Goal: Task Accomplishment & Management: Complete application form

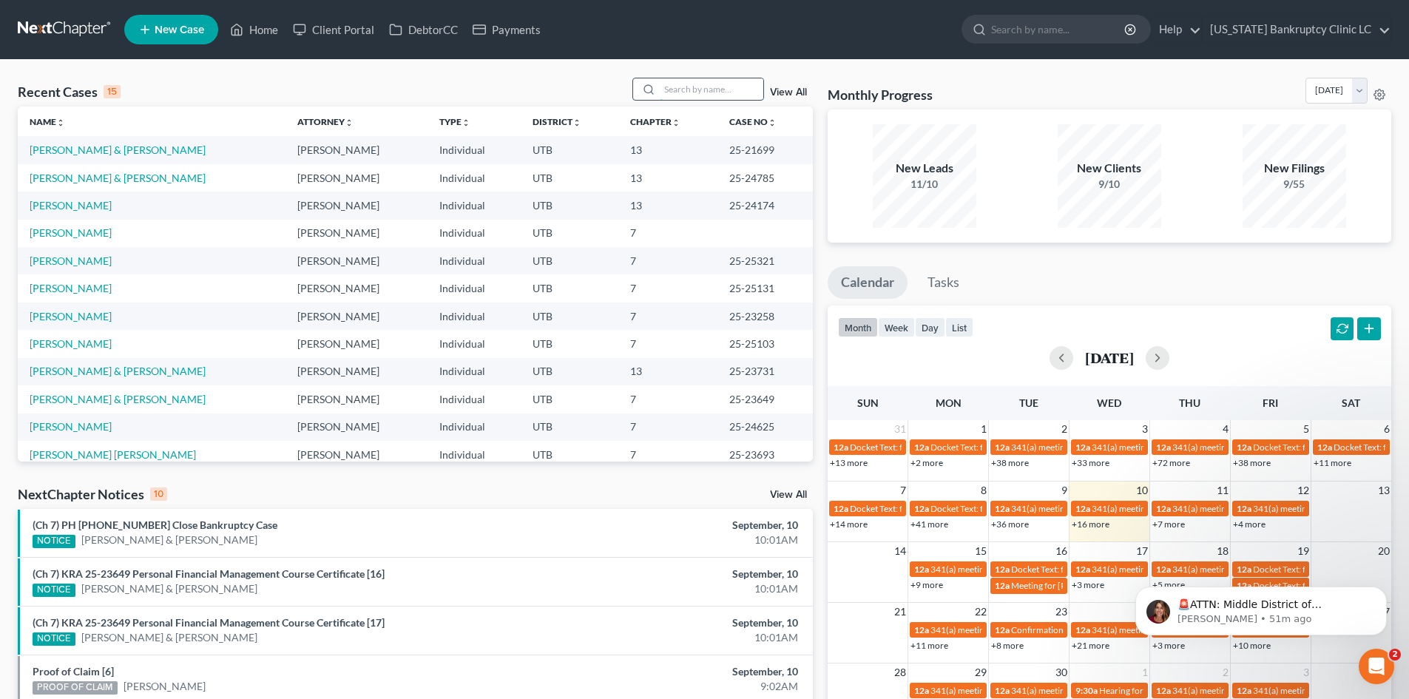
click at [721, 88] on input "search" at bounding box center [712, 88] width 104 height 21
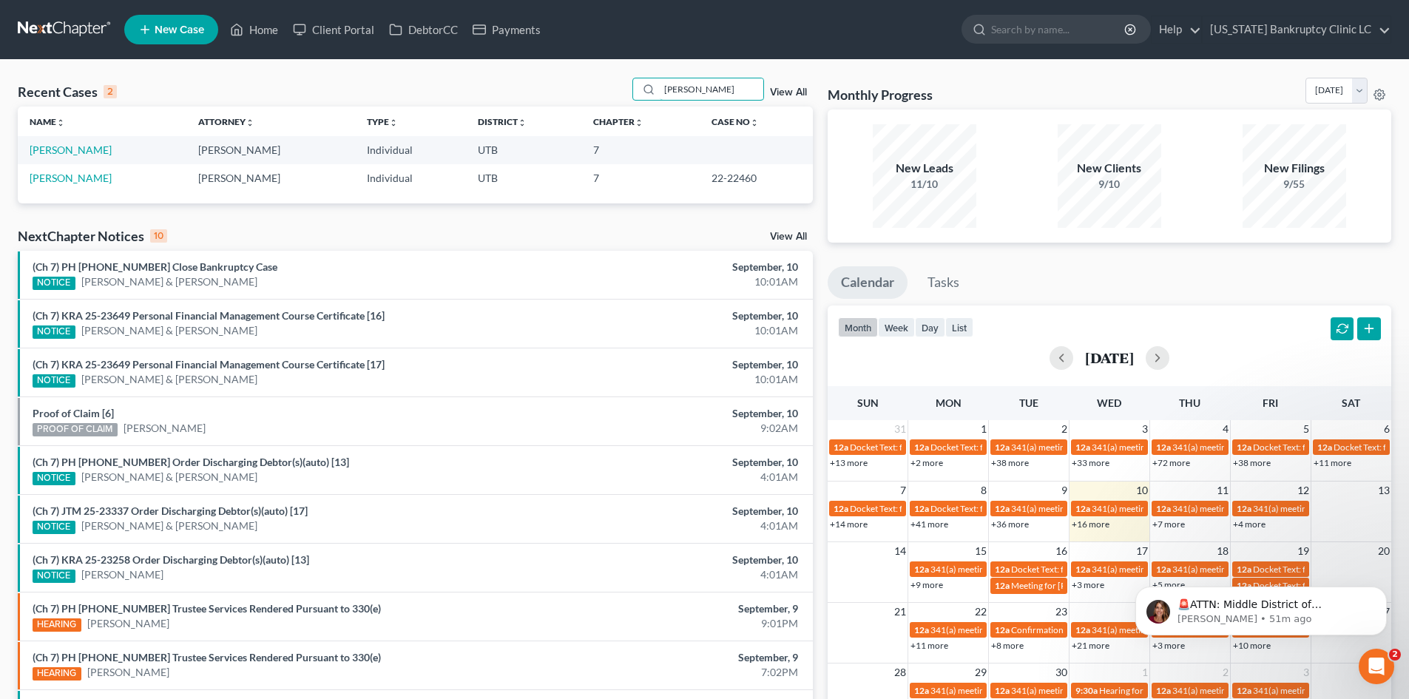
type input "[PERSON_NAME]"
drag, startPoint x: 45, startPoint y: 184, endPoint x: 61, endPoint y: 146, distance: 41.8
click at [60, 150] on link "[PERSON_NAME]" at bounding box center [71, 150] width 82 height 13
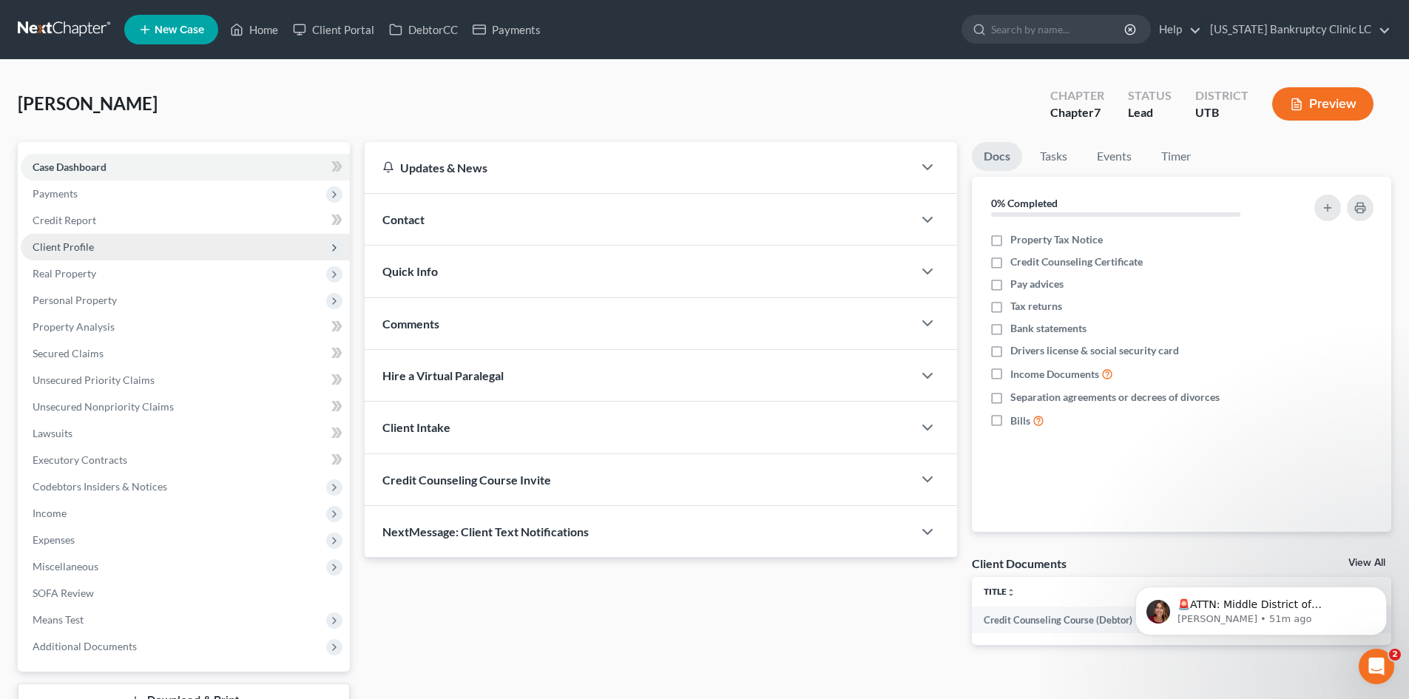
click at [74, 246] on span "Client Profile" at bounding box center [63, 246] width 61 height 13
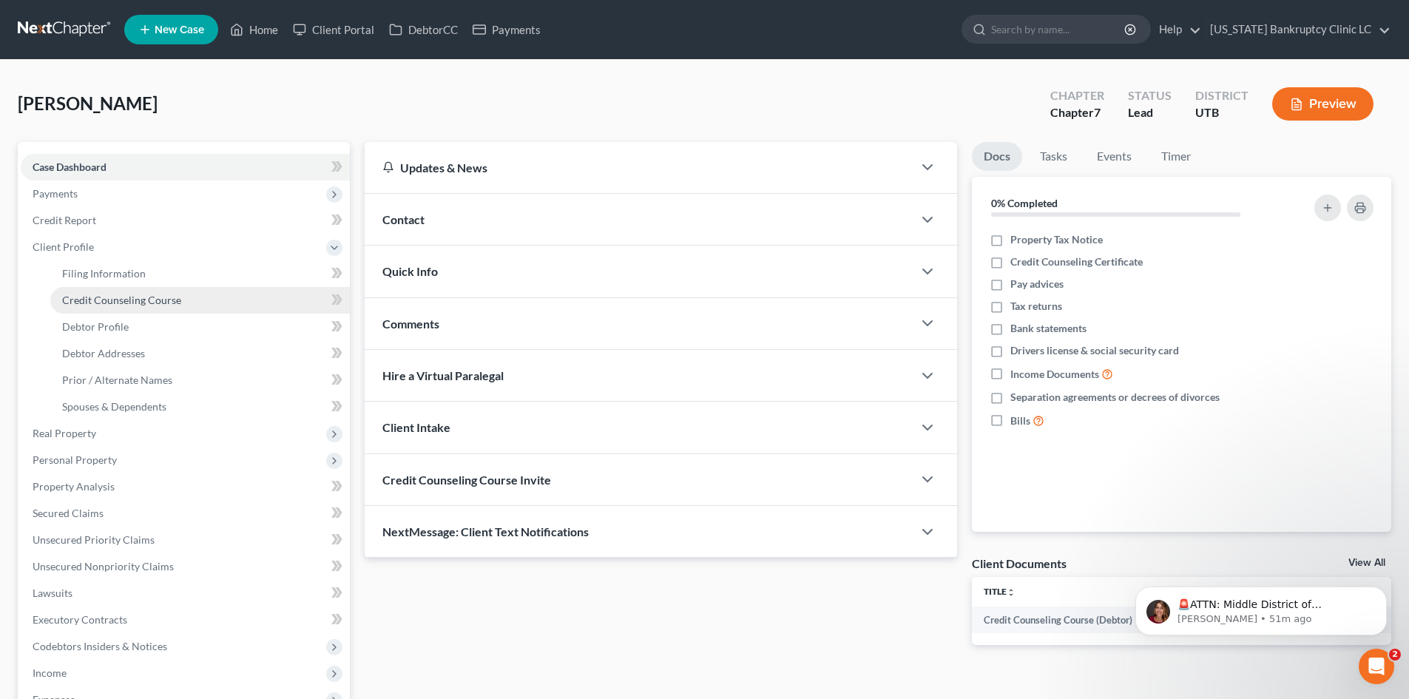
click at [129, 300] on span "Credit Counseling Course" at bounding box center [121, 300] width 119 height 13
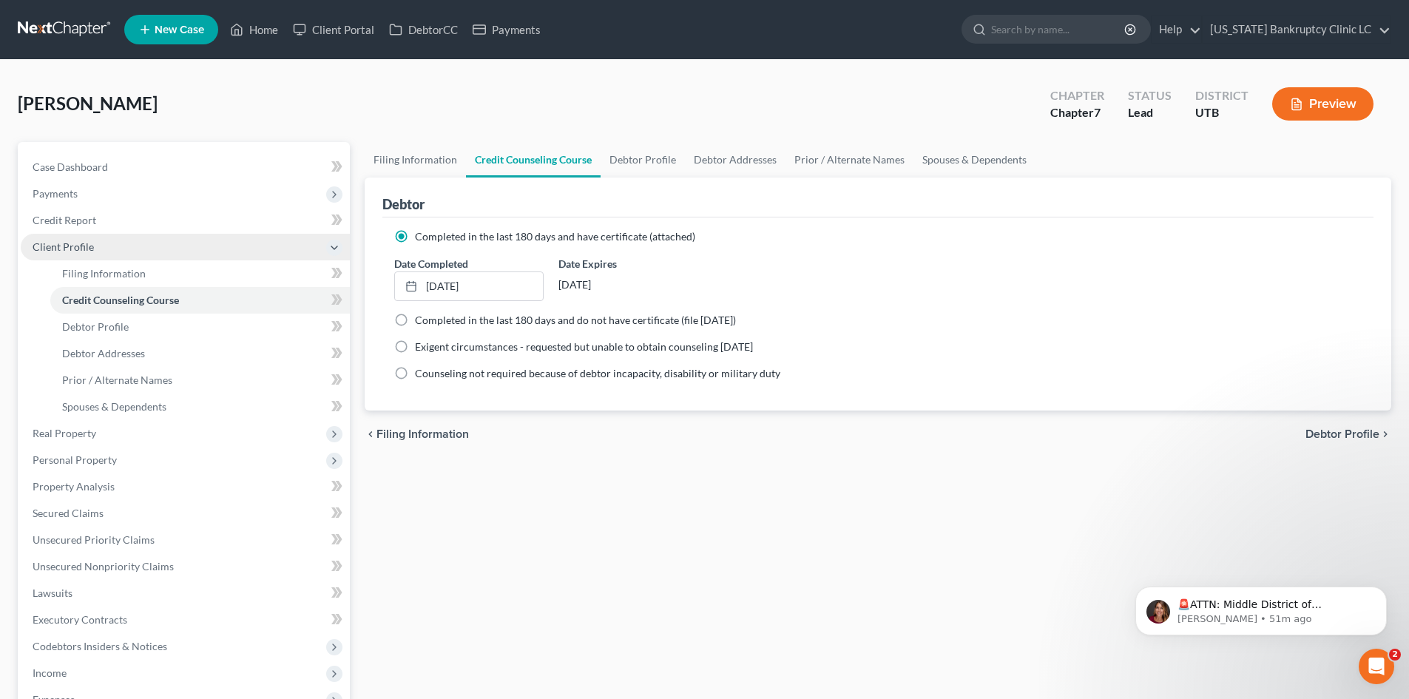
click at [119, 249] on span "Client Profile" at bounding box center [185, 247] width 329 height 27
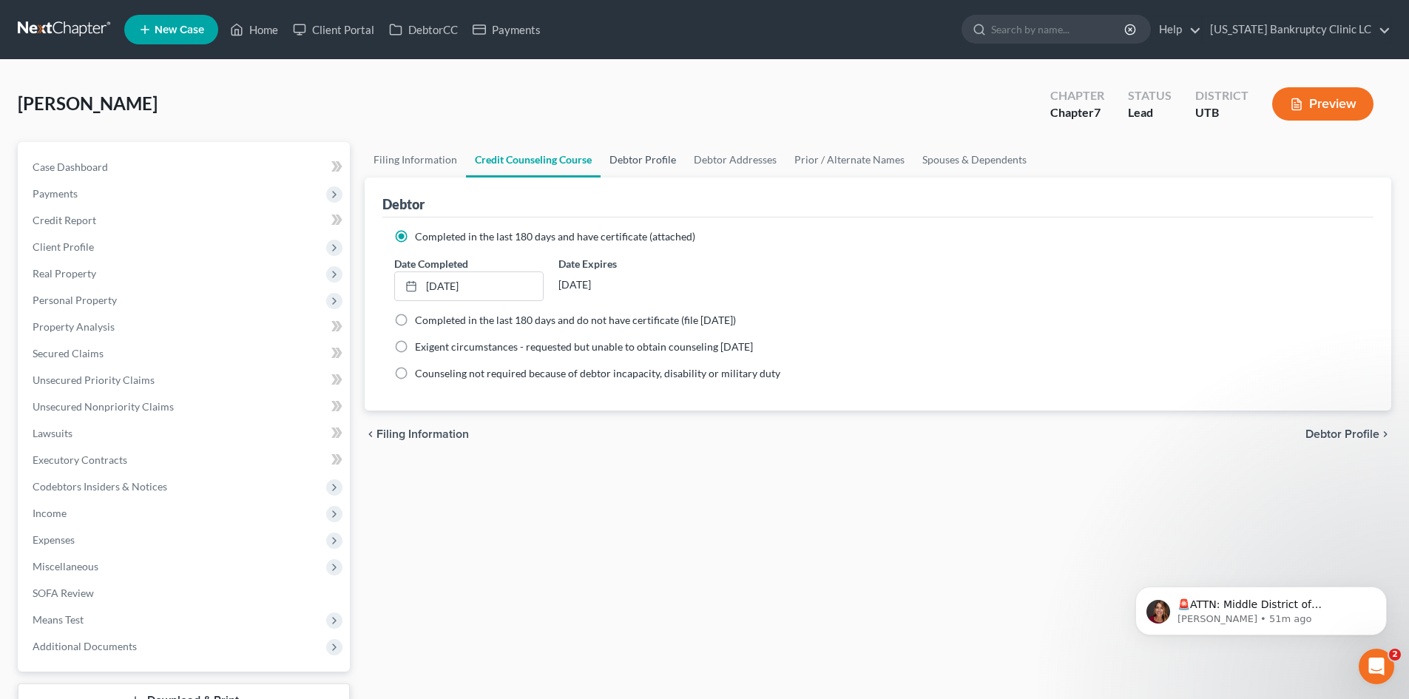
click at [647, 163] on link "Debtor Profile" at bounding box center [643, 160] width 84 height 36
select select "3"
select select "0"
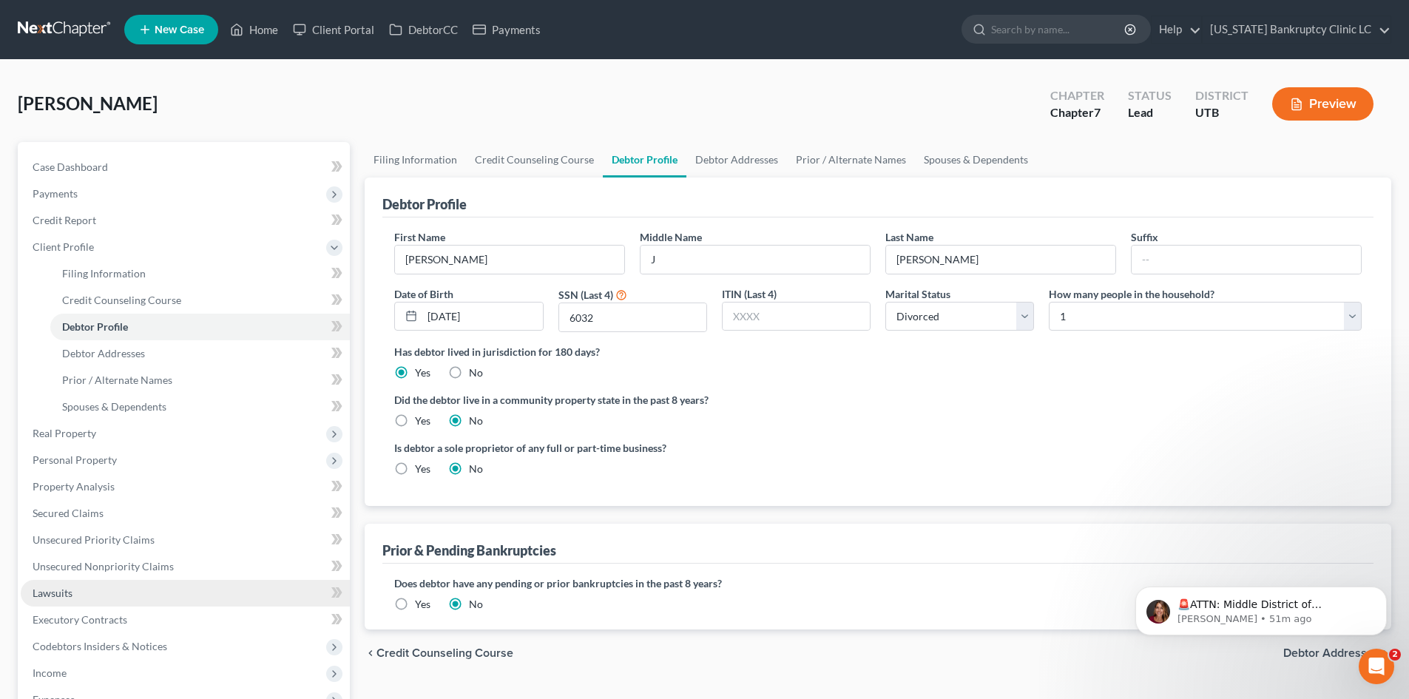
click at [112, 593] on link "Lawsuits" at bounding box center [185, 593] width 329 height 27
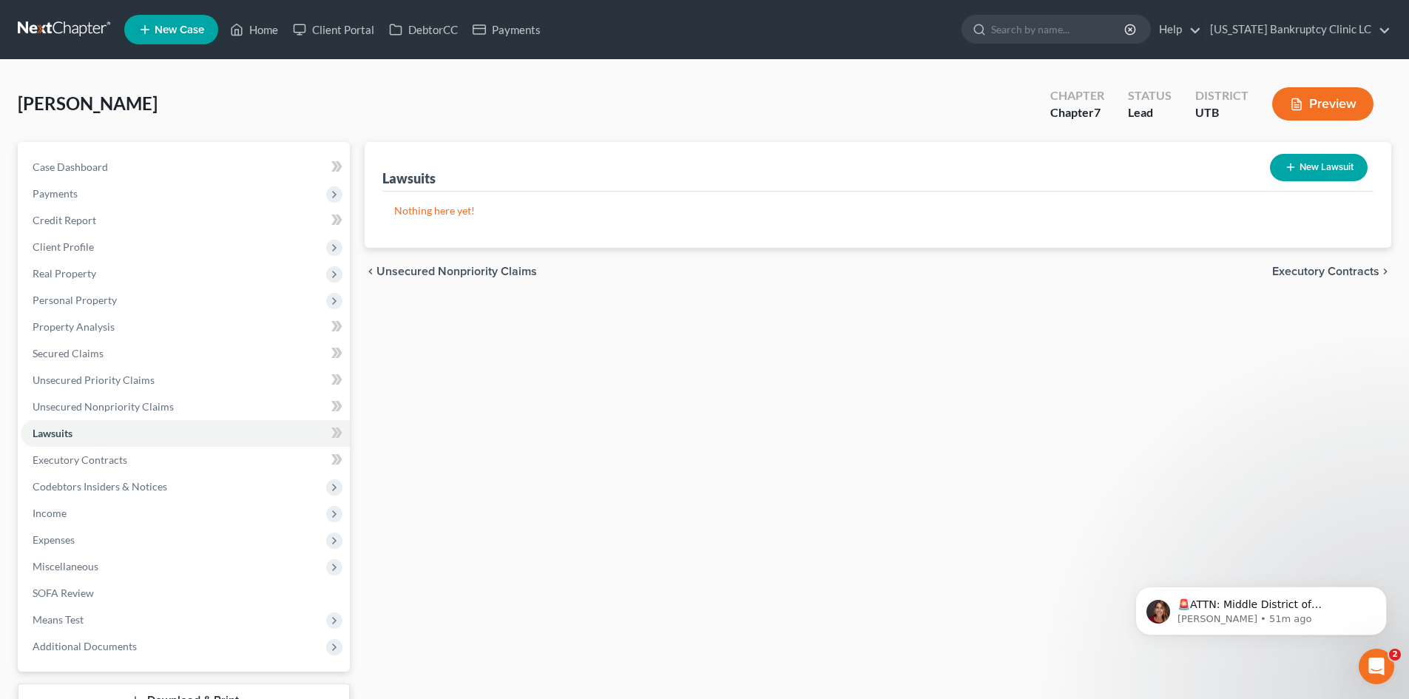
click at [1168, 175] on button "New Lawsuit" at bounding box center [1319, 167] width 98 height 27
select select "0"
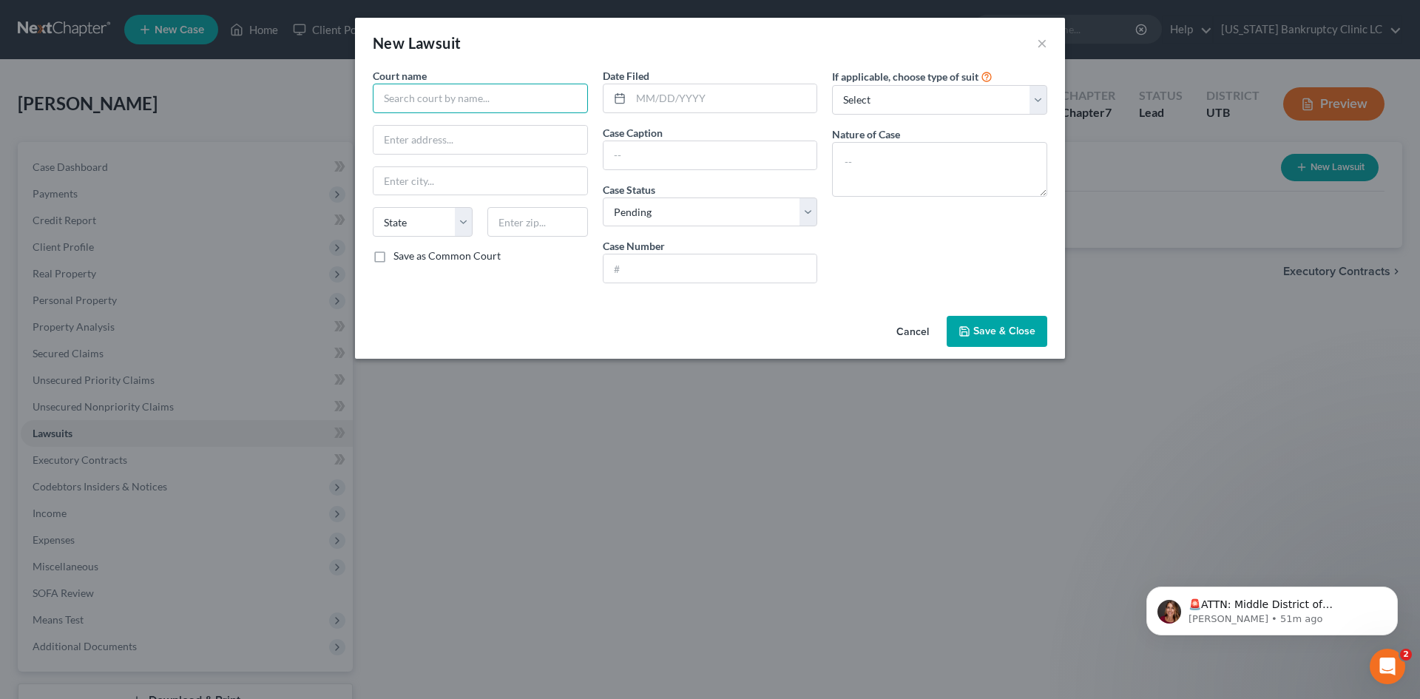
click at [497, 108] on input "text" at bounding box center [480, 99] width 215 height 30
type input "Eighth District Court"
type input "21554 W 9000 S"
type input "Duchesne"
select select "46"
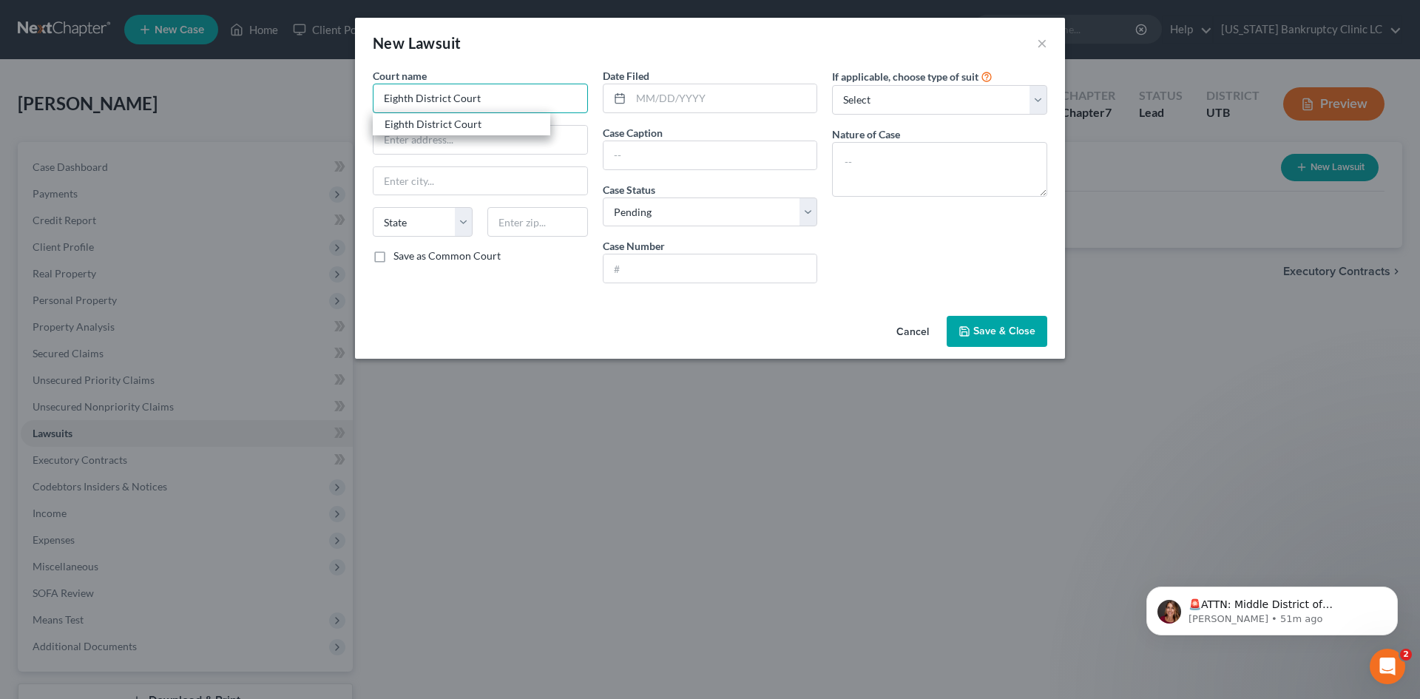
type input "84021"
type input "Eighth District Court"
click at [749, 100] on input "text" at bounding box center [724, 98] width 186 height 28
click at [1040, 47] on button "×" at bounding box center [1042, 43] width 10 height 18
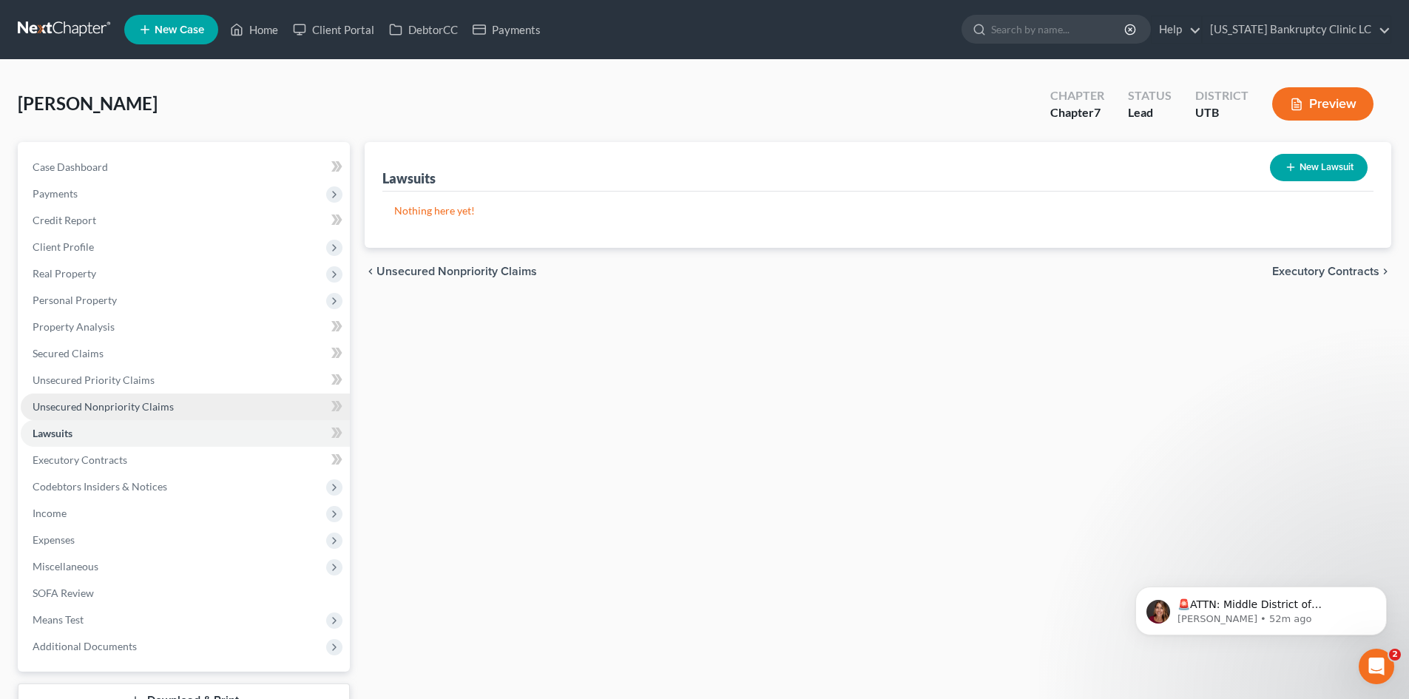
click at [116, 414] on link "Unsecured Nonpriority Claims" at bounding box center [185, 407] width 329 height 27
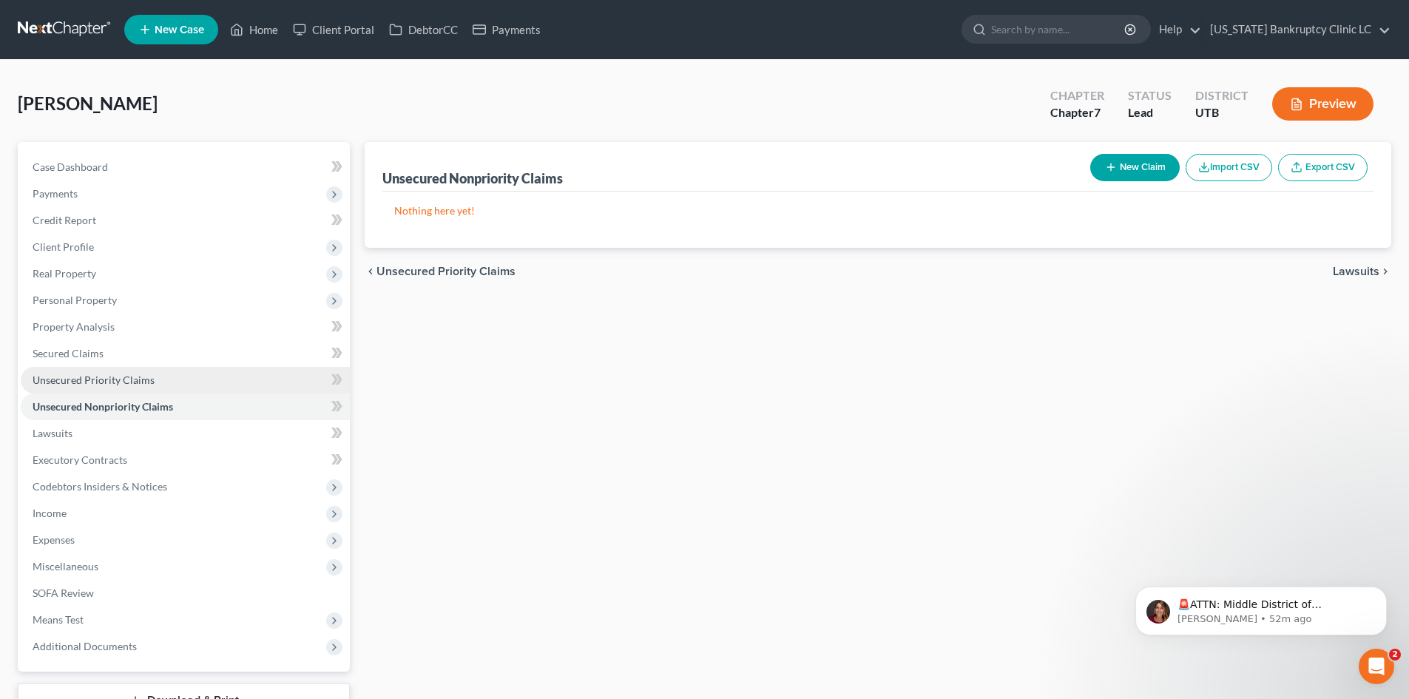
click at [106, 377] on span "Unsecured Priority Claims" at bounding box center [94, 380] width 122 height 13
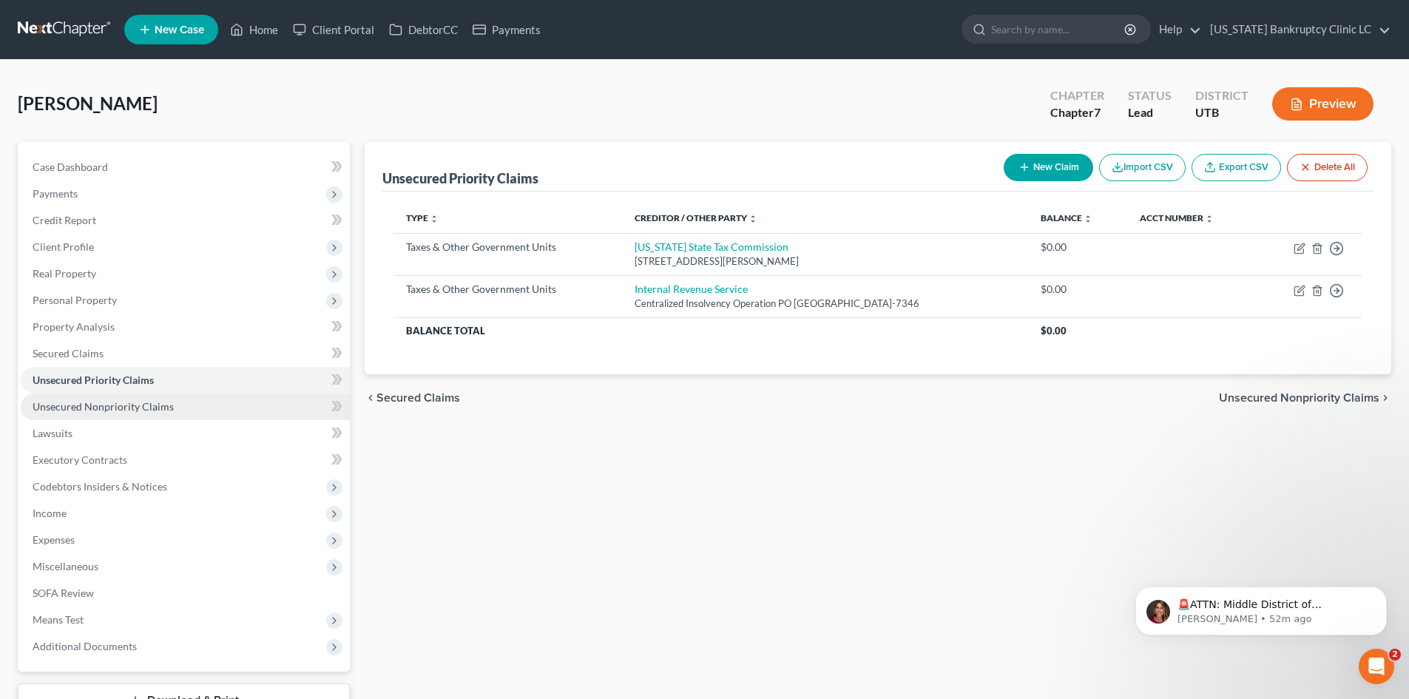
click at [161, 409] on span "Unsecured Nonpriority Claims" at bounding box center [103, 406] width 141 height 13
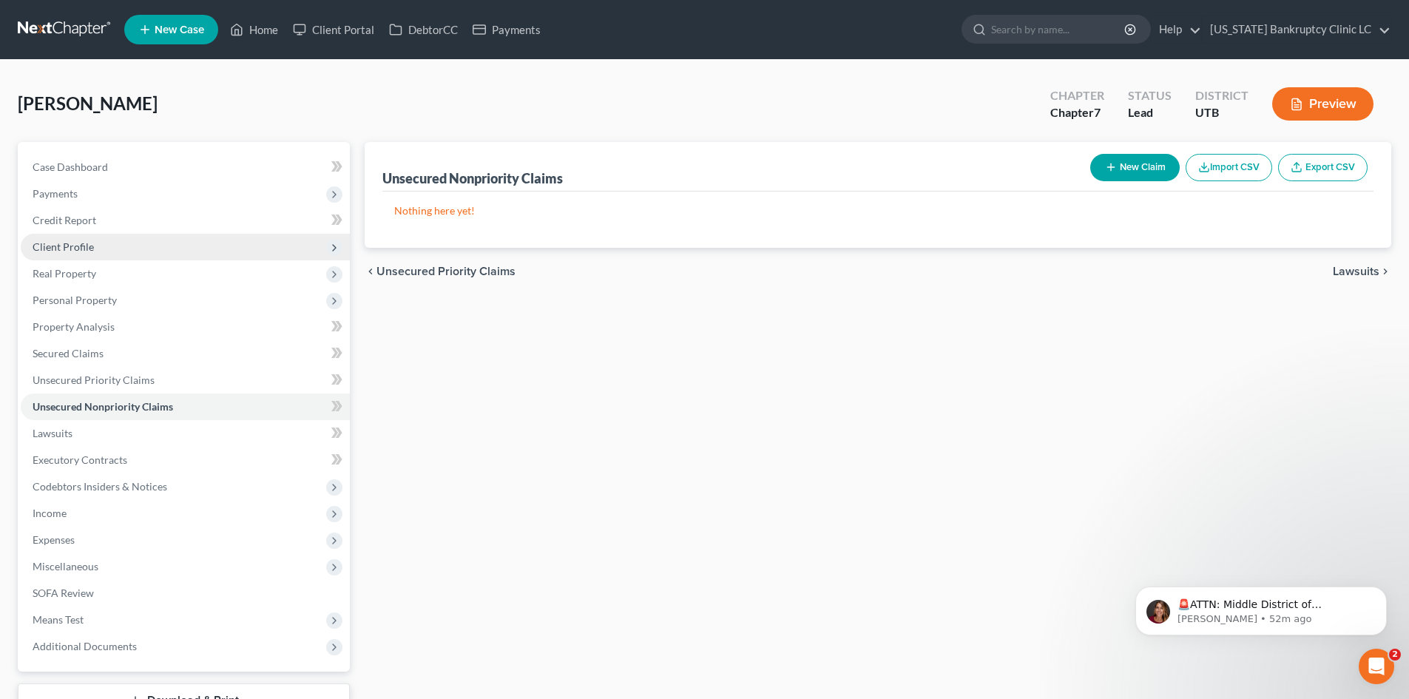
click at [130, 243] on span "Client Profile" at bounding box center [185, 247] width 329 height 27
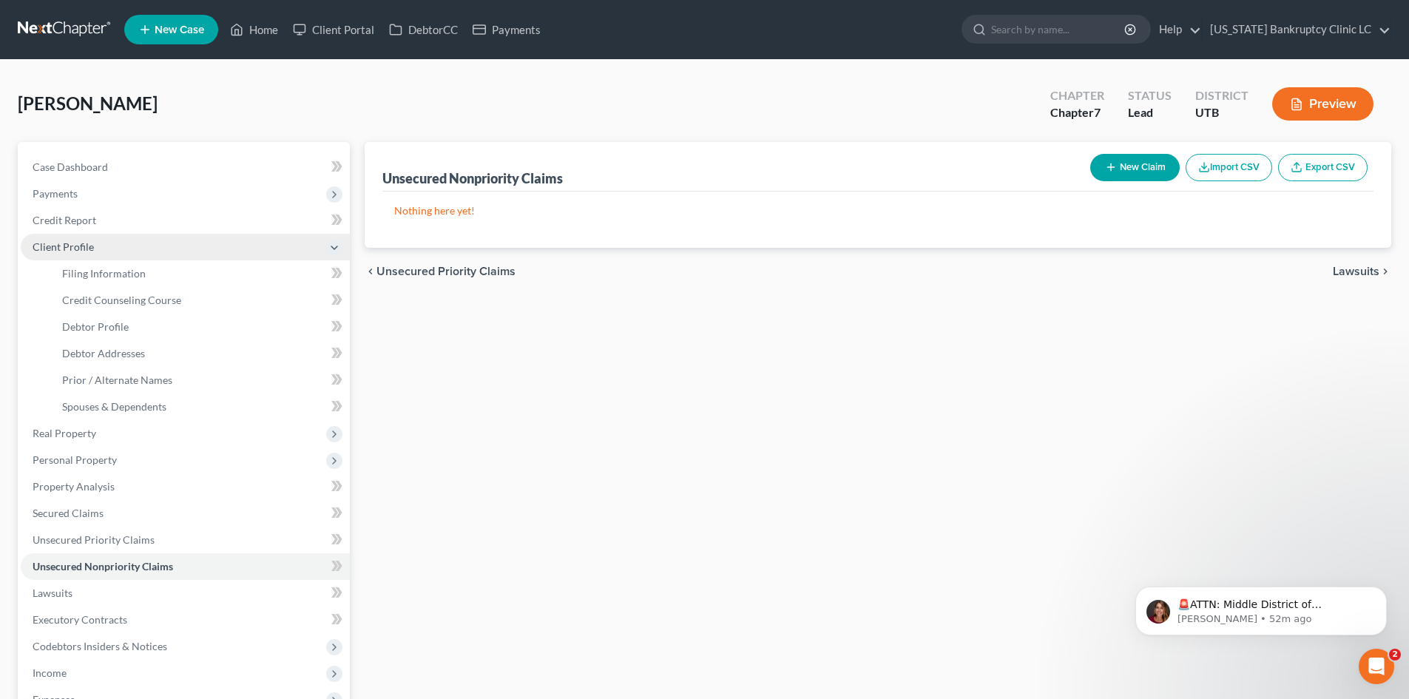
click at [130, 243] on span "Client Profile" at bounding box center [185, 247] width 329 height 27
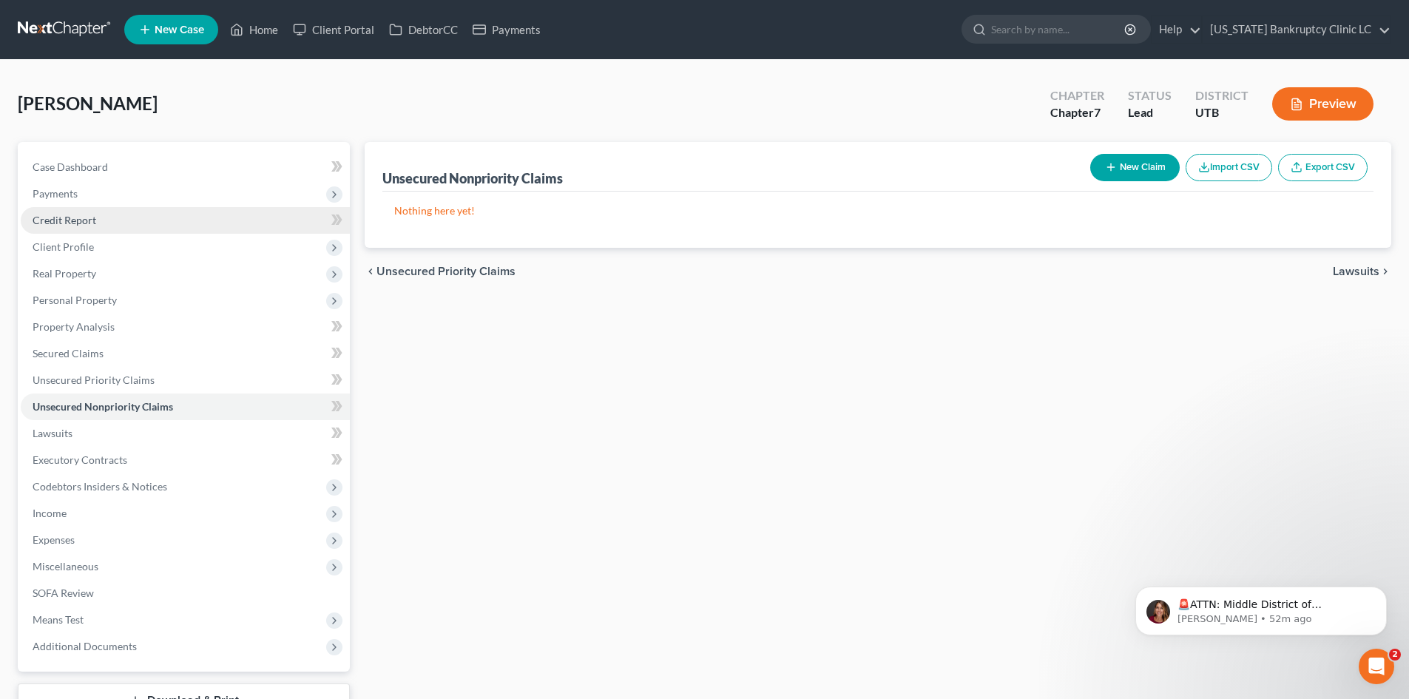
click at [130, 217] on link "Credit Report" at bounding box center [185, 220] width 329 height 27
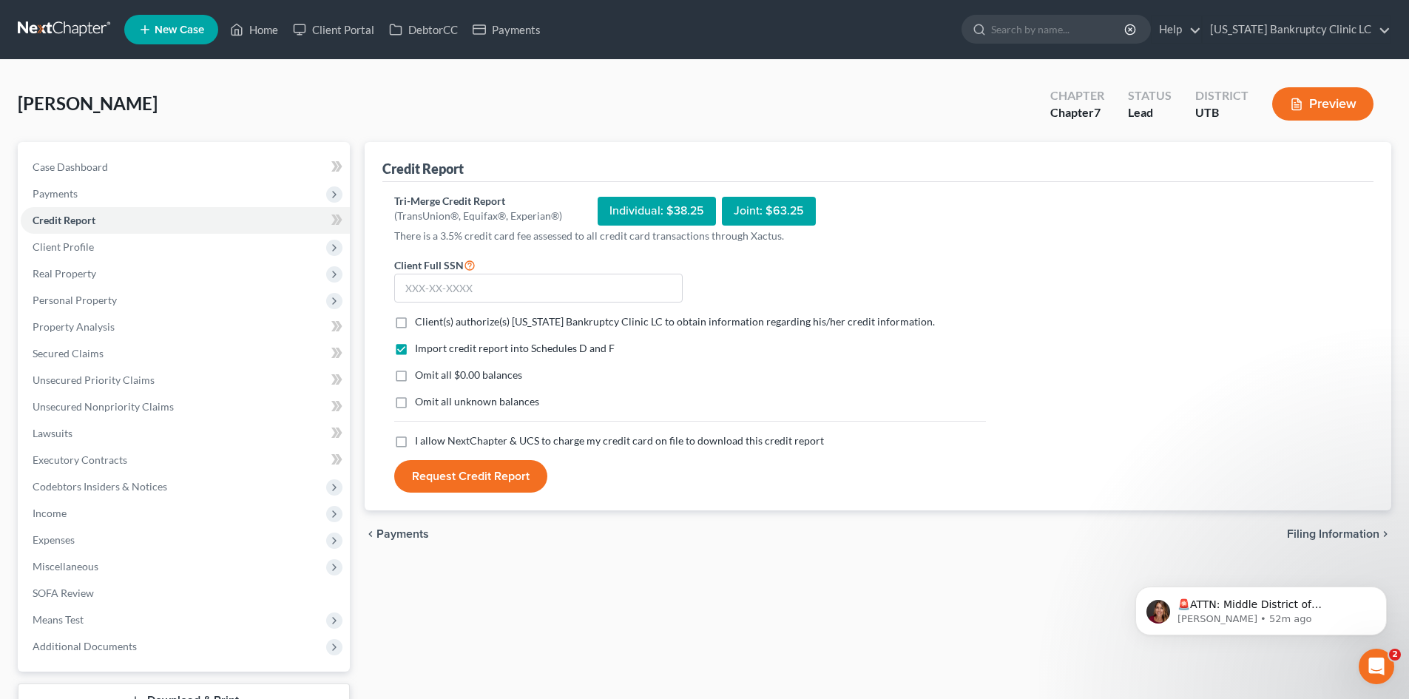
click at [719, 326] on span "Client(s) authorize(s) Utah Bankruptcy Clinic LC to obtain information regardin…" at bounding box center [675, 321] width 520 height 13
click at [431, 324] on input "Client(s) authorize(s) Utah Bankruptcy Clinic LC to obtain information regardin…" at bounding box center [426, 319] width 10 height 10
checkbox input "true"
click at [584, 448] on label "I allow NextChapter & UCS to charge my credit card on file to download this cre…" at bounding box center [619, 440] width 409 height 15
click at [431, 443] on input "I allow NextChapter & UCS to charge my credit card on file to download this cre…" at bounding box center [426, 438] width 10 height 10
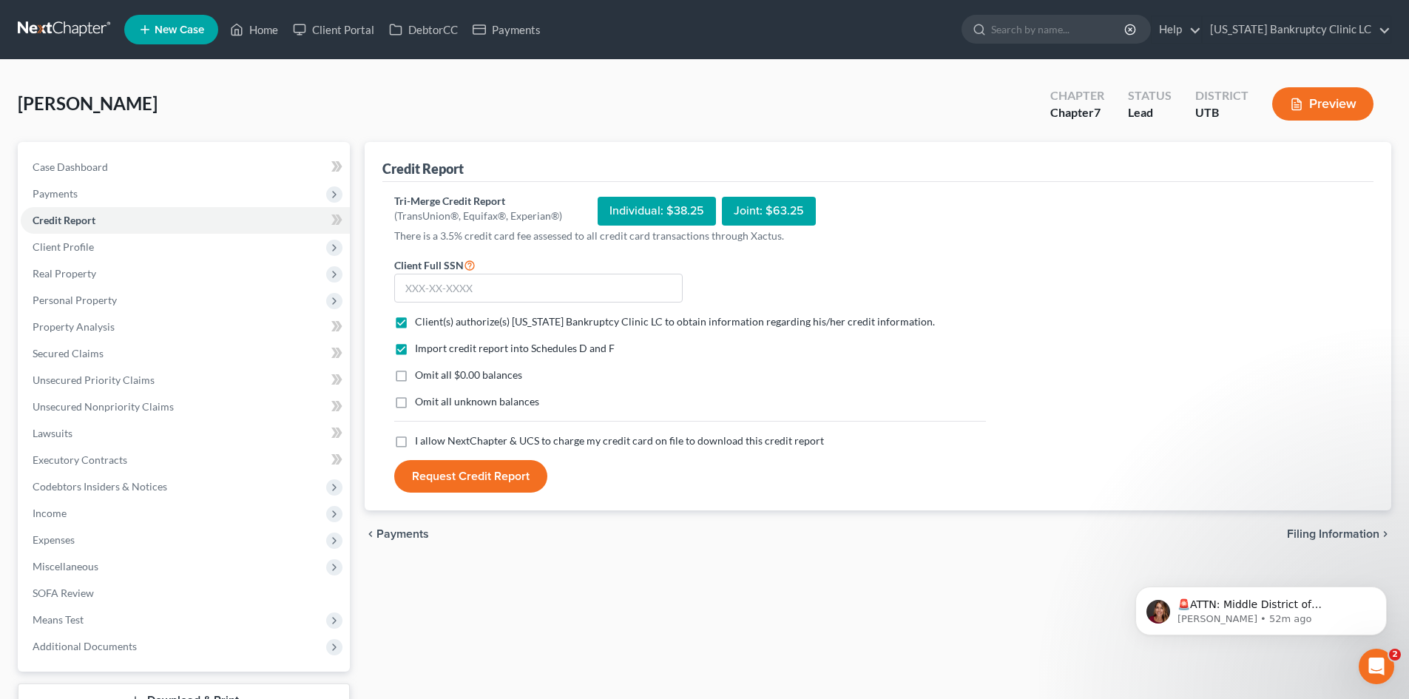
checkbox input "true"
click at [473, 287] on input "text" at bounding box center [538, 289] width 288 height 30
type input "528-27-6032"
click at [475, 462] on button "Request Credit Report" at bounding box center [470, 476] width 153 height 33
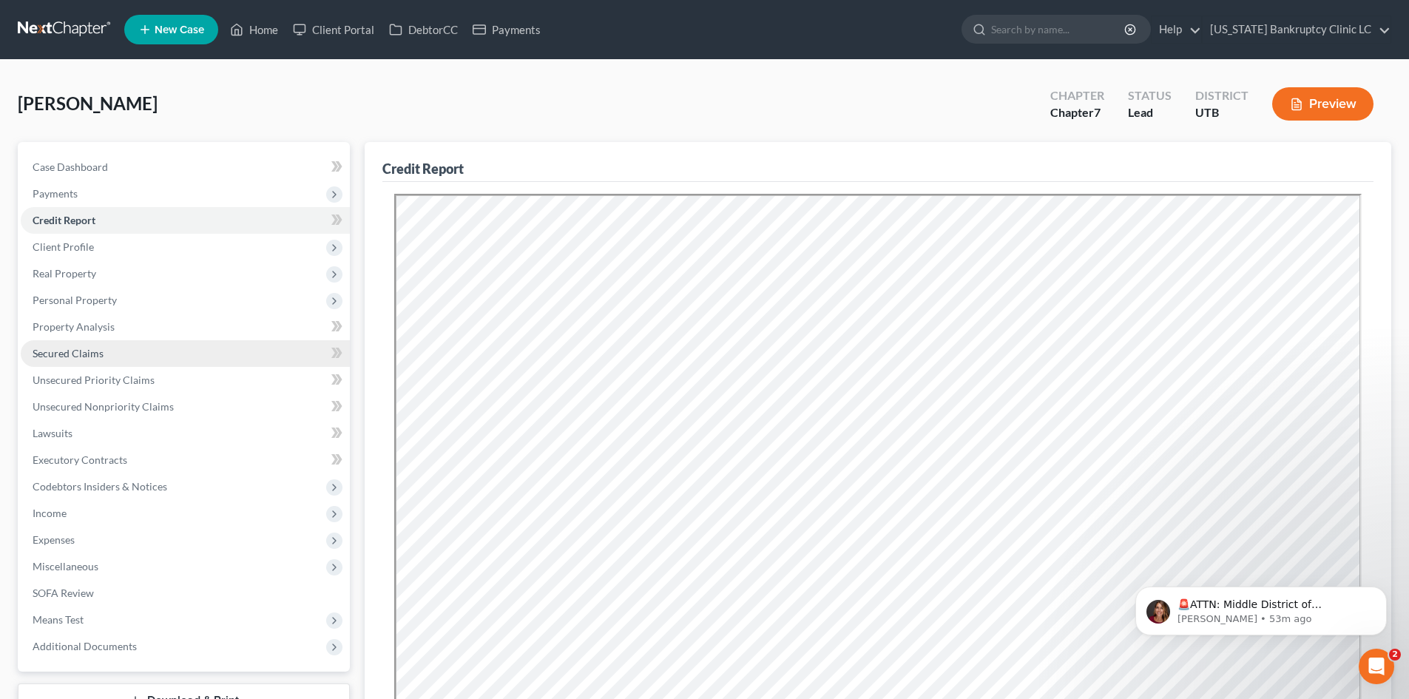
click at [87, 353] on span "Secured Claims" at bounding box center [68, 353] width 71 height 13
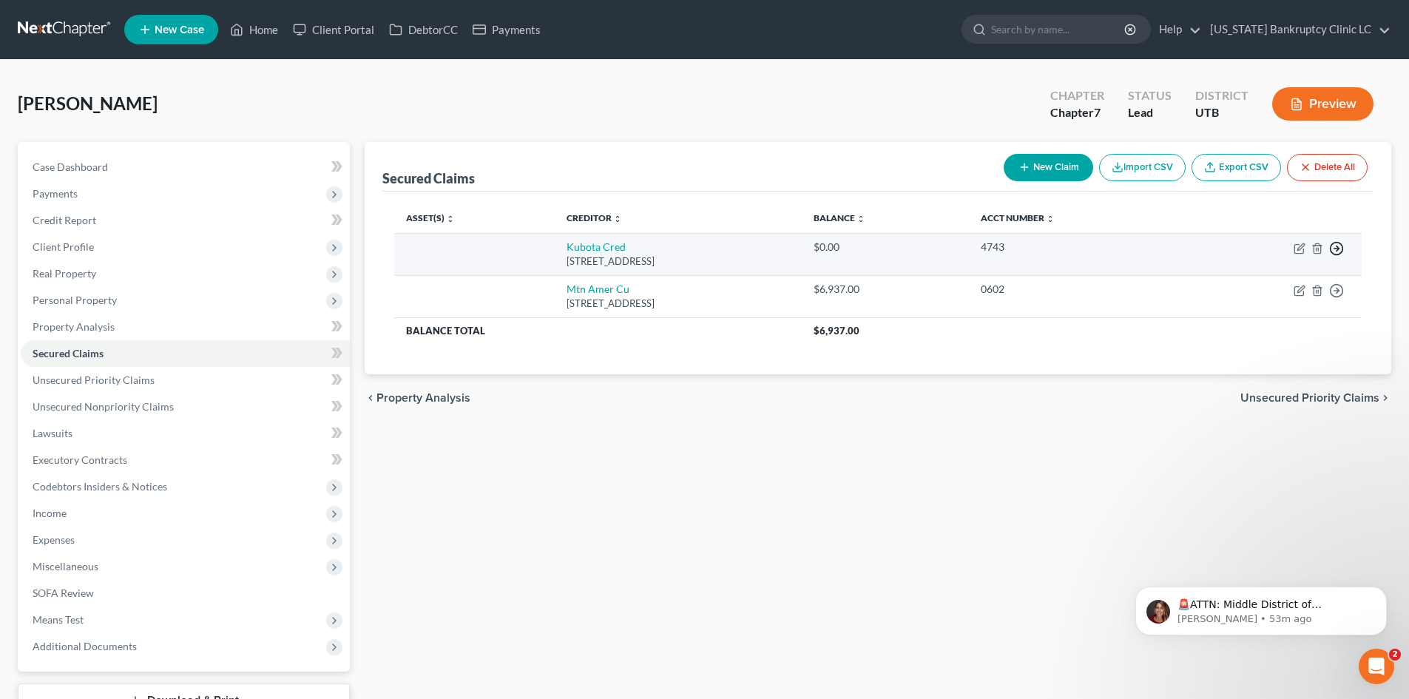
click at [1168, 251] on icon "button" at bounding box center [1336, 248] width 15 height 15
click at [1168, 284] on link "Move to F" at bounding box center [1269, 283] width 124 height 25
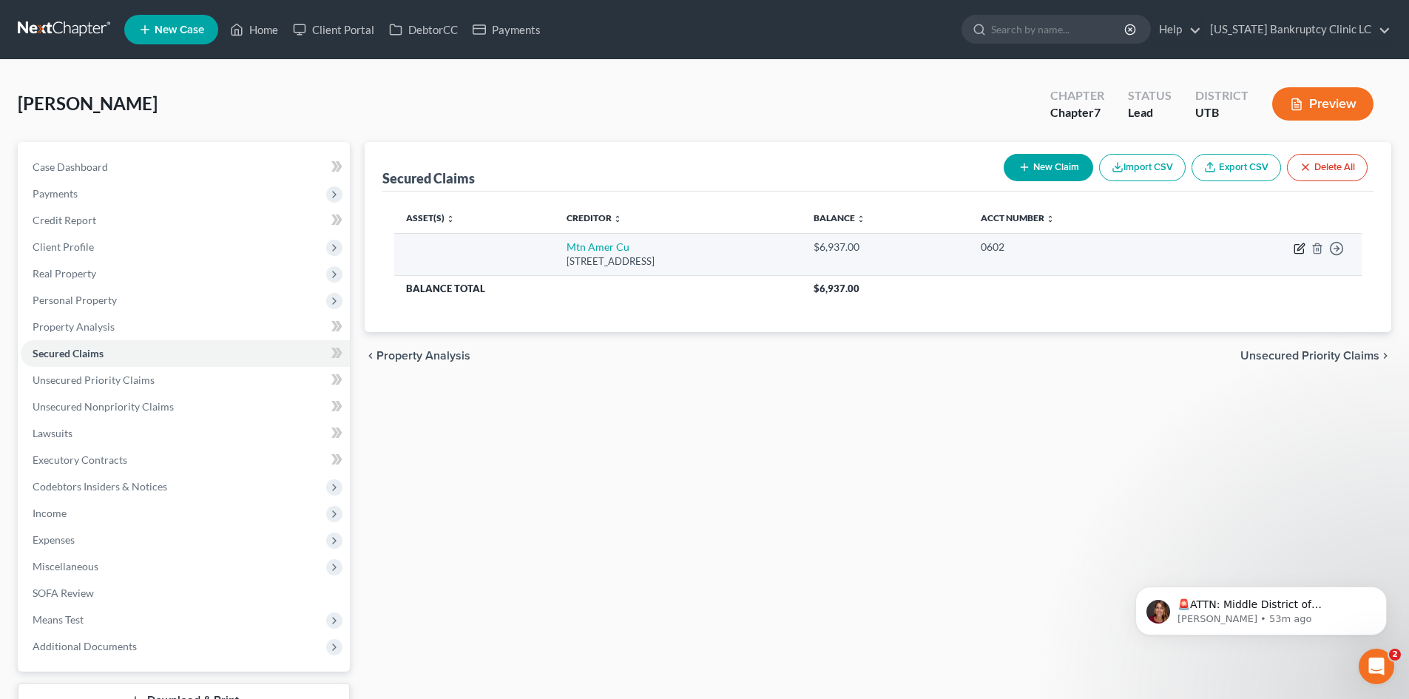
click at [1168, 249] on icon "button" at bounding box center [1300, 249] width 12 height 12
select select "46"
select select "0"
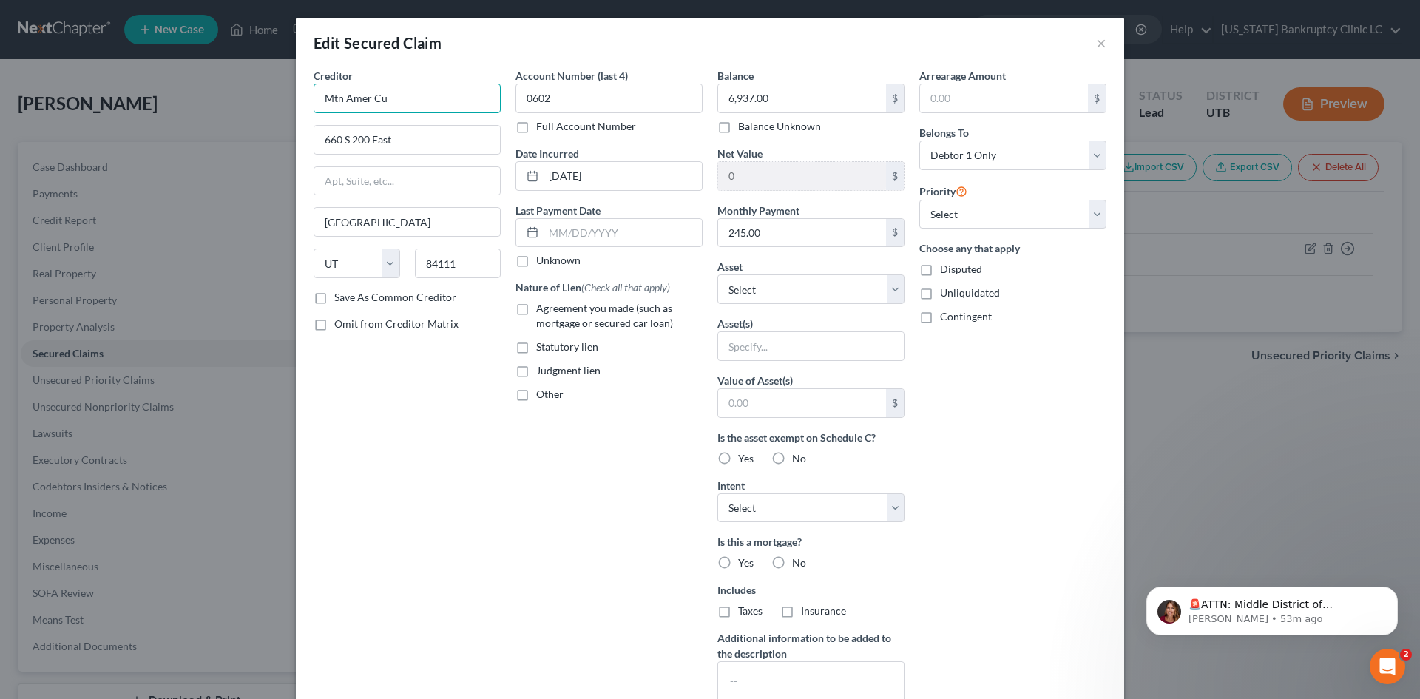
click at [455, 101] on input "Mtn Amer Cu" at bounding box center [407, 99] width 187 height 30
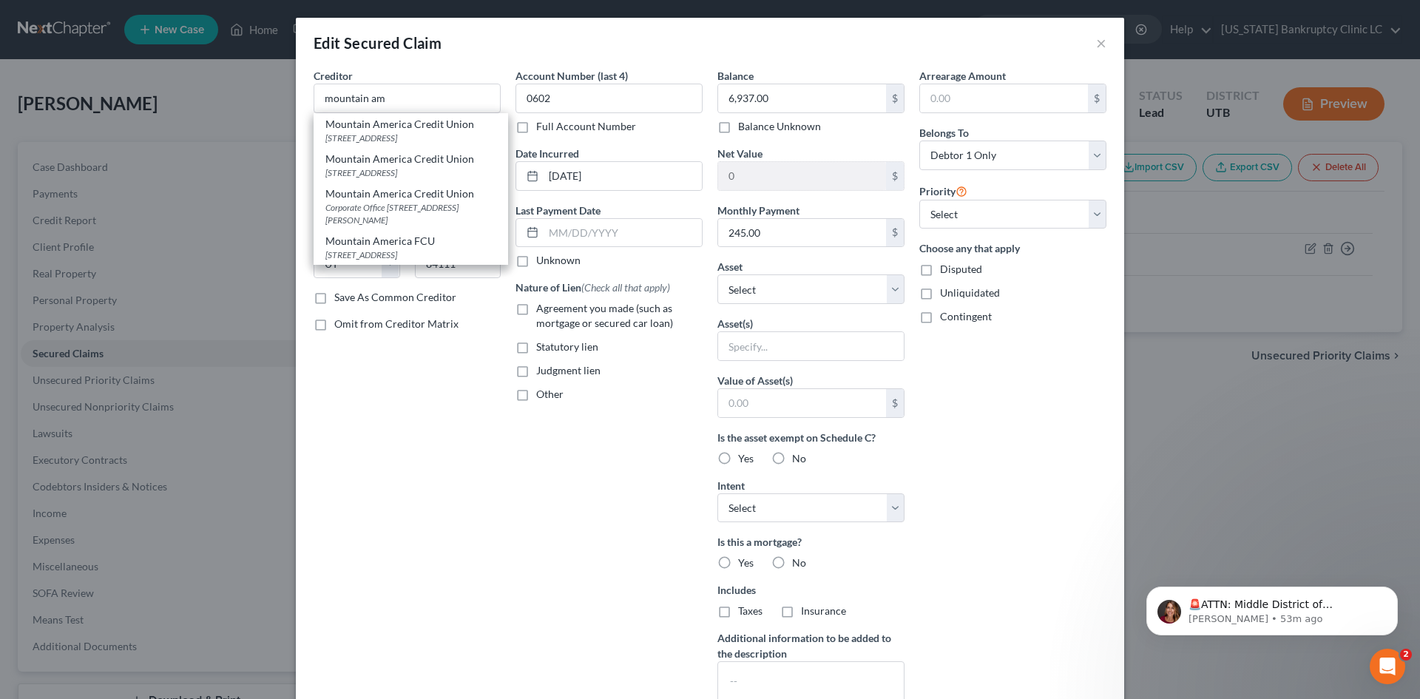
click at [371, 126] on div "Mountain America Credit Union" at bounding box center [410, 124] width 171 height 15
type input "Mountain America Credit Union"
type input "PO Box 2331"
type input "Sandy"
type input "84091"
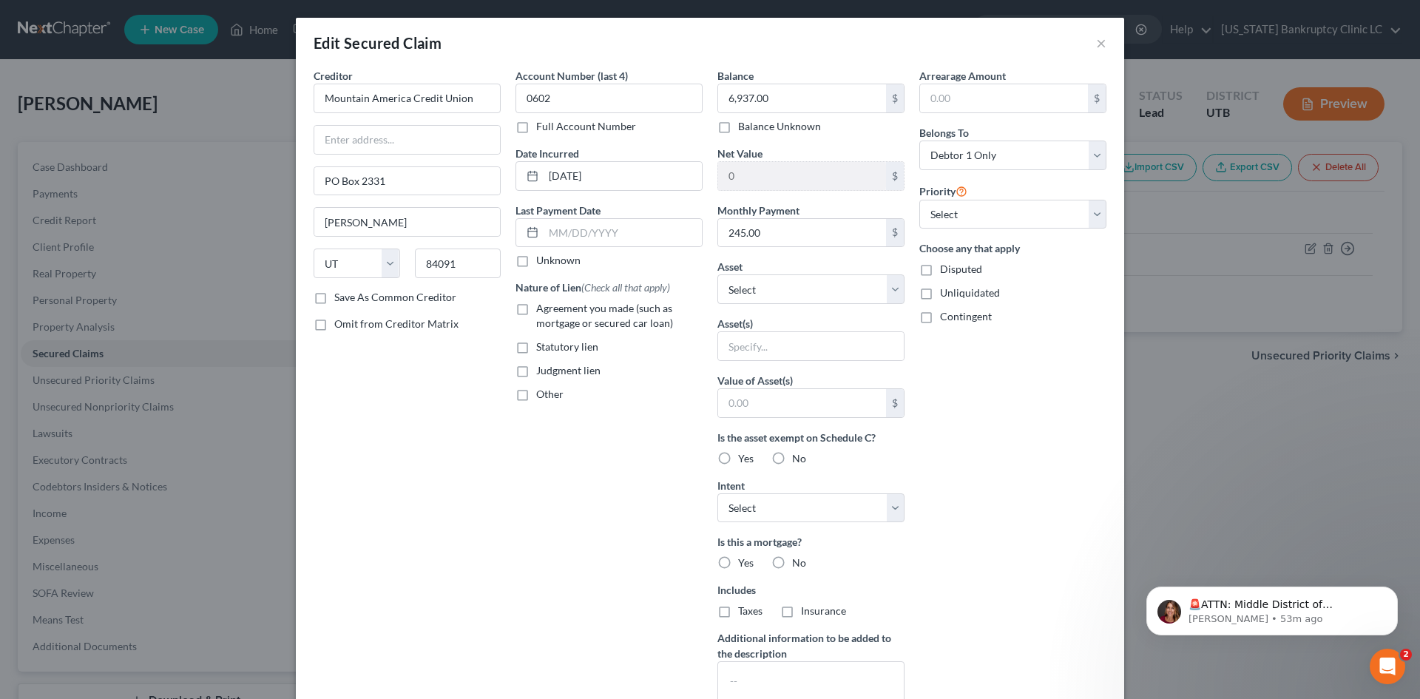
click at [578, 113] on div "Account Number (last 4) 0602 Full Account Number" at bounding box center [609, 101] width 187 height 66
click at [580, 109] on input "0602" at bounding box center [609, 99] width 187 height 30
click at [583, 107] on input "0602" at bounding box center [609, 99] width 187 height 30
click at [1010, 503] on div "Arrearage Amount $ Belongs To * Select Debtor 1 Only Debtor 2 Only Debtor 1 And…" at bounding box center [1013, 398] width 202 height 660
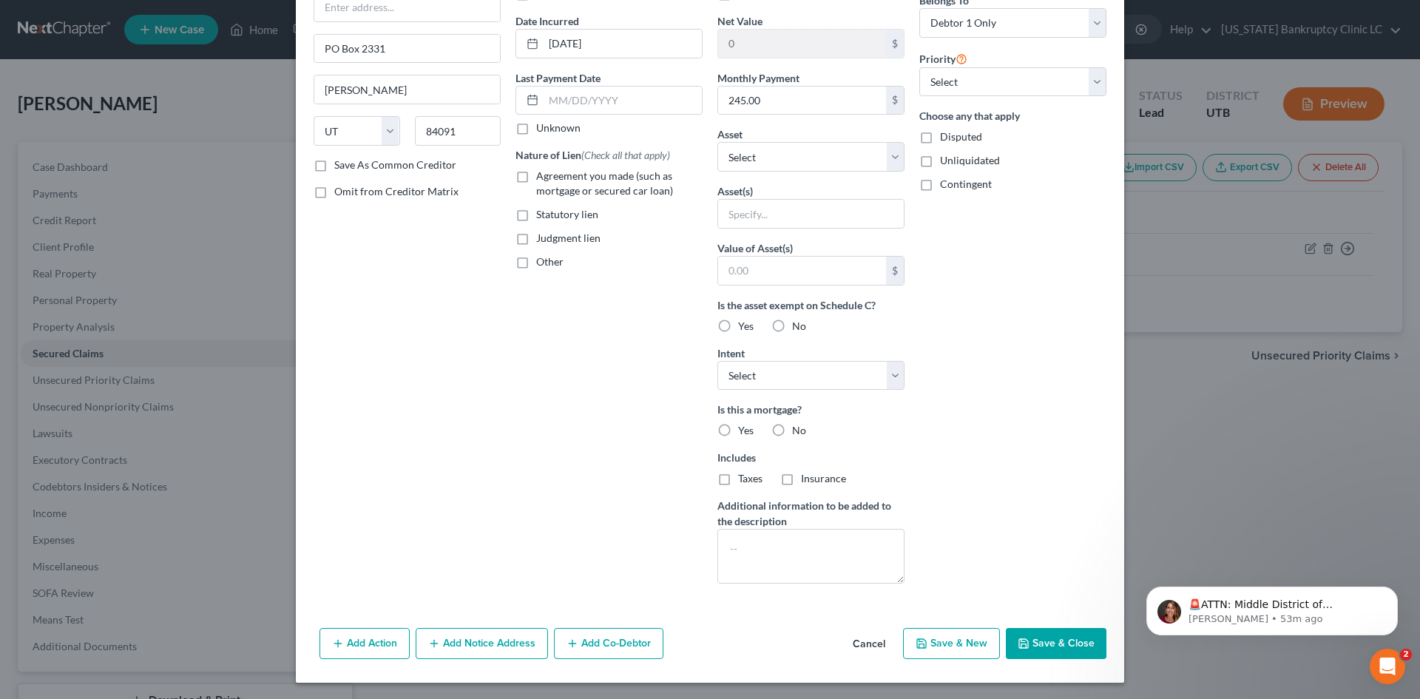
scroll to position [134, 0]
click at [1036, 631] on button "Save & Close" at bounding box center [1056, 642] width 101 height 31
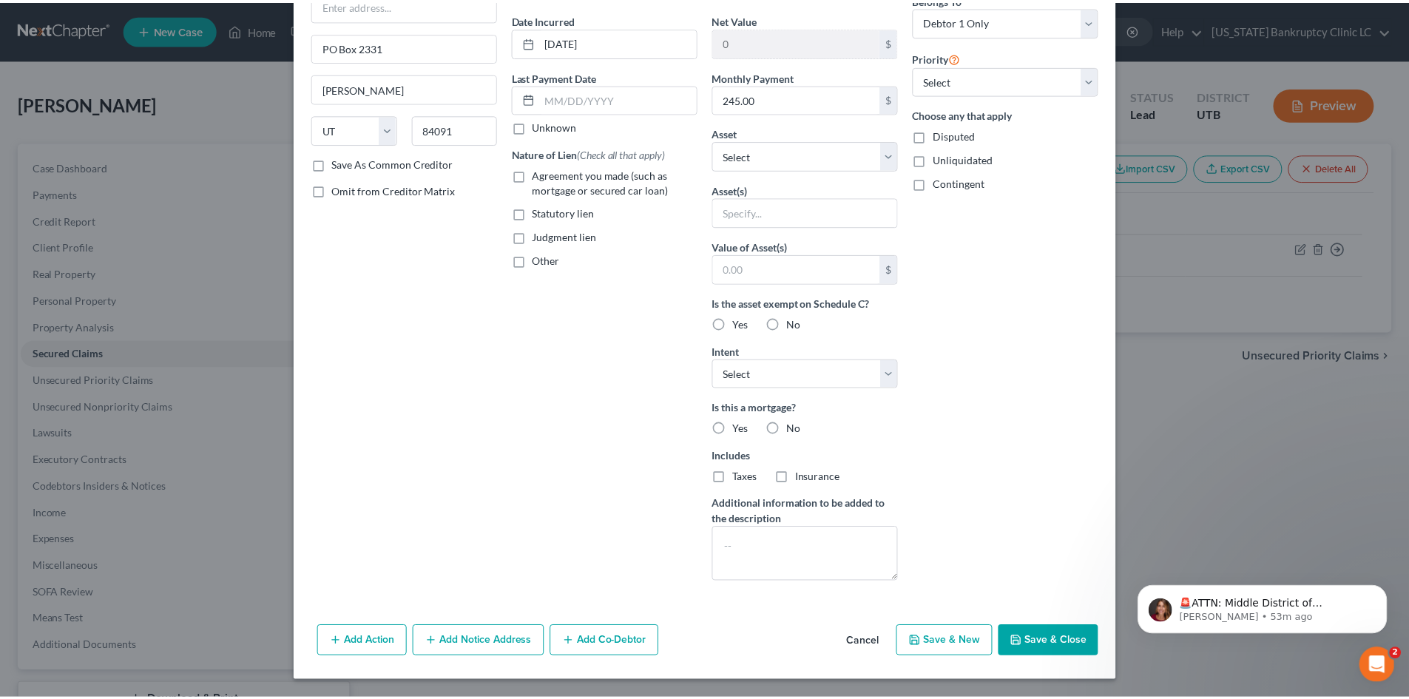
scroll to position [0, 0]
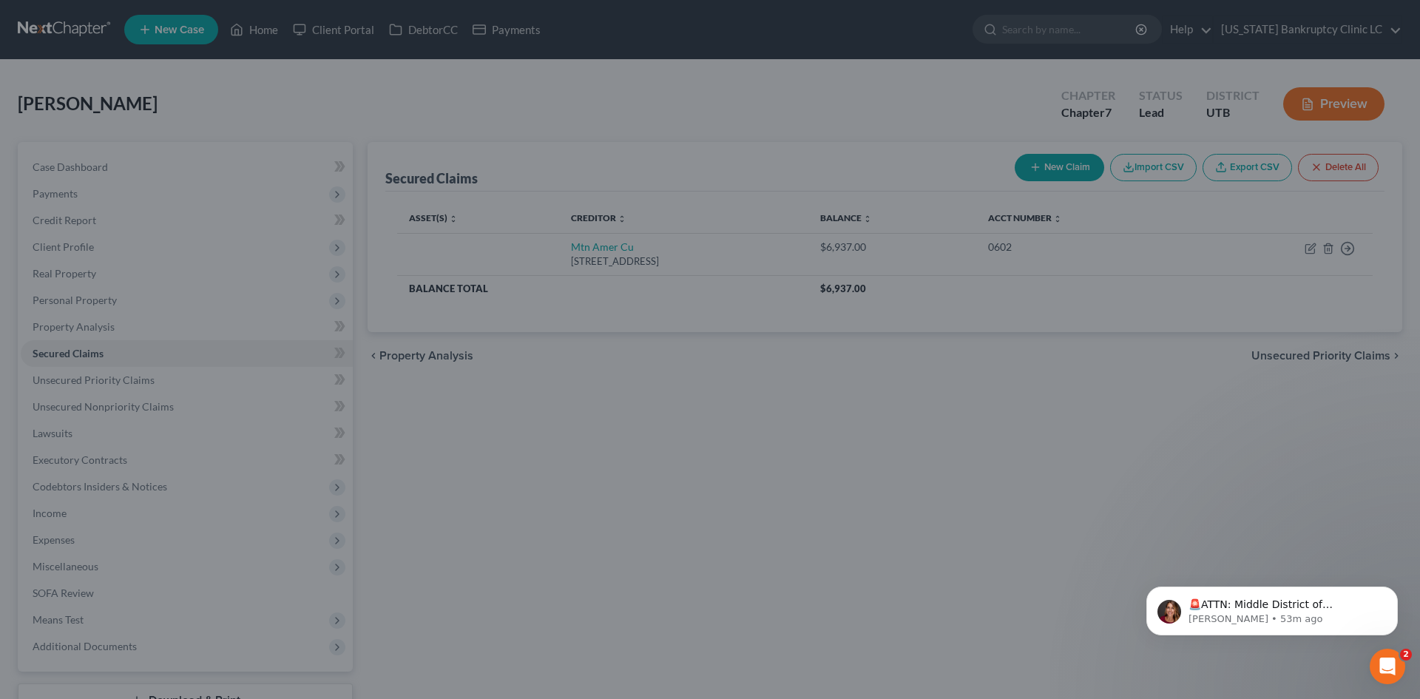
type input "0"
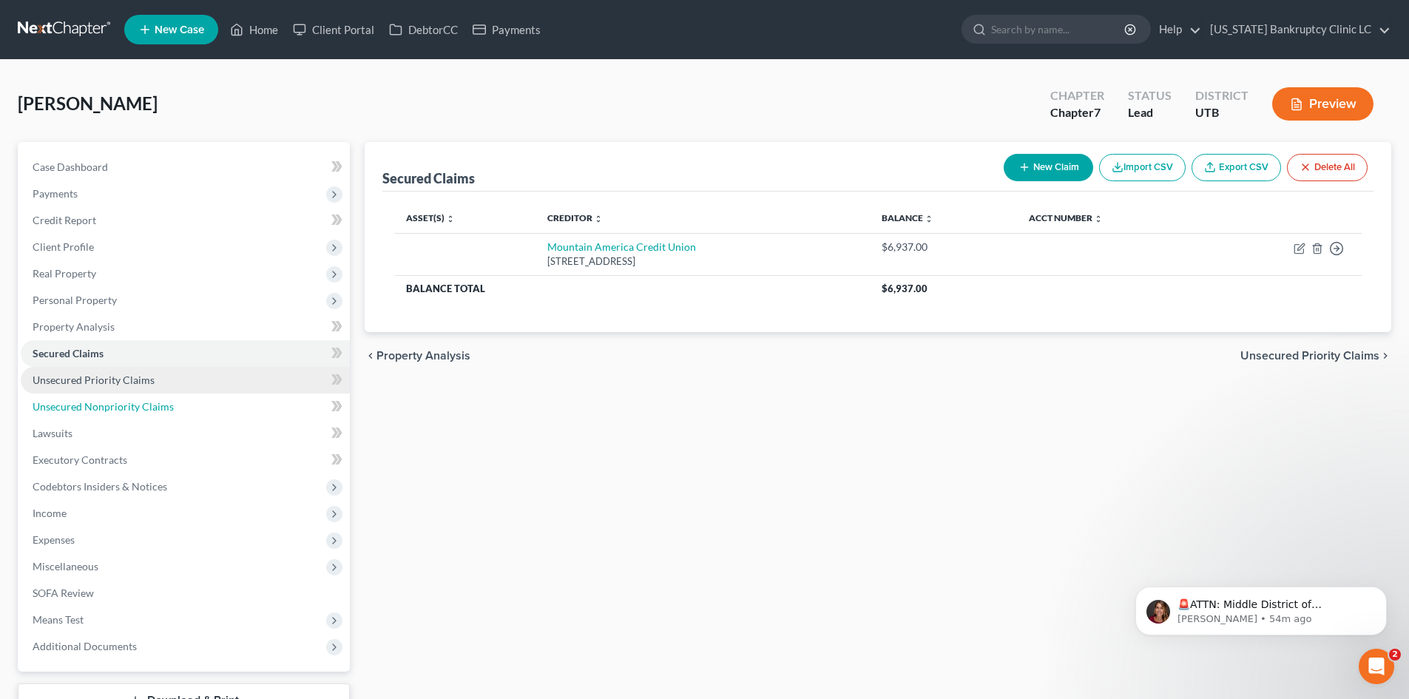
drag, startPoint x: 129, startPoint y: 406, endPoint x: 266, endPoint y: 382, distance: 138.9
click at [129, 406] on span "Unsecured Nonpriority Claims" at bounding box center [103, 406] width 141 height 13
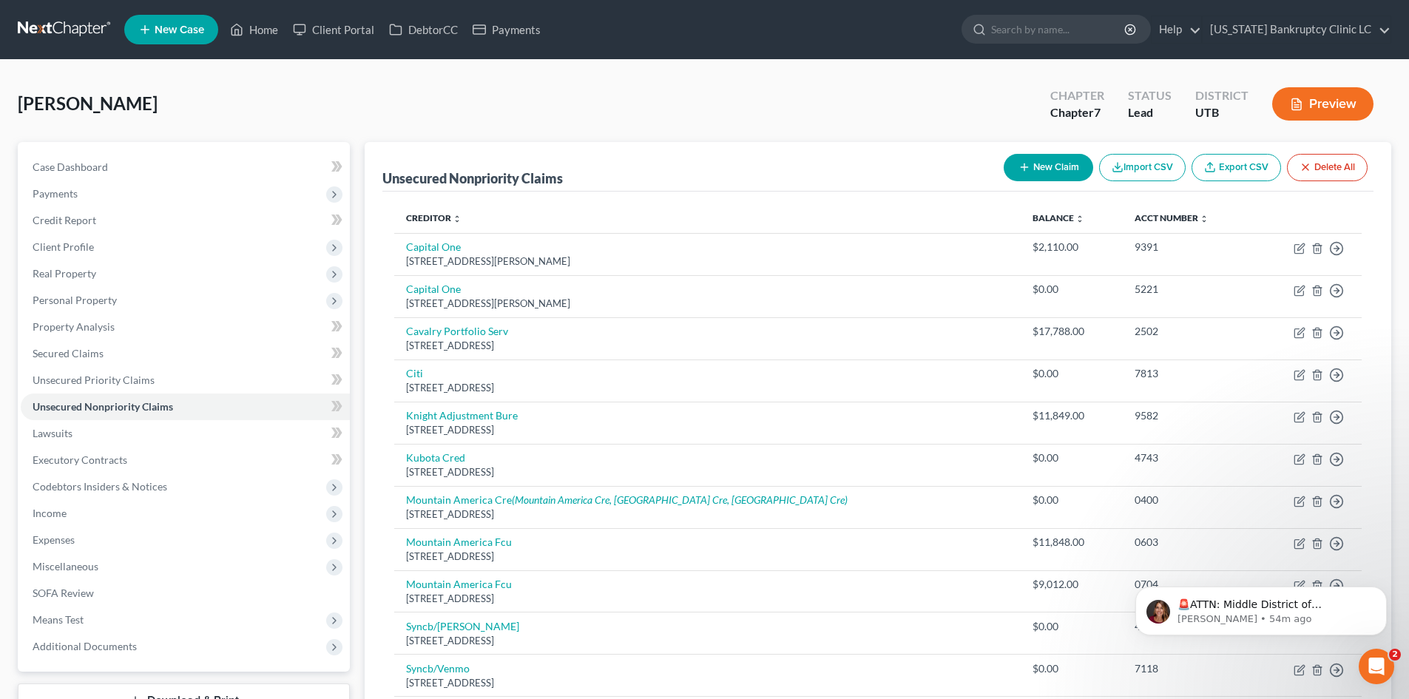
click at [1043, 160] on button "New Claim" at bounding box center [1049, 167] width 90 height 27
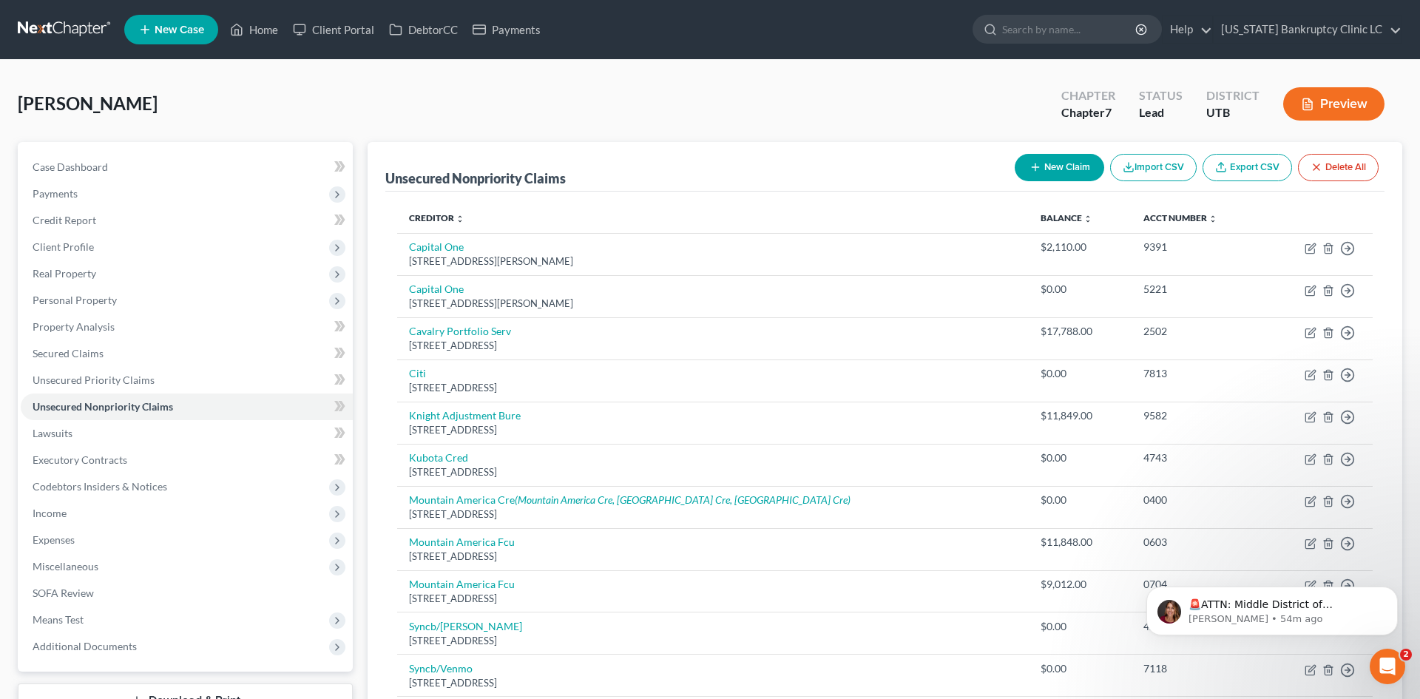
select select "0"
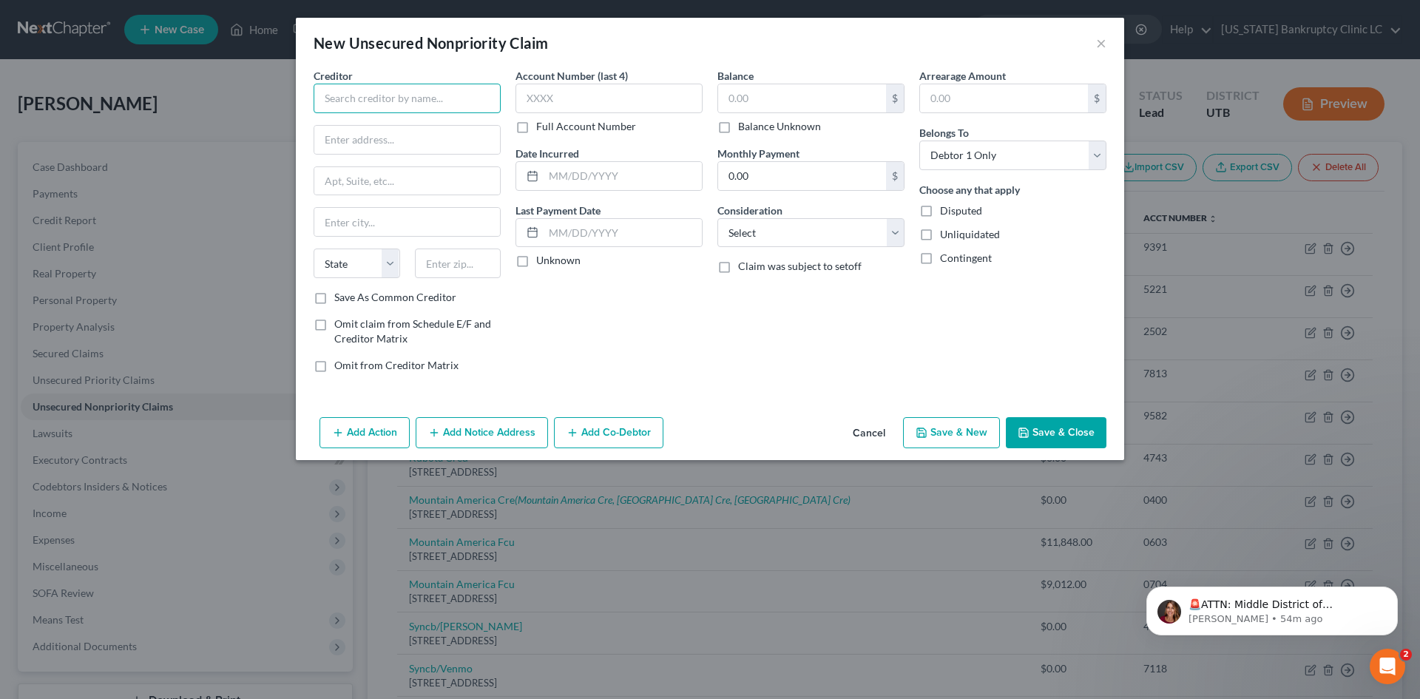
click at [434, 98] on input "text" at bounding box center [407, 99] width 187 height 30
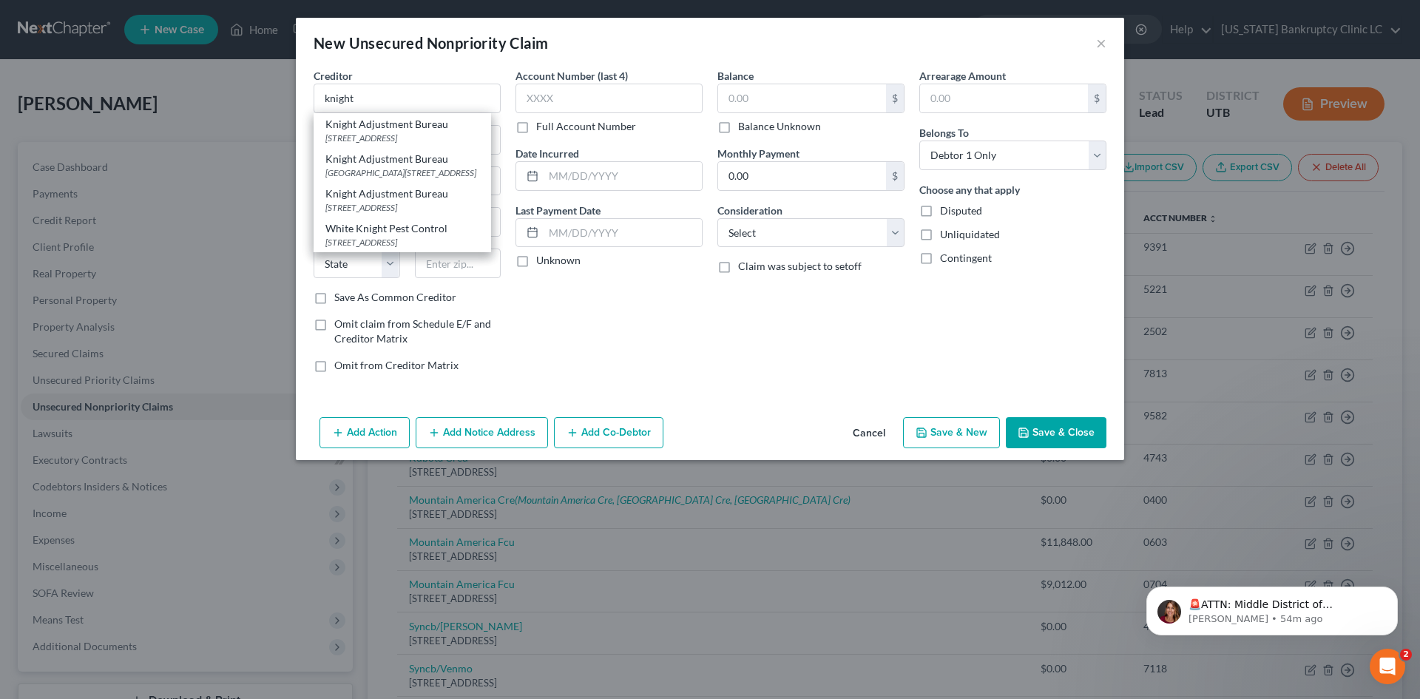
click at [394, 123] on div "Knight Adjustment Bureau" at bounding box center [402, 124] width 154 height 15
type input "Knight Adjustment Bureau"
type input "823 E 400 S"
type input "Salt Lake City"
select select "46"
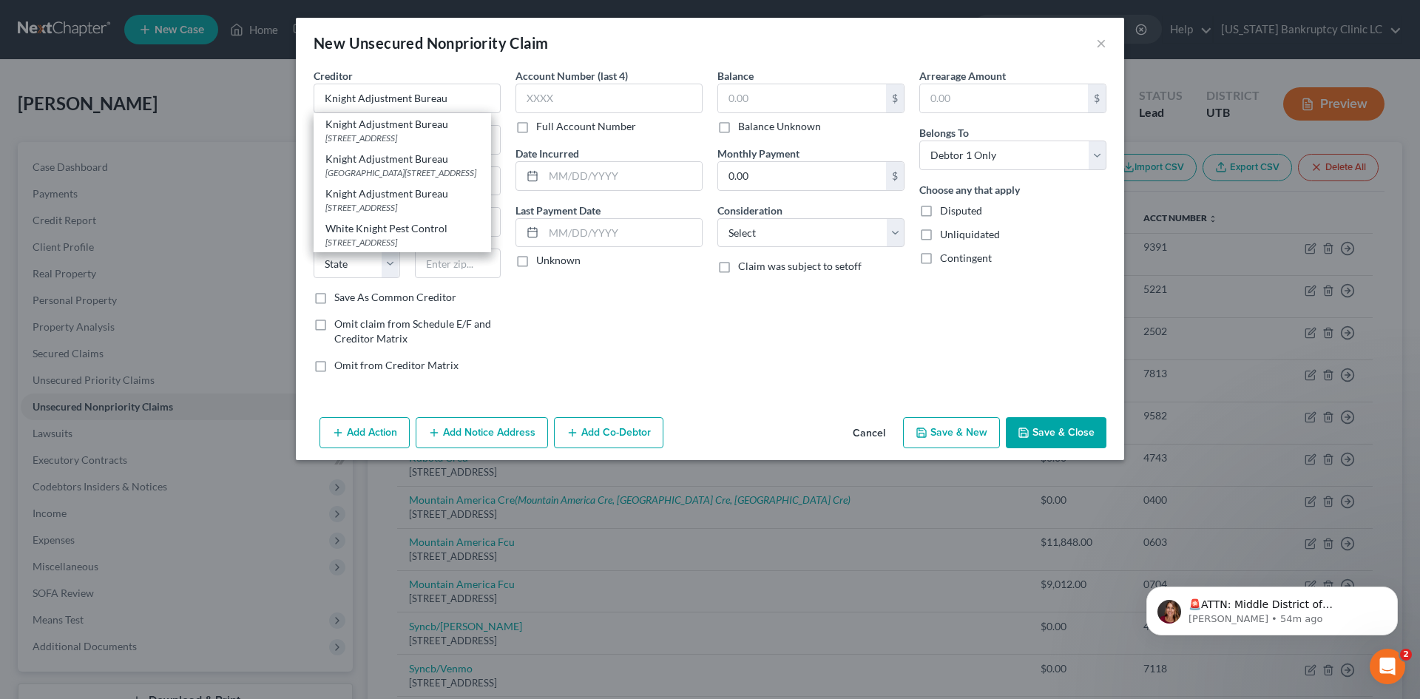
type input "84102-2903"
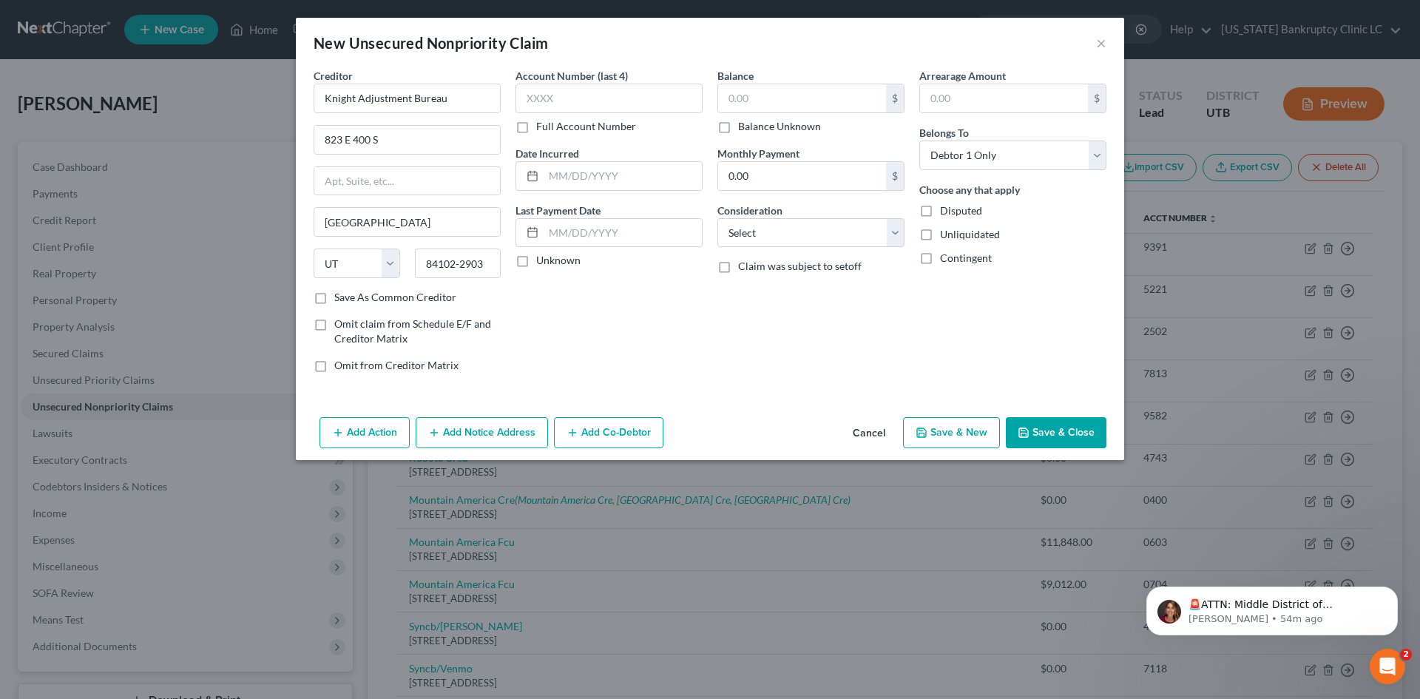
click at [1064, 433] on button "Save & Close" at bounding box center [1056, 432] width 101 height 31
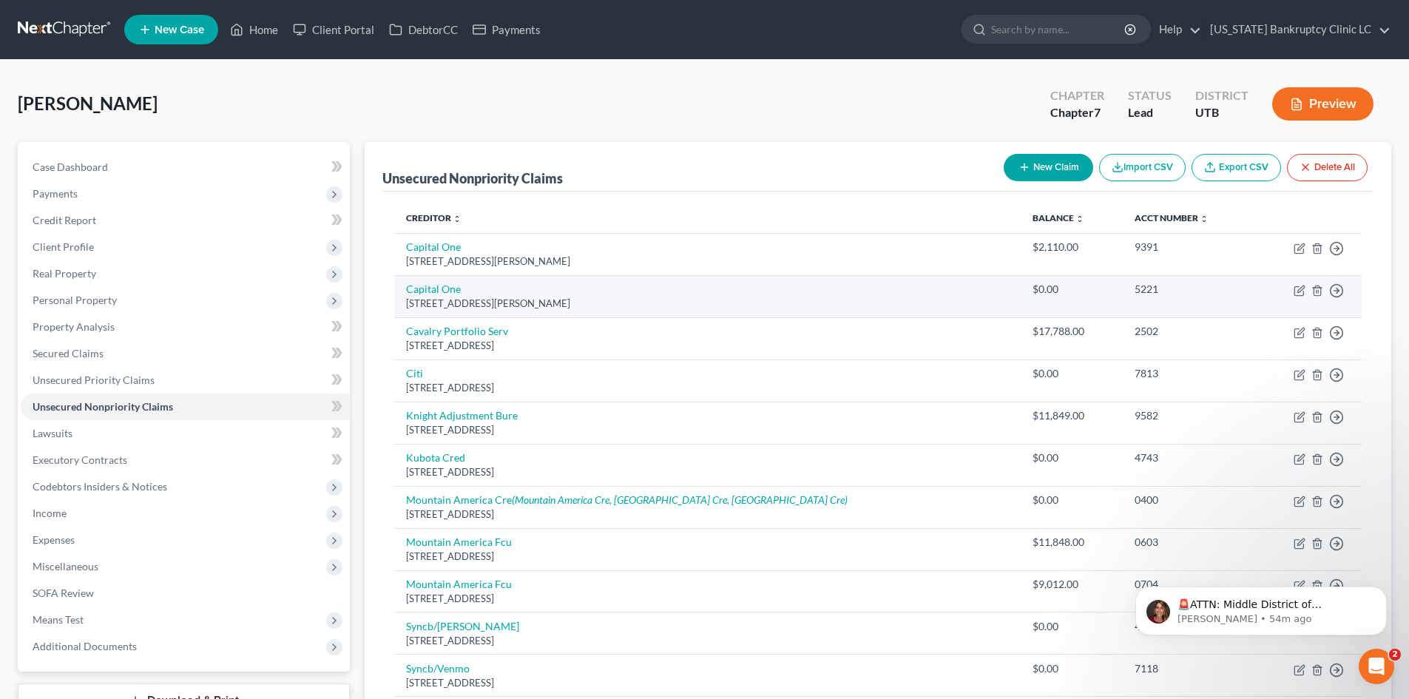
click at [1168, 297] on td "Move to D Move to E Move to G Move to Notice Only" at bounding box center [1308, 296] width 107 height 42
click at [1168, 288] on icon "button" at bounding box center [1317, 291] width 7 height 10
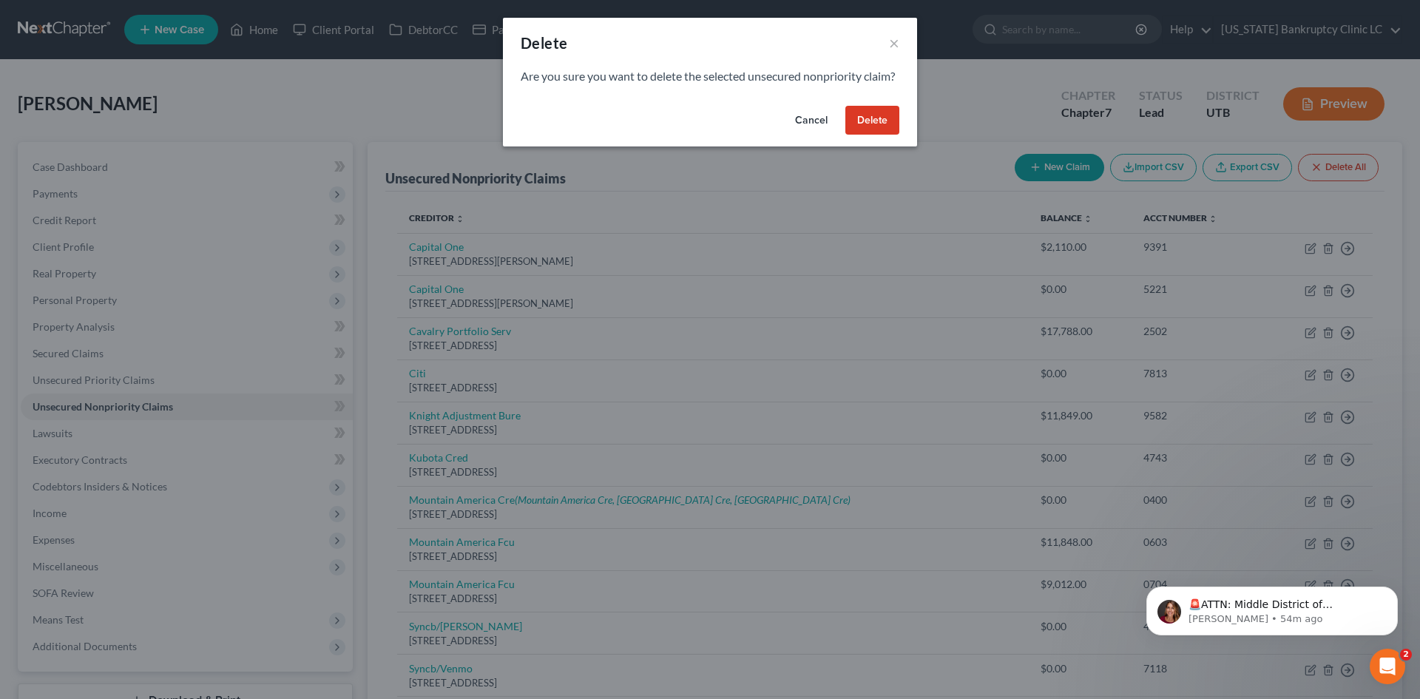
click at [879, 135] on button "Delete" at bounding box center [873, 121] width 54 height 30
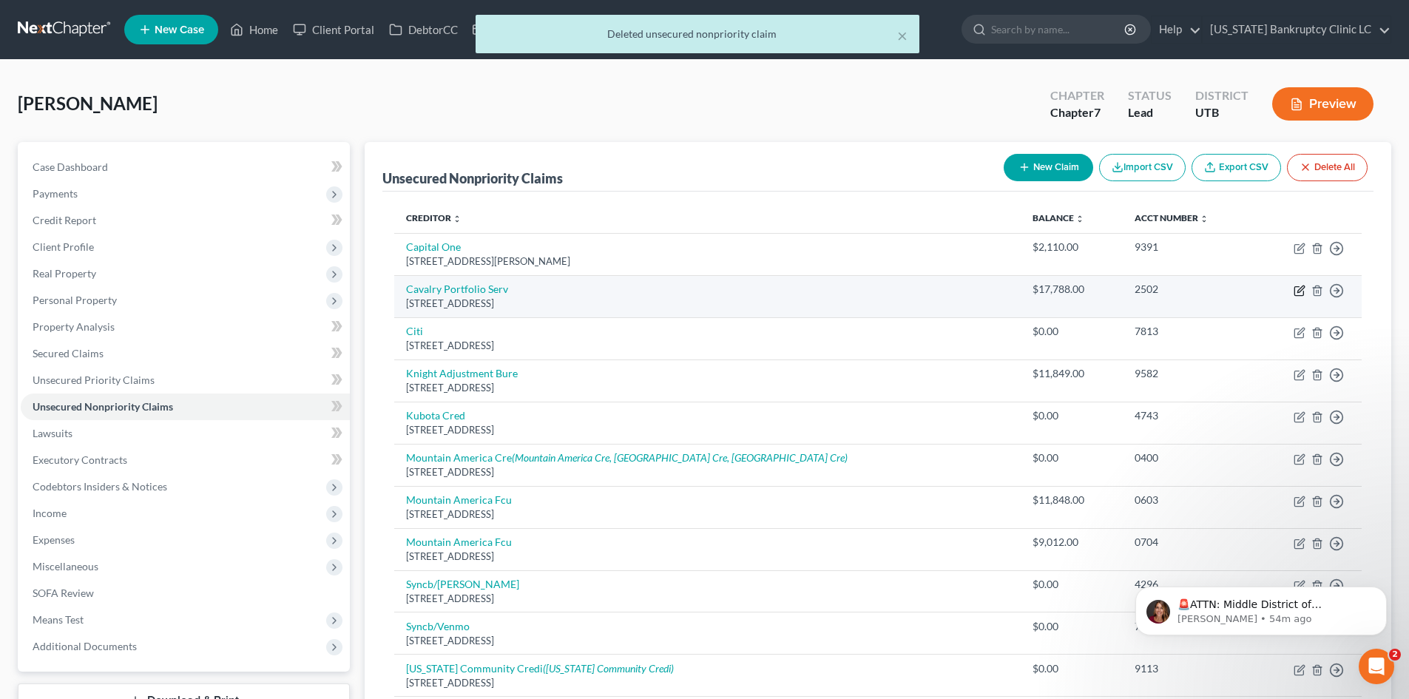
click at [1168, 296] on icon "button" at bounding box center [1299, 291] width 9 height 9
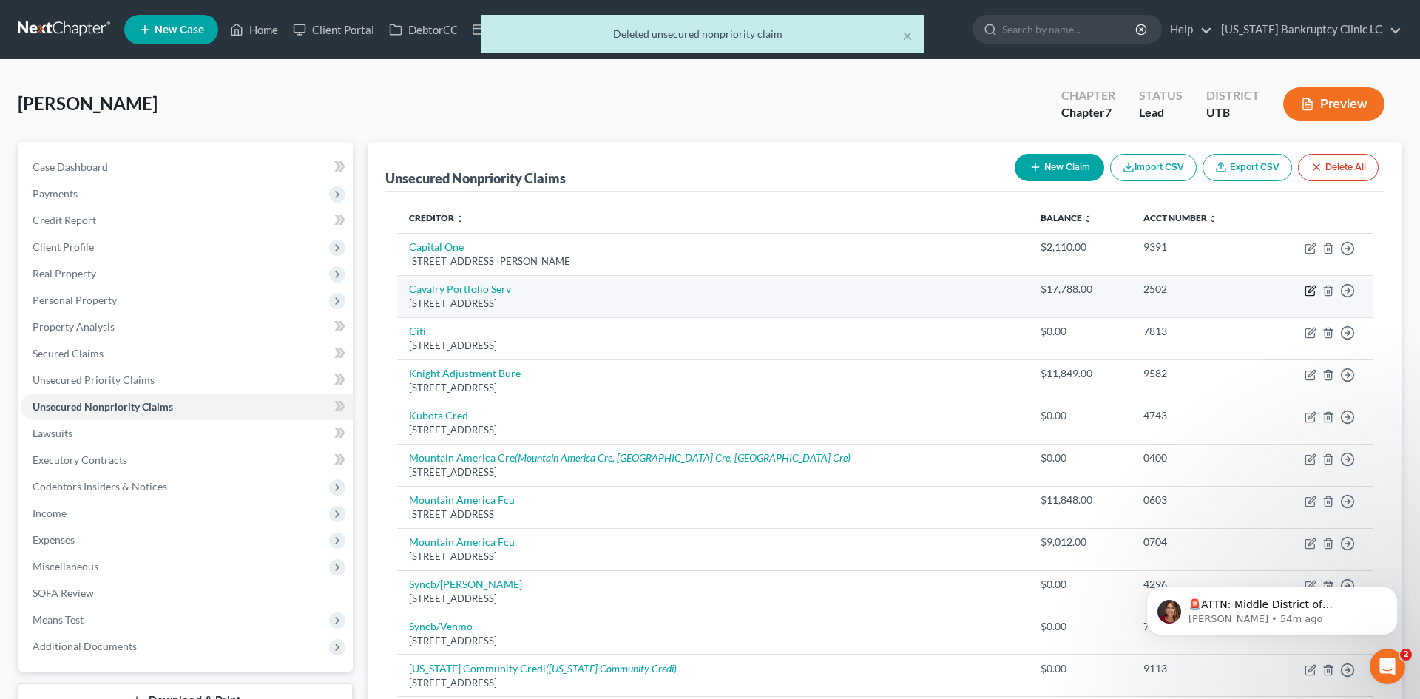
select select "6"
select select "1"
select select "0"
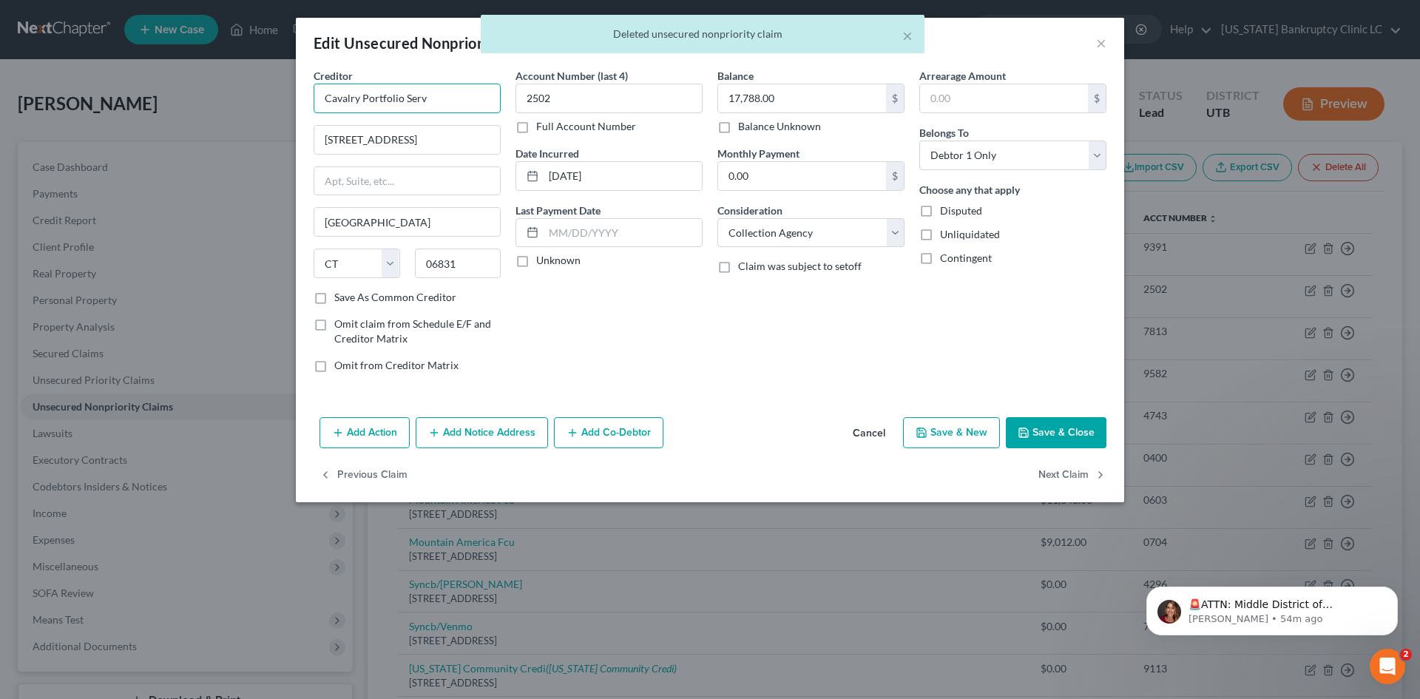
click at [473, 107] on input "Cavalry Portfolio Serv" at bounding box center [407, 99] width 187 height 30
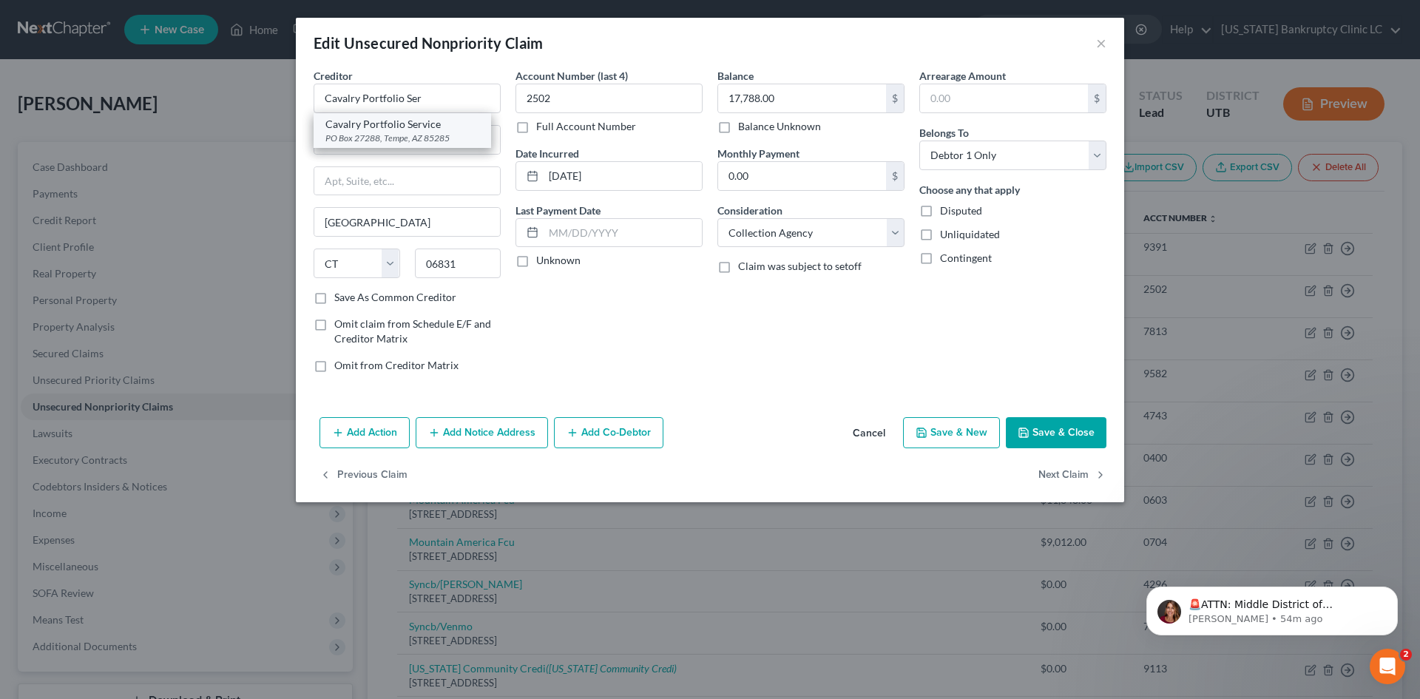
click at [422, 133] on div "PO Box 27288, Tempe, AZ 85285" at bounding box center [402, 138] width 154 height 13
type input "Cavalry Portfolio Service"
type input "PO Box 27288"
type input "Tempe"
select select "3"
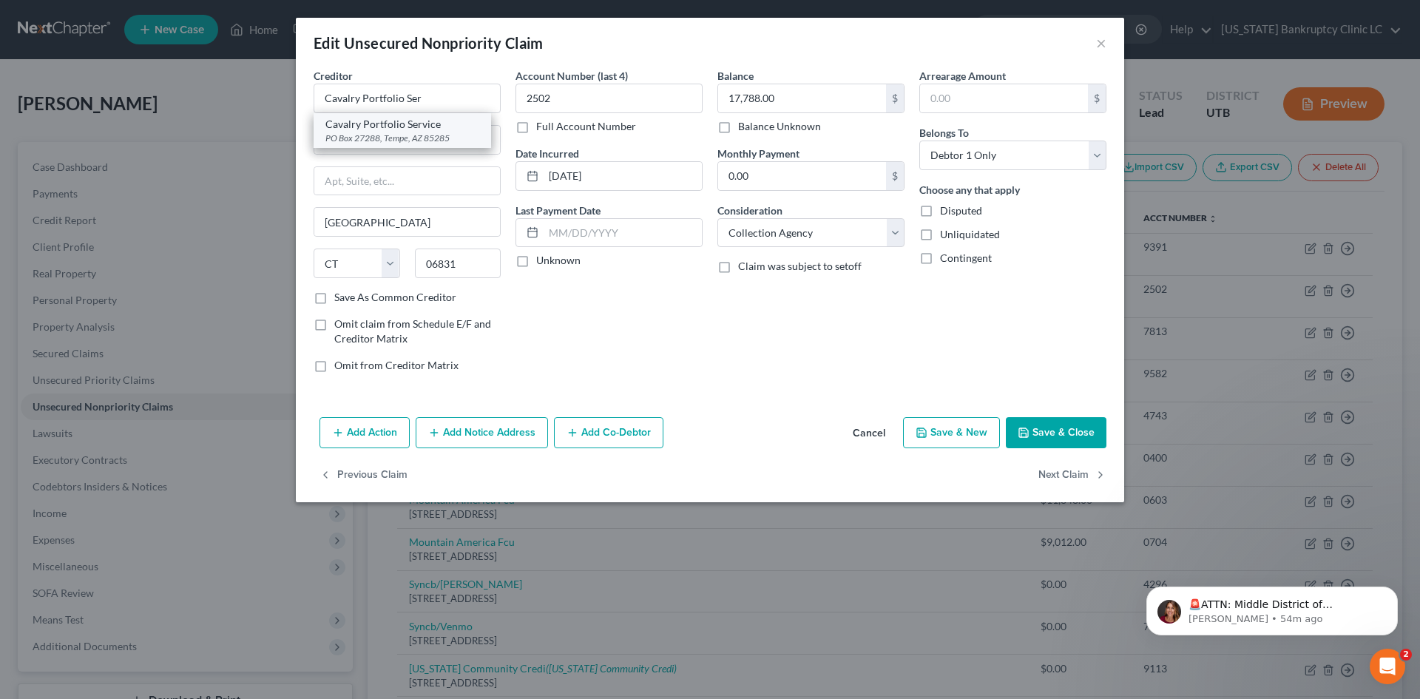
type input "85285"
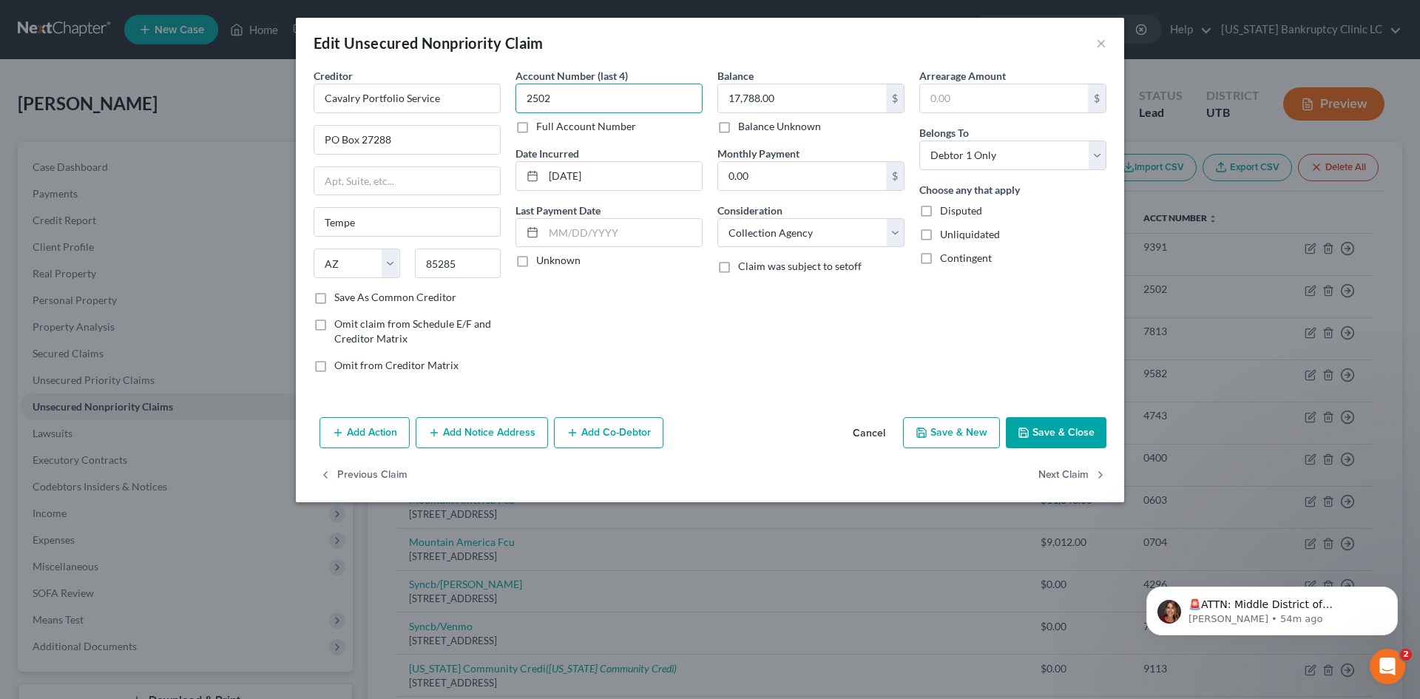
click at [594, 99] on input "2502" at bounding box center [609, 99] width 187 height 30
drag, startPoint x: 1030, startPoint y: 412, endPoint x: 1044, endPoint y: 425, distance: 19.4
click at [1030, 413] on div "Add Action Add Notice Address Add Co-Debtor Cancel Save & New Save & Close" at bounding box center [710, 435] width 829 height 49
click at [1046, 427] on button "Save & Close" at bounding box center [1056, 432] width 101 height 31
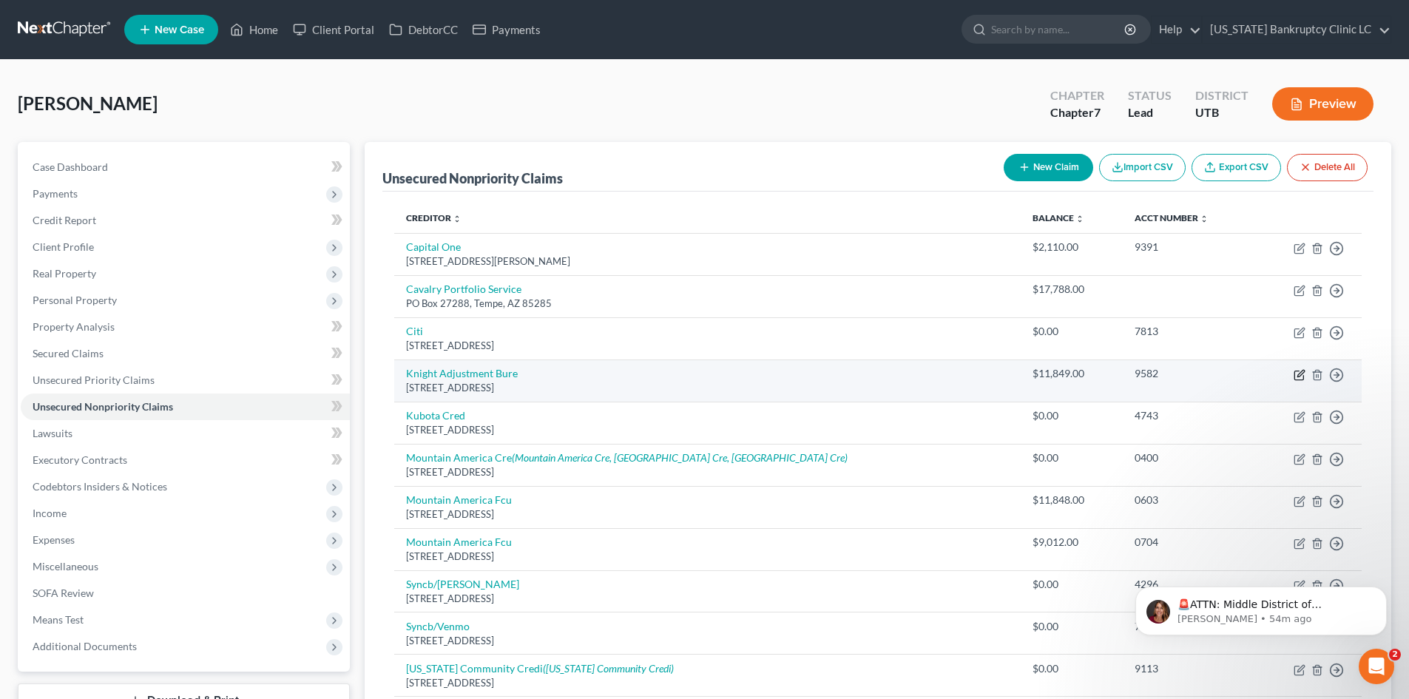
click at [1168, 377] on icon "button" at bounding box center [1300, 375] width 12 height 12
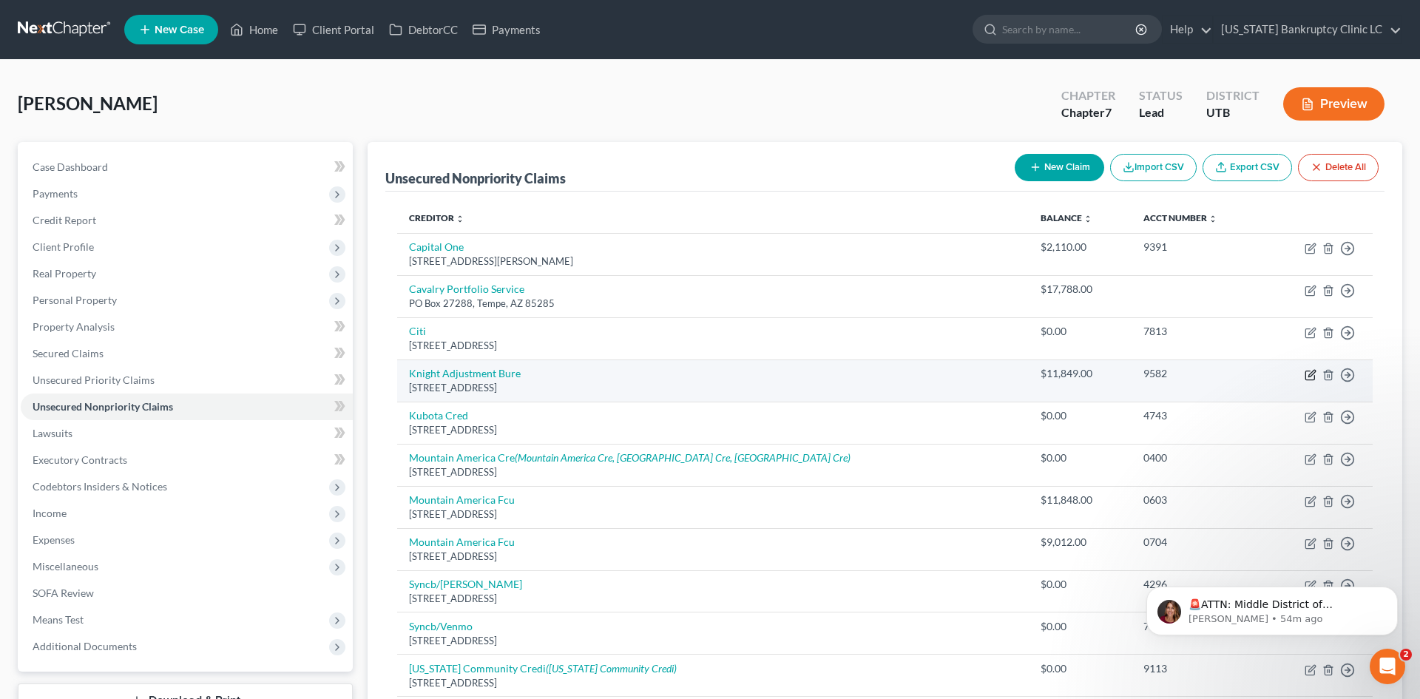
select select "46"
select select "1"
select select "0"
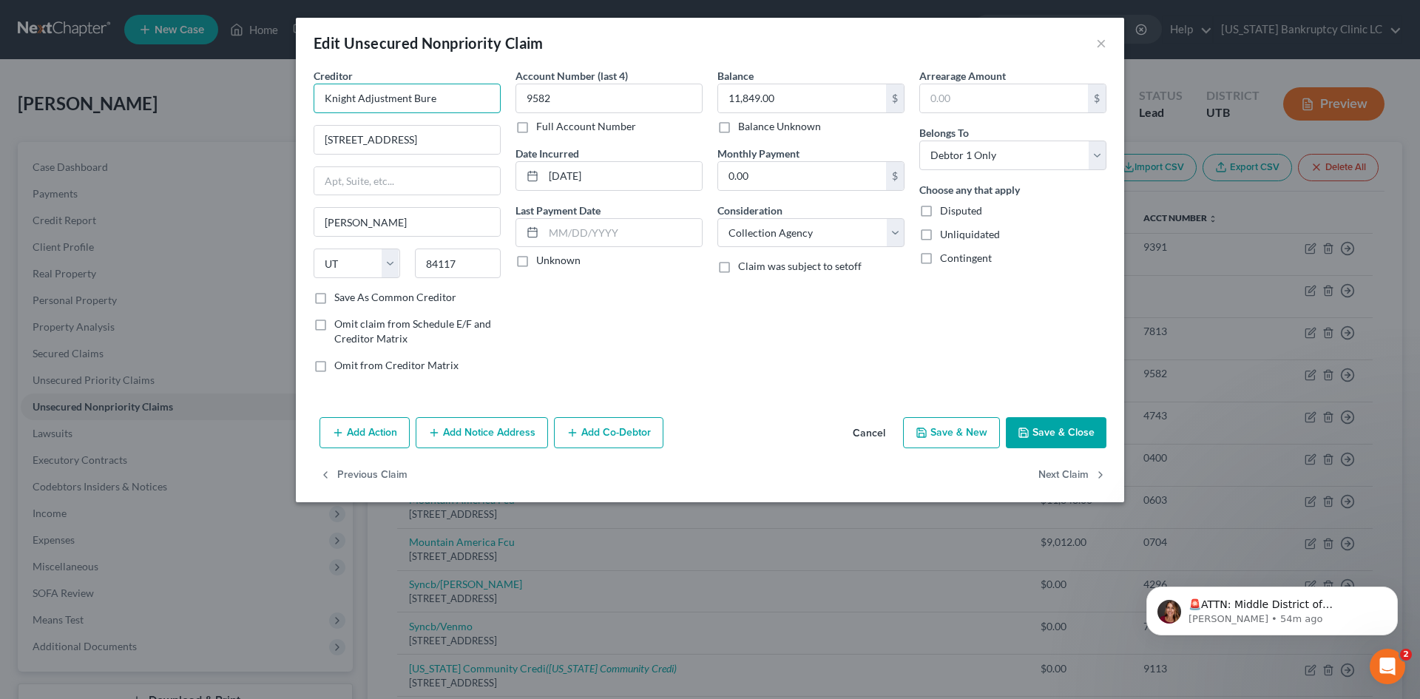
click at [445, 104] on input "Knight Adjustment Bure" at bounding box center [407, 99] width 187 height 30
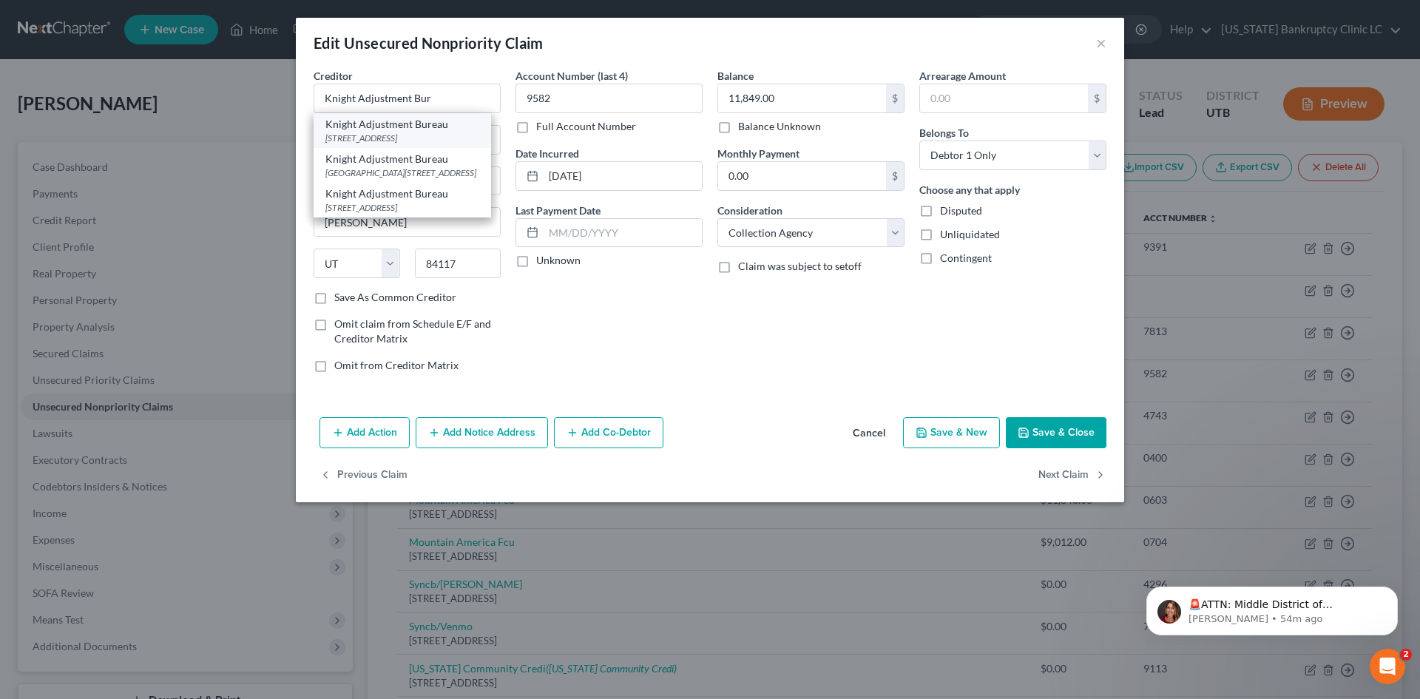
click at [432, 132] on div "823 E 400 S, Salt Lake City, UT 84102-2903" at bounding box center [402, 138] width 154 height 13
type input "Knight Adjustment Bureau"
type input "823 E 400 S"
type input "Salt Lake City"
type input "84102-2903"
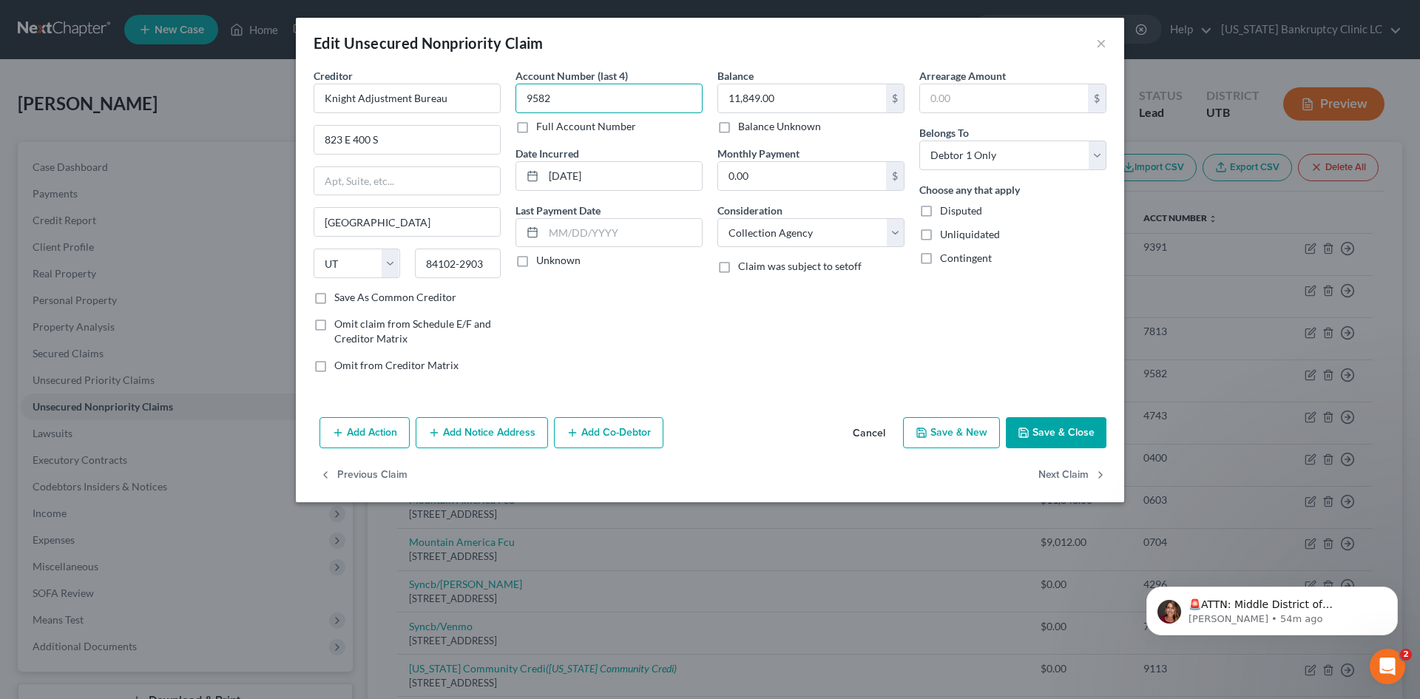
click at [571, 99] on input "9582" at bounding box center [609, 99] width 187 height 30
click at [1042, 428] on button "Save & Close" at bounding box center [1056, 432] width 101 height 31
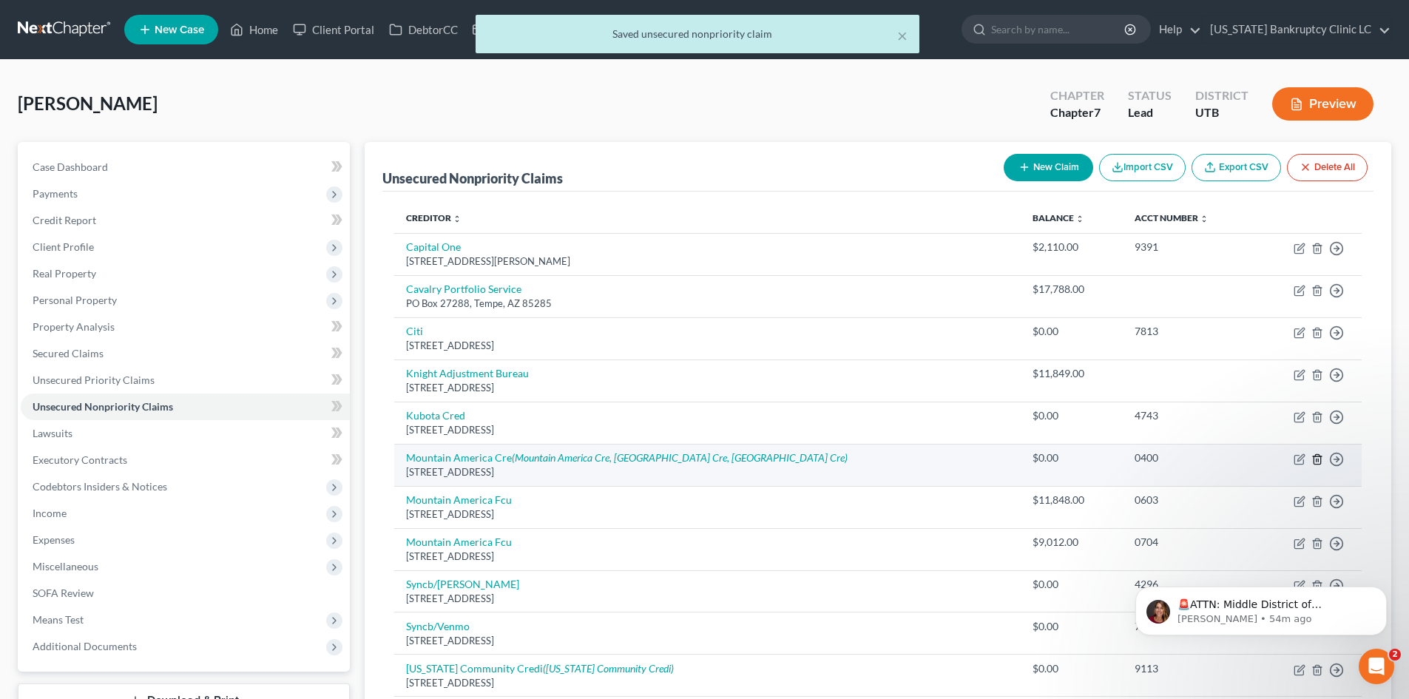
click at [1168, 458] on icon "button" at bounding box center [1318, 459] width 12 height 12
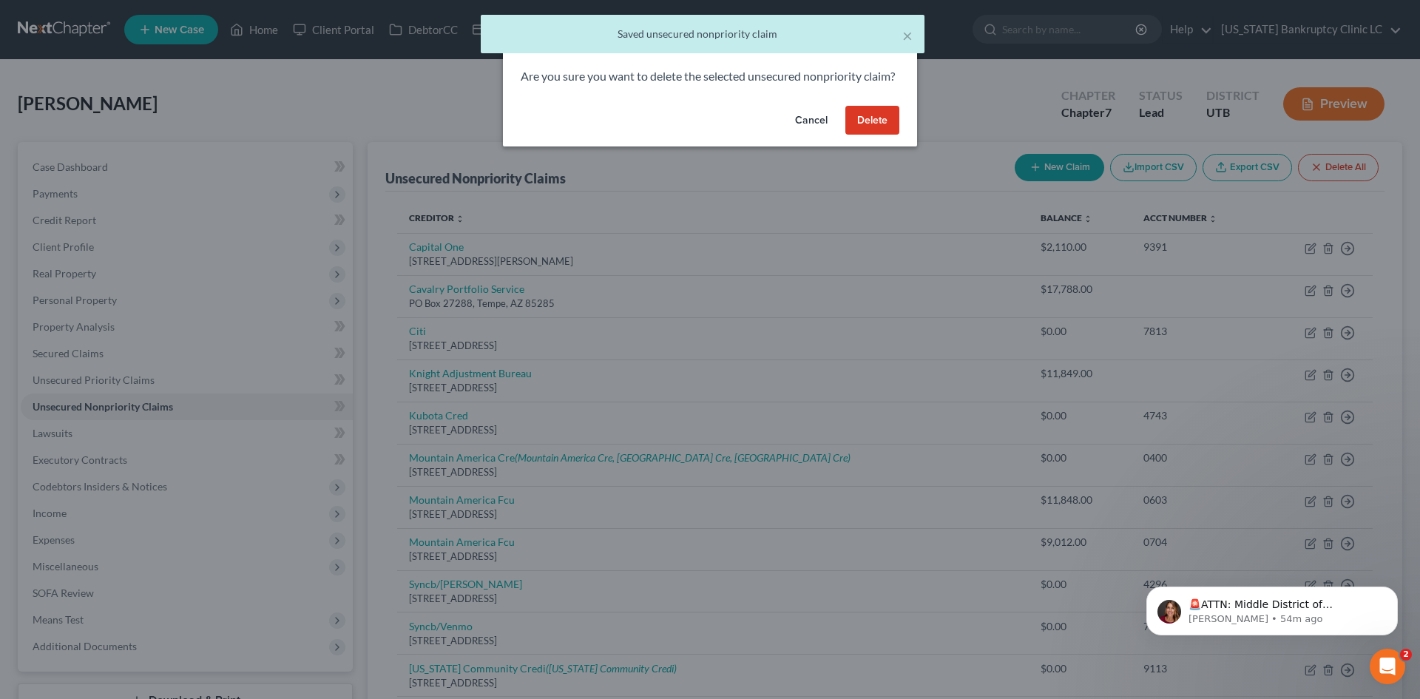
click at [885, 135] on button "Delete" at bounding box center [873, 121] width 54 height 30
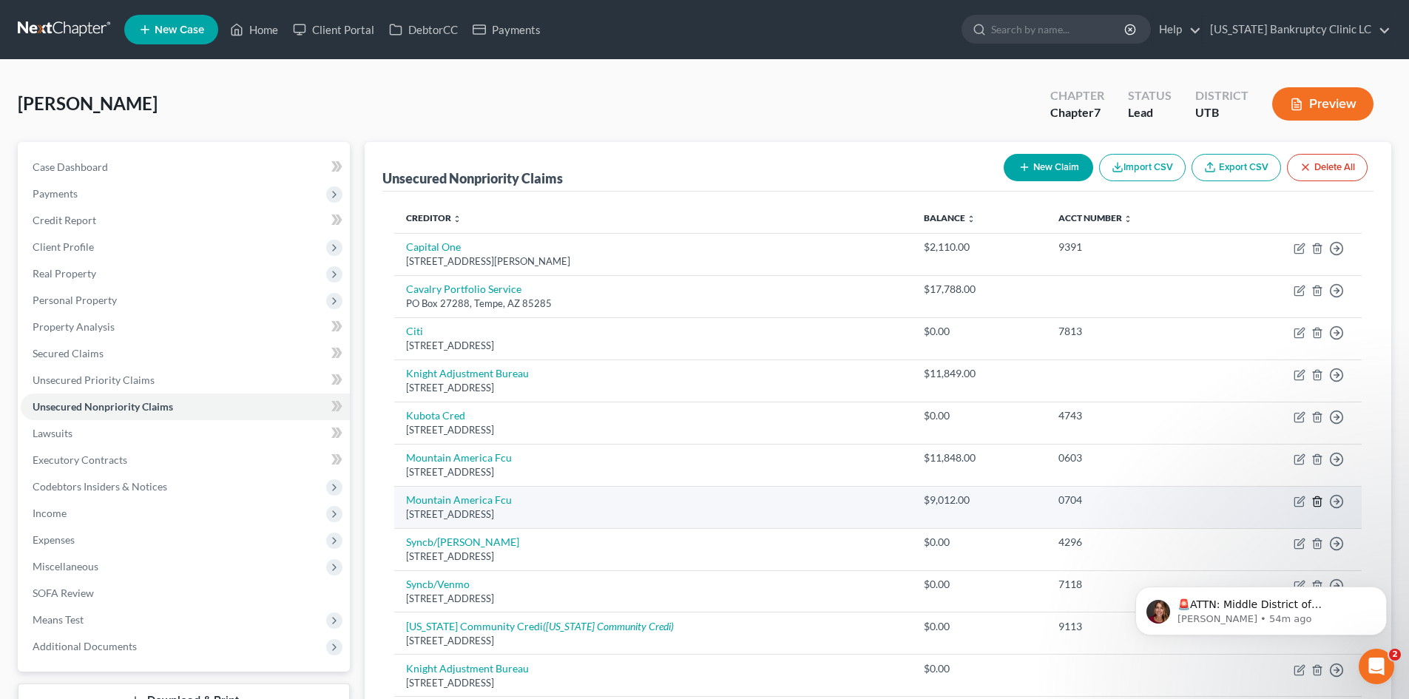
click at [1168, 503] on icon "button" at bounding box center [1318, 502] width 12 height 12
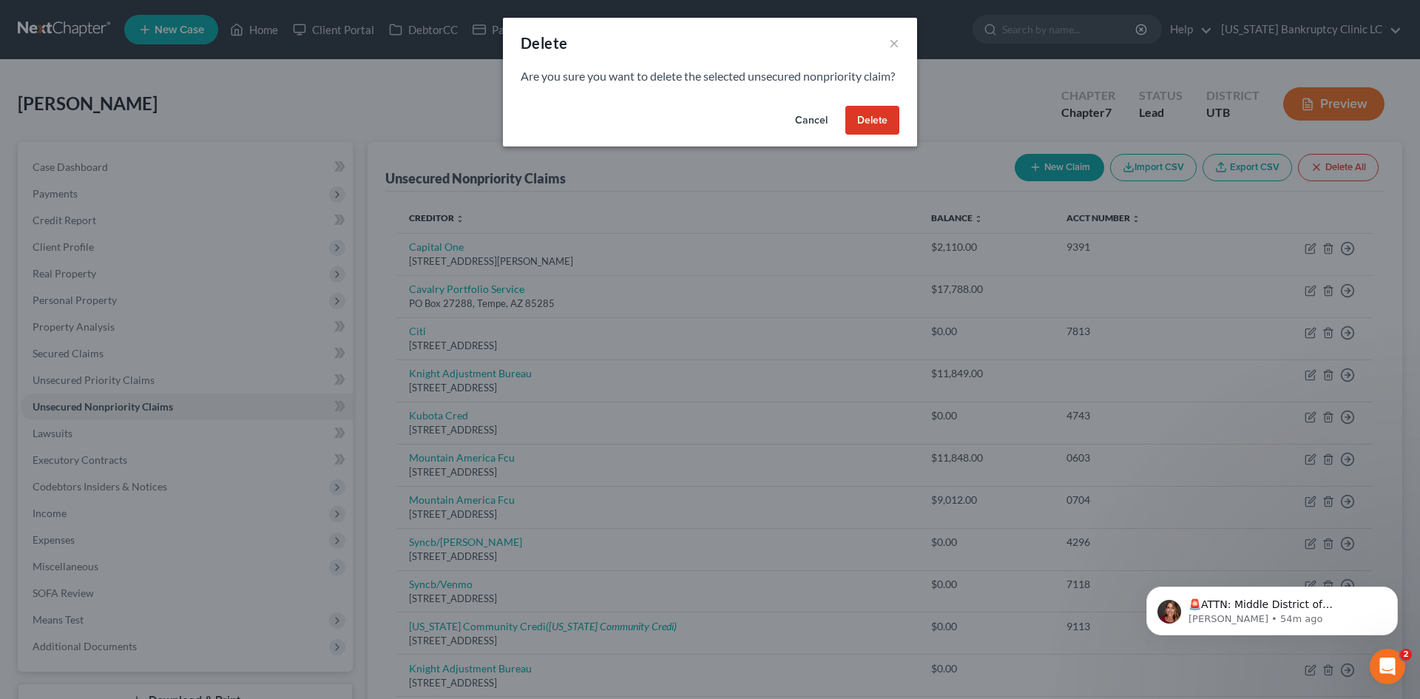
click at [875, 135] on button "Delete" at bounding box center [873, 121] width 54 height 30
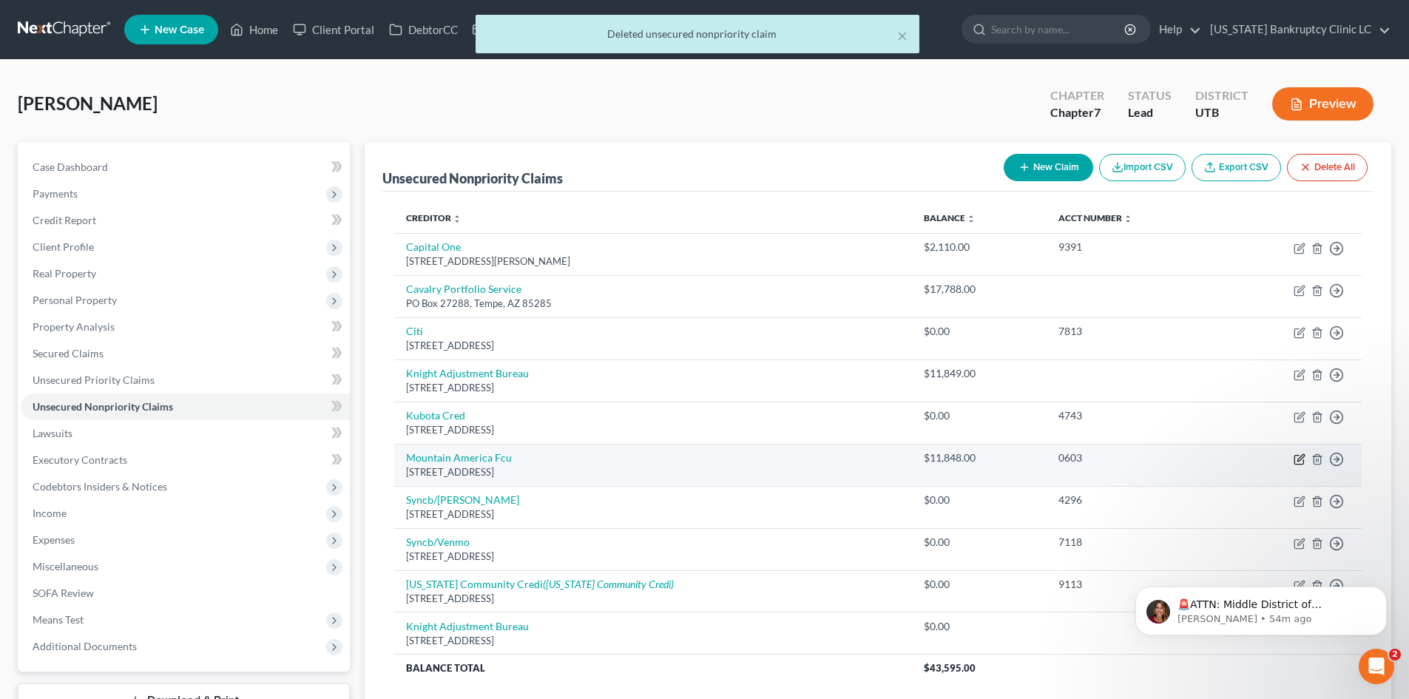
click at [1168, 458] on icon "button" at bounding box center [1300, 459] width 12 height 12
select select "46"
select select "0"
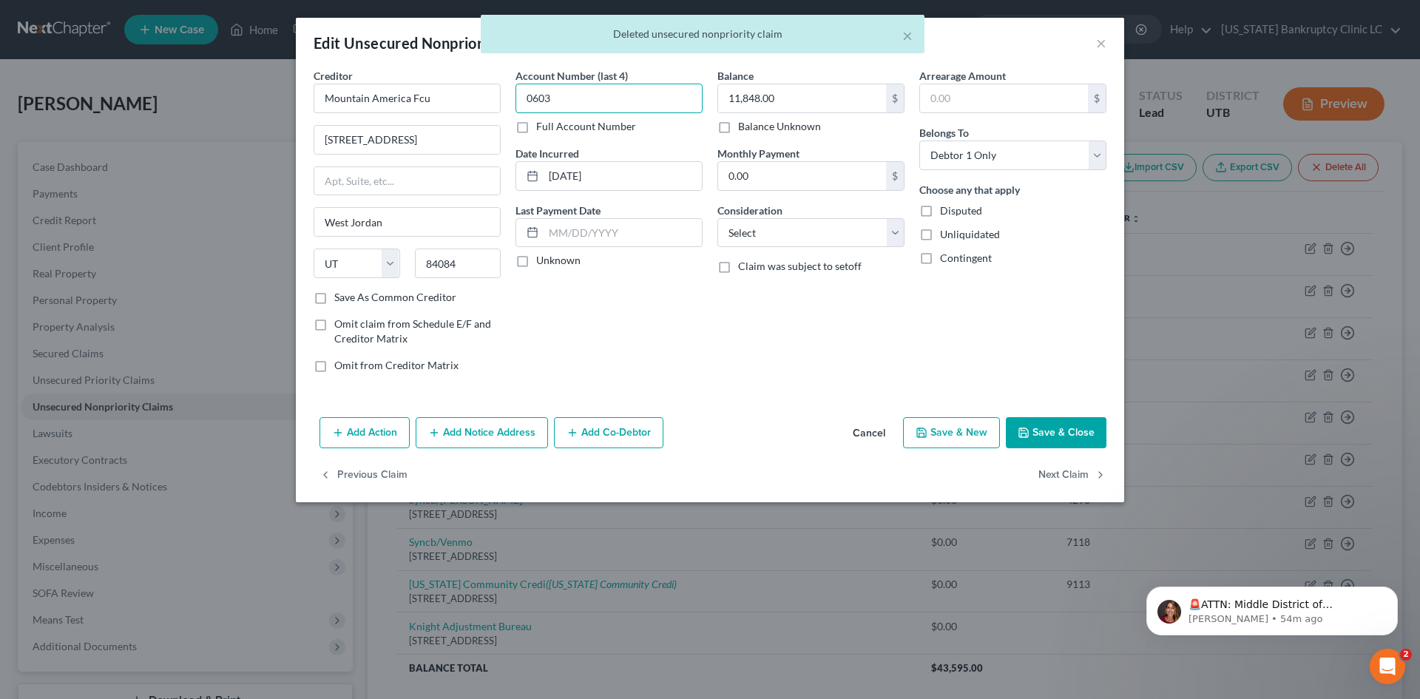
click at [566, 105] on input "0603" at bounding box center [609, 99] width 187 height 30
click at [436, 102] on input "Mountain America Fcu" at bounding box center [407, 99] width 187 height 30
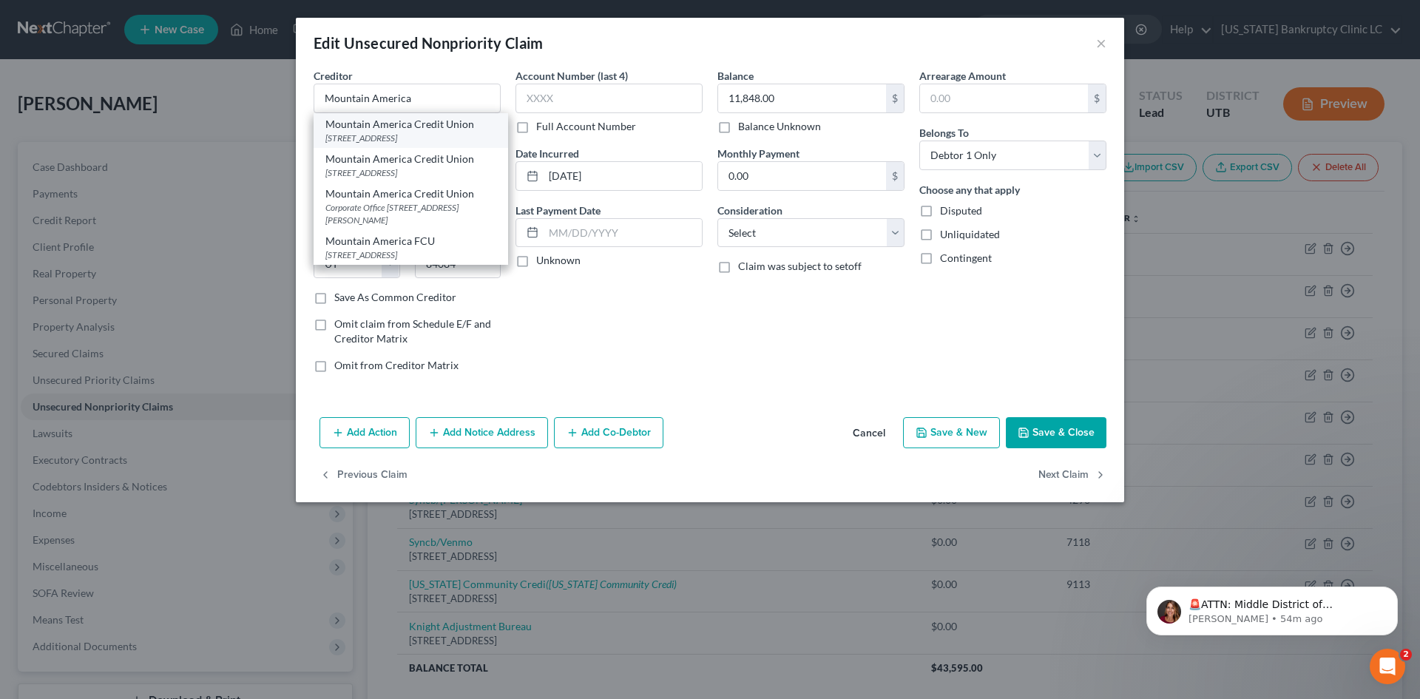
click at [438, 132] on div "PO Box 2331, Sandy, UT 84091" at bounding box center [410, 138] width 171 height 13
type input "Mountain America Credit Union"
type input "PO Box 2331"
type input "Sandy"
type input "84091"
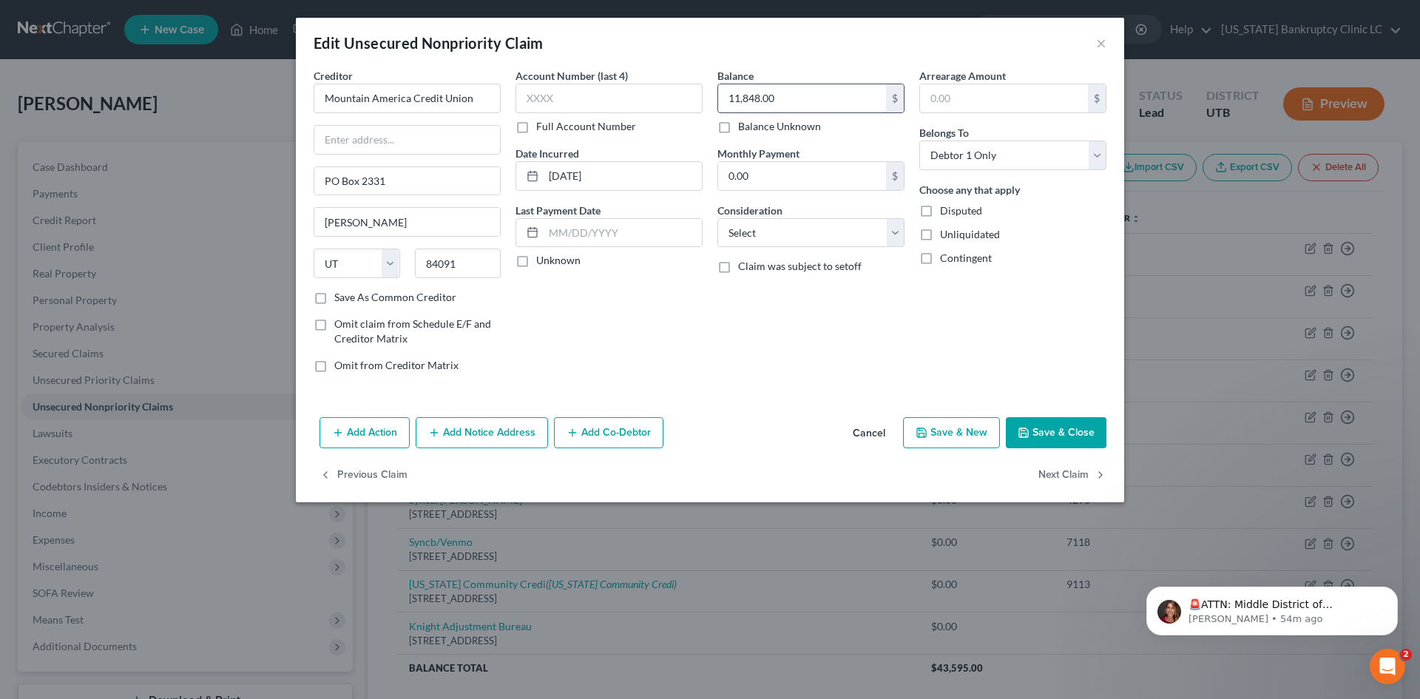
click at [769, 93] on input "11,848.00" at bounding box center [802, 98] width 168 height 28
click at [800, 99] on input "11,848.00" at bounding box center [802, 98] width 168 height 28
type input "20,860"
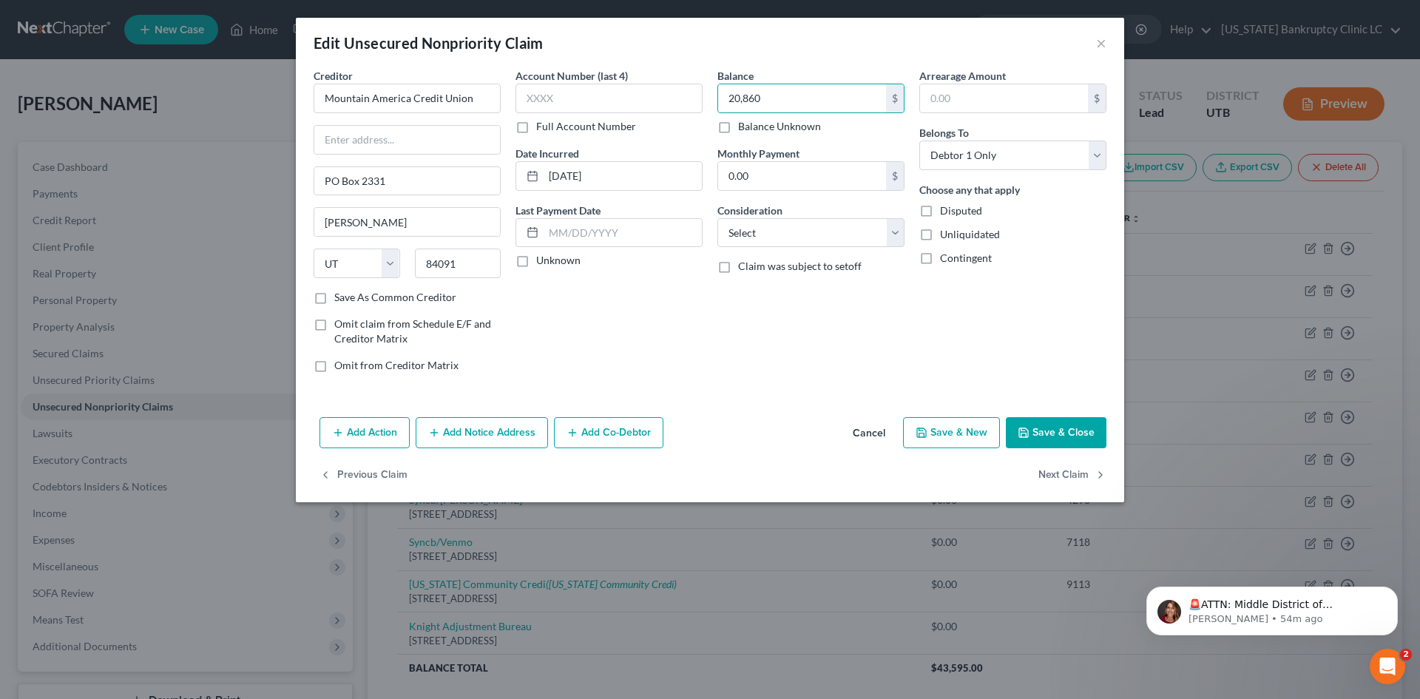
click at [1065, 422] on button "Save & Close" at bounding box center [1056, 432] width 101 height 31
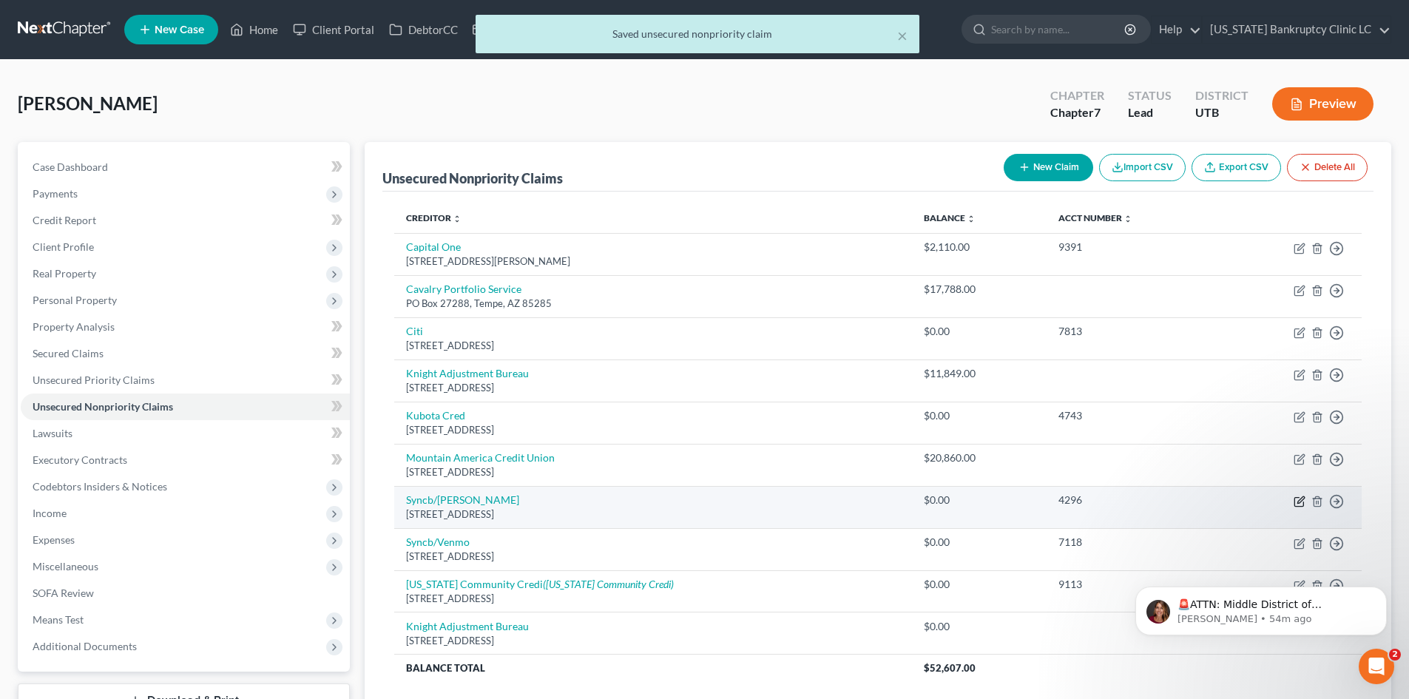
click at [1168, 505] on icon "button" at bounding box center [1300, 502] width 12 height 12
select select "10"
select select "2"
select select "0"
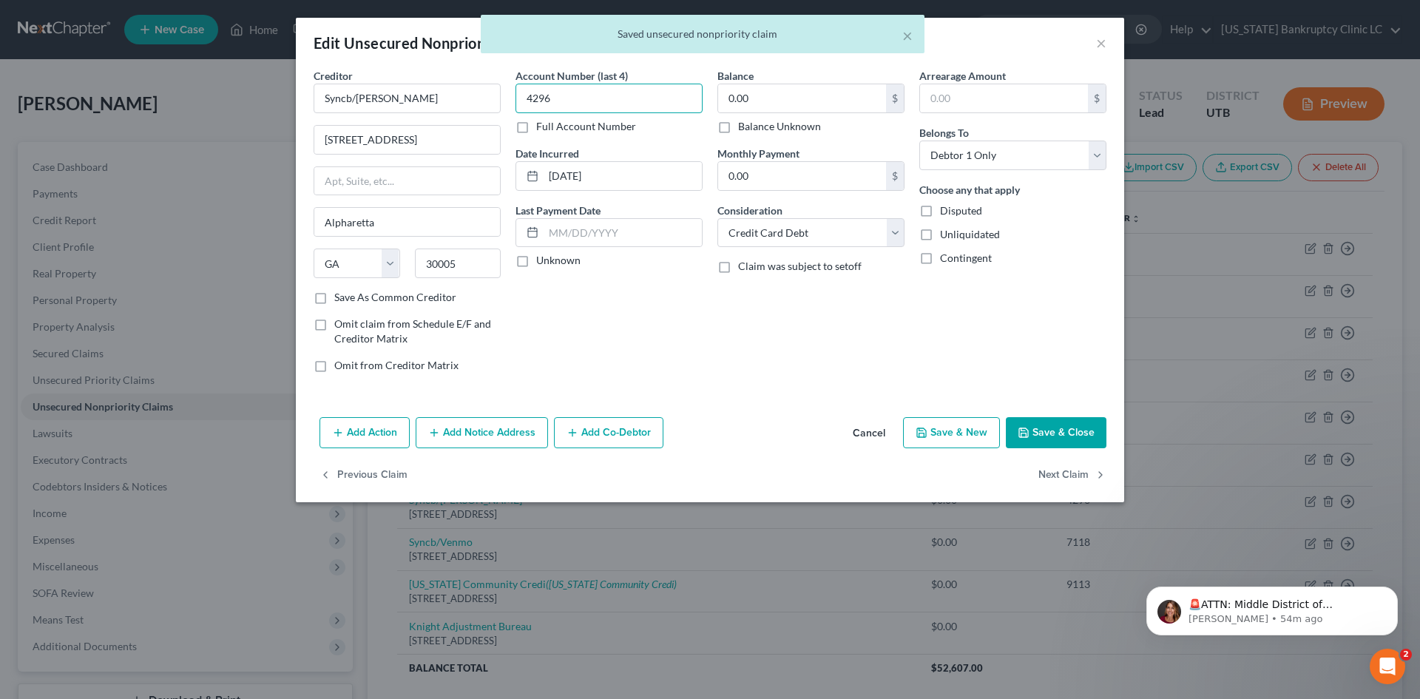
click at [600, 107] on input "4296" at bounding box center [609, 99] width 187 height 30
click at [1051, 433] on button "Save & Close" at bounding box center [1056, 432] width 101 height 31
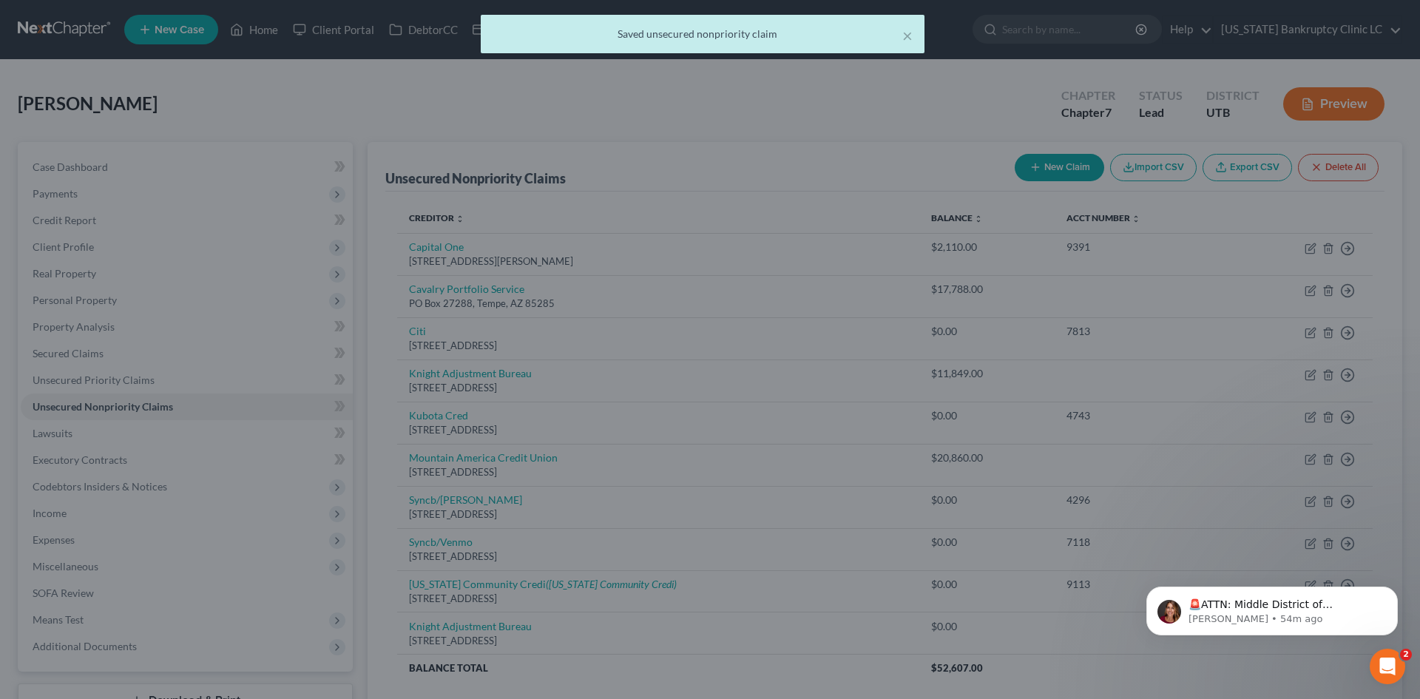
type input "0"
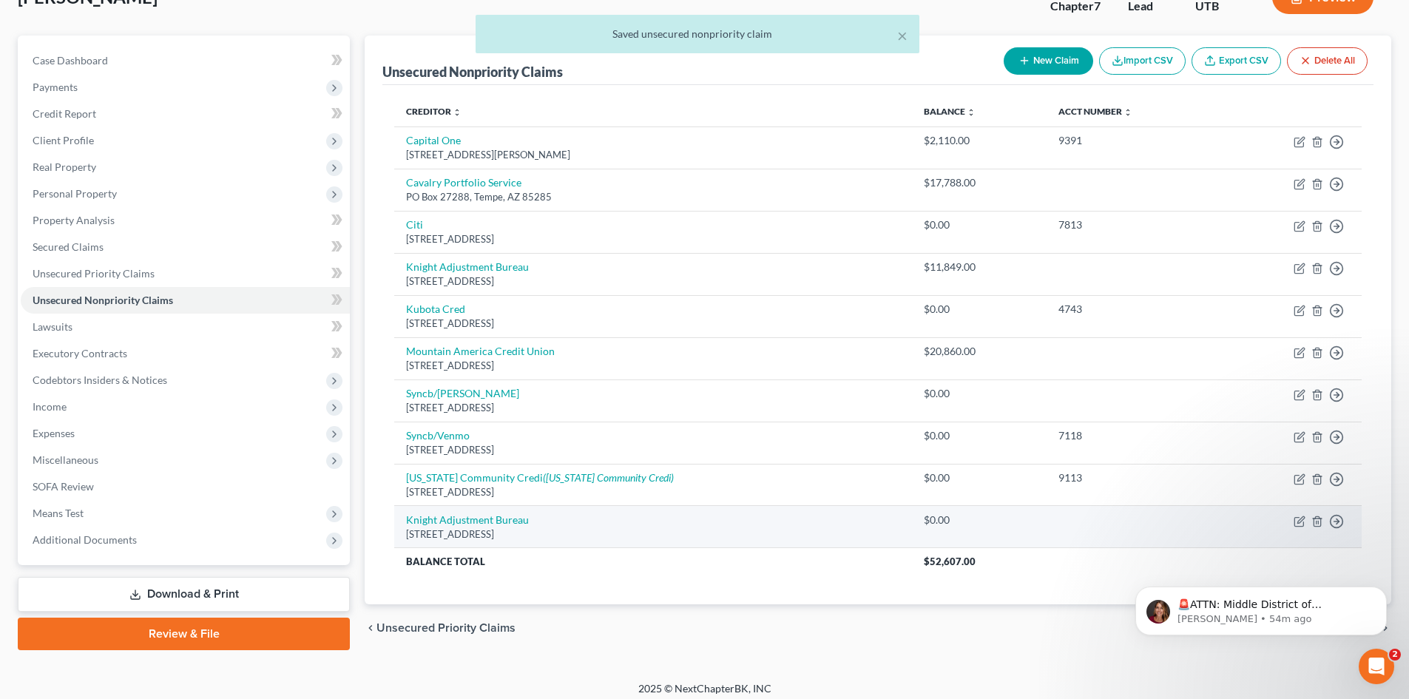
scroll to position [115, 0]
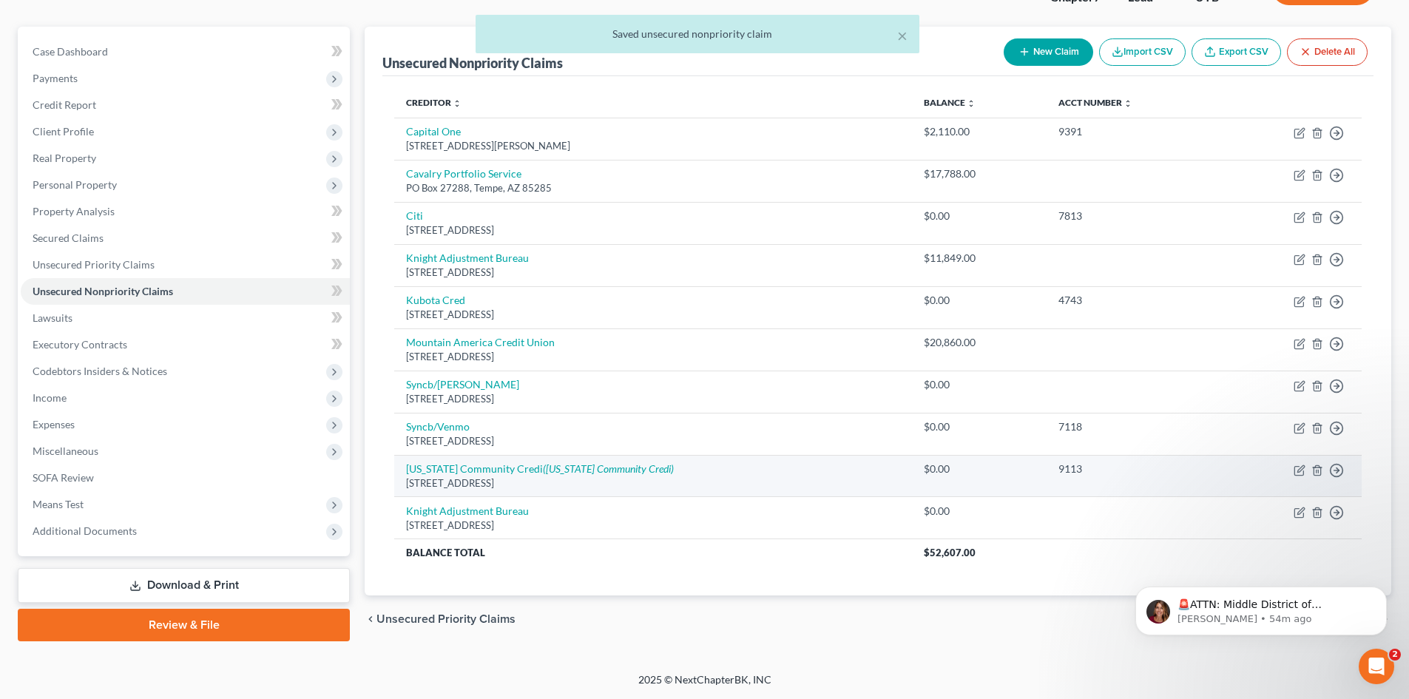
click at [1168, 473] on td "Move to D Move to E Move to G Move to Notice Only" at bounding box center [1291, 476] width 142 height 42
click at [1168, 472] on icon "button" at bounding box center [1299, 470] width 9 height 9
select select "46"
select select "0"
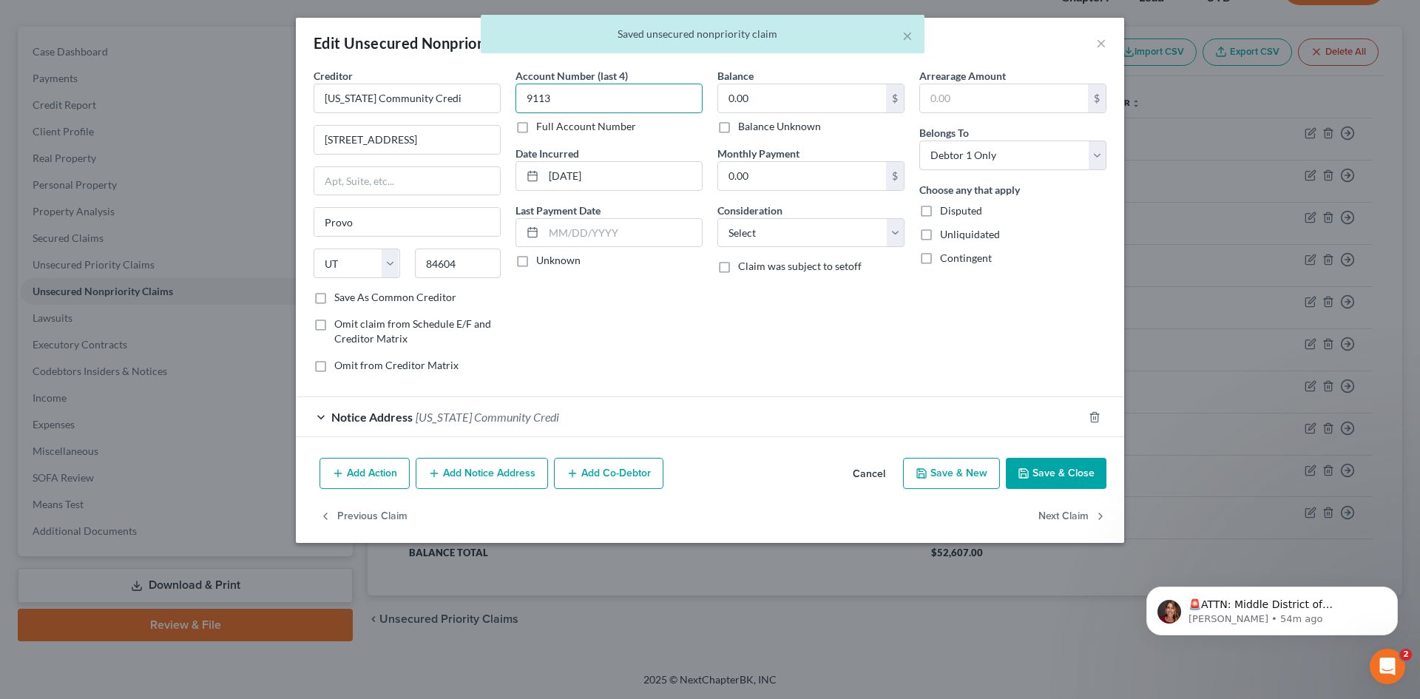
click at [566, 102] on input "9113" at bounding box center [609, 99] width 187 height 30
click at [468, 99] on input "Utah Community Credi" at bounding box center [407, 99] width 187 height 30
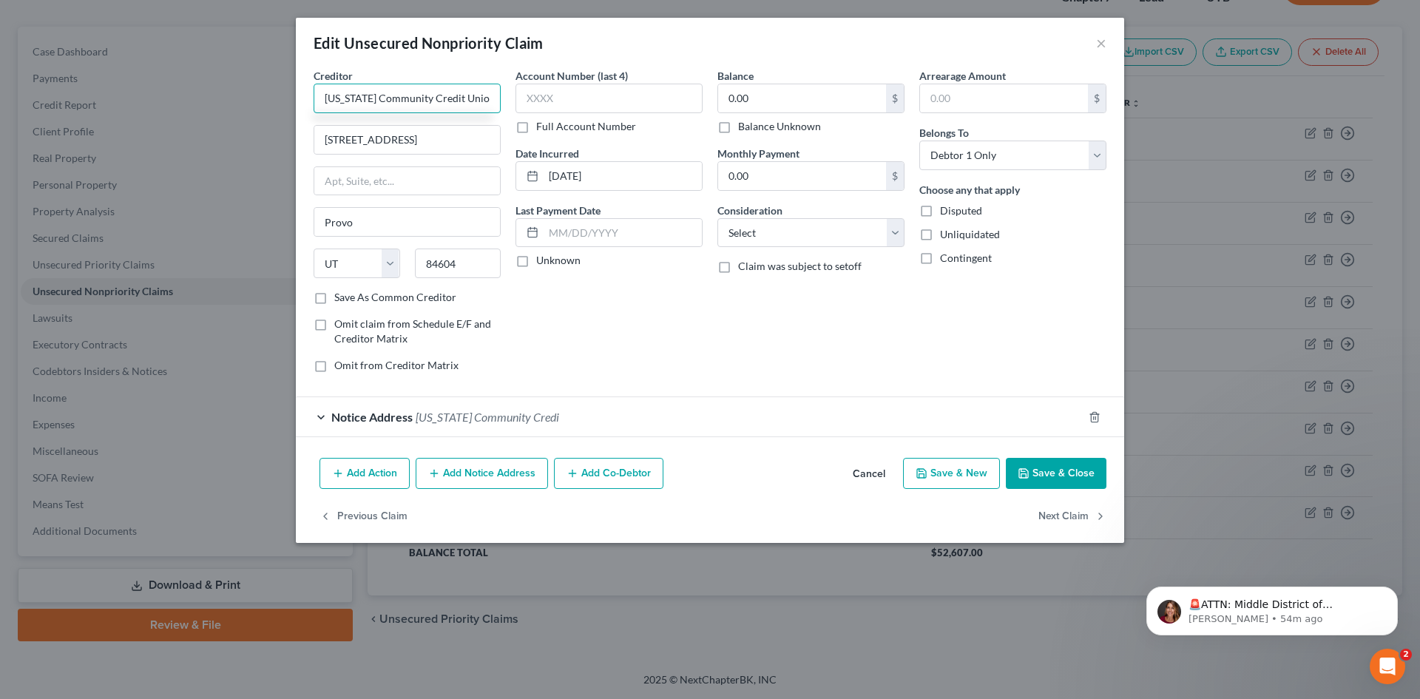
type input "Utah Community Credit Union"
drag, startPoint x: 1063, startPoint y: 474, endPoint x: 854, endPoint y: 401, distance: 221.8
click at [774, 406] on div "Edit Unsecured Nonpriority Claim × Creditor * Utah Community Credit Union 188 R…" at bounding box center [710, 280] width 829 height 525
click at [1098, 416] on icon "button" at bounding box center [1094, 417] width 7 height 10
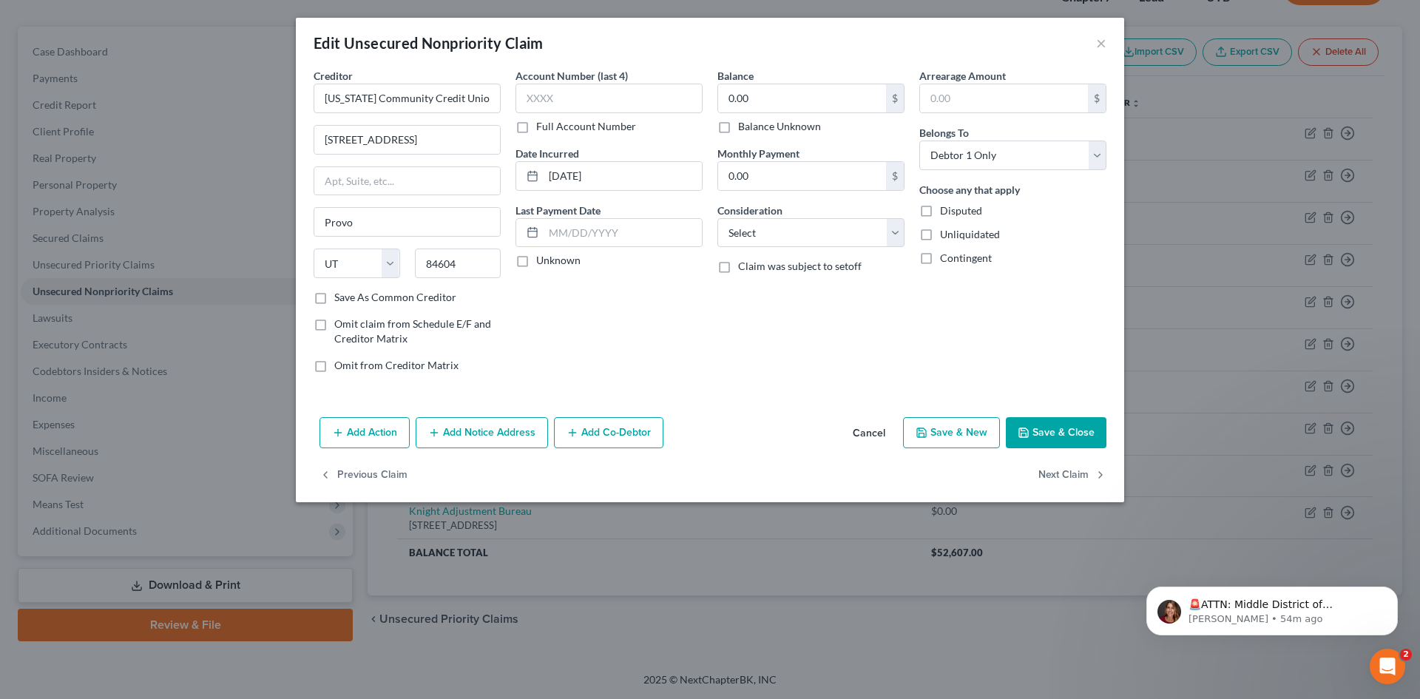
click at [1047, 425] on button "Save & Close" at bounding box center [1056, 432] width 101 height 31
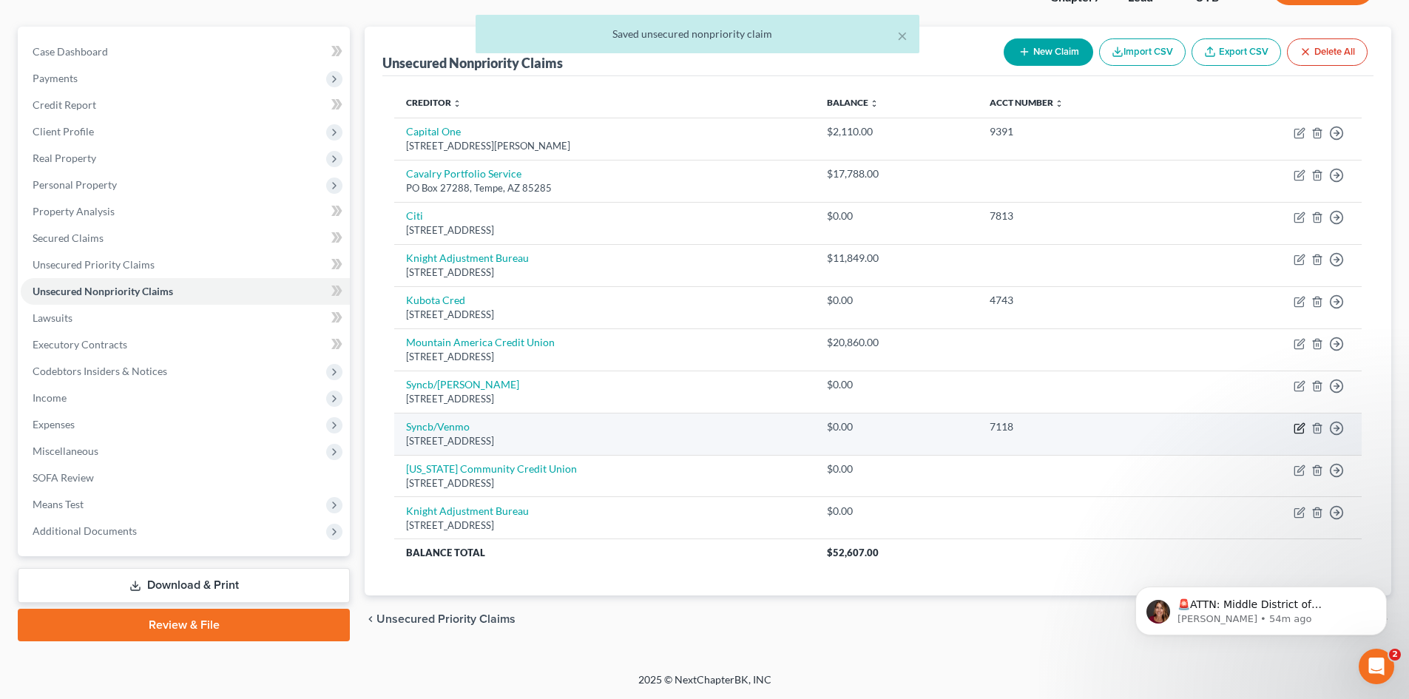
click at [1168, 430] on icon "button" at bounding box center [1300, 426] width 7 height 7
select select "10"
select select "2"
select select "0"
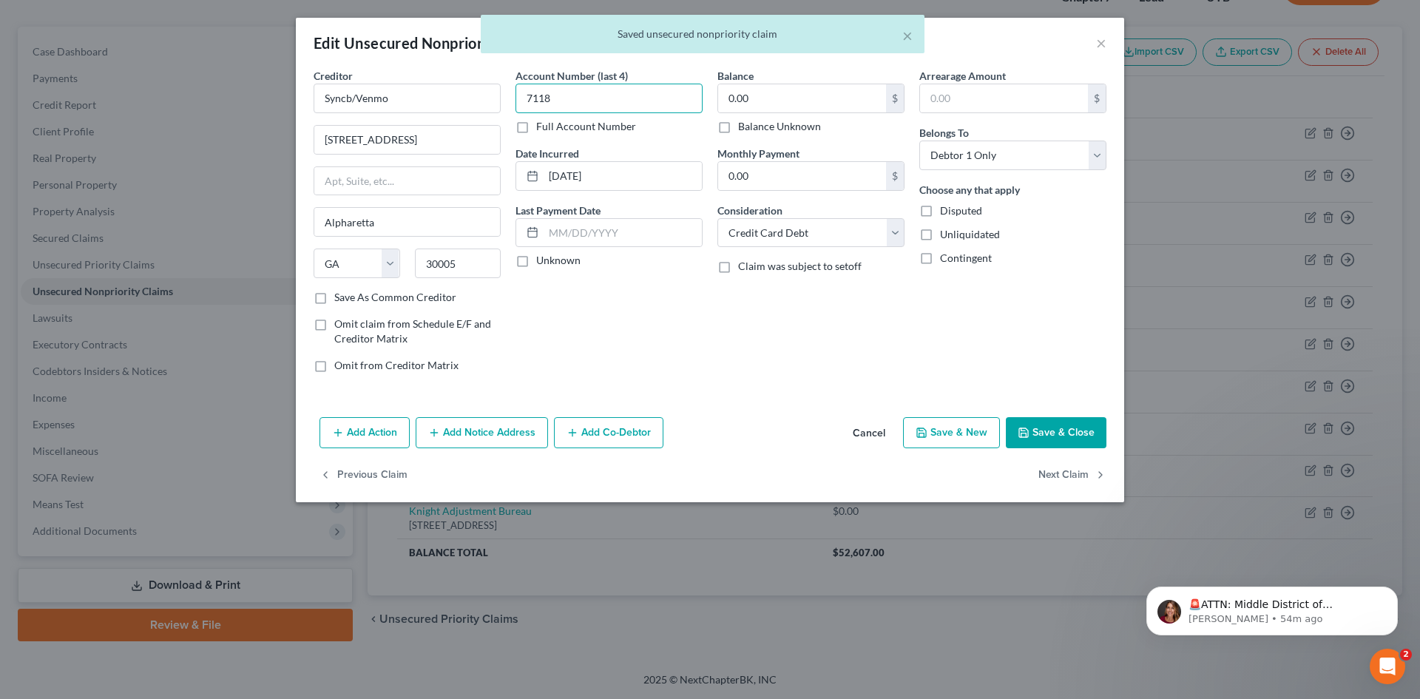
click at [646, 98] on input "7118" at bounding box center [609, 99] width 187 height 30
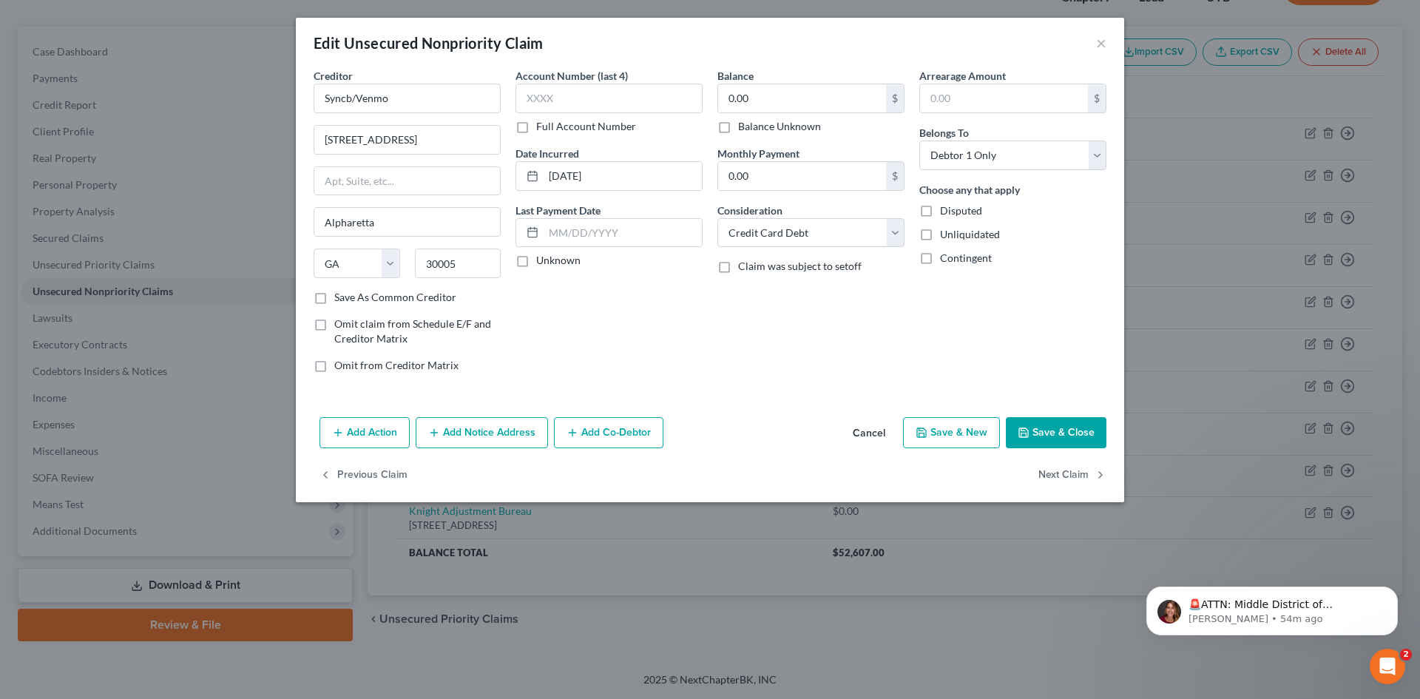
click at [1056, 436] on button "Save & Close" at bounding box center [1056, 432] width 101 height 31
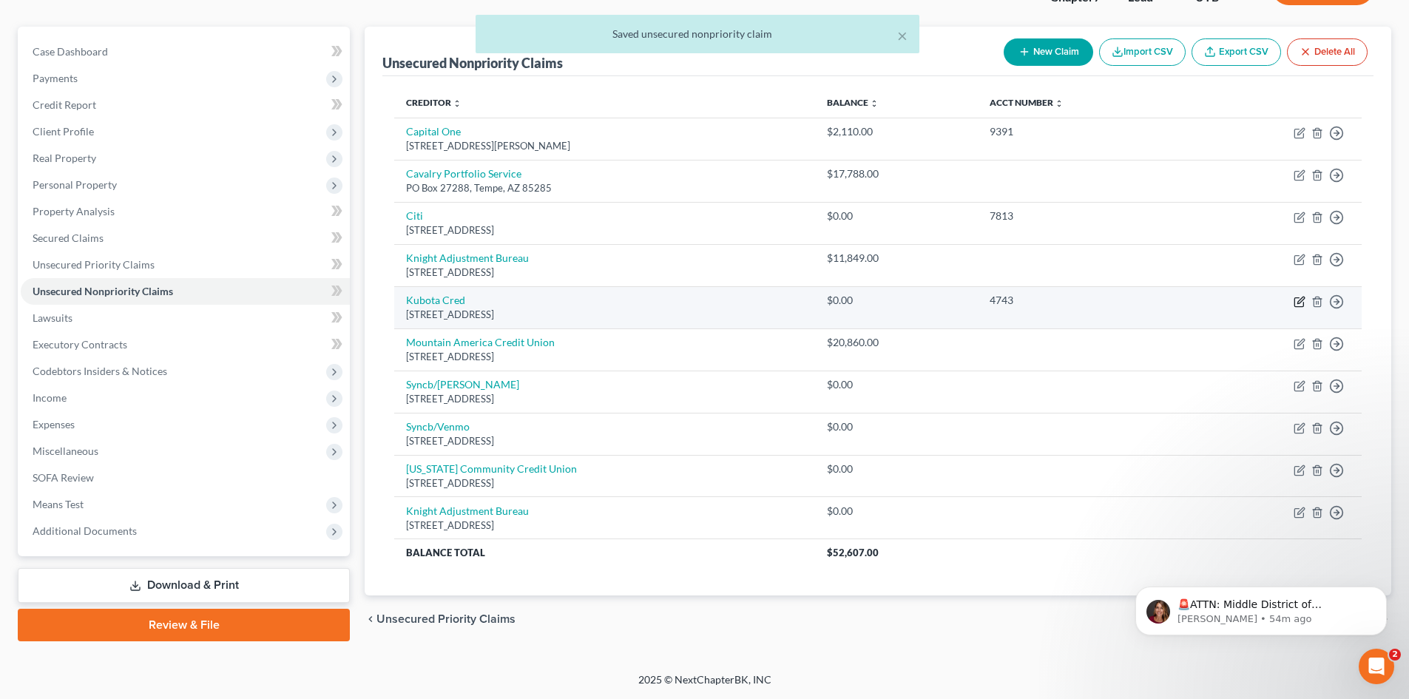
click at [1168, 300] on icon "button" at bounding box center [1300, 302] width 12 height 12
select select "45"
select select "0"
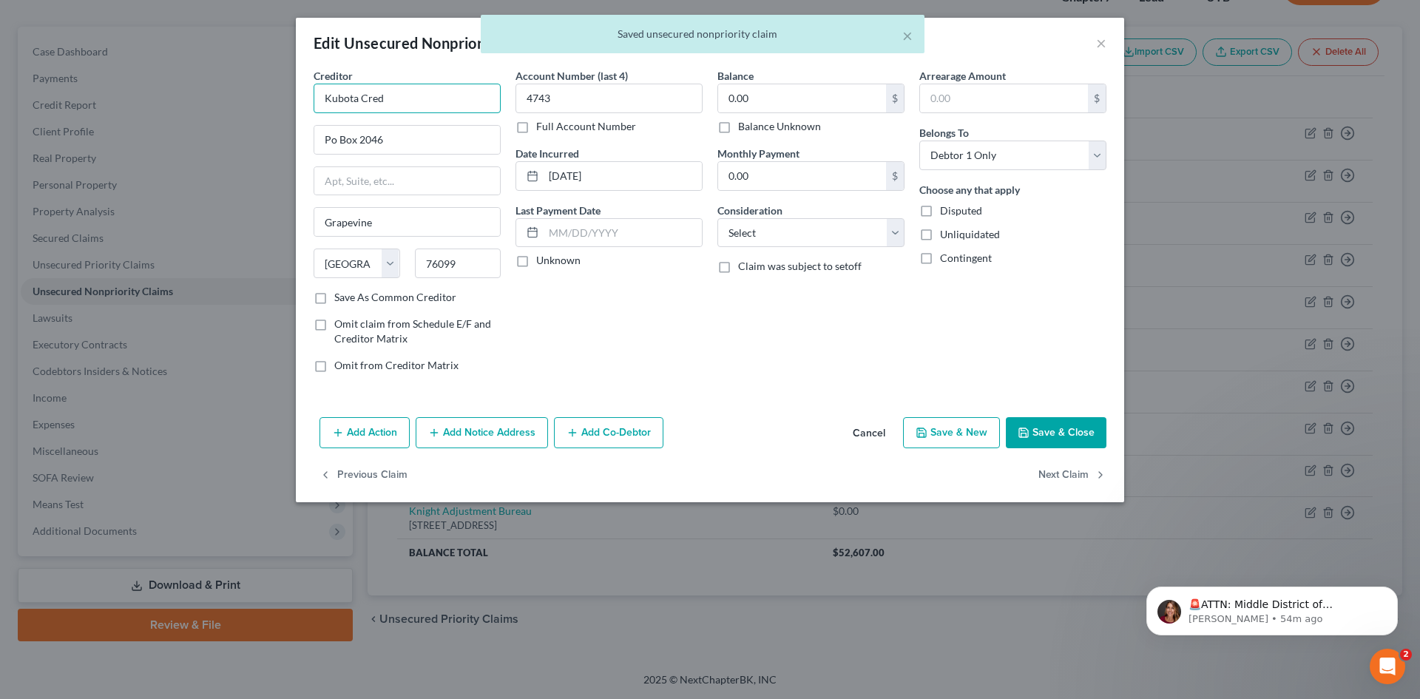
click at [459, 86] on input "Kubota Cred" at bounding box center [407, 99] width 187 height 30
type input "Kubota Credit"
click at [672, 110] on input "4743" at bounding box center [609, 99] width 187 height 30
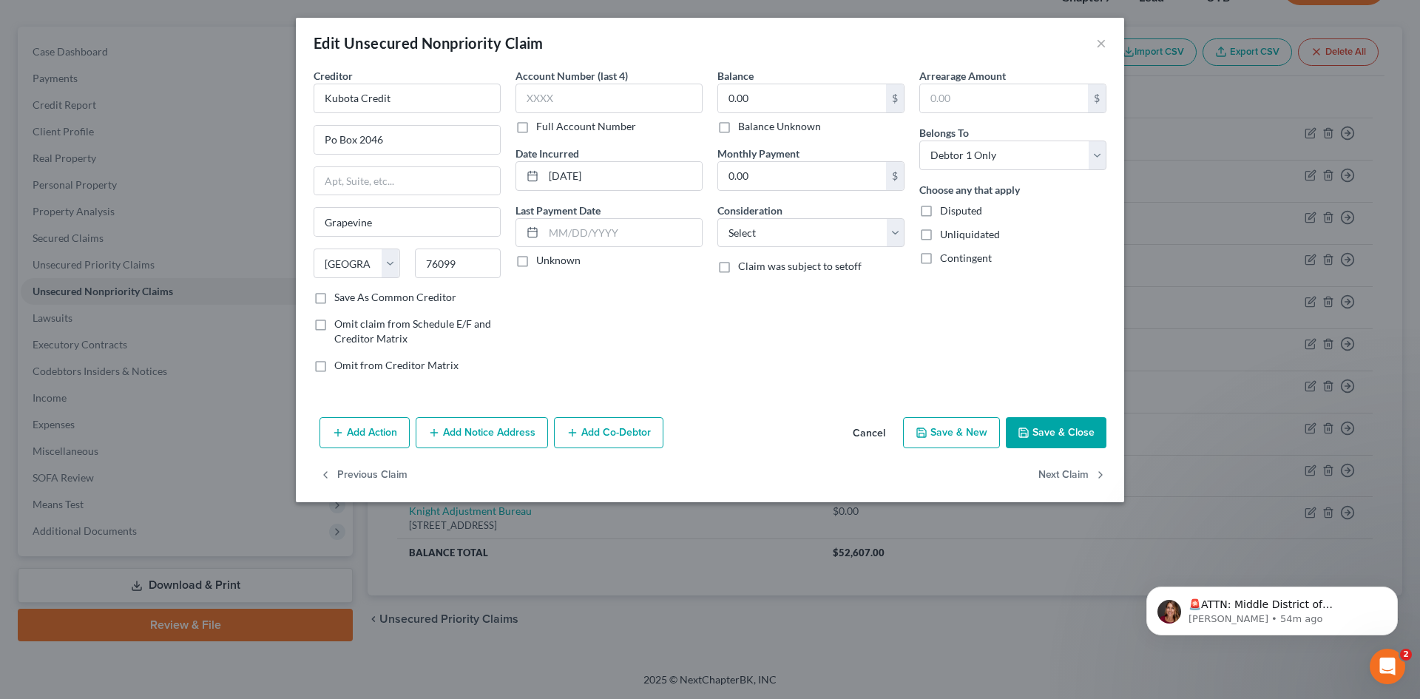
click at [1060, 436] on button "Save & Close" at bounding box center [1056, 432] width 101 height 31
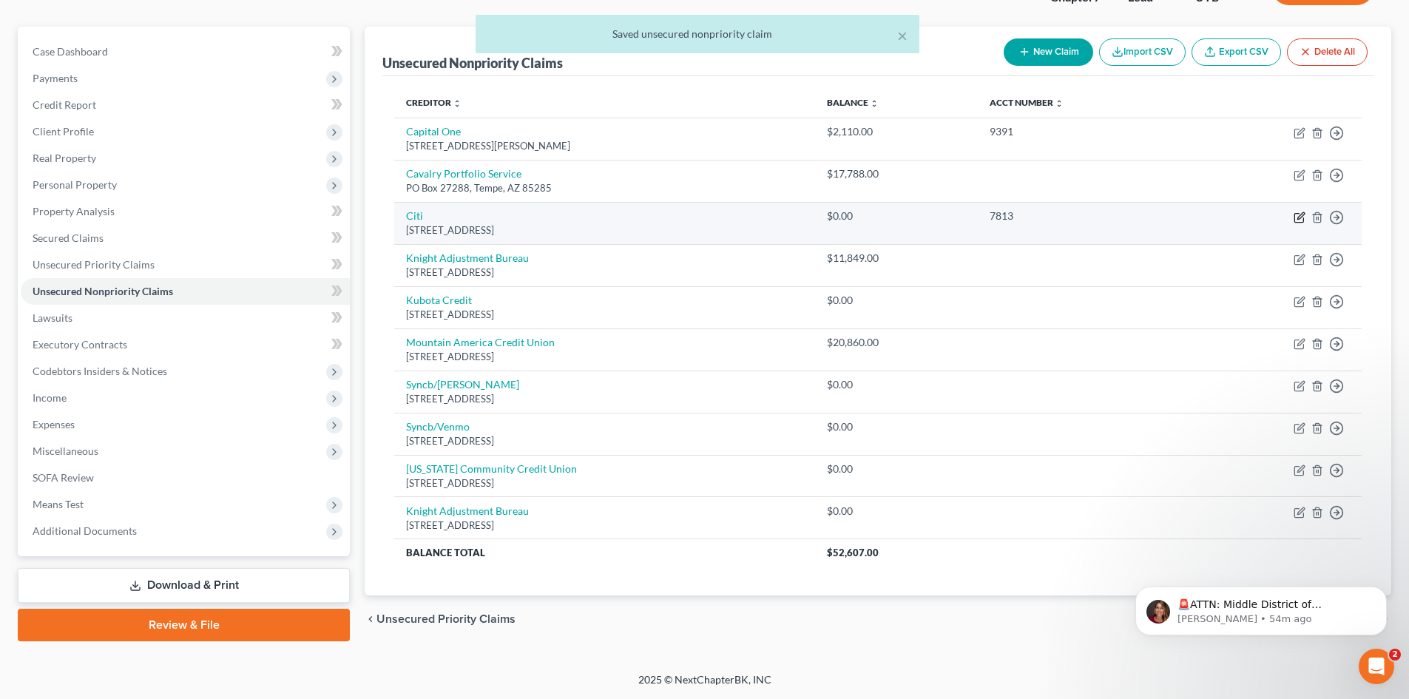
click at [1168, 220] on icon "button" at bounding box center [1300, 218] width 12 height 12
select select "43"
select select "2"
select select "0"
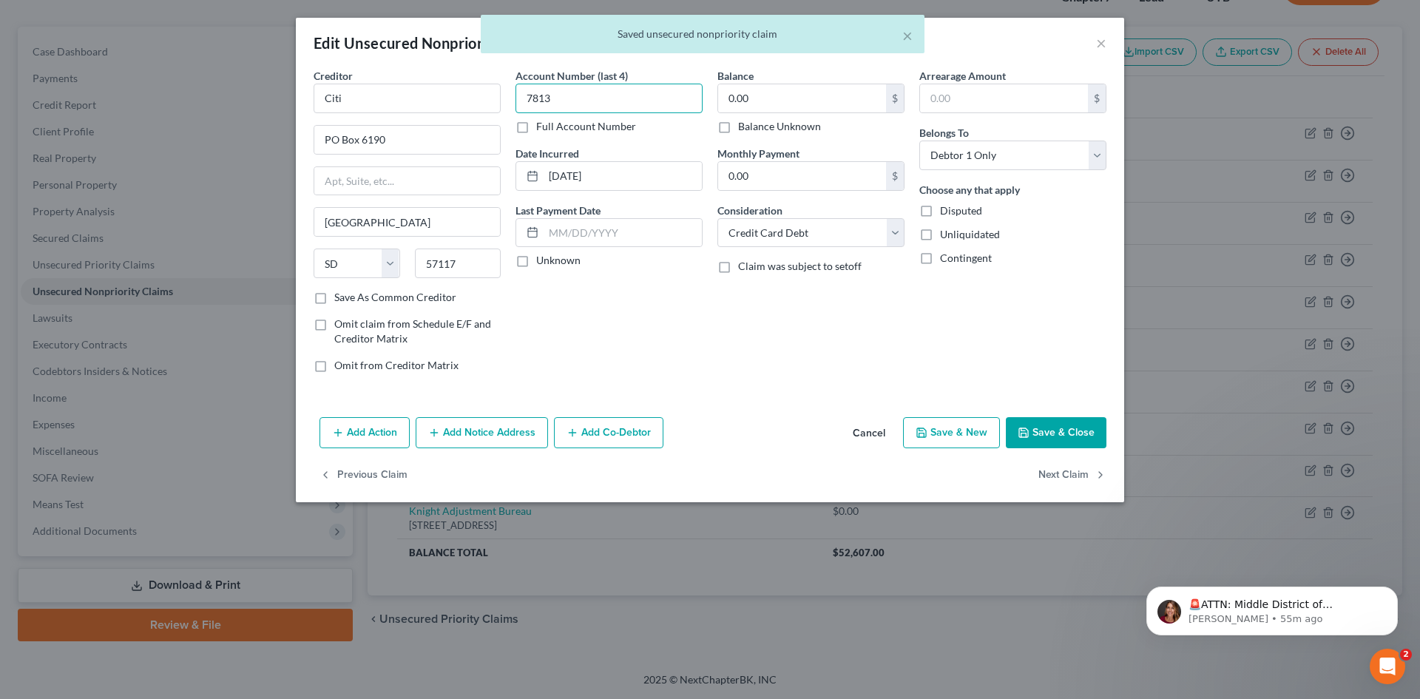
click at [642, 96] on input "7813" at bounding box center [609, 99] width 187 height 30
click at [1051, 439] on button "Save & Close" at bounding box center [1056, 432] width 101 height 31
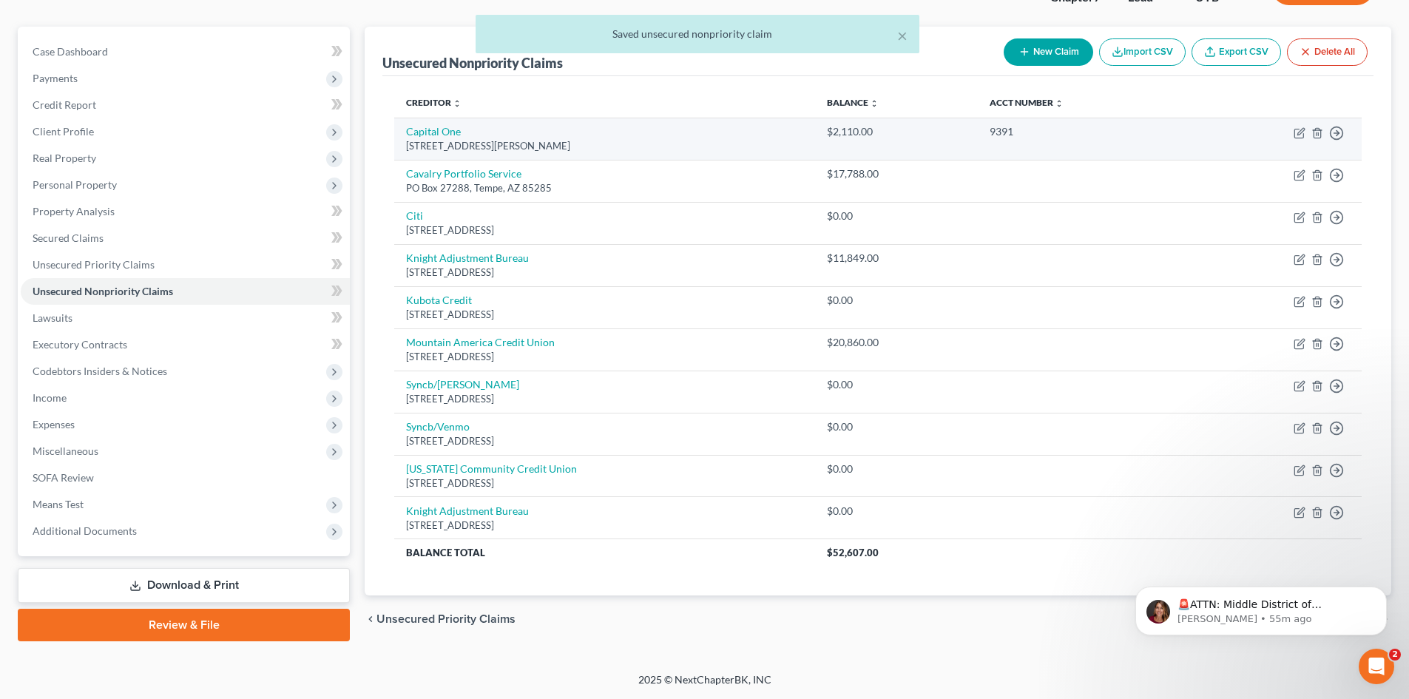
click at [1168, 132] on td "Move to D Move to E Move to G Move to Notice Only" at bounding box center [1275, 139] width 172 height 42
click at [1168, 133] on icon "button" at bounding box center [1300, 133] width 12 height 12
select select "48"
select select "2"
select select "0"
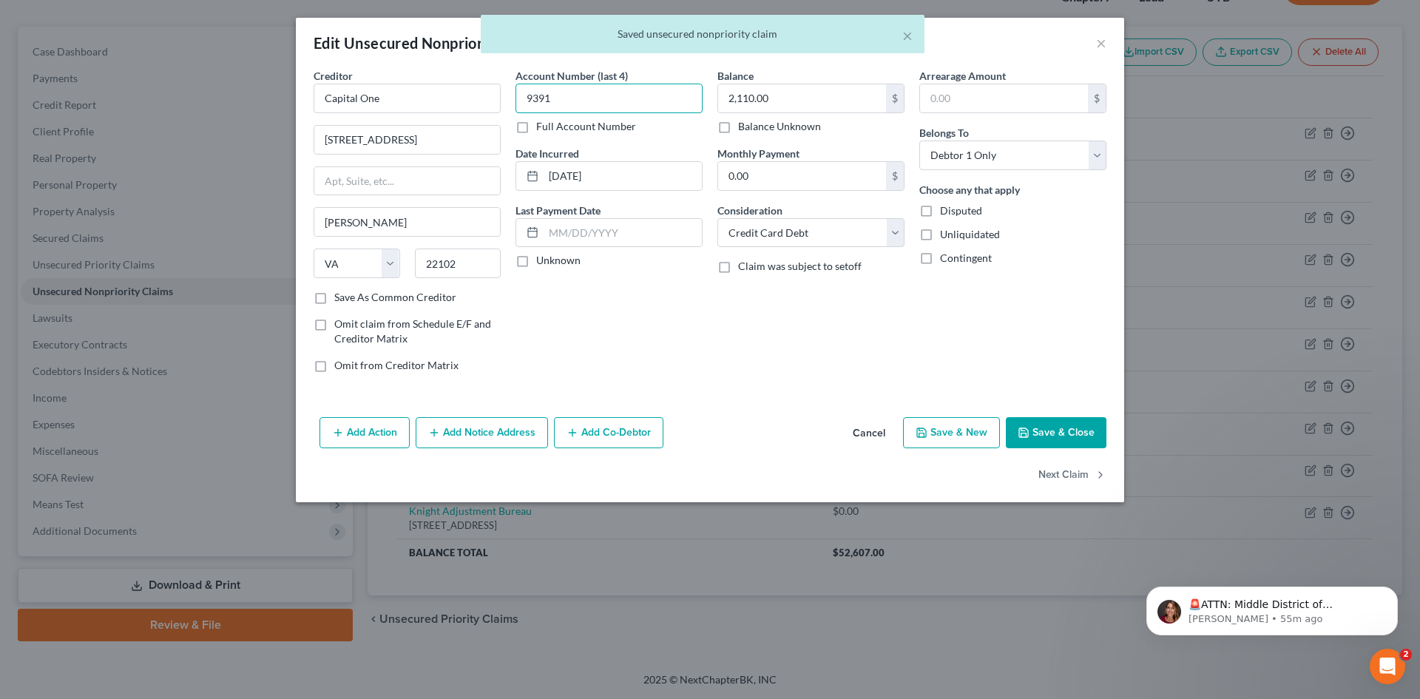
click at [629, 96] on input "9391" at bounding box center [609, 99] width 187 height 30
click at [1051, 424] on button "Save & Close" at bounding box center [1056, 432] width 101 height 31
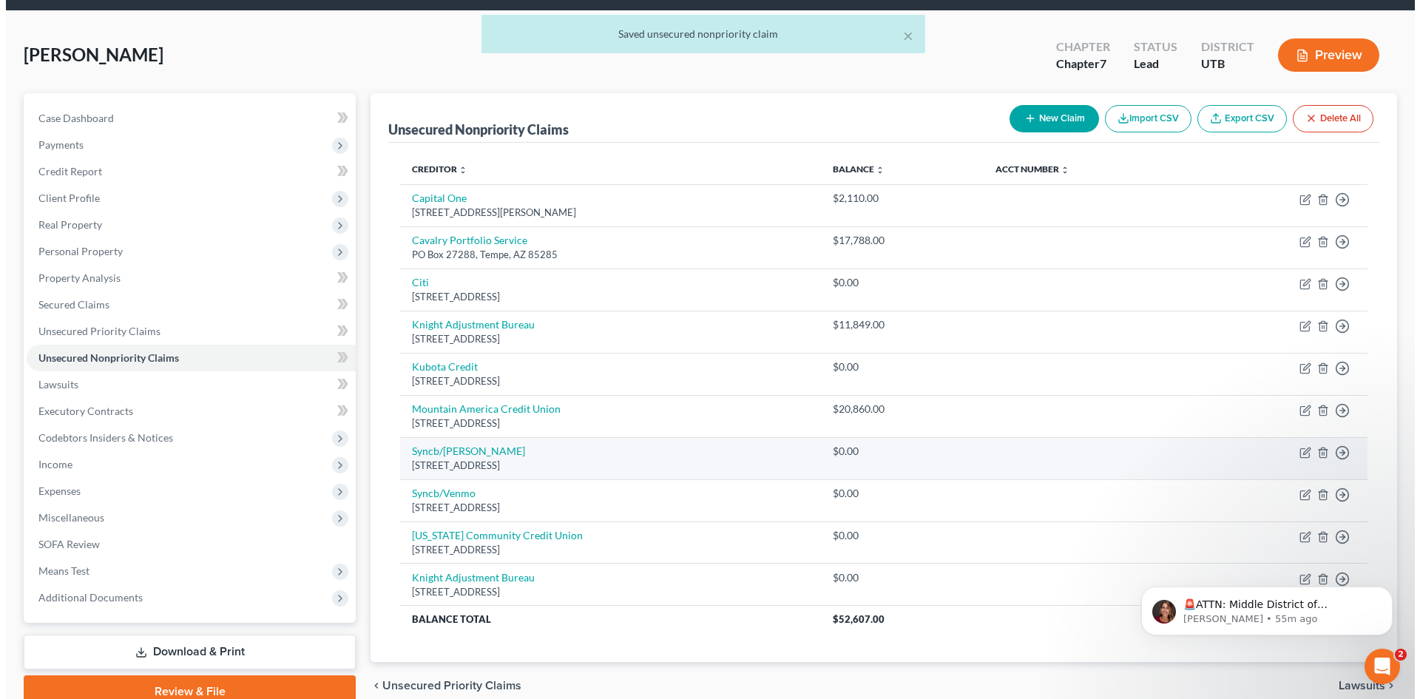
scroll to position [0, 0]
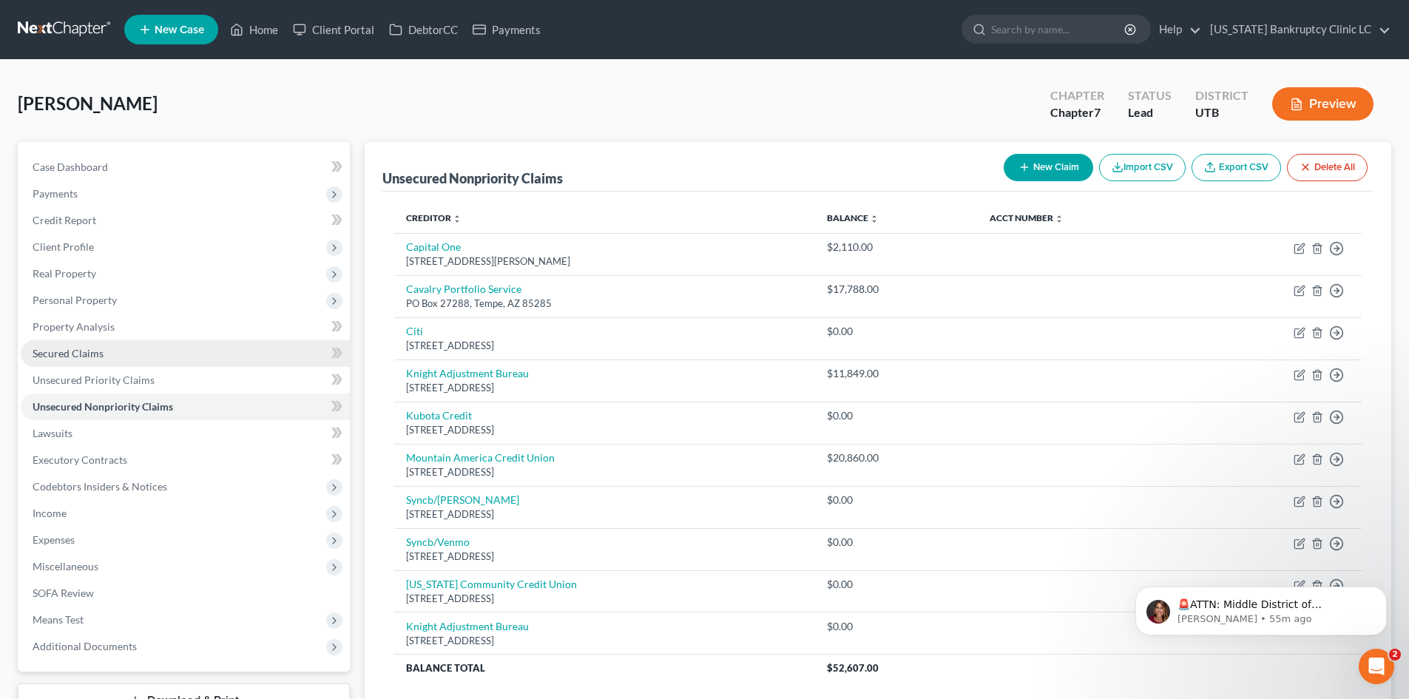
click at [101, 349] on span "Secured Claims" at bounding box center [68, 353] width 71 height 13
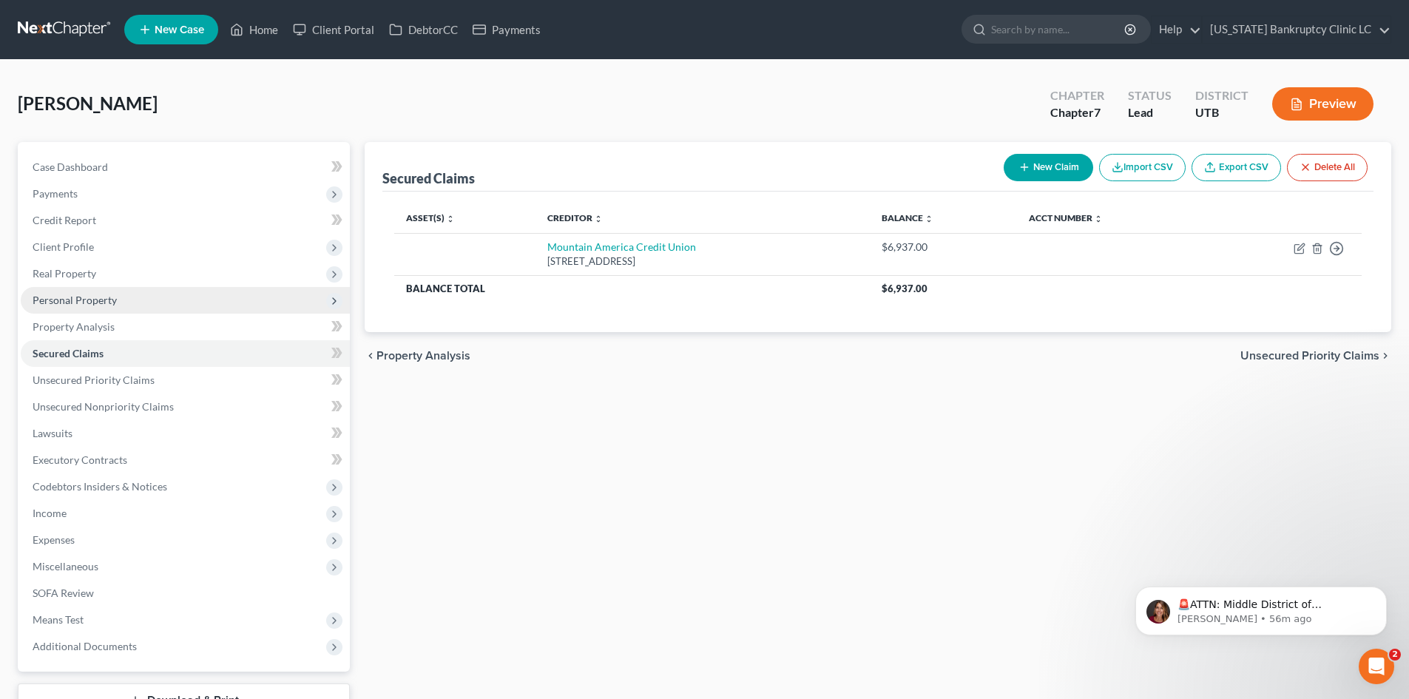
click at [105, 294] on span "Personal Property" at bounding box center [75, 300] width 84 height 13
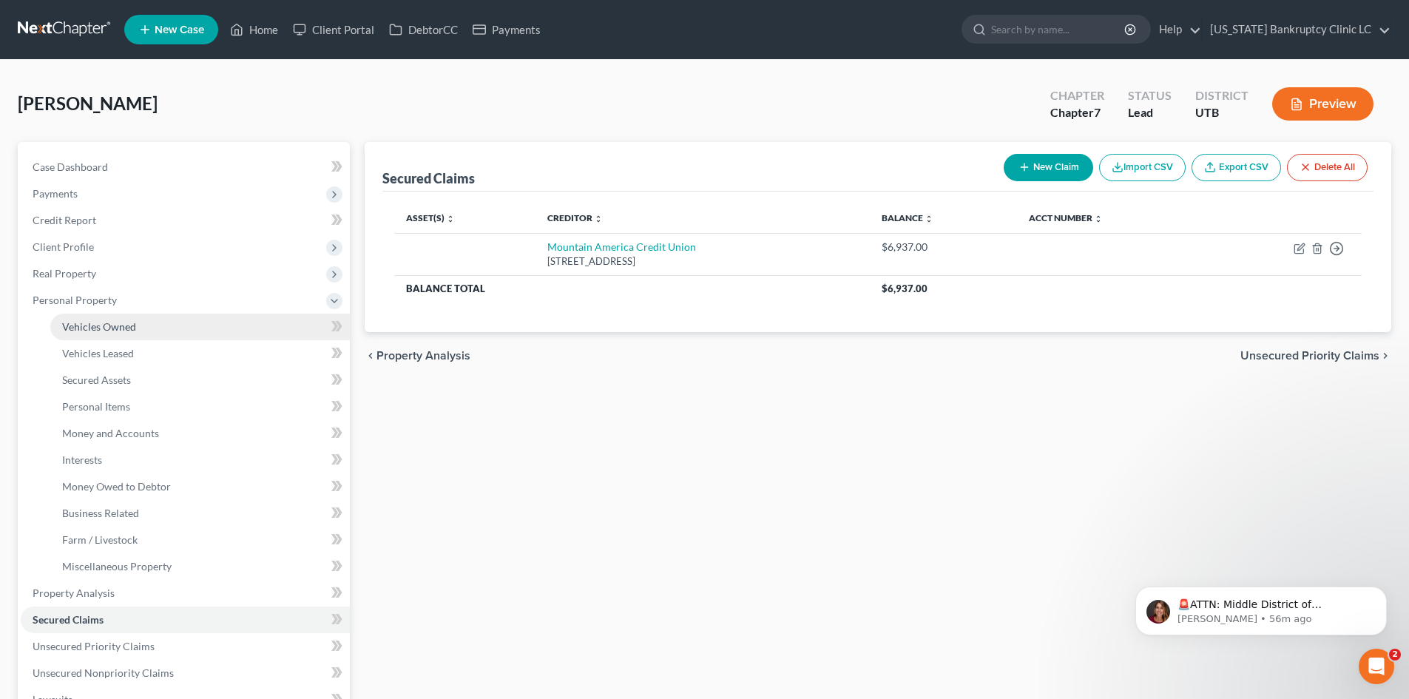
drag, startPoint x: 124, startPoint y: 333, endPoint x: 248, endPoint y: 331, distance: 123.6
click at [123, 332] on link "Vehicles Owned" at bounding box center [200, 327] width 300 height 27
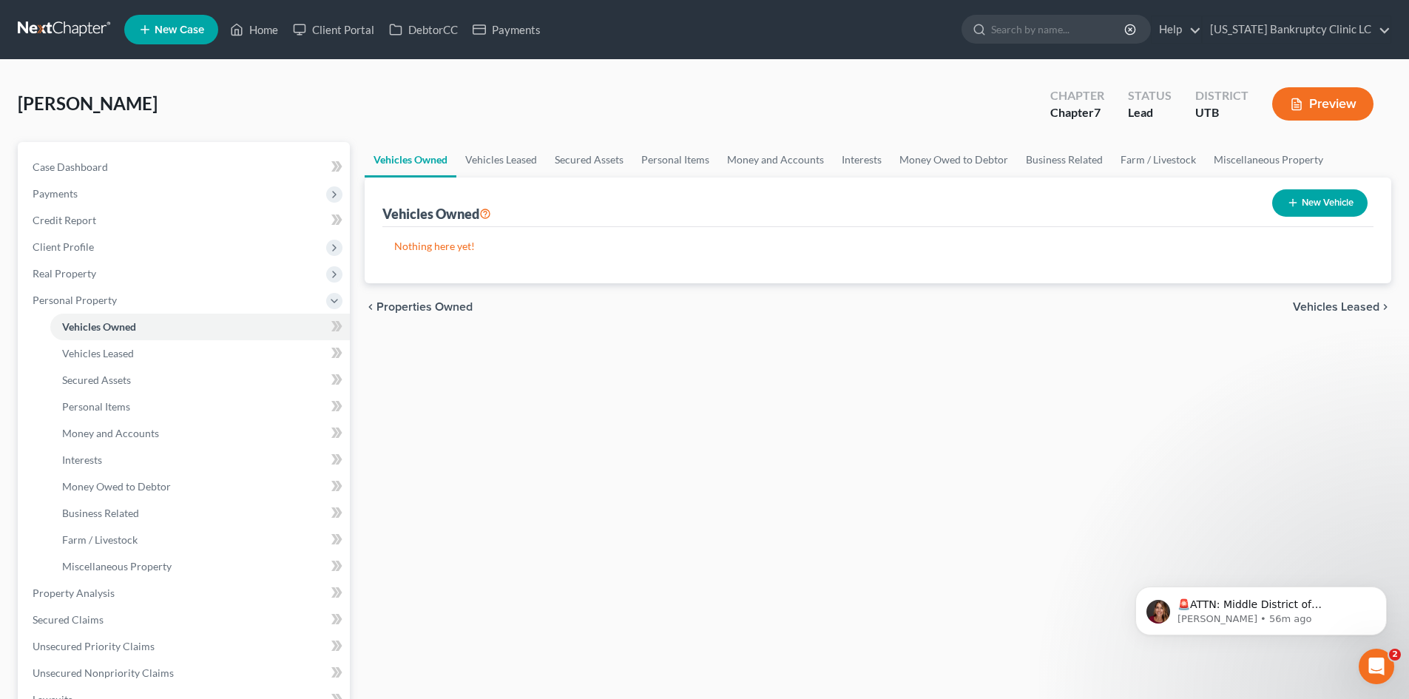
click at [1168, 197] on button "New Vehicle" at bounding box center [1319, 202] width 95 height 27
select select "0"
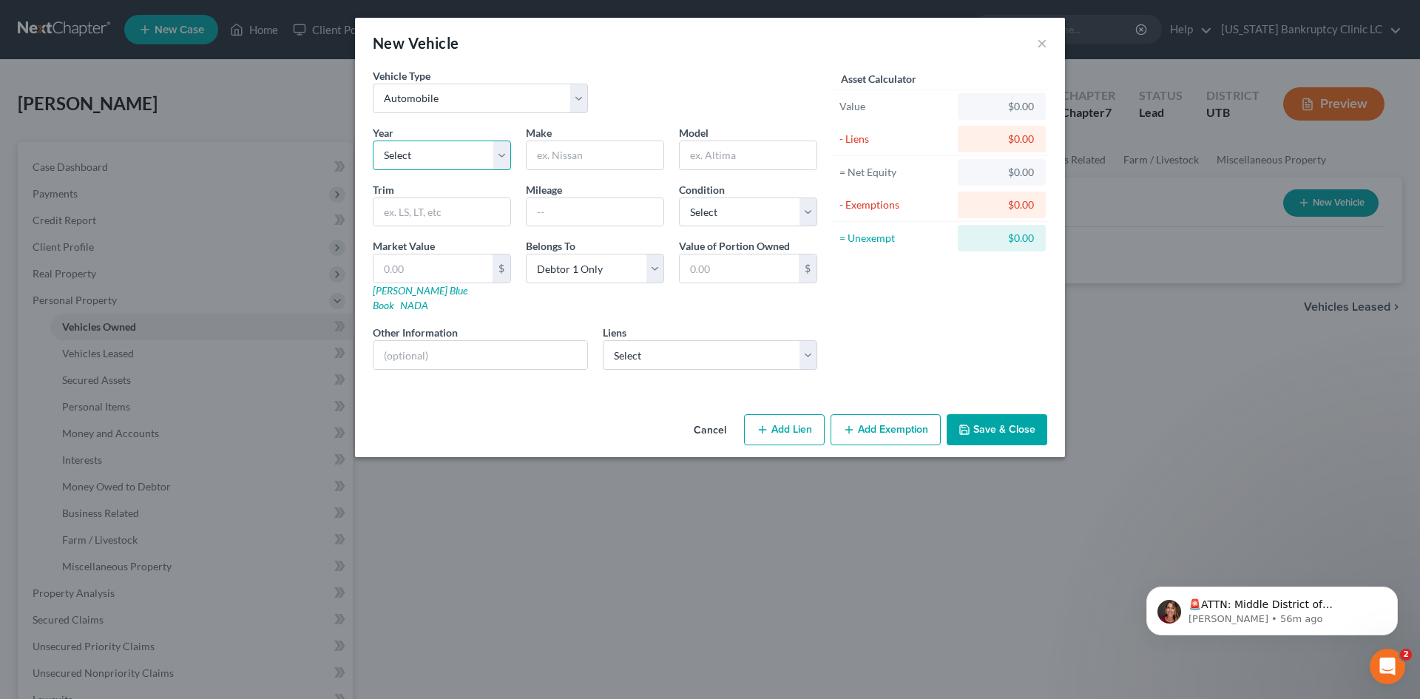
click at [427, 163] on select "Select 2026 2025 2024 2023 2022 2021 2020 2019 2018 2017 2016 2015 2014 2013 20…" at bounding box center [442, 156] width 138 height 30
select select "13"
click at [373, 141] on select "Select 2026 2025 2024 2023 2022 2021 2020 2019 2018 2017 2016 2015 2014 2013 20…" at bounding box center [442, 156] width 138 height 30
click at [608, 165] on input "text" at bounding box center [595, 155] width 137 height 28
type input "Lincoln"
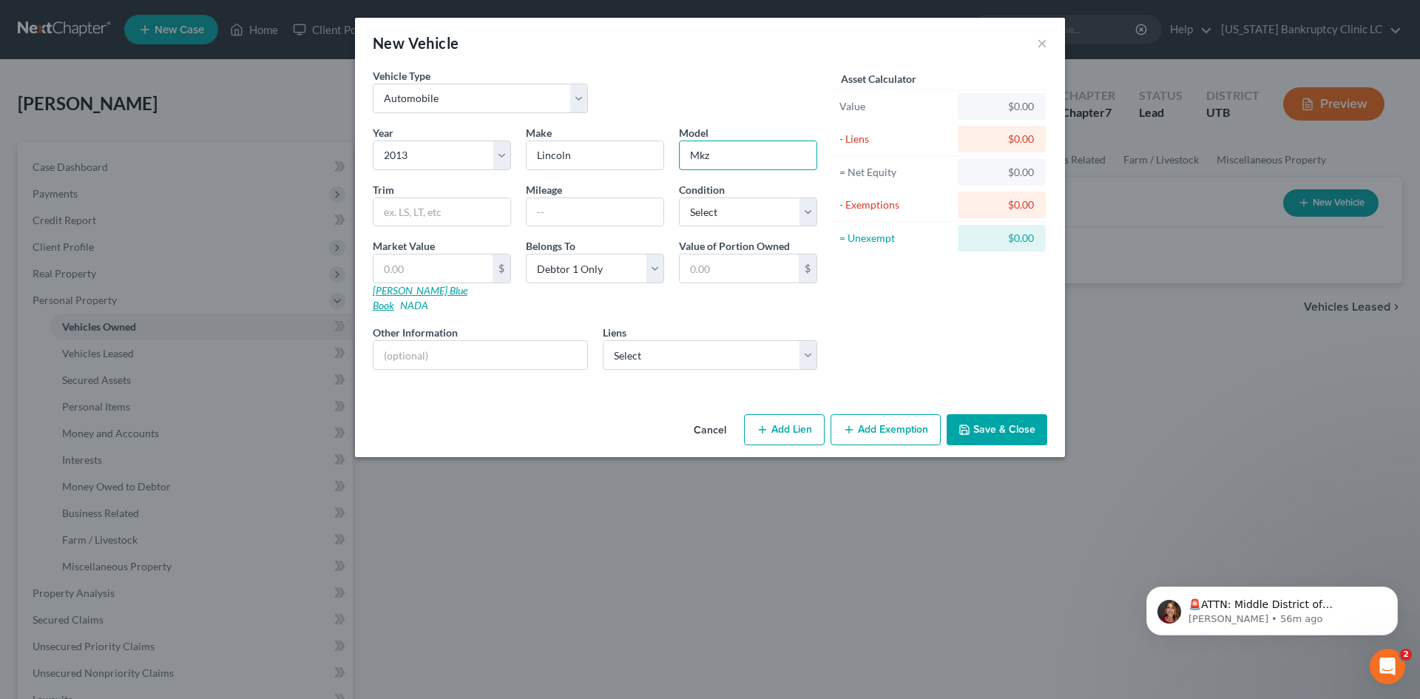
type input "Mkz"
click at [391, 291] on link "Kelly Blue Book" at bounding box center [420, 297] width 95 height 27
click at [408, 269] on input "text" at bounding box center [433, 268] width 119 height 28
type input "3"
type input "3.00"
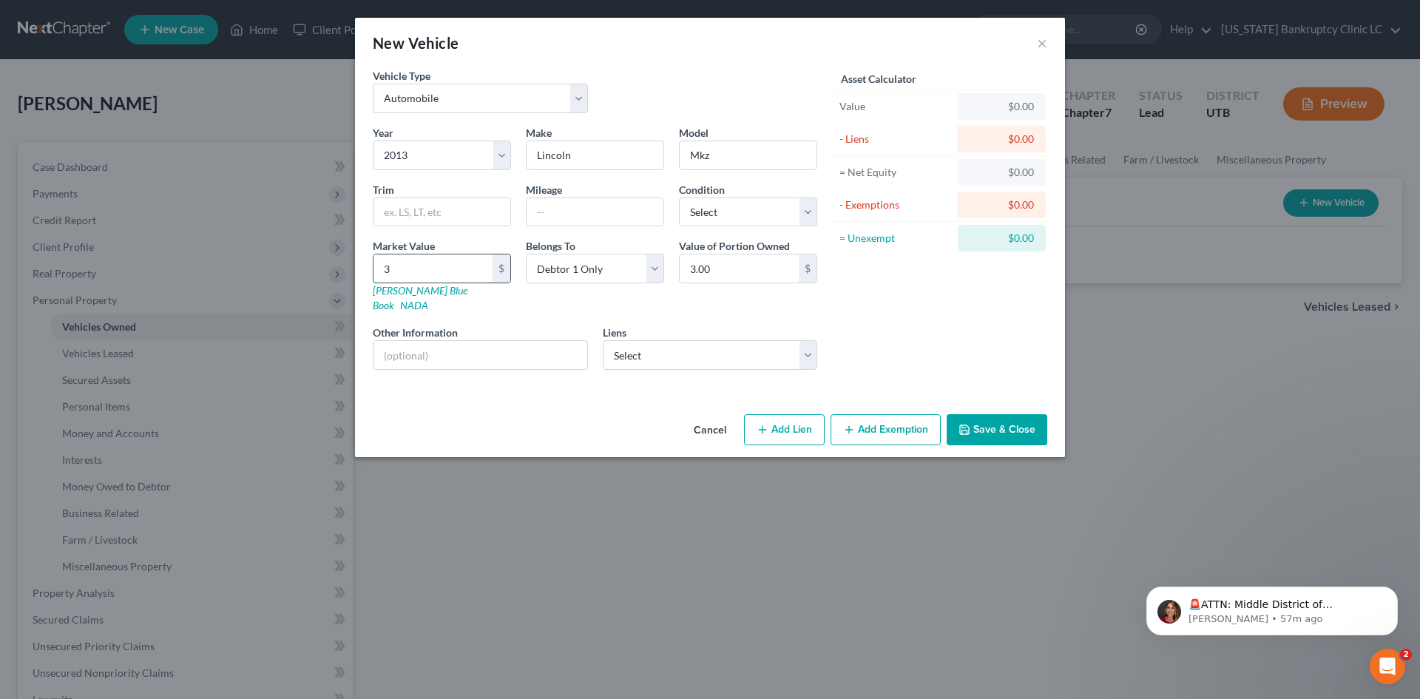
type input "39"
type input "39.00"
type input "398"
type input "398.00"
type input "3985"
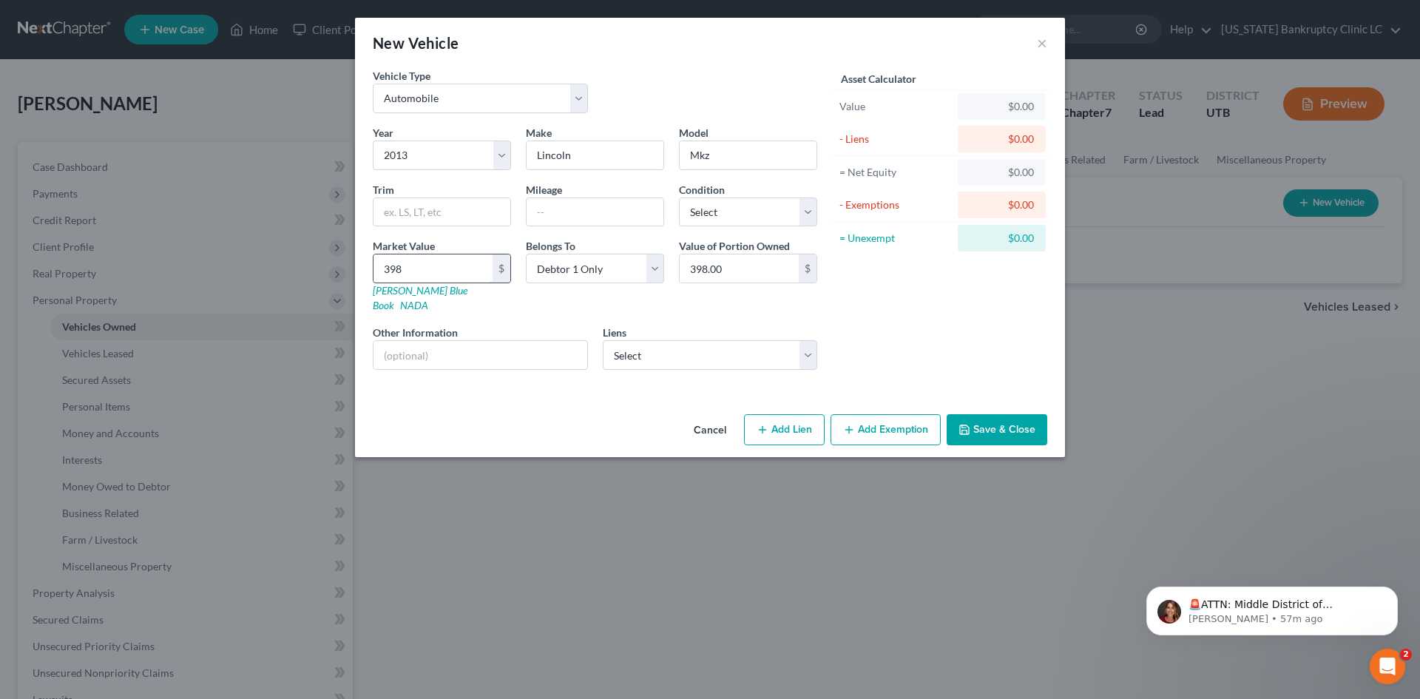
type input "3,985.00"
type input "3,985"
click at [688, 340] on select "Select Mountain America Credit Union - $6,937.00" at bounding box center [710, 355] width 215 height 30
select select "46"
select select "0"
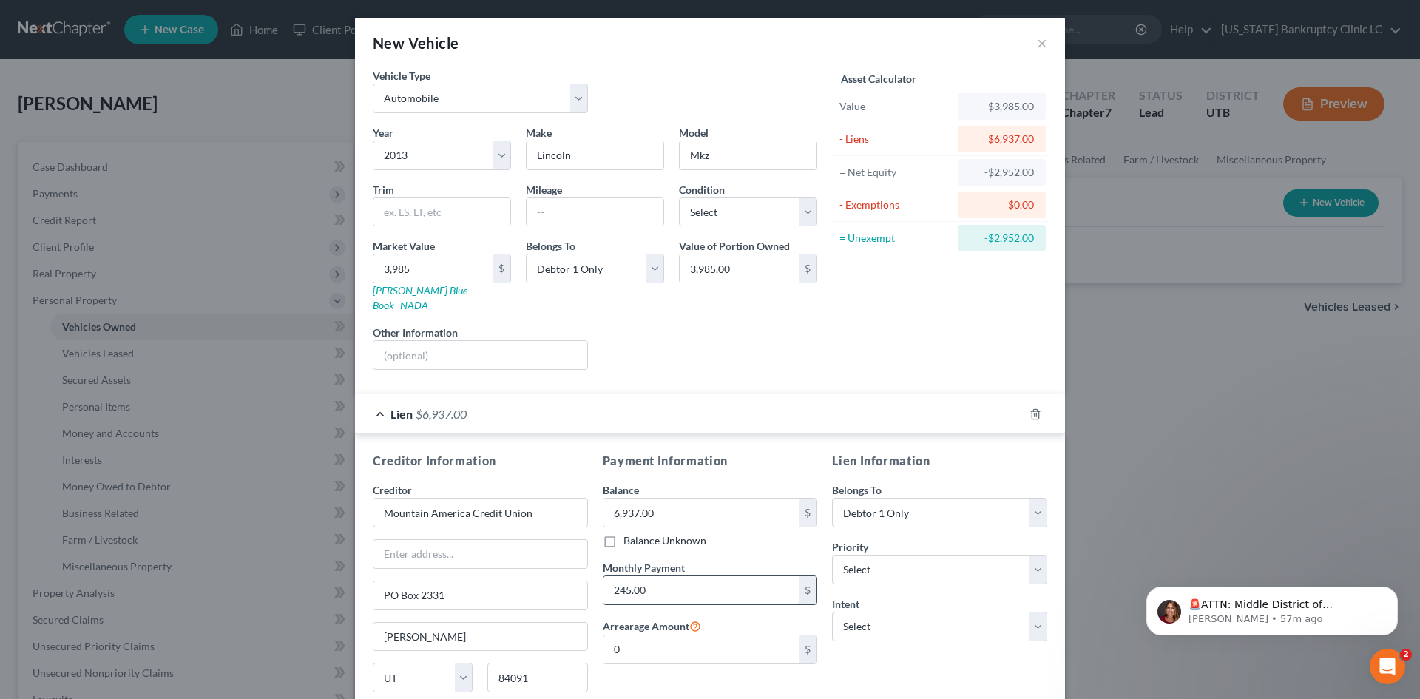
click at [675, 580] on input "245.00" at bounding box center [702, 590] width 196 height 28
type input "246"
click at [892, 631] on div "Lien Information Belongs To * Select Debtor 1 Only Debtor 2 Only Debtor 1 And D…" at bounding box center [940, 591] width 230 height 279
click at [875, 612] on select "Select Surrender Redeem Reaffirm Avoid Other" at bounding box center [939, 627] width 215 height 30
select select "2"
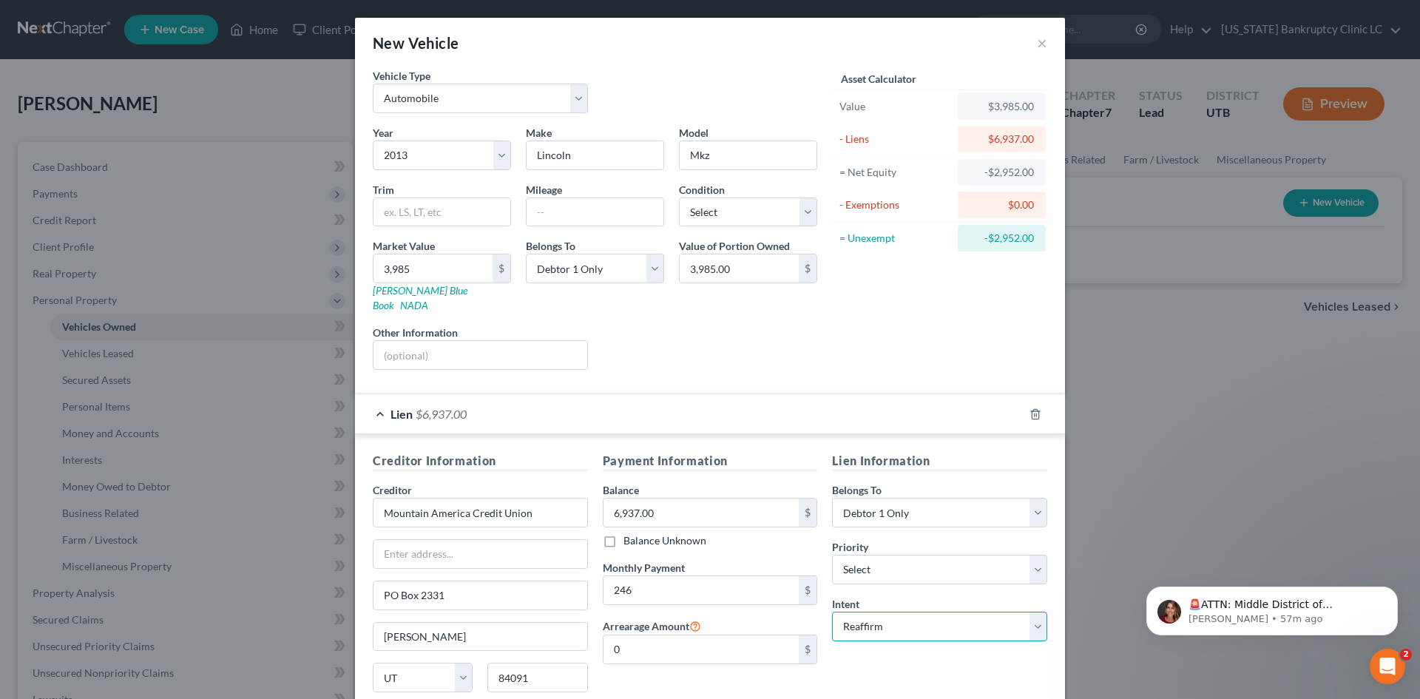
click at [832, 612] on select "Select Surrender Redeem Reaffirm Avoid Other" at bounding box center [939, 627] width 215 height 30
click at [889, 555] on select "Select 1st 2nd 3rd 4th 5th 6th 7th 8th 9th 10th 11th 12th 13th 14th 15th 16th 1…" at bounding box center [939, 570] width 215 height 30
select select "0"
click at [832, 555] on select "Select 1st 2nd 3rd 4th 5th 6th 7th 8th 9th 10th 11th 12th 13th 14th 15th 16th 1…" at bounding box center [939, 570] width 215 height 30
click at [884, 631] on div "Lien Information Belongs To * Select Debtor 1 Only Debtor 2 Only Debtor 1 And D…" at bounding box center [940, 591] width 230 height 279
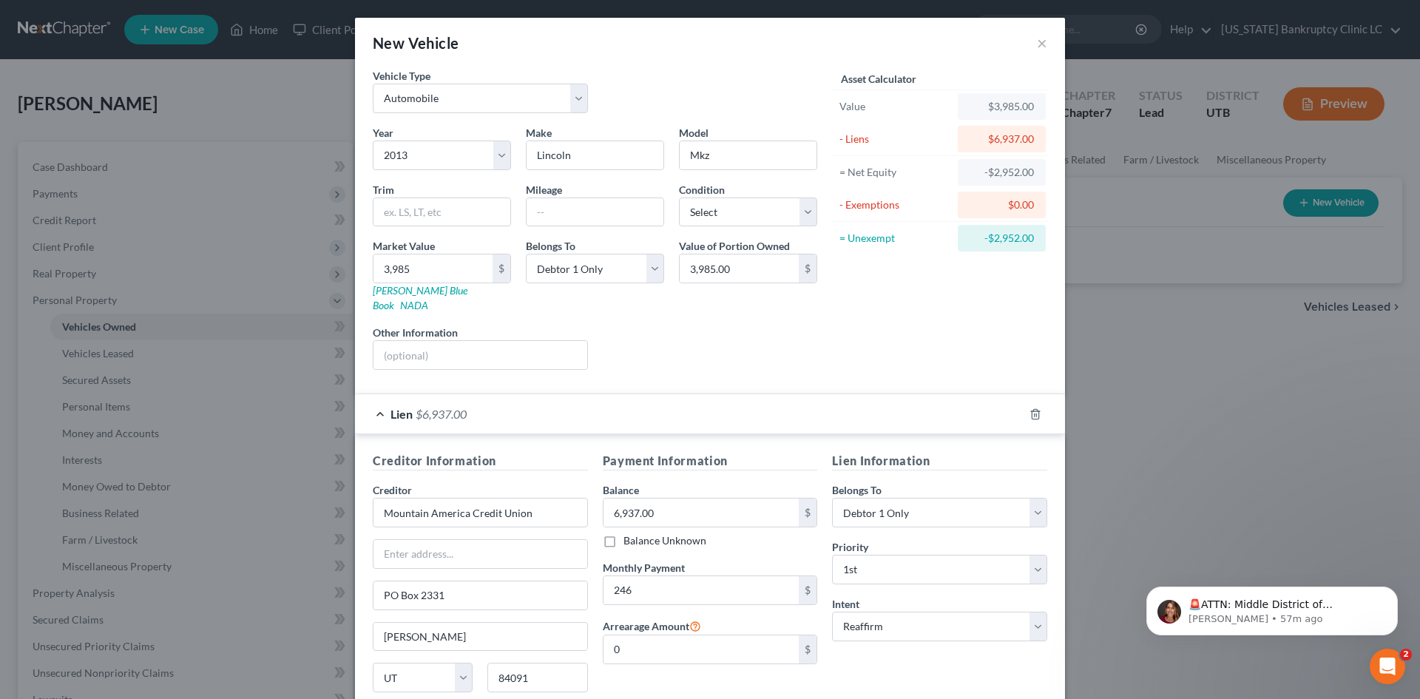
scroll to position [110, 0]
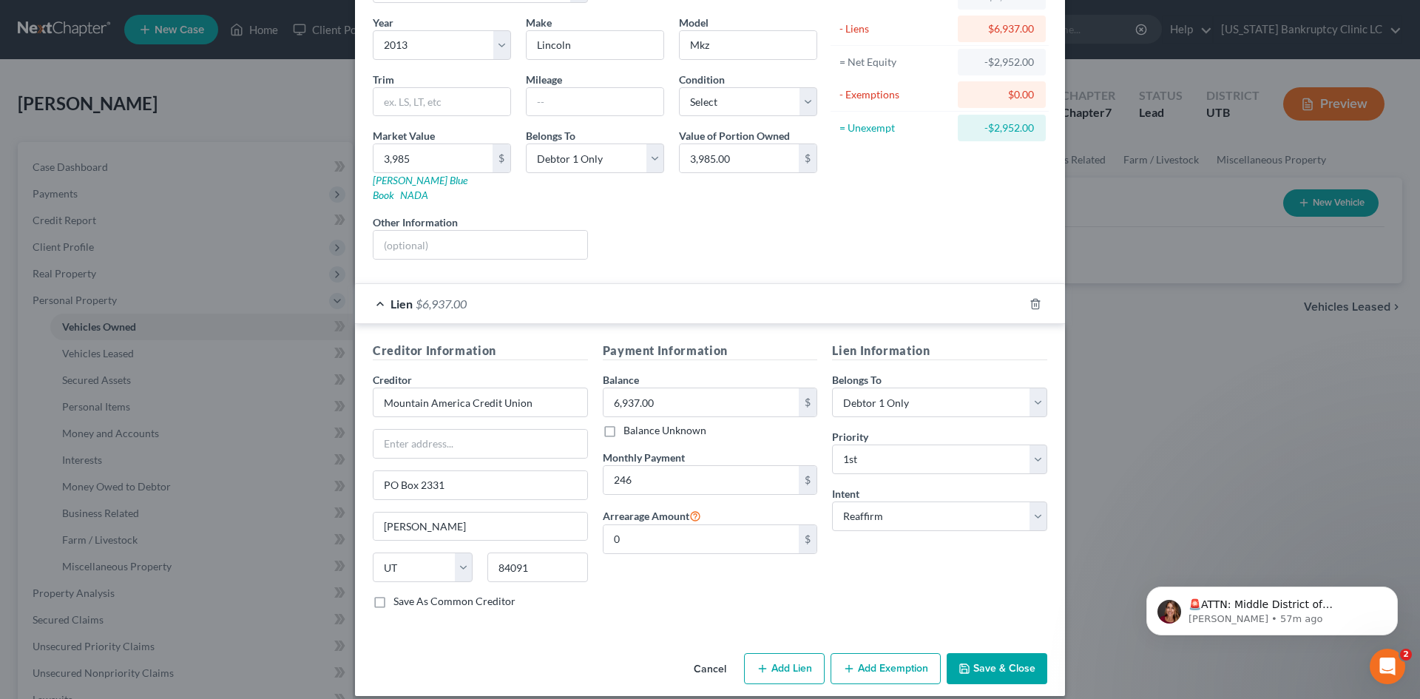
click at [1003, 631] on button "Save & Close" at bounding box center [997, 668] width 101 height 31
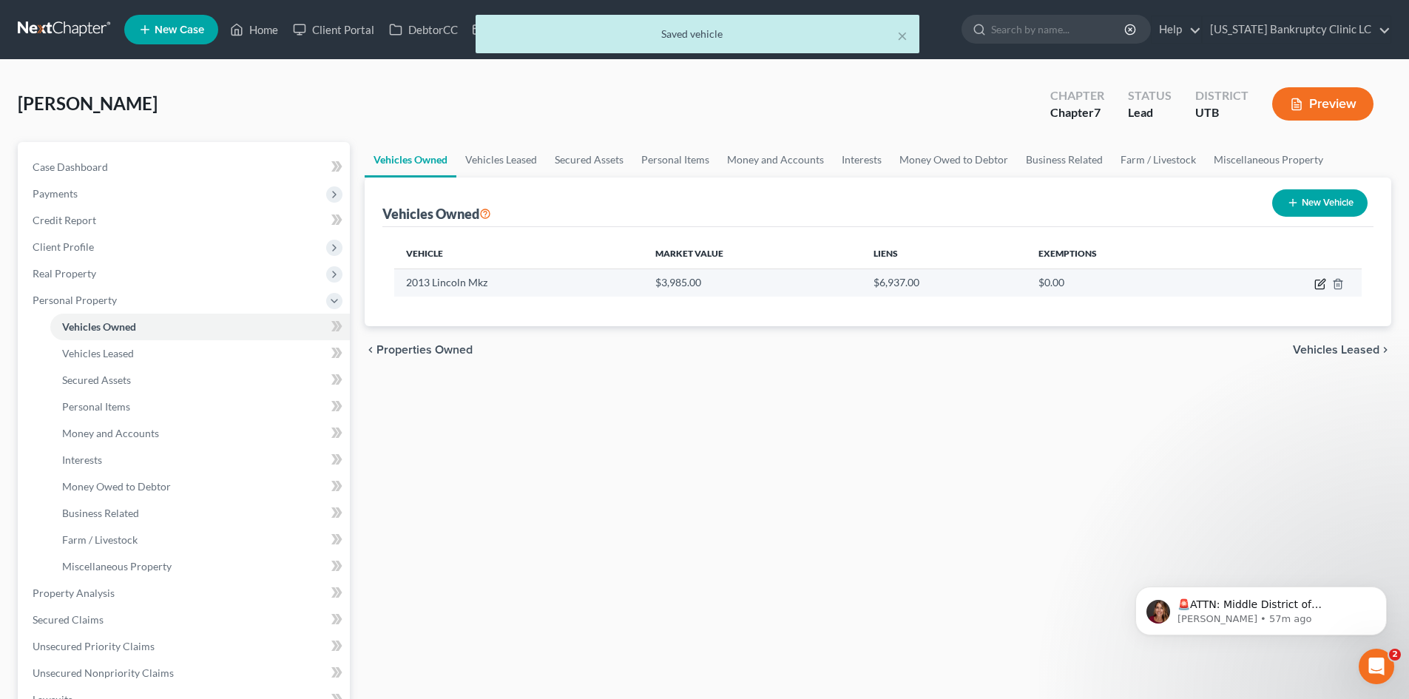
click at [1168, 283] on icon "button" at bounding box center [1321, 282] width 7 height 7
select select "0"
select select "13"
select select "0"
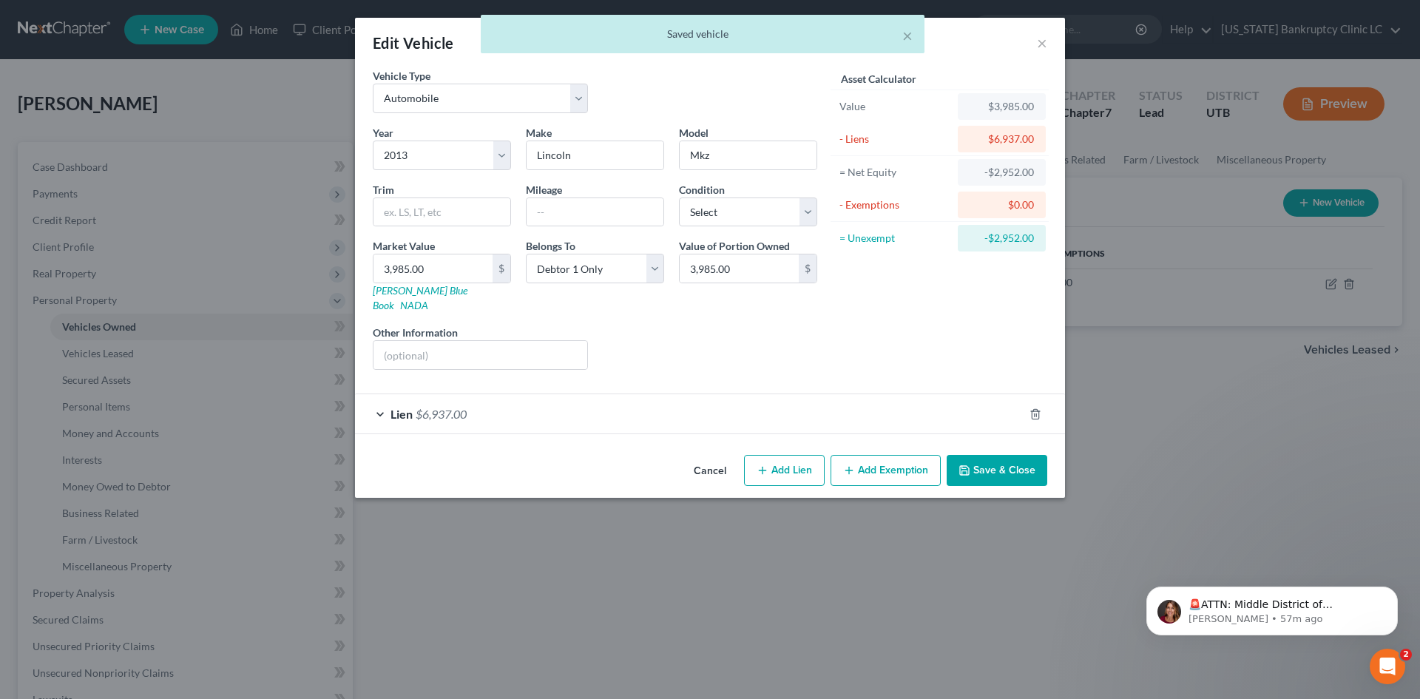
click at [879, 457] on button "Add Exemption" at bounding box center [886, 470] width 110 height 31
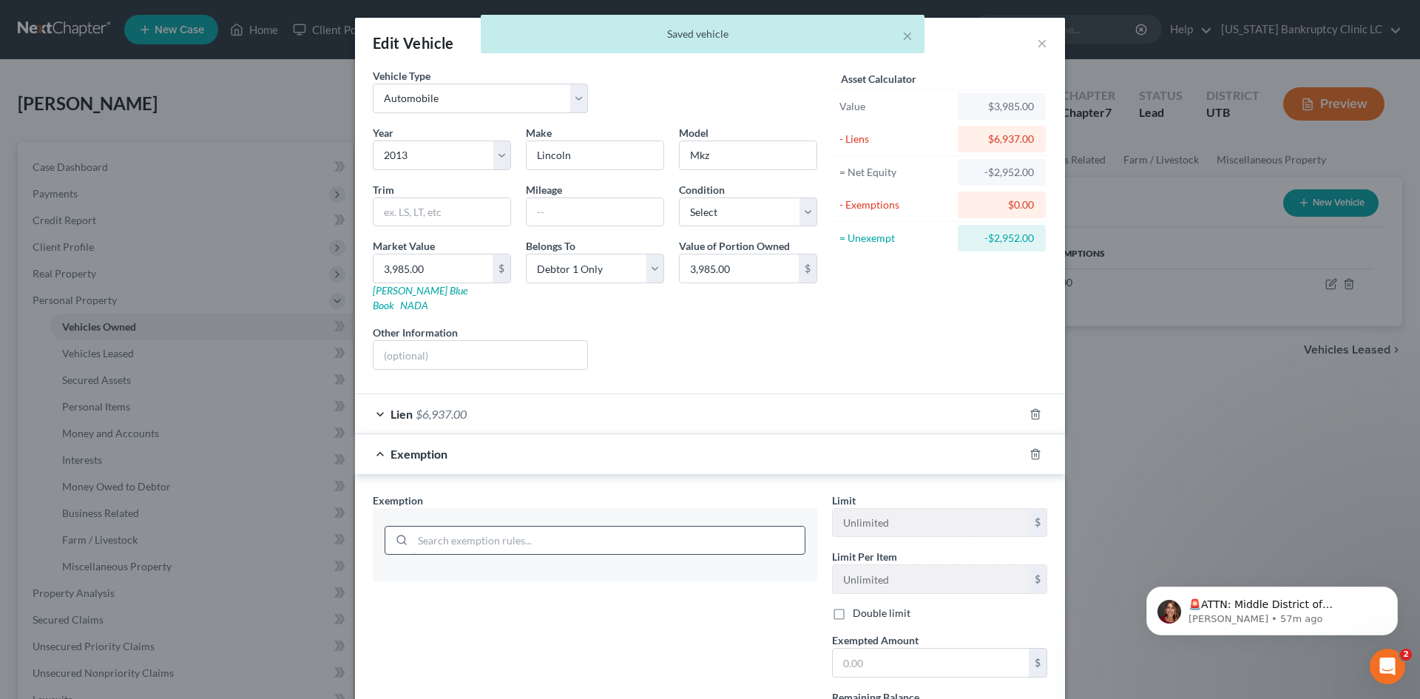
click at [500, 527] on input "search" at bounding box center [609, 541] width 392 height 28
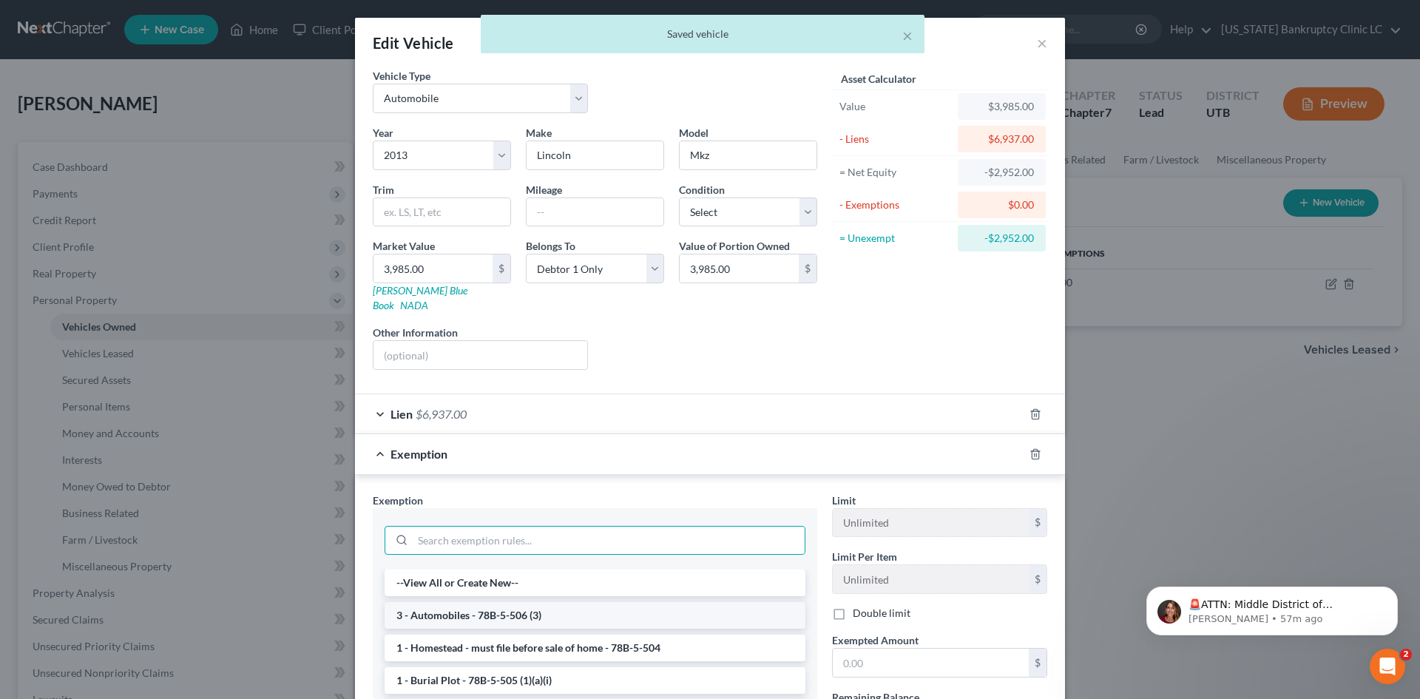
click at [487, 604] on li "3 - Automobiles - 78B-5-506 (3)" at bounding box center [595, 615] width 421 height 27
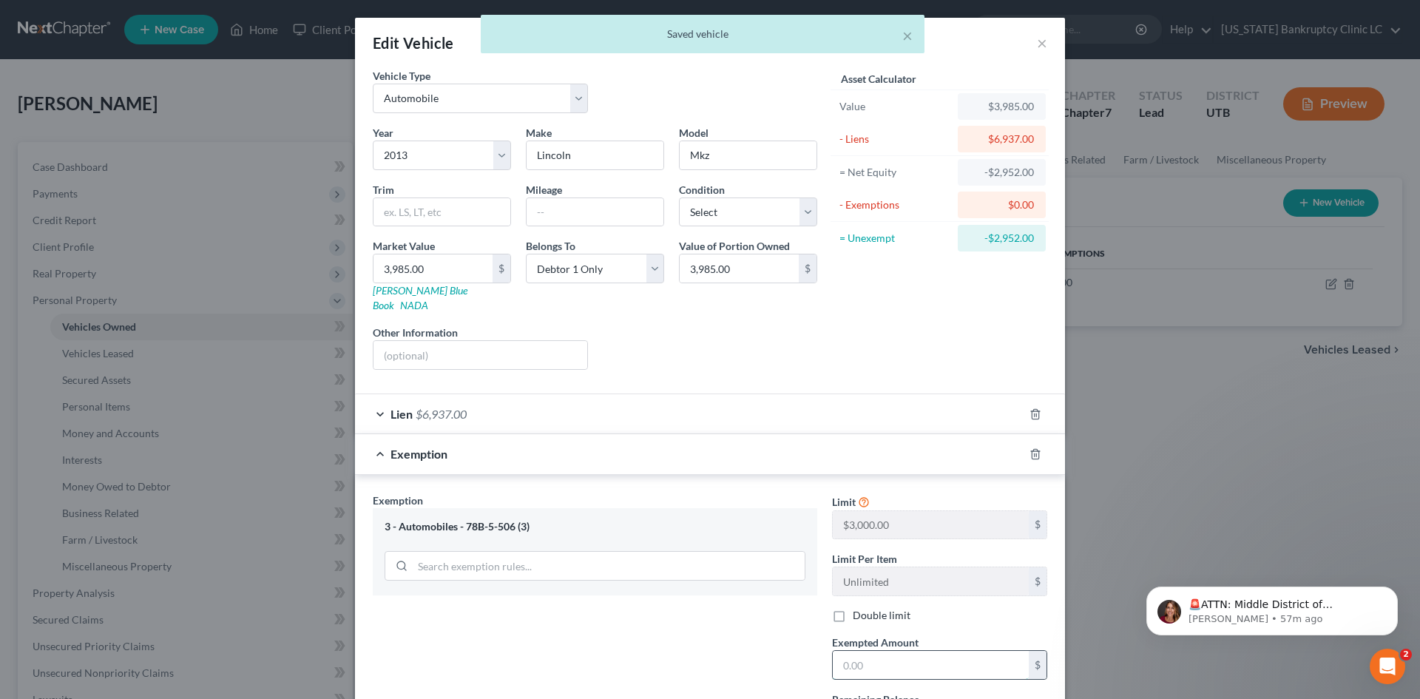
click at [865, 631] on input "text" at bounding box center [931, 665] width 196 height 28
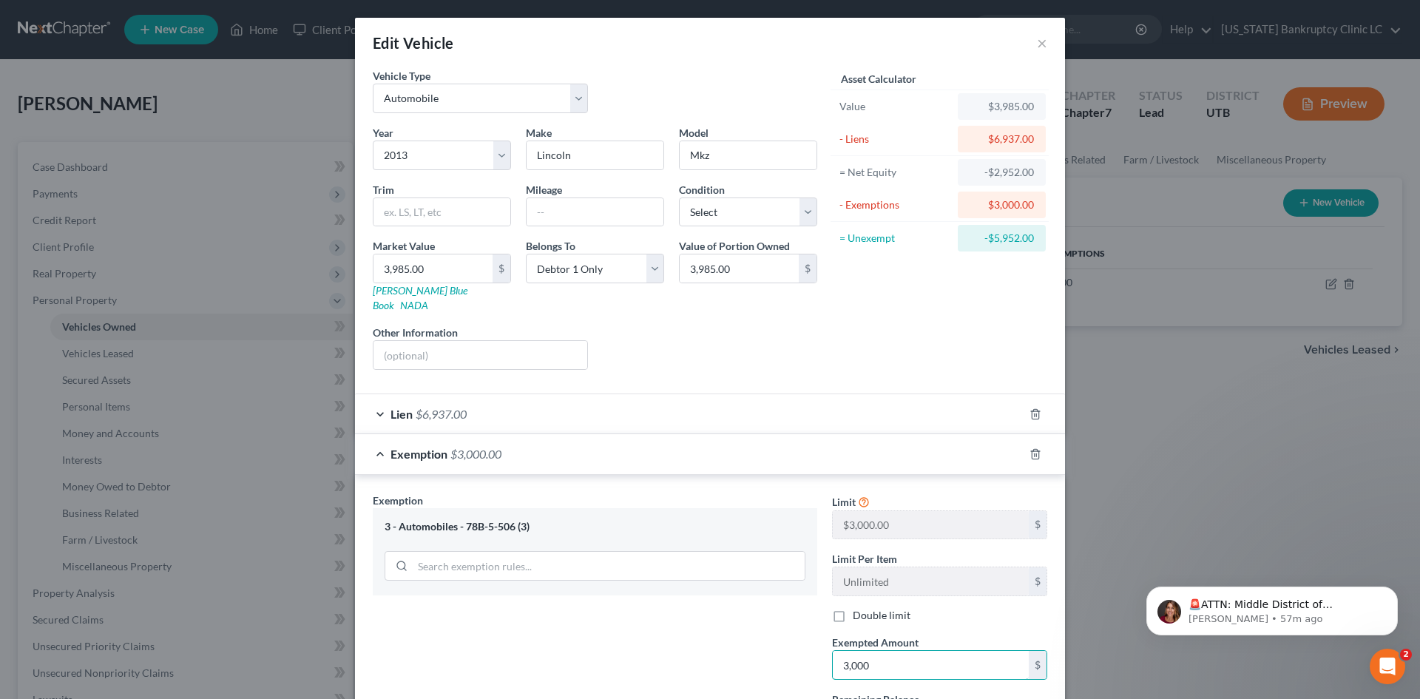
type input "3,000"
drag, startPoint x: 751, startPoint y: 665, endPoint x: 758, endPoint y: 666, distance: 7.5
click at [751, 631] on div "Exemption Set must be selected for CA. Exemption * 3 - Automobiles - 78B-5-506 …" at bounding box center [594, 621] width 459 height 256
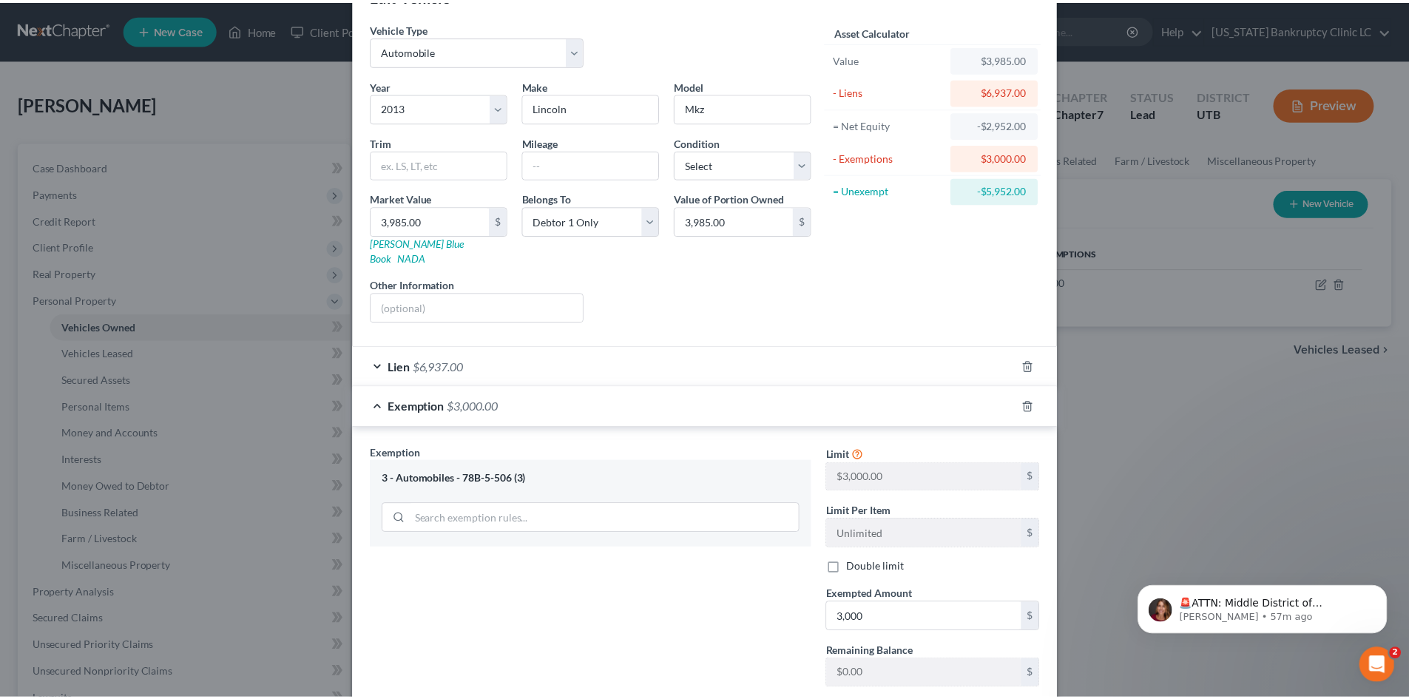
scroll to position [128, 0]
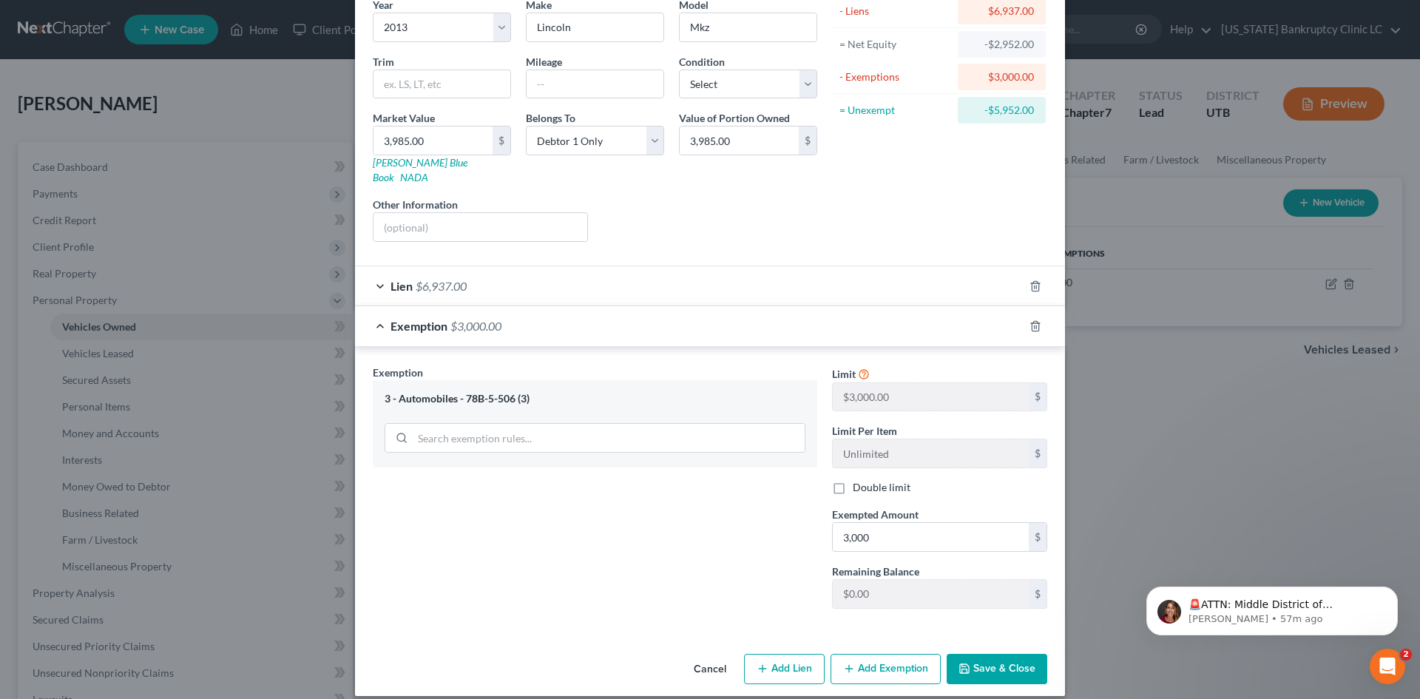
click at [990, 631] on button "Save & Close" at bounding box center [997, 669] width 101 height 31
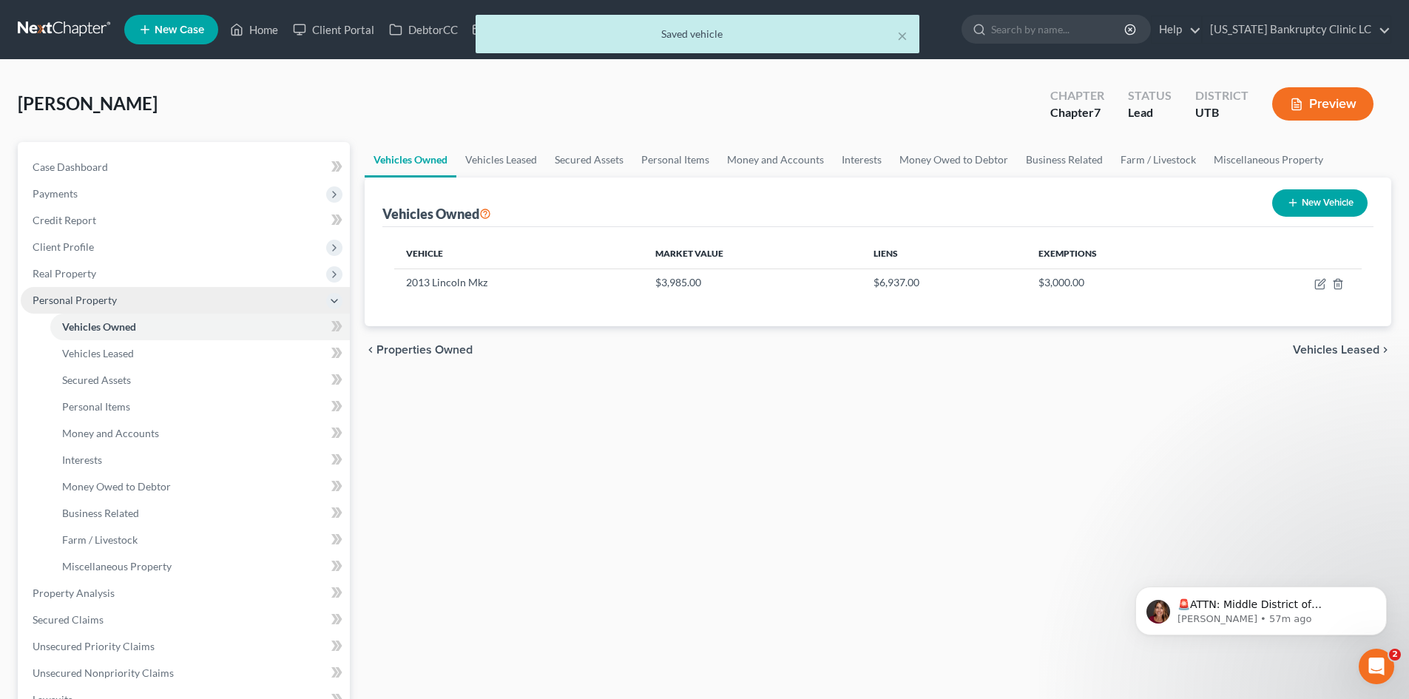
click at [73, 304] on span "Personal Property" at bounding box center [75, 300] width 84 height 13
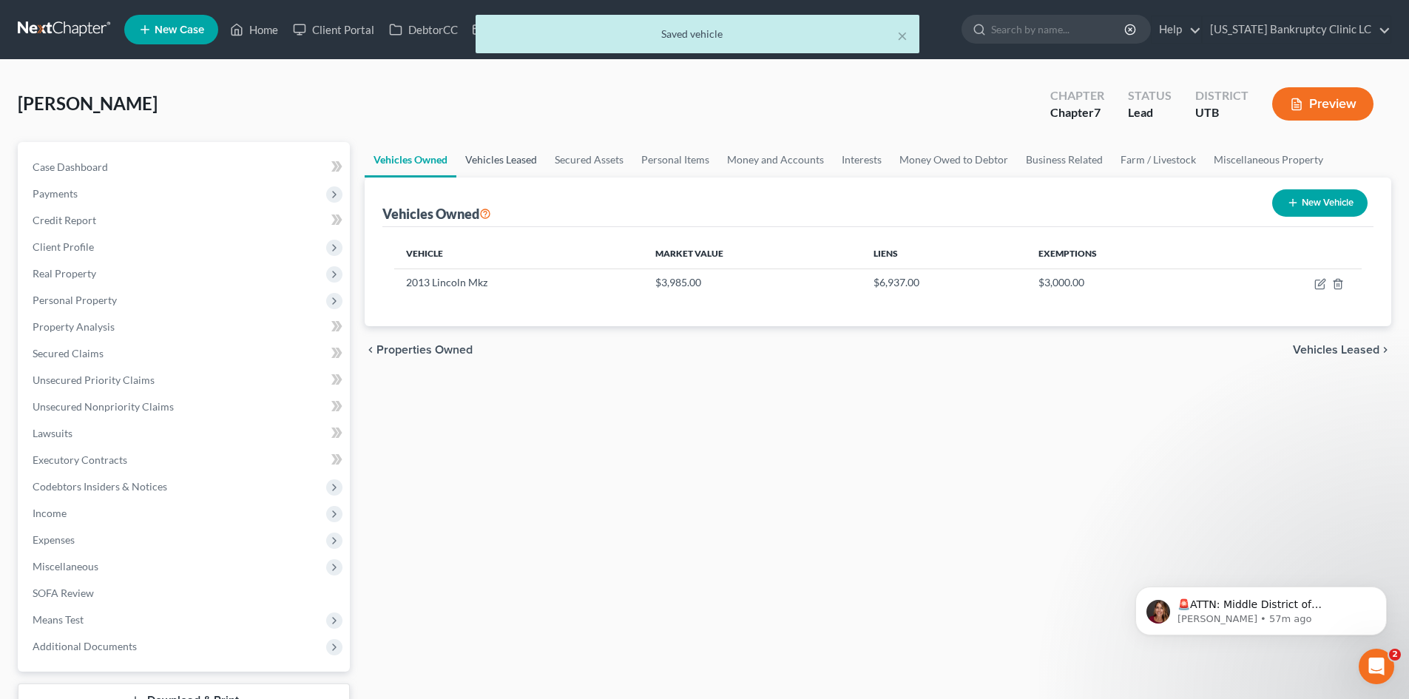
click at [507, 155] on link "Vehicles Leased" at bounding box center [501, 160] width 90 height 36
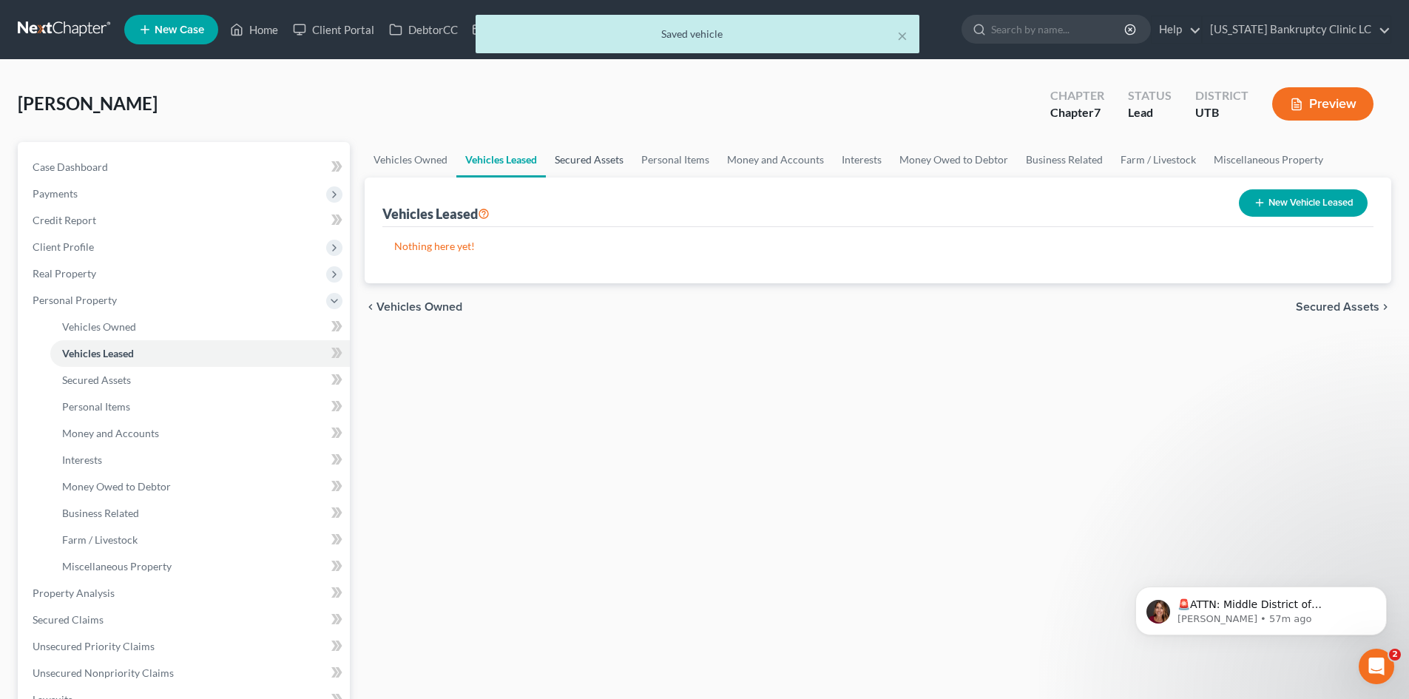
click at [609, 163] on link "Secured Assets" at bounding box center [589, 160] width 87 height 36
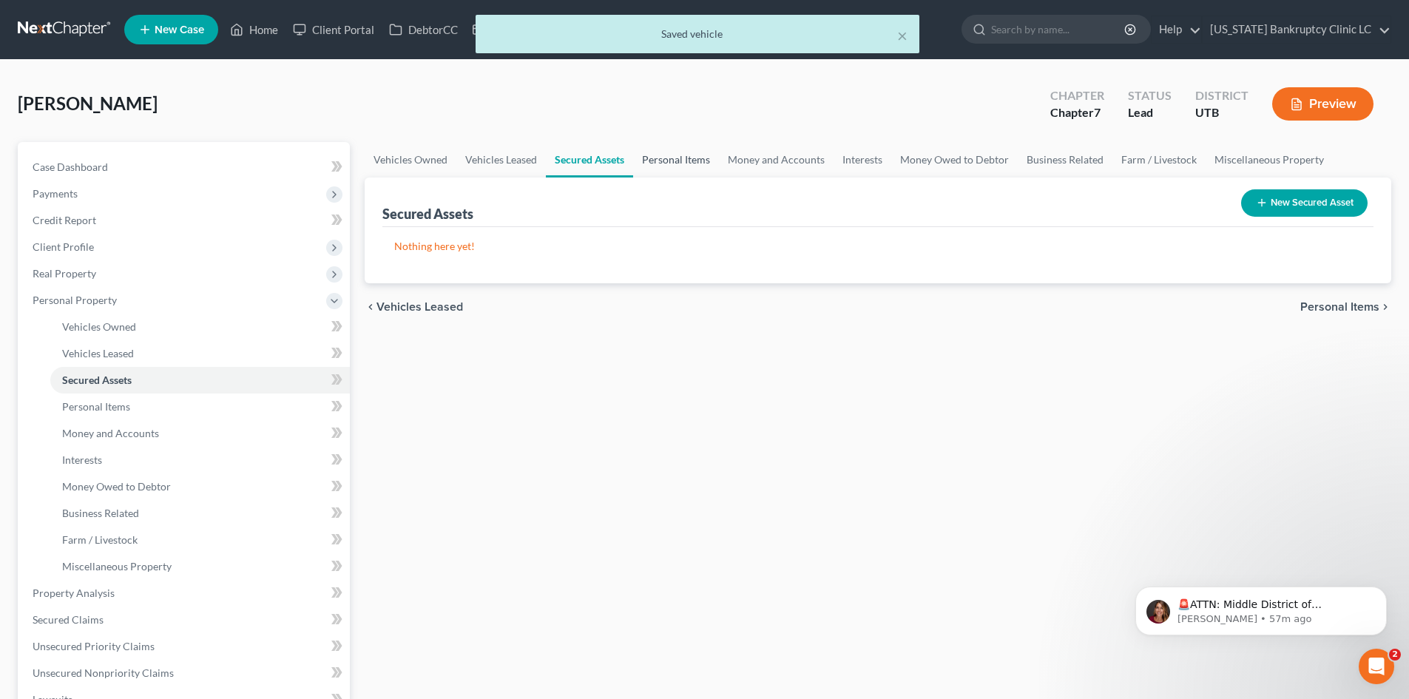
click at [698, 166] on link "Personal Items" at bounding box center [676, 160] width 86 height 36
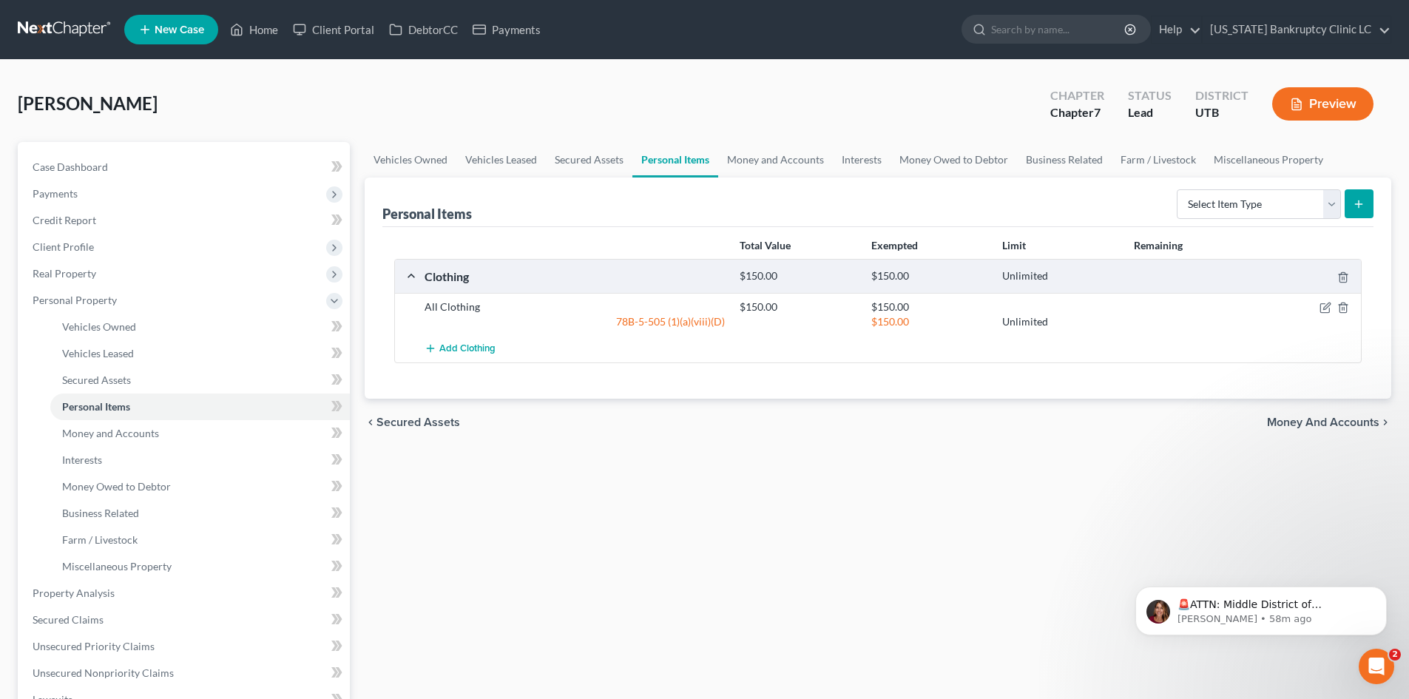
drag, startPoint x: 471, startPoint y: 548, endPoint x: 609, endPoint y: 568, distance: 139.0
click at [474, 547] on div "Vehicles Owned Vehicles Leased Secured Assets Personal Items Money and Accounts…" at bounding box center [878, 582] width 1042 height 881
click at [1168, 631] on icon "Open Intercom Messenger" at bounding box center [1375, 664] width 24 height 24
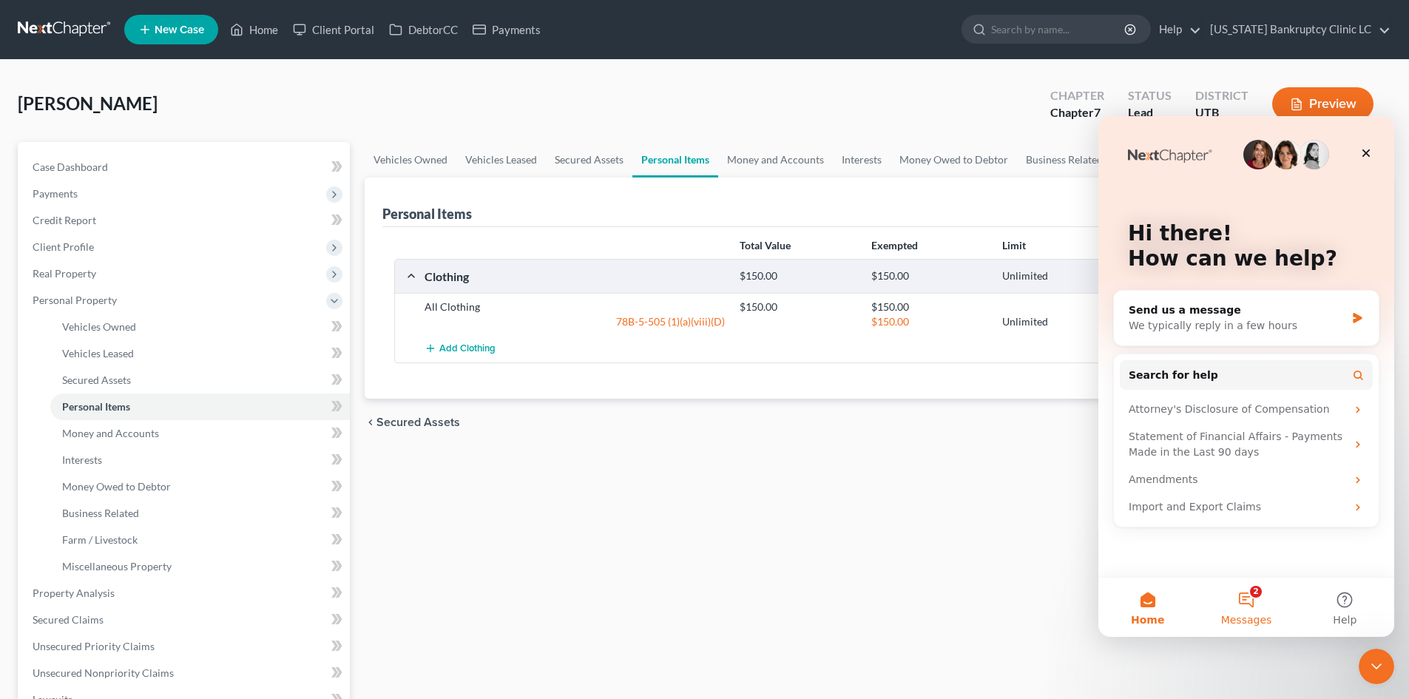
click at [1168, 593] on button "2 Messages" at bounding box center [1246, 607] width 98 height 59
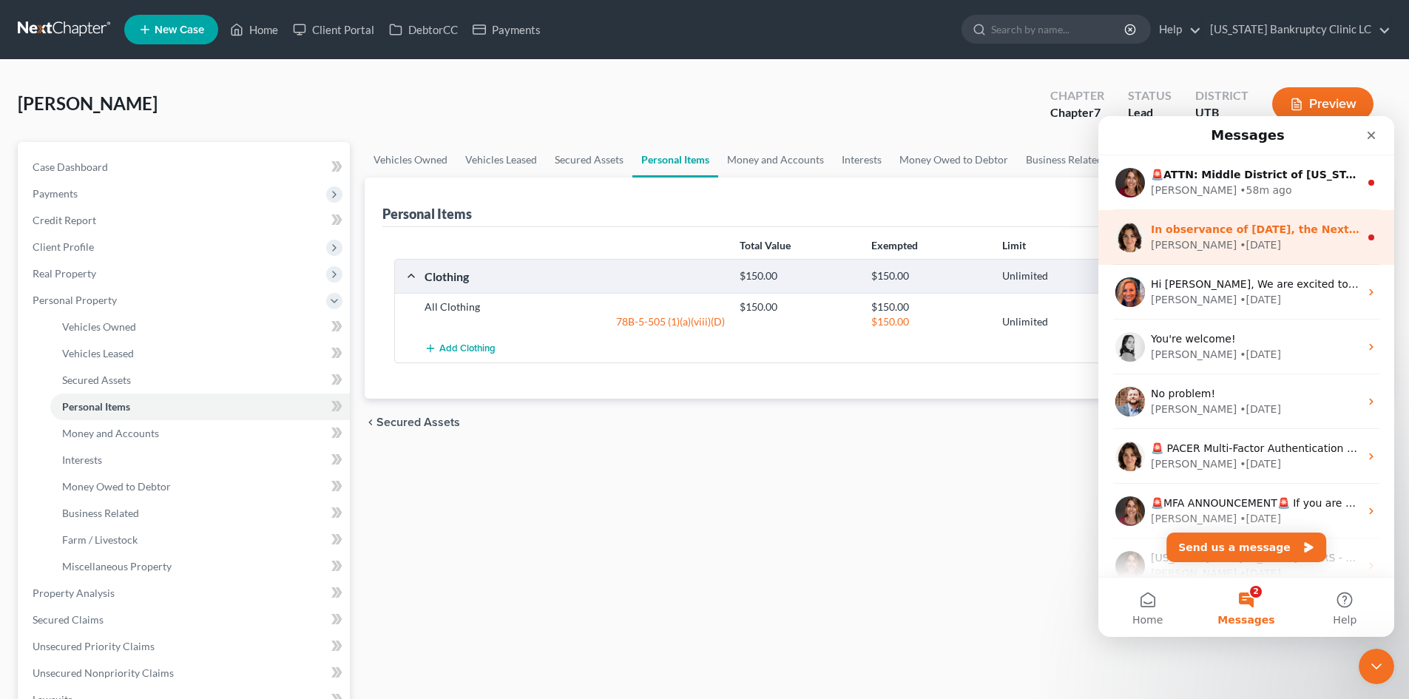
click at [1168, 241] on div "Emma • 1w ago" at bounding box center [1255, 245] width 209 height 16
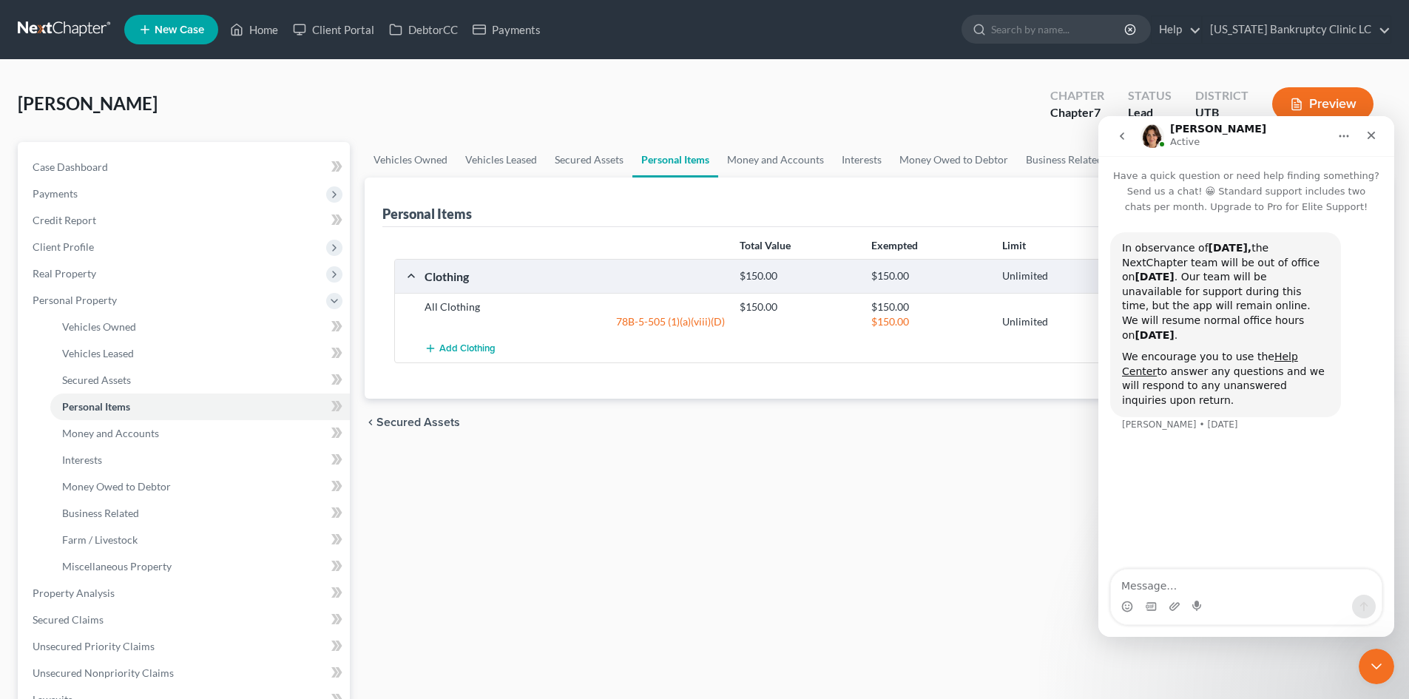
click at [1123, 141] on icon "go back" at bounding box center [1122, 136] width 12 height 12
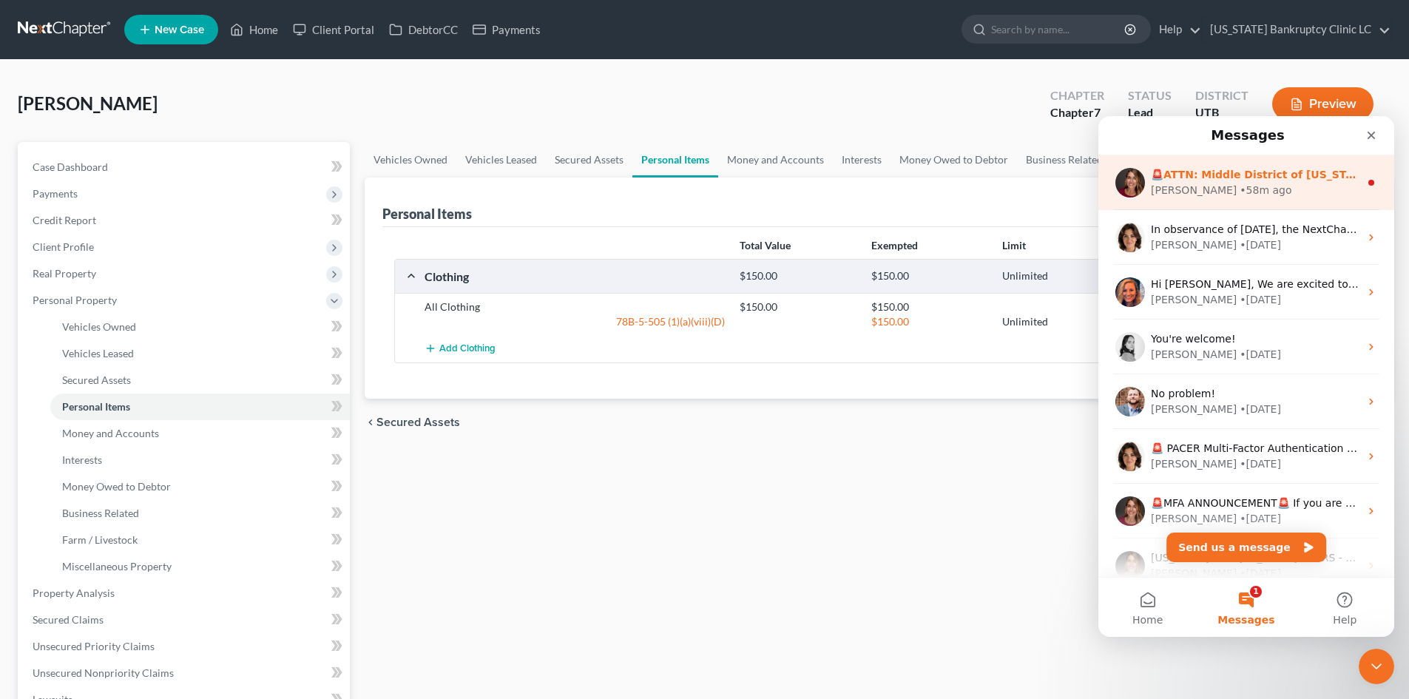
click at [1168, 184] on div "Katie • 58m ago" at bounding box center [1255, 191] width 209 height 16
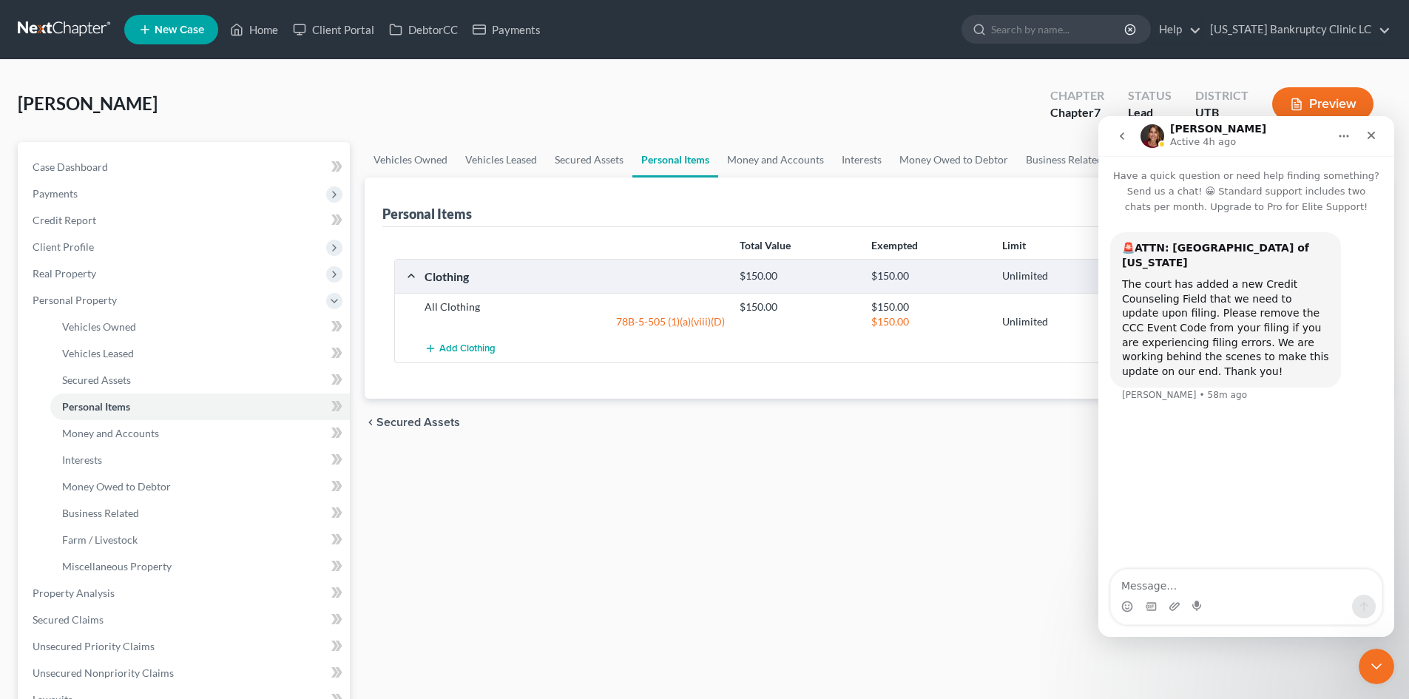
click at [1121, 146] on button "go back" at bounding box center [1122, 136] width 28 height 28
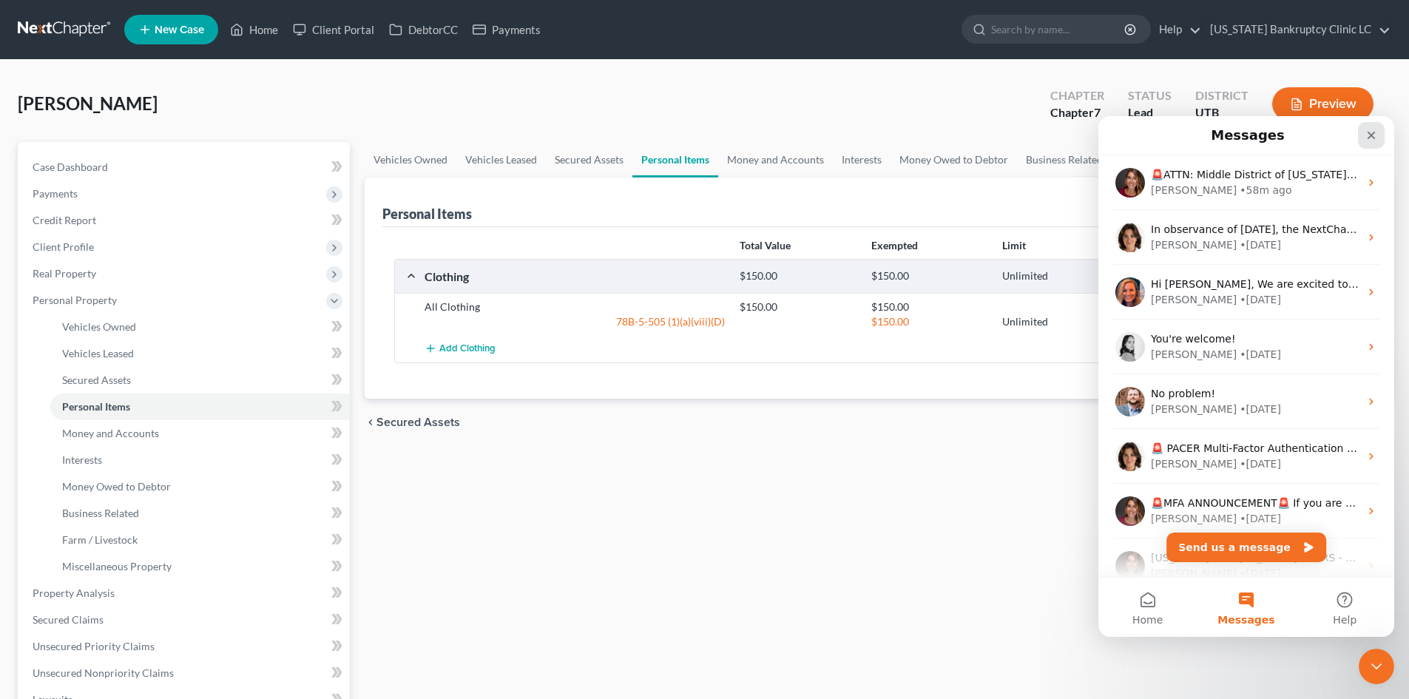
click at [1168, 134] on icon "Close" at bounding box center [1372, 135] width 12 height 12
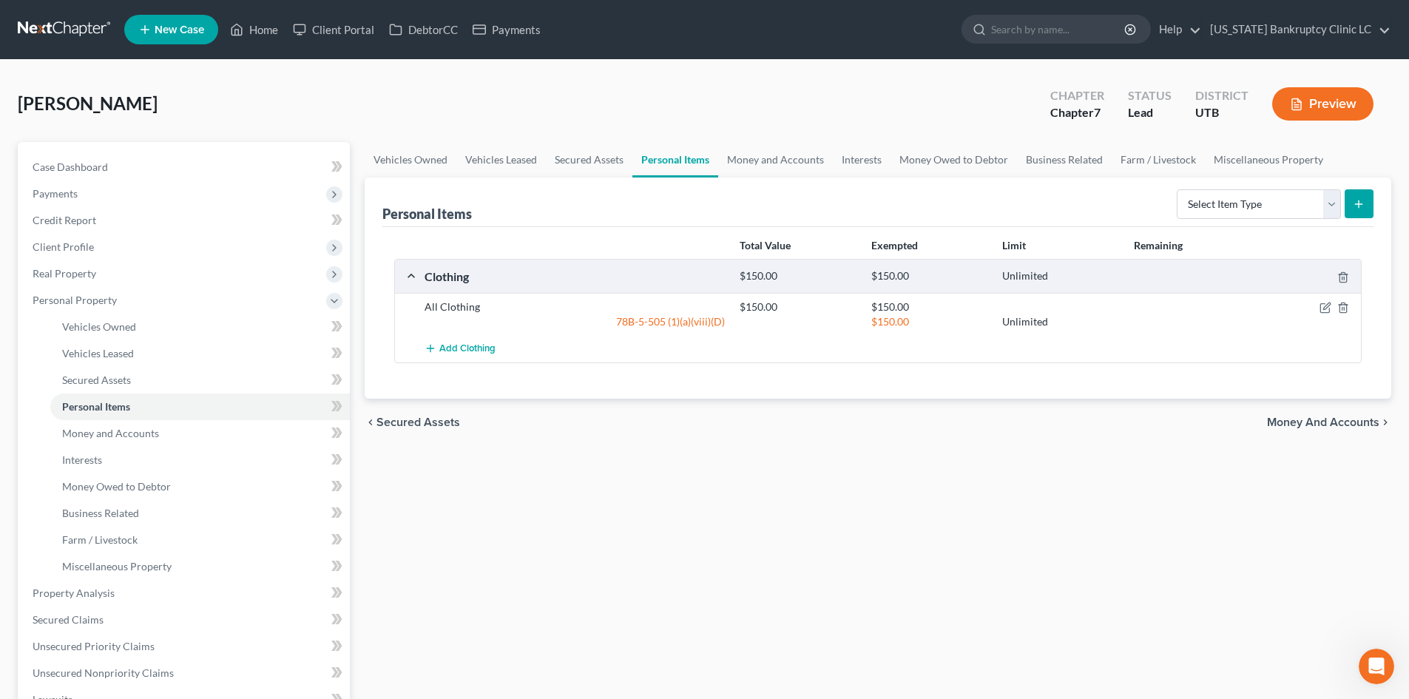
click at [1168, 585] on div "Vehicles Owned Vehicles Leased Secured Assets Personal Items Money and Accounts…" at bounding box center [878, 582] width 1042 height 881
click at [91, 306] on span "Personal Property" at bounding box center [185, 300] width 329 height 27
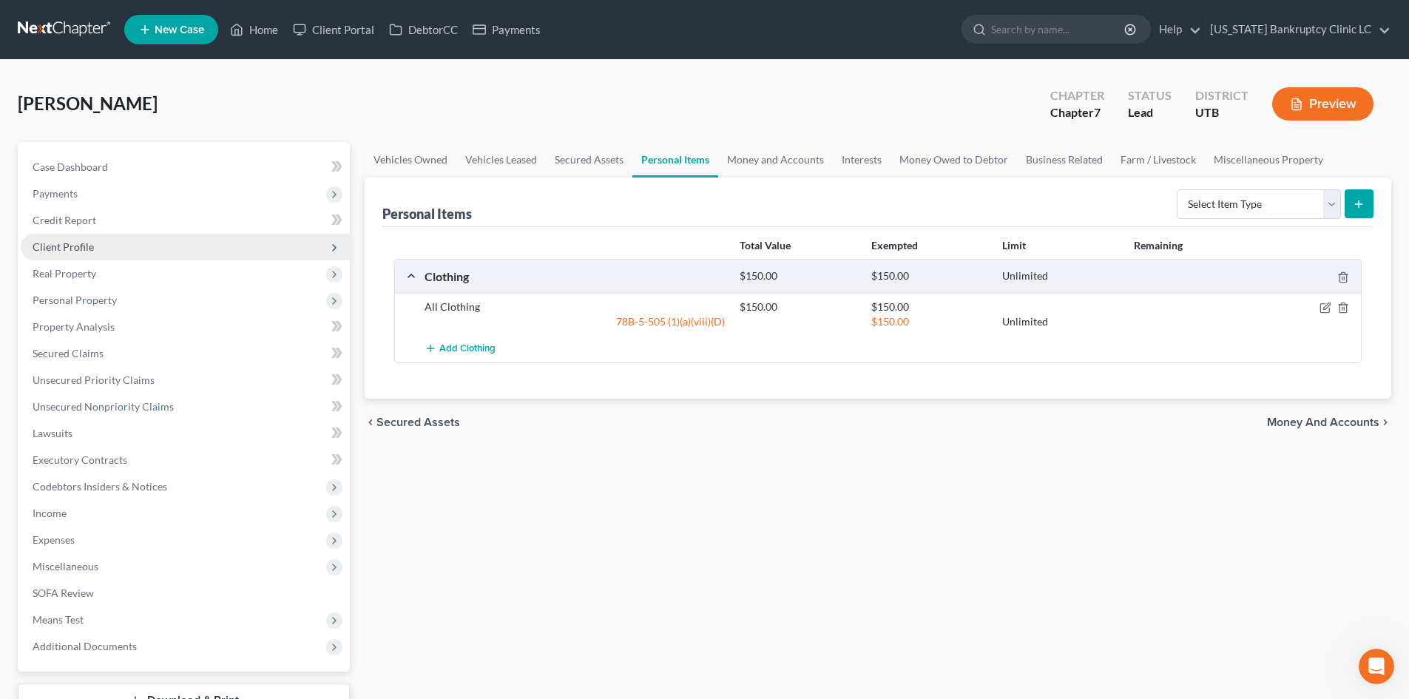
click at [87, 252] on span "Client Profile" at bounding box center [63, 246] width 61 height 13
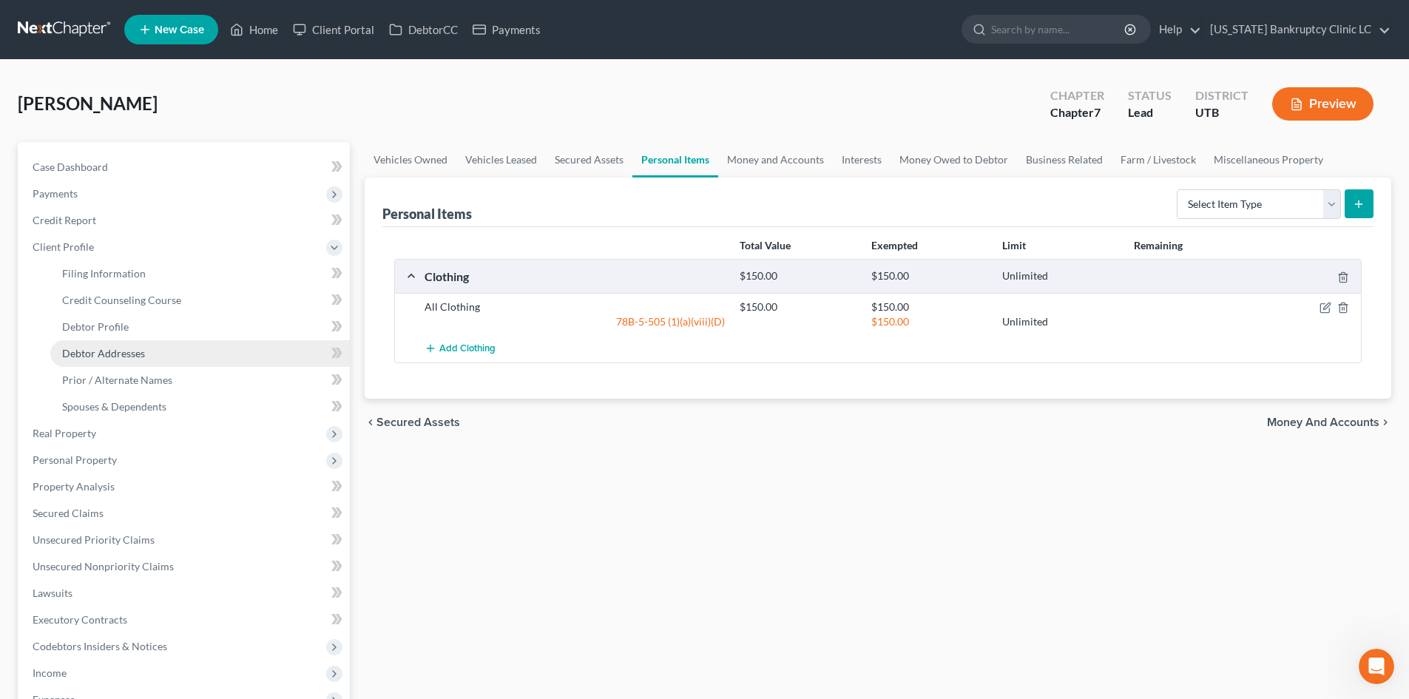
click at [144, 351] on span "Debtor Addresses" at bounding box center [103, 353] width 83 height 13
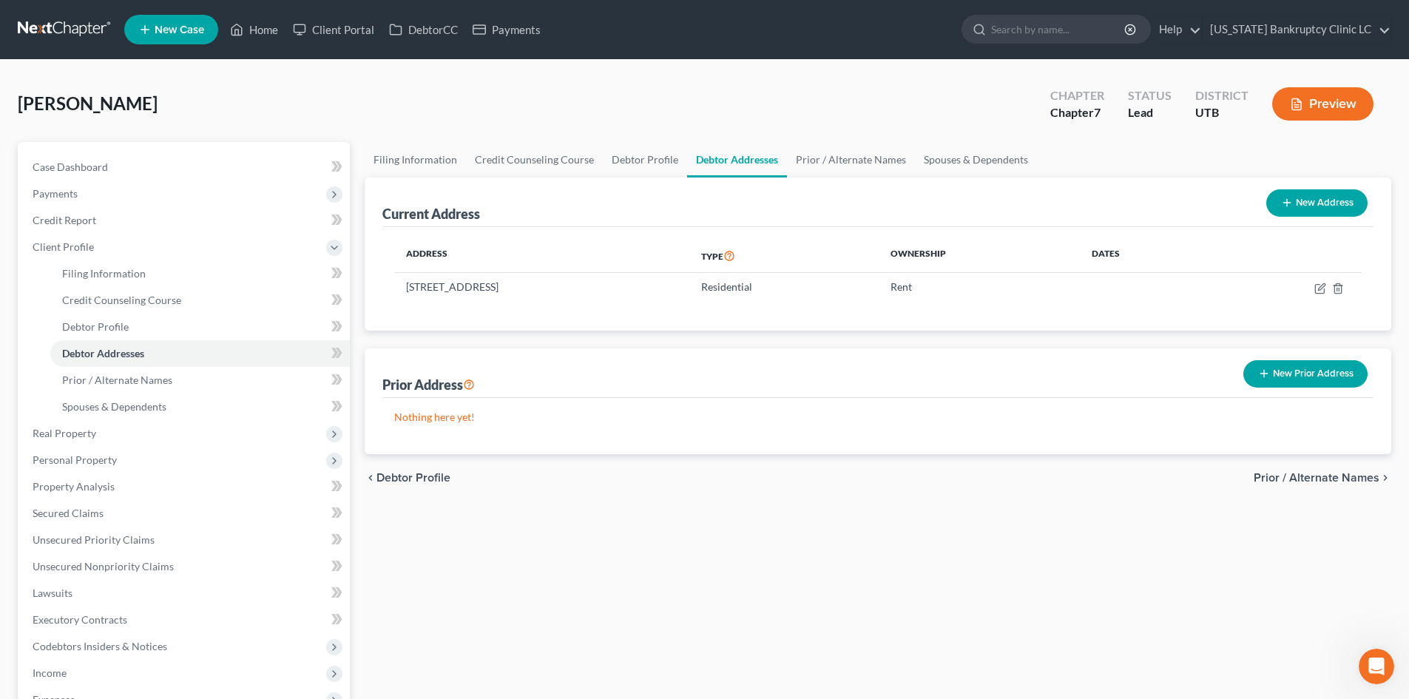
click at [1168, 374] on button "New Prior Address" at bounding box center [1305, 373] width 124 height 27
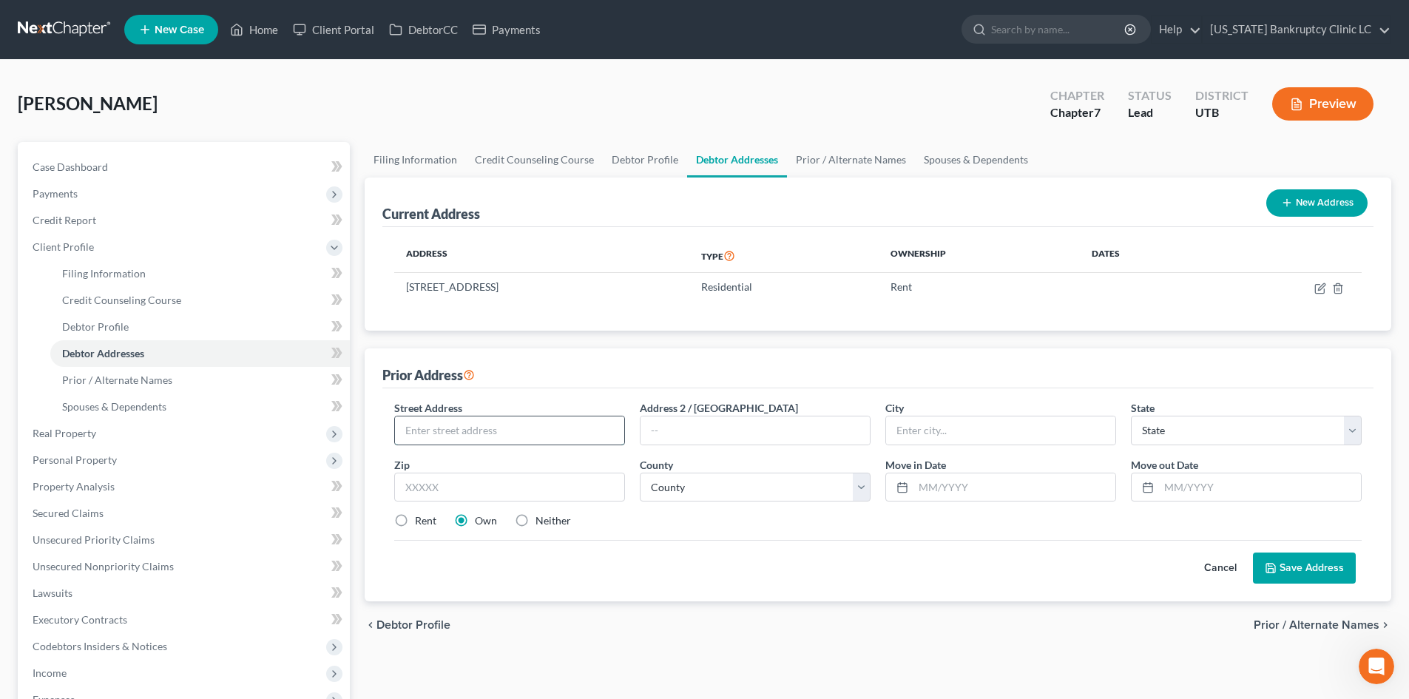
click at [444, 424] on input "text" at bounding box center [509, 430] width 229 height 28
type input "507 N 7200 W"
click at [455, 473] on input "text" at bounding box center [509, 488] width 231 height 30
type input "84307"
type input "Corinne"
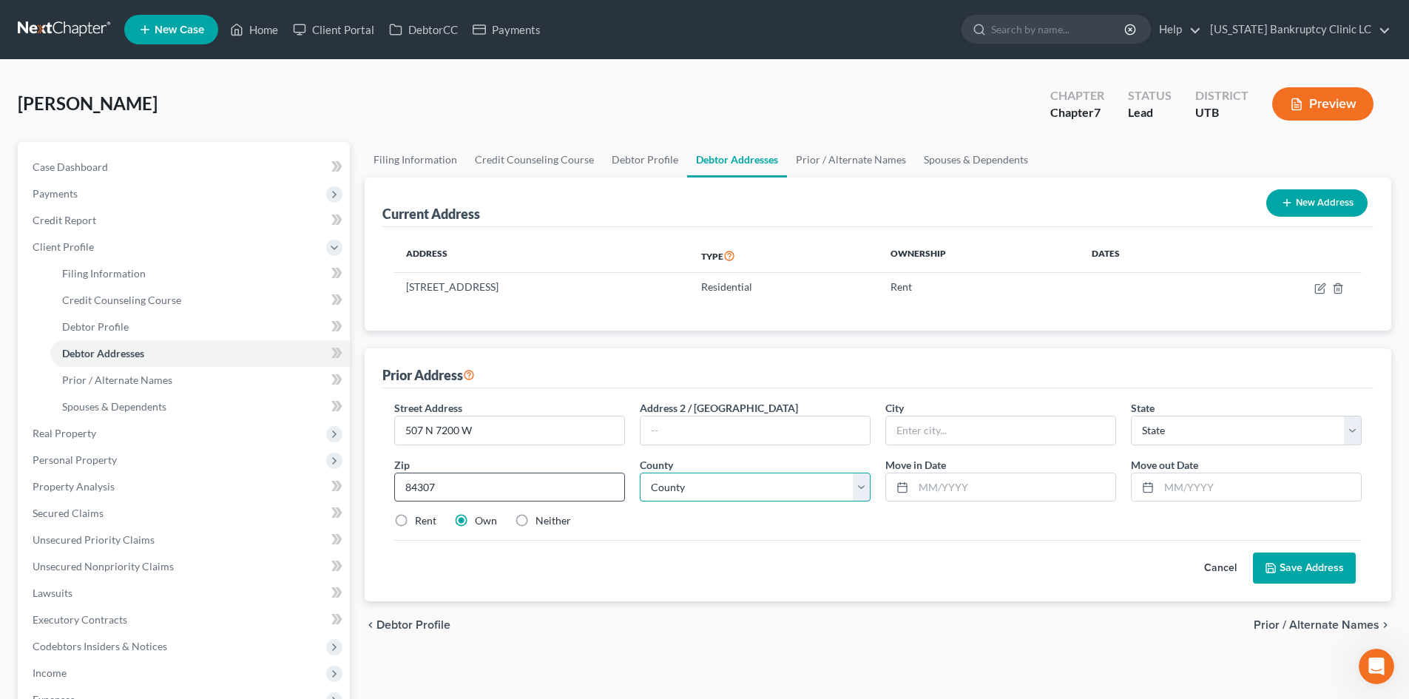
select select "46"
drag, startPoint x: 404, startPoint y: 517, endPoint x: 440, endPoint y: 519, distance: 36.3
click at [415, 516] on label "Rent" at bounding box center [425, 520] width 21 height 15
click at [421, 516] on input "Rent" at bounding box center [426, 518] width 10 height 10
radio input "true"
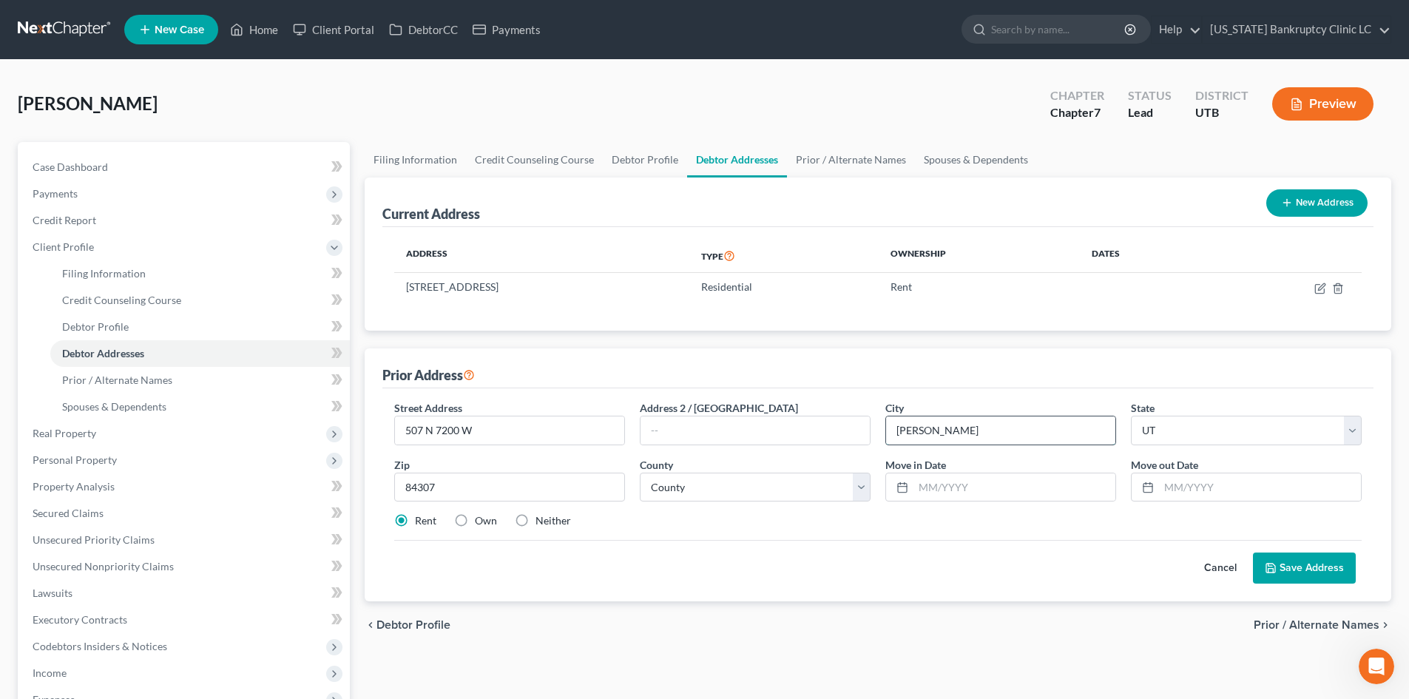
click at [939, 421] on input "Corinne" at bounding box center [1000, 430] width 229 height 28
click at [712, 493] on select "County Beaver County Box Elder County Cache County Carbon County Daggett County…" at bounding box center [755, 488] width 231 height 30
select select "1"
click at [640, 473] on select "County Beaver County Box Elder County Cache County Carbon County Daggett County…" at bounding box center [755, 488] width 231 height 30
click at [963, 487] on input "text" at bounding box center [1015, 487] width 202 height 28
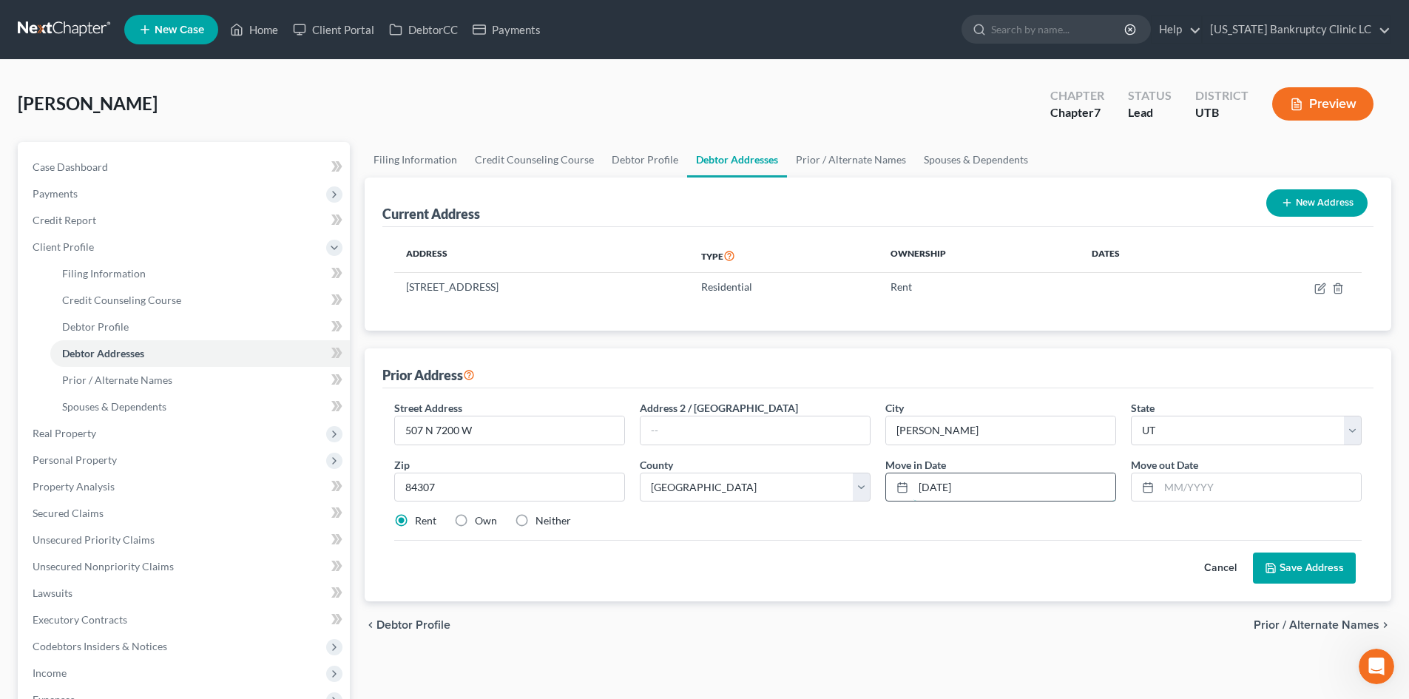
type input "12/12/2021"
type input "08/17/2023"
click at [1168, 558] on button "Save Address" at bounding box center [1304, 568] width 103 height 31
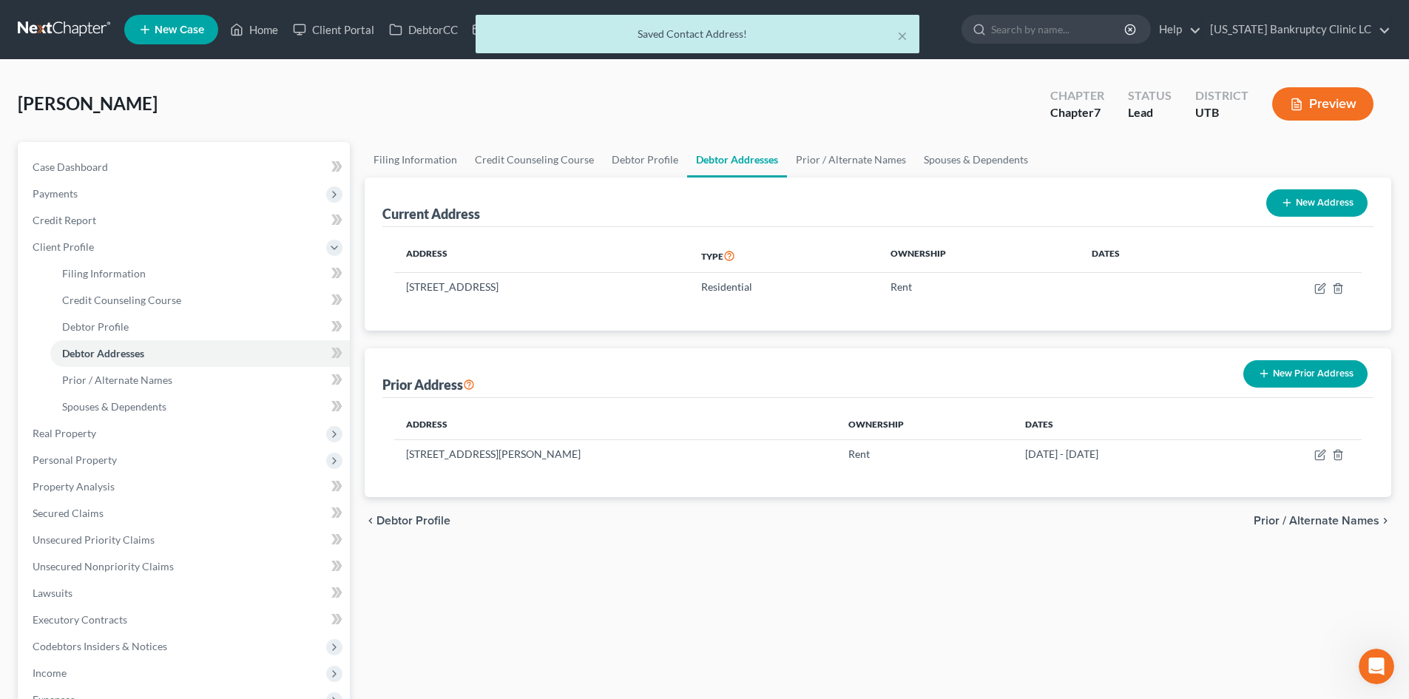
click at [1168, 379] on button "New Prior Address" at bounding box center [1305, 373] width 124 height 27
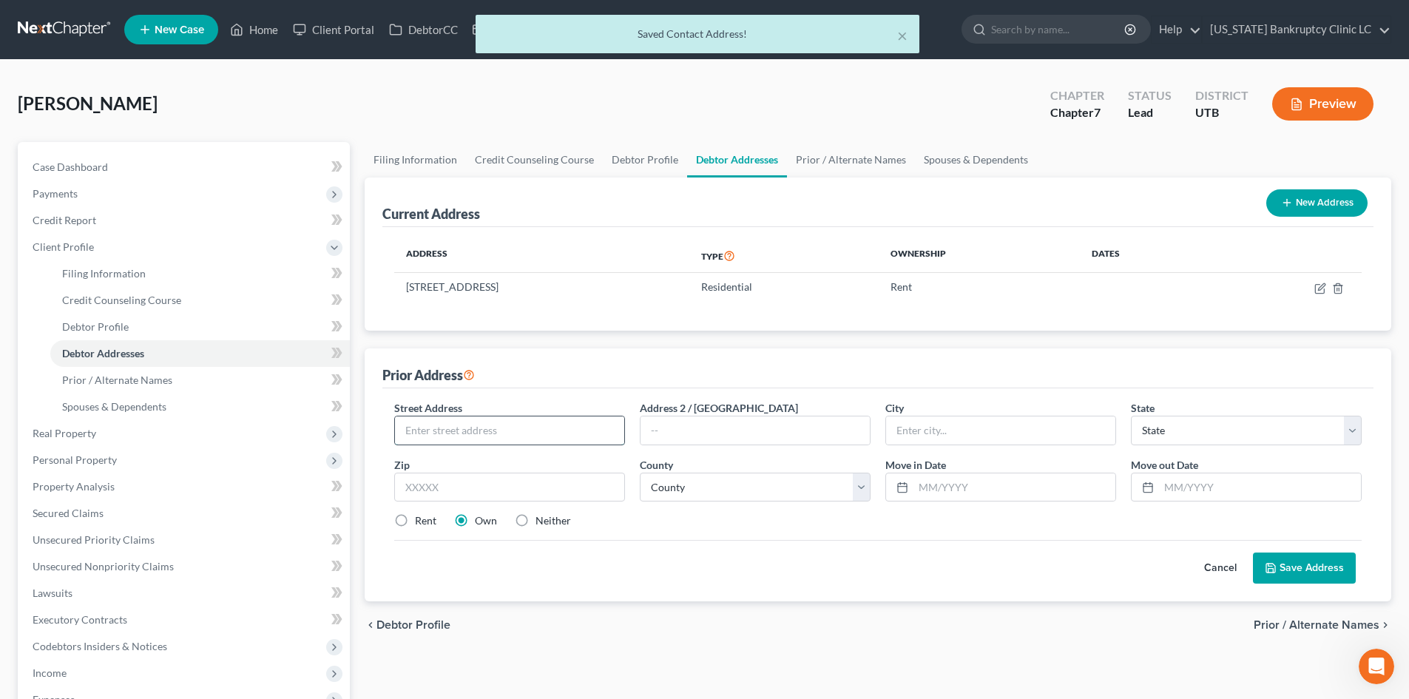
click at [460, 436] on input "text" at bounding box center [509, 430] width 229 height 28
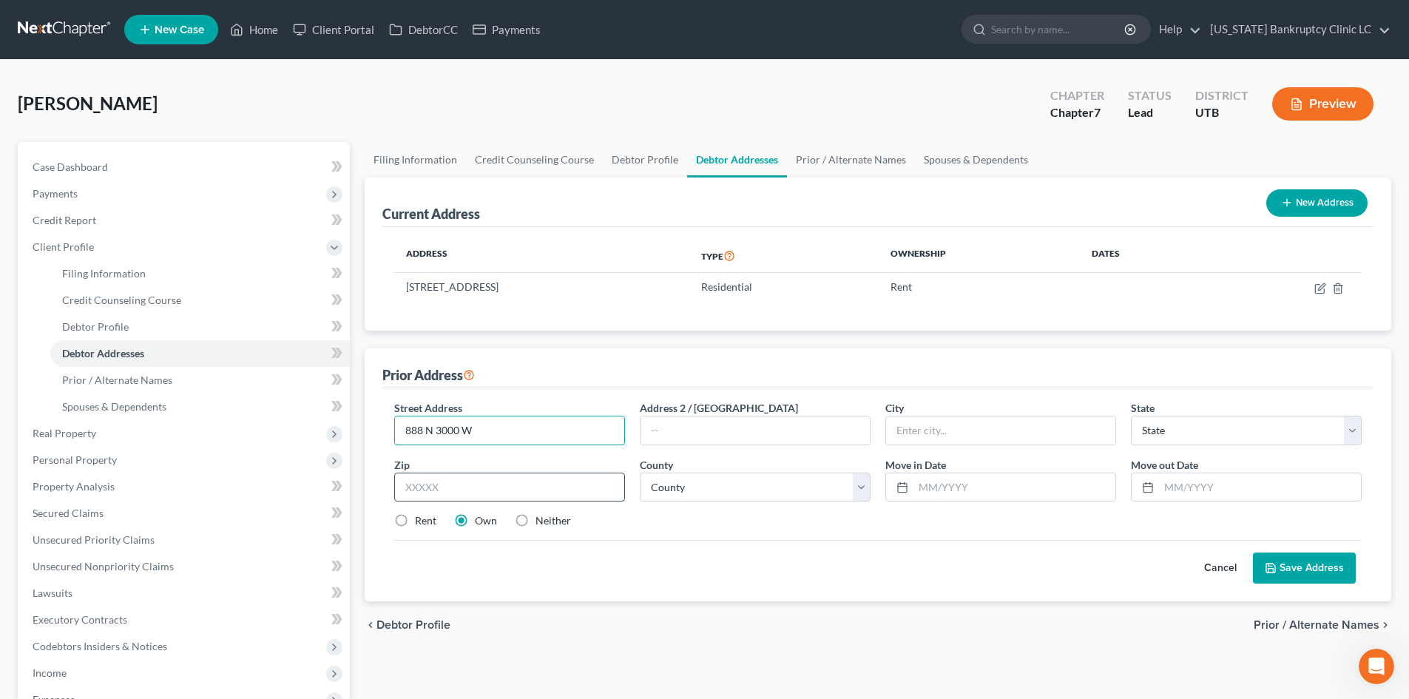
type input "888 N 3000 W"
click at [440, 473] on input "text" at bounding box center [509, 488] width 231 height 30
type input "84015"
type input "Clearfield"
select select "46"
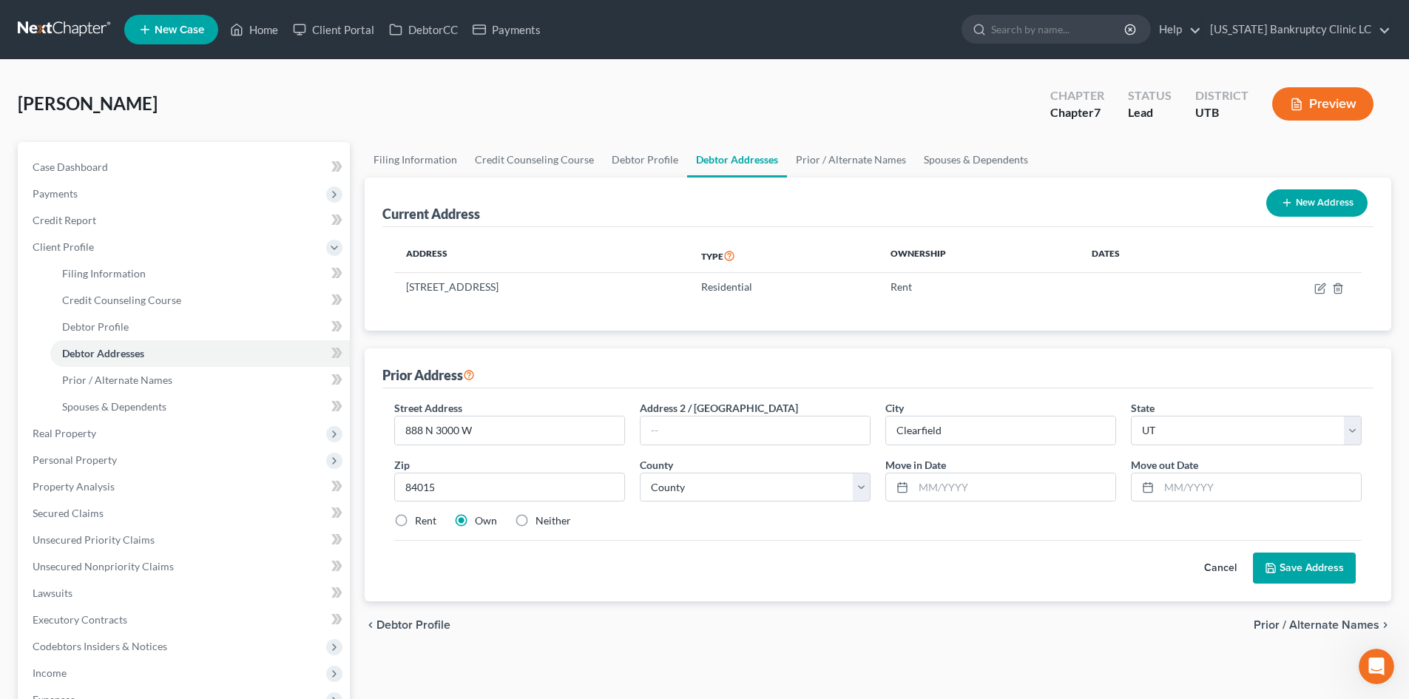
click at [680, 503] on div "Street Address * 888 N 3000 W Address 2 / PO Box City * Clearfield State * Stat…" at bounding box center [878, 470] width 982 height 141
click at [692, 485] on select "County Beaver County Box Elder County Cache County Carbon County Daggett County…" at bounding box center [755, 488] width 231 height 30
select select "5"
click at [640, 473] on select "County Beaver County Box Elder County Cache County Carbon County Daggett County…" at bounding box center [755, 488] width 231 height 30
click at [983, 489] on input "text" at bounding box center [1015, 487] width 202 height 28
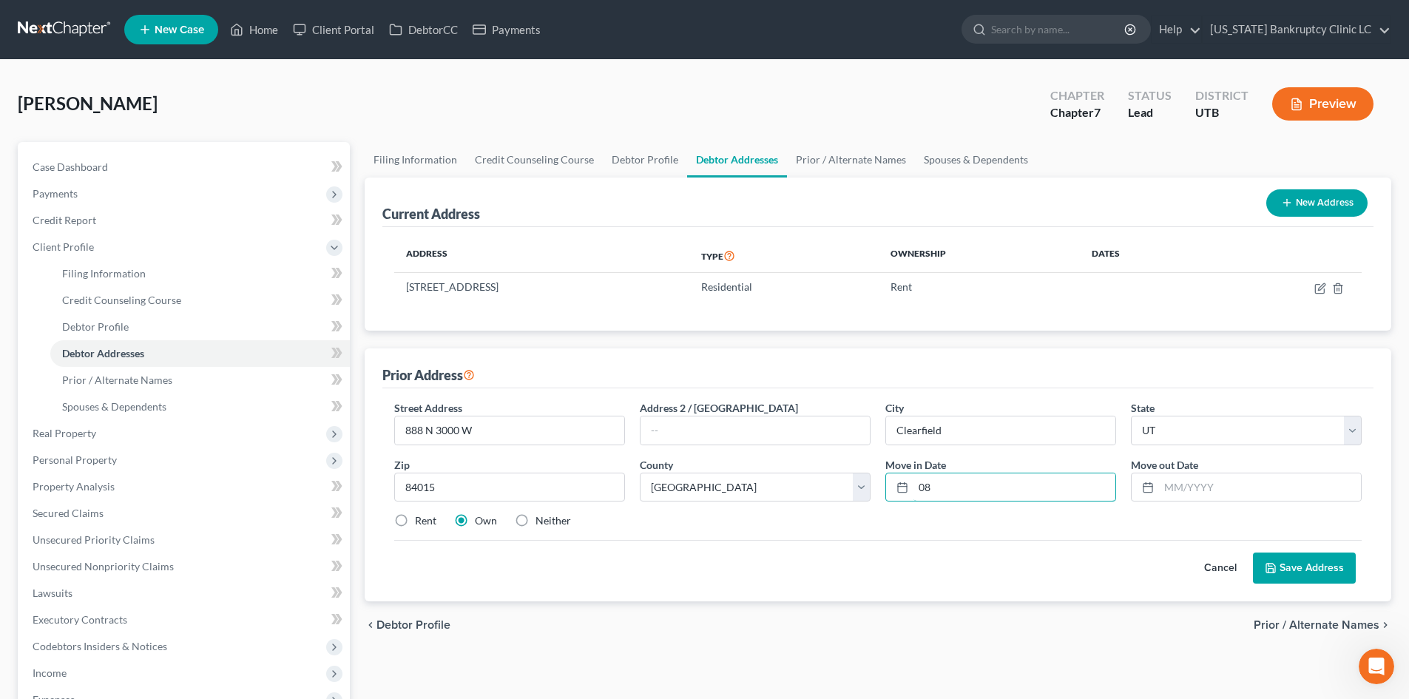
type input "08"
click at [1168, 562] on button "Cancel" at bounding box center [1220, 568] width 65 height 30
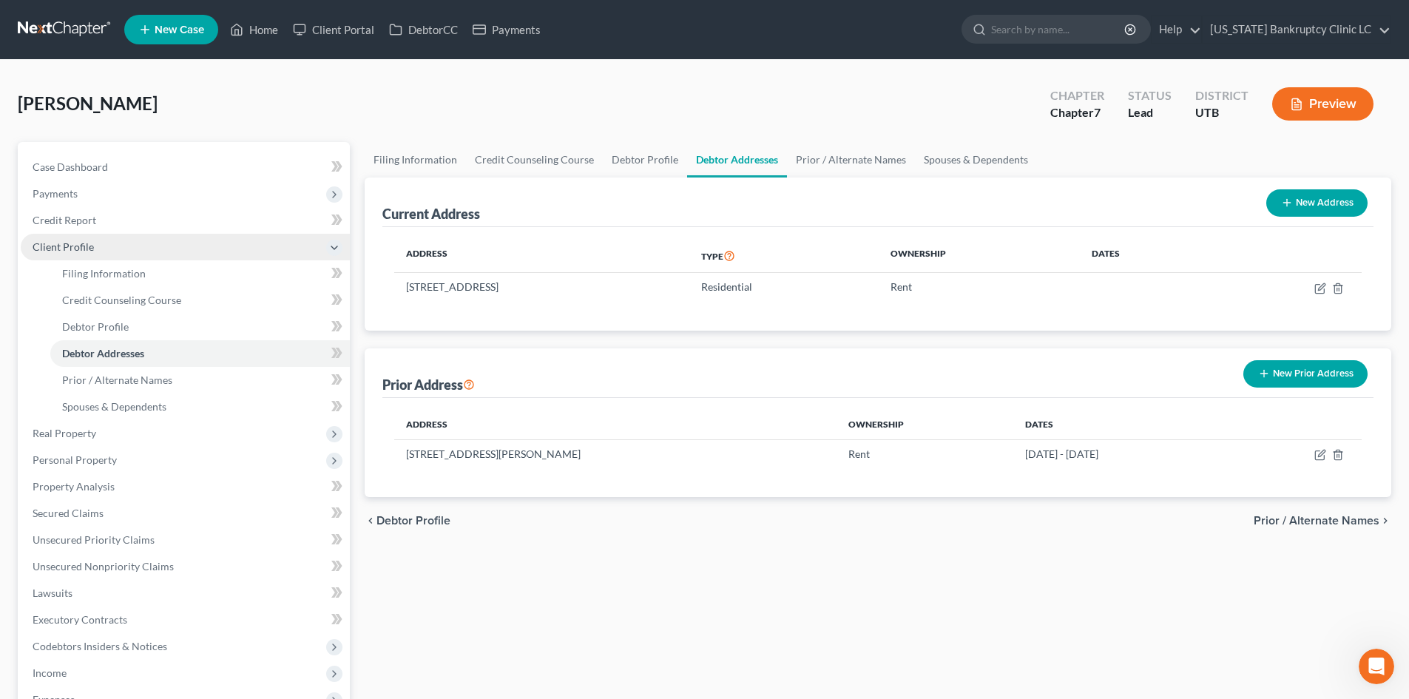
click at [110, 245] on span "Client Profile" at bounding box center [185, 247] width 329 height 27
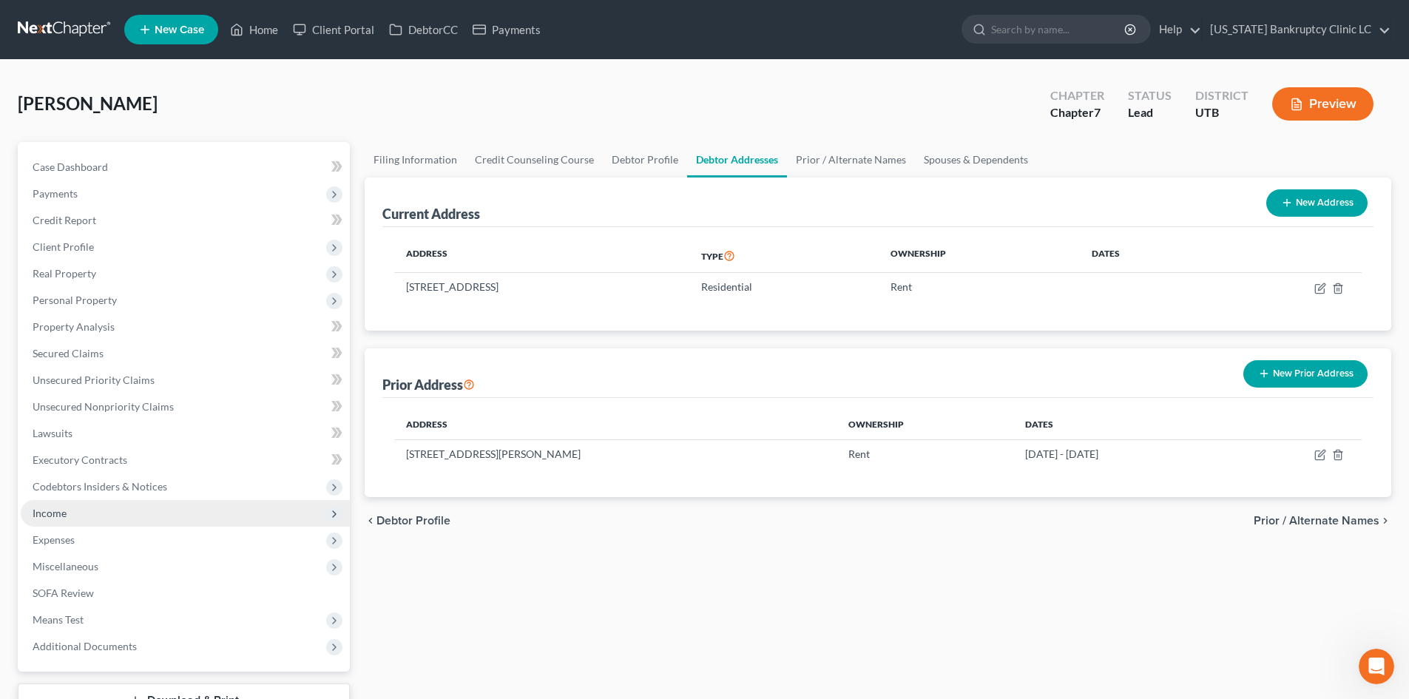
click at [62, 513] on span "Income" at bounding box center [50, 513] width 34 height 13
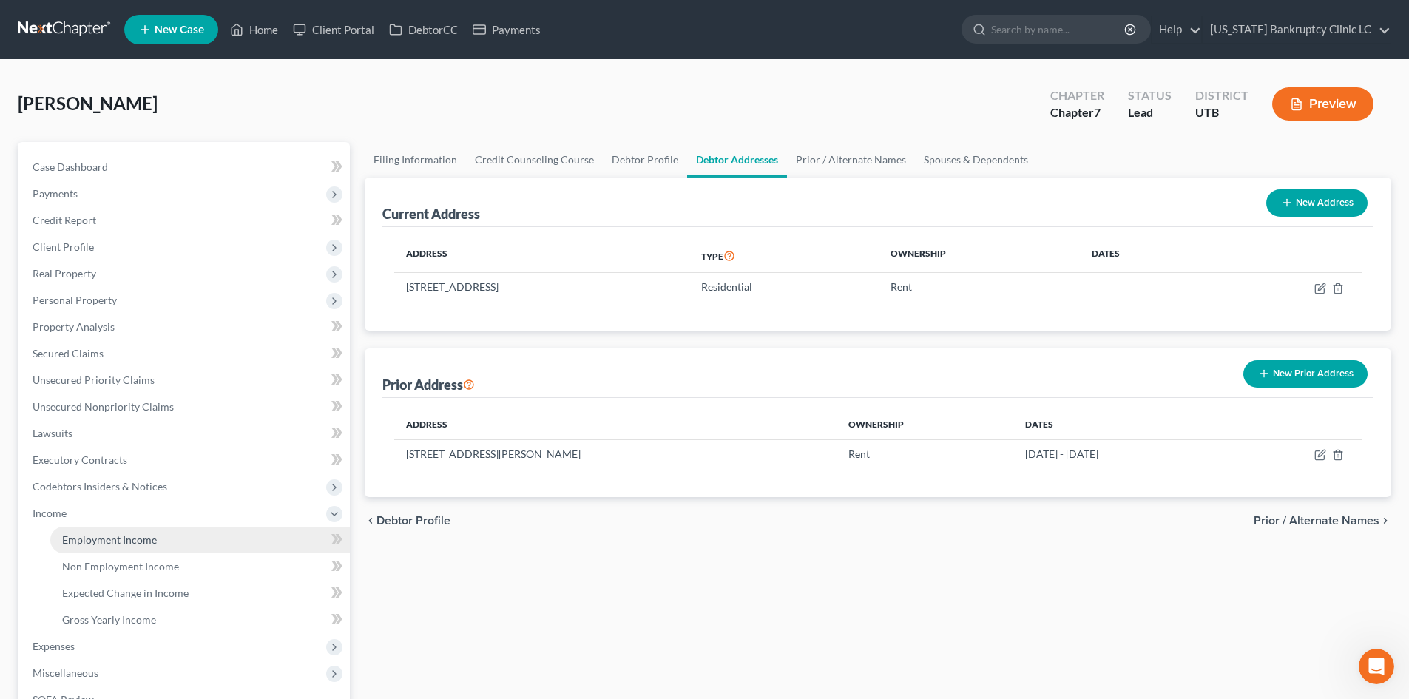
click at [95, 539] on span "Employment Income" at bounding box center [109, 539] width 95 height 13
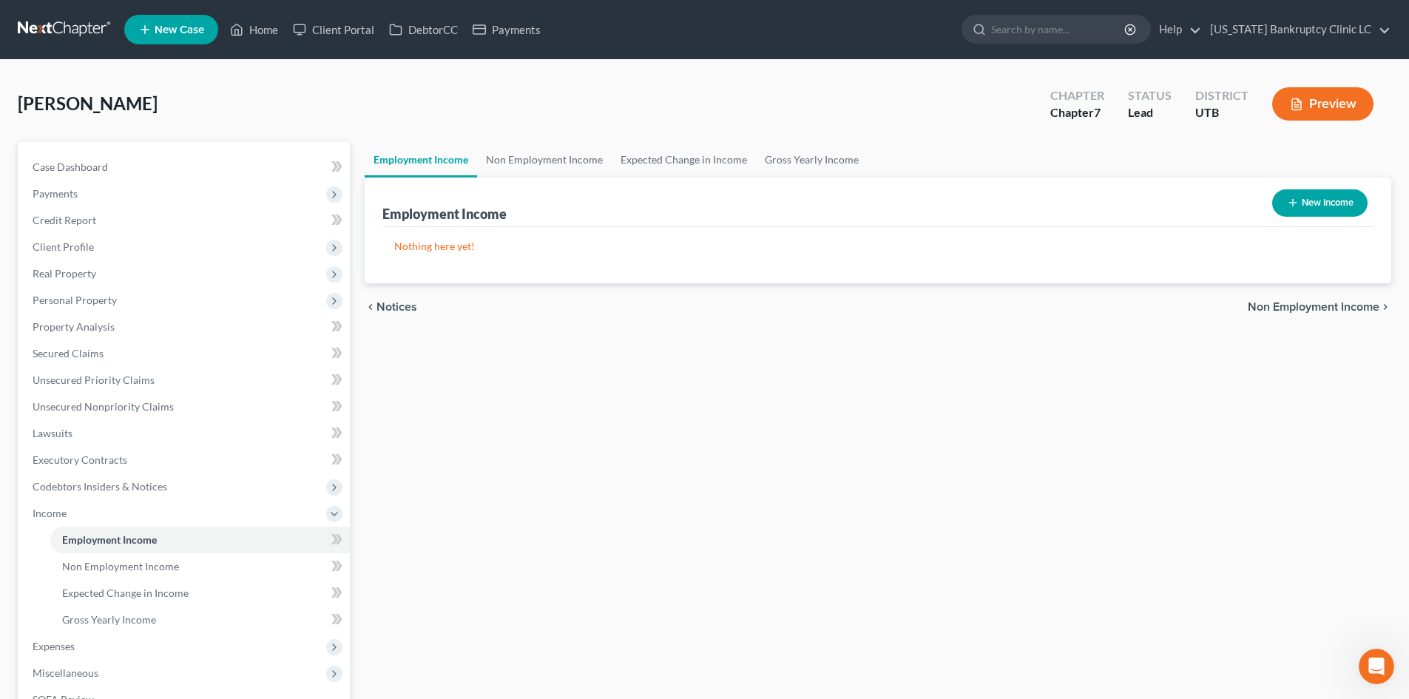
click at [1168, 208] on button "New Income" at bounding box center [1319, 202] width 95 height 27
select select "0"
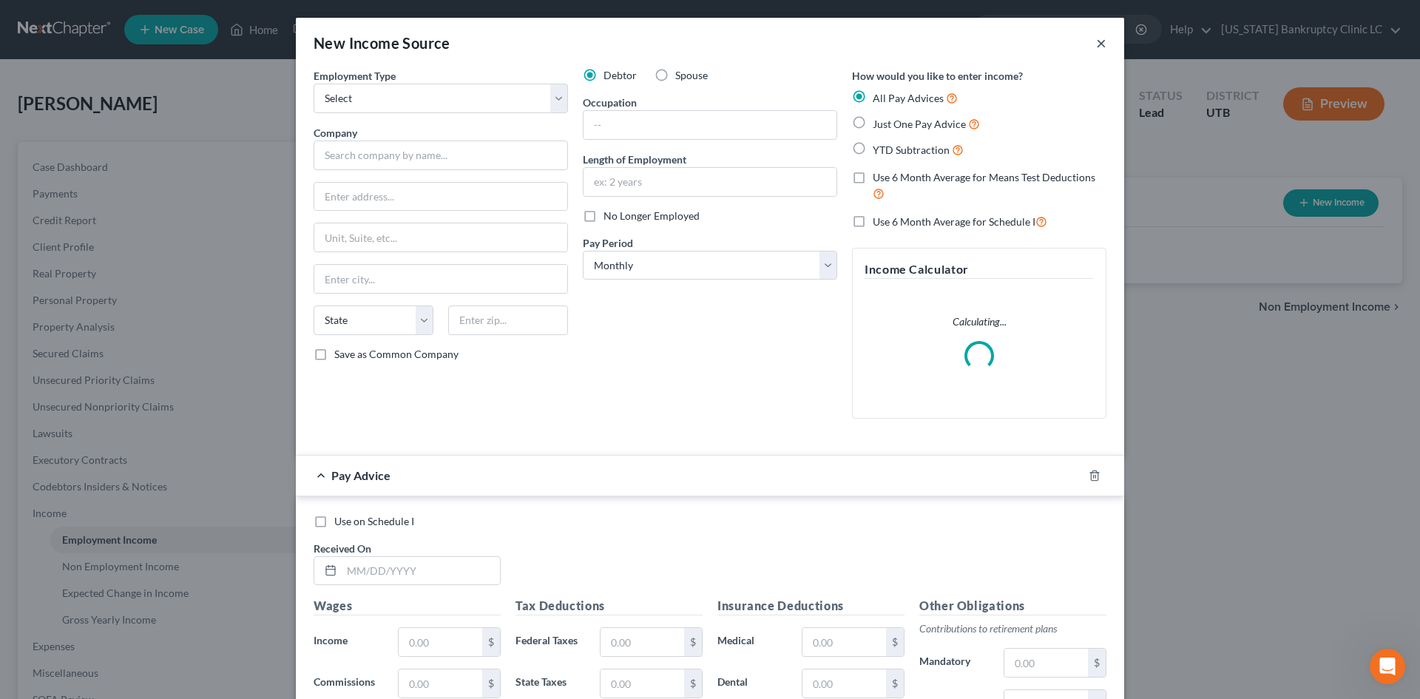
click at [1096, 50] on button "×" at bounding box center [1101, 43] width 10 height 18
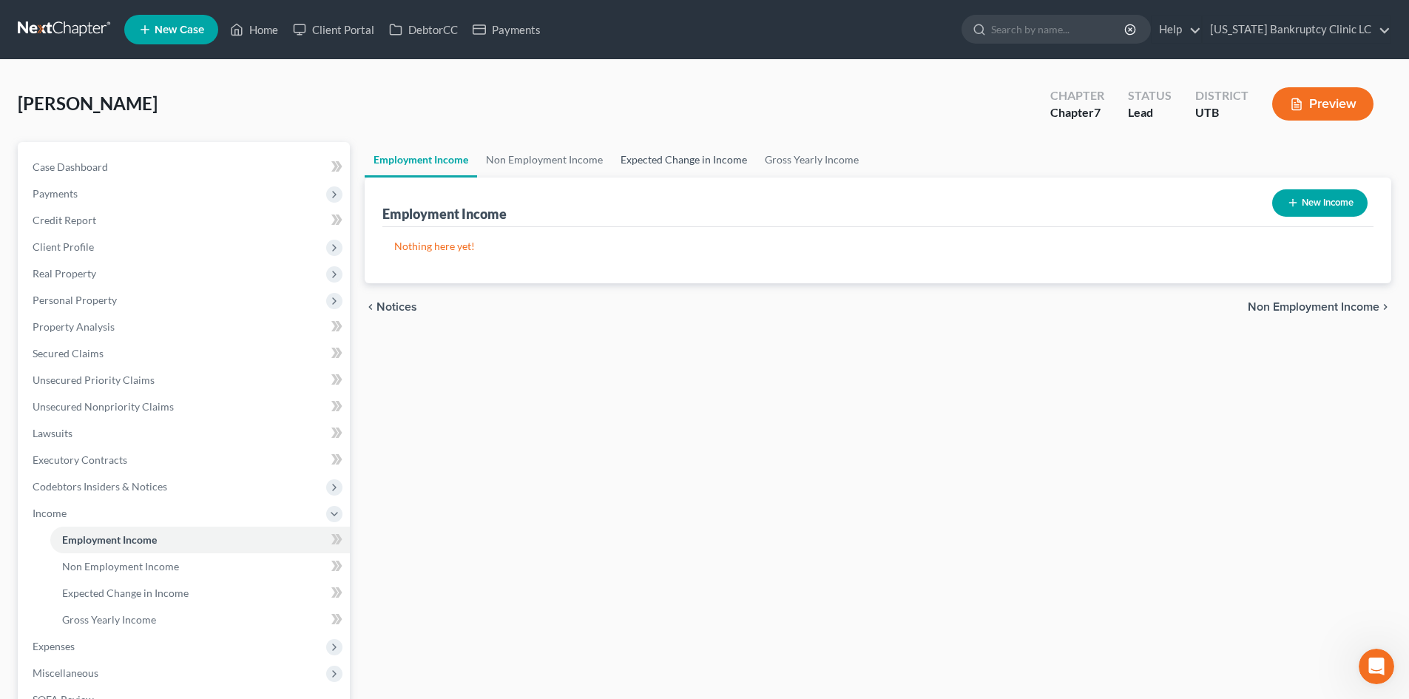
click at [721, 157] on link "Expected Change in Income" at bounding box center [684, 160] width 144 height 36
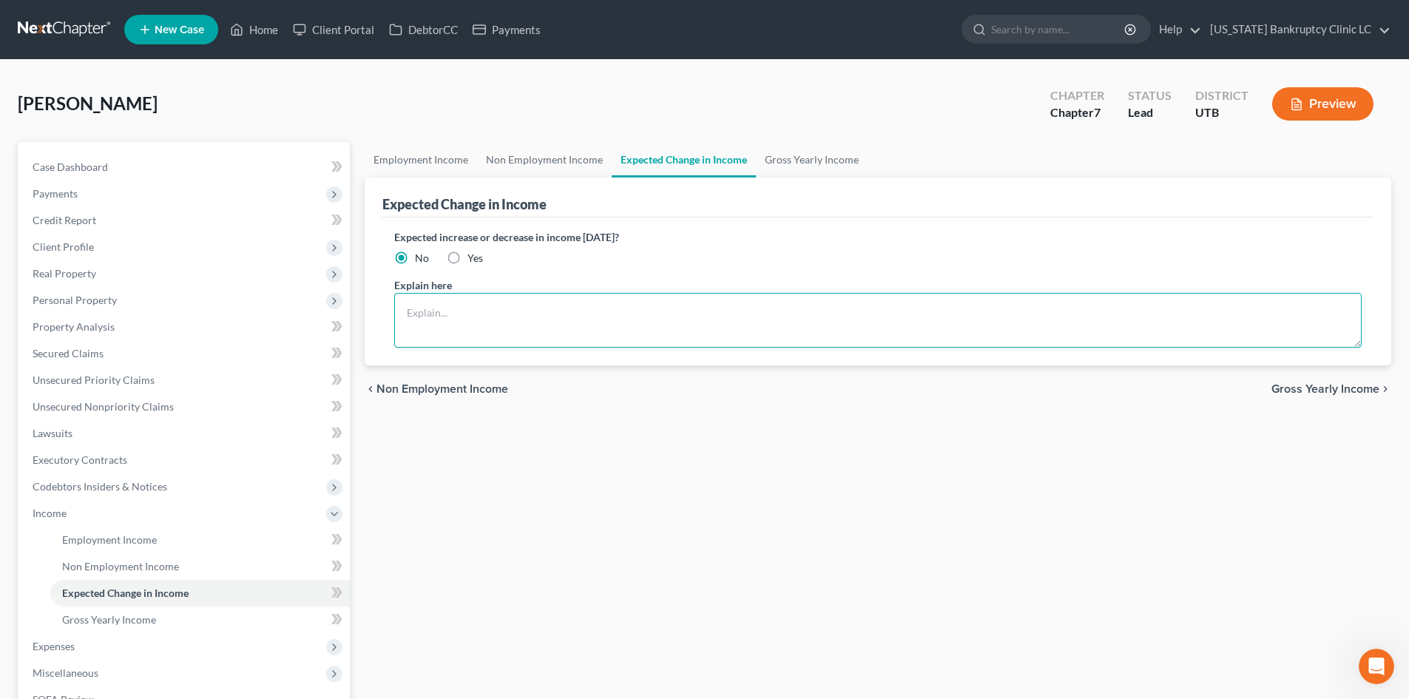
click at [485, 308] on textarea at bounding box center [878, 320] width 968 height 55
type textarea "Debtor receives financial assistance from her uncle to make ends meet."
click at [821, 171] on link "Gross Yearly Income" at bounding box center [812, 160] width 112 height 36
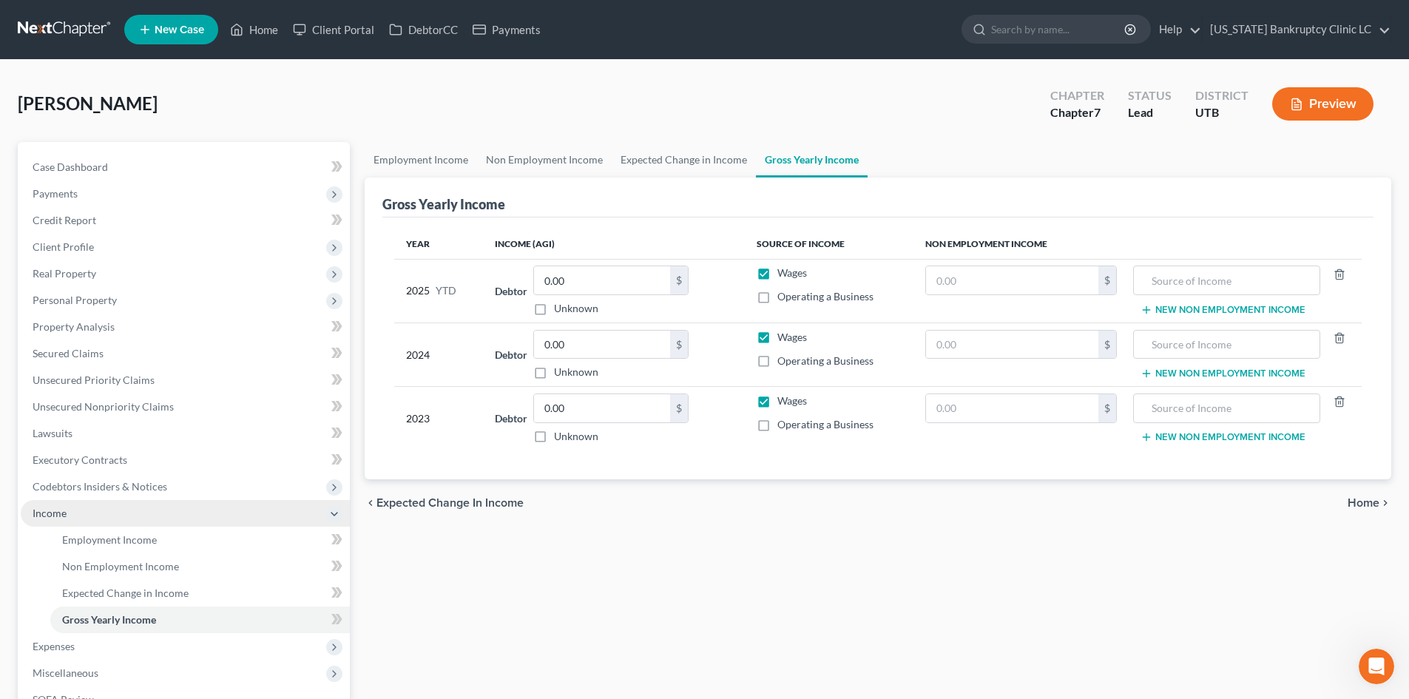
click at [122, 519] on span "Income" at bounding box center [185, 513] width 329 height 27
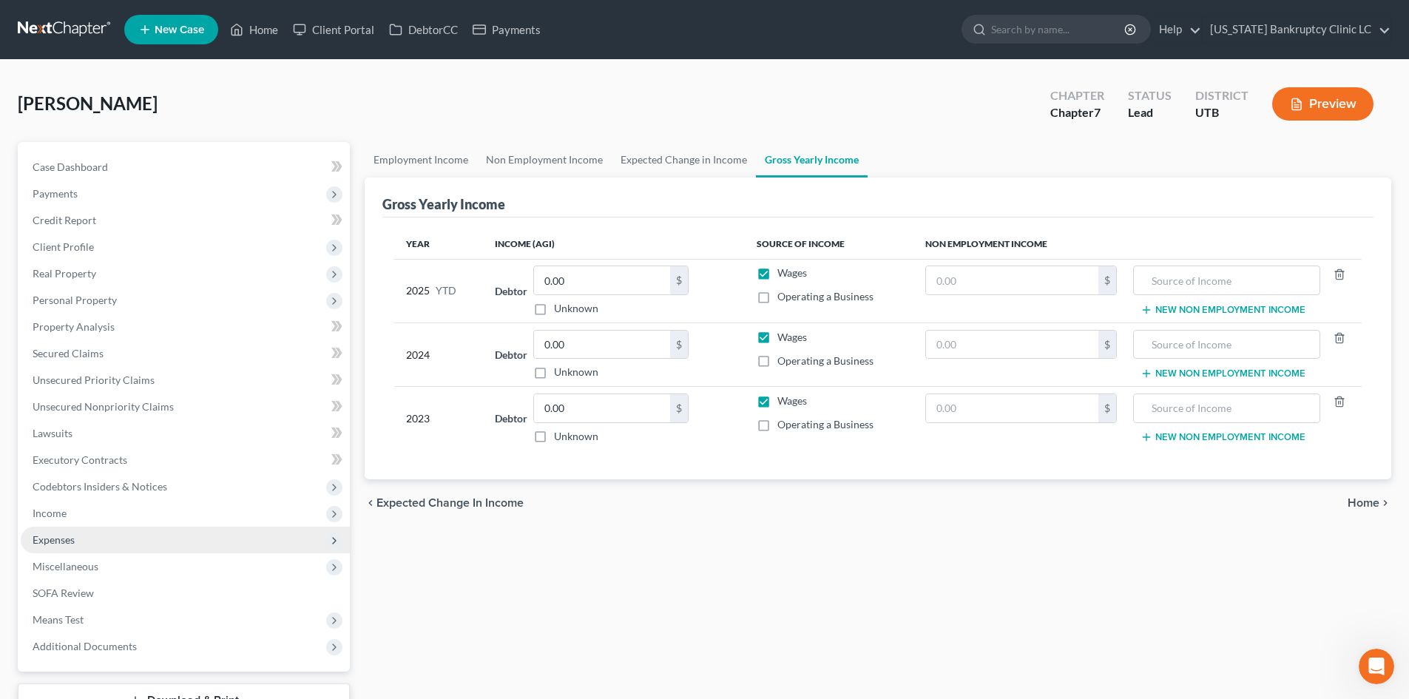
click at [106, 541] on span "Expenses" at bounding box center [185, 540] width 329 height 27
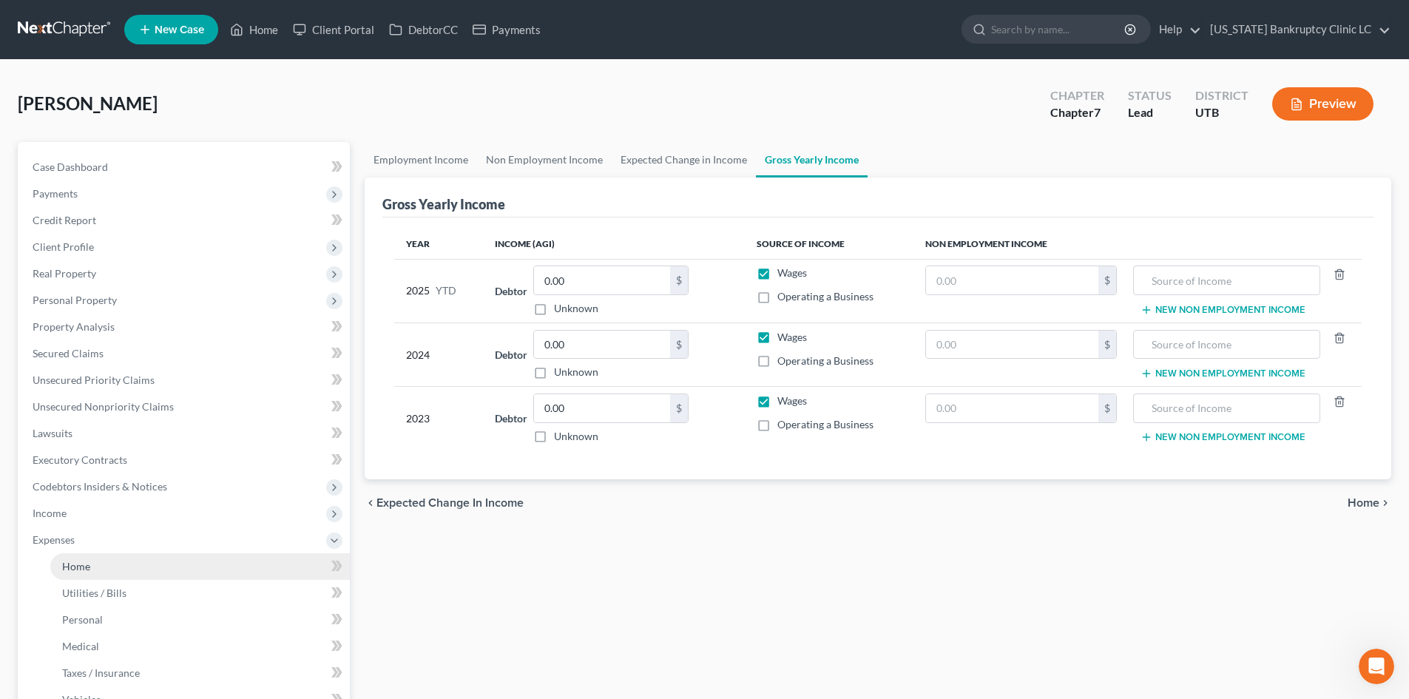
click at [104, 561] on link "Home" at bounding box center [200, 566] width 300 height 27
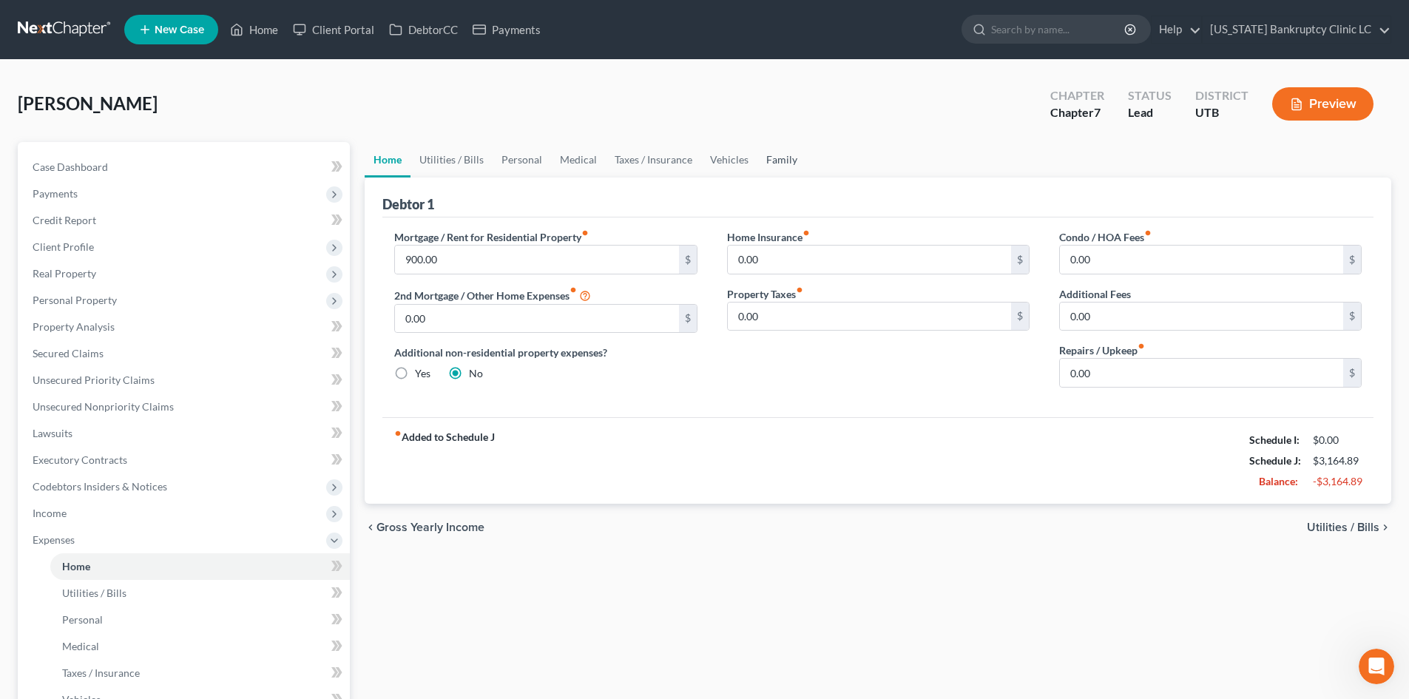
click at [773, 155] on link "Family" at bounding box center [781, 160] width 49 height 36
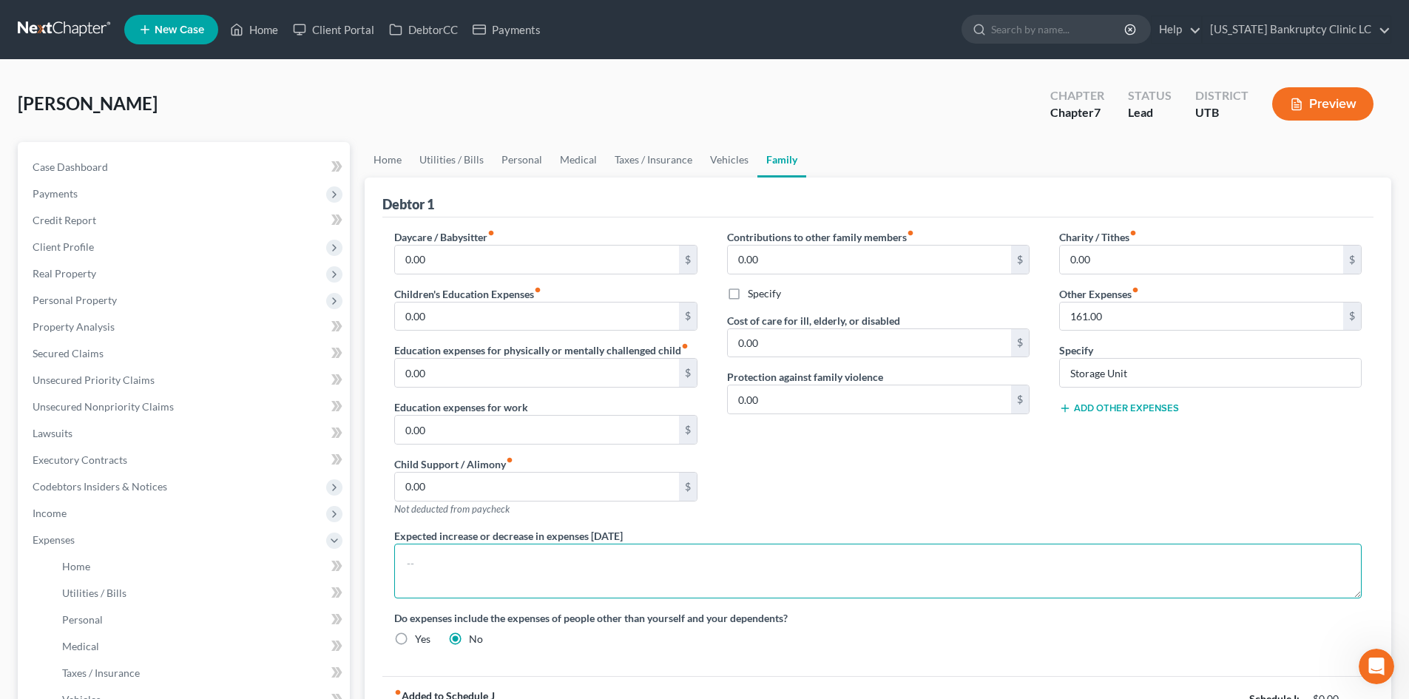
drag, startPoint x: 517, startPoint y: 580, endPoint x: 527, endPoint y: 566, distance: 17.0
click at [518, 579] on textarea at bounding box center [878, 571] width 968 height 55
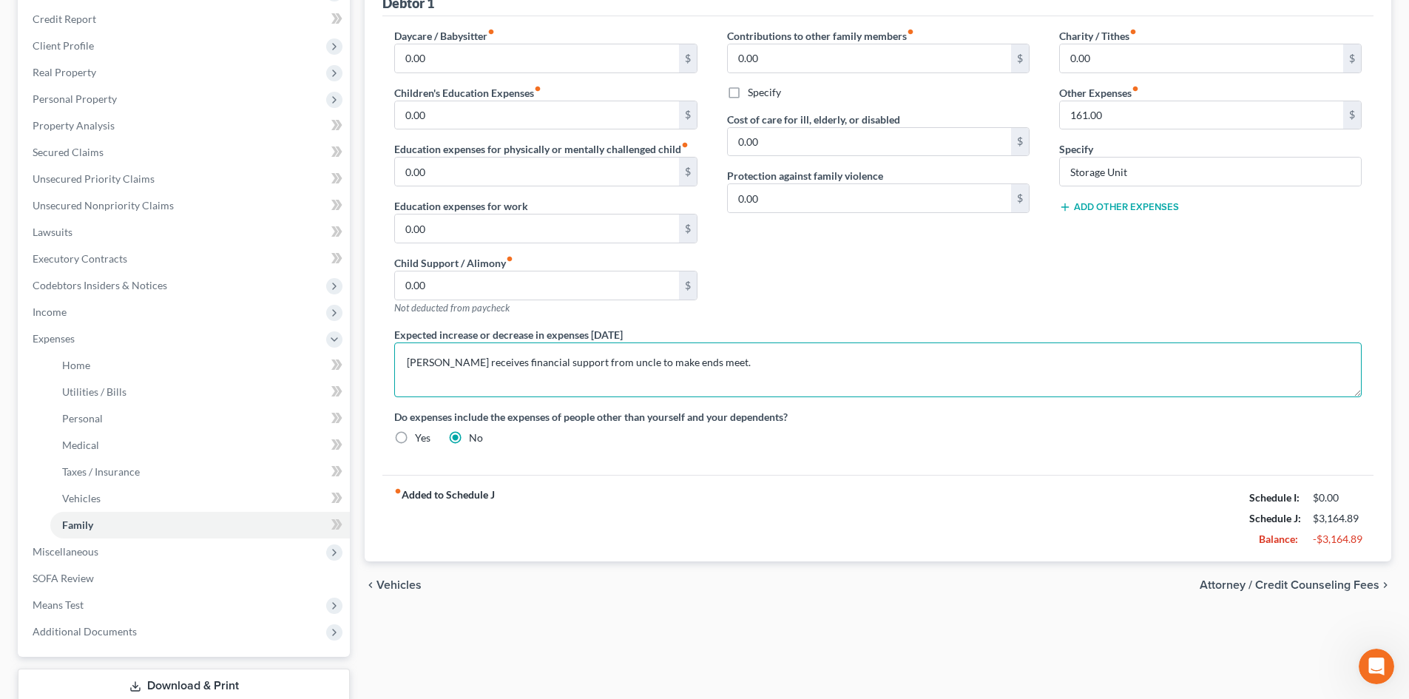
scroll to position [222, 0]
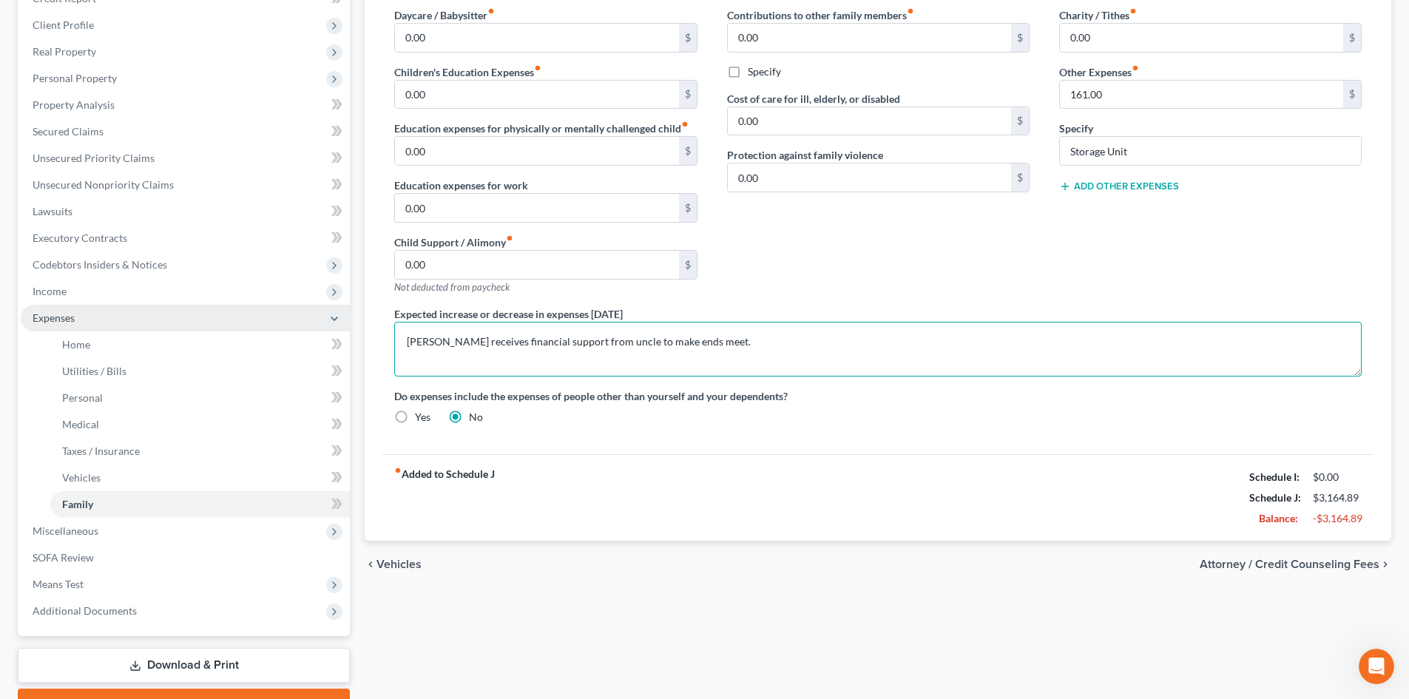
type textarea "Debtor receives financial support from uncle to make ends meet."
click at [44, 320] on span "Expenses" at bounding box center [54, 317] width 42 height 13
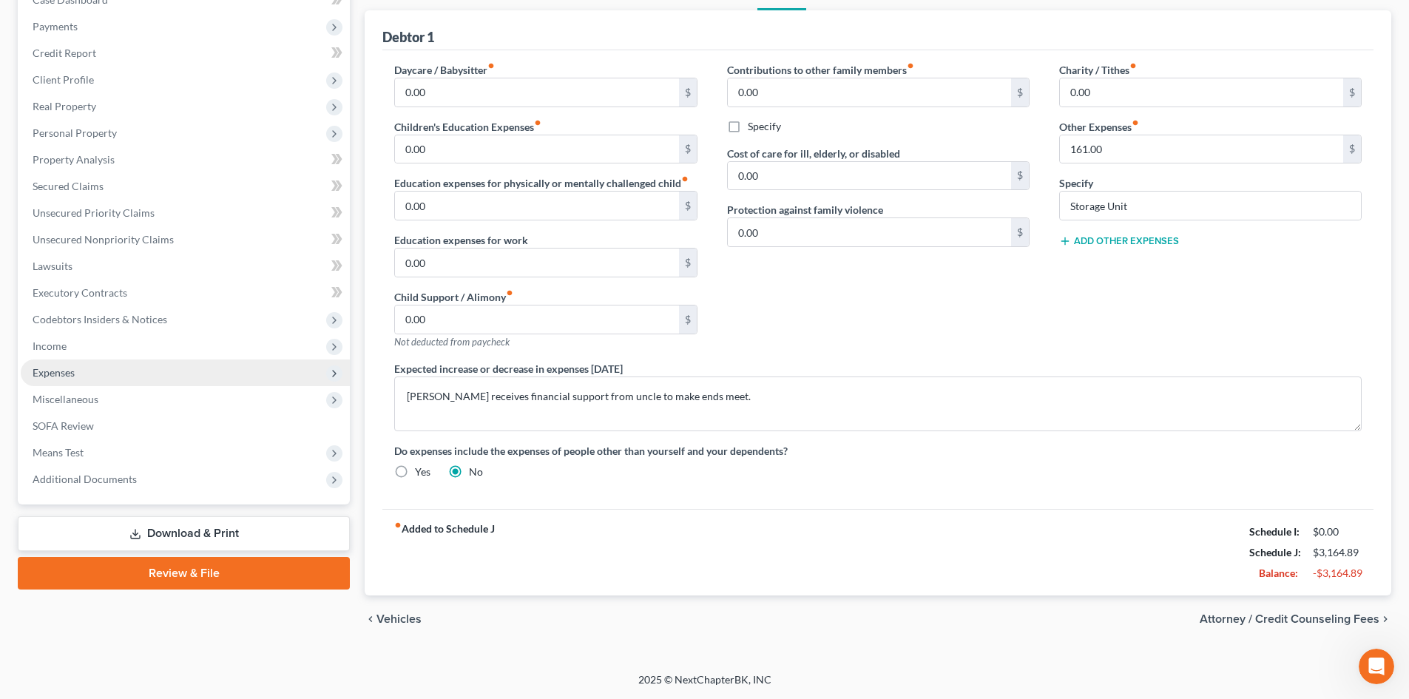
scroll to position [167, 0]
click at [104, 399] on span "Miscellaneous" at bounding box center [185, 399] width 329 height 27
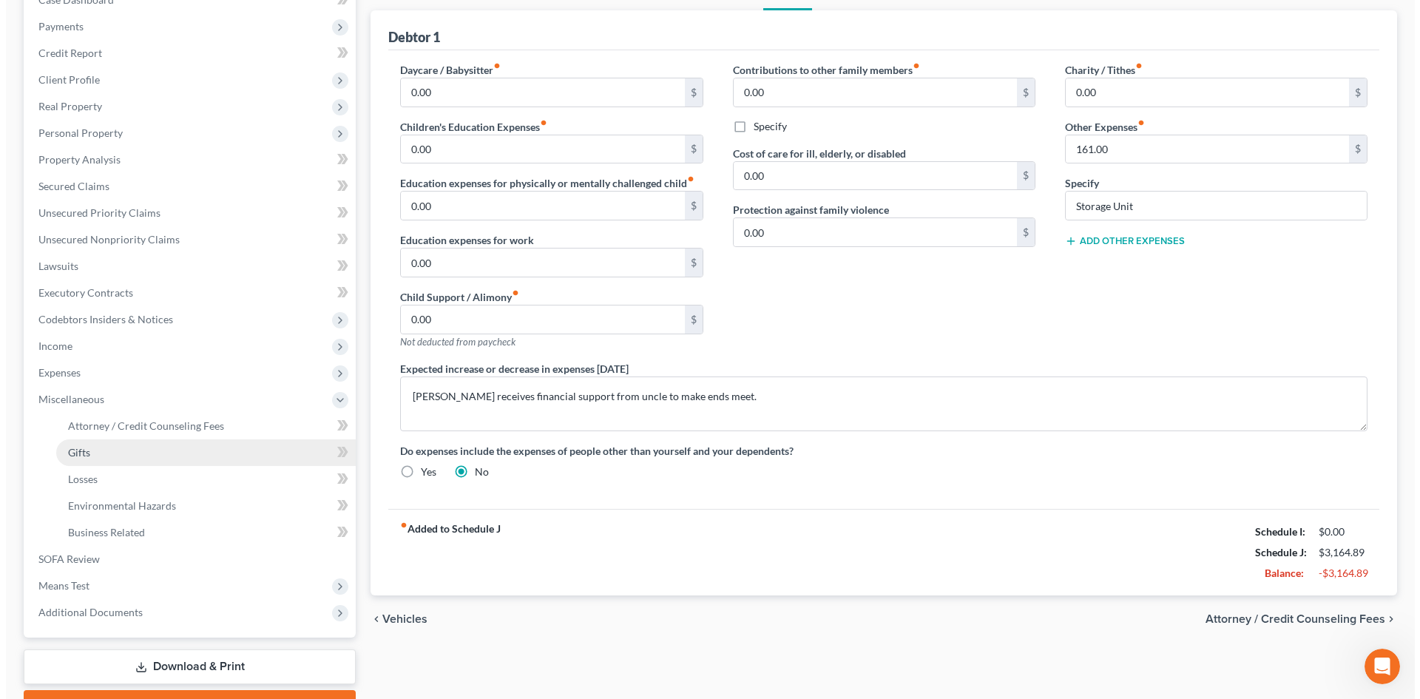
scroll to position [222, 0]
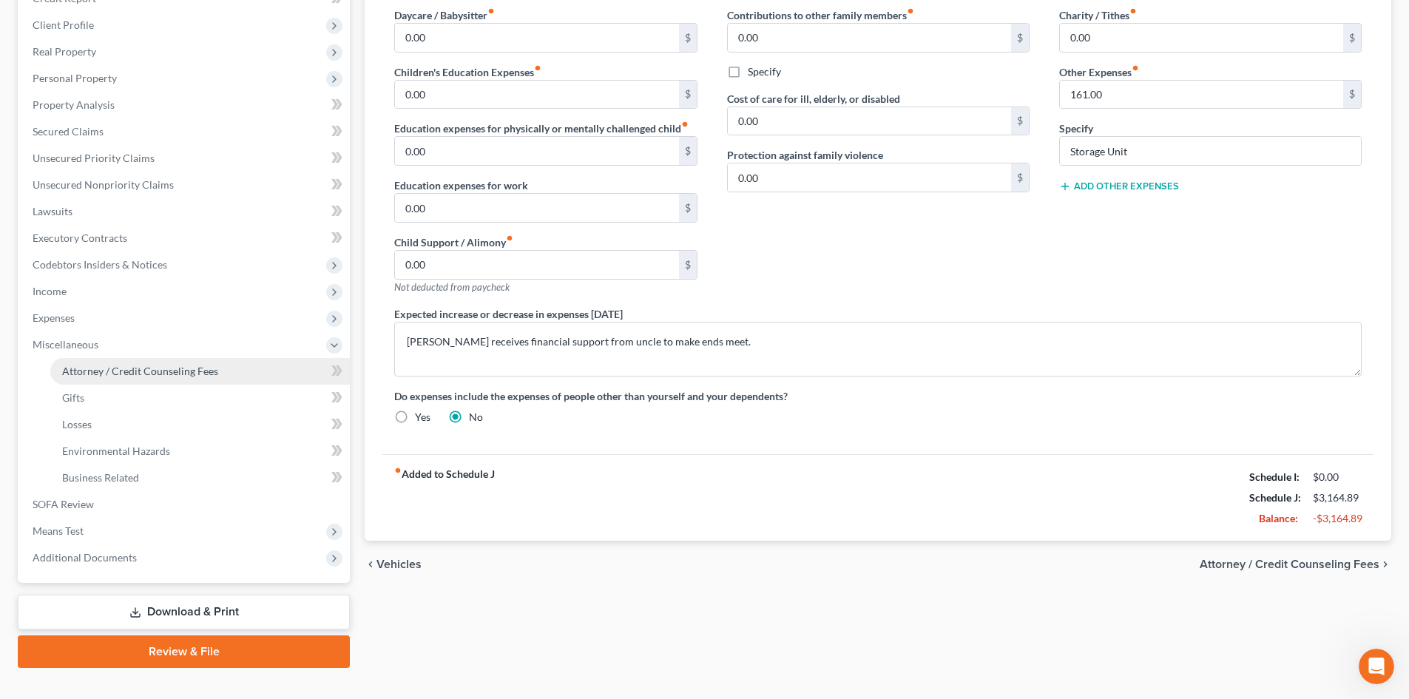
click at [121, 371] on span "Attorney / Credit Counseling Fees" at bounding box center [140, 371] width 156 height 13
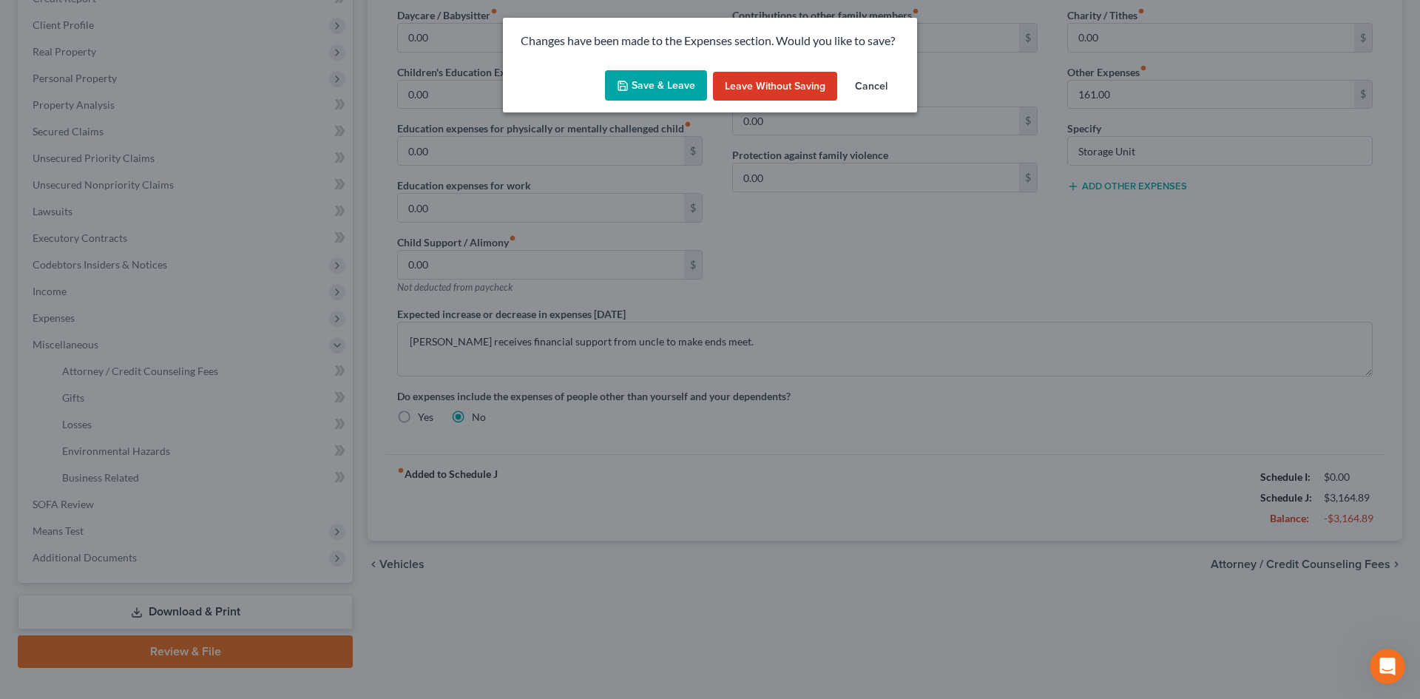
click at [666, 95] on button "Save & Leave" at bounding box center [656, 85] width 102 height 31
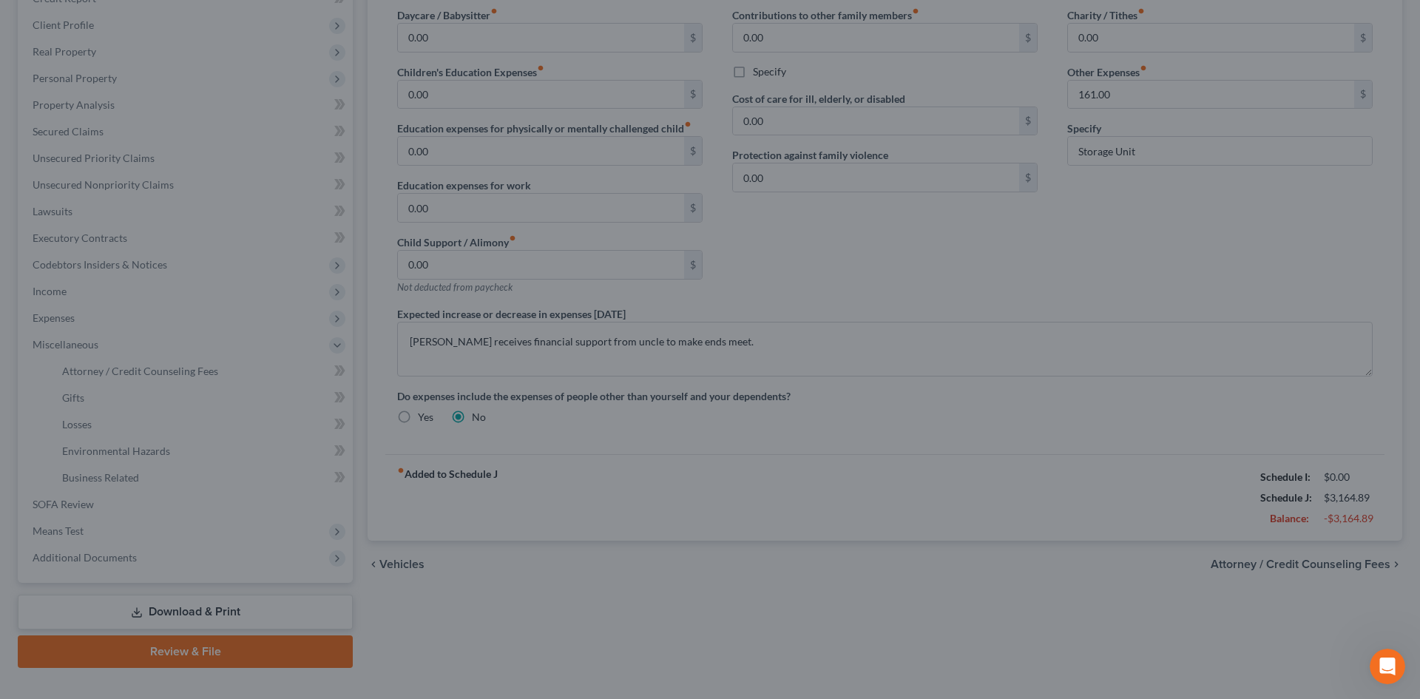
select select "3"
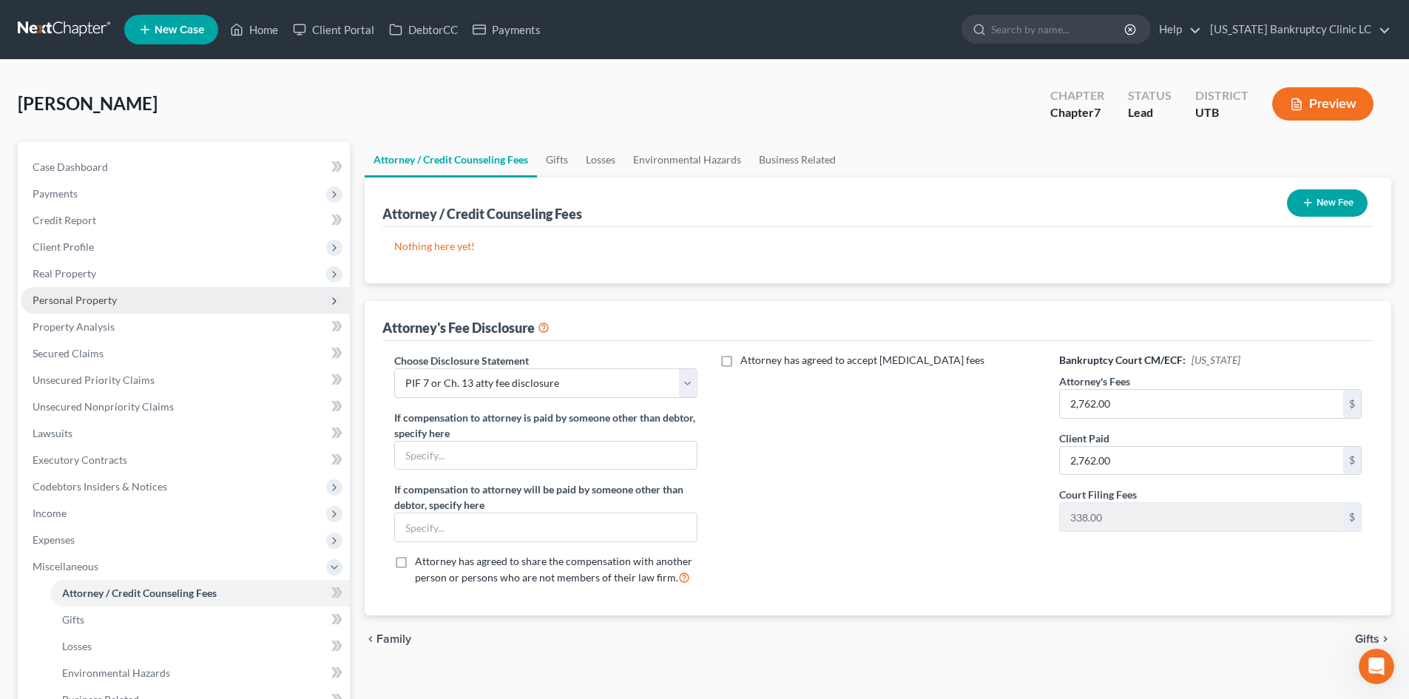
click at [101, 306] on span "Personal Property" at bounding box center [185, 300] width 329 height 27
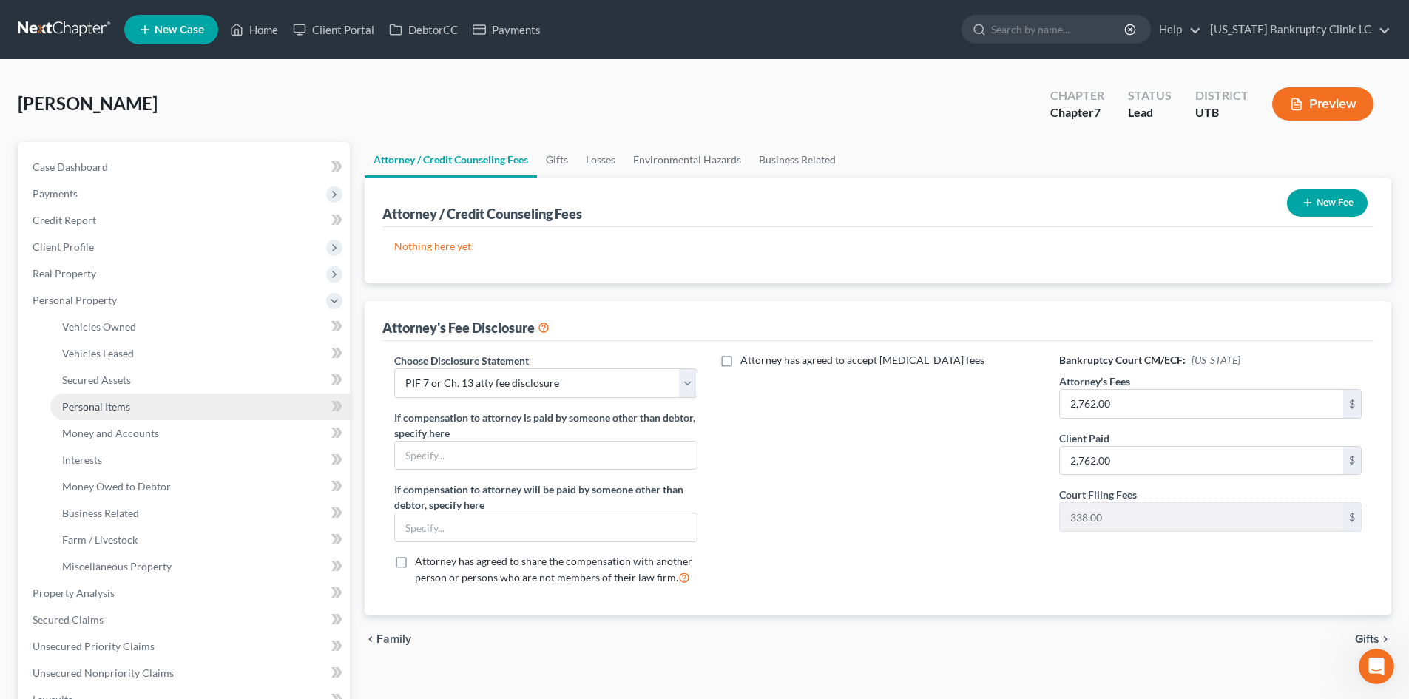
click at [112, 402] on span "Personal Items" at bounding box center [96, 406] width 68 height 13
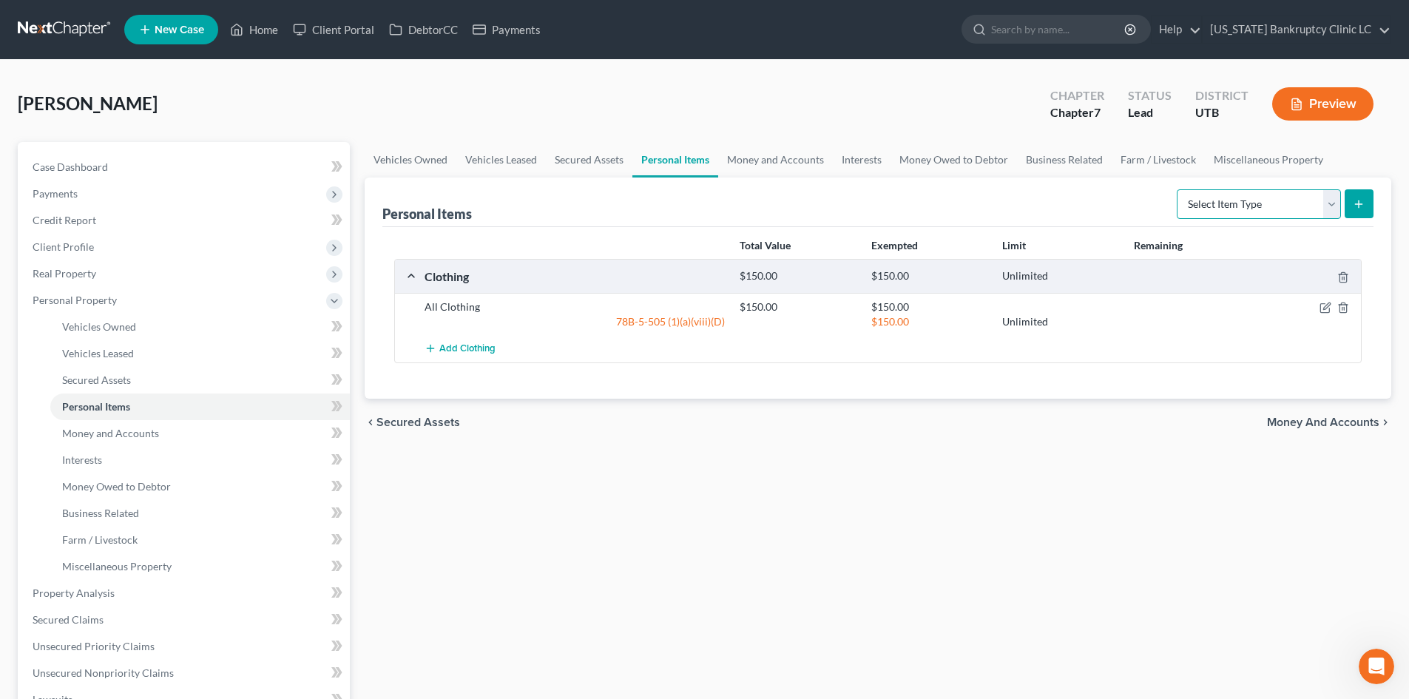
click at [1168, 203] on select "Select Item Type Clothing Collectibles Of Value Electronics Firearms Household …" at bounding box center [1259, 204] width 164 height 30
select select "jewelry"
click at [1168, 189] on select "Select Item Type Clothing Collectibles Of Value Electronics Firearms Household …" at bounding box center [1259, 204] width 164 height 30
click at [1168, 207] on icon "submit" at bounding box center [1359, 204] width 12 height 12
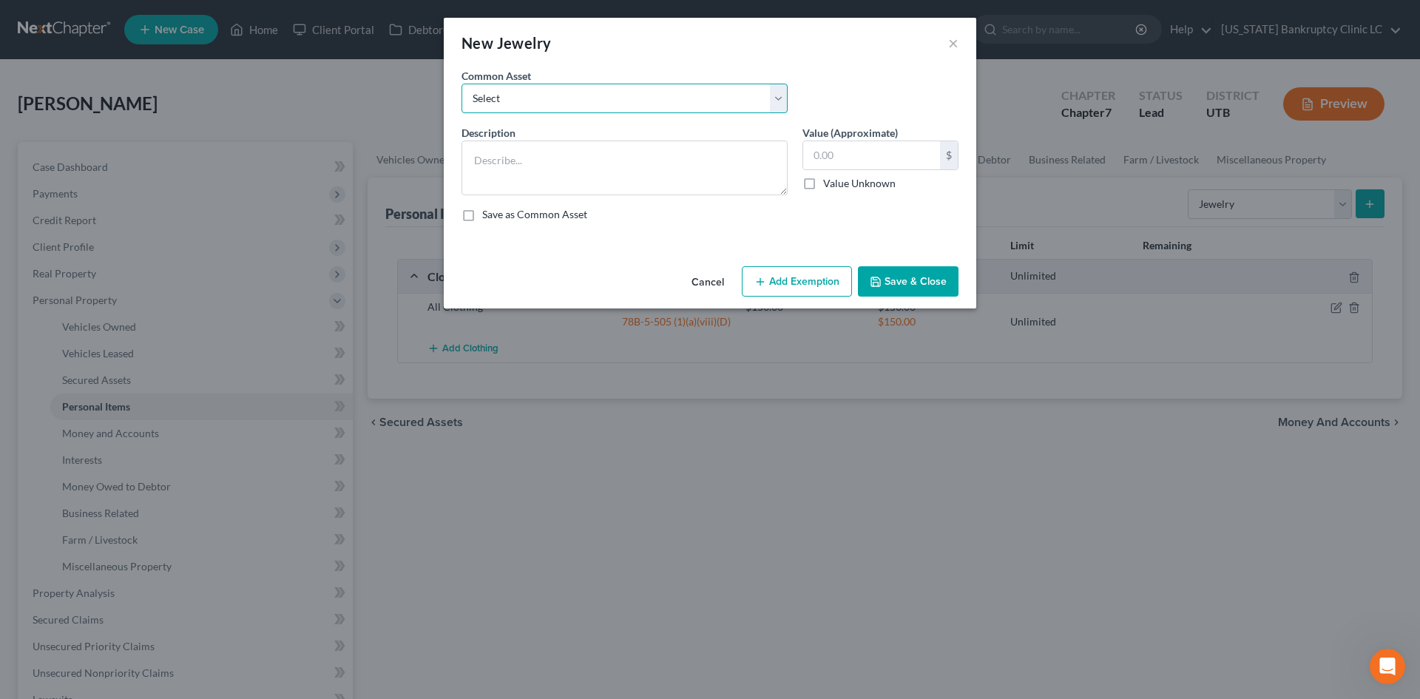
click at [530, 105] on select "Select Jewelry, Watches & Accessories Jewelry, Watches & Accessories Wedding Ri…" at bounding box center [625, 99] width 326 height 30
select select "0"
click at [462, 84] on select "Select Jewelry, Watches & Accessories Jewelry, Watches & Accessories Wedding Ri…" at bounding box center [625, 99] width 326 height 30
type textarea "Jewelry, Watches & Accessories"
click at [860, 163] on input "200.00" at bounding box center [871, 155] width 137 height 28
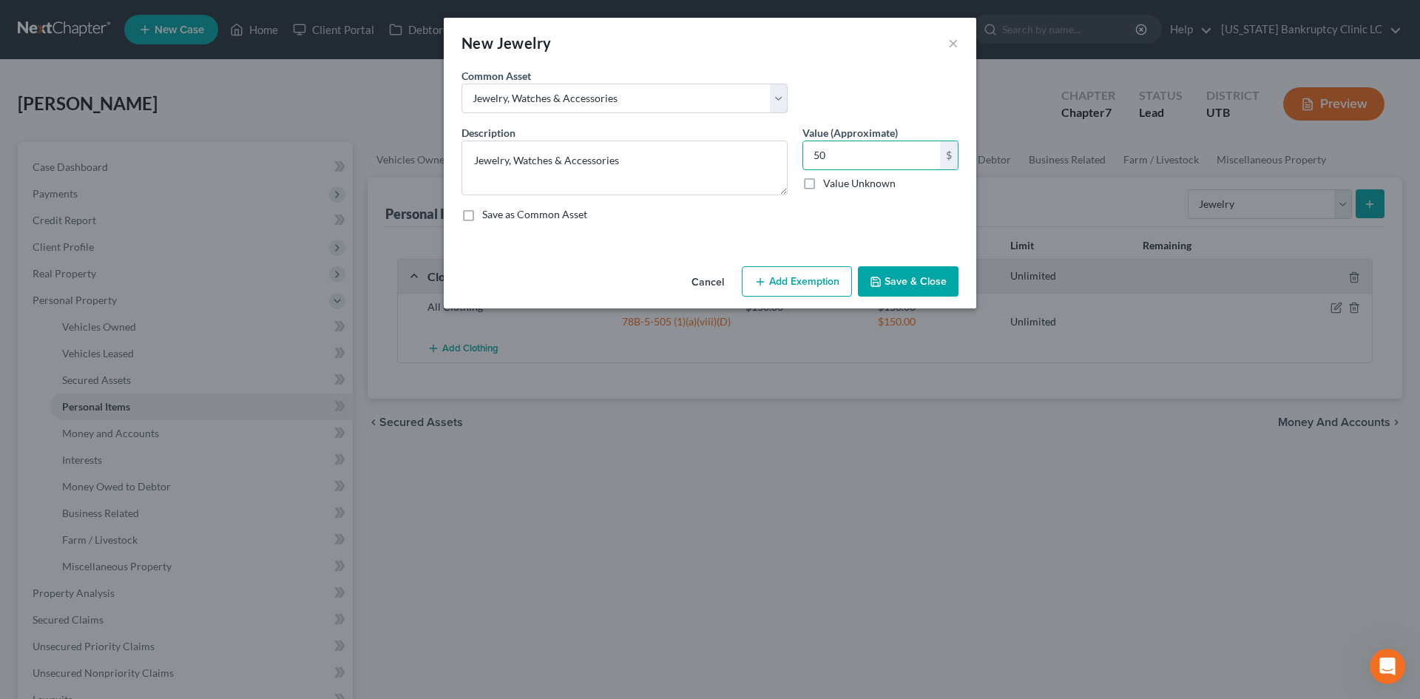
type input "50"
click at [901, 287] on button "Save & Close" at bounding box center [908, 281] width 101 height 31
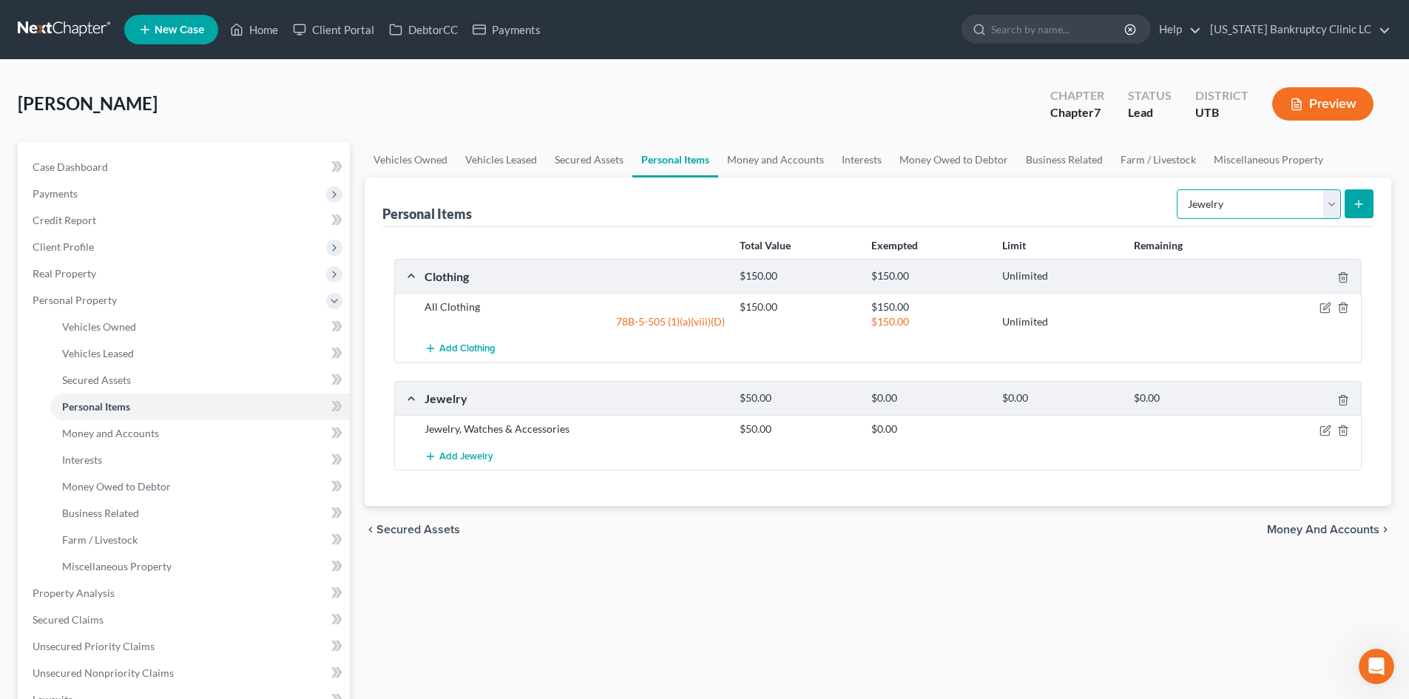
click at [1168, 200] on select "Select Item Type Clothing Collectibles Of Value Electronics Firearms Household …" at bounding box center [1259, 204] width 164 height 30
click at [1168, 189] on select "Select Item Type Clothing Collectibles Of Value Electronics Firearms Household …" at bounding box center [1259, 204] width 164 height 30
click at [1168, 210] on select "Select Item Type Clothing Collectibles Of Value Electronics Firearms Household …" at bounding box center [1259, 204] width 164 height 30
click at [1168, 387] on div "Jewelry $50.00 $0.00 $0.00 $0.00" at bounding box center [875, 398] width 960 height 33
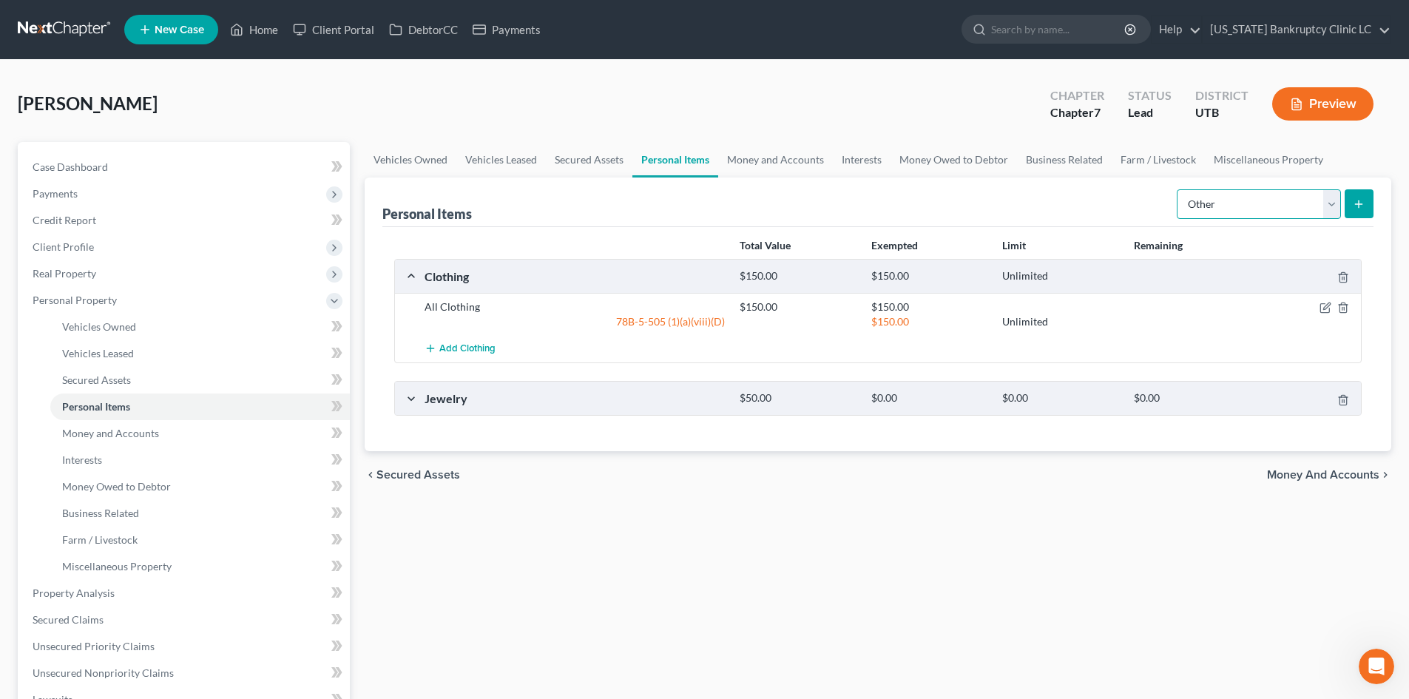
click at [1168, 195] on select "Select Item Type Clothing Collectibles Of Value Electronics Firearms Household …" at bounding box center [1259, 204] width 164 height 30
select select "sports_and_hobby_equipment"
click at [1168, 189] on select "Select Item Type Clothing Collectibles Of Value Electronics Firearms Household …" at bounding box center [1259, 204] width 164 height 30
click at [1168, 208] on button "submit" at bounding box center [1359, 203] width 29 height 29
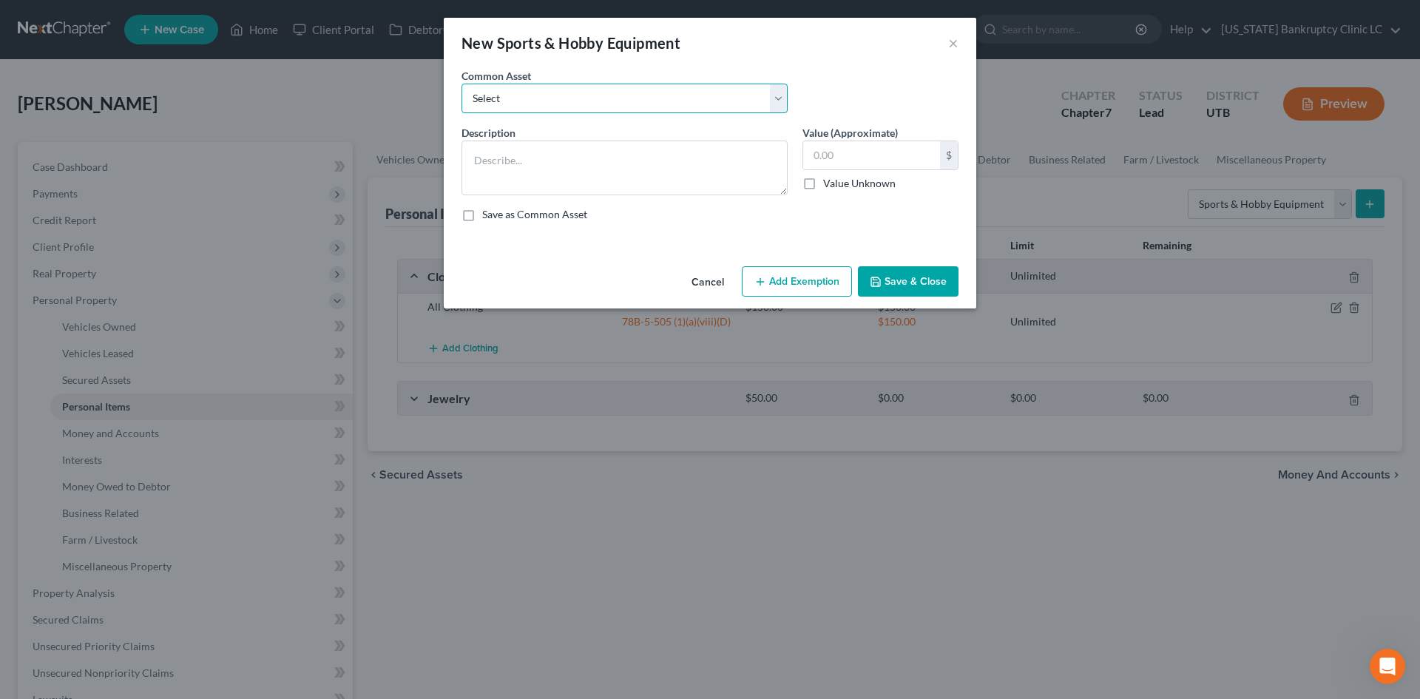
click at [620, 99] on select "Select Snowboard Golf Clubs Fishing Poles and tac Camera Sports/Hobby Equipment…" at bounding box center [625, 99] width 326 height 30
select select "6"
type textarea "Camping Equipment"
click at [619, 99] on select "Select Snowboard Golf Clubs Fishing Poles and tac Camera Sports/Hobby Equipment…" at bounding box center [625, 99] width 326 height 30
click at [891, 162] on input "300.00" at bounding box center [871, 155] width 137 height 28
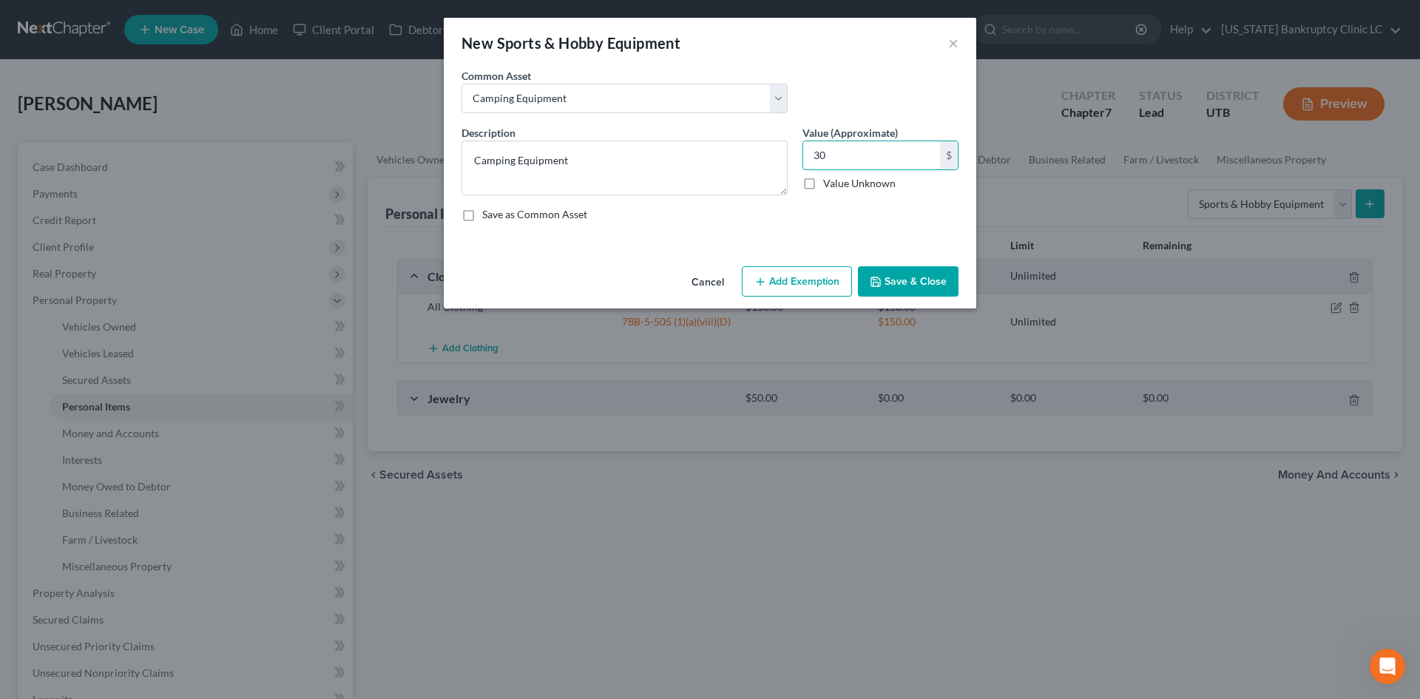
type input "30"
click at [932, 281] on button "Save & Close" at bounding box center [908, 281] width 101 height 31
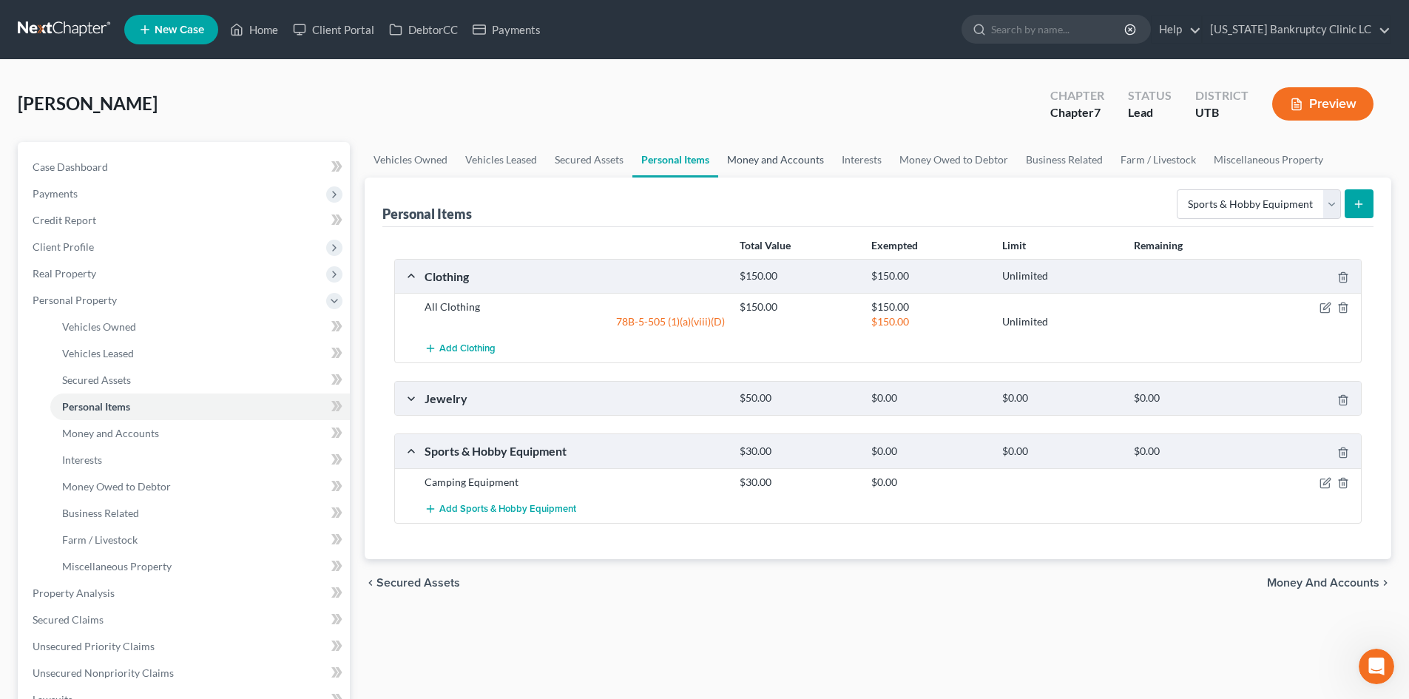
click at [783, 161] on link "Money and Accounts" at bounding box center [775, 160] width 115 height 36
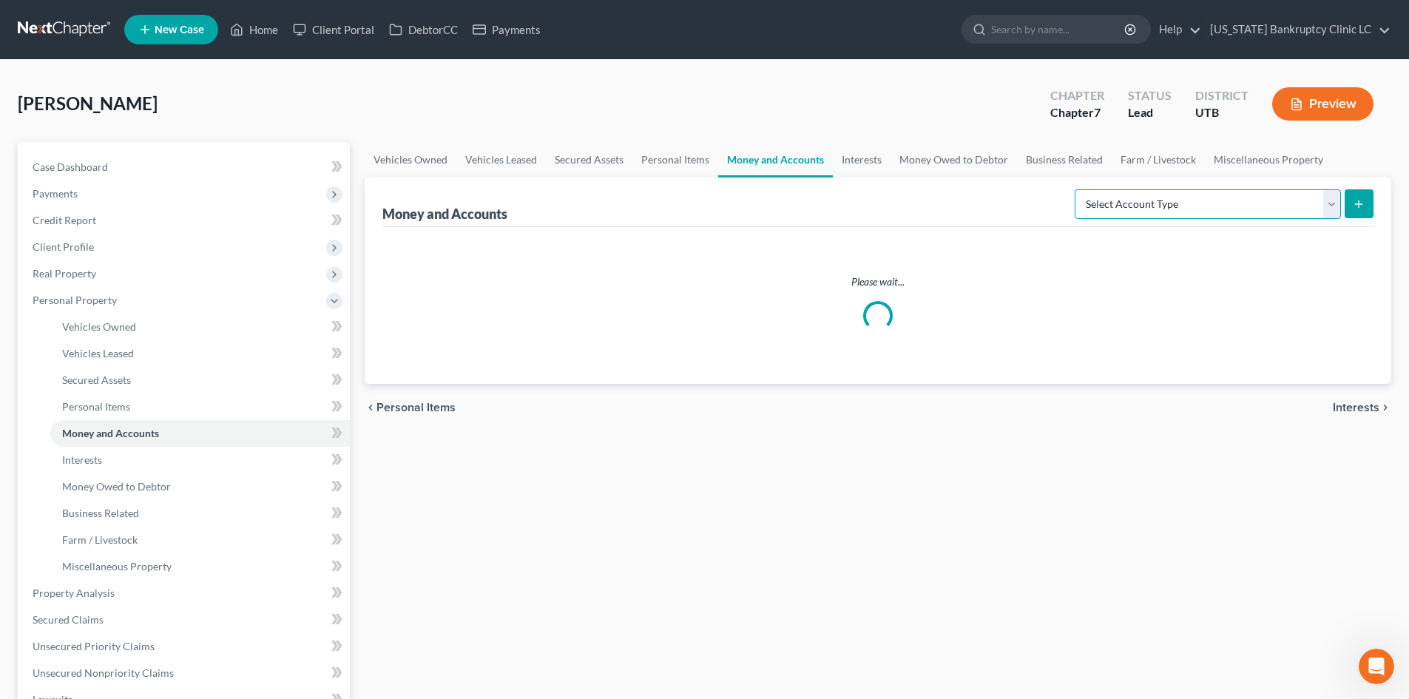
click at [1168, 206] on select "Select Account Type Brokerage Cash on Hand Certificates of Deposit Checking Acc…" at bounding box center [1208, 204] width 266 height 30
select select "security_deposits"
click at [1078, 189] on select "Select Account Type Brokerage Cash on Hand Certificates of Deposit Checking Acc…" at bounding box center [1208, 204] width 266 height 30
click at [1168, 208] on icon "submit" at bounding box center [1359, 204] width 12 height 12
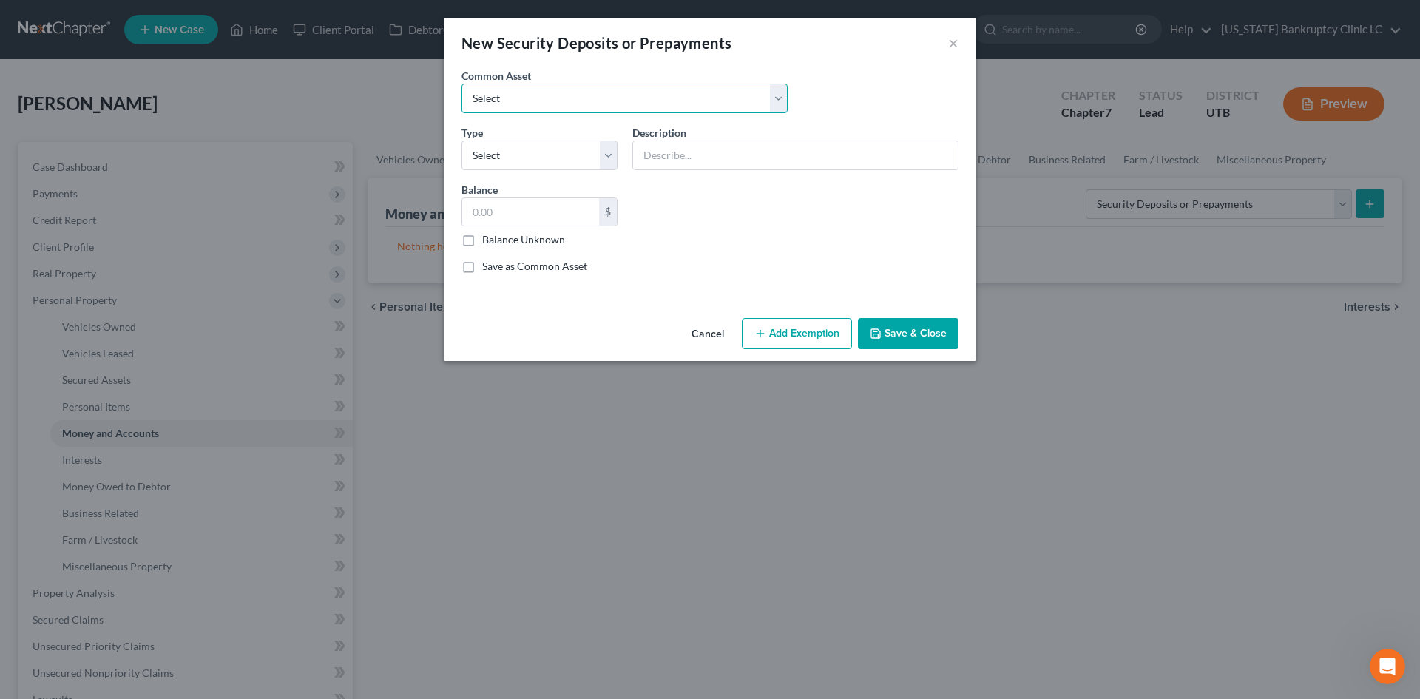
click at [558, 99] on select "Select Rent Deposit w/Landlord" at bounding box center [625, 99] width 326 height 30
select select "0"
click at [462, 84] on select "Select Rent Deposit w/Landlord" at bounding box center [625, 99] width 326 height 30
type input "Rent Deposit w/Landlord"
click at [523, 194] on div "Balance 800.00 $ Balance Unknown Balance Undetermined 800.00 $ Balance Unknown" at bounding box center [539, 215] width 171 height 66
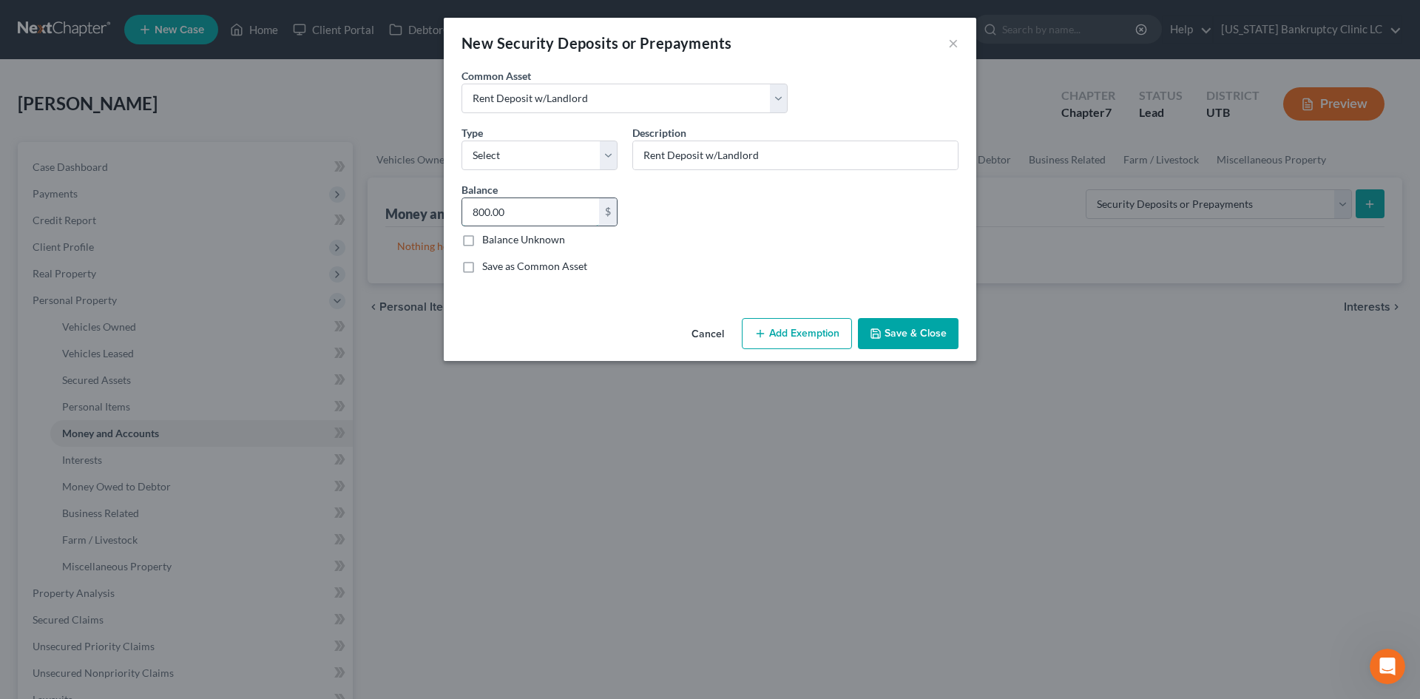
click at [523, 210] on input "800.00" at bounding box center [530, 212] width 137 height 28
type input "100"
click at [819, 240] on div "Common Asset Select Rent Deposit w/Landlord Type Select Electric Gas Heating Oi…" at bounding box center [710, 176] width 512 height 217
click at [932, 353] on div "Cancel Add Exemption Save & Close" at bounding box center [710, 336] width 533 height 49
click at [897, 340] on button "Save & Close" at bounding box center [908, 333] width 101 height 31
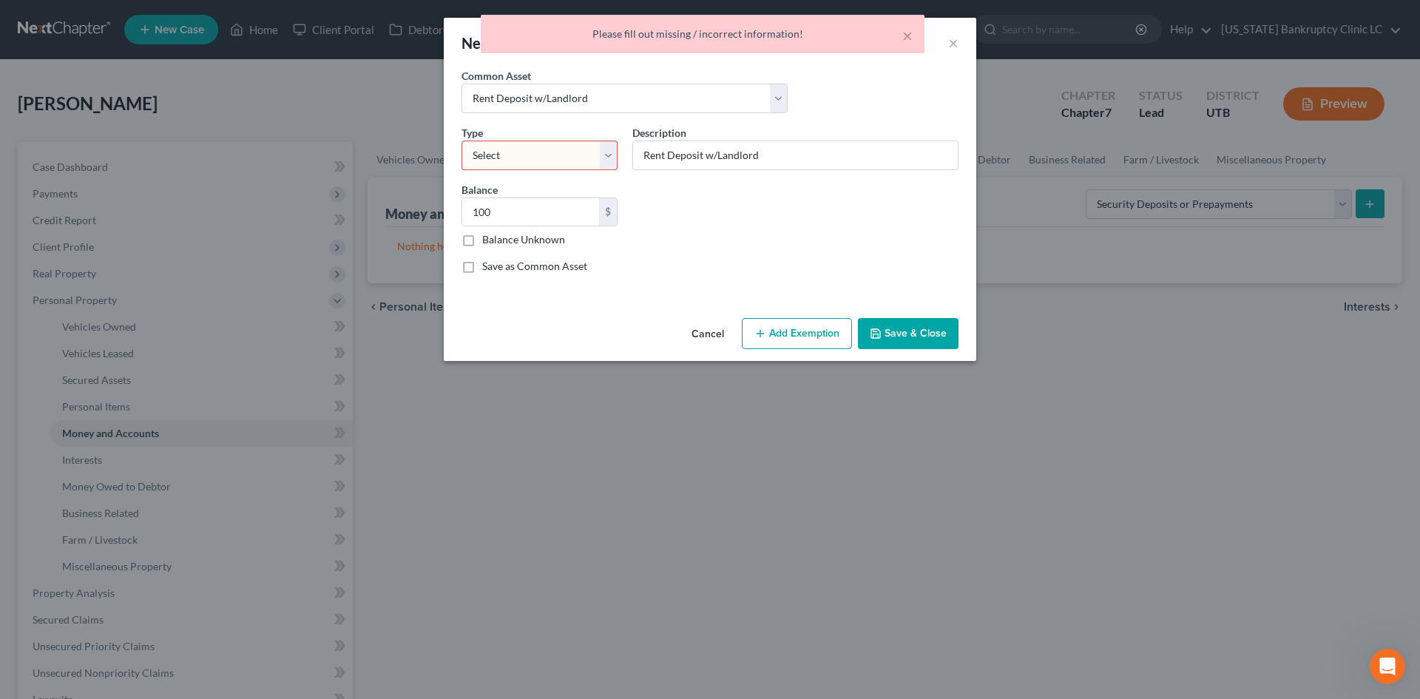
click at [524, 154] on select "Select Electric Gas Heating Oil Security Deposit On Rental Unit Prepaid Rent Te…" at bounding box center [540, 156] width 156 height 30
select select "3"
click at [462, 141] on select "Select Electric Gas Heating Oil Security Deposit On Rental Unit Prepaid Rent Te…" at bounding box center [540, 156] width 156 height 30
click at [922, 325] on button "Save & Close" at bounding box center [908, 333] width 101 height 31
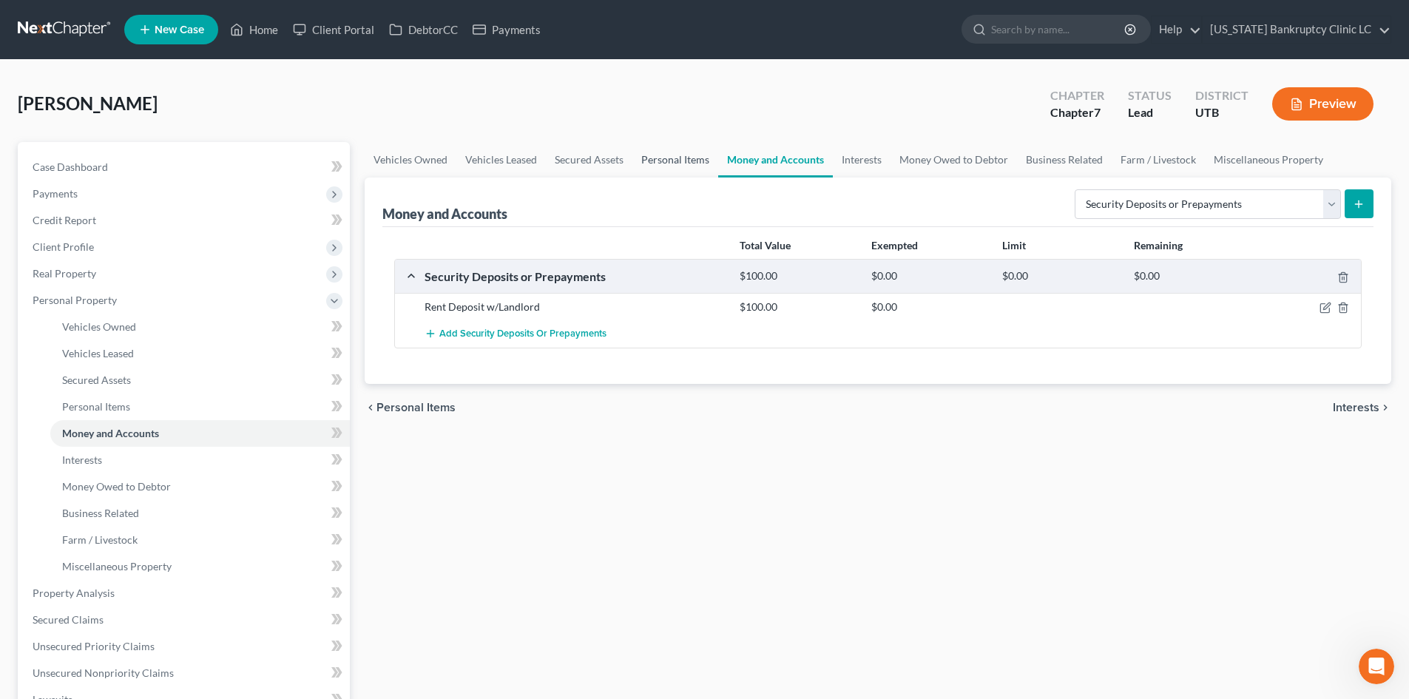
click at [652, 162] on link "Personal Items" at bounding box center [675, 160] width 86 height 36
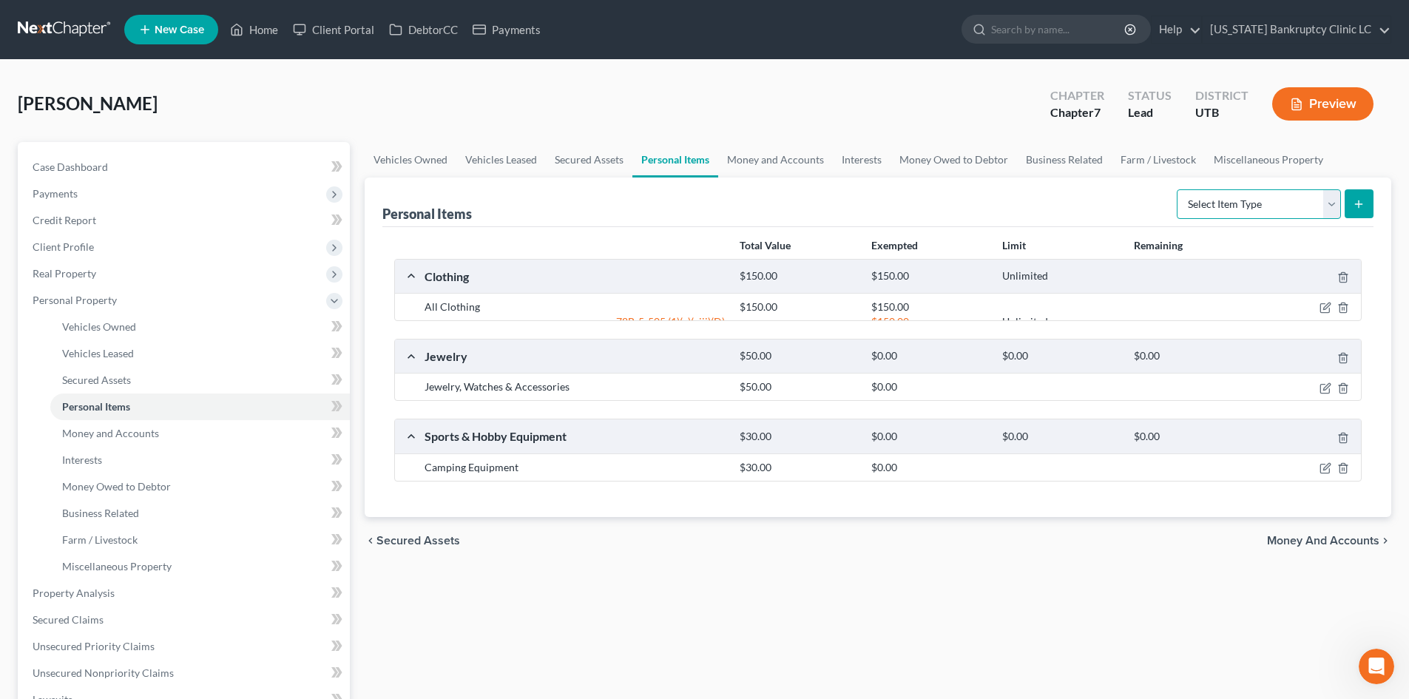
click at [1168, 207] on select "Select Item Type Clothing Collectibles Of Value Electronics Firearms Household …" at bounding box center [1259, 204] width 164 height 30
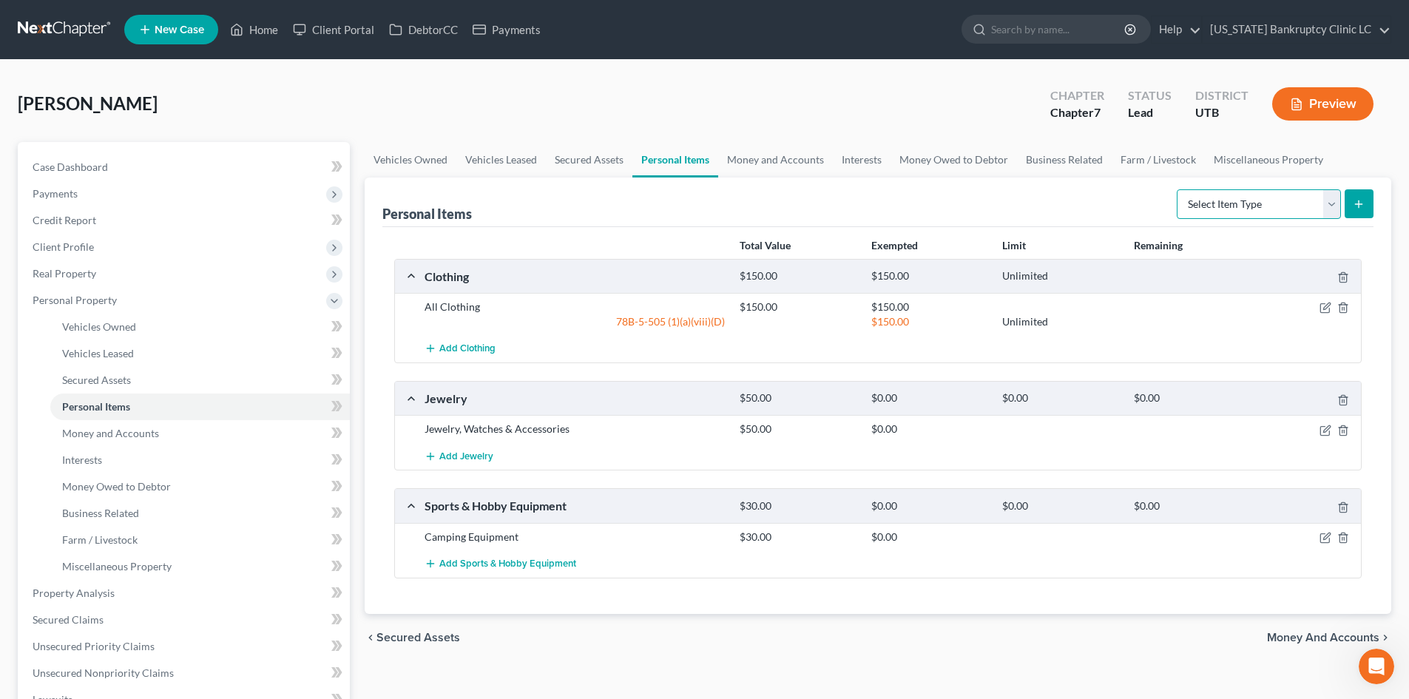
select select "household_goods"
click at [1168, 189] on select "Select Item Type Clothing Collectibles Of Value Electronics Firearms Household …" at bounding box center [1259, 204] width 164 height 30
click at [1168, 198] on icon "submit" at bounding box center [1359, 204] width 12 height 12
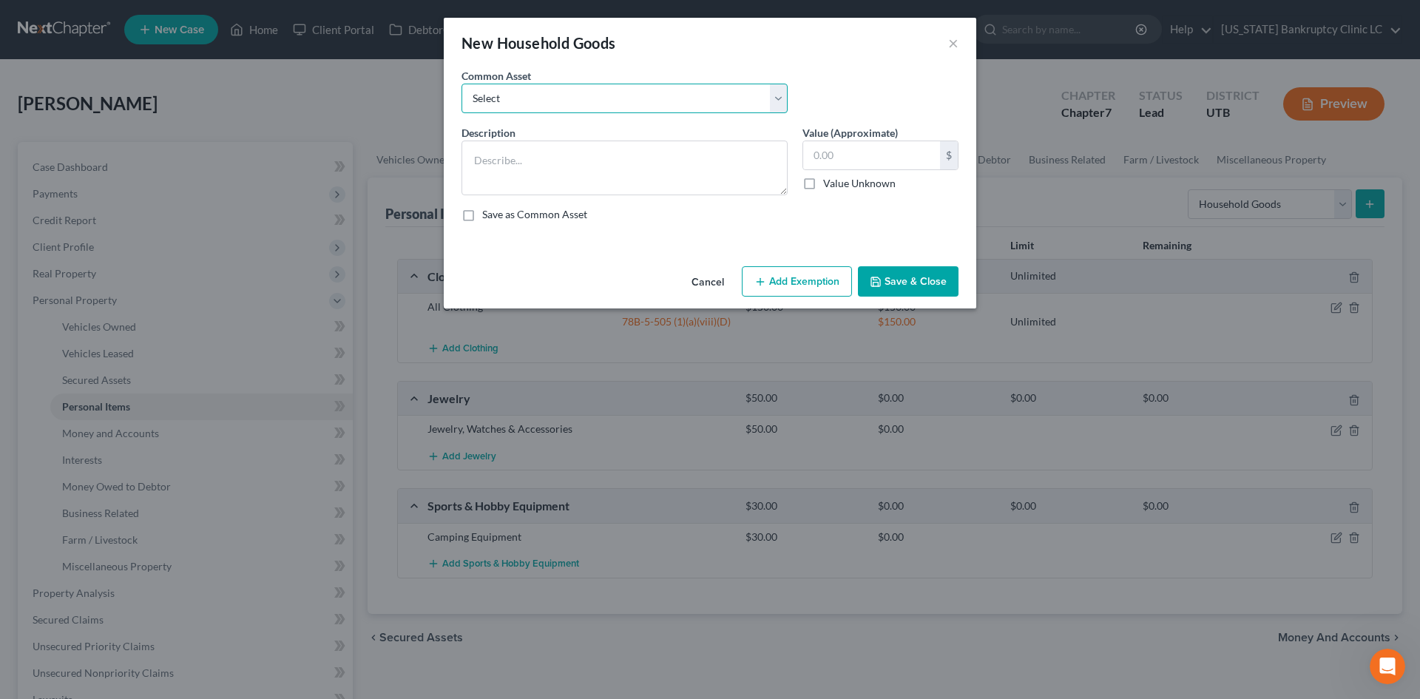
click at [565, 101] on select "Select Couch Chair Entertainment Center End/Coffee Table Stove/Cooking unit Sof…" at bounding box center [625, 99] width 326 height 30
select select "6"
type textarea "Small Kitchen Appliances Cooking Utensils & Cookware Silverware/Flatware"
click at [565, 101] on select "Select Couch Chair Entertainment Center End/Coffee Table Stove/Cooking unit Sof…" at bounding box center [625, 99] width 326 height 30
click at [874, 155] on input "550.00" at bounding box center [871, 155] width 137 height 28
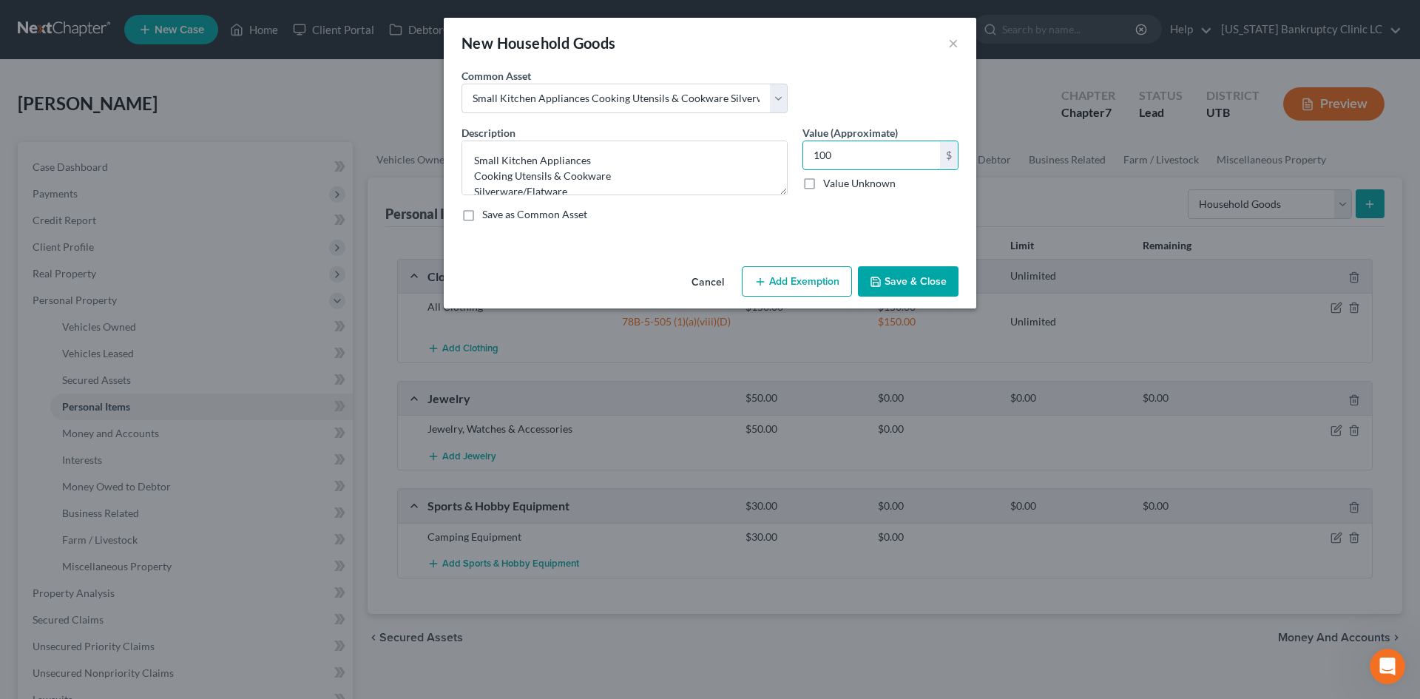
type input "100"
click at [776, 277] on button "Add Exemption" at bounding box center [797, 281] width 110 height 31
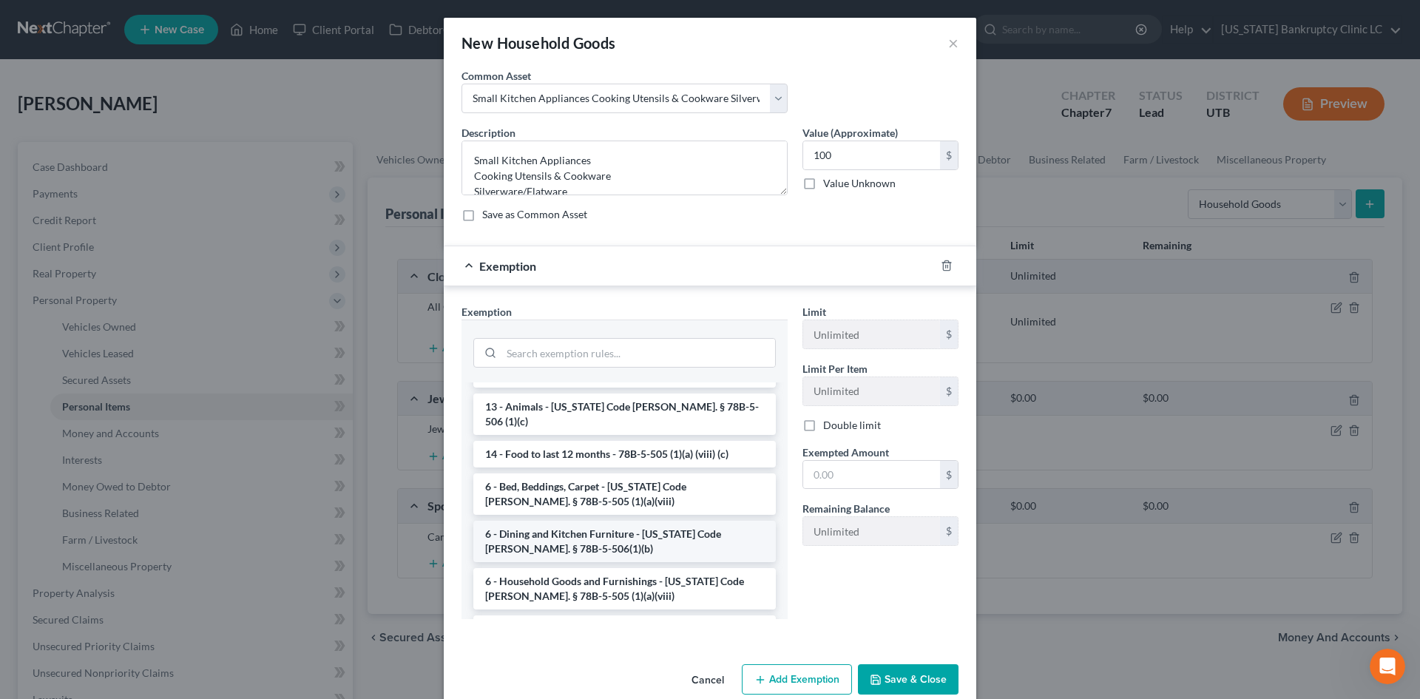
scroll to position [148, 0]
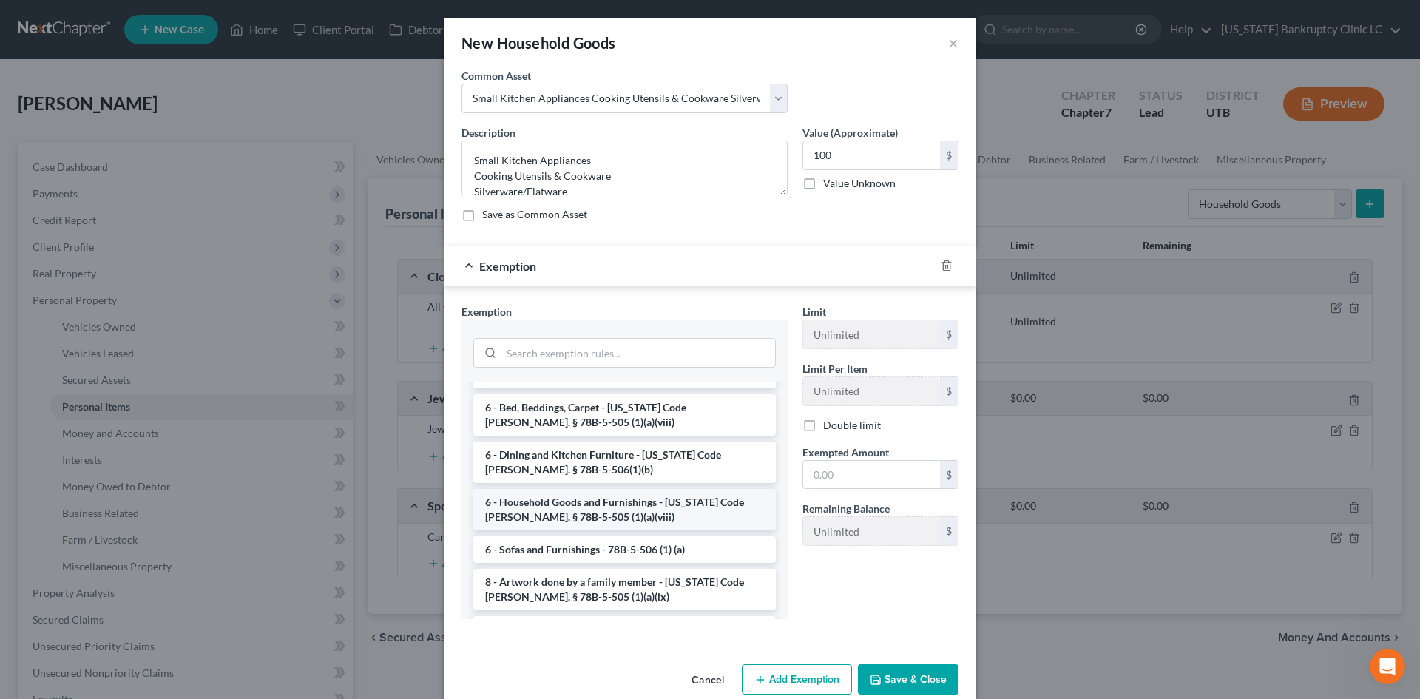
click at [573, 505] on li "6 - Household Goods and Furnishings - Utah Code Ann. § 78B-5-505 (1)(a)(viii)" at bounding box center [624, 509] width 303 height 41
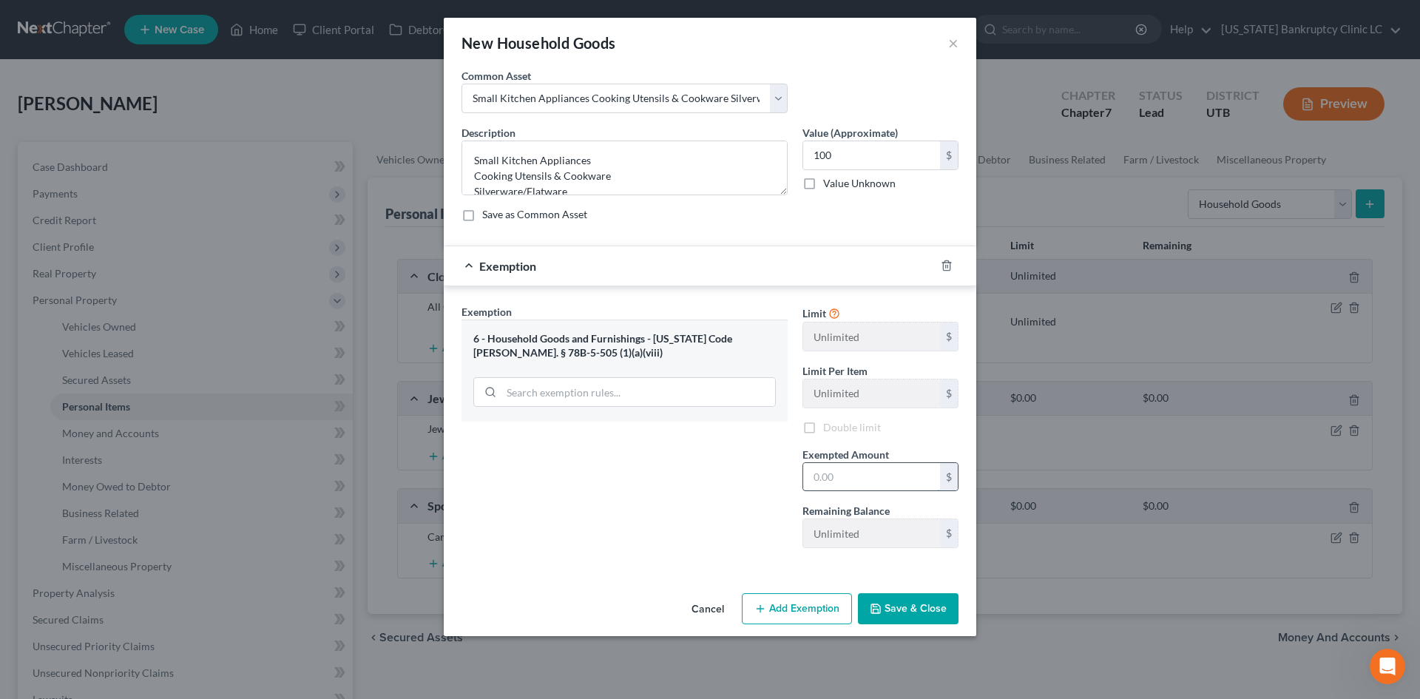
drag, startPoint x: 846, startPoint y: 485, endPoint x: 832, endPoint y: 487, distance: 14.2
click at [846, 485] on input "text" at bounding box center [871, 477] width 137 height 28
type input "100"
click at [635, 538] on div "Exemption Set must be selected for CA. Exemption * 6 - Household Goods and Furn…" at bounding box center [624, 432] width 341 height 256
click at [905, 603] on button "Save & Close" at bounding box center [908, 608] width 101 height 31
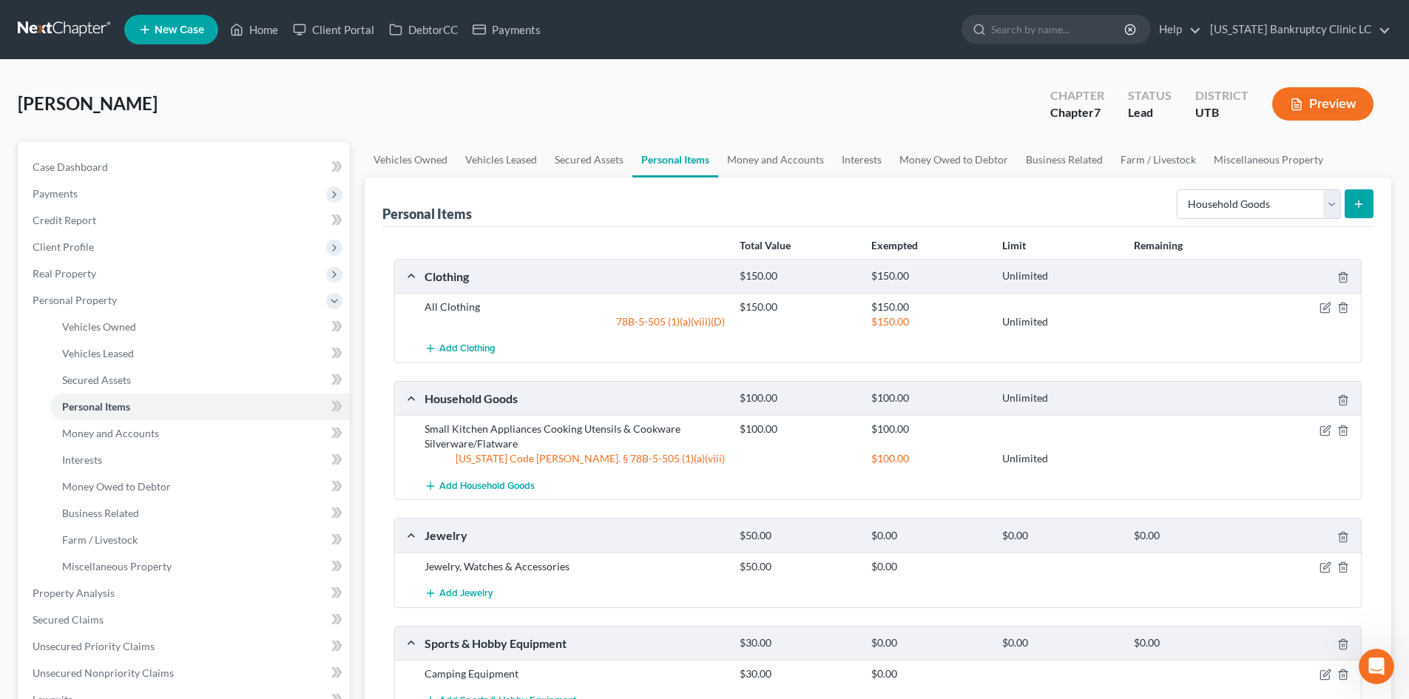
click at [1168, 200] on icon "submit" at bounding box center [1359, 204] width 12 height 12
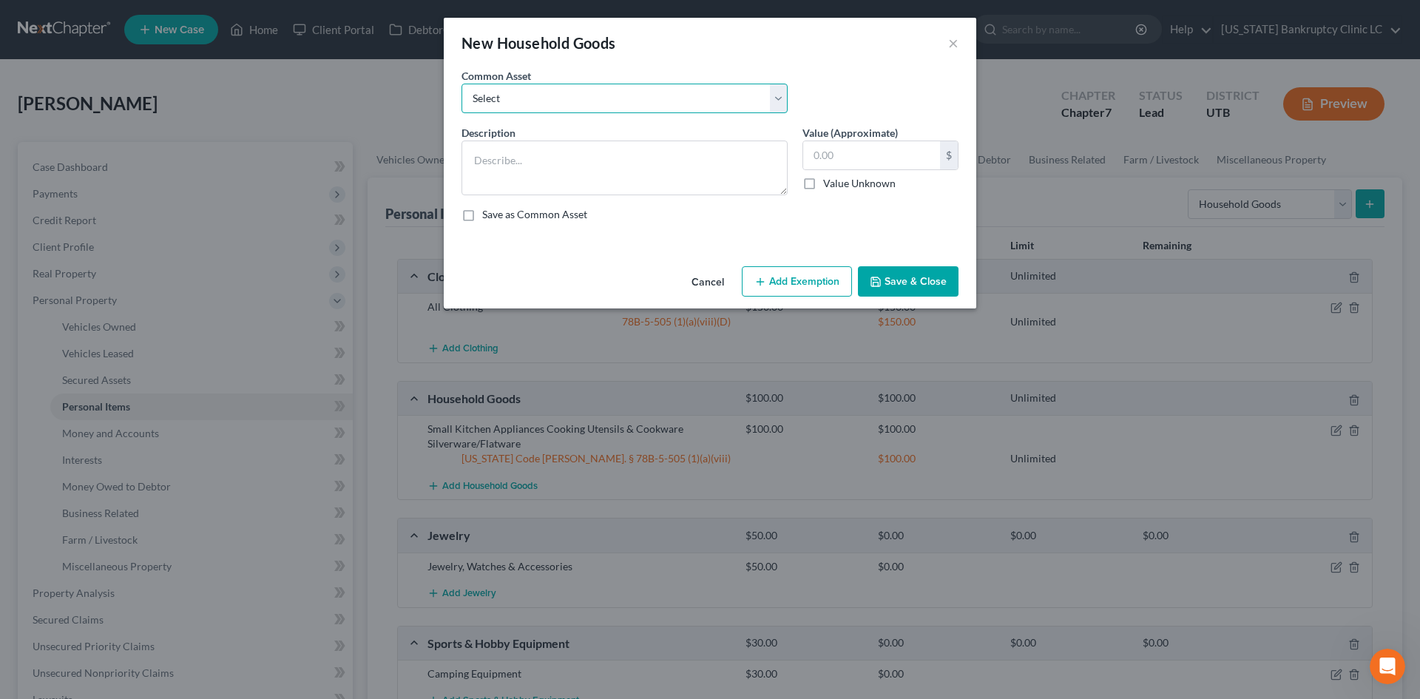
click at [610, 92] on select "Select Couch Chair Entertainment Center End/Coffee Table Stove/Cooking unit Sof…" at bounding box center [625, 99] width 326 height 30
select select "0"
type textarea "Couch Chair Entertainment Center End/Coffee Table"
click at [610, 92] on select "Select Couch Chair Entertainment Center End/Coffee Table Stove/Cooking unit Sof…" at bounding box center [625, 99] width 326 height 30
click at [907, 158] on input "200.00" at bounding box center [871, 155] width 137 height 28
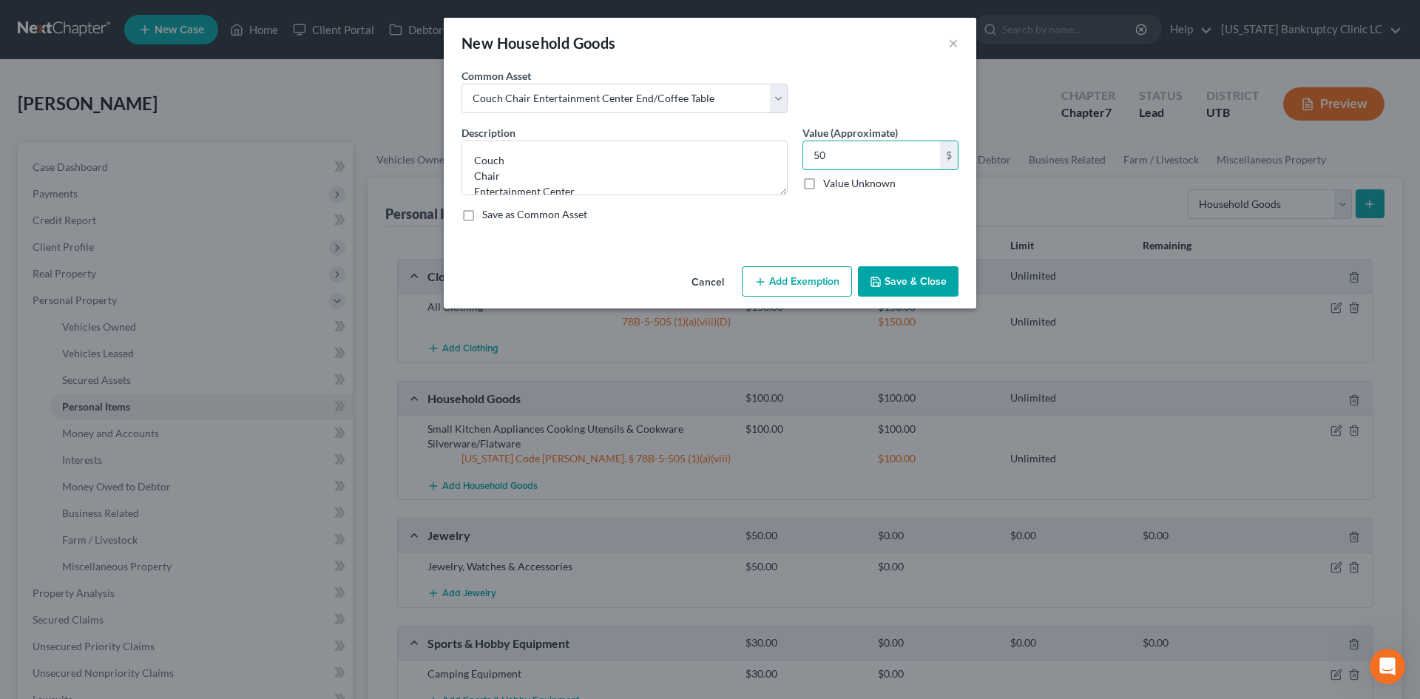
type input "50"
click at [827, 279] on button "Add Exemption" at bounding box center [797, 281] width 110 height 31
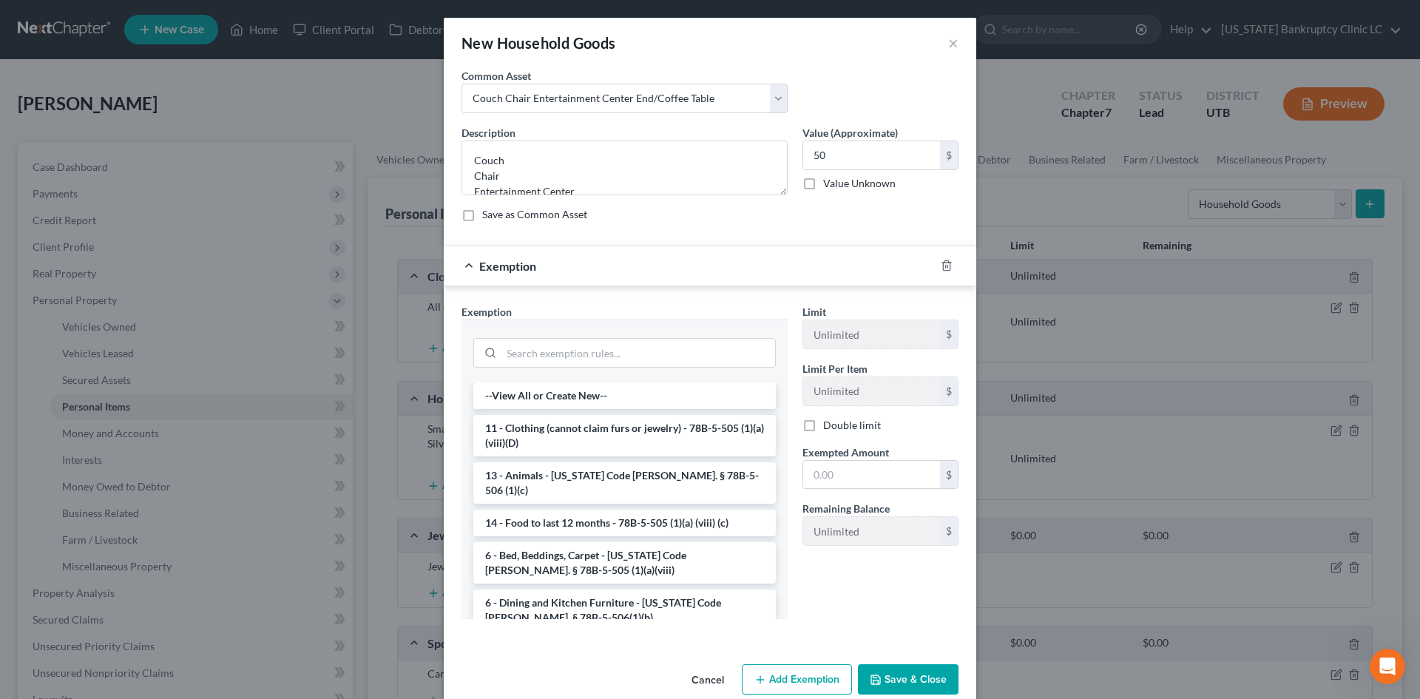
click at [561, 201] on div "Description * Couch Chair Entertainment Center End/Coffee Table Value (Approxim…" at bounding box center [710, 179] width 512 height 109
click at [550, 187] on textarea "Couch Chair Entertainment Center End/Coffee Table" at bounding box center [625, 168] width 326 height 55
click at [546, 190] on textarea "Couch Chair Entertainment Center End/Coffee Table" at bounding box center [625, 168] width 326 height 55
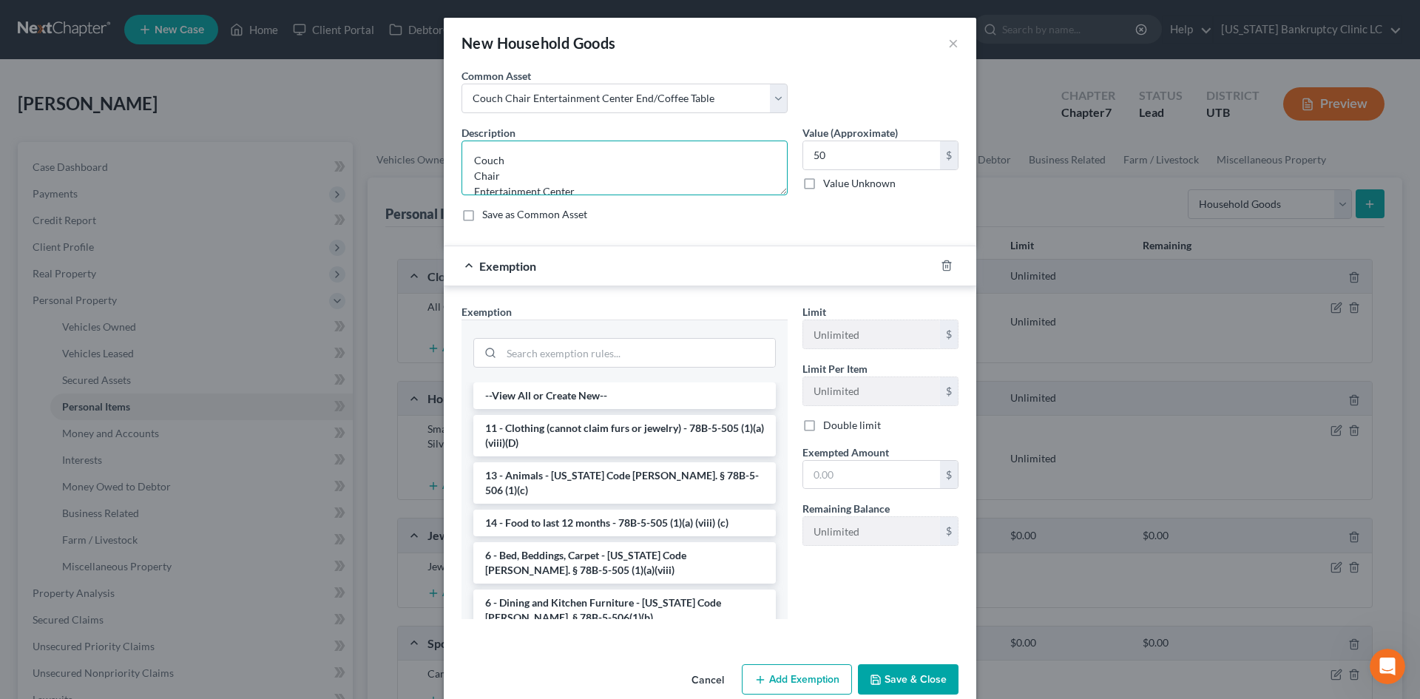
click at [546, 190] on textarea "Couch Chair Entertainment Center End/Coffee Table" at bounding box center [625, 168] width 326 height 55
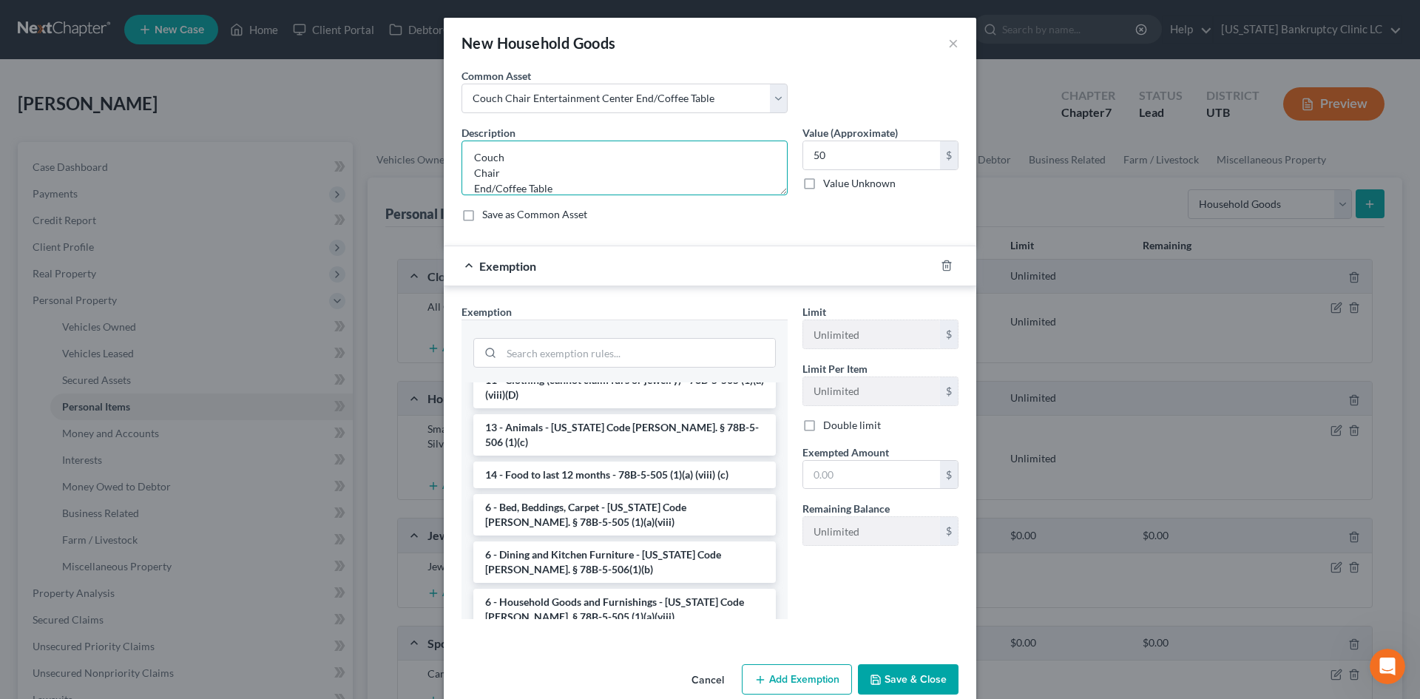
scroll to position [74, 0]
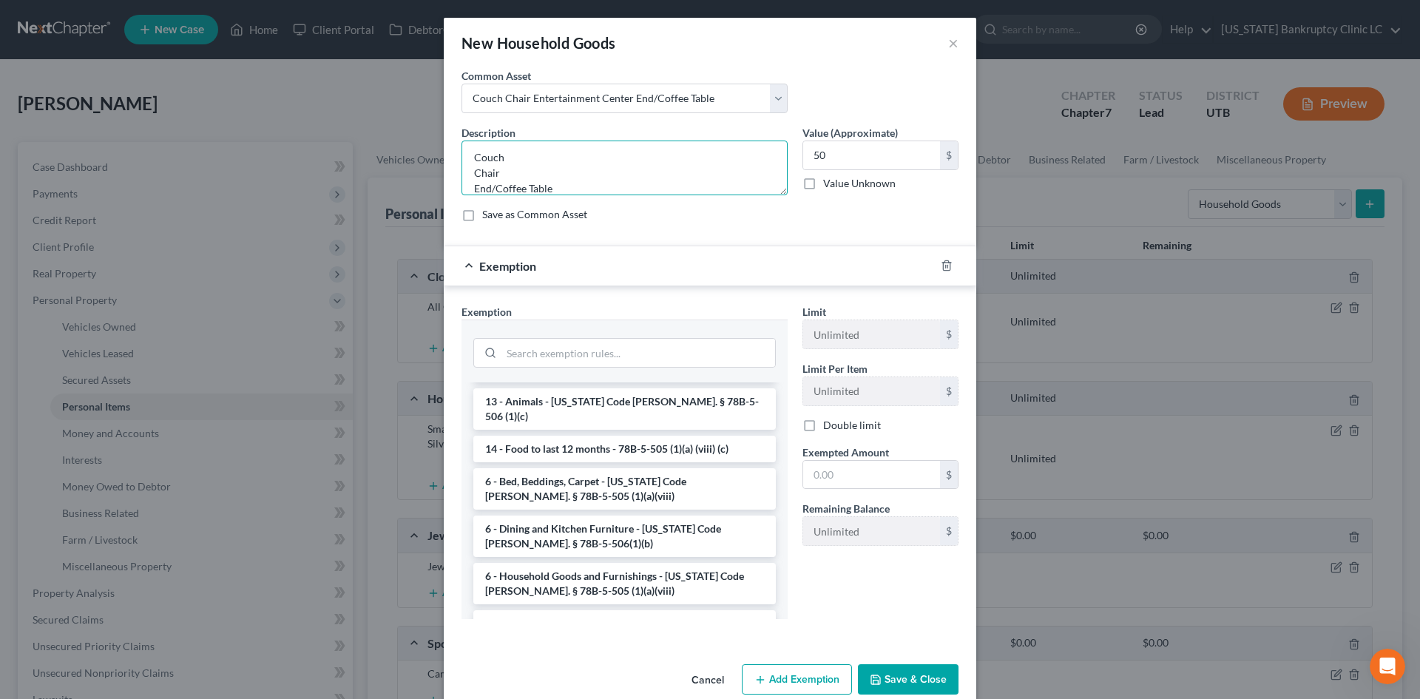
type textarea "Couch Chair End/Coffee Table"
click at [566, 563] on li "6 - Household Goods and Furnishings - Utah Code Ann. § 78B-5-505 (1)(a)(viii)" at bounding box center [624, 583] width 303 height 41
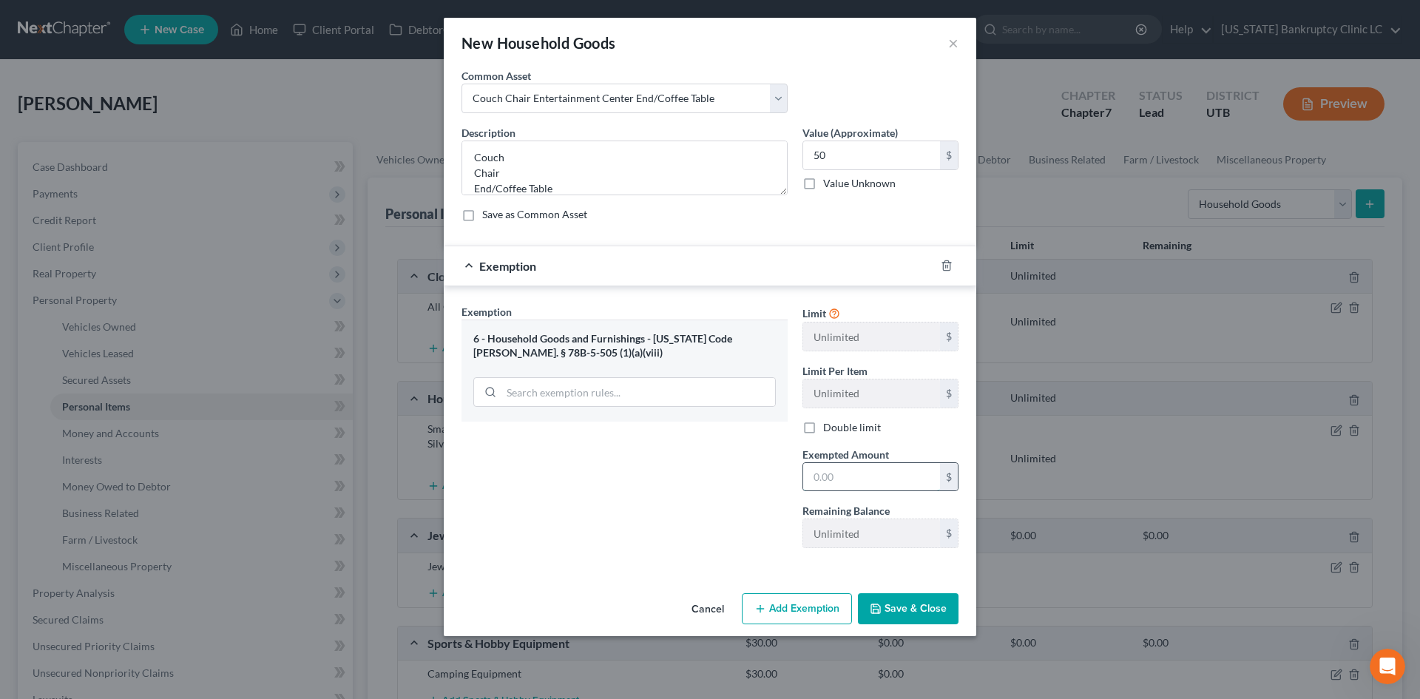
click at [879, 470] on input "text" at bounding box center [871, 477] width 137 height 28
type input "50"
drag, startPoint x: 675, startPoint y: 534, endPoint x: 692, endPoint y: 572, distance: 41.7
click at [674, 535] on div "Exemption Set must be selected for CA. Exemption * 6 - Household Goods and Furn…" at bounding box center [624, 432] width 341 height 256
click at [911, 626] on div "Cancel Add Exemption Save & Close" at bounding box center [710, 611] width 533 height 49
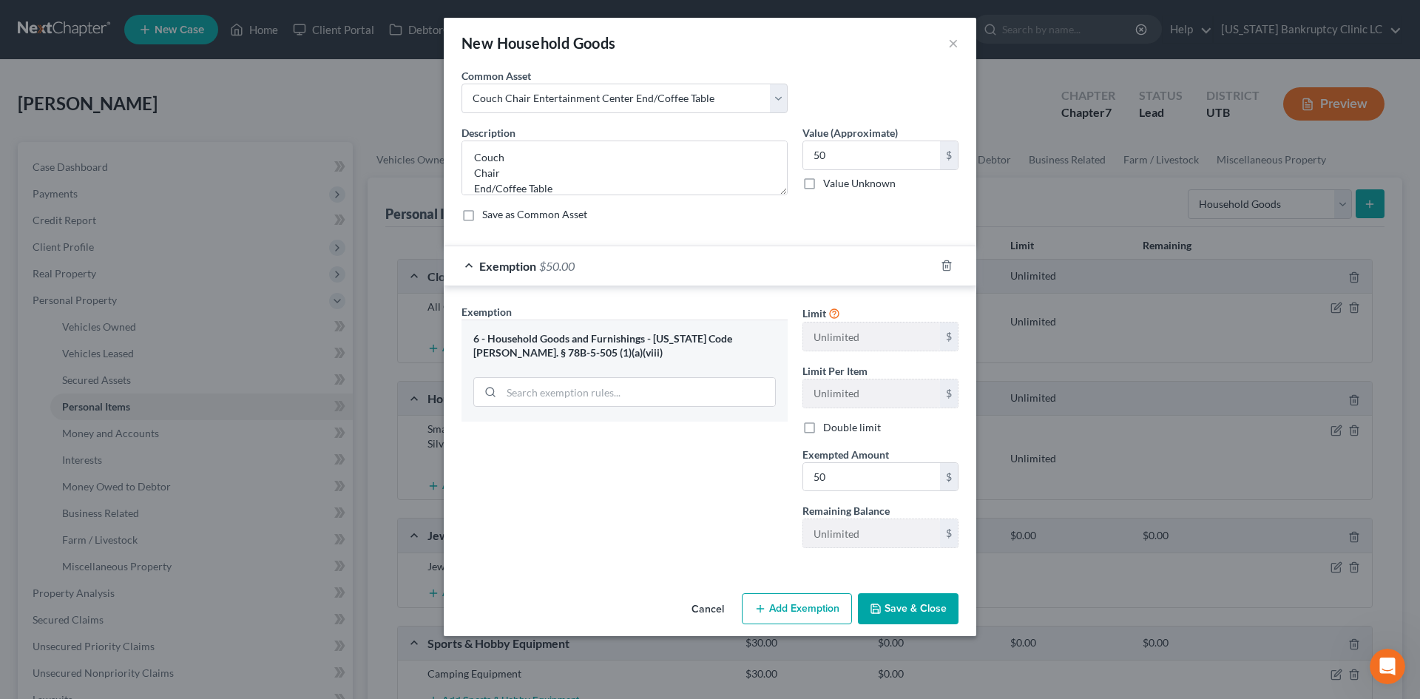
click at [916, 599] on button "Save & Close" at bounding box center [908, 608] width 101 height 31
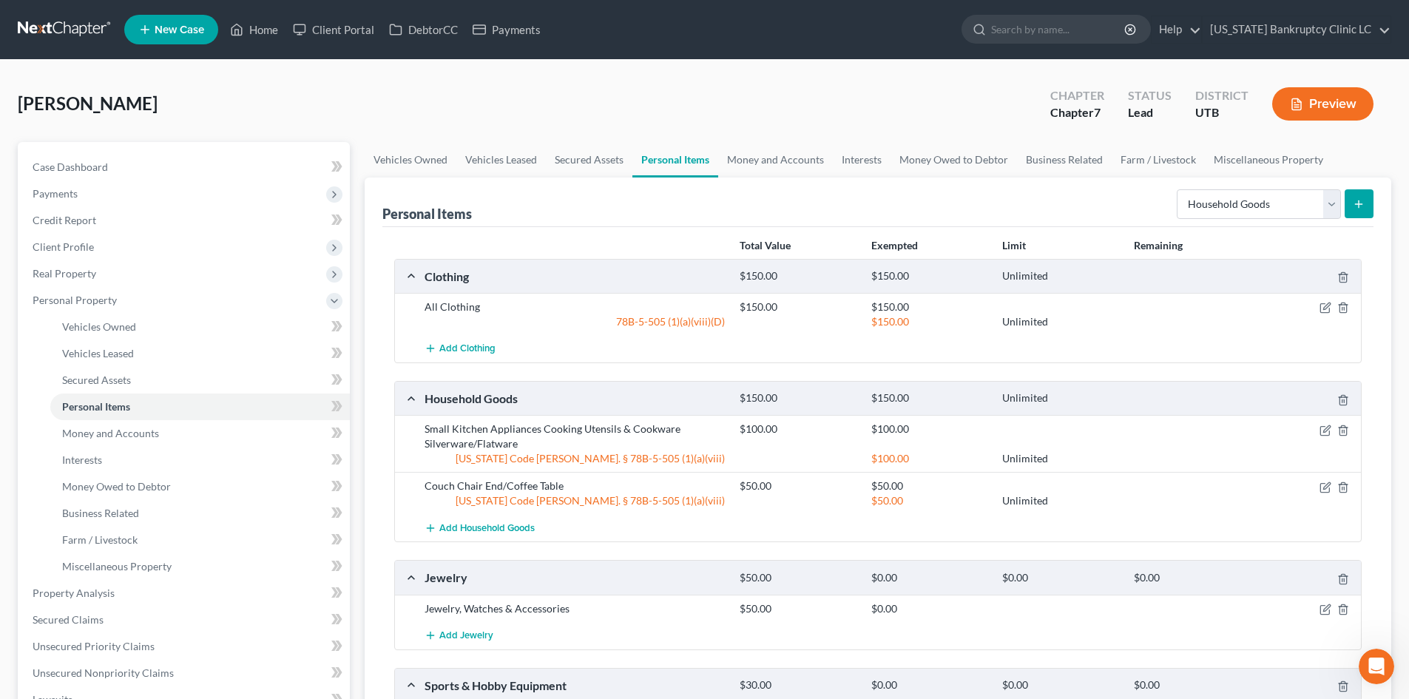
click at [1168, 201] on icon "submit" at bounding box center [1359, 204] width 12 height 12
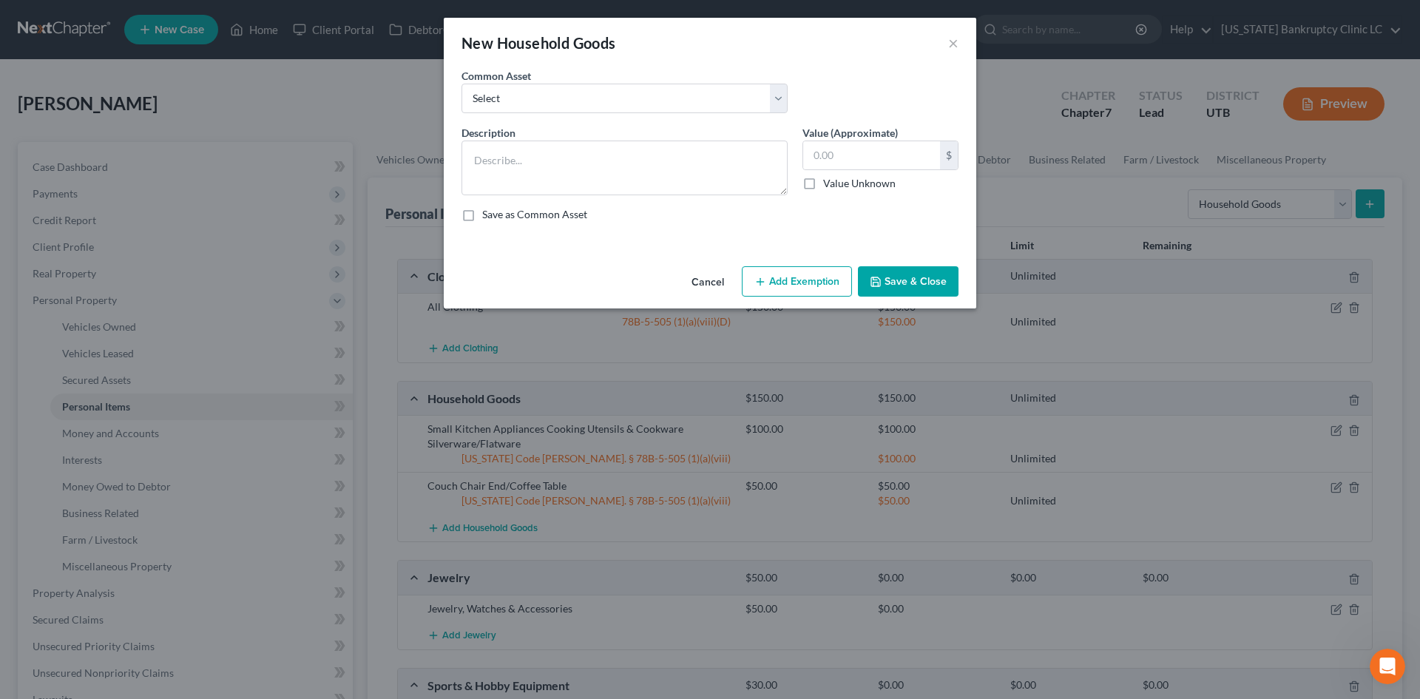
click at [491, 79] on label "Common Asset" at bounding box center [497, 76] width 70 height 16
click at [501, 98] on select "Select Couch Chair Entertainment Center End/Coffee Table Stove/Cooking unit Sof…" at bounding box center [625, 99] width 326 height 30
select select "9"
click at [462, 84] on select "Select Couch Chair Entertainment Center End/Coffee Table Stove/Cooking unit Sof…" at bounding box center [625, 99] width 326 height 30
type textarea "Bed(s) Bedding"
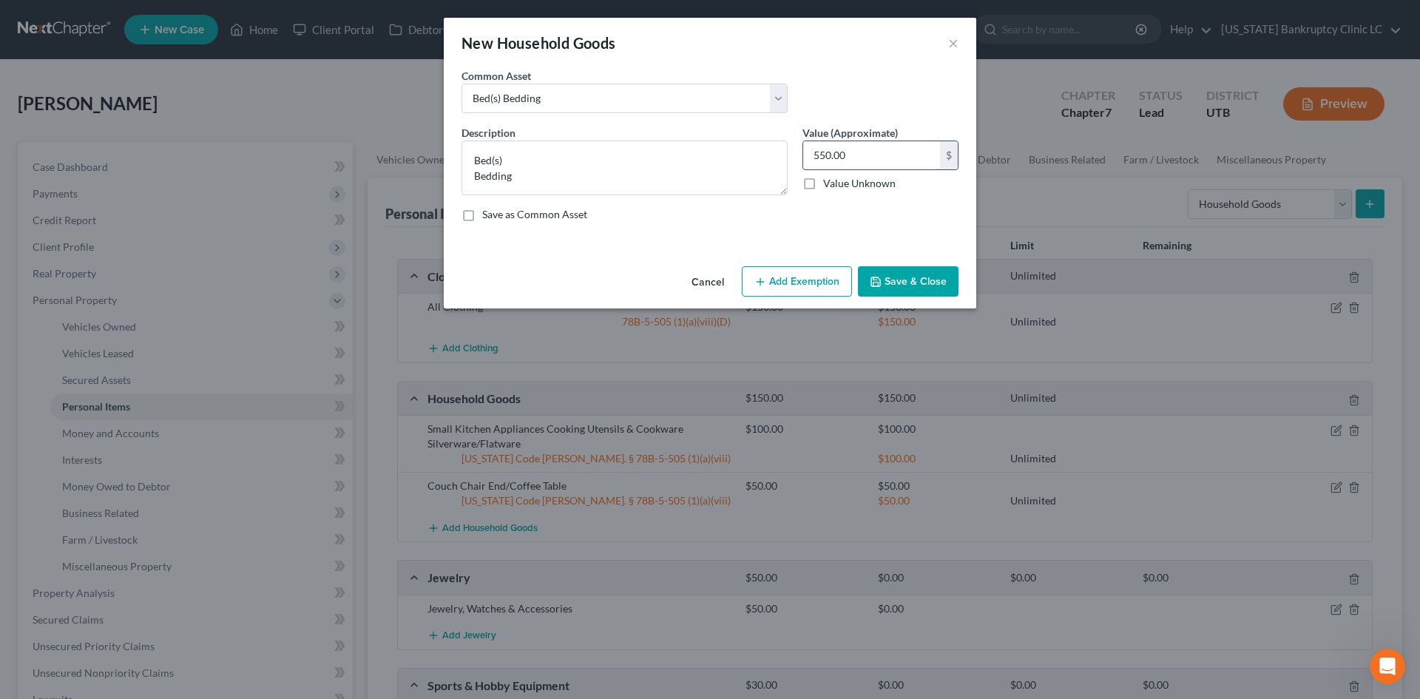
click at [806, 144] on input "550.00" at bounding box center [871, 155] width 137 height 28
type input "100"
click at [813, 287] on button "Add Exemption" at bounding box center [797, 281] width 110 height 31
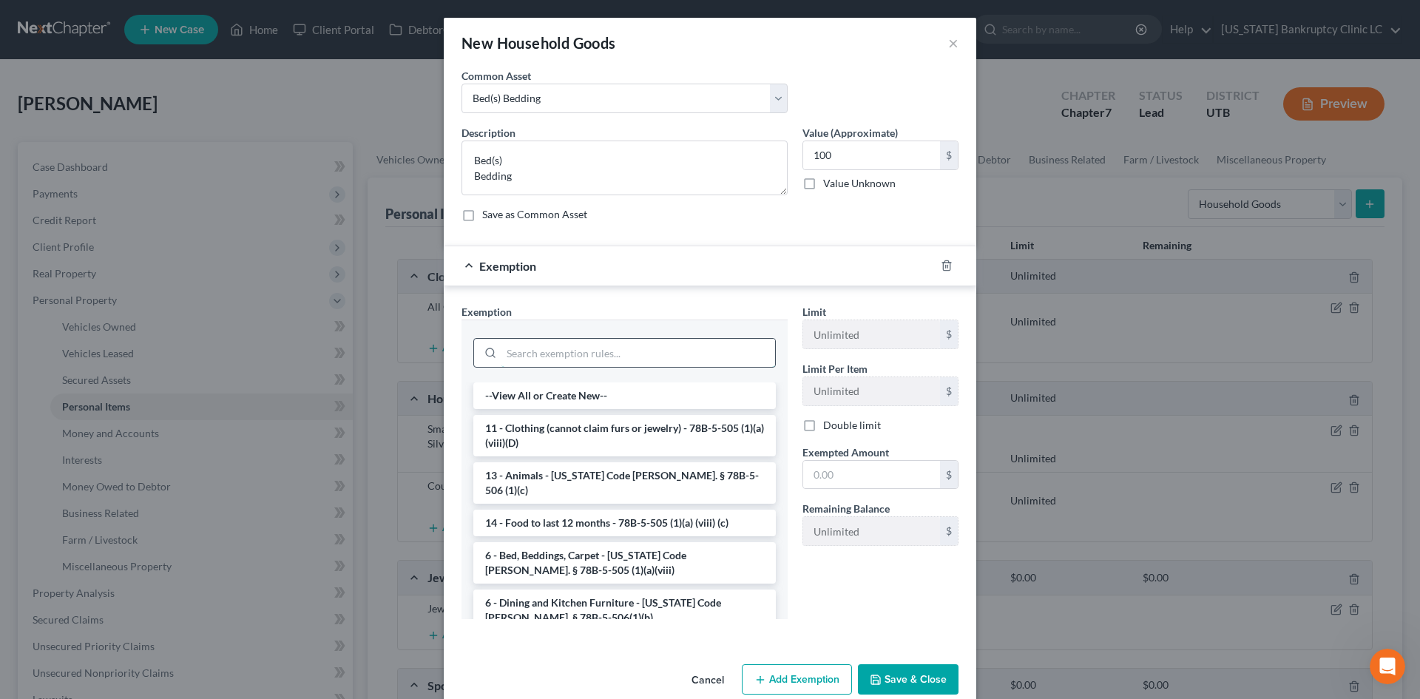
click at [544, 364] on input "search" at bounding box center [639, 353] width 274 height 28
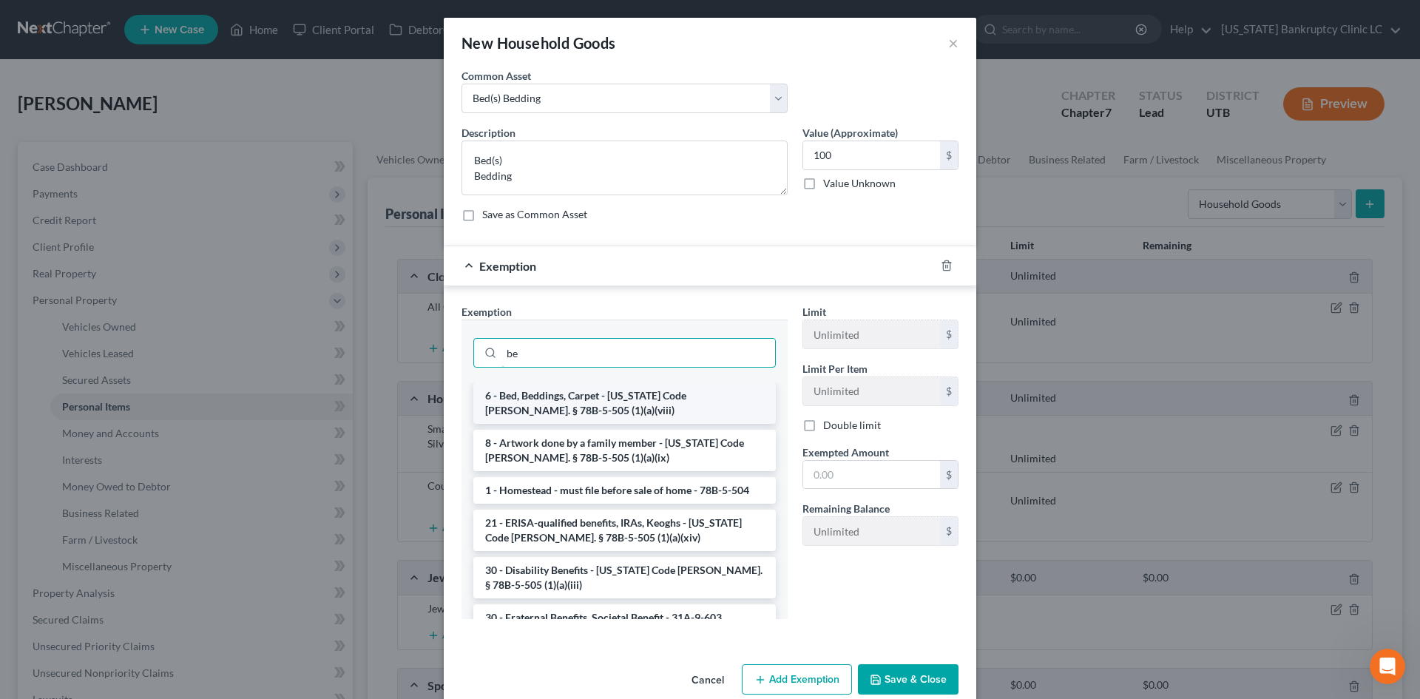
type input "be"
click at [545, 396] on li "6 - Bed, Beddings, Carpet - Utah Code Ann. § 78B-5-505 (1)(a)(viii)" at bounding box center [624, 402] width 303 height 41
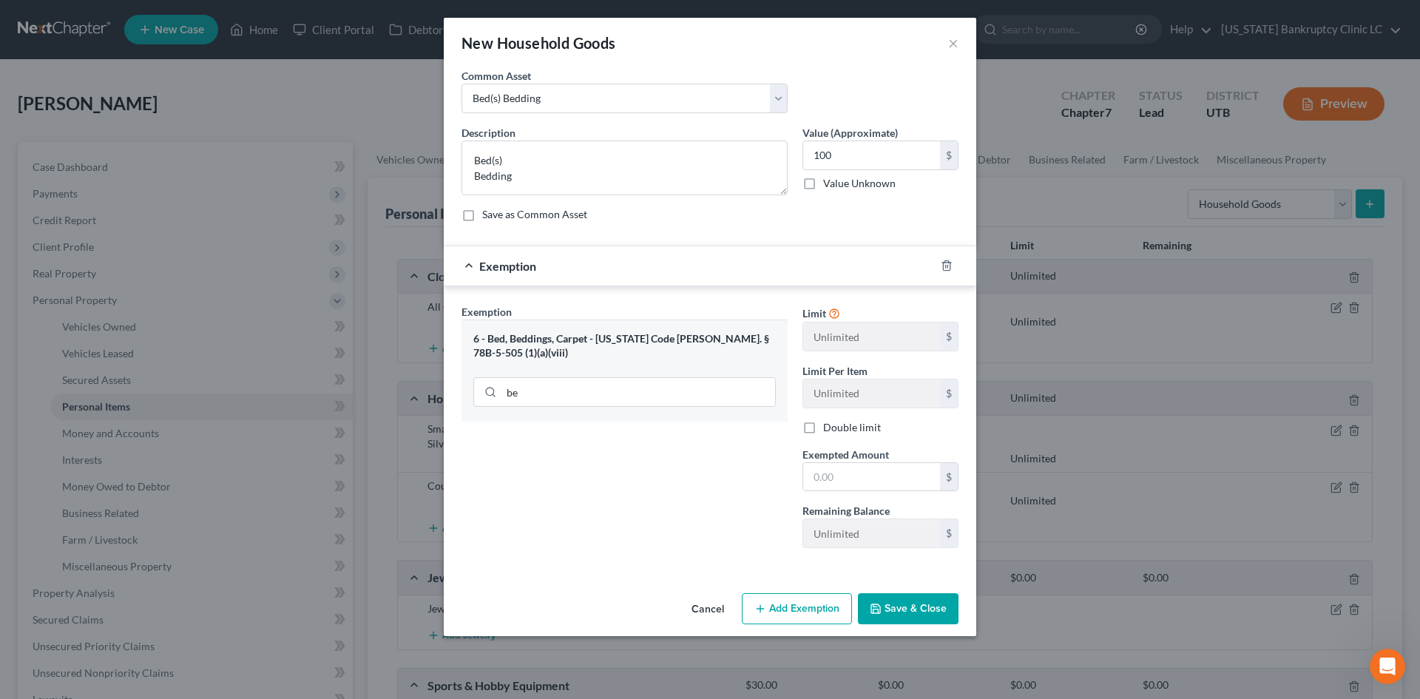
click at [891, 459] on div "Exempted Amount * $" at bounding box center [880, 469] width 171 height 45
drag, startPoint x: 874, startPoint y: 470, endPoint x: 862, endPoint y: 471, distance: 11.9
click at [874, 470] on input "text" at bounding box center [871, 477] width 137 height 28
type input "100"
click at [620, 512] on div "Exemption Set must be selected for CA. Exemption * 6 - Bed, Beddings, Carpet - …" at bounding box center [624, 432] width 341 height 256
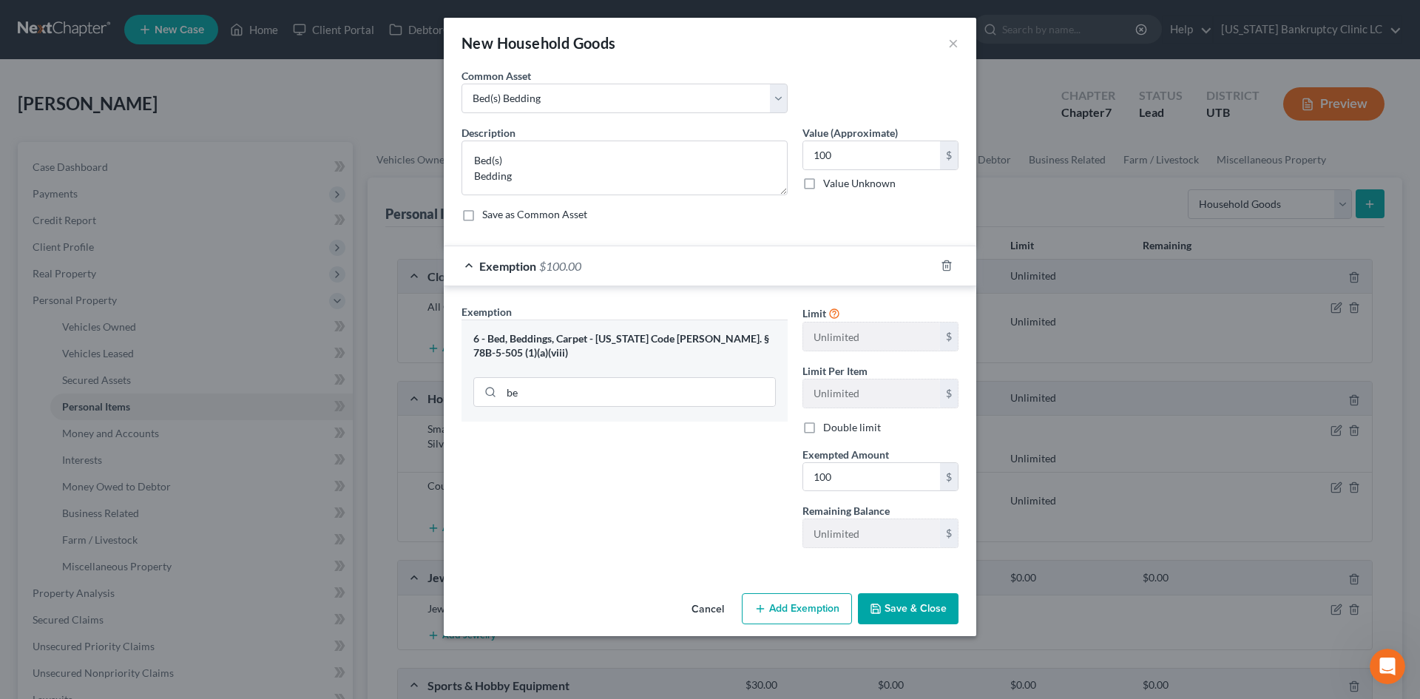
click at [915, 605] on button "Save & Close" at bounding box center [908, 608] width 101 height 31
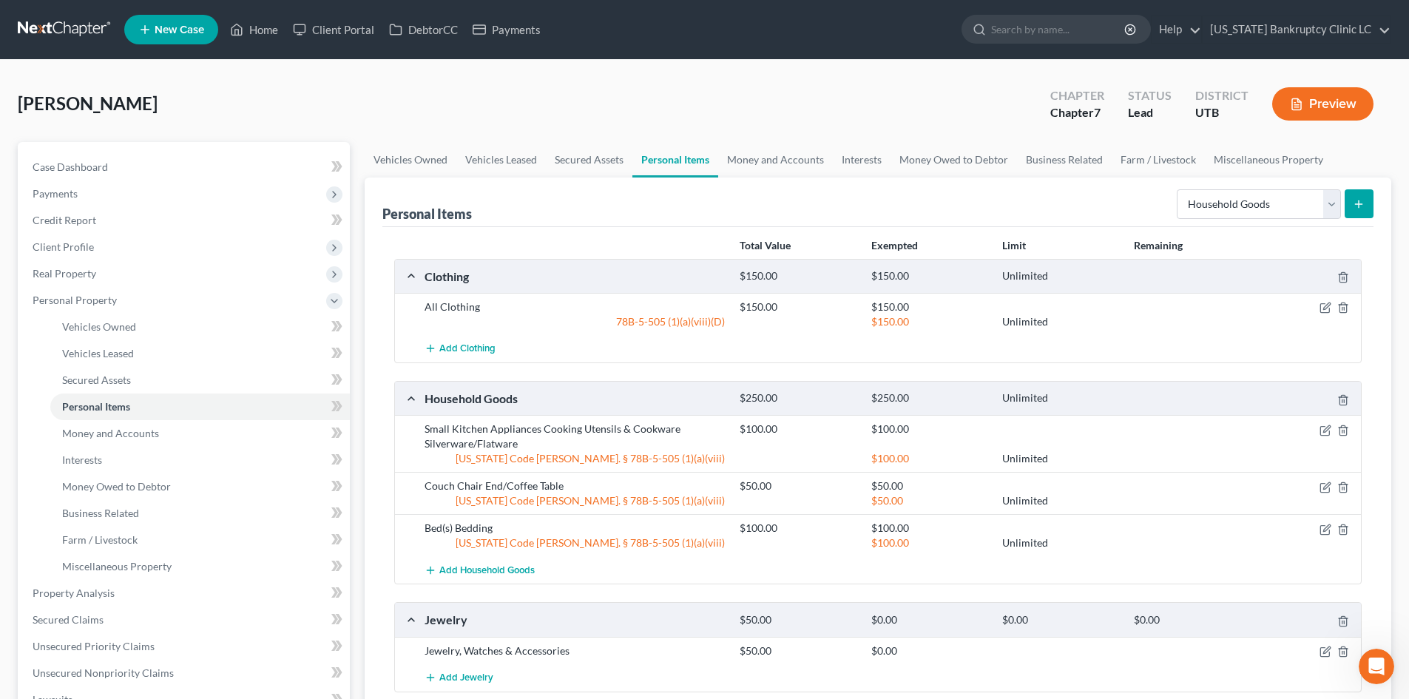
click at [1168, 206] on button "submit" at bounding box center [1359, 203] width 29 height 29
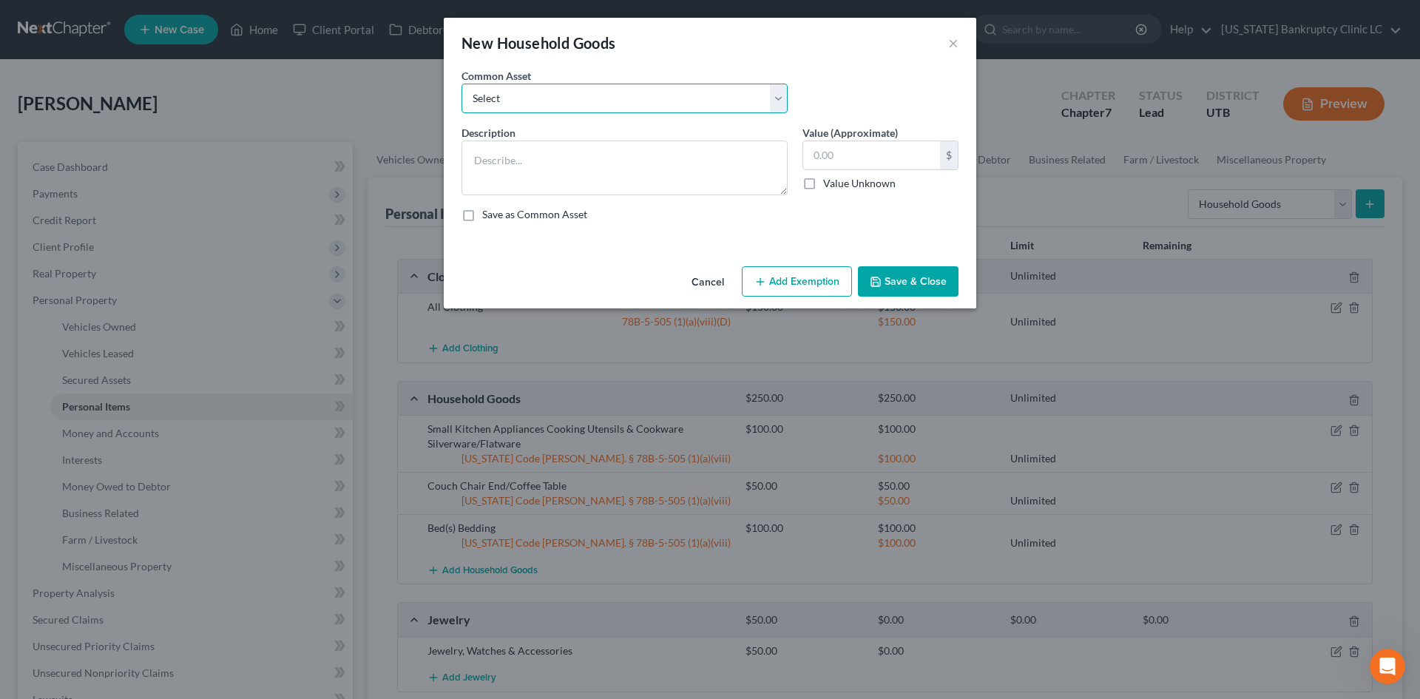
click at [540, 104] on select "Select Couch Chair Entertainment Center End/Coffee Table Stove/Cooking unit Sof…" at bounding box center [625, 99] width 326 height 30
select select "12"
click at [462, 84] on select "Select Couch Chair Entertainment Center End/Coffee Table Stove/Cooking unit Sof…" at bounding box center [625, 99] width 326 height 30
type textarea "Nightstand(s) Dresser(s)"
click at [880, 159] on input "210.00" at bounding box center [871, 155] width 137 height 28
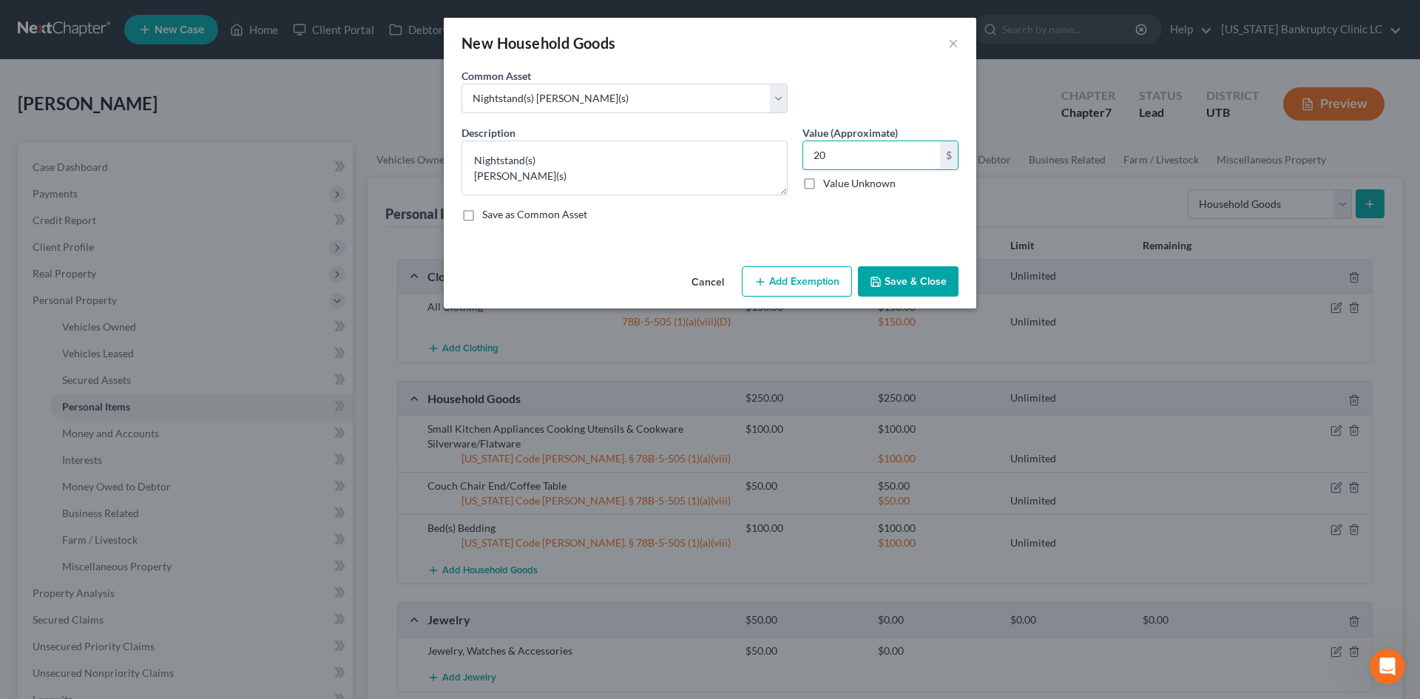
type input "20"
click at [831, 283] on button "Add Exemption" at bounding box center [797, 281] width 110 height 31
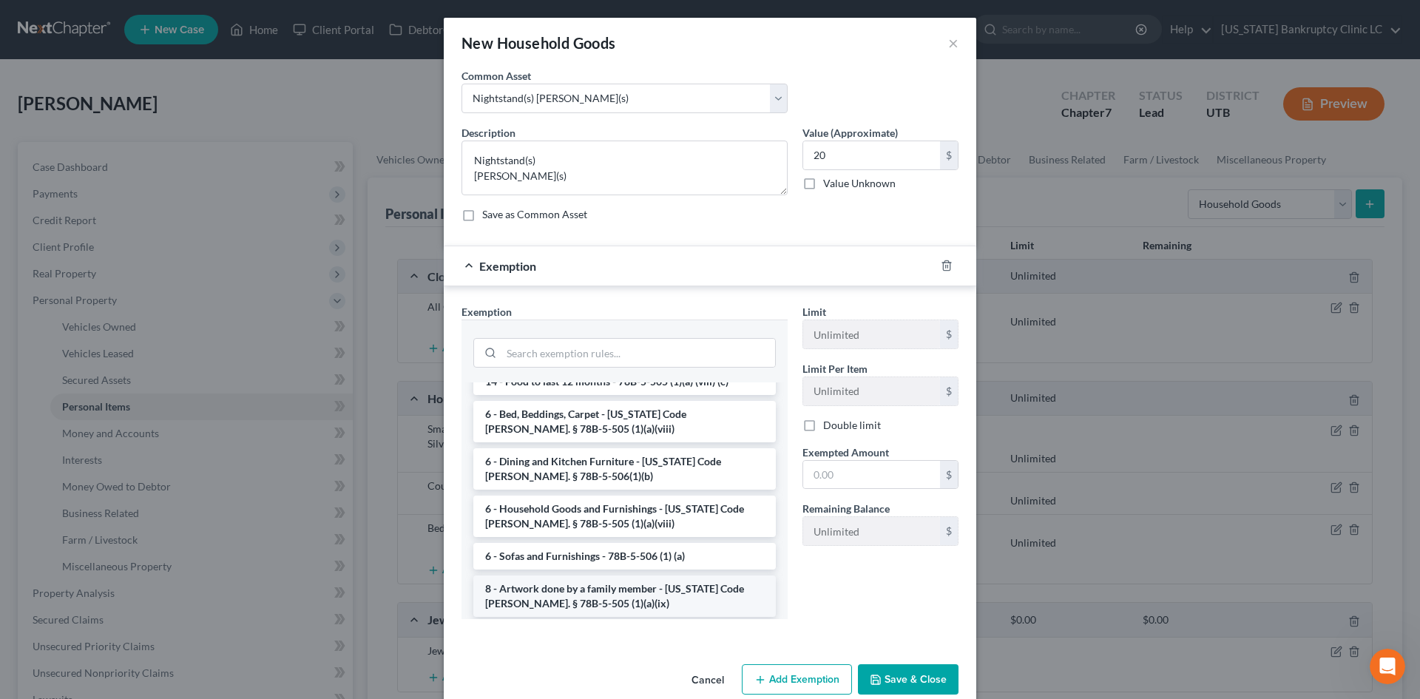
scroll to position [148, 0]
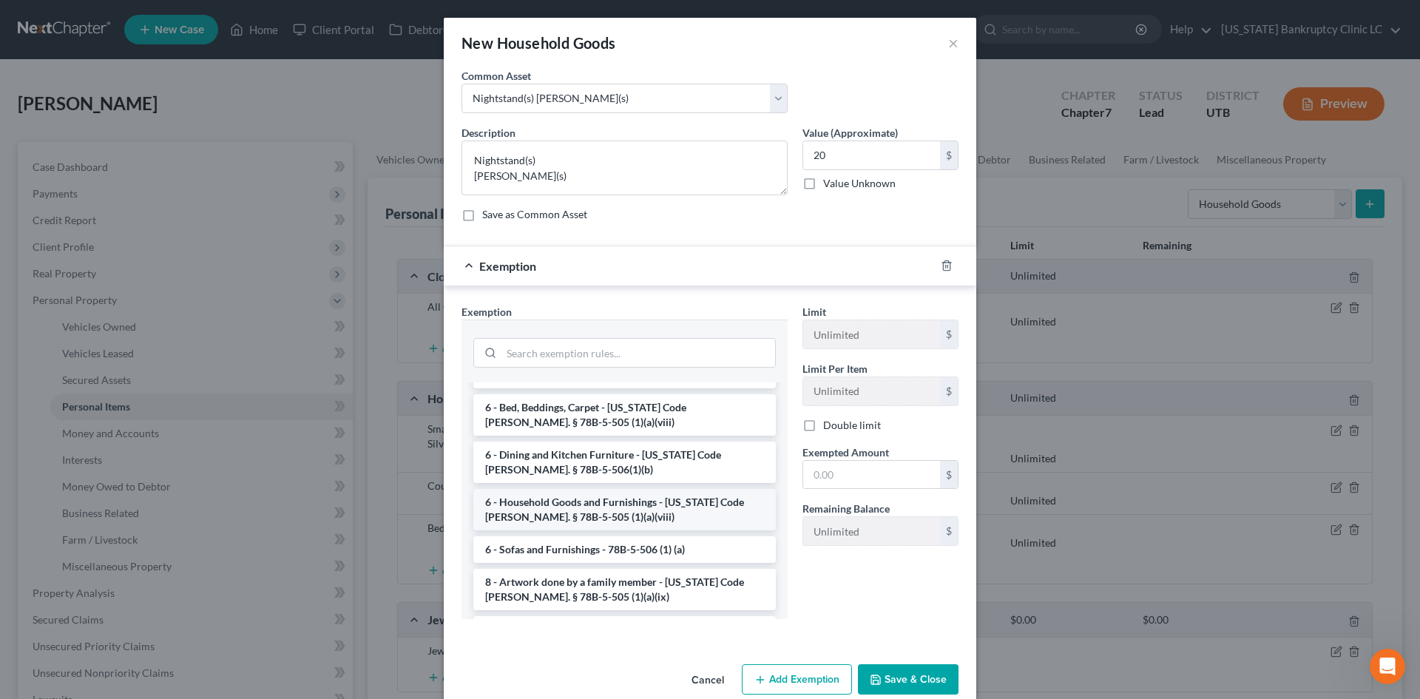
click at [624, 497] on li "6 - Household Goods and Furnishings - Utah Code Ann. § 78B-5-505 (1)(a)(viii)" at bounding box center [624, 509] width 303 height 41
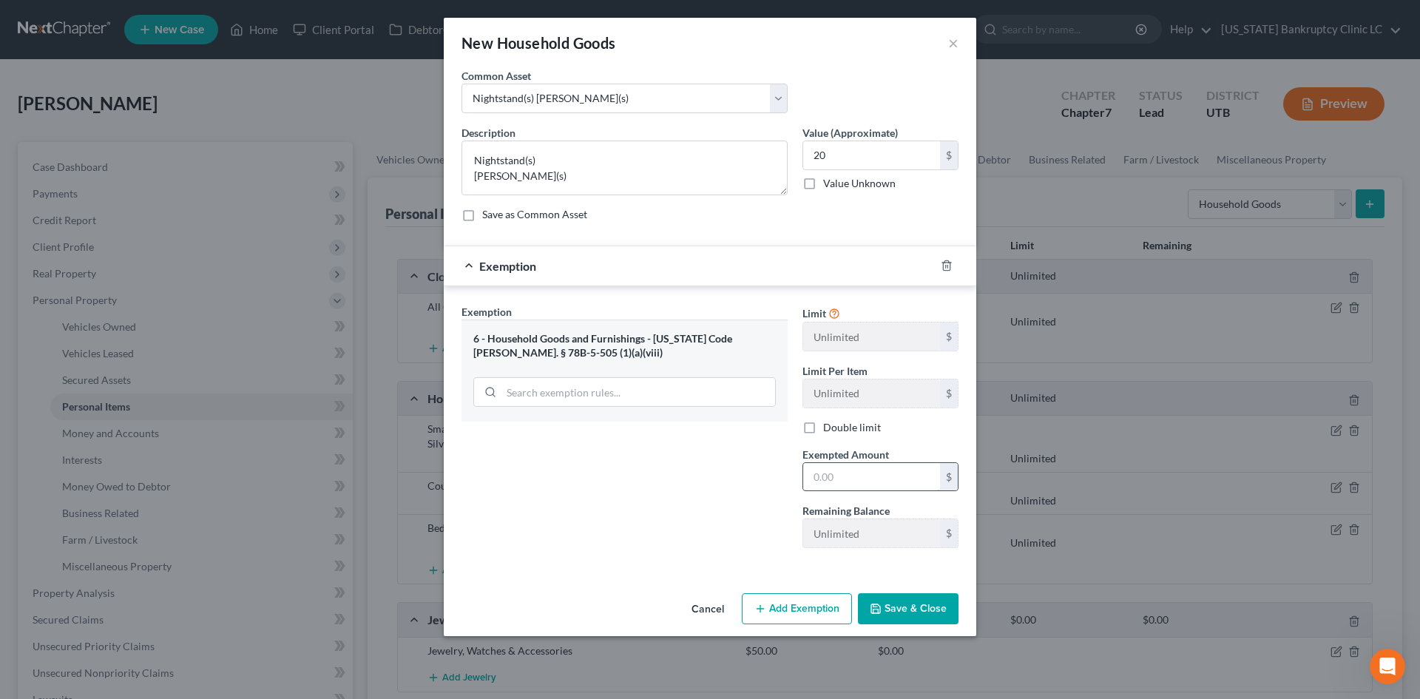
click at [844, 470] on input "text" at bounding box center [871, 477] width 137 height 28
type input "20"
drag, startPoint x: 677, startPoint y: 536, endPoint x: 800, endPoint y: 562, distance: 125.7
click at [677, 536] on div "Exemption Set must be selected for CA. Exemption * 6 - Household Goods and Furn…" at bounding box center [624, 432] width 341 height 256
click at [905, 609] on button "Save & Close" at bounding box center [908, 608] width 101 height 31
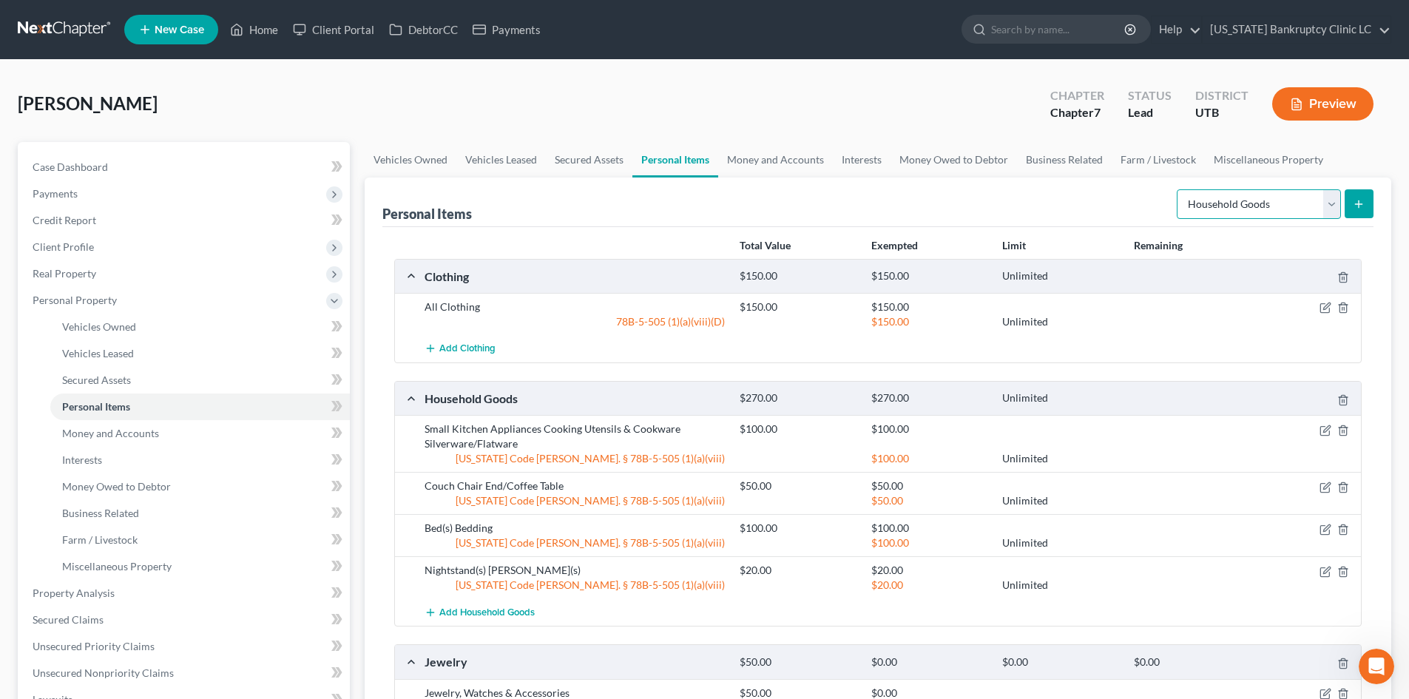
click at [1168, 200] on select "Select Item Type Clothing Collectibles Of Value Electronics Firearms Household …" at bounding box center [1259, 204] width 164 height 30
select select "electronics"
click at [1168, 189] on select "Select Item Type Clothing Collectibles Of Value Electronics Firearms Household …" at bounding box center [1259, 204] width 164 height 30
click at [1168, 200] on icon "submit" at bounding box center [1359, 204] width 12 height 12
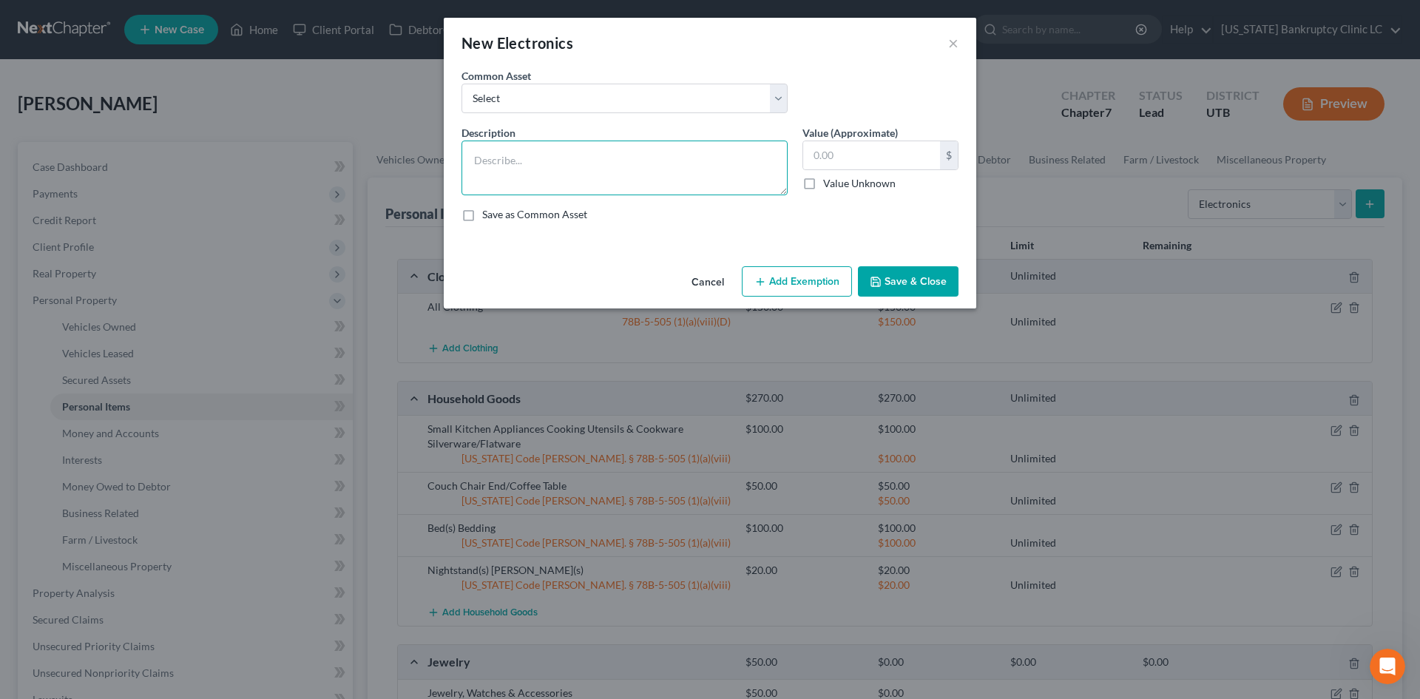
click at [502, 165] on textarea at bounding box center [625, 168] width 326 height 55
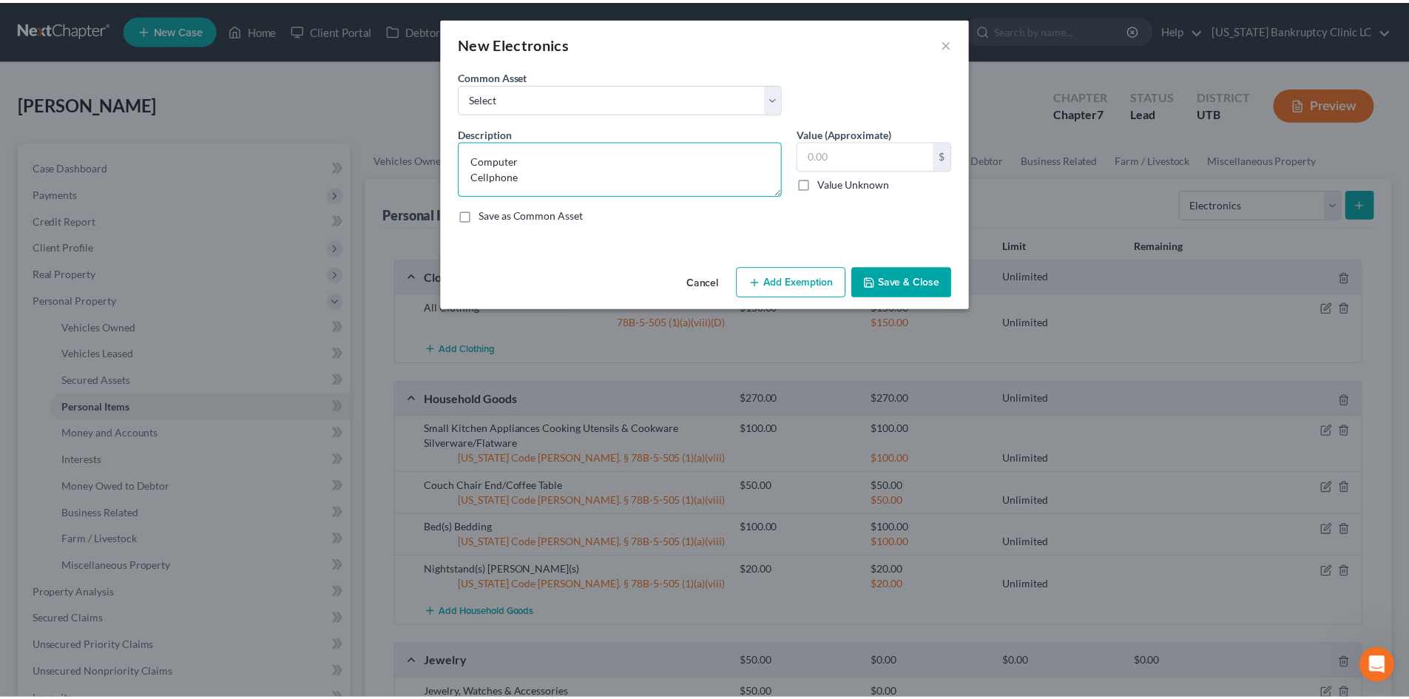
scroll to position [3, 0]
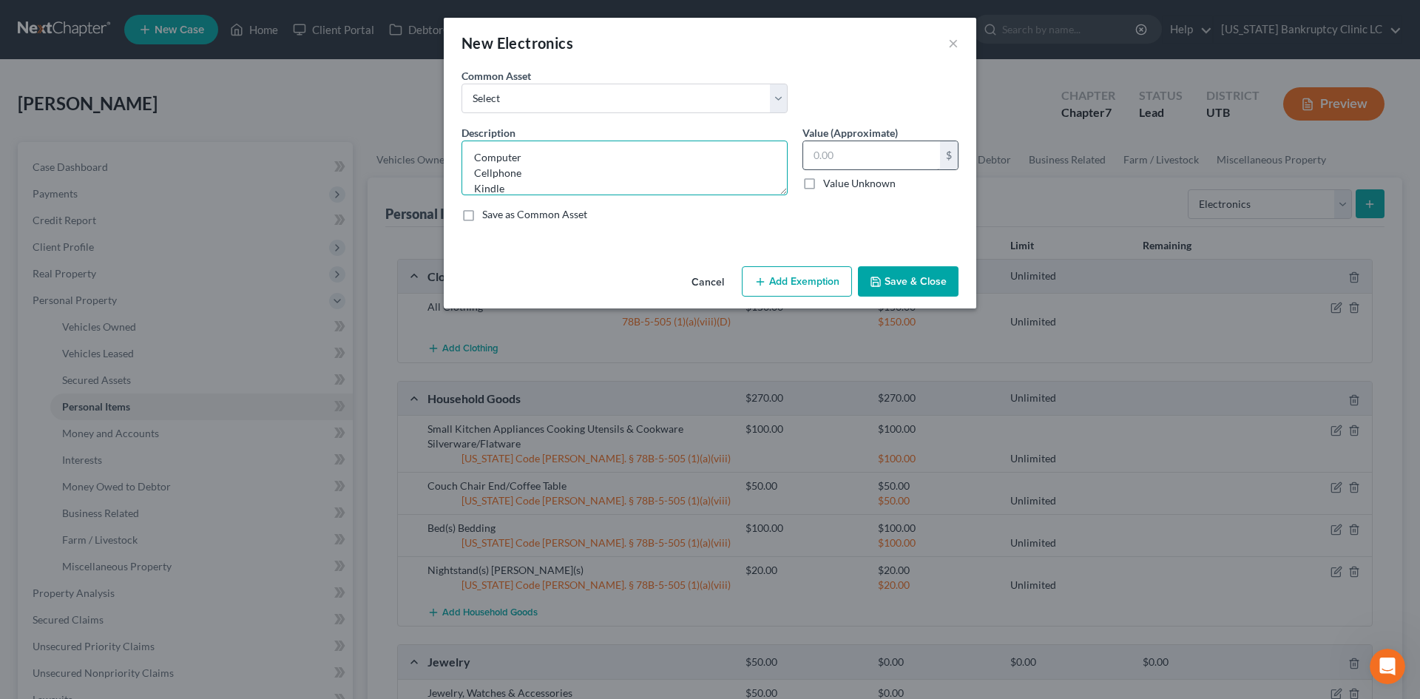
type textarea "Computer Cellphone Kindle"
click at [846, 150] on input "text" at bounding box center [871, 155] width 137 height 28
type input "100"
click at [926, 287] on button "Save & Close" at bounding box center [908, 281] width 101 height 31
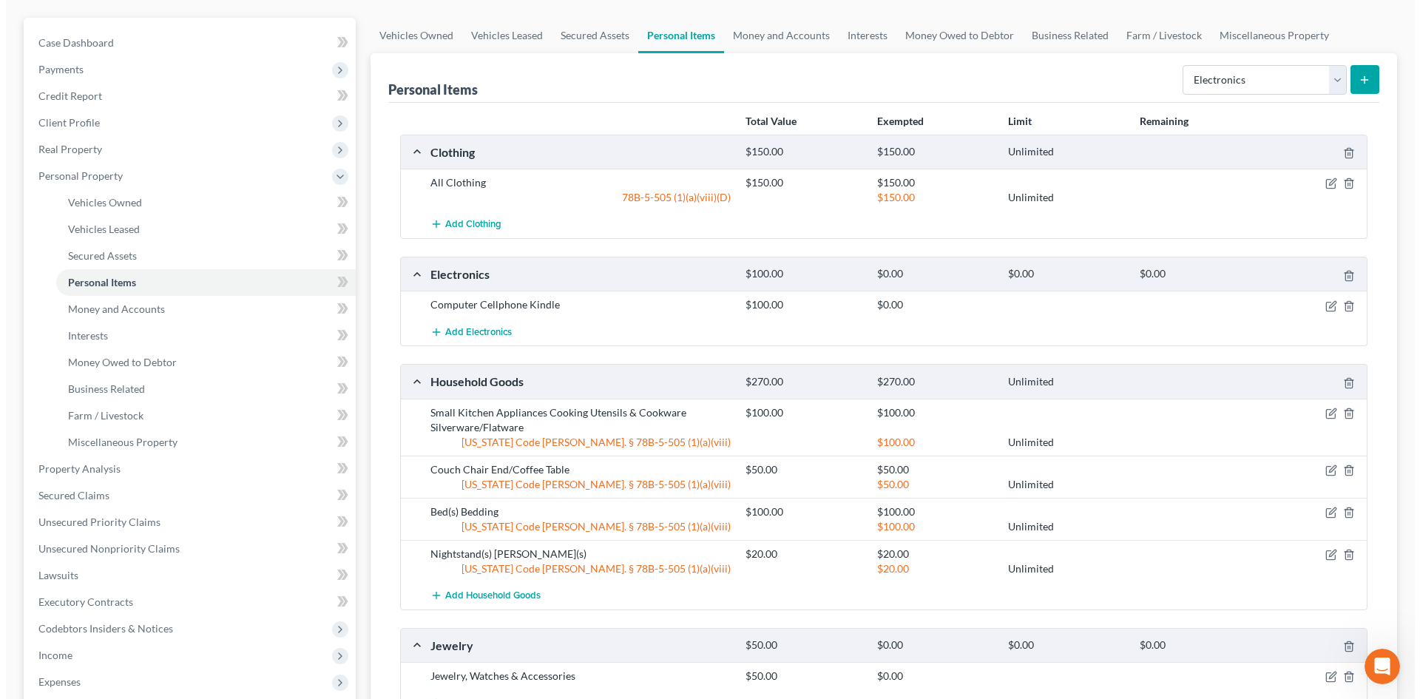
scroll to position [148, 0]
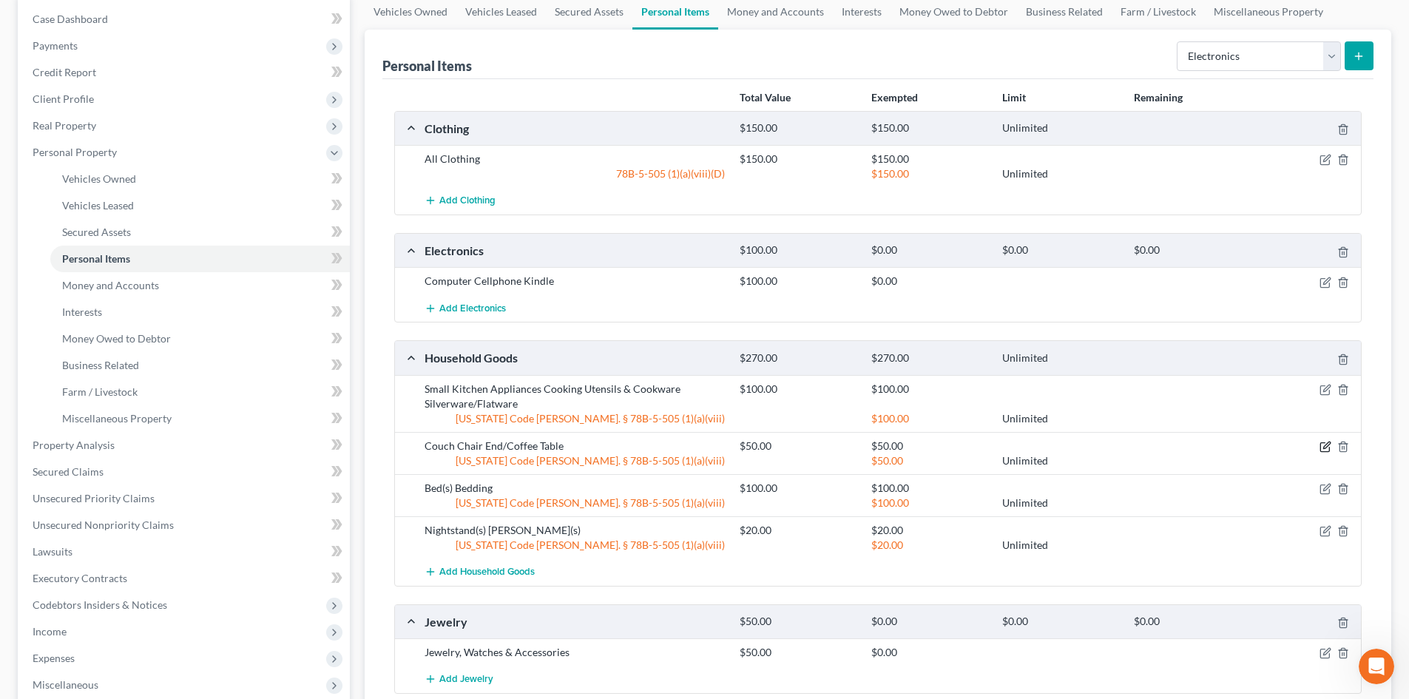
click at [1168, 448] on icon "button" at bounding box center [1326, 445] width 7 height 7
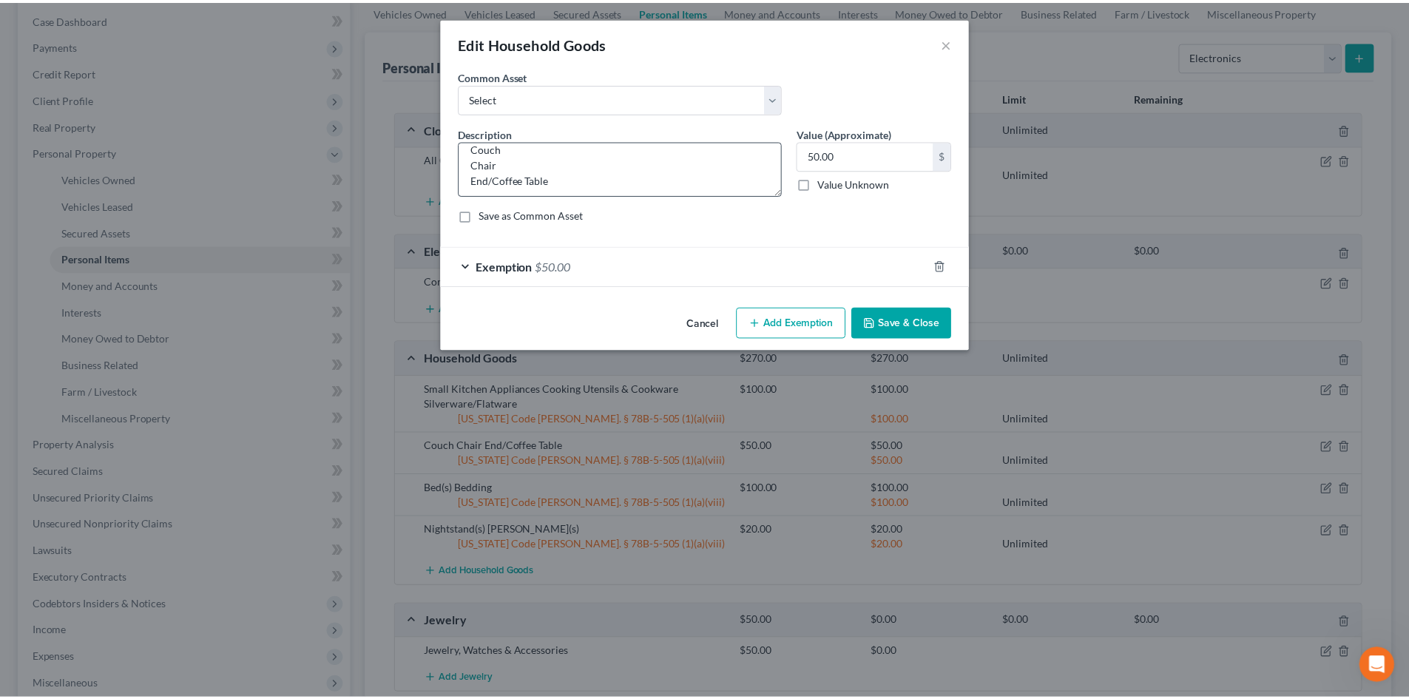
scroll to position [16, 0]
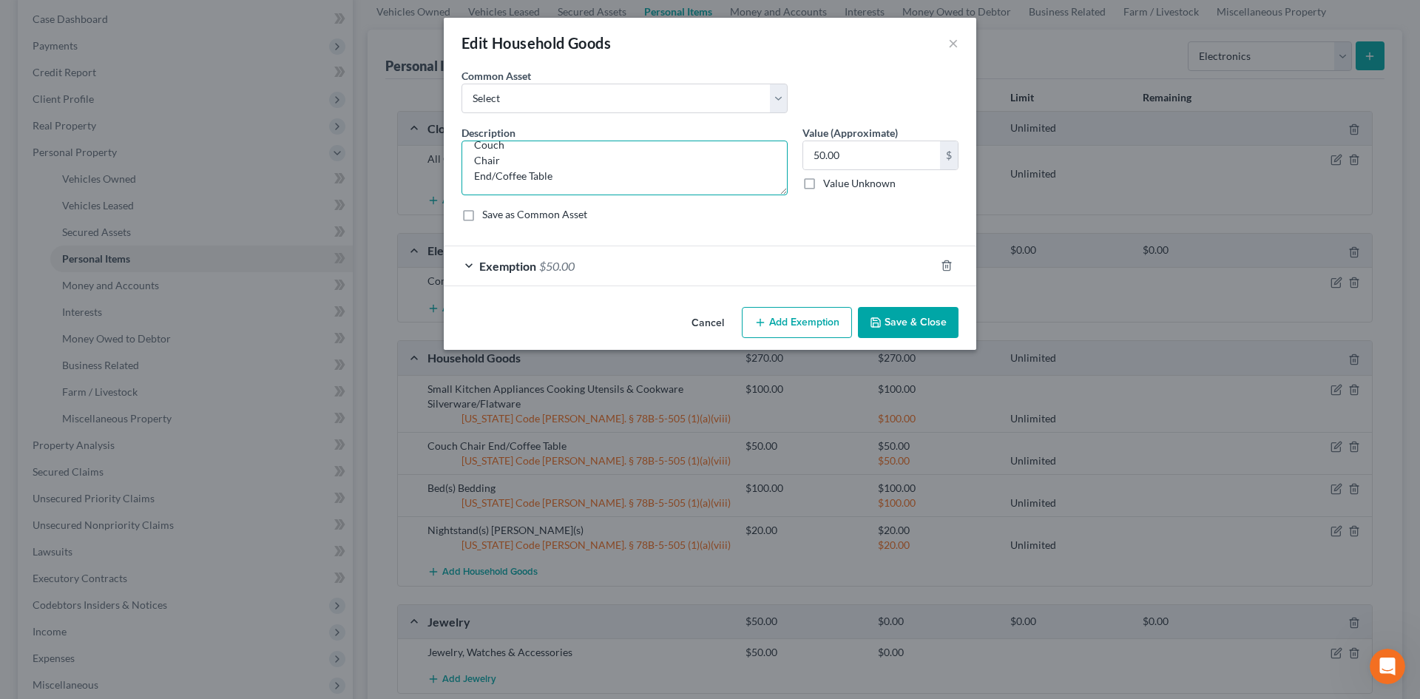
click at [510, 175] on textarea "Couch Chair End/Coffee Table" at bounding box center [625, 168] width 326 height 55
type textarea "Couch Chair Desk/Office Furniture"
click at [897, 303] on div "Cancel Add Exemption Save & Close" at bounding box center [710, 325] width 533 height 49
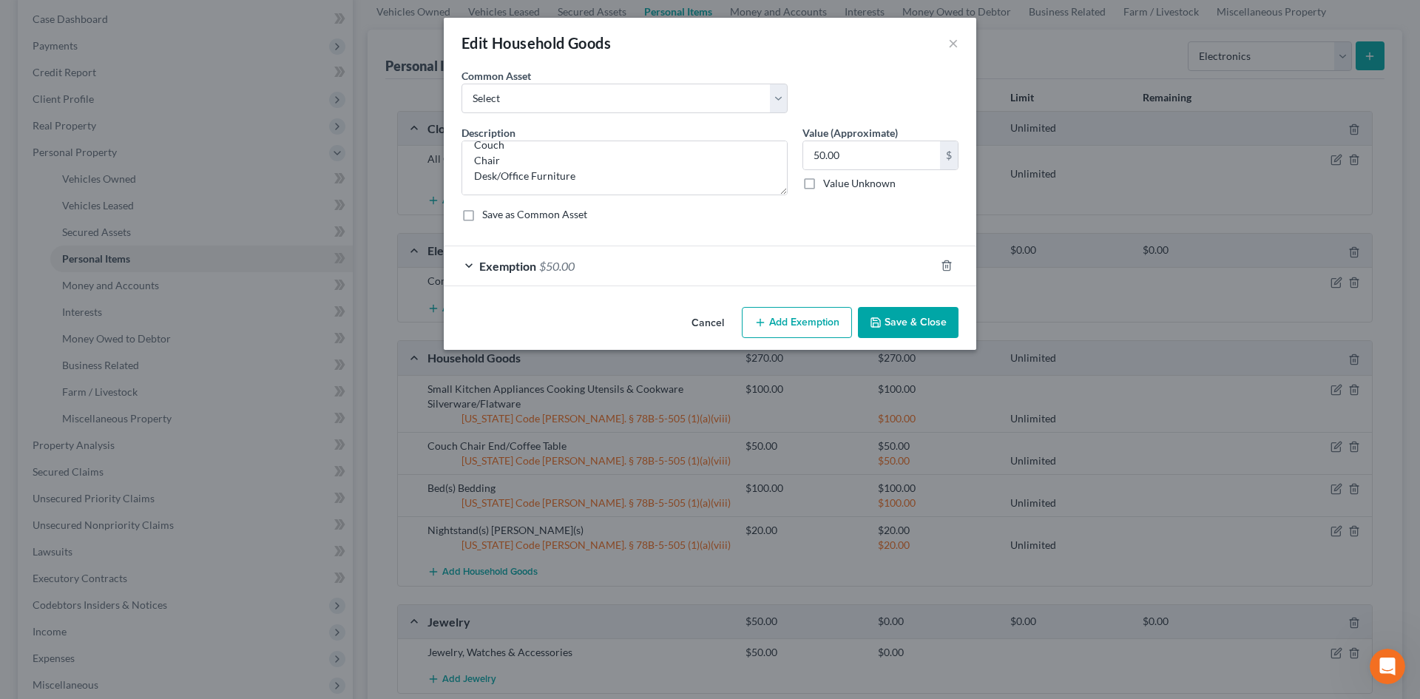
click at [901, 327] on button "Save & Close" at bounding box center [908, 322] width 101 height 31
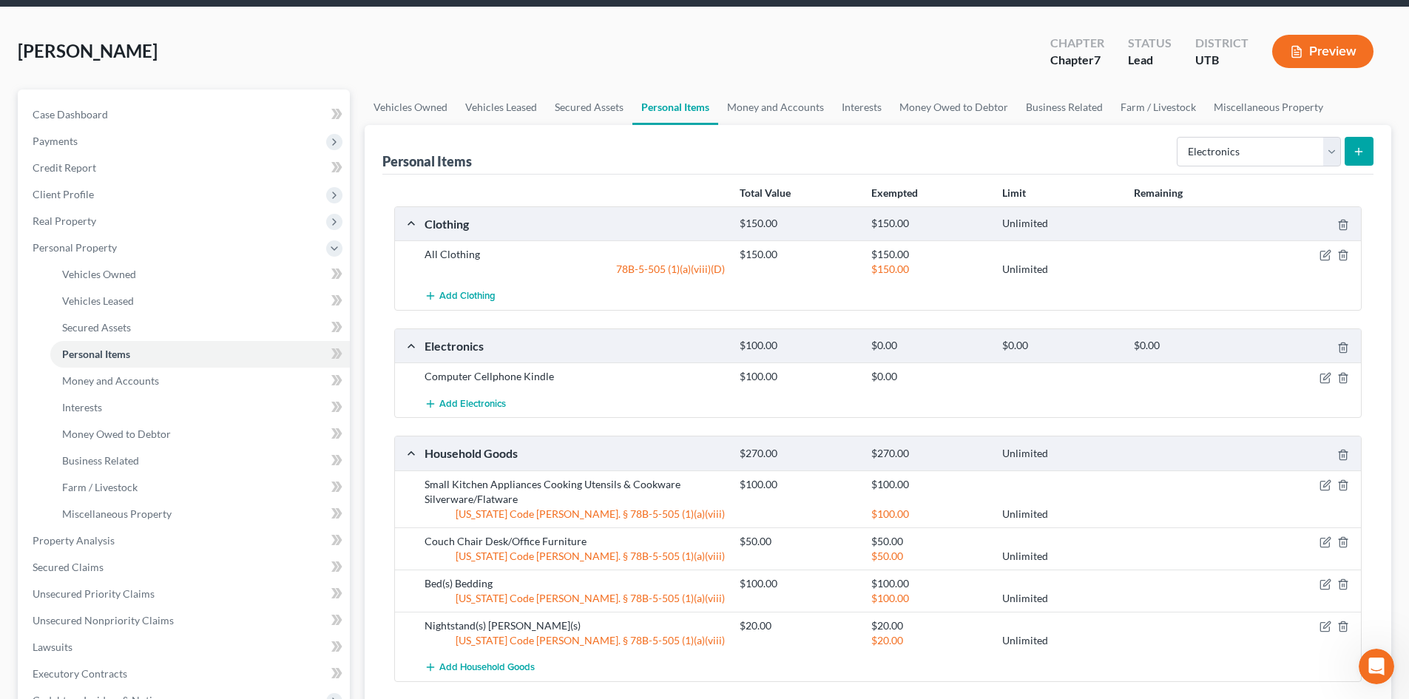
scroll to position [0, 0]
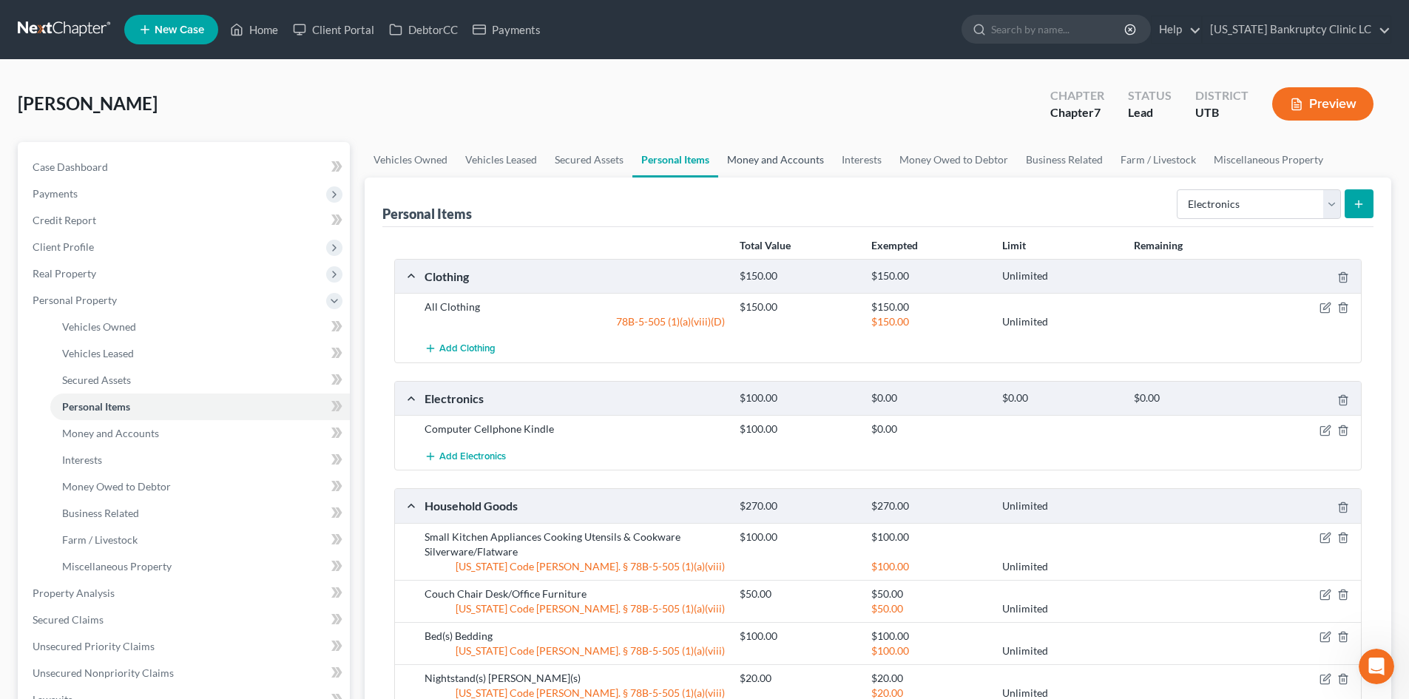
click at [785, 167] on link "Money and Accounts" at bounding box center [775, 160] width 115 height 36
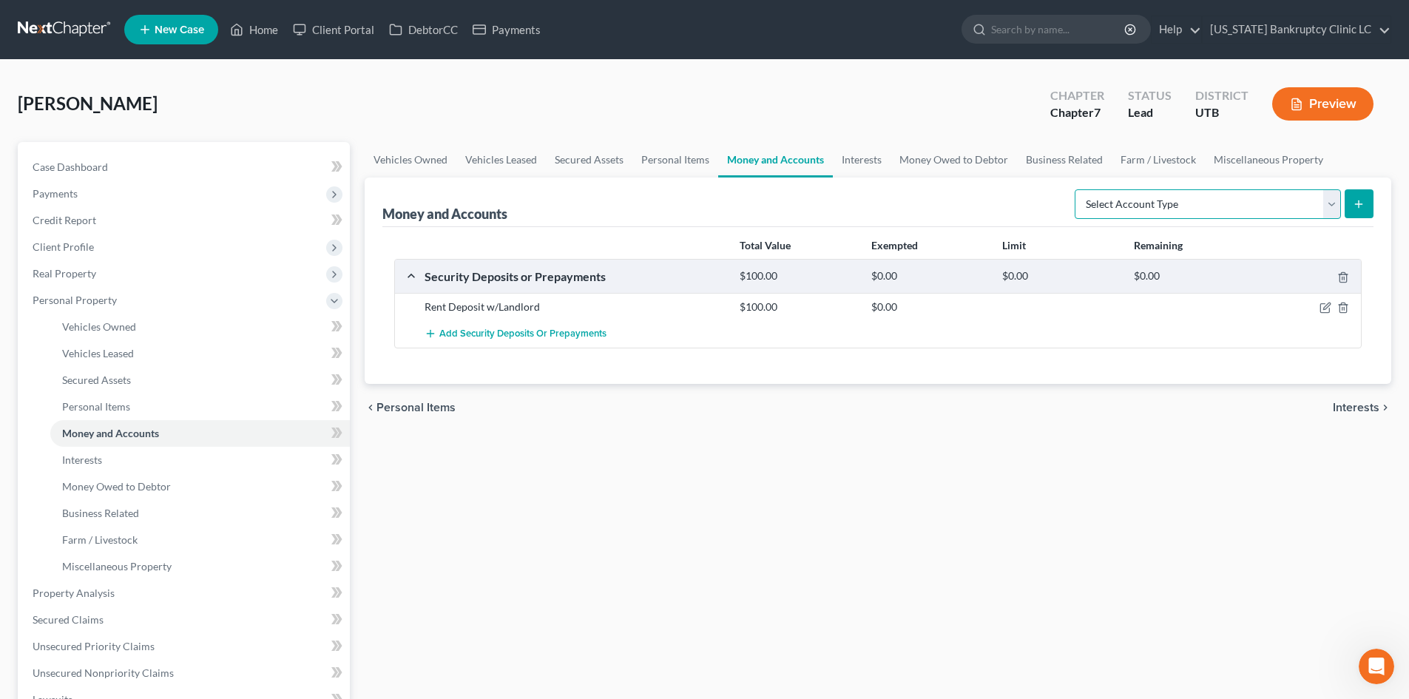
click at [1168, 200] on select "Select Account Type Brokerage Cash on Hand Certificates of Deposit Checking Acc…" at bounding box center [1208, 204] width 266 height 30
select select "checking"
click at [1078, 189] on select "Select Account Type Brokerage Cash on Hand Certificates of Deposit Checking Acc…" at bounding box center [1208, 204] width 266 height 30
click at [1168, 210] on button "submit" at bounding box center [1359, 203] width 29 height 29
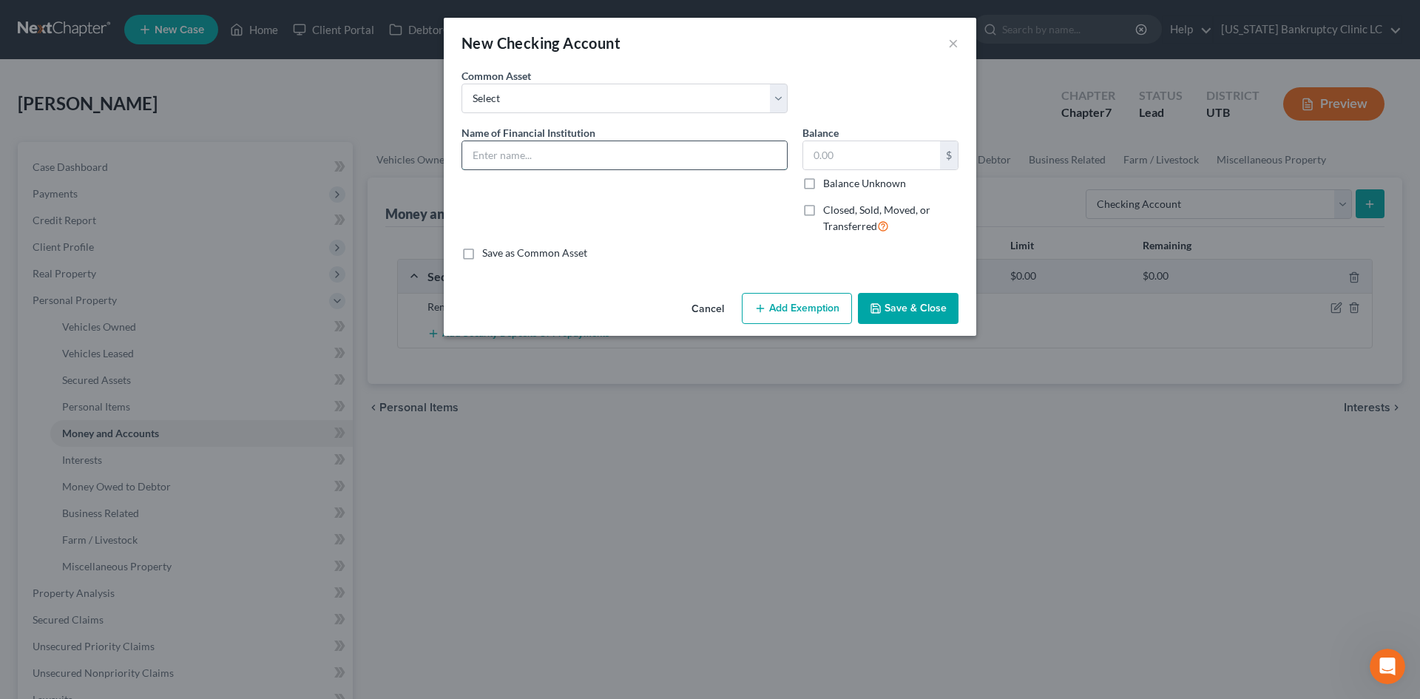
click at [547, 155] on input "text" at bounding box center [624, 155] width 325 height 28
type input "America First Credit Union #1613"
click at [889, 314] on button "Save & Close" at bounding box center [908, 308] width 101 height 31
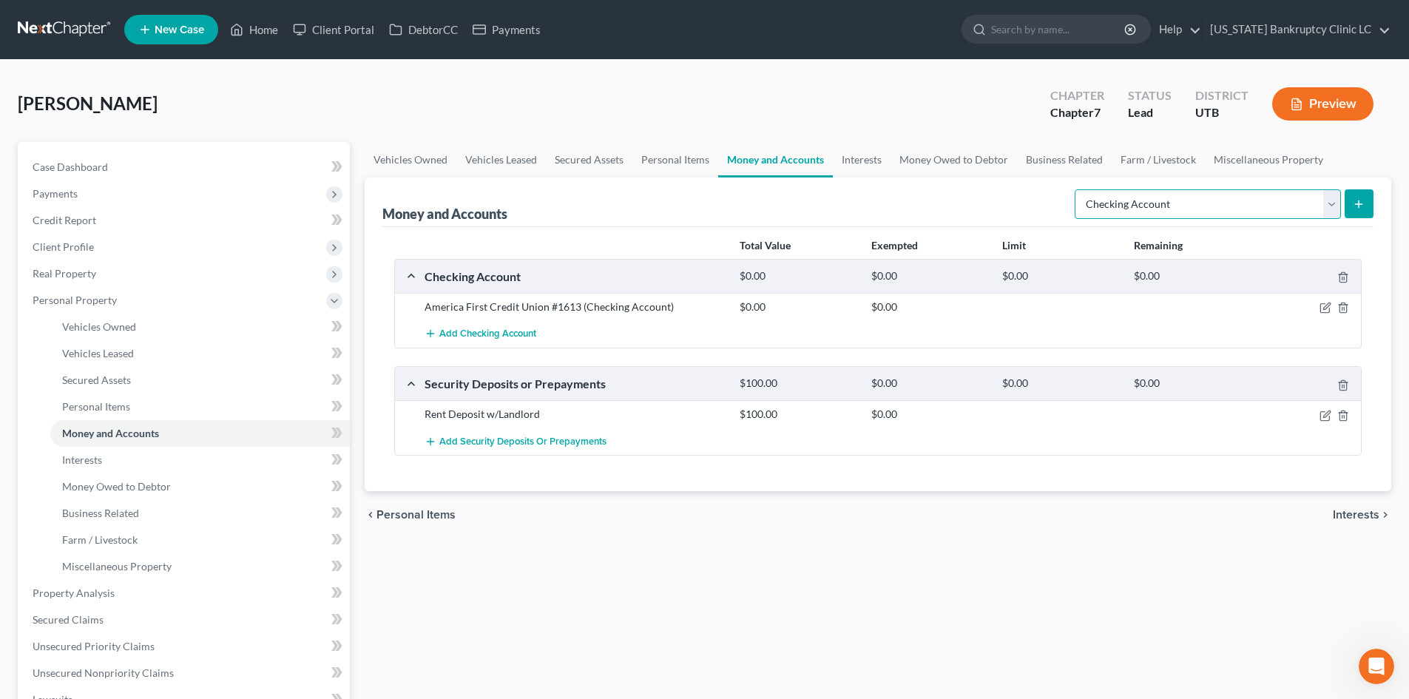
click at [1153, 203] on select "Select Account Type Brokerage Cash on Hand Certificates of Deposit Checking Acc…" at bounding box center [1208, 204] width 266 height 30
select select "savings"
click at [1078, 189] on select "Select Account Type Brokerage Cash on Hand Certificates of Deposit Checking Acc…" at bounding box center [1208, 204] width 266 height 30
click at [1168, 206] on button "submit" at bounding box center [1359, 203] width 29 height 29
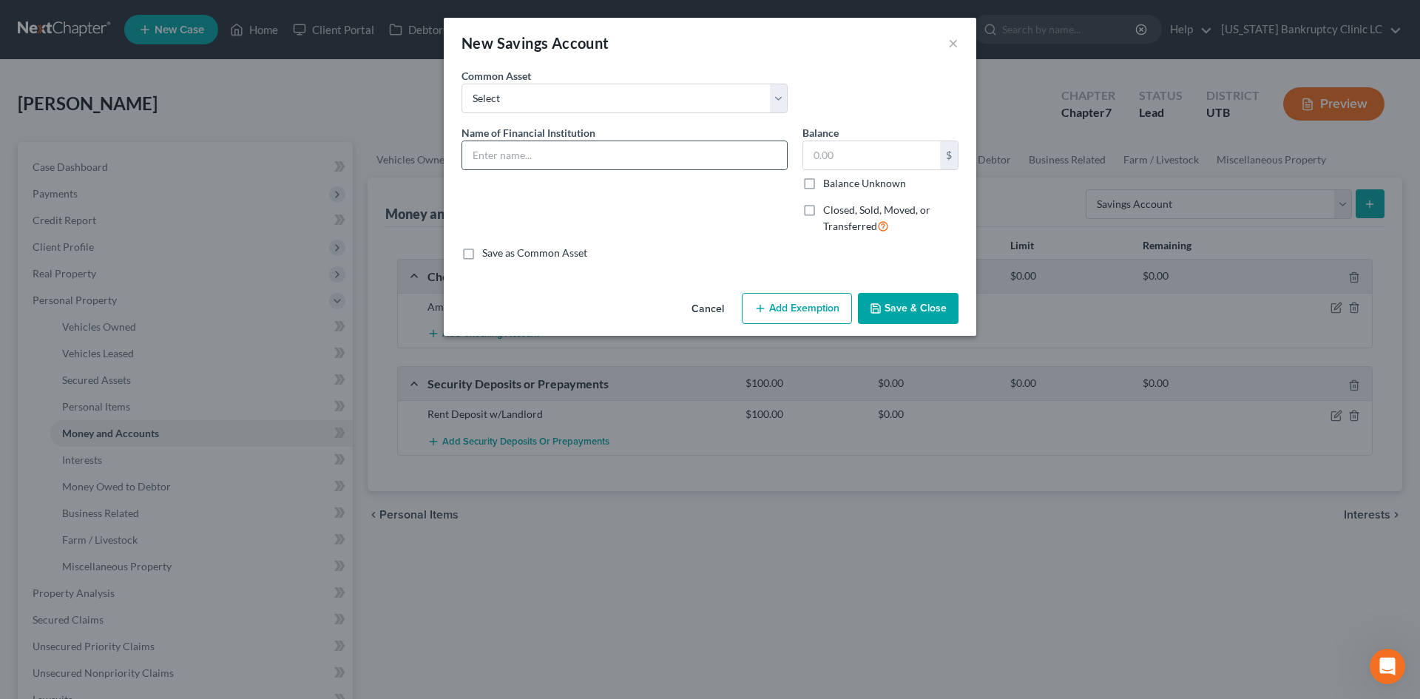
click at [683, 169] on div at bounding box center [625, 156] width 326 height 30
click at [681, 151] on input "text" at bounding box center [624, 155] width 325 height 28
paste input "America First Credit Union #1613"
type input "America First Credit Union #1613"
click at [900, 312] on button "Save & Close" at bounding box center [908, 308] width 101 height 31
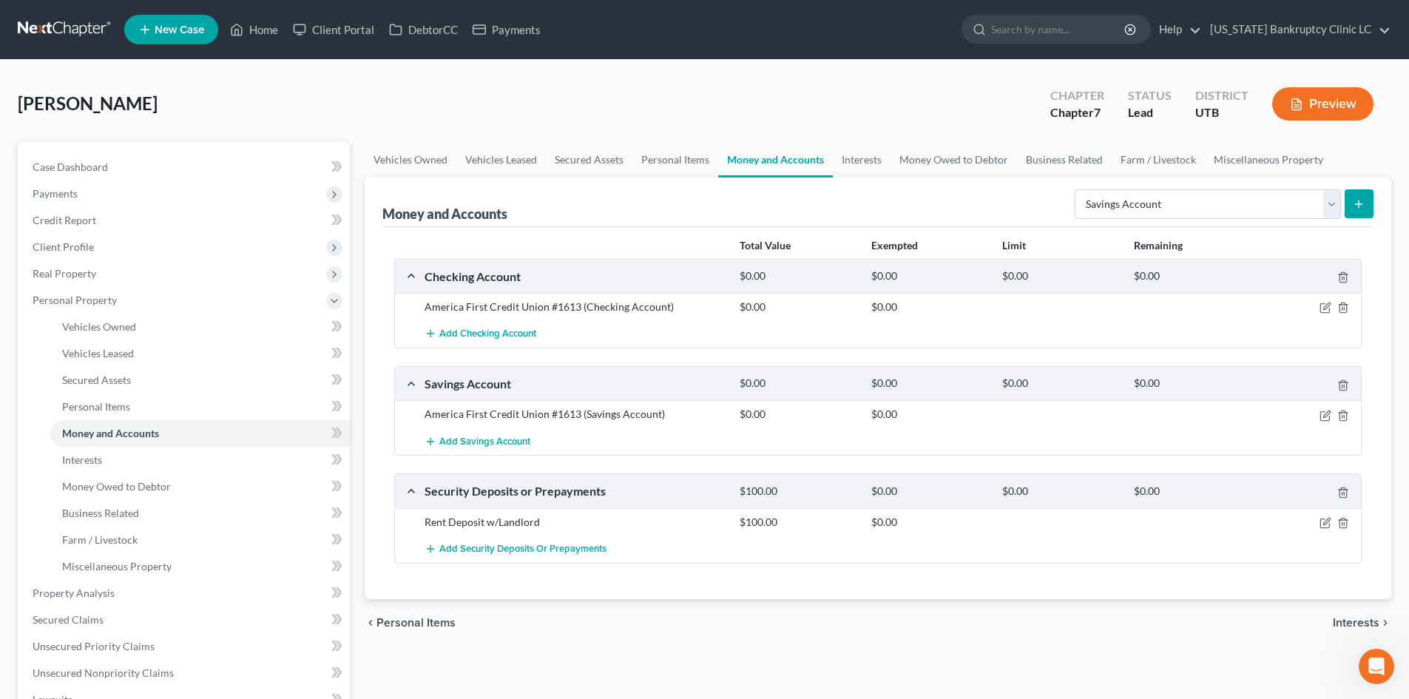
click at [1168, 203] on icon "submit" at bounding box center [1359, 204] width 12 height 12
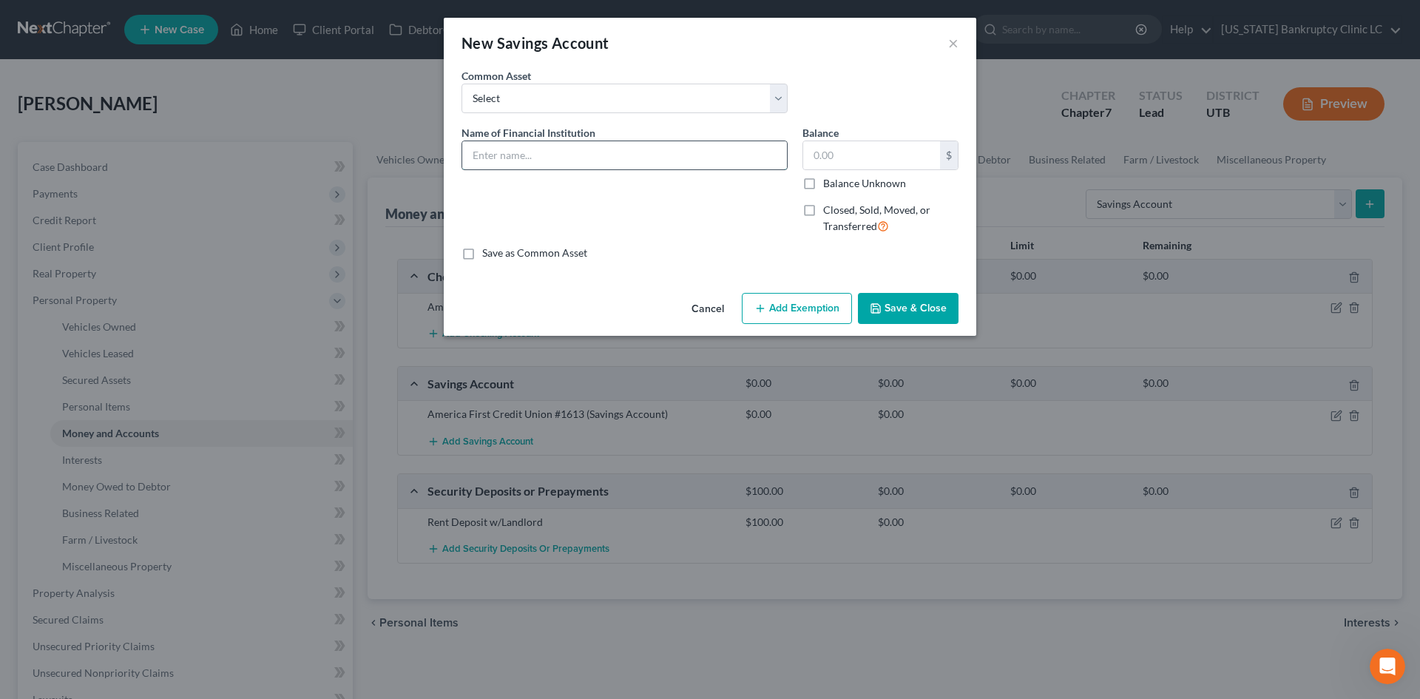
click at [613, 160] on input "text" at bounding box center [624, 155] width 325 height 28
type input "Goldenwest Credit Union #2718"
click at [936, 295] on button "Save & Close" at bounding box center [908, 308] width 101 height 31
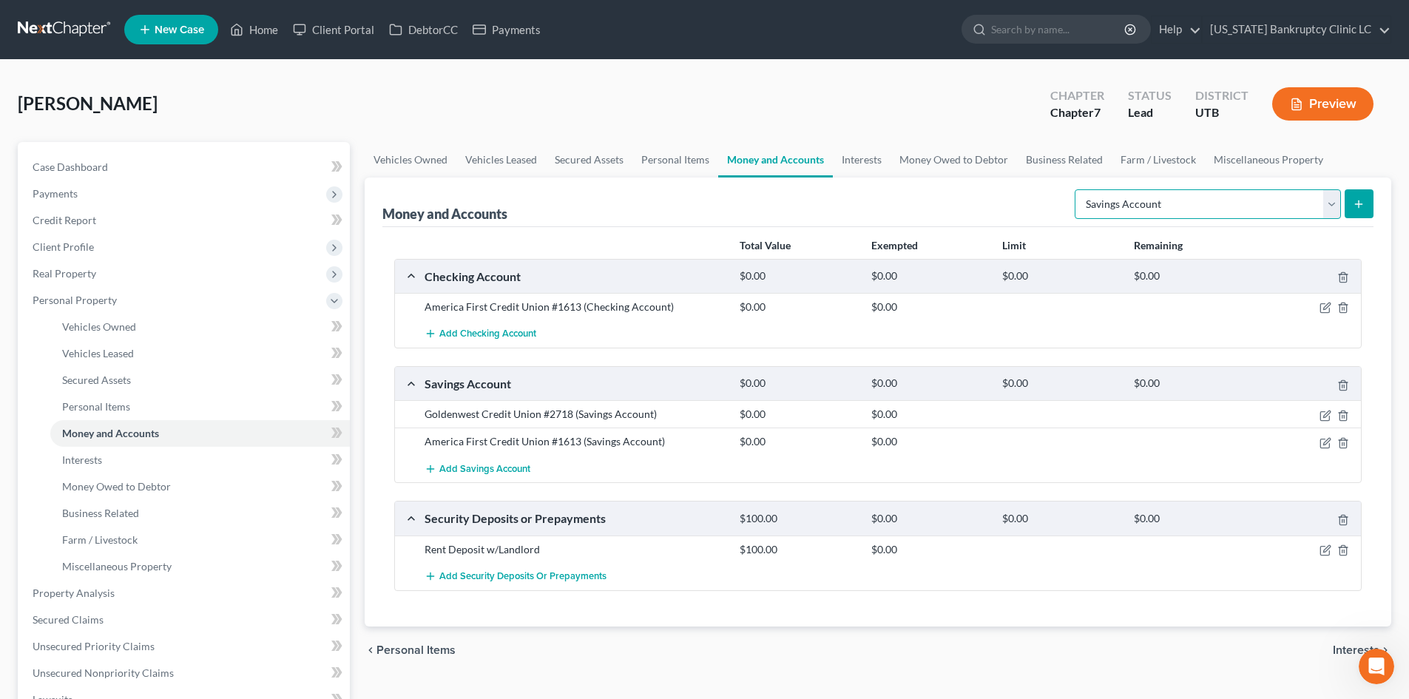
click at [1168, 203] on select "Select Account Type Brokerage Cash on Hand Certificates of Deposit Checking Acc…" at bounding box center [1208, 204] width 266 height 30
select select "checking"
click at [1078, 189] on select "Select Account Type Brokerage Cash on Hand Certificates of Deposit Checking Acc…" at bounding box center [1208, 204] width 266 height 30
click at [1168, 200] on icon "submit" at bounding box center [1359, 204] width 12 height 12
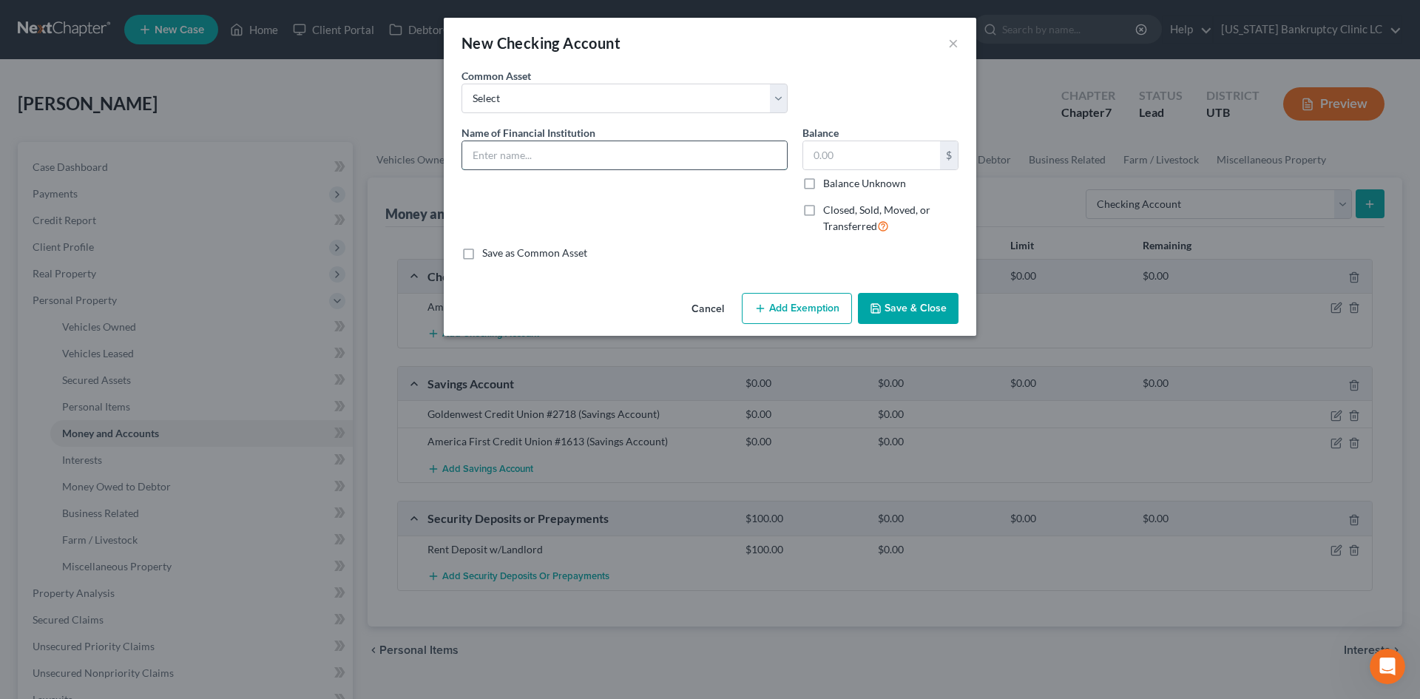
click at [727, 166] on input "text" at bounding box center [624, 155] width 325 height 28
paste input "Goldenwest Credit Union #2718"
type input "Goldenwest Credit Union #2718"
click at [914, 303] on button "Save & Close" at bounding box center [908, 308] width 101 height 31
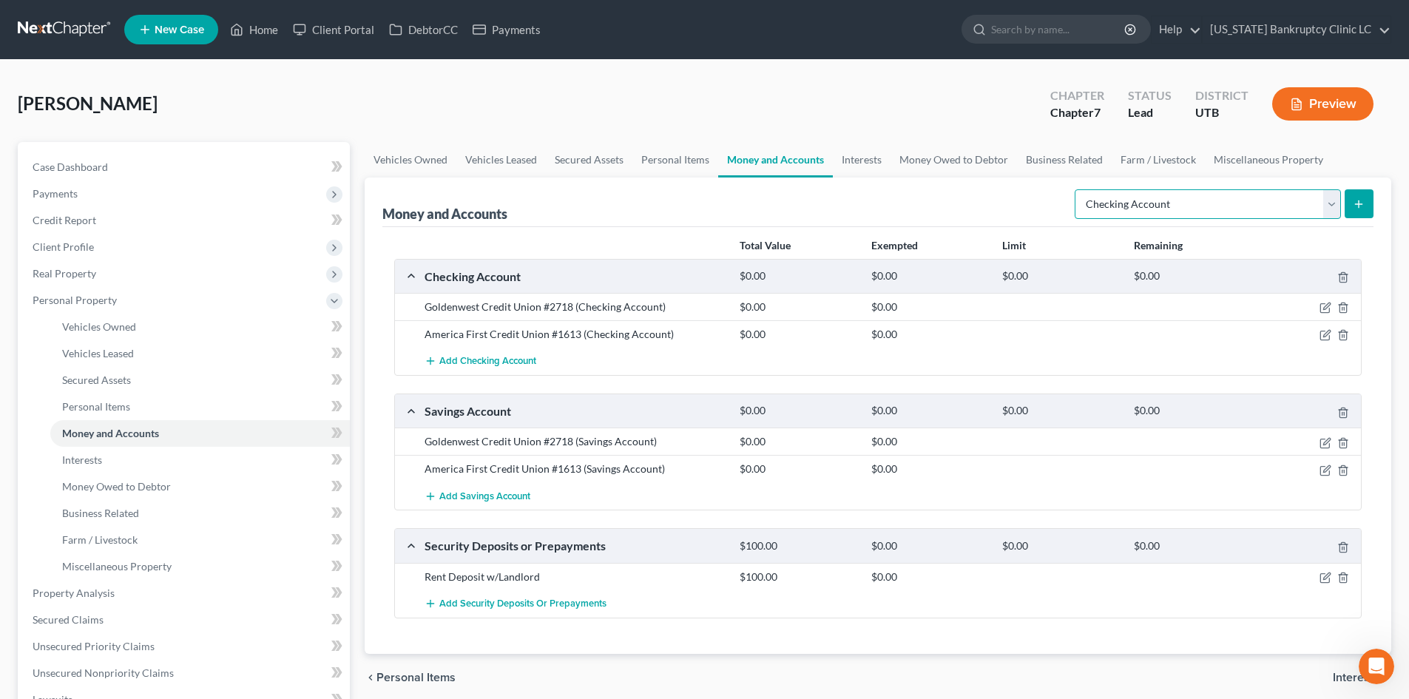
click at [1159, 215] on select "Select Account Type Brokerage Cash on Hand Certificates of Deposit Checking Acc…" at bounding box center [1208, 204] width 266 height 30
select select "other"
click at [1078, 189] on select "Select Account Type Brokerage Cash on Hand Certificates of Deposit Checking Acc…" at bounding box center [1208, 204] width 266 height 30
click at [1168, 209] on button "submit" at bounding box center [1359, 203] width 29 height 29
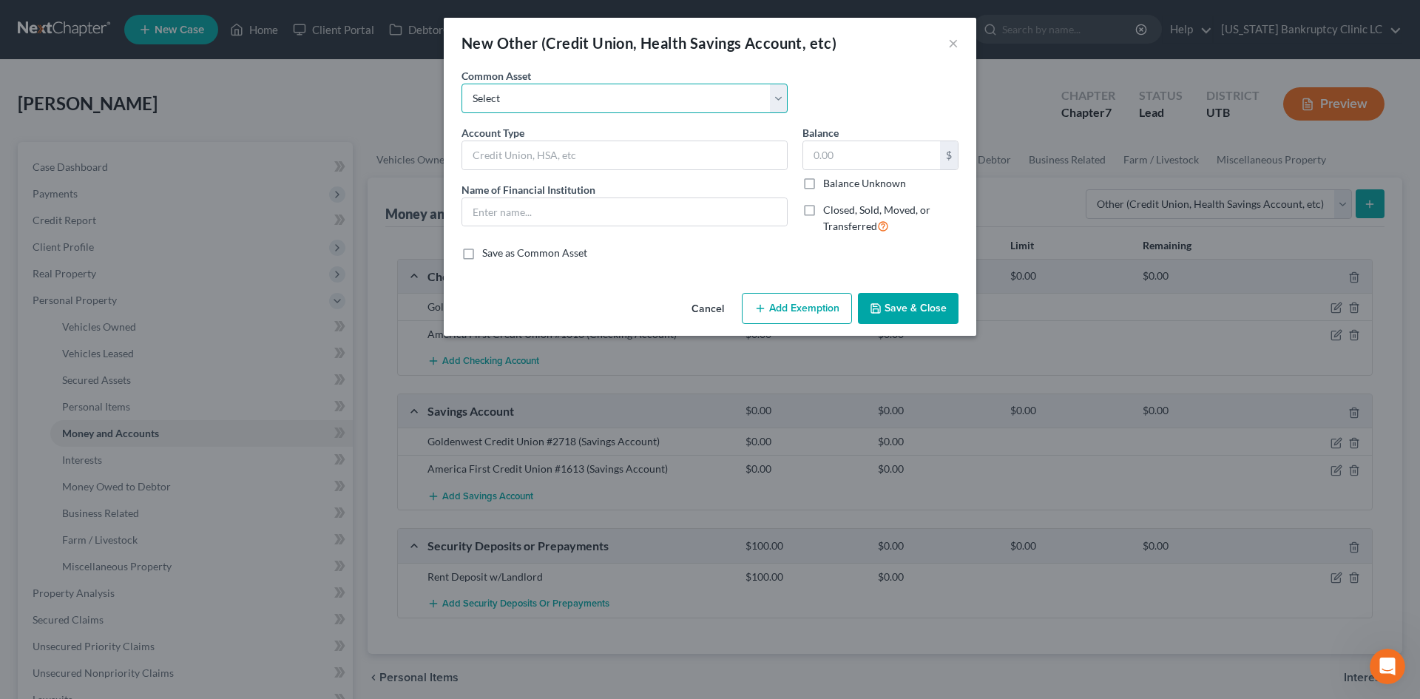
click at [567, 101] on select "Select Credit Union PayPal Prepaid Credit Union Digital currency HSA Health Sav…" at bounding box center [625, 99] width 326 height 30
click at [553, 109] on select "Select Credit Union PayPal Prepaid Credit Union Digital currency HSA Health Sav…" at bounding box center [625, 99] width 326 height 30
click at [526, 149] on input "text" at bounding box center [624, 155] width 325 height 28
type input "Venmo"
click at [547, 203] on input "text" at bounding box center [624, 212] width 325 height 28
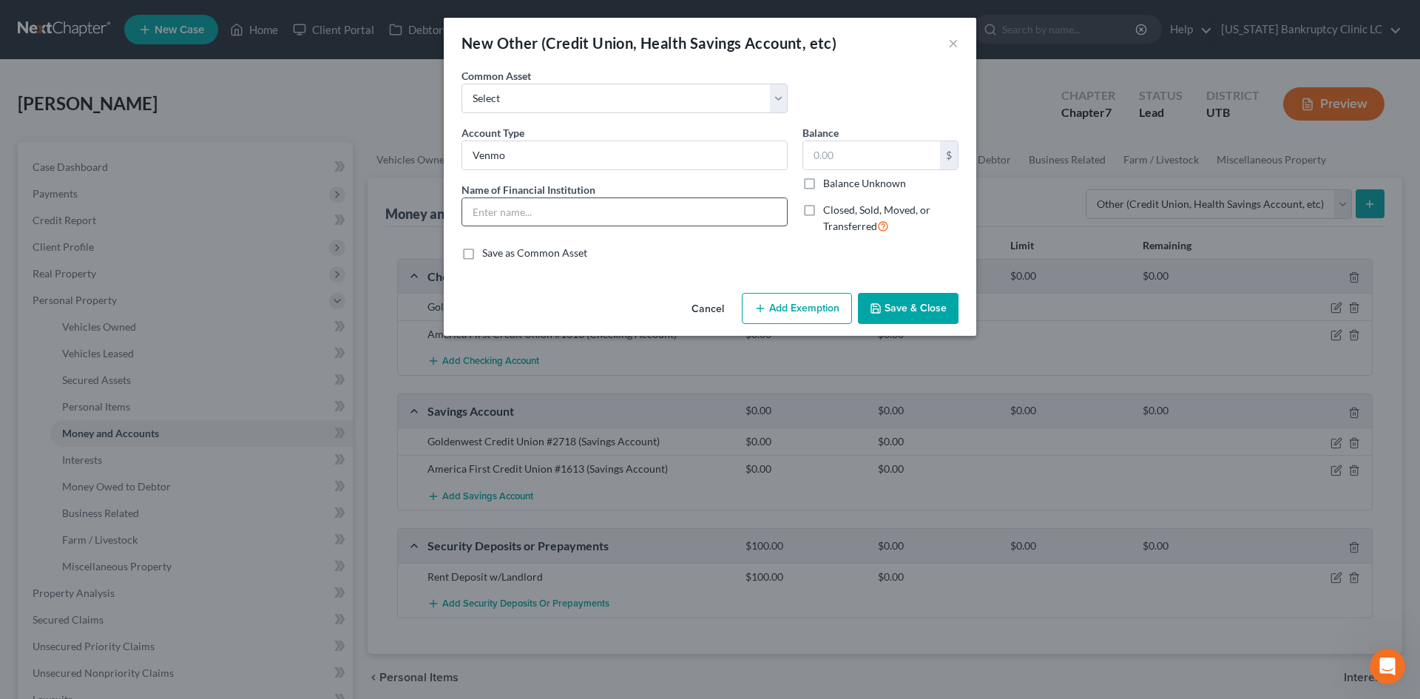
paste input "Venmo"
type input "Venmo"
click at [954, 308] on button "Save & Close" at bounding box center [908, 308] width 101 height 31
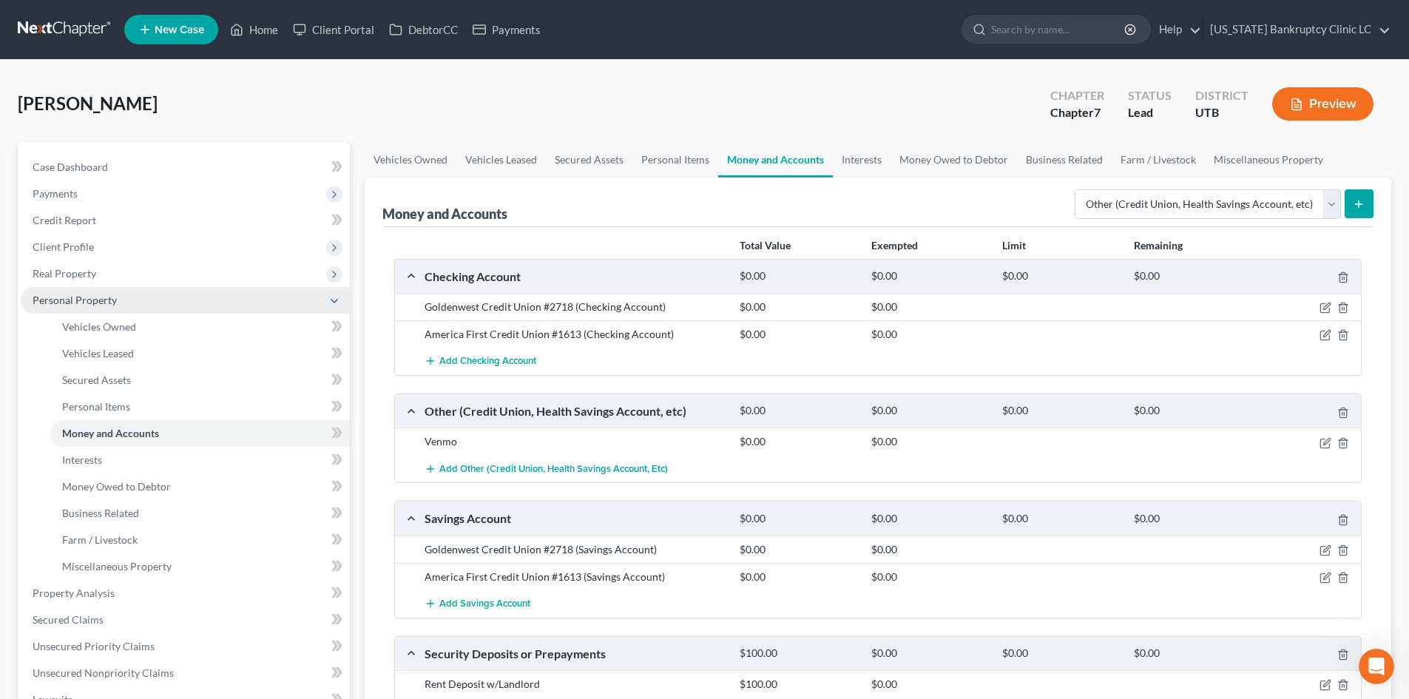
click at [98, 297] on span "Personal Property" at bounding box center [75, 300] width 84 height 13
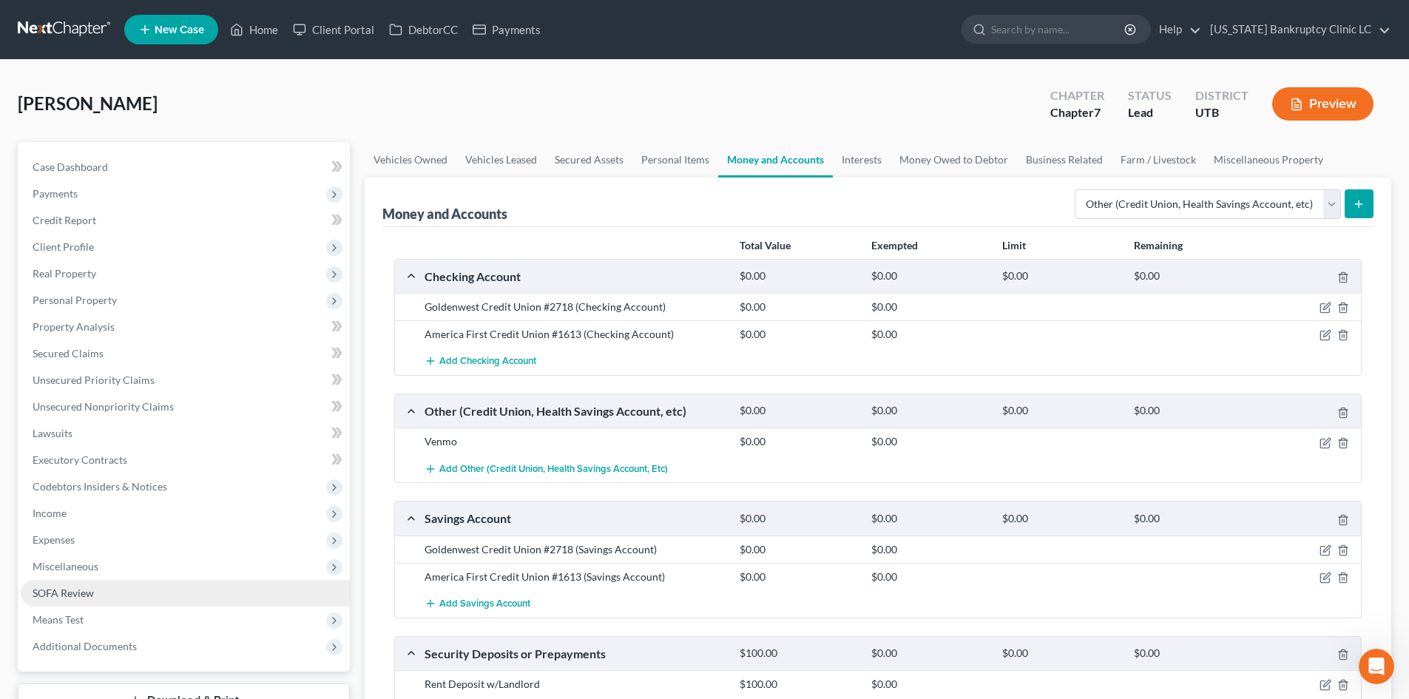
click at [69, 595] on span "SOFA Review" at bounding box center [63, 593] width 61 height 13
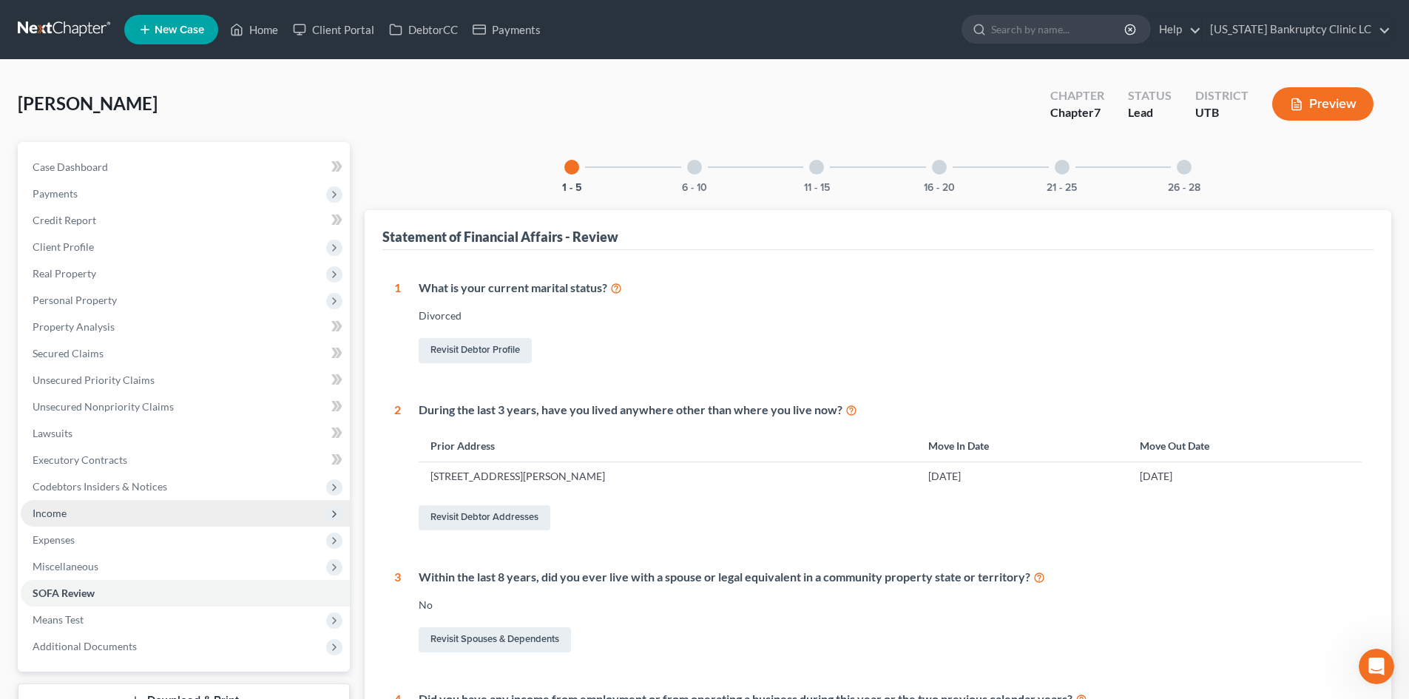
click at [75, 509] on span "Income" at bounding box center [185, 513] width 329 height 27
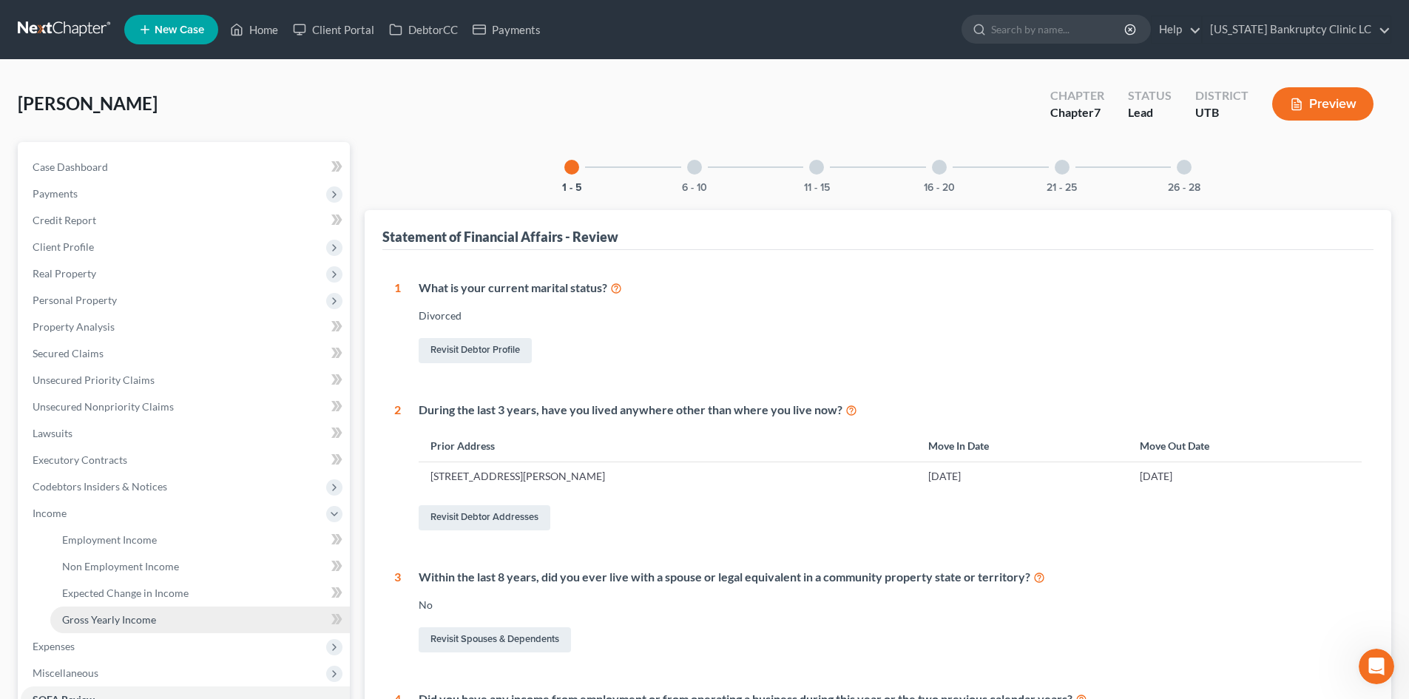
click at [133, 612] on link "Gross Yearly Income" at bounding box center [200, 620] width 300 height 27
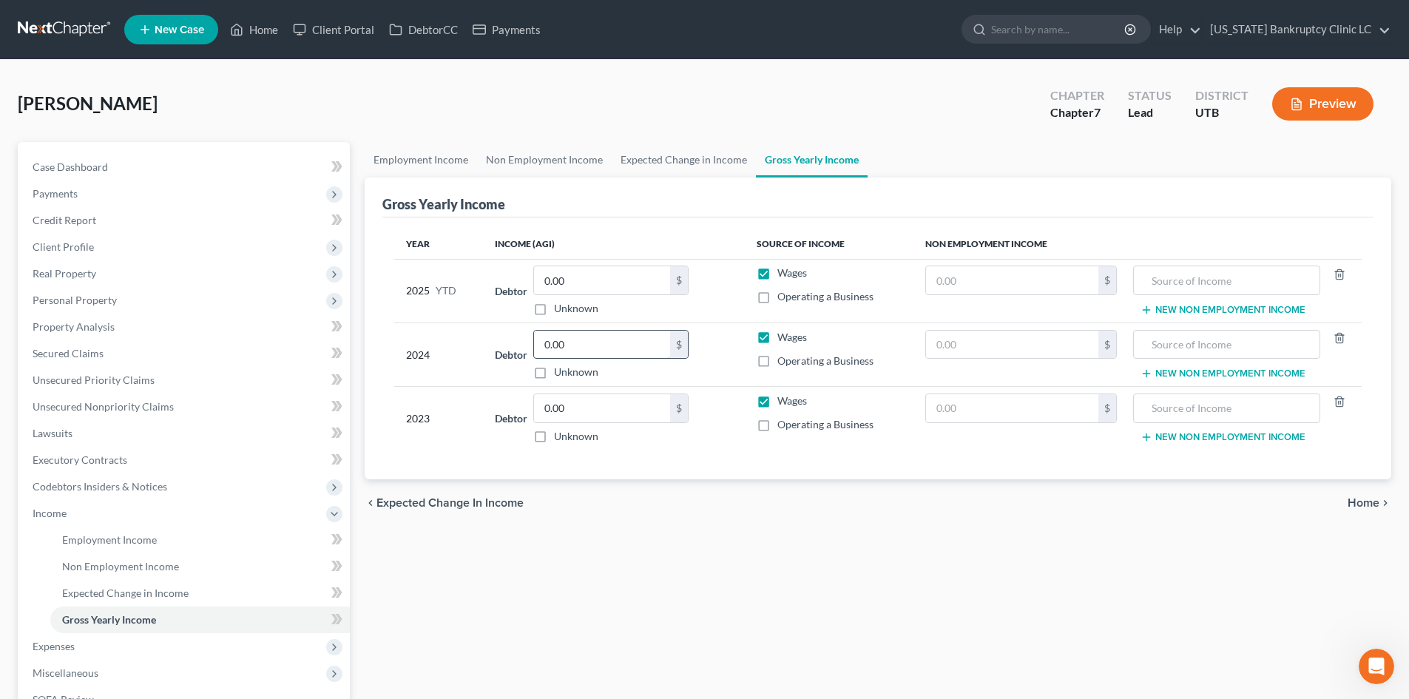
click at [617, 357] on input "0.00" at bounding box center [602, 345] width 136 height 28
click at [598, 419] on input "0.00" at bounding box center [602, 408] width 136 height 28
click at [612, 399] on input "0.00" at bounding box center [602, 408] width 136 height 28
click at [595, 412] on input "0.00" at bounding box center [602, 408] width 136 height 28
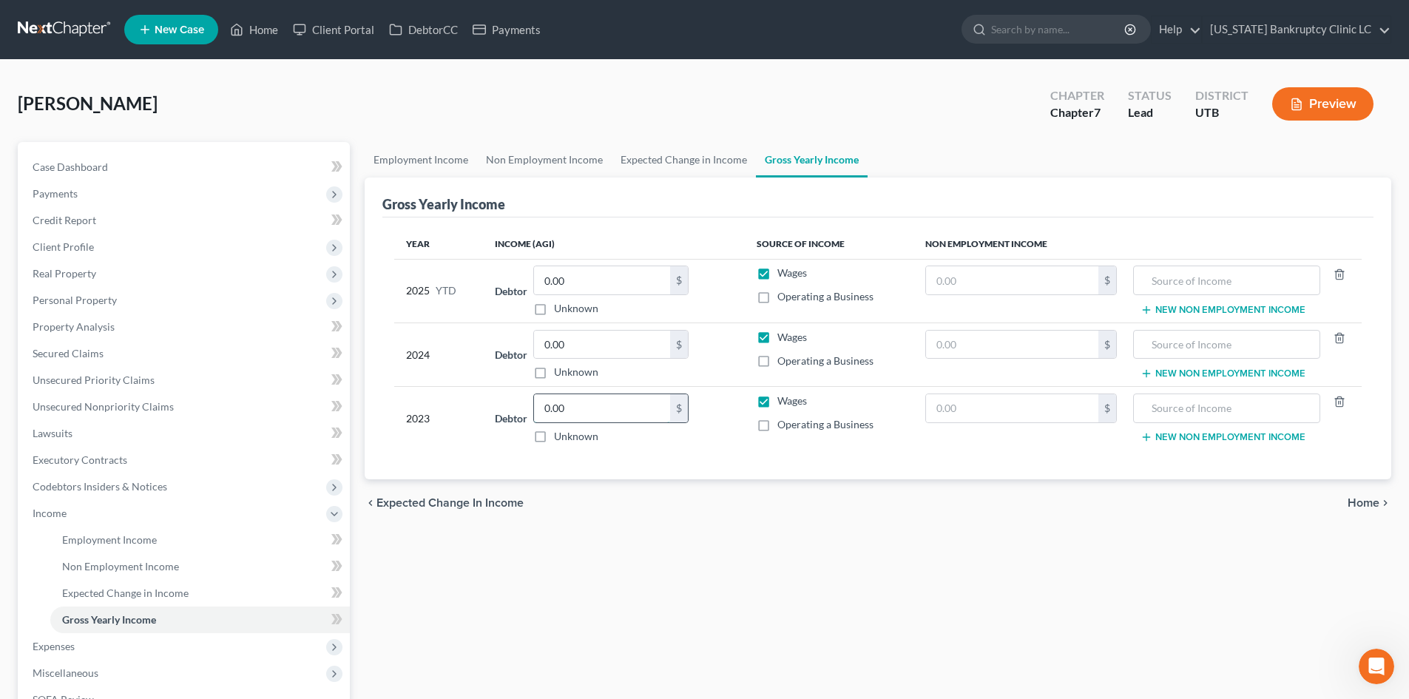
click at [594, 412] on input "0.00" at bounding box center [602, 408] width 136 height 28
type input "42,376"
click at [713, 446] on td "Debtor 42,376.00 $ Unknown Balance Undetermined 42,376 $ Unknown" at bounding box center [613, 419] width 261 height 64
click at [777, 338] on label "Wages" at bounding box center [792, 337] width 30 height 15
click at [783, 338] on input "Wages" at bounding box center [788, 335] width 10 height 10
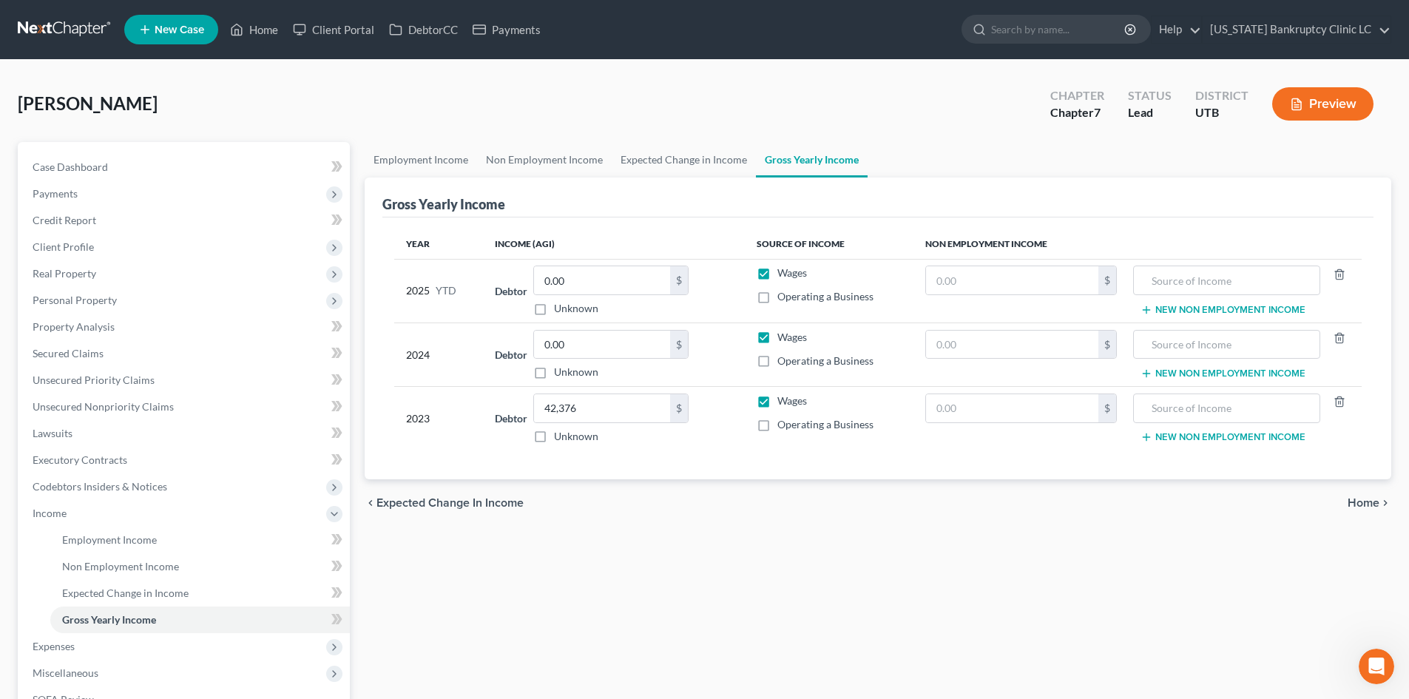
checkbox input "false"
click at [777, 278] on label "Wages" at bounding box center [792, 273] width 30 height 15
click at [783, 275] on input "Wages" at bounding box center [788, 271] width 10 height 10
checkbox input "false"
click at [411, 161] on link "Employment Income" at bounding box center [421, 160] width 112 height 36
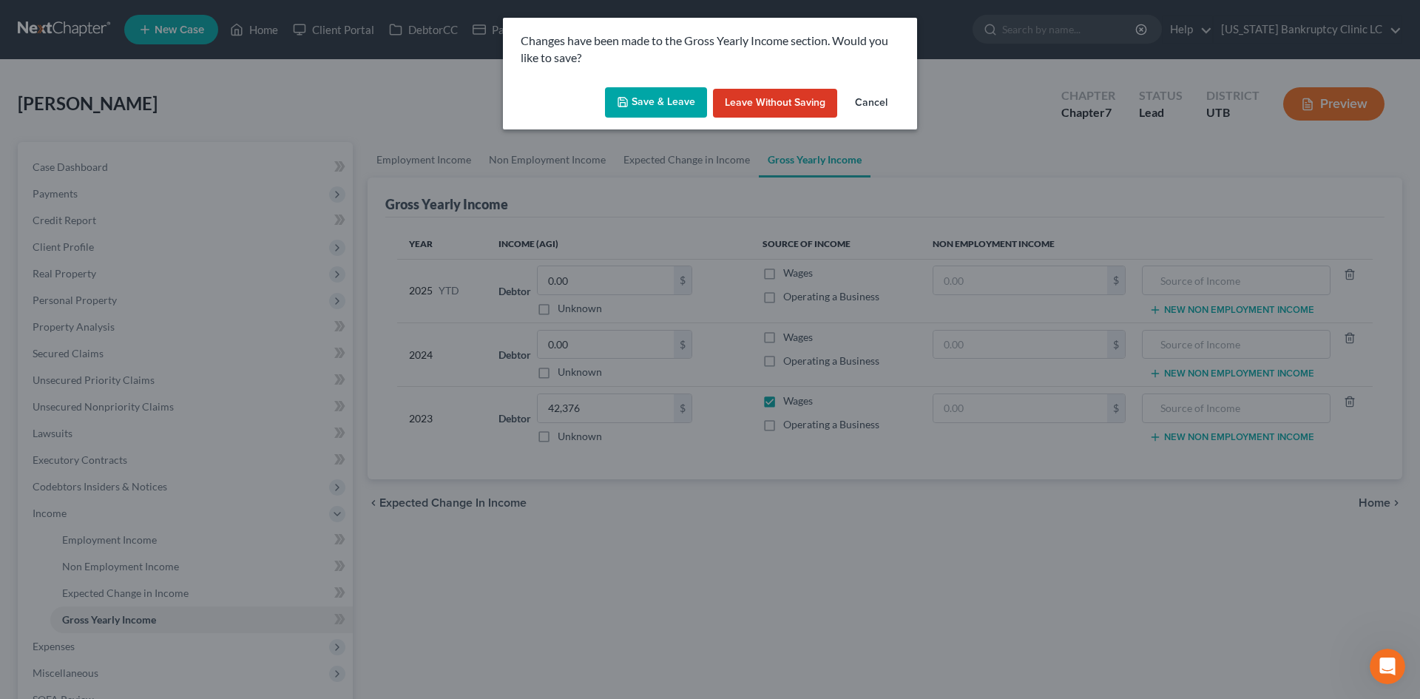
click at [692, 107] on button "Save & Leave" at bounding box center [656, 102] width 102 height 31
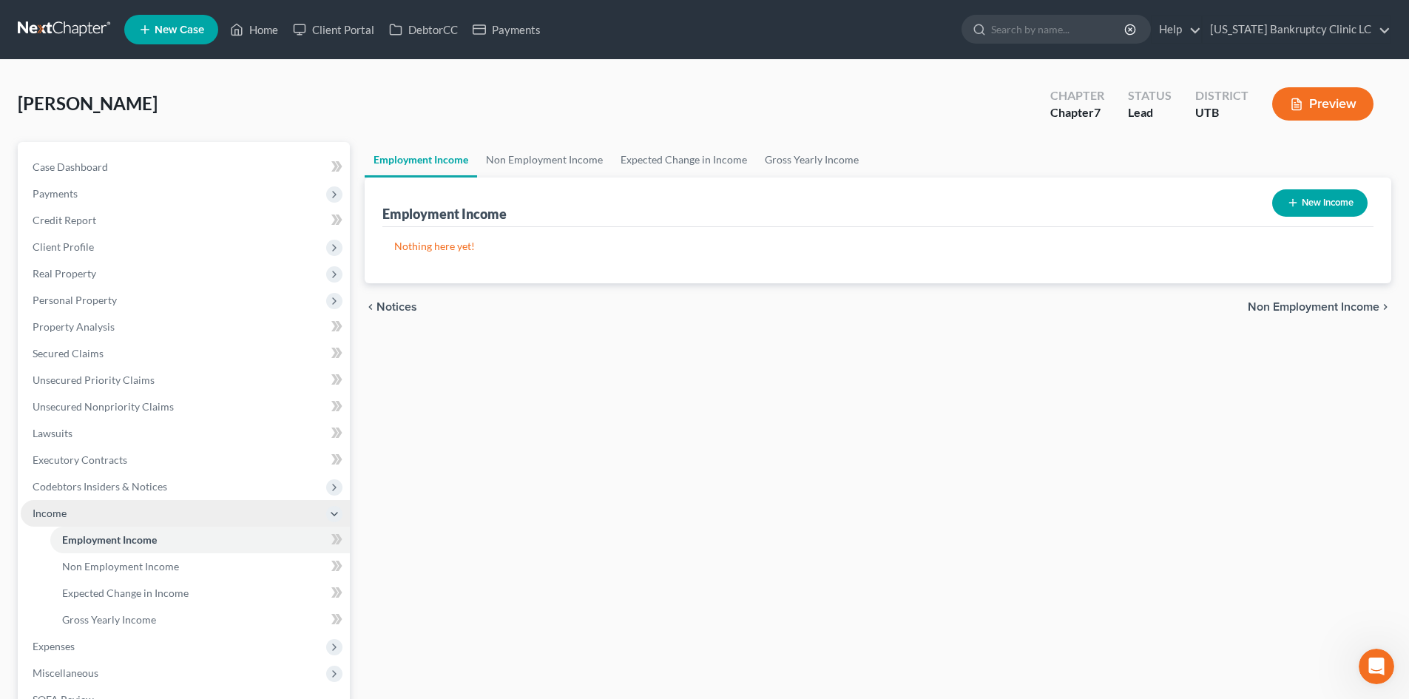
click at [113, 512] on span "Income" at bounding box center [185, 513] width 329 height 27
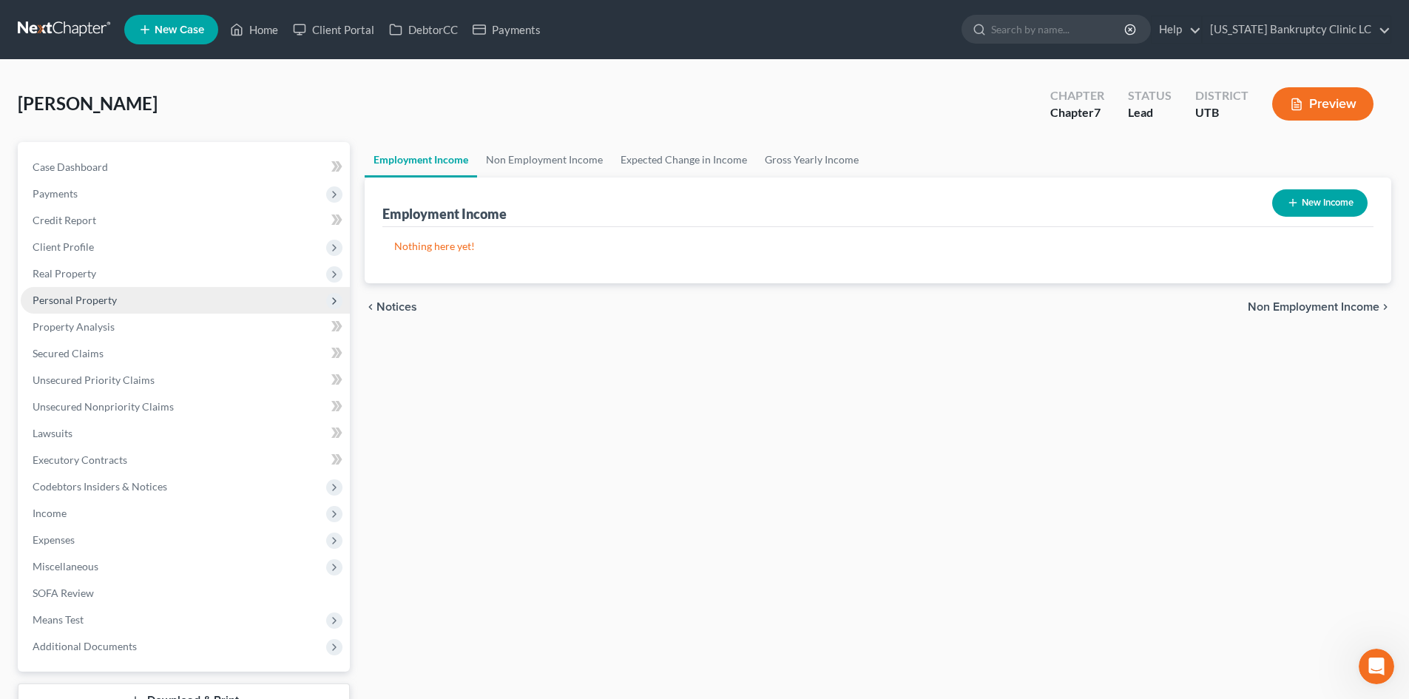
click at [97, 294] on span "Personal Property" at bounding box center [75, 300] width 84 height 13
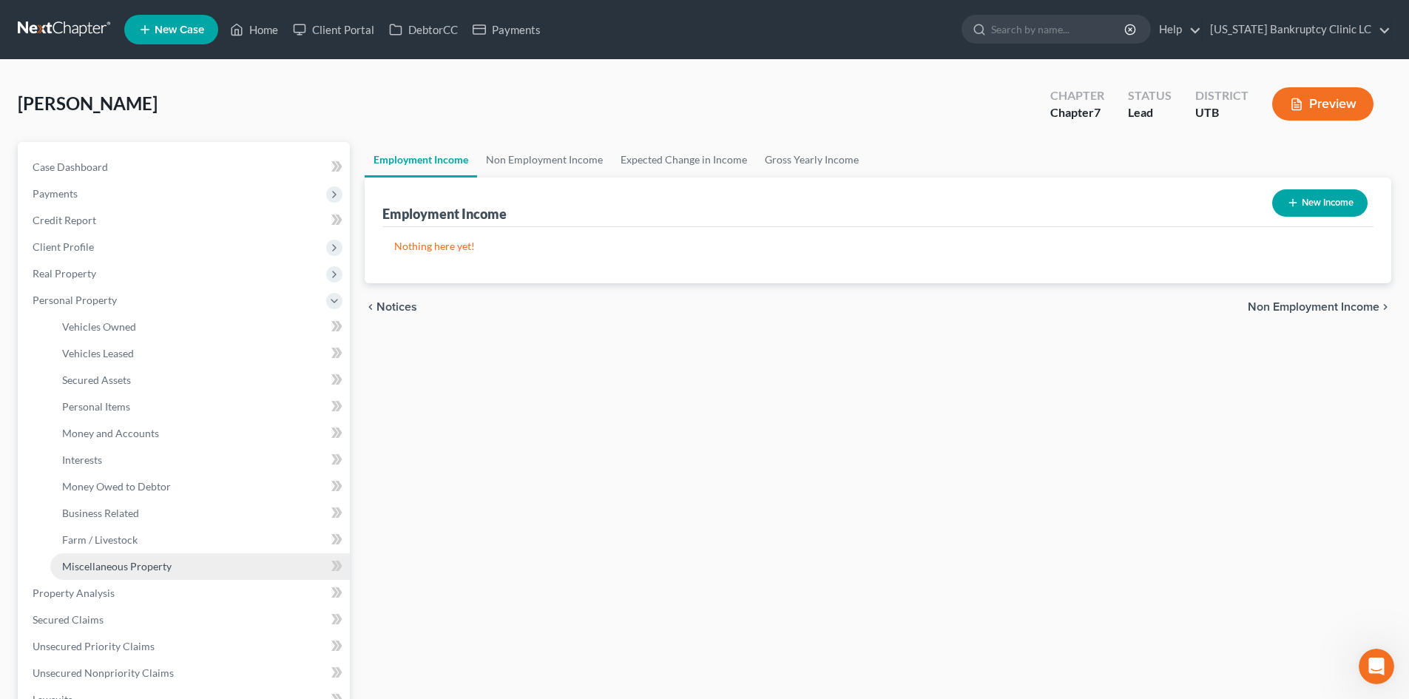
click at [162, 573] on link "Miscellaneous Property" at bounding box center [200, 566] width 300 height 27
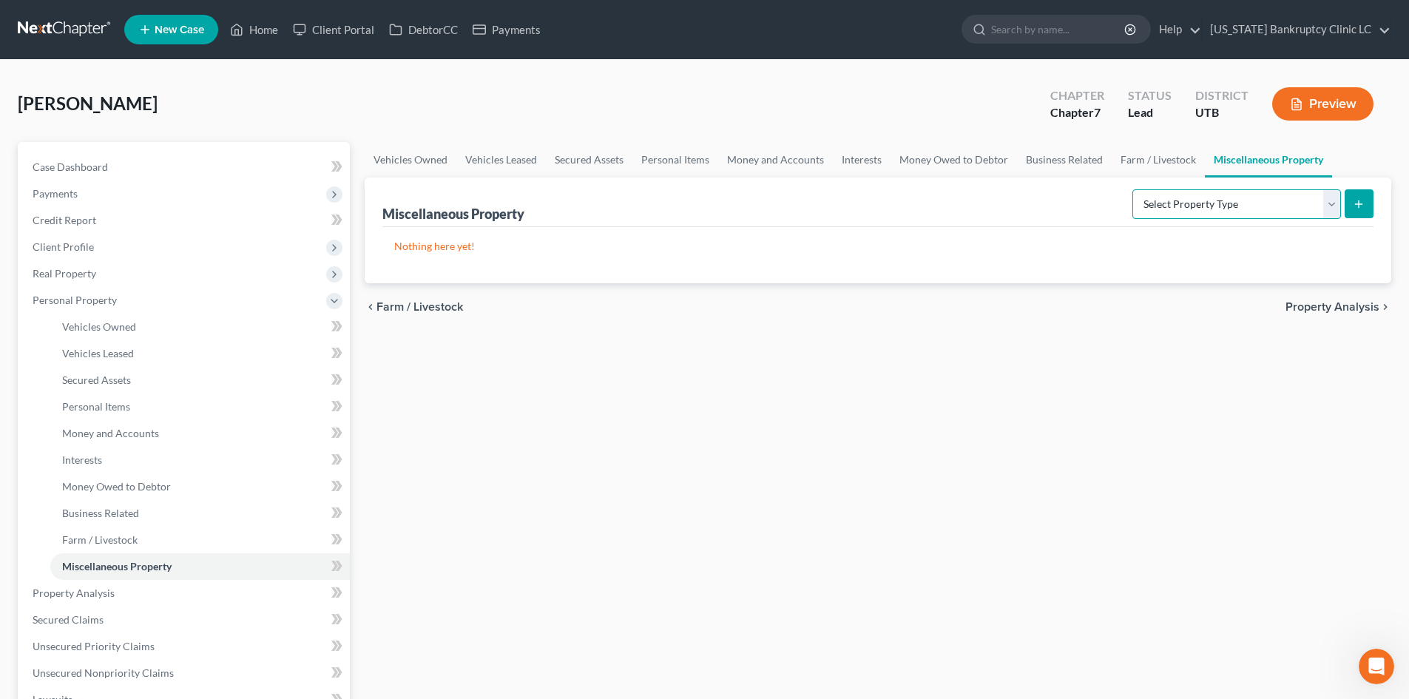
click at [1168, 202] on select "Select Property Type Assigned for Creditor Benefit Within 1 Year Holding for An…" at bounding box center [1237, 204] width 209 height 30
select select "stored_within_1_year"
click at [1133, 189] on select "Select Property Type Assigned for Creditor Benefit Within 1 Year Holding for An…" at bounding box center [1237, 204] width 209 height 30
click at [1168, 201] on icon "submit" at bounding box center [1359, 204] width 12 height 12
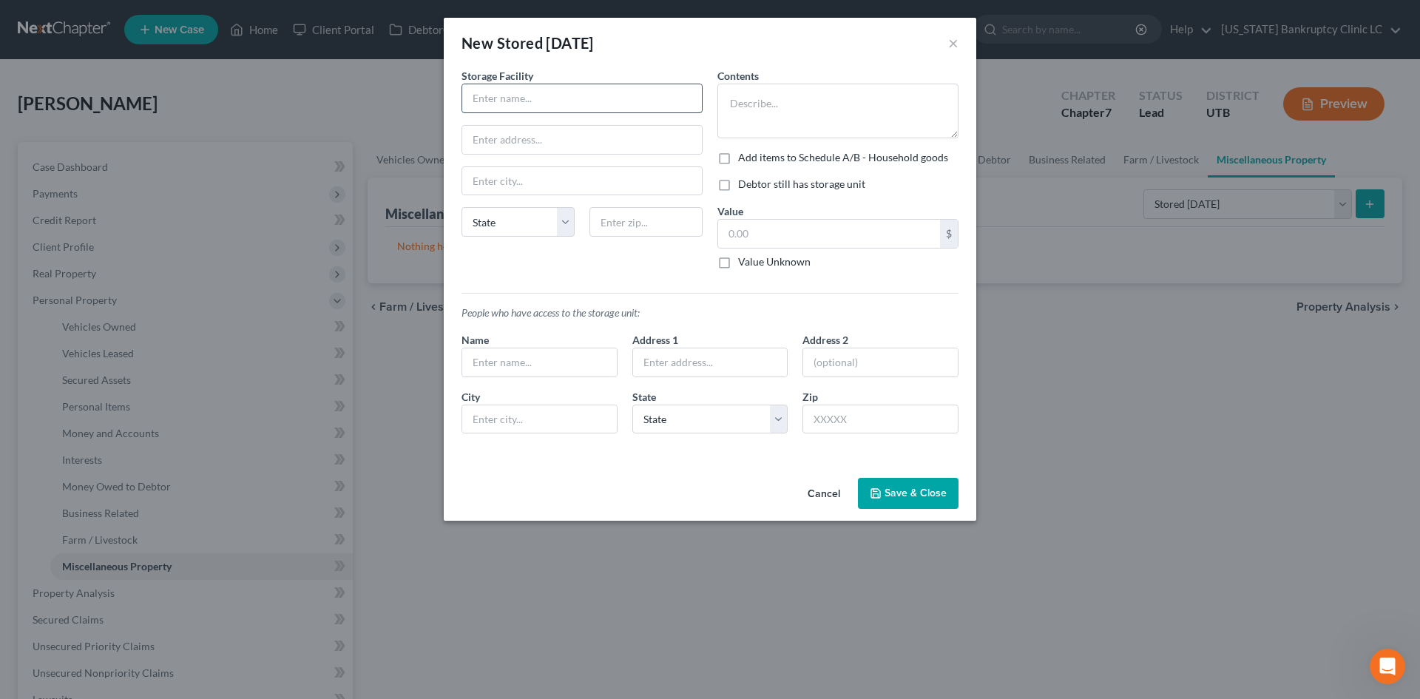
click at [524, 104] on input "text" at bounding box center [582, 98] width 240 height 28
paste input "Pink Door Storage - Ogden"
type input "Pink Door Storage - Ogden"
click at [596, 141] on input "text" at bounding box center [582, 140] width 240 height 28
paste input "3490 Parker Dr"
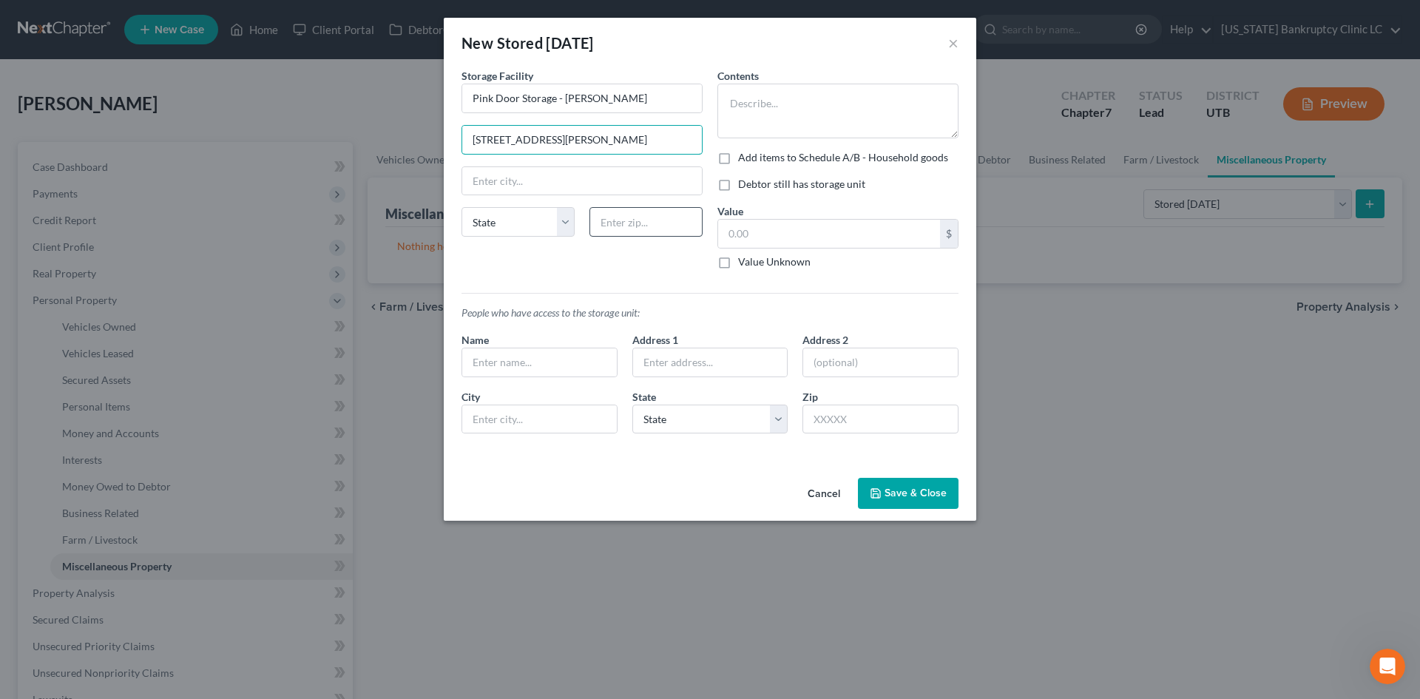
type input "3490 Parker Dr"
click at [622, 219] on input "text" at bounding box center [646, 222] width 113 height 30
type input "84405"
type input "Ogden"
select select "46"
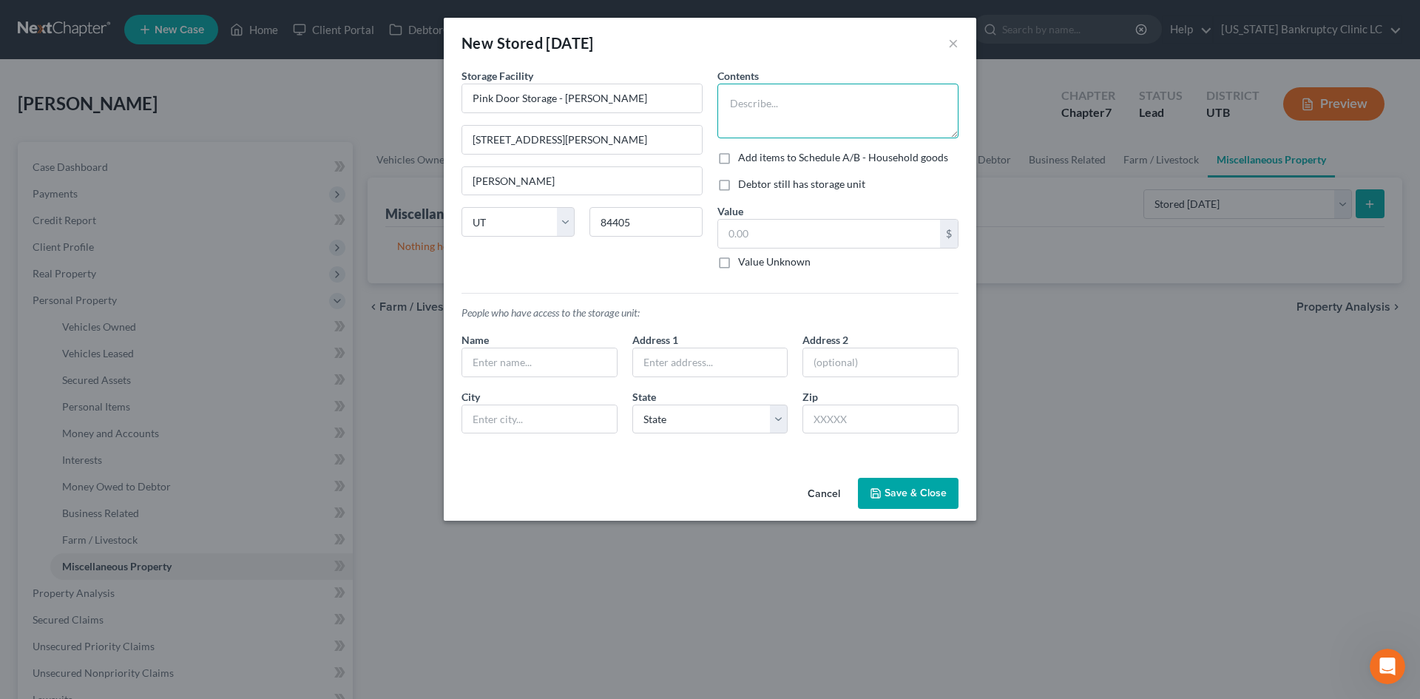
click at [780, 104] on textarea at bounding box center [838, 111] width 241 height 55
type textarea "Holiday decor, kids items, massage therapy equipment"
click at [796, 188] on label "Debtor still has storage unit" at bounding box center [801, 184] width 127 height 15
click at [754, 186] on input "Debtor still has storage unit" at bounding box center [749, 182] width 10 height 10
checkbox input "true"
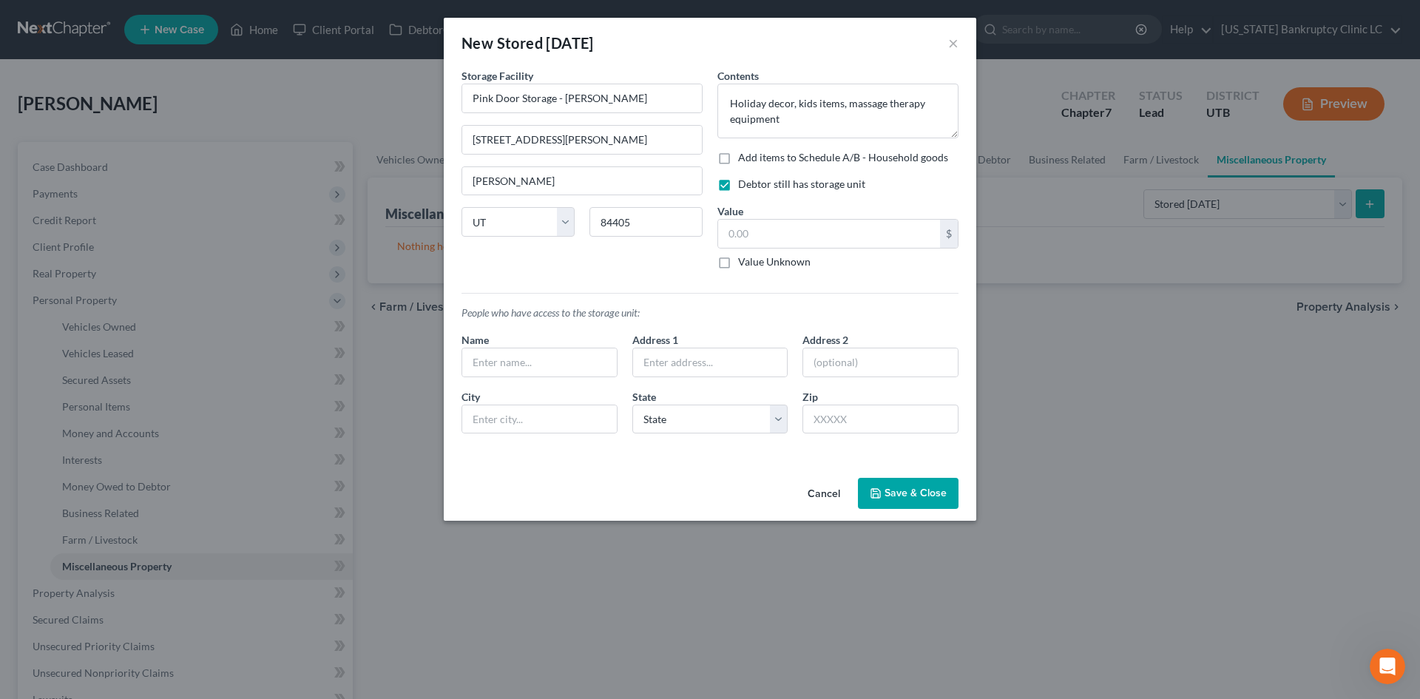
click at [763, 266] on label "Value Unknown" at bounding box center [774, 261] width 72 height 15
click at [754, 264] on input "Value Unknown" at bounding box center [749, 259] width 10 height 10
checkbox input "true"
type input "0.00"
click at [918, 492] on button "Save & Close" at bounding box center [908, 493] width 101 height 31
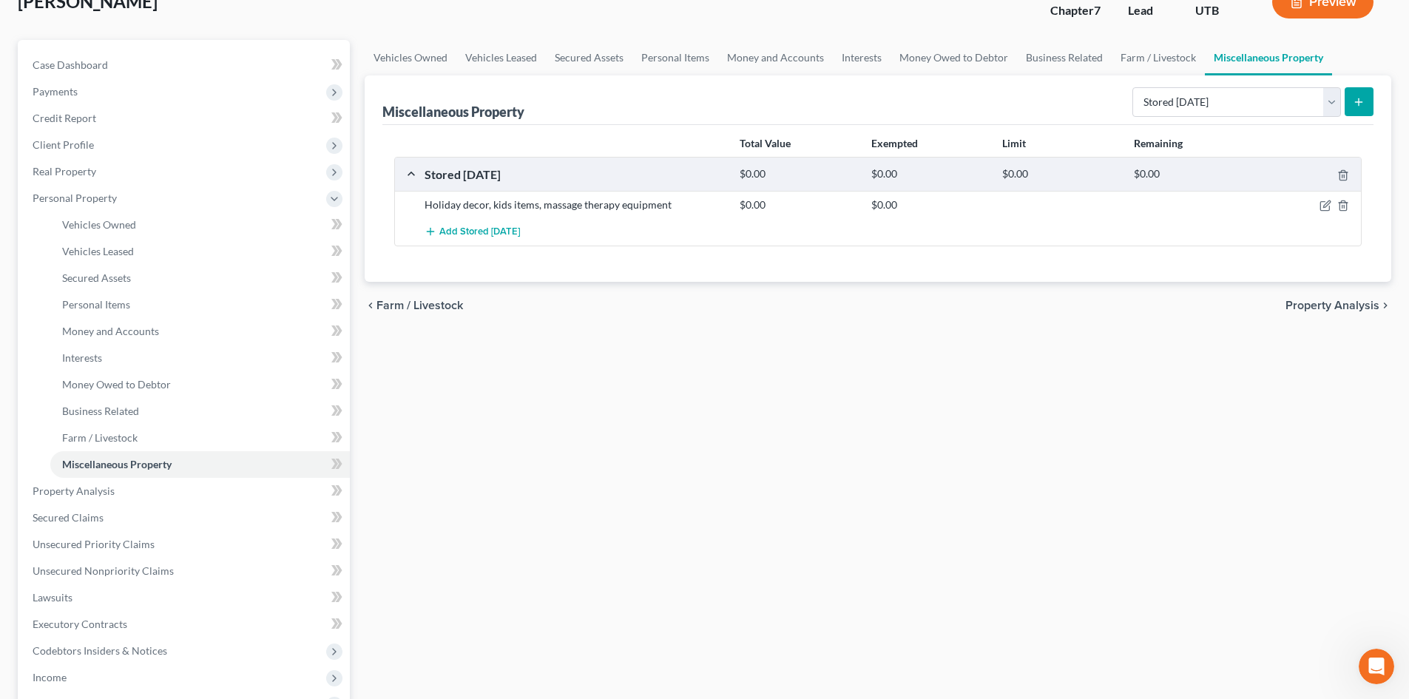
scroll to position [370, 0]
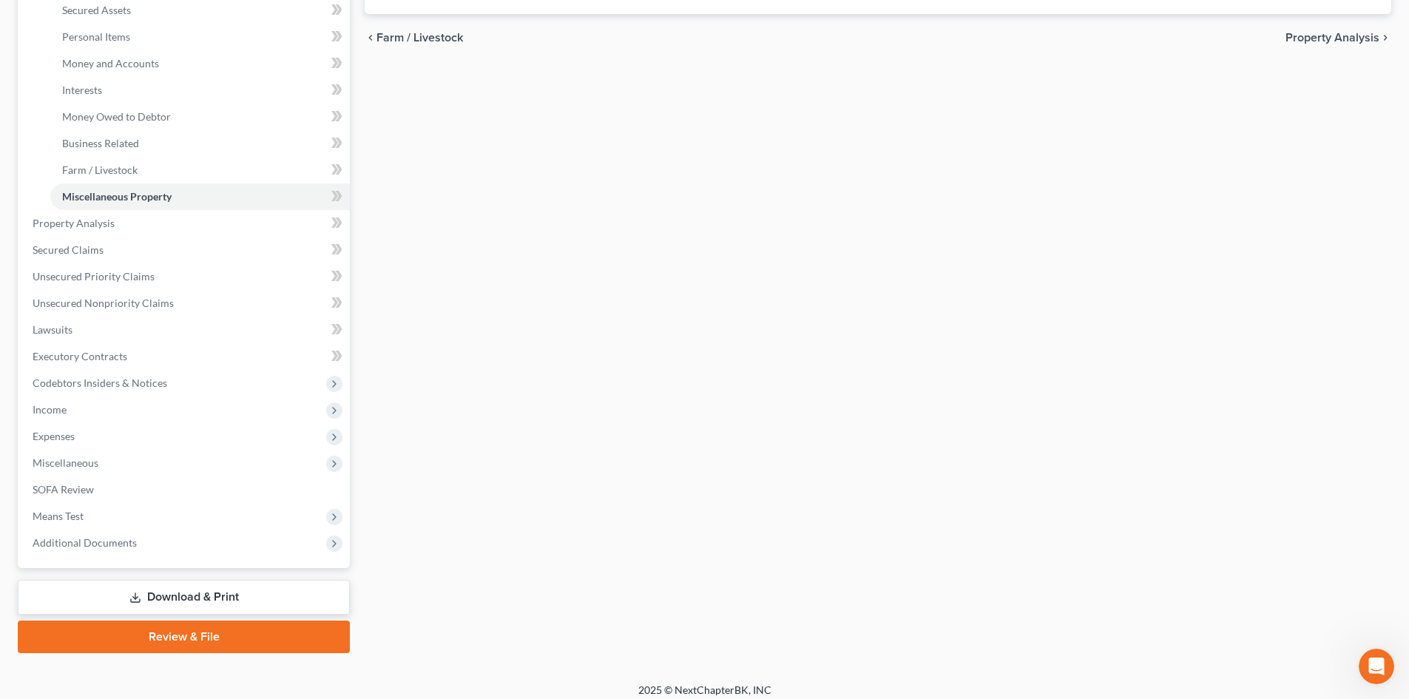
click at [177, 631] on link "Review & File" at bounding box center [184, 637] width 332 height 33
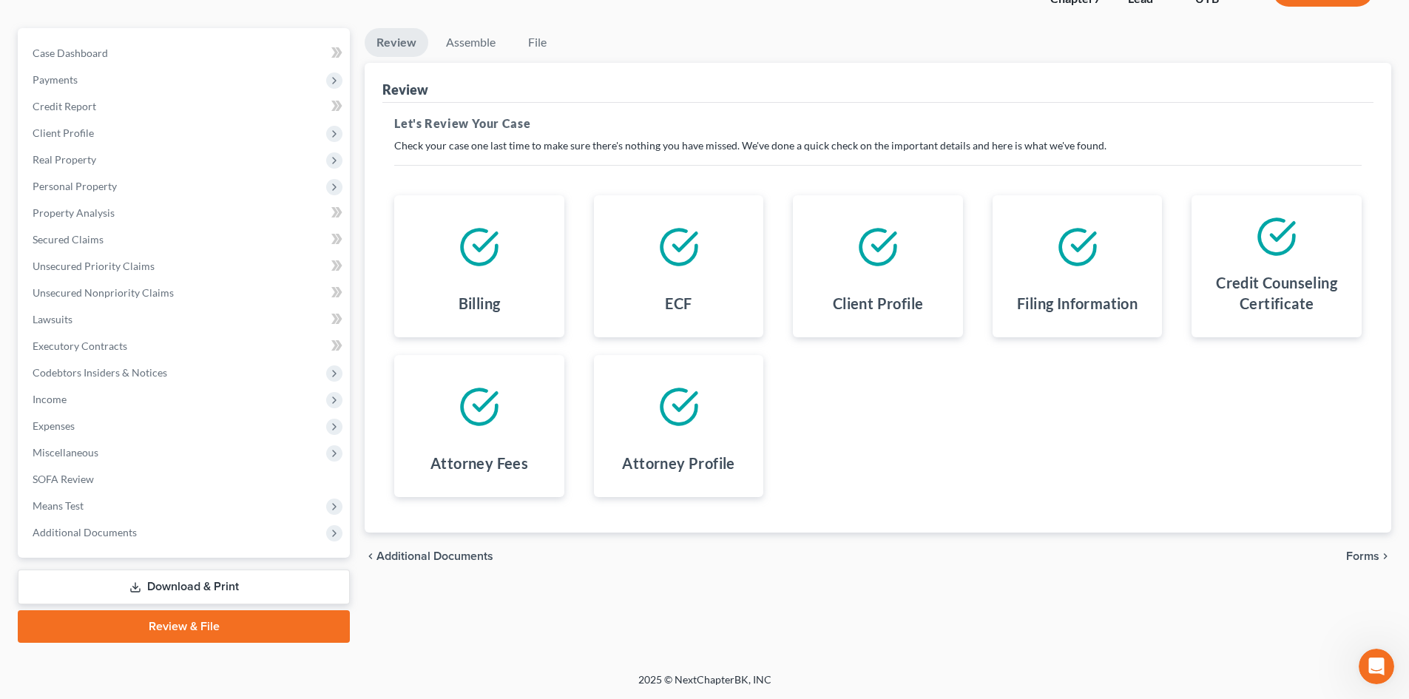
click at [162, 576] on link "Download & Print" at bounding box center [184, 587] width 332 height 35
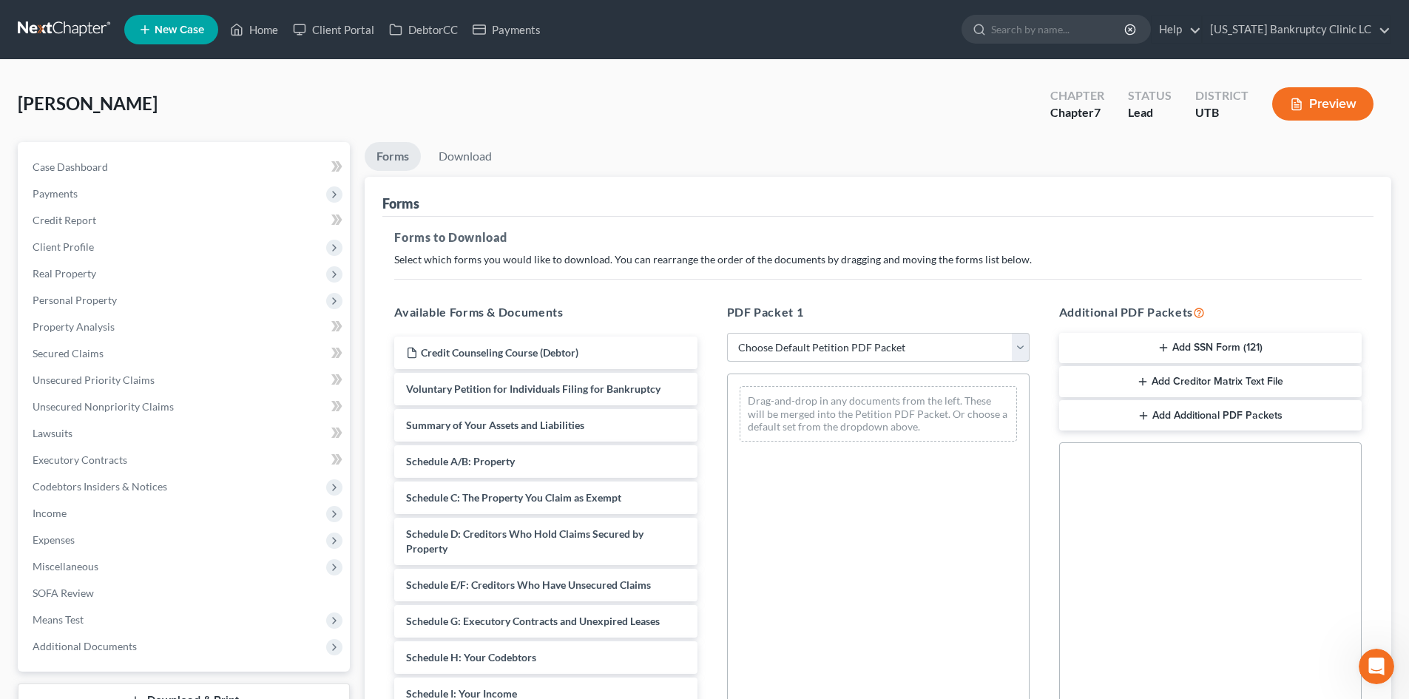
click at [814, 335] on select "Choose Default Petition PDF Packet Complete Bankruptcy Petition (all forms and …" at bounding box center [878, 348] width 303 height 30
select select "0"
click at [727, 333] on select "Choose Default Petition PDF Packet Complete Bankruptcy Petition (all forms and …" at bounding box center [878, 348] width 303 height 30
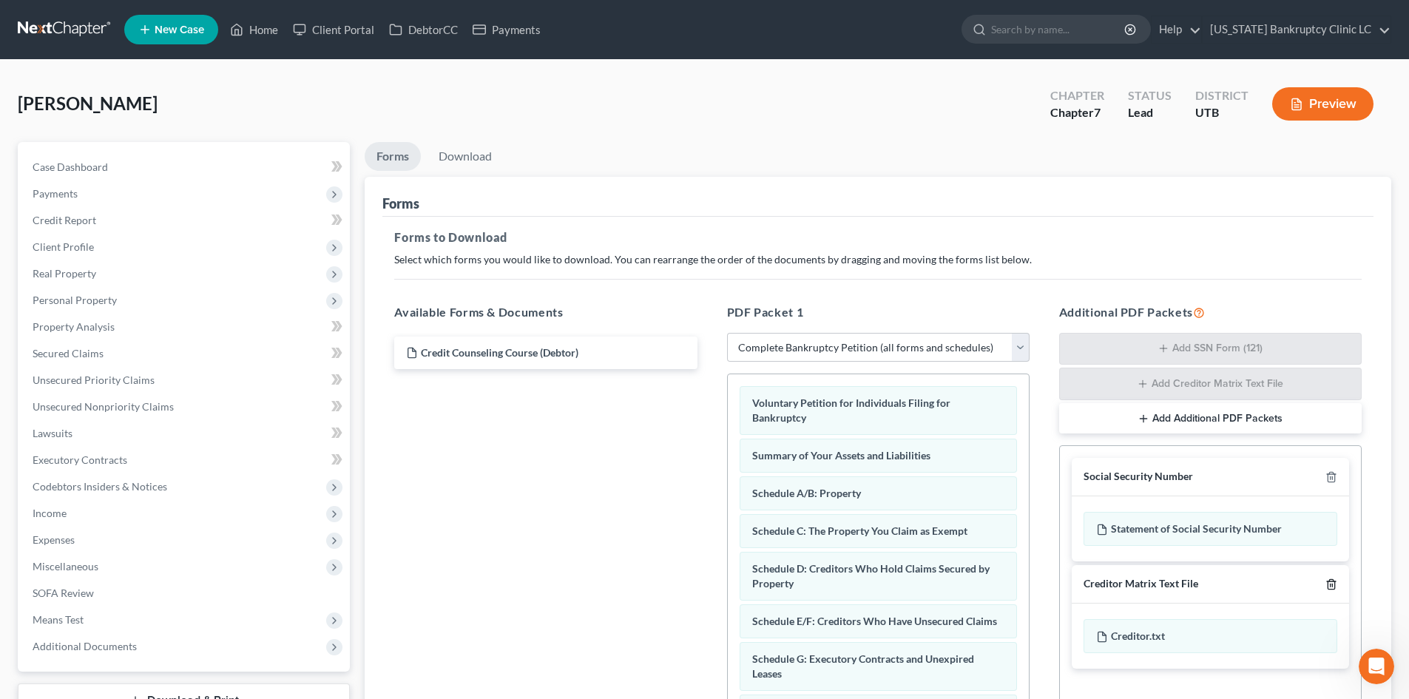
click at [1168, 583] on icon "button" at bounding box center [1331, 584] width 7 height 10
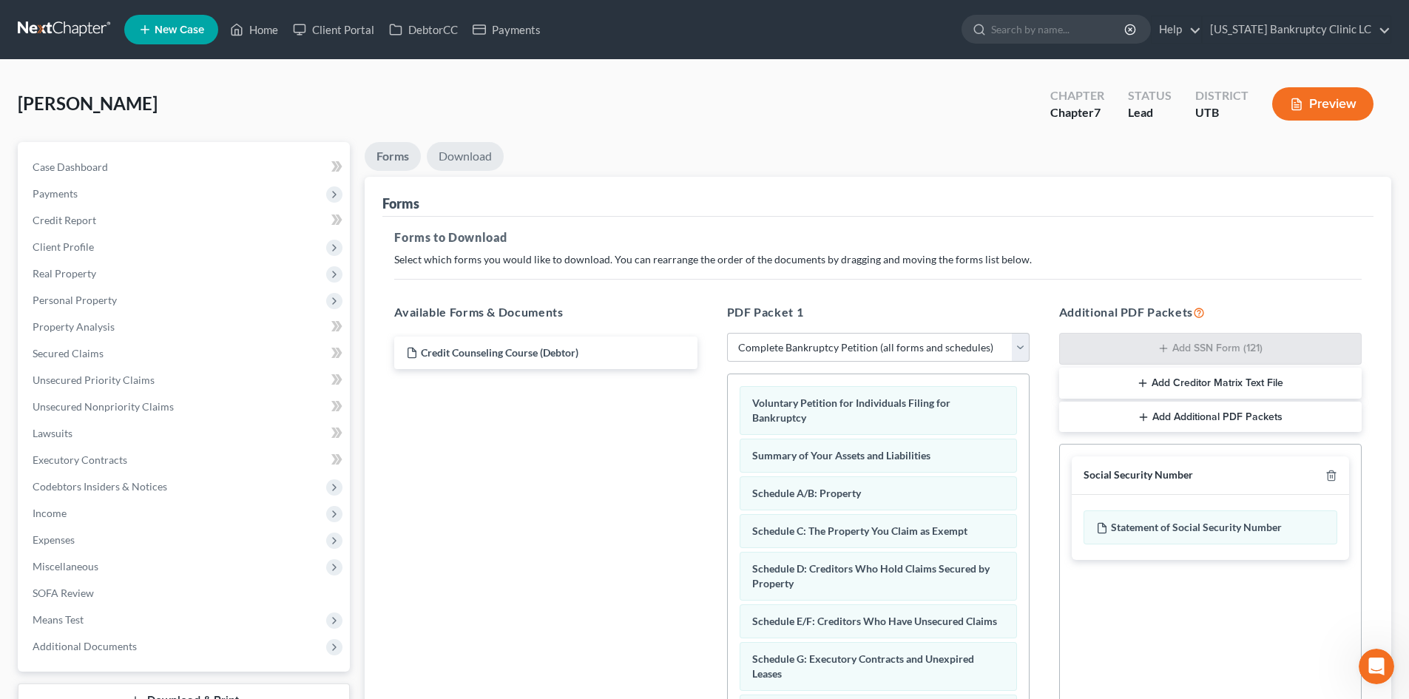
click at [469, 148] on link "Download" at bounding box center [465, 156] width 77 height 29
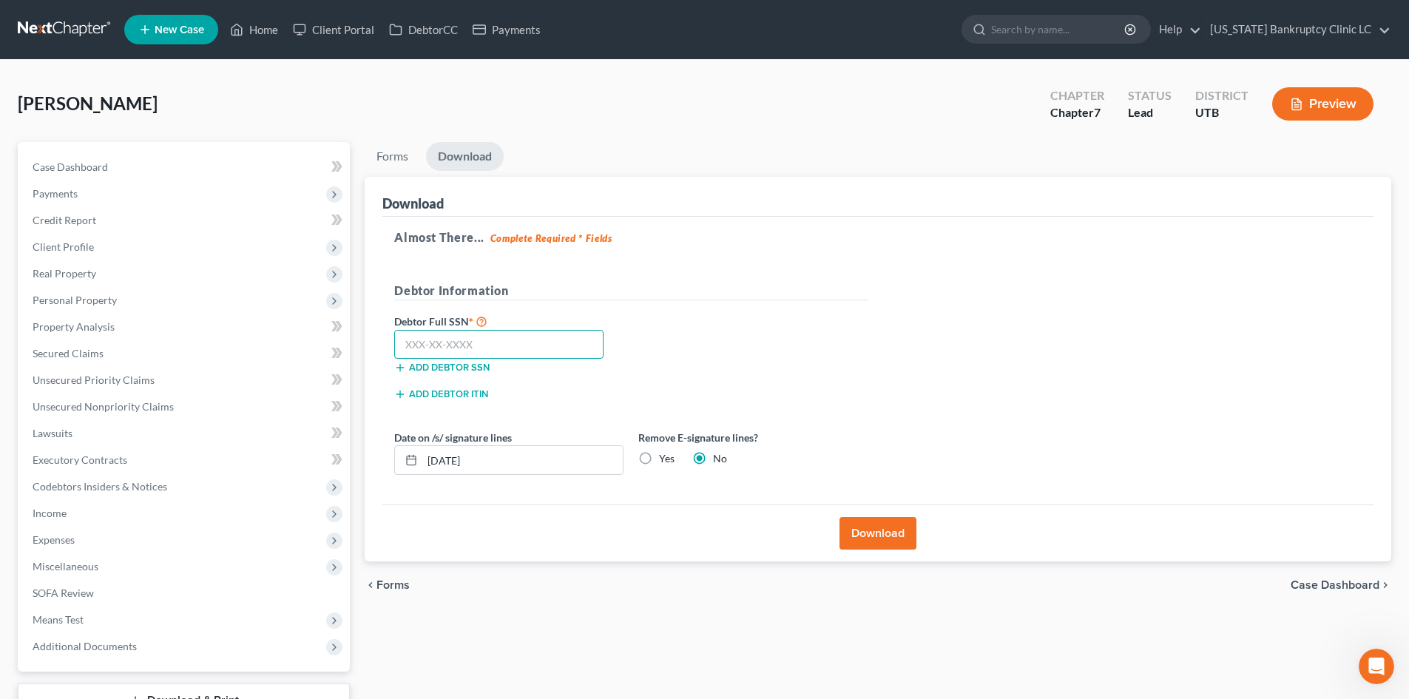
click at [523, 352] on input "text" at bounding box center [498, 345] width 209 height 30
click at [558, 339] on input "text" at bounding box center [498, 345] width 209 height 30
type input "528-27-6032"
click at [883, 533] on button "Download" at bounding box center [878, 533] width 77 height 33
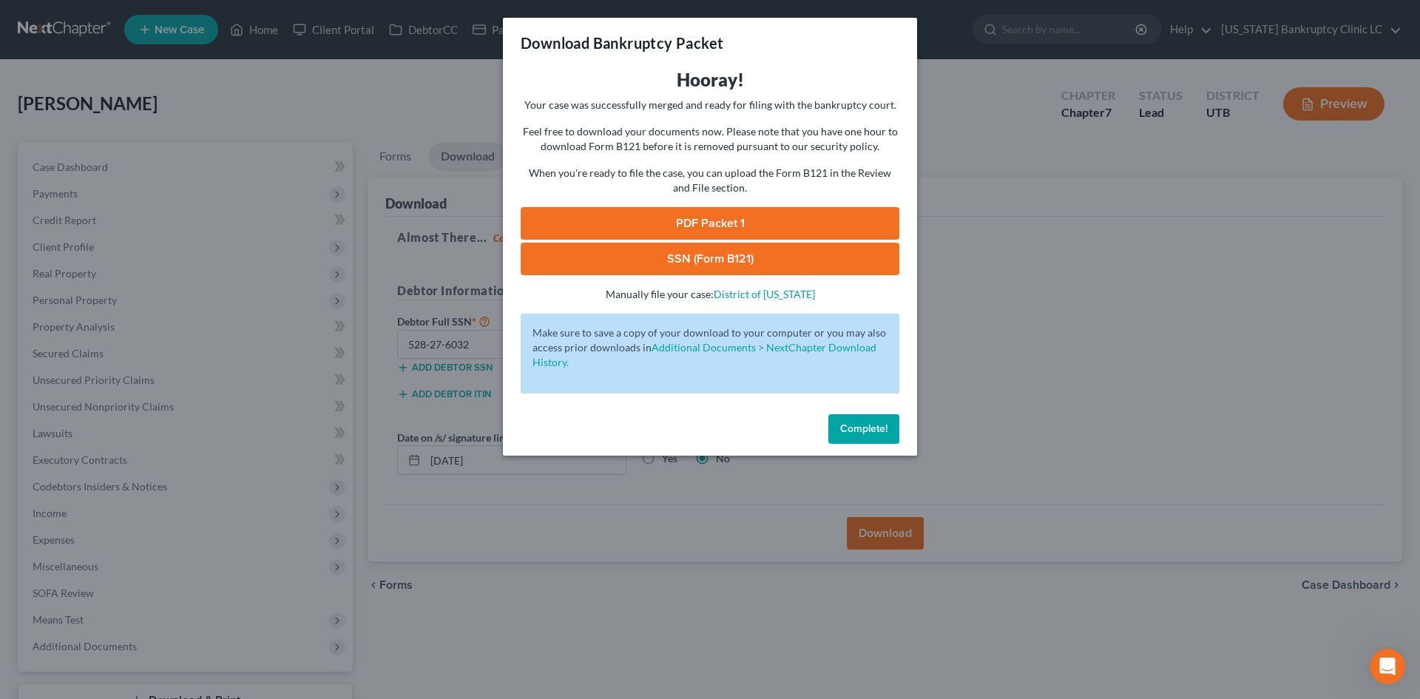
click at [809, 222] on link "PDF Packet 1" at bounding box center [710, 223] width 379 height 33
click at [647, 263] on link "SSN (Form B121)" at bounding box center [710, 259] width 379 height 33
drag, startPoint x: 885, startPoint y: 448, endPoint x: 880, endPoint y: 422, distance: 25.8
click at [885, 448] on div "Complete!" at bounding box center [710, 431] width 414 height 47
click at [880, 422] on span "Complete!" at bounding box center [863, 428] width 47 height 13
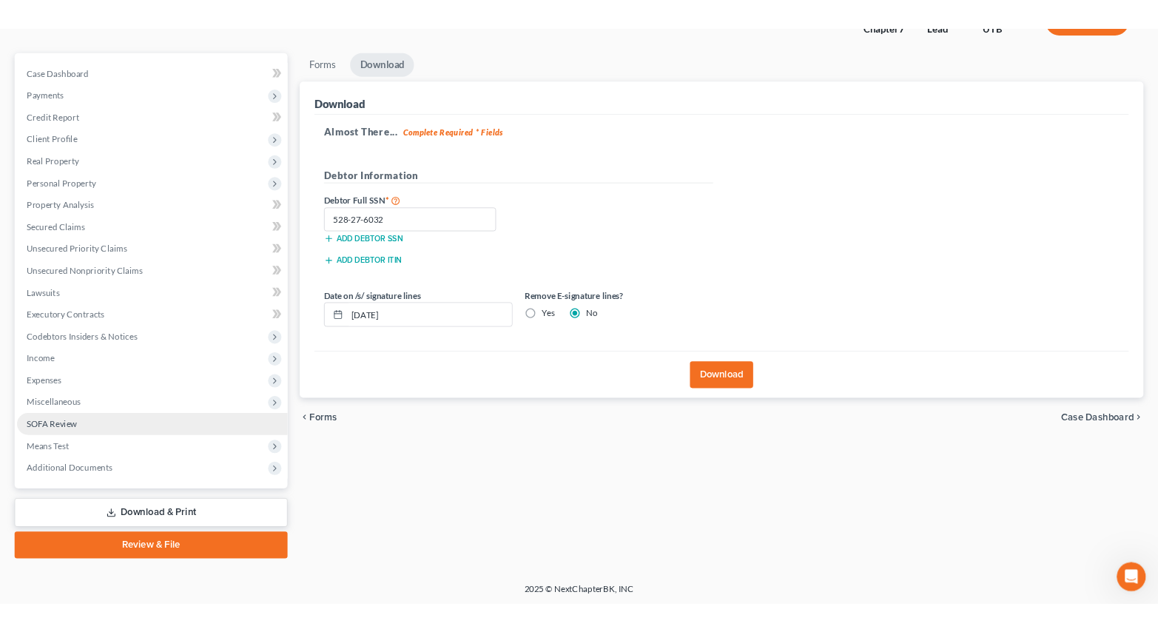
scroll to position [114, 0]
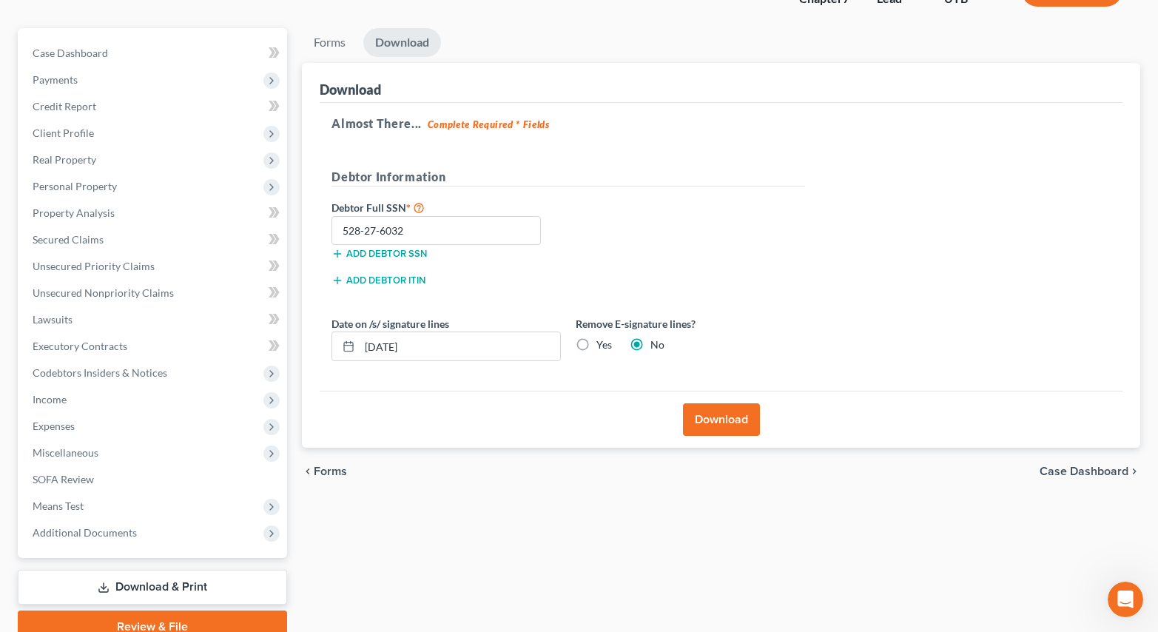
click at [935, 528] on div "Forms Download Forms Forms to Download Select which forms you would like to dow…" at bounding box center [720, 335] width 853 height 615
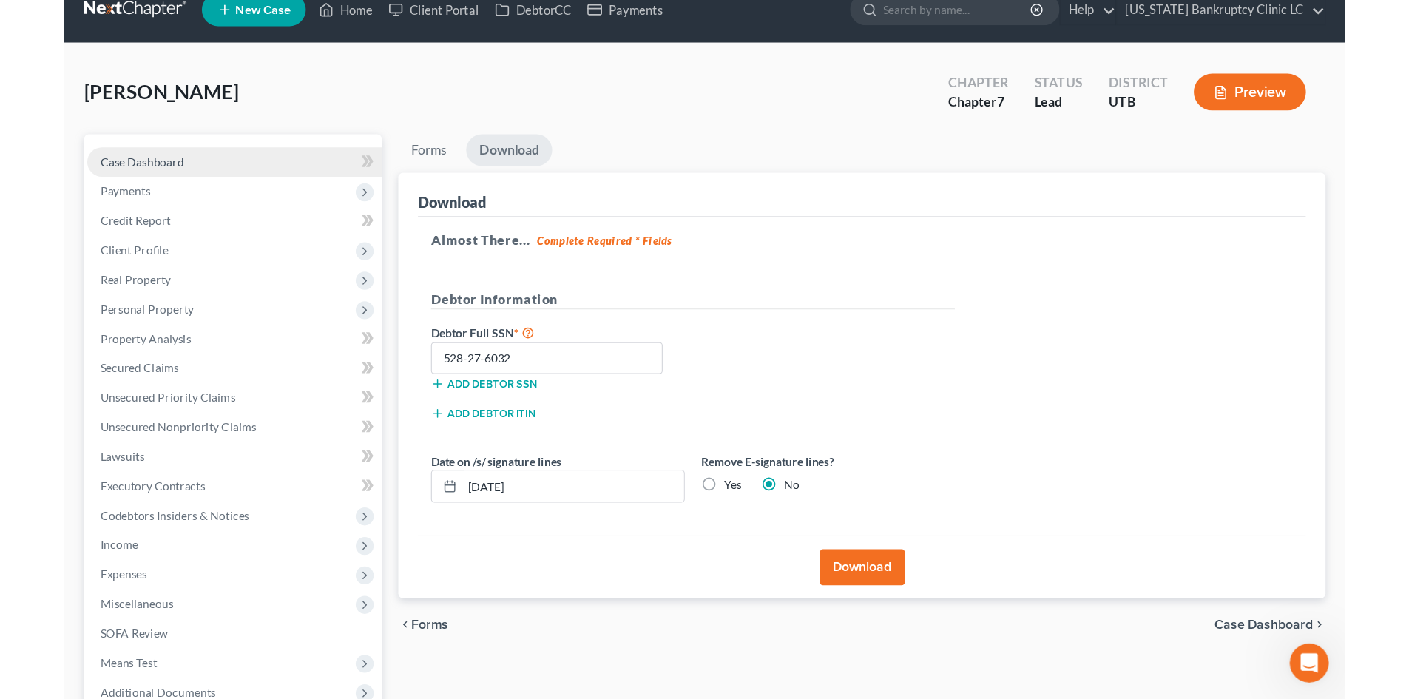
scroll to position [0, 0]
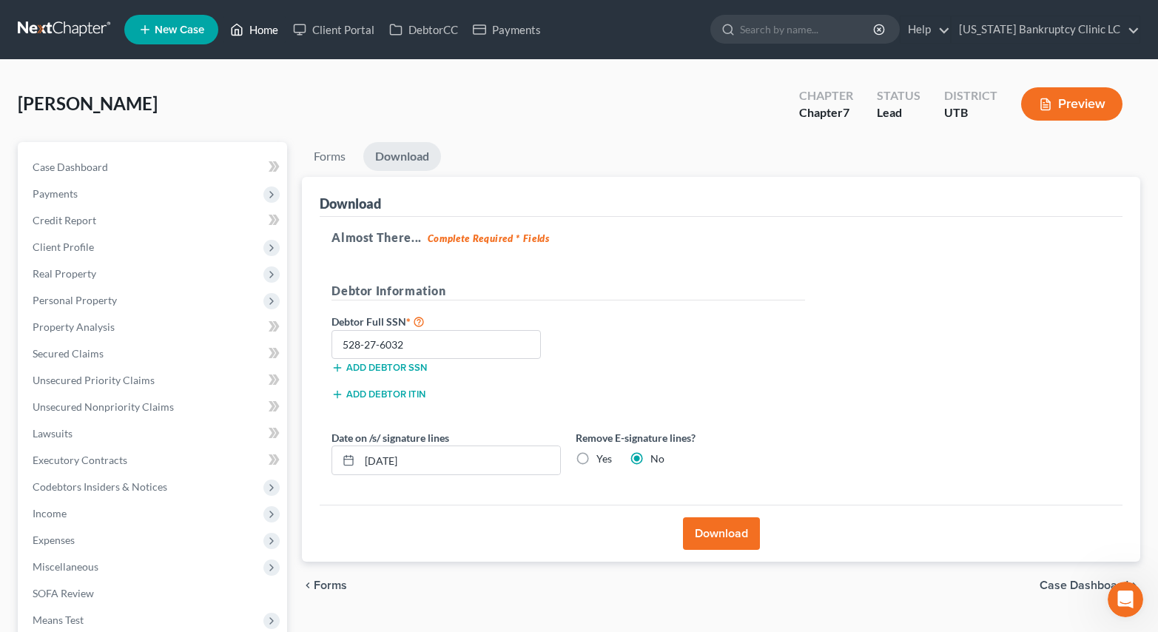
click at [261, 33] on link "Home" at bounding box center [254, 29] width 63 height 27
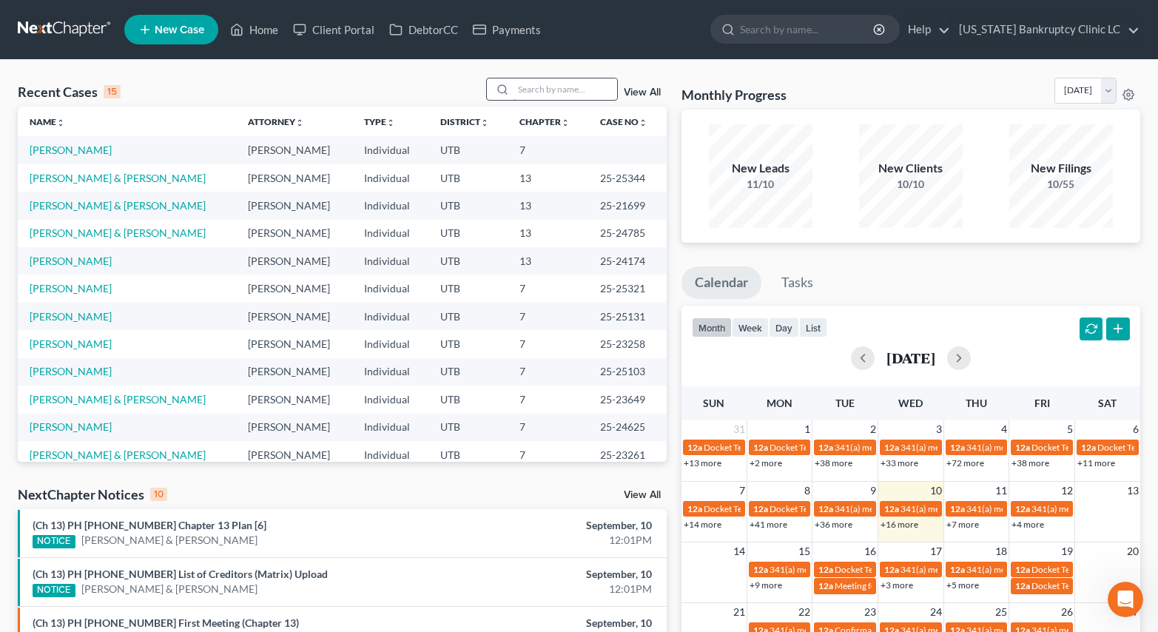
click at [587, 97] on input "search" at bounding box center [565, 88] width 104 height 21
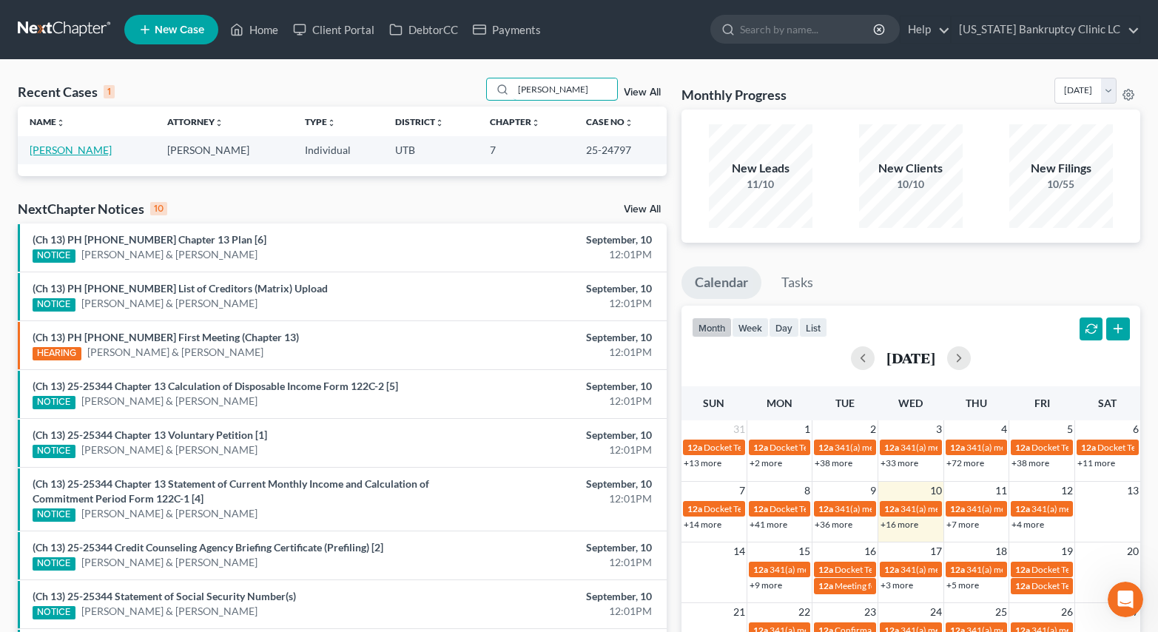
type input "harper"
drag, startPoint x: 64, startPoint y: 146, endPoint x: 65, endPoint y: 132, distance: 14.8
click at [64, 145] on link "[PERSON_NAME]" at bounding box center [71, 150] width 82 height 13
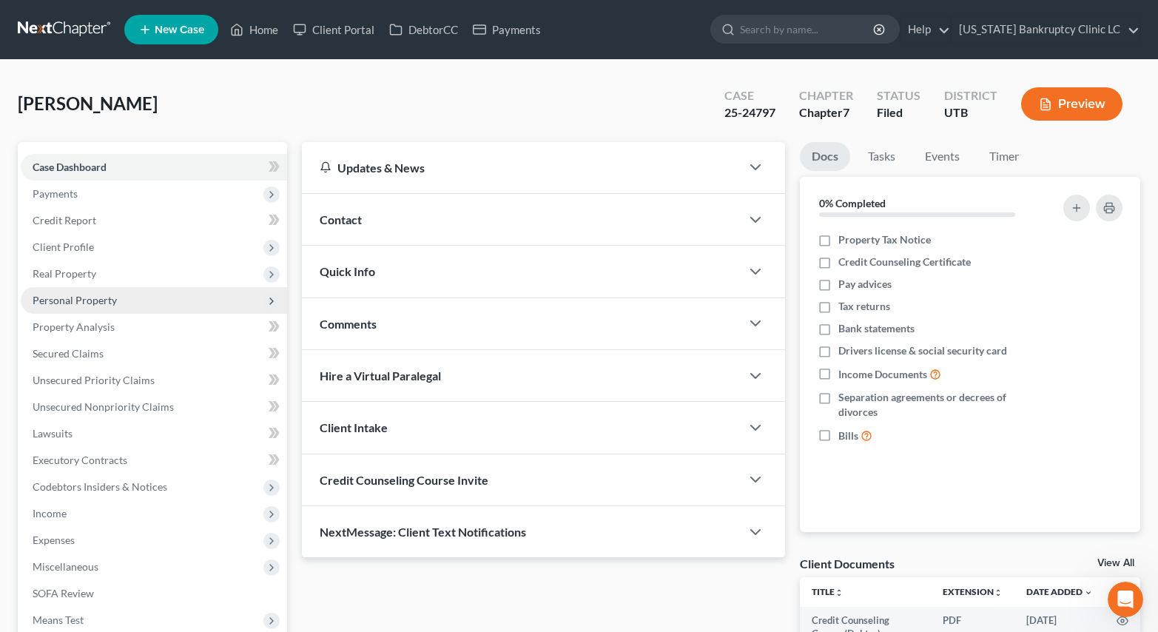
click at [84, 304] on span "Personal Property" at bounding box center [75, 300] width 84 height 13
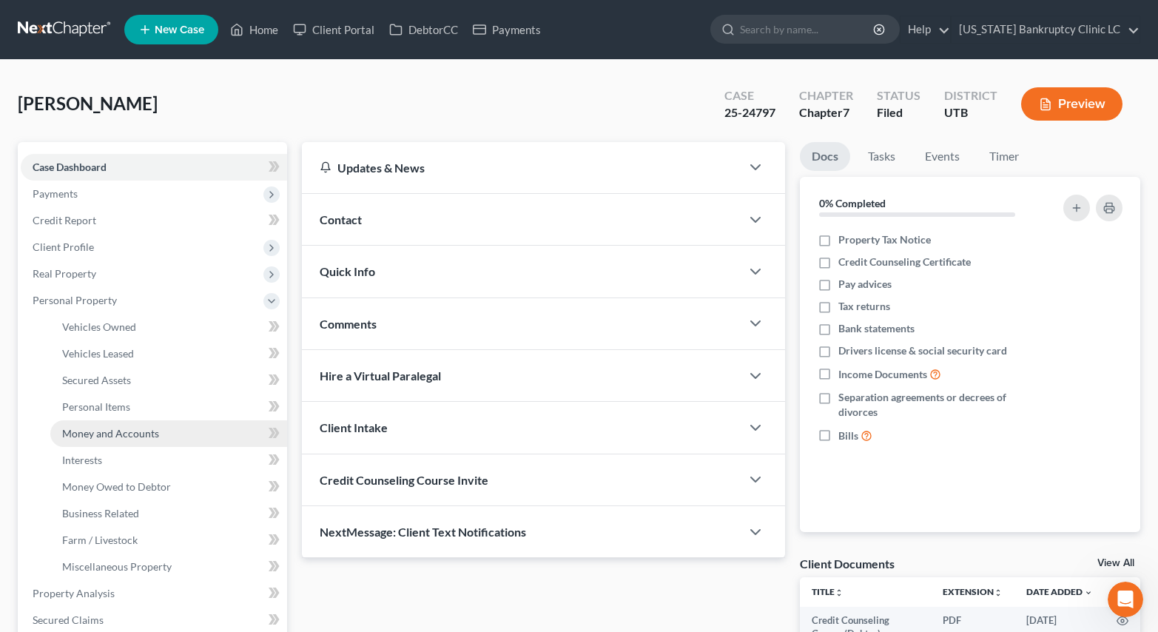
click at [119, 439] on span "Money and Accounts" at bounding box center [110, 433] width 97 height 13
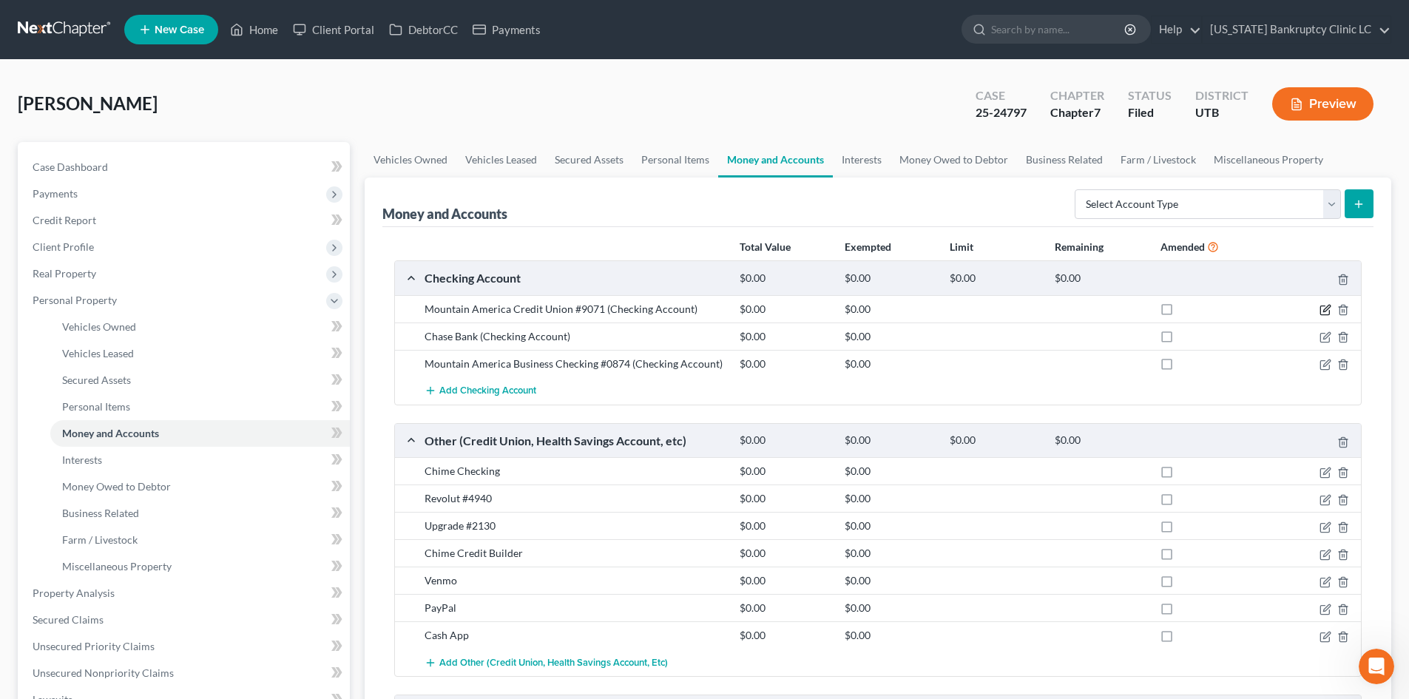
click at [1168, 306] on icon "button" at bounding box center [1326, 310] width 12 height 12
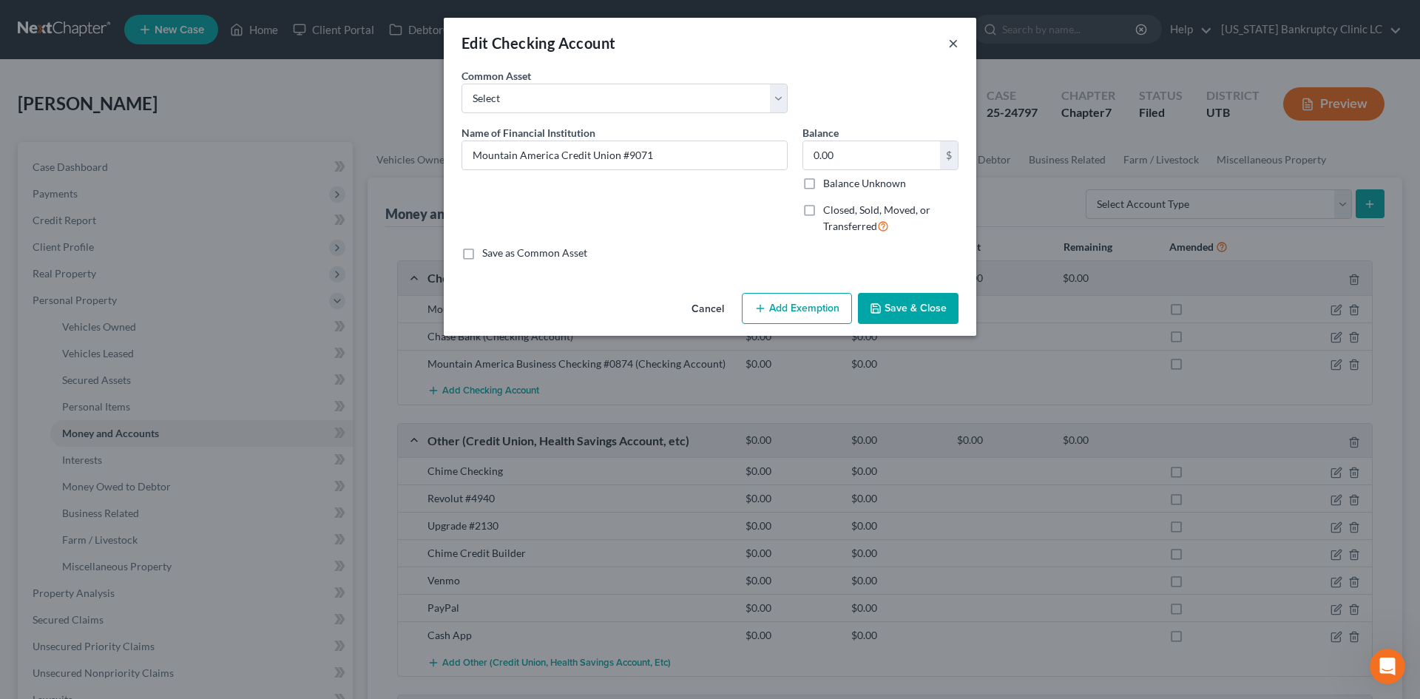
click at [956, 47] on button "×" at bounding box center [953, 43] width 10 height 18
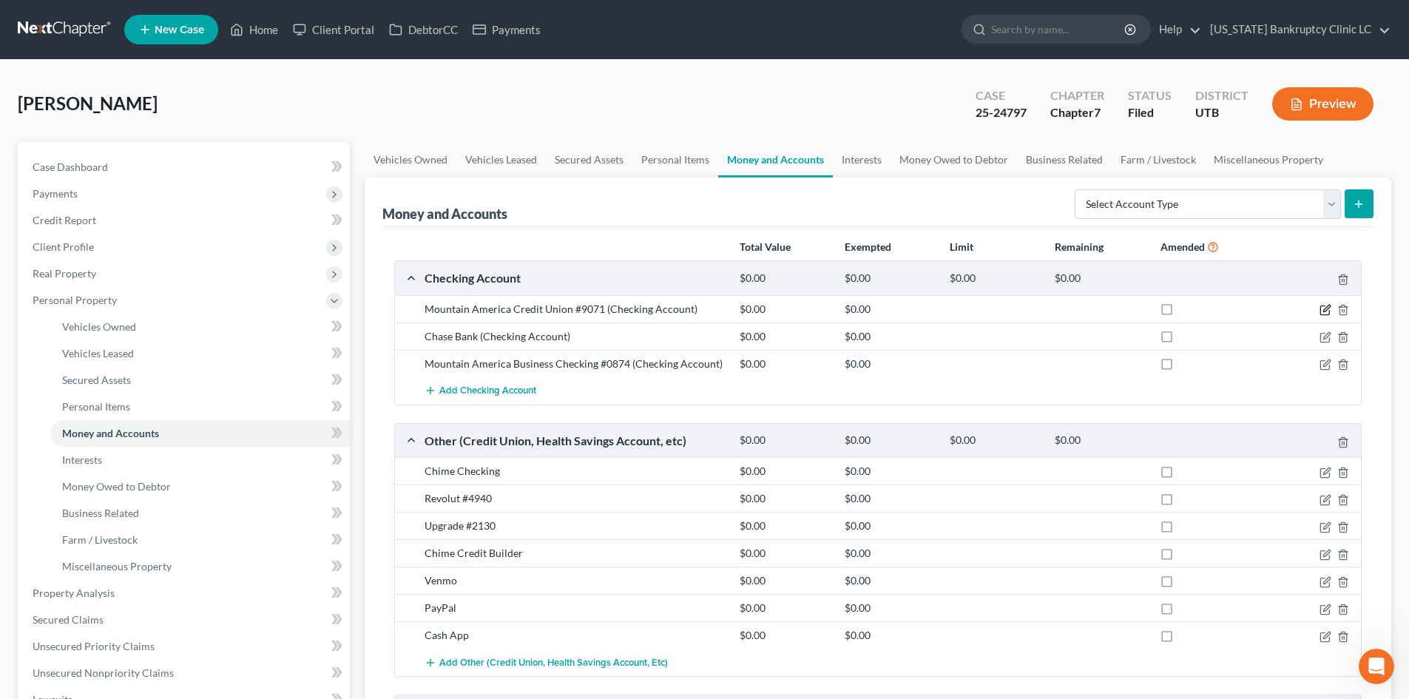
click at [1168, 308] on icon "button" at bounding box center [1326, 308] width 7 height 7
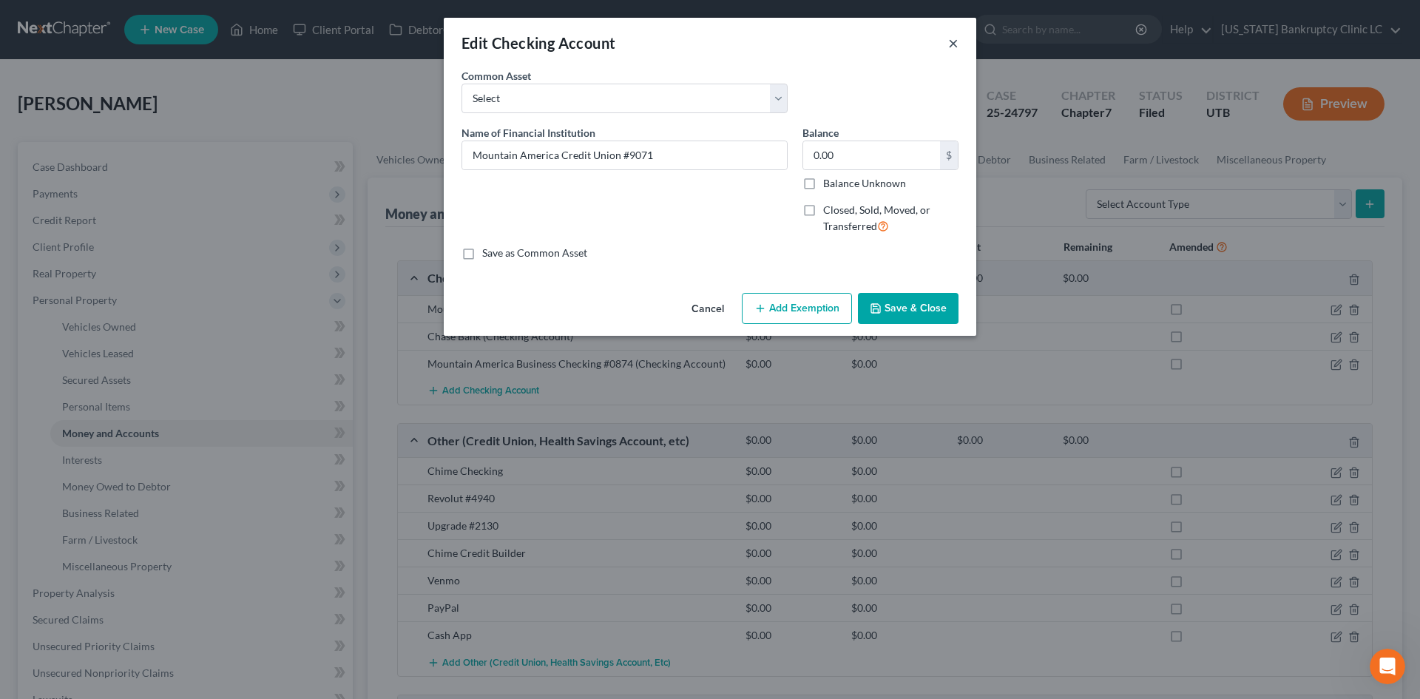
click at [956, 45] on button "×" at bounding box center [953, 43] width 10 height 18
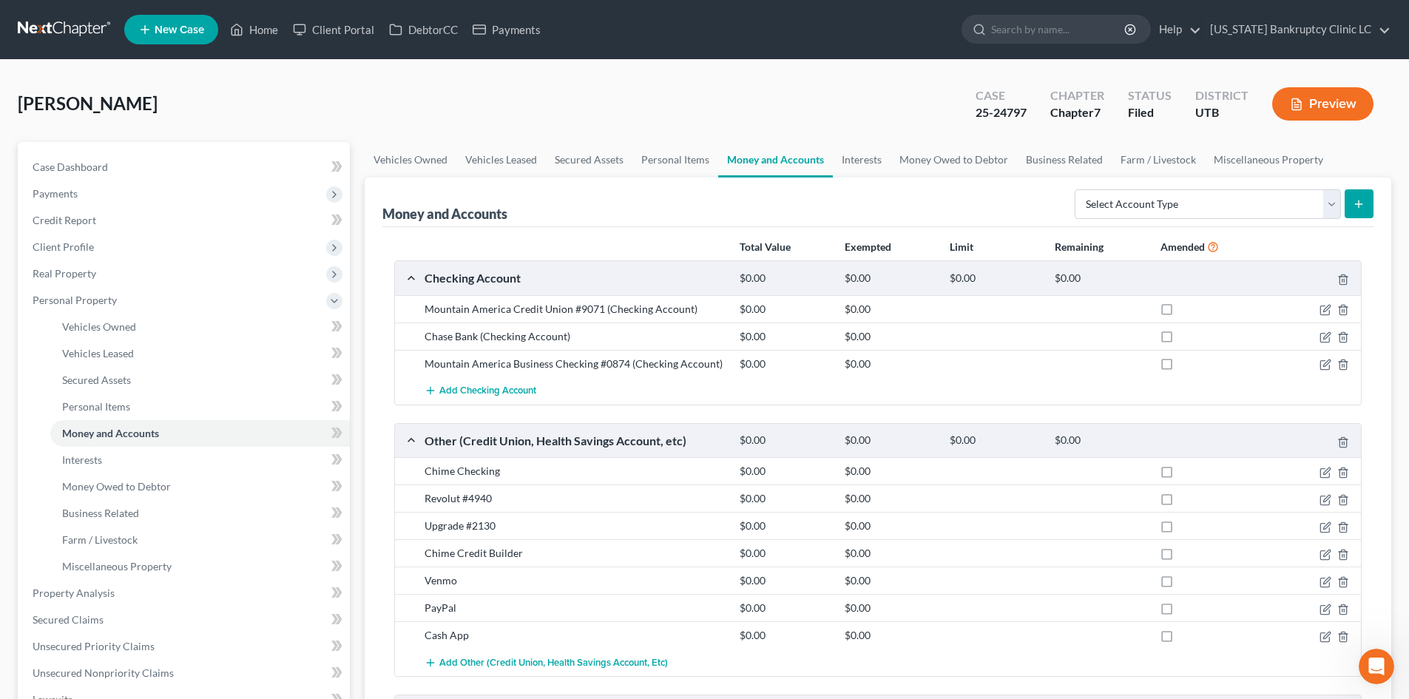
drag, startPoint x: 228, startPoint y: 115, endPoint x: 254, endPoint y: 148, distance: 42.1
click at [228, 115] on div "Harper, Robyn Upgraded Case 25-24797 Chapter Chapter 7 Status Filed District UT…" at bounding box center [705, 110] width 1374 height 64
click at [77, 315] on link "Vehicles Owned" at bounding box center [200, 327] width 300 height 27
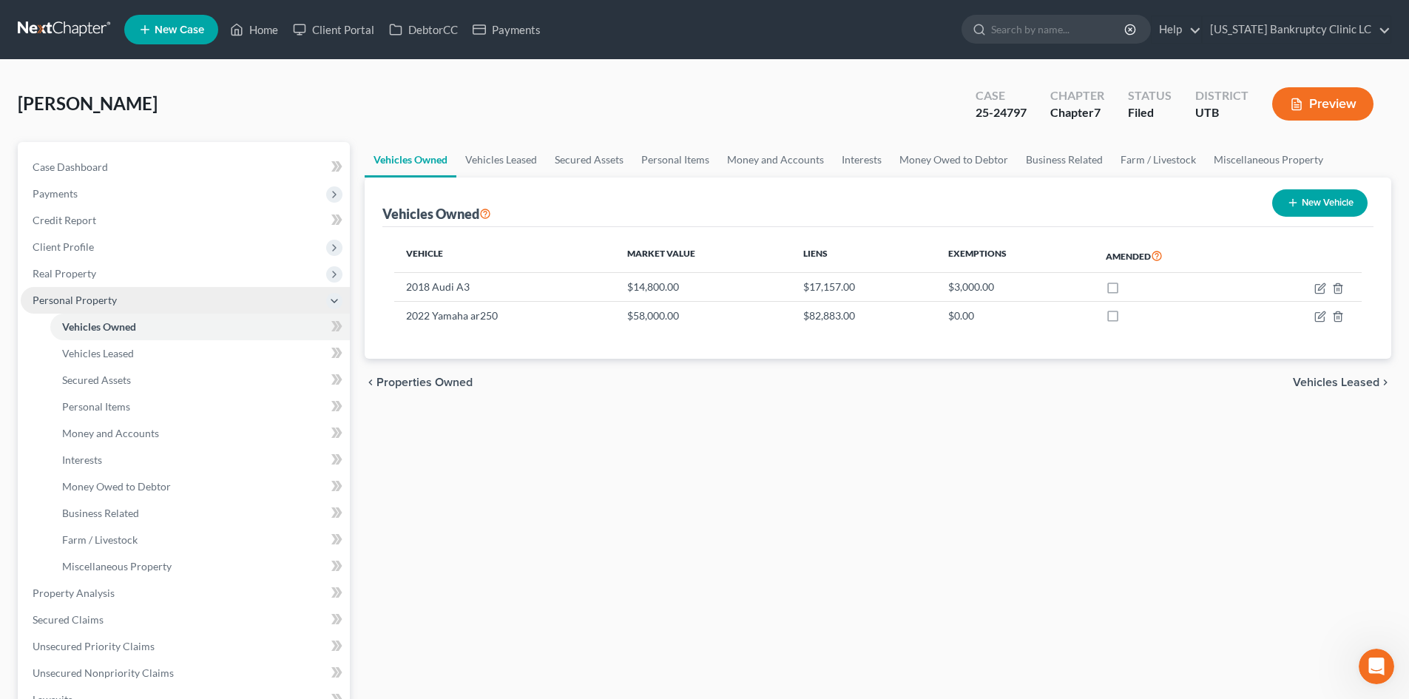
click at [81, 300] on span "Personal Property" at bounding box center [75, 300] width 84 height 13
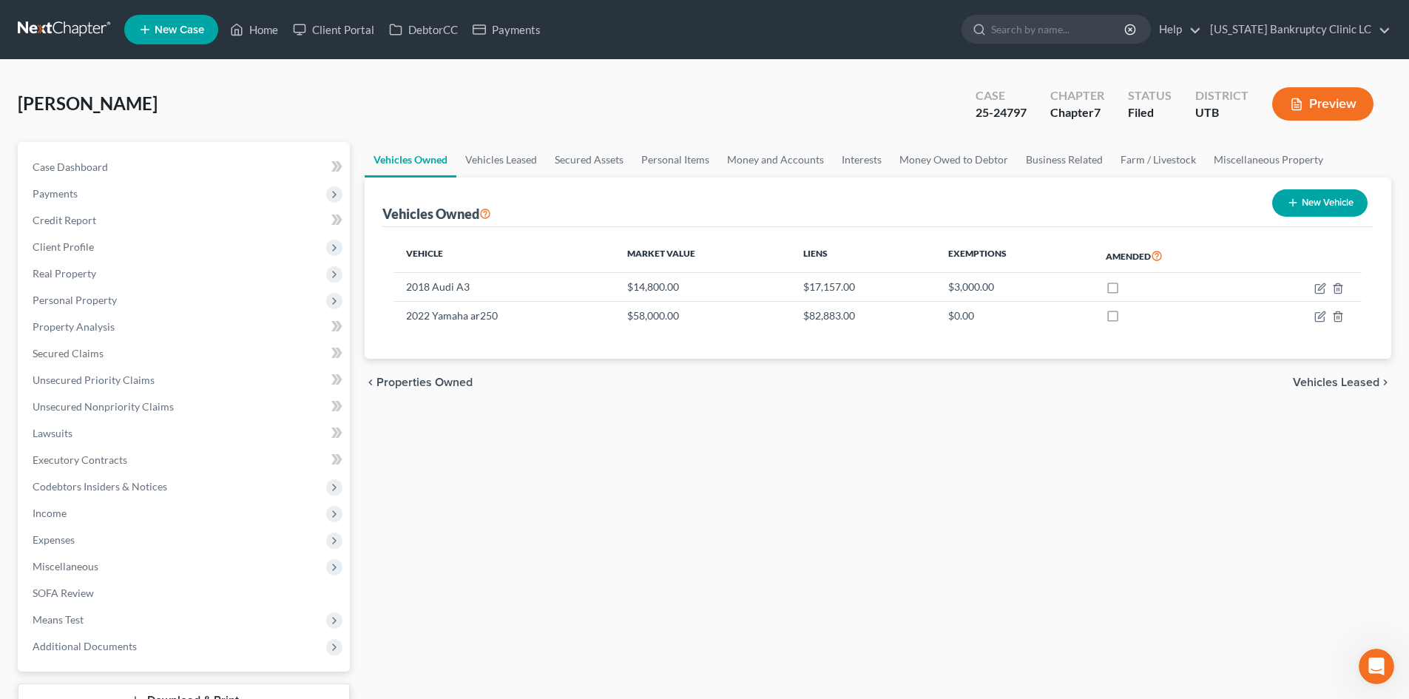
click at [728, 499] on div "Vehicles Owned Vehicles Leased Secured Assets Personal Items Money and Accounts…" at bounding box center [878, 449] width 1042 height 615
click at [96, 538] on span "Expenses" at bounding box center [185, 540] width 329 height 27
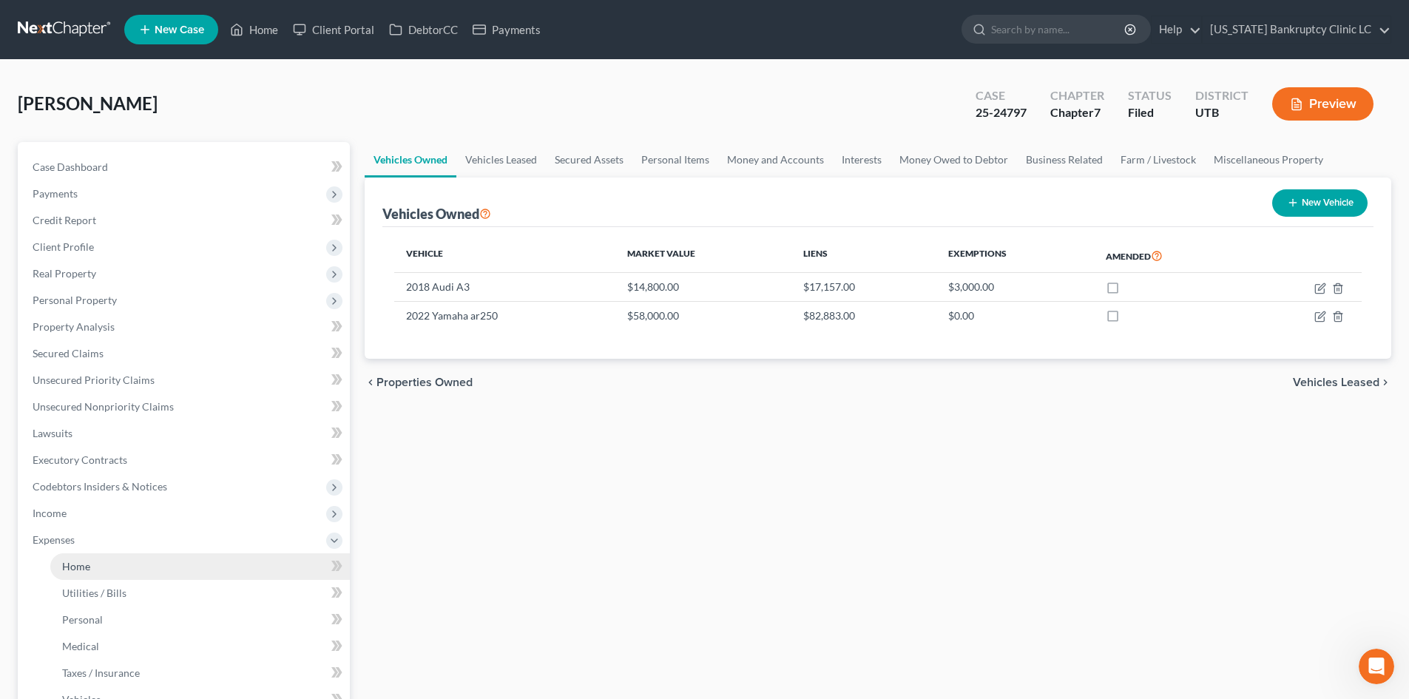
click at [96, 559] on link "Home" at bounding box center [200, 566] width 300 height 27
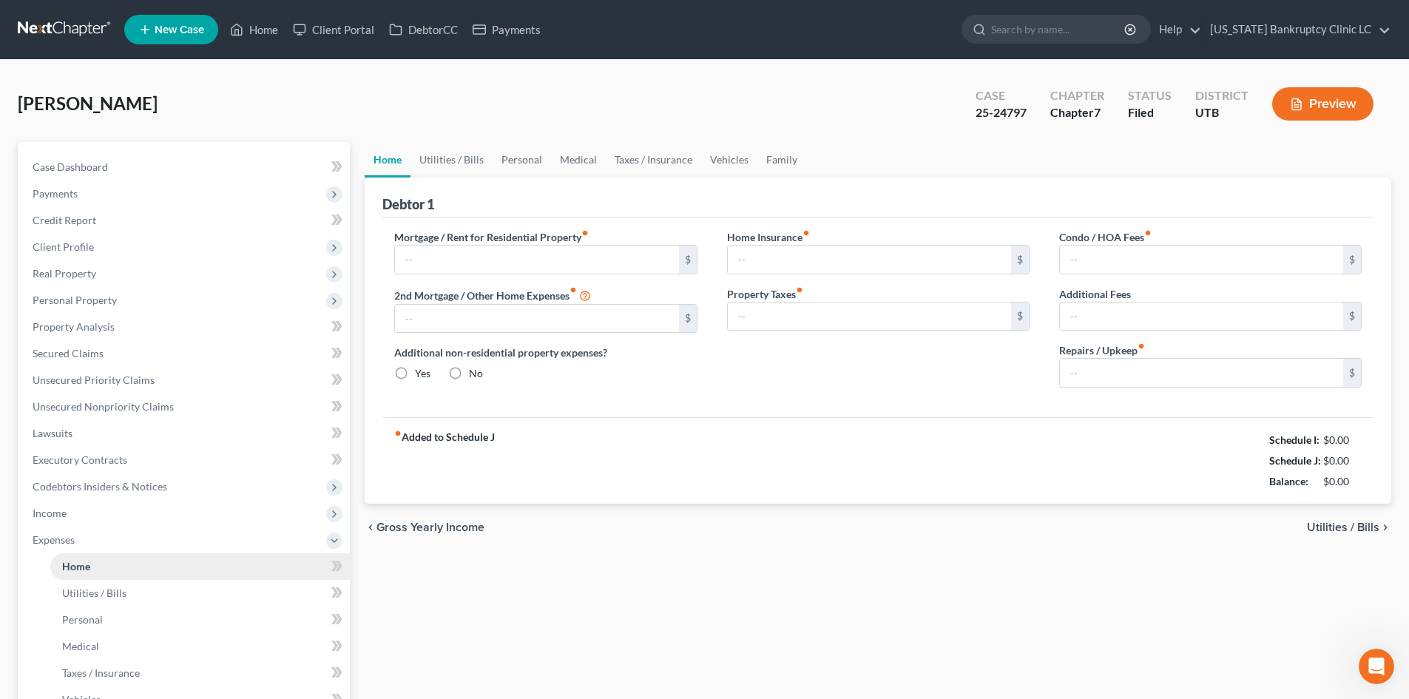
type input "804.00"
type input "0.00"
radio input "true"
type input "11.00"
type input "0.00"
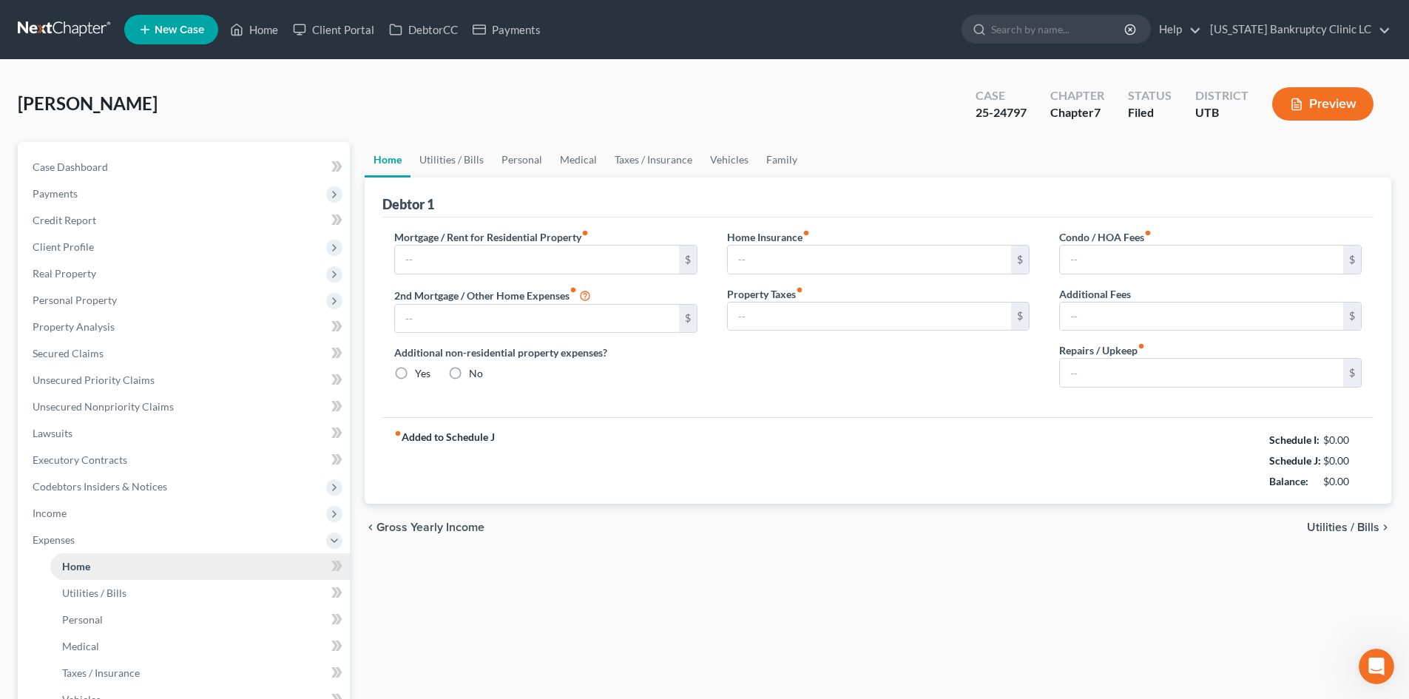
type input "0.00"
click at [249, 43] on ul "New Case Home Client Portal DebtorCC Payments - No Result - See all results Or …" at bounding box center [757, 29] width 1267 height 38
click at [247, 104] on div "Harper, Robyn Upgraded Case 25-24797 Chapter Chapter 7 Status Filed District UT…" at bounding box center [705, 110] width 1374 height 64
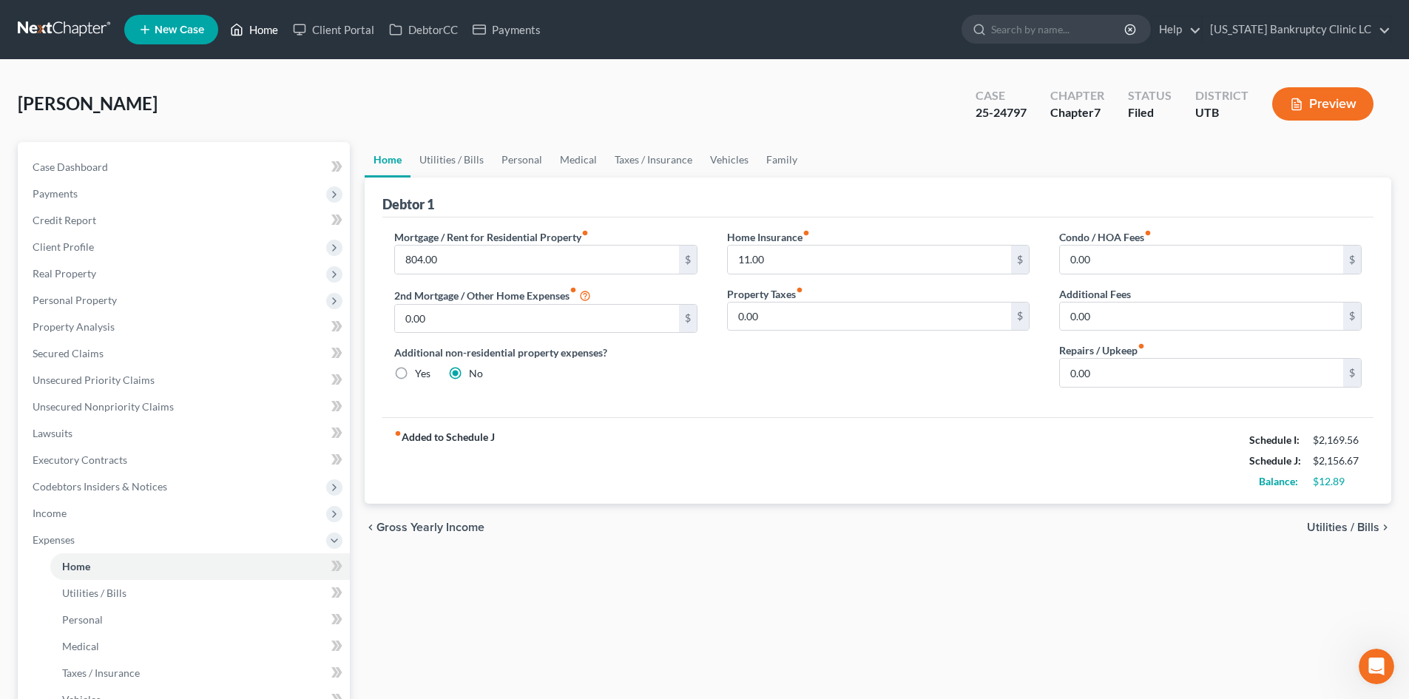
click at [257, 36] on link "Home" at bounding box center [254, 29] width 63 height 27
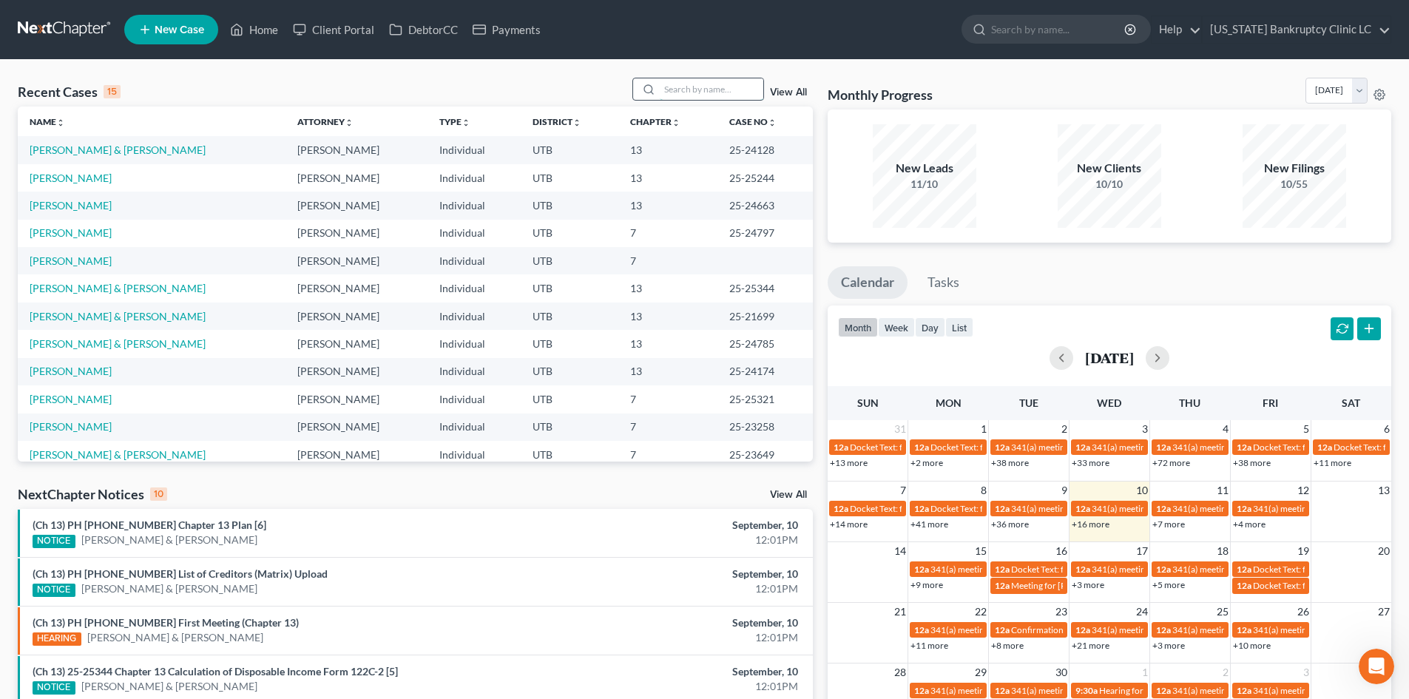
click at [689, 91] on input "search" at bounding box center [712, 88] width 104 height 21
click at [70, 262] on link "[PERSON_NAME]" at bounding box center [71, 260] width 82 height 13
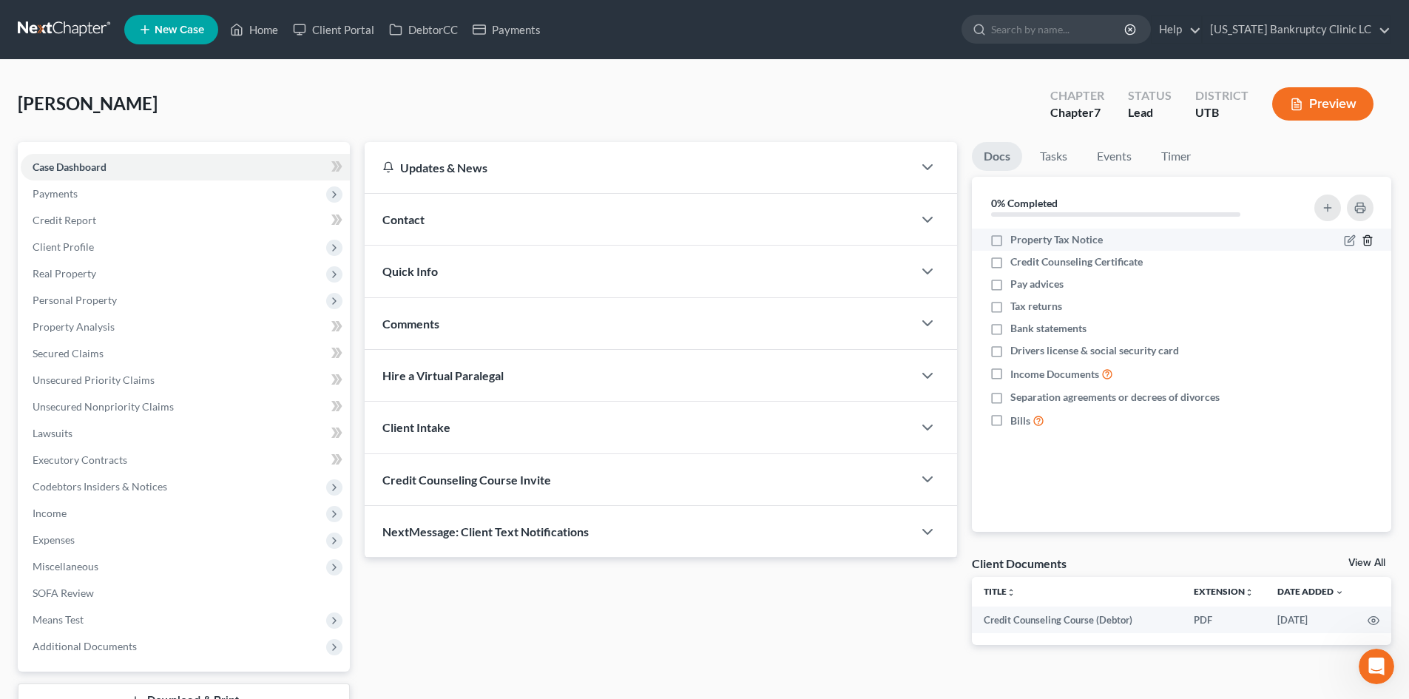
click at [1168, 239] on icon "button" at bounding box center [1368, 240] width 12 height 12
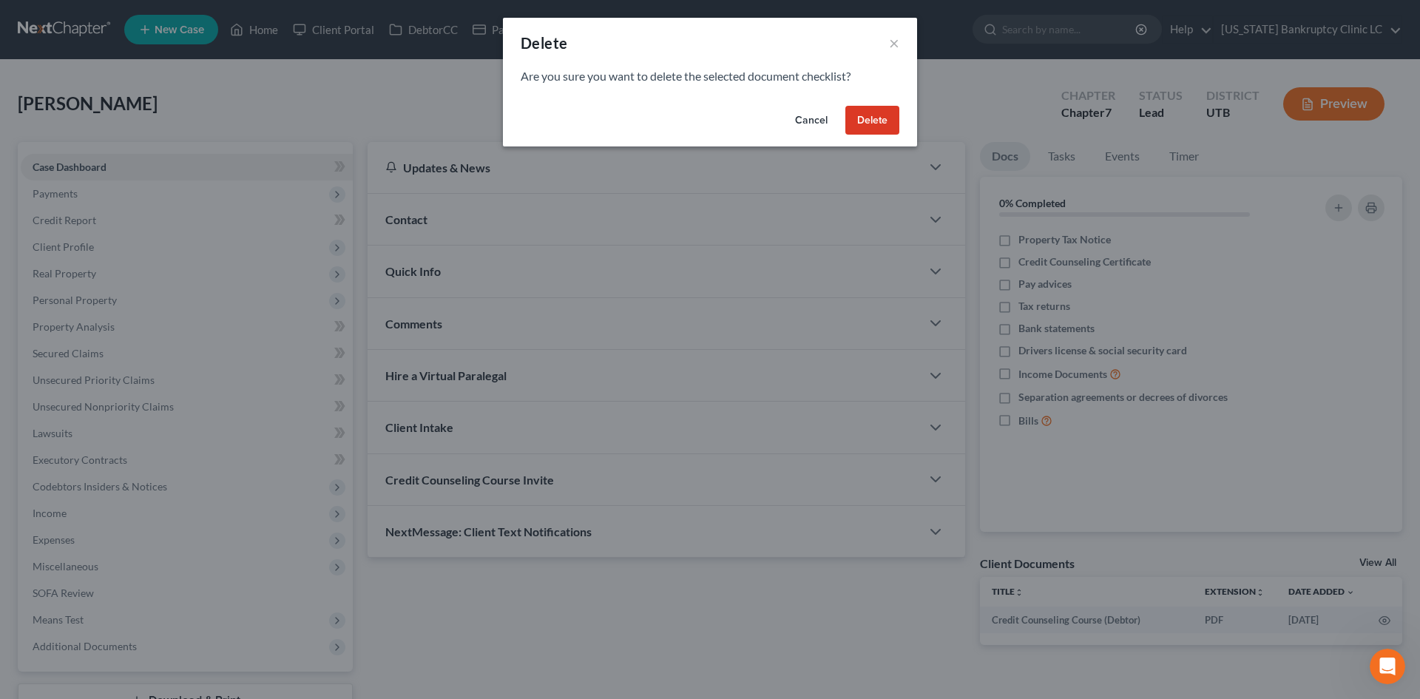
click at [891, 121] on button "Delete" at bounding box center [873, 121] width 54 height 30
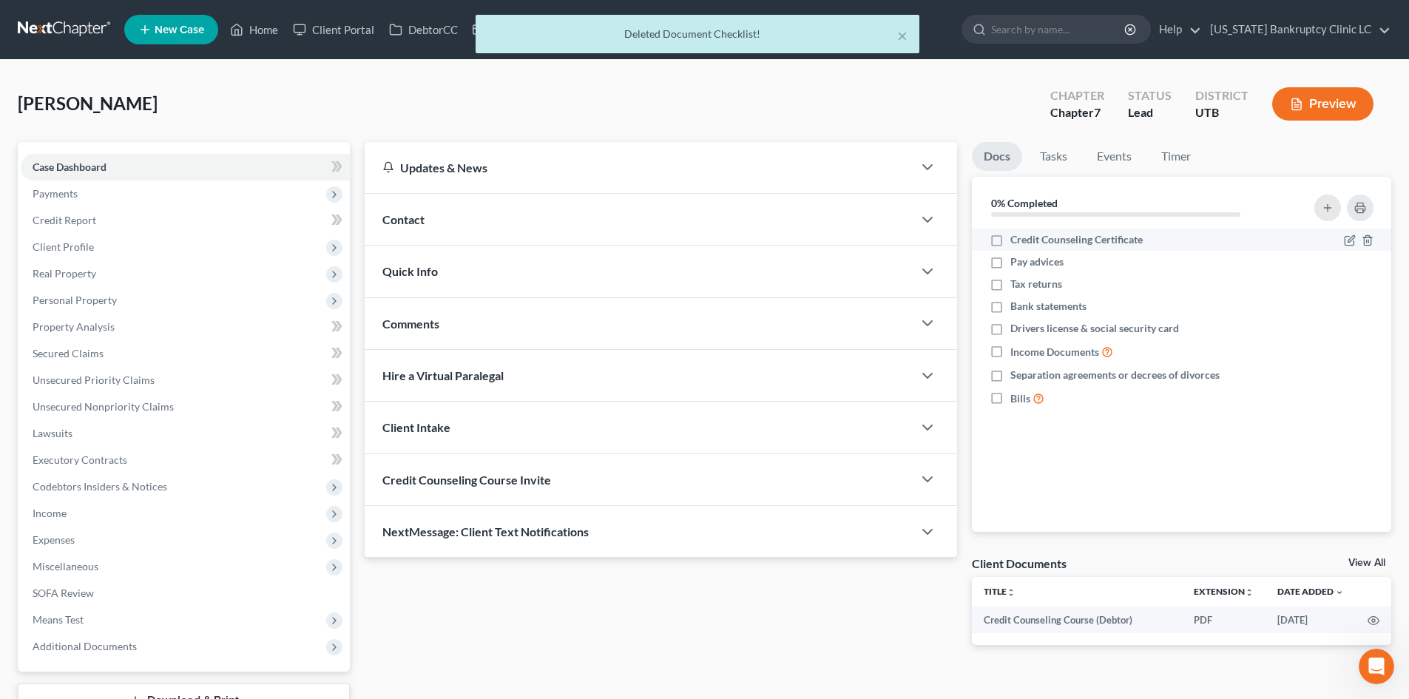
click at [1010, 237] on label "Credit Counseling Certificate" at bounding box center [1076, 239] width 132 height 15
click at [1016, 237] on input "Credit Counseling Certificate" at bounding box center [1021, 237] width 10 height 10
checkbox input "true"
click at [1168, 262] on icon "button" at bounding box center [1367, 263] width 7 height 10
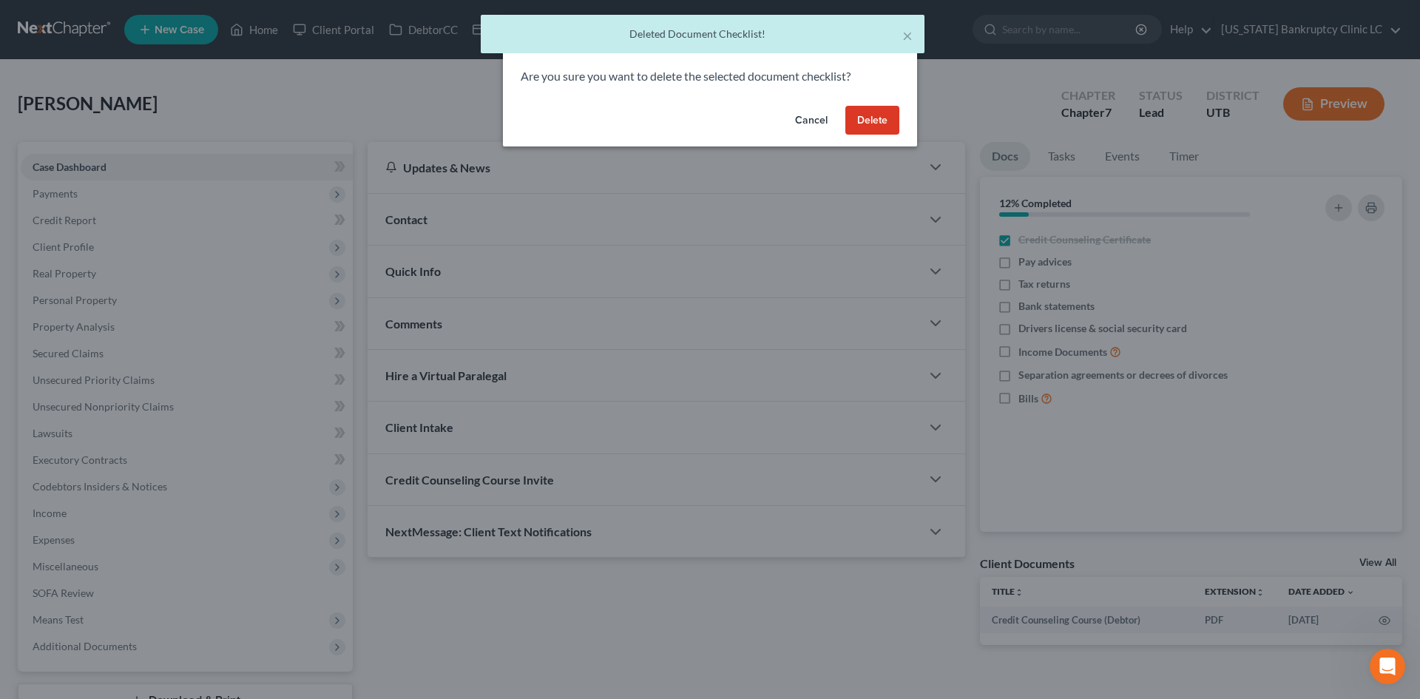
drag, startPoint x: 864, startPoint y: 113, endPoint x: 964, endPoint y: 245, distance: 165.3
click at [865, 113] on button "Delete" at bounding box center [873, 121] width 54 height 30
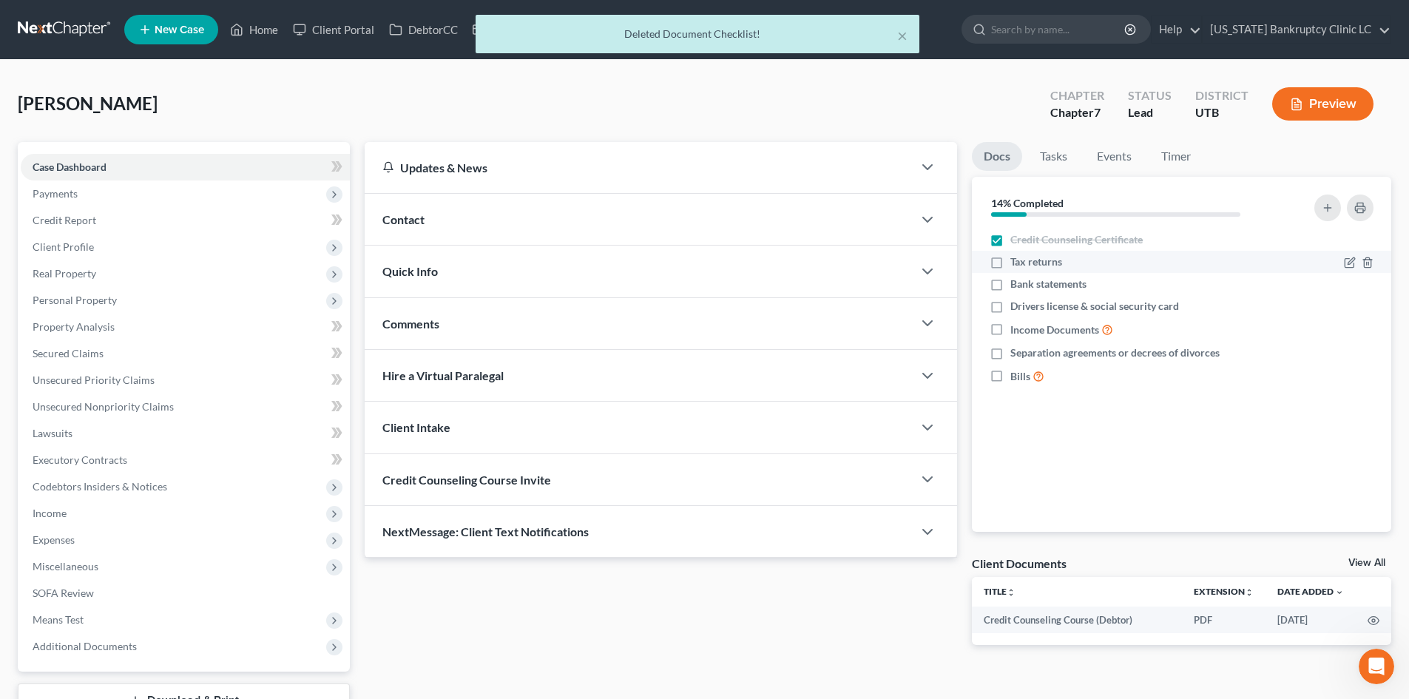
click at [1010, 262] on label "Tax returns" at bounding box center [1036, 261] width 52 height 15
click at [1016, 262] on input "Tax returns" at bounding box center [1021, 259] width 10 height 10
checkbox input "true"
click at [1010, 284] on label "Bank statements" at bounding box center [1048, 284] width 76 height 15
click at [1016, 284] on input "Bank statements" at bounding box center [1021, 282] width 10 height 10
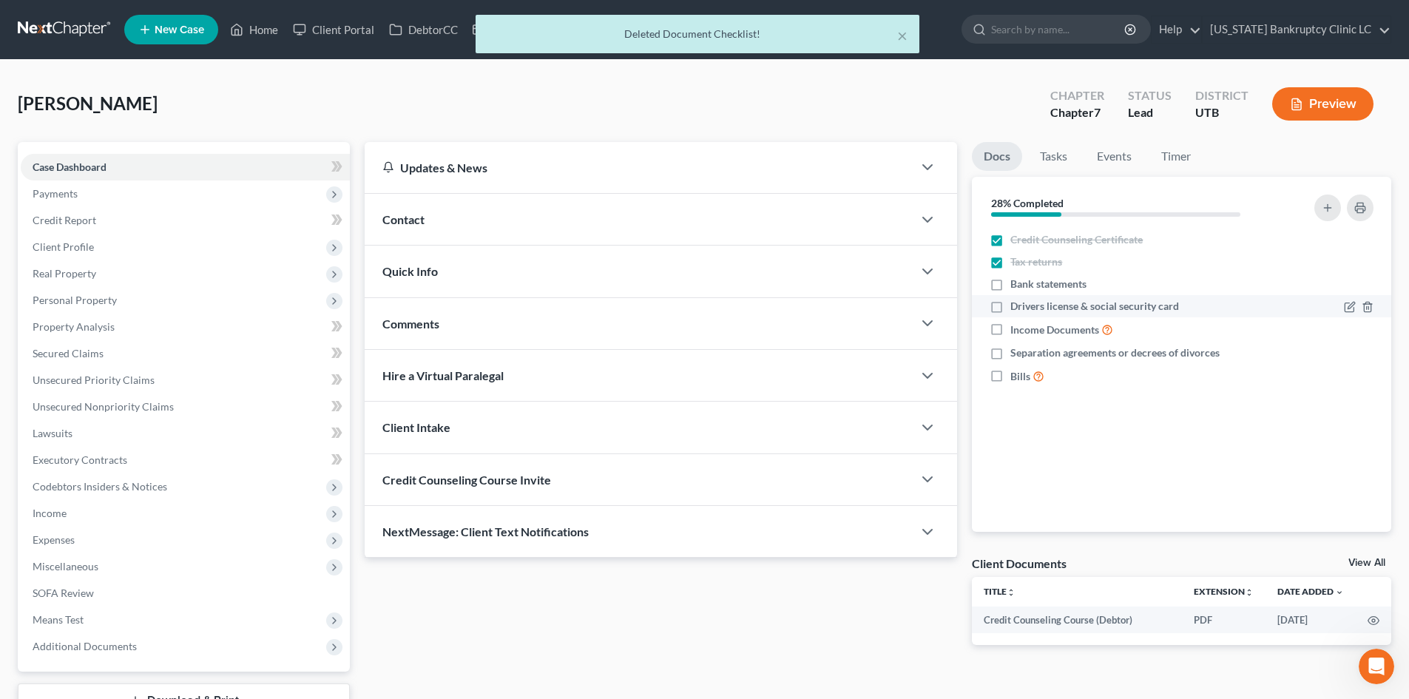
checkbox input "true"
click at [1010, 306] on label "Drivers license & social security card" at bounding box center [1094, 306] width 169 height 15
click at [1016, 306] on input "Drivers license & social security card" at bounding box center [1021, 304] width 10 height 10
checkbox input "true"
click at [1168, 331] on icon "button" at bounding box center [1368, 329] width 12 height 12
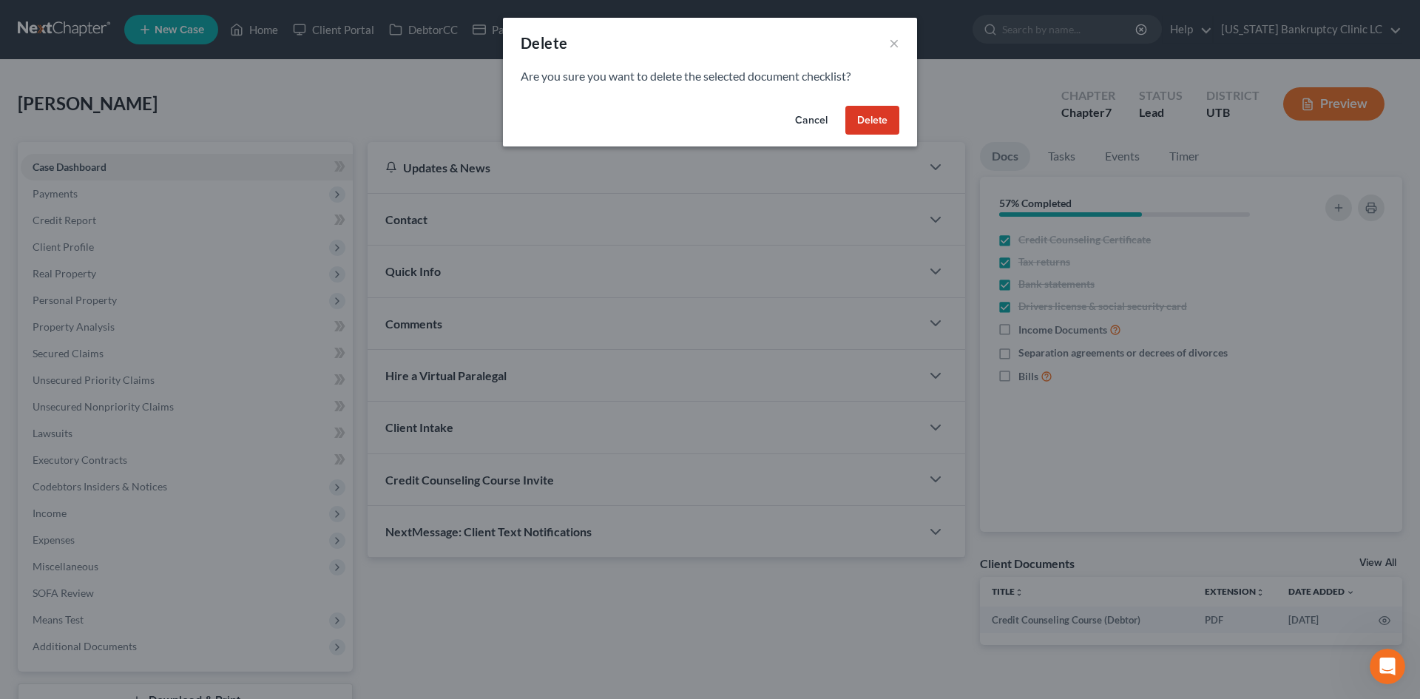
click at [878, 130] on button "Delete" at bounding box center [873, 121] width 54 height 30
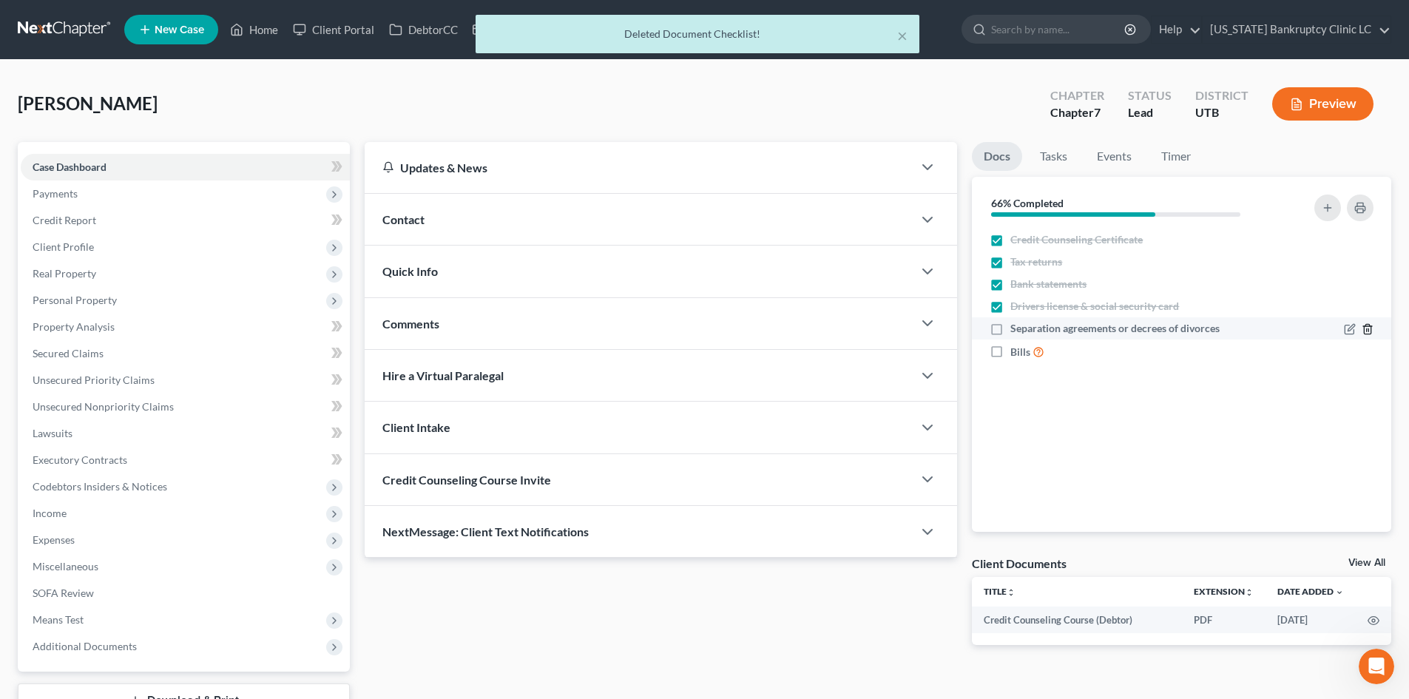
click at [1168, 328] on icon "button" at bounding box center [1368, 329] width 12 height 12
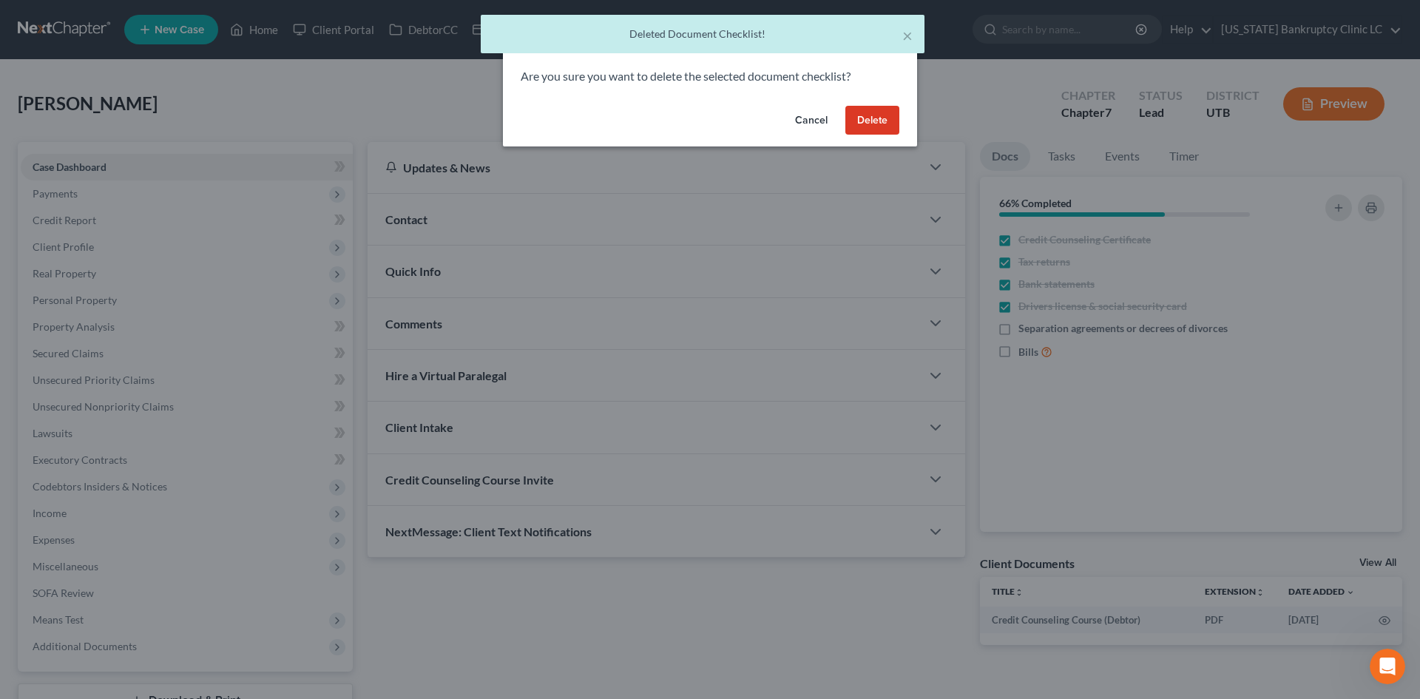
click at [871, 107] on button "Delete" at bounding box center [873, 121] width 54 height 30
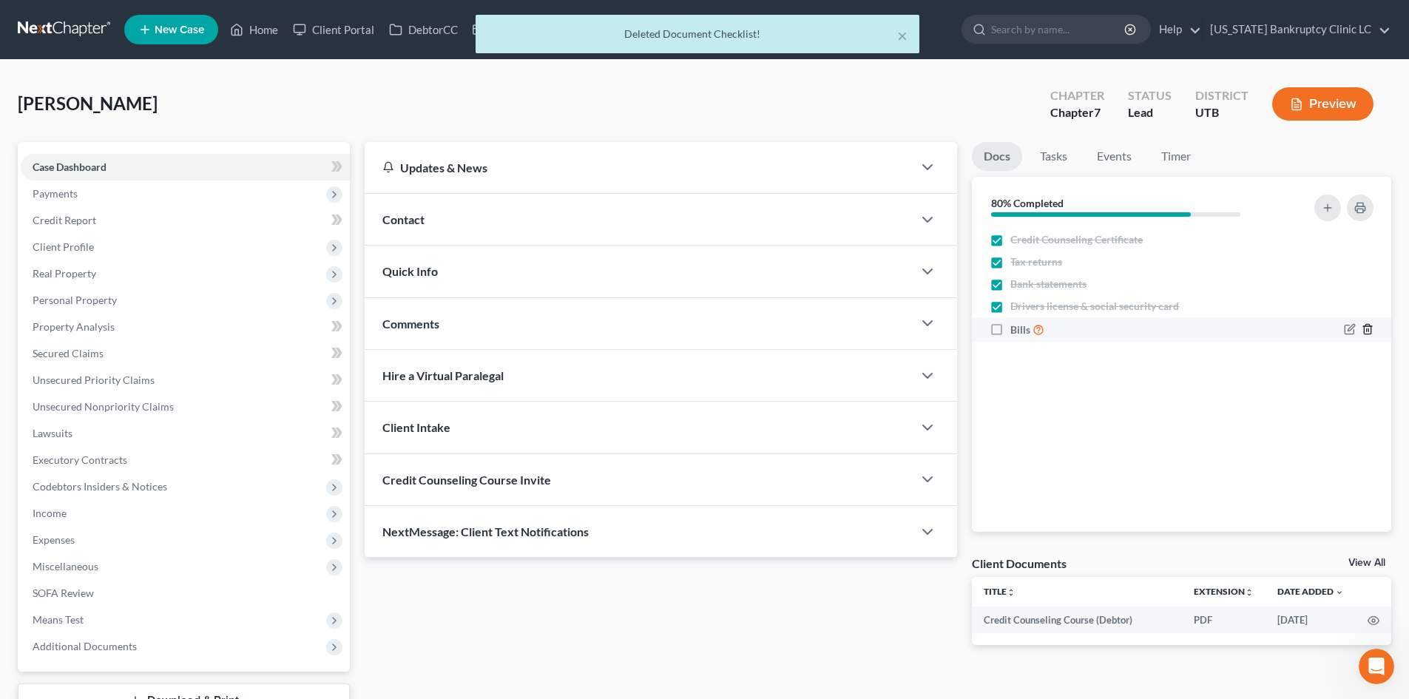
click at [1168, 330] on icon "button" at bounding box center [1367, 330] width 7 height 10
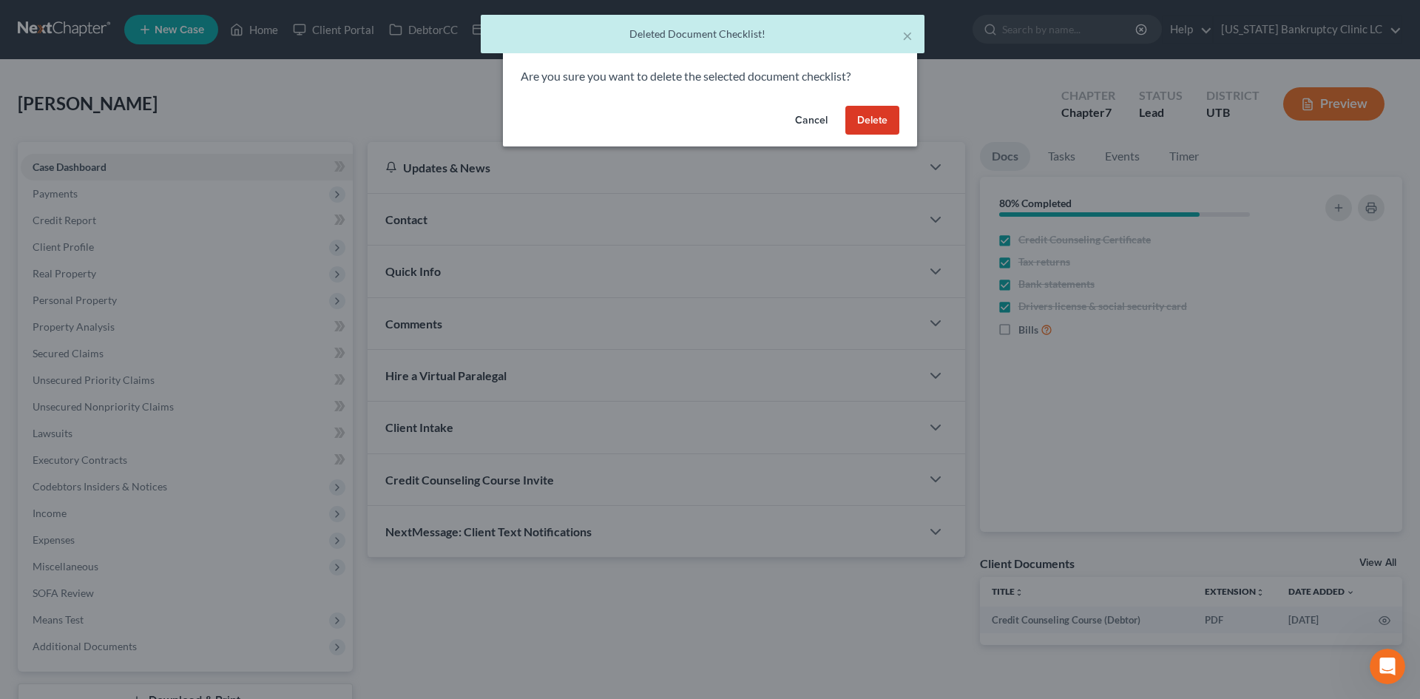
click at [886, 117] on button "Delete" at bounding box center [873, 121] width 54 height 30
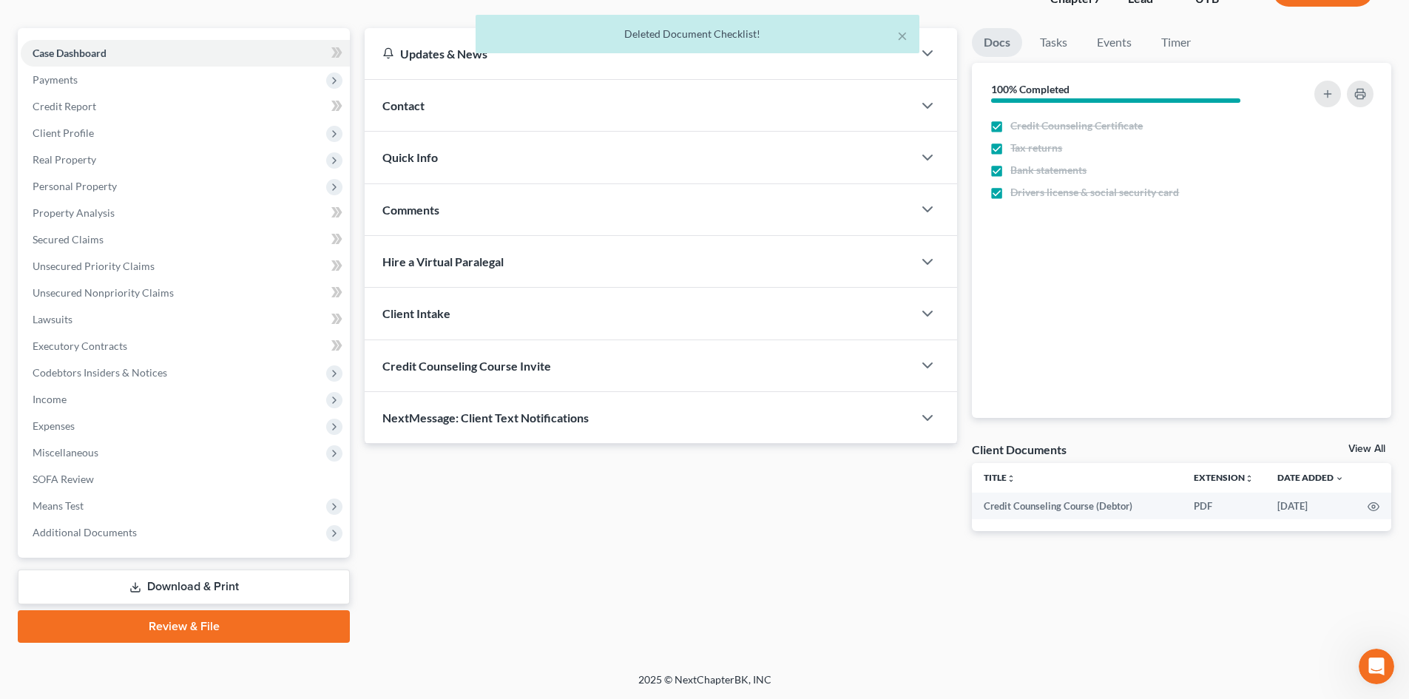
click at [161, 631] on link "Review & File" at bounding box center [184, 626] width 332 height 33
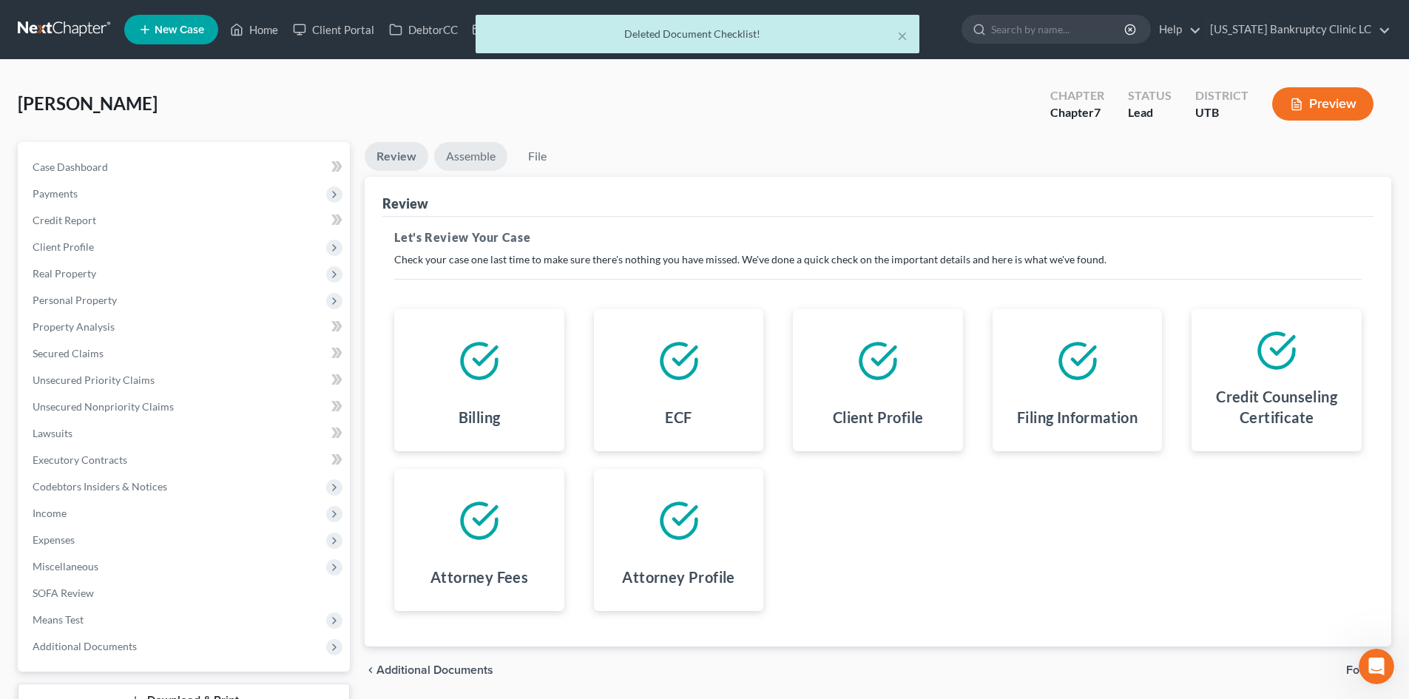
click at [462, 160] on link "Assemble" at bounding box center [470, 156] width 73 height 29
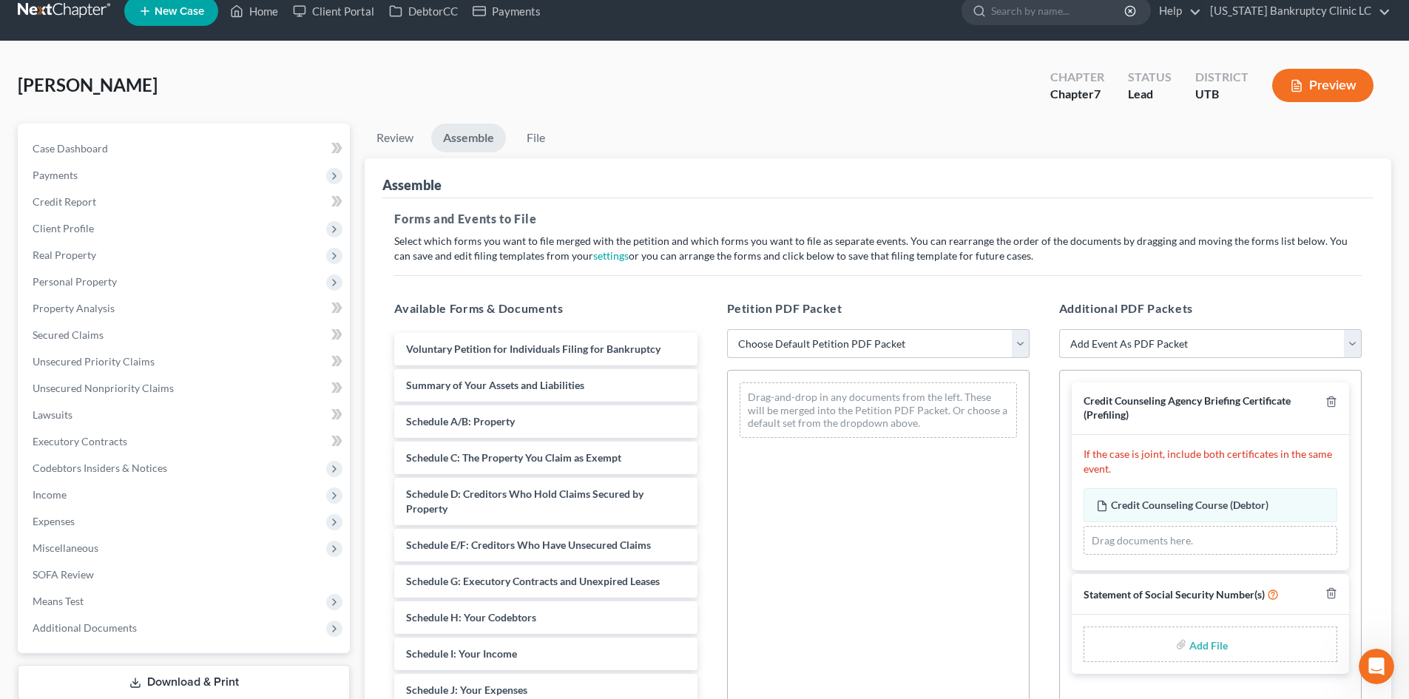
scroll to position [74, 0]
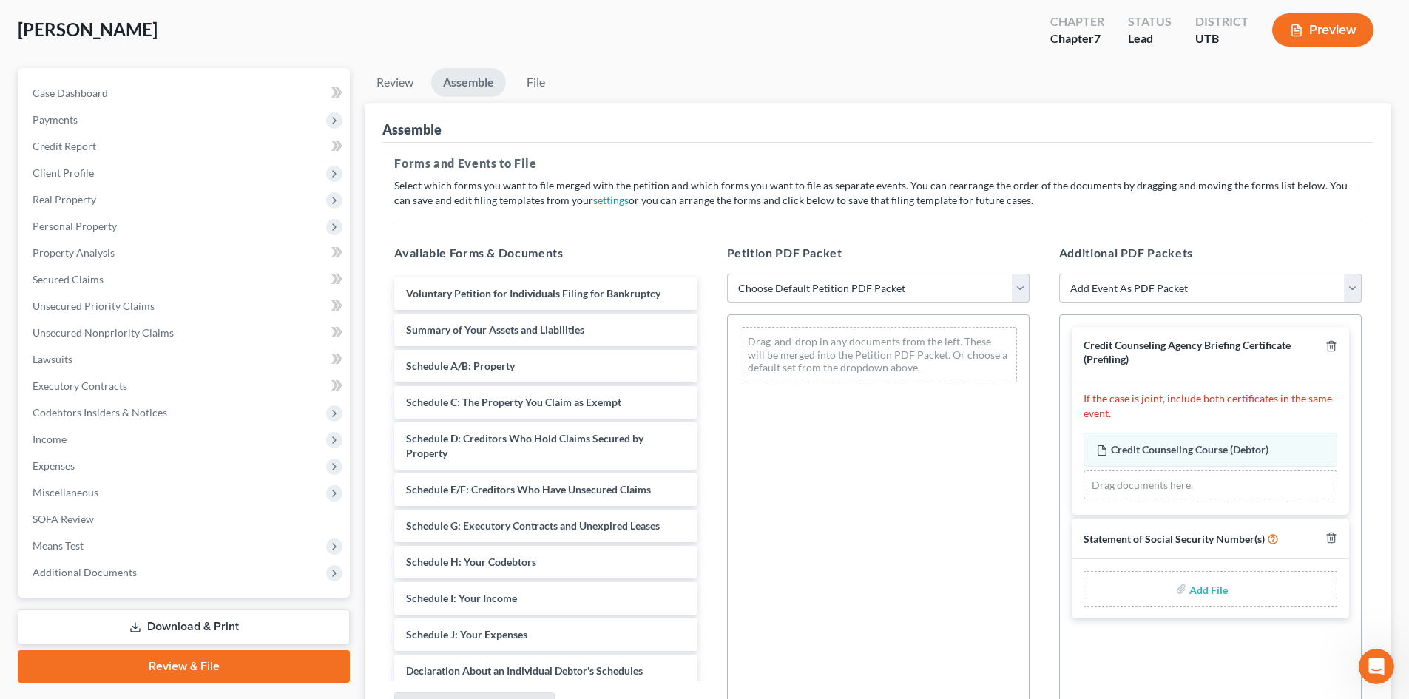
click at [1168, 586] on input "file" at bounding box center [1207, 589] width 36 height 27
type input "C:\fakepath\Allred SSN.pdf"
click at [831, 292] on select "Choose Default Petition PDF Packet Emergency Filing (Voluntary Petition and Cre…" at bounding box center [878, 289] width 303 height 30
select select "1"
click at [727, 274] on select "Choose Default Petition PDF Packet Emergency Filing (Voluntary Petition and Cre…" at bounding box center [878, 289] width 303 height 30
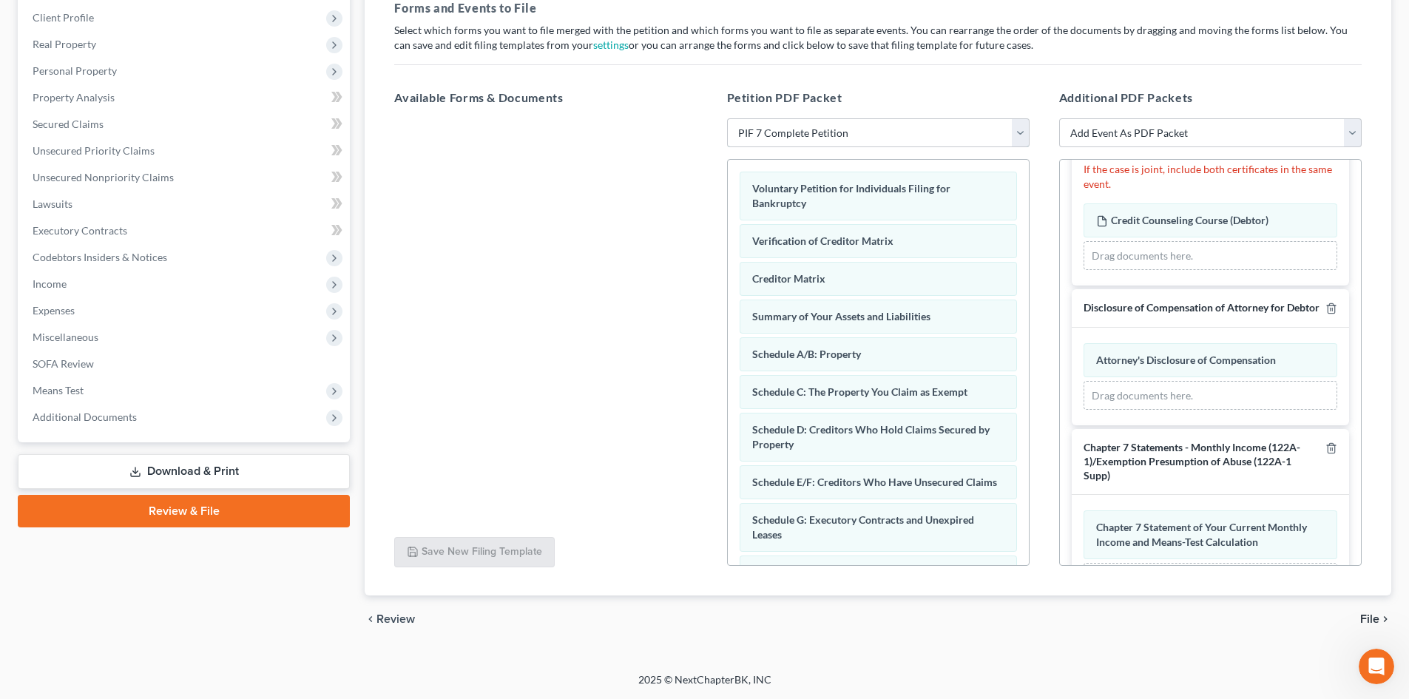
scroll to position [225, 0]
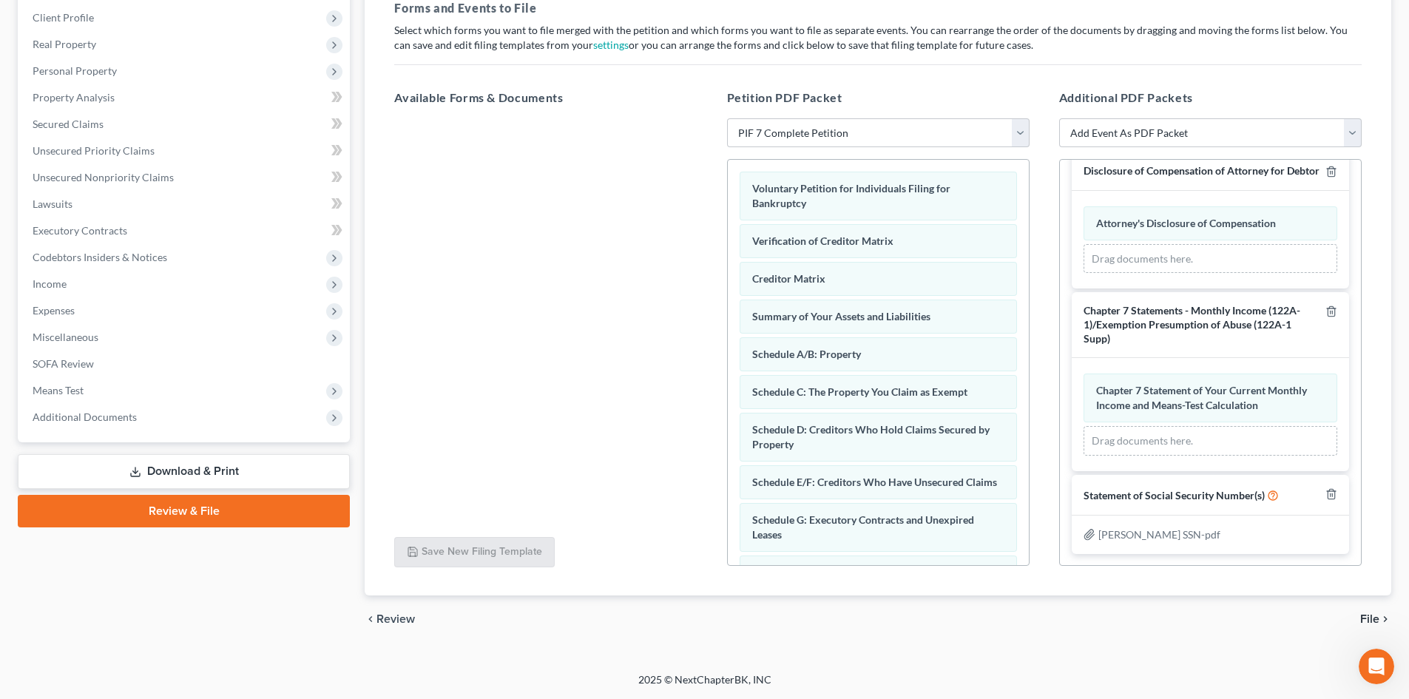
click at [1168, 622] on span "File" at bounding box center [1369, 619] width 19 height 12
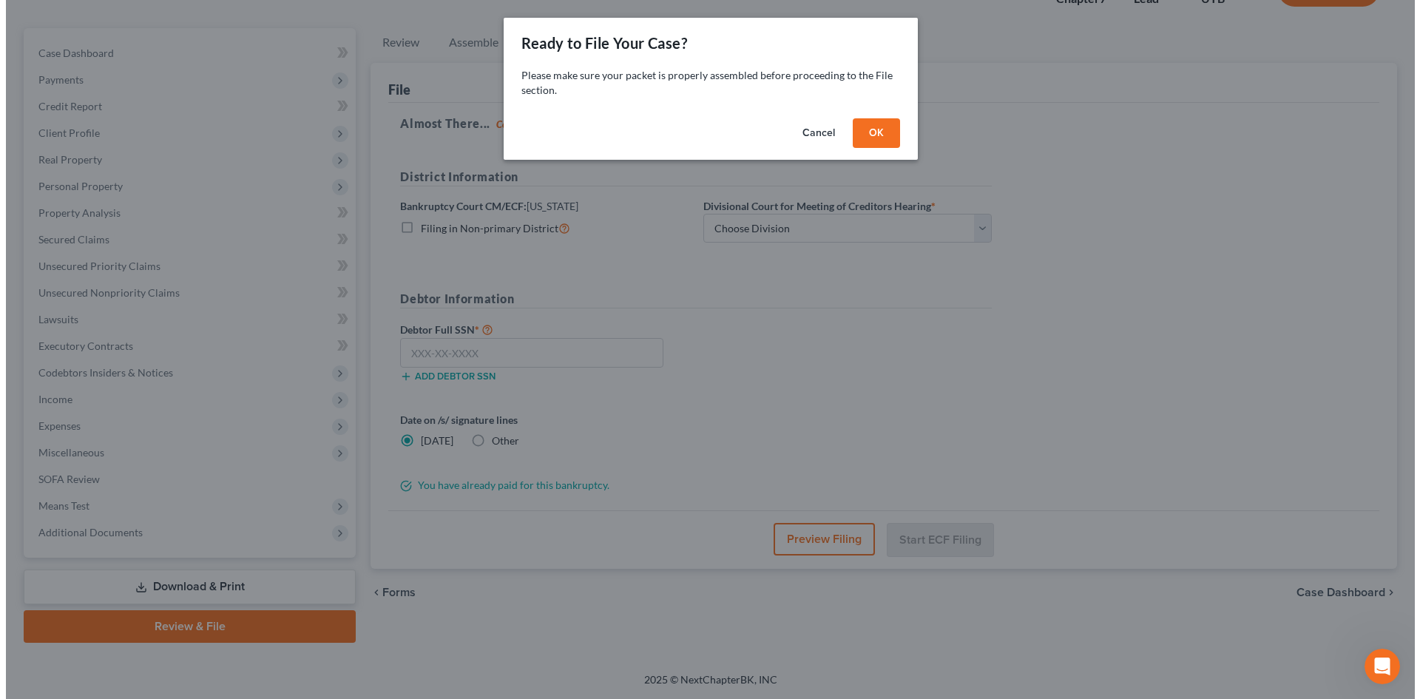
scroll to position [114, 0]
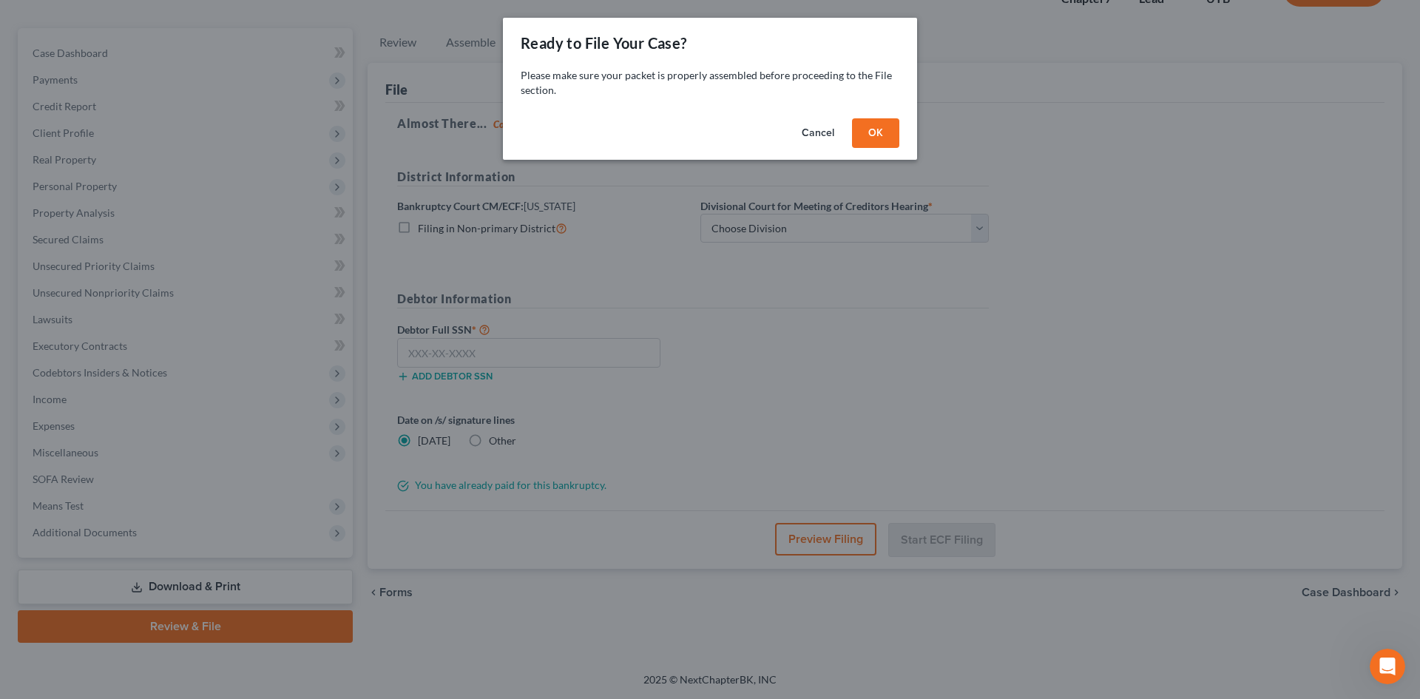
click at [891, 137] on button "OK" at bounding box center [875, 133] width 47 height 30
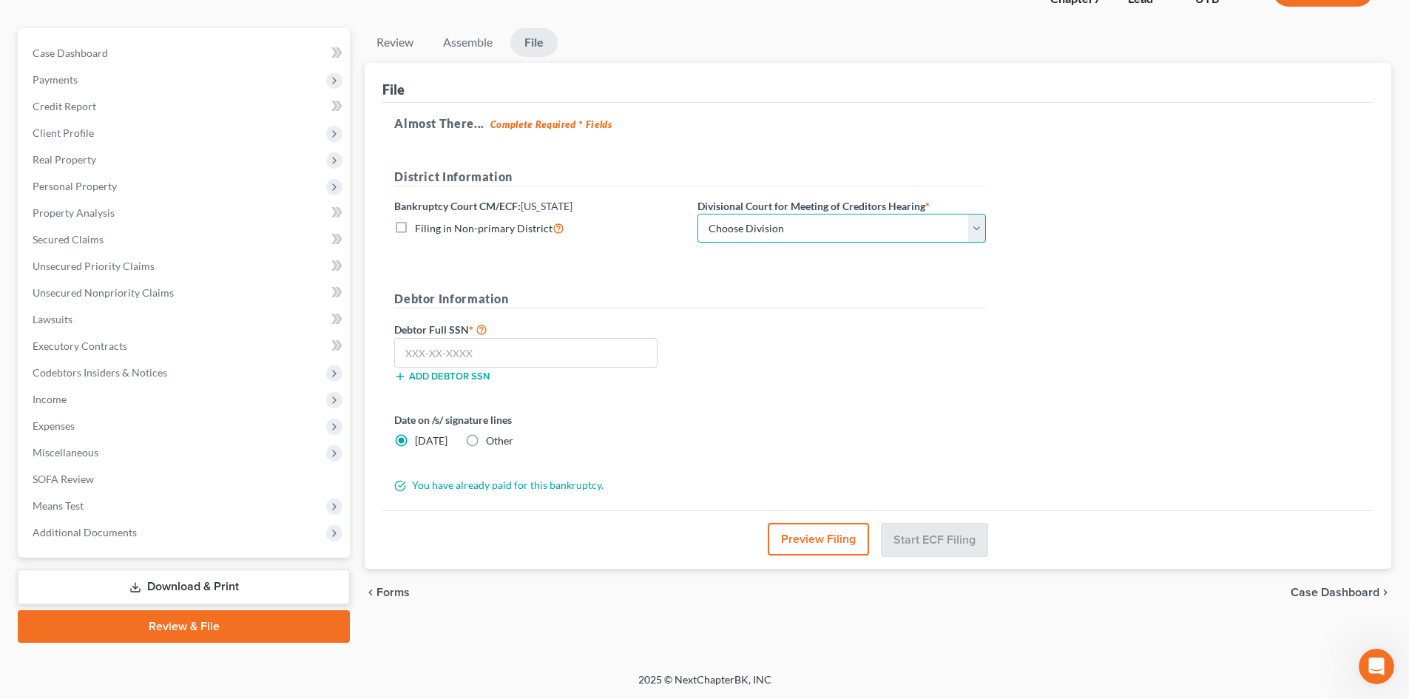
click at [758, 234] on select "Choose Division Salt Lake city" at bounding box center [842, 229] width 288 height 30
select select "0"
click at [698, 214] on select "Choose Division Salt Lake city" at bounding box center [842, 229] width 288 height 30
click at [819, 544] on button "Preview Filing" at bounding box center [818, 539] width 101 height 33
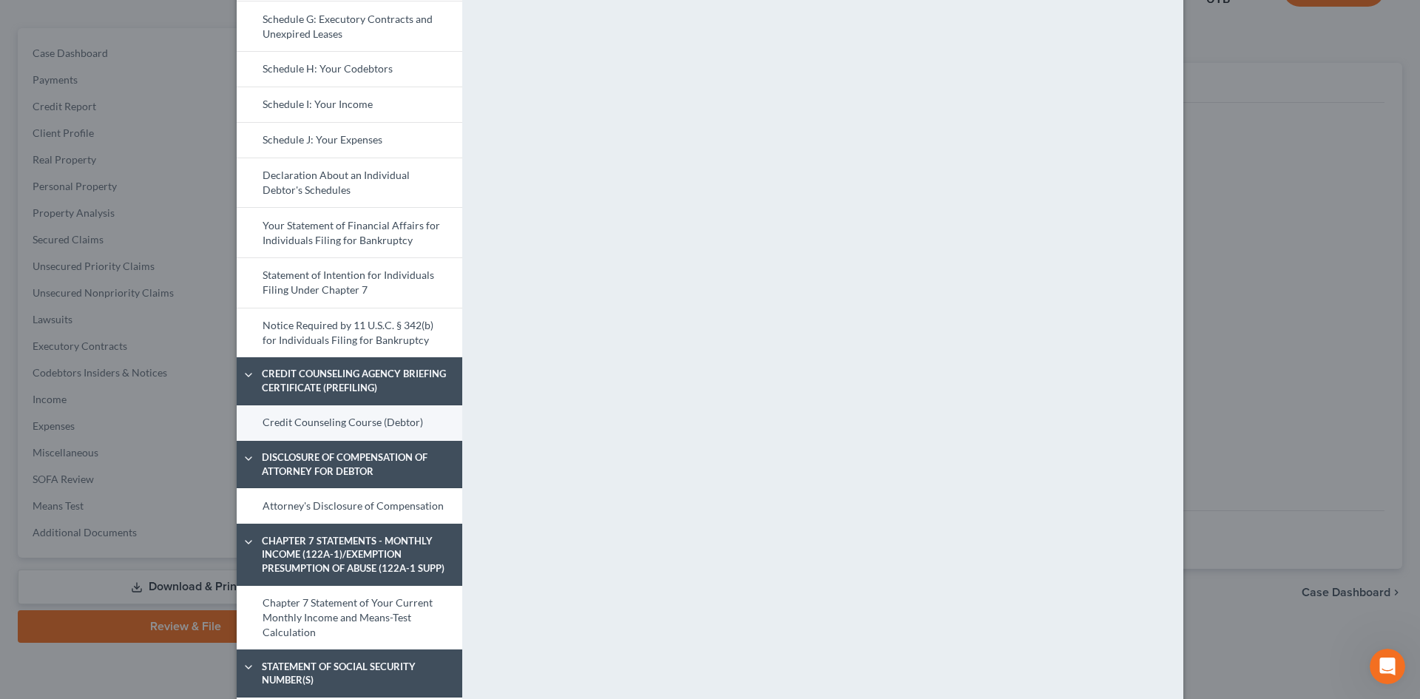
scroll to position [496, 0]
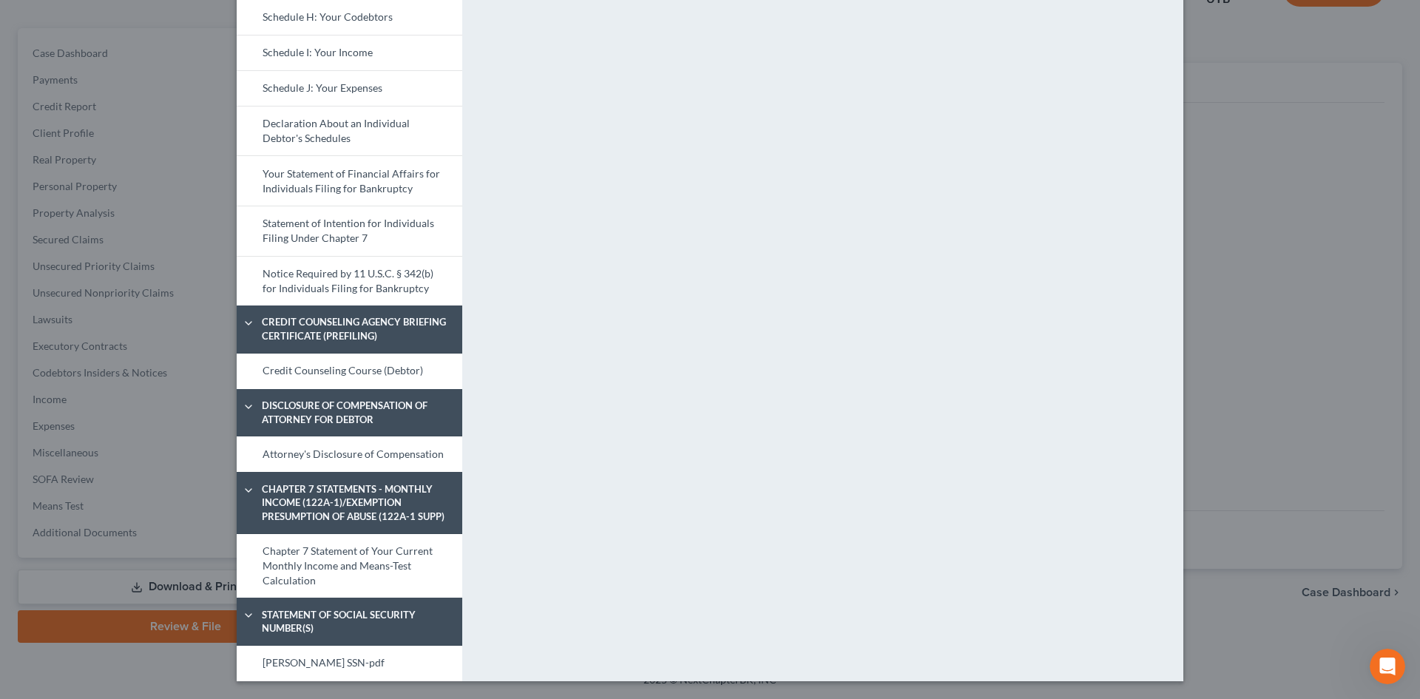
click at [759, 592] on div "<object ng-attr-data='https://nextchapter-prod.s3.amazonaws.com/pdfs/0dd5c8e2-c…" at bounding box center [830, 126] width 721 height 1109
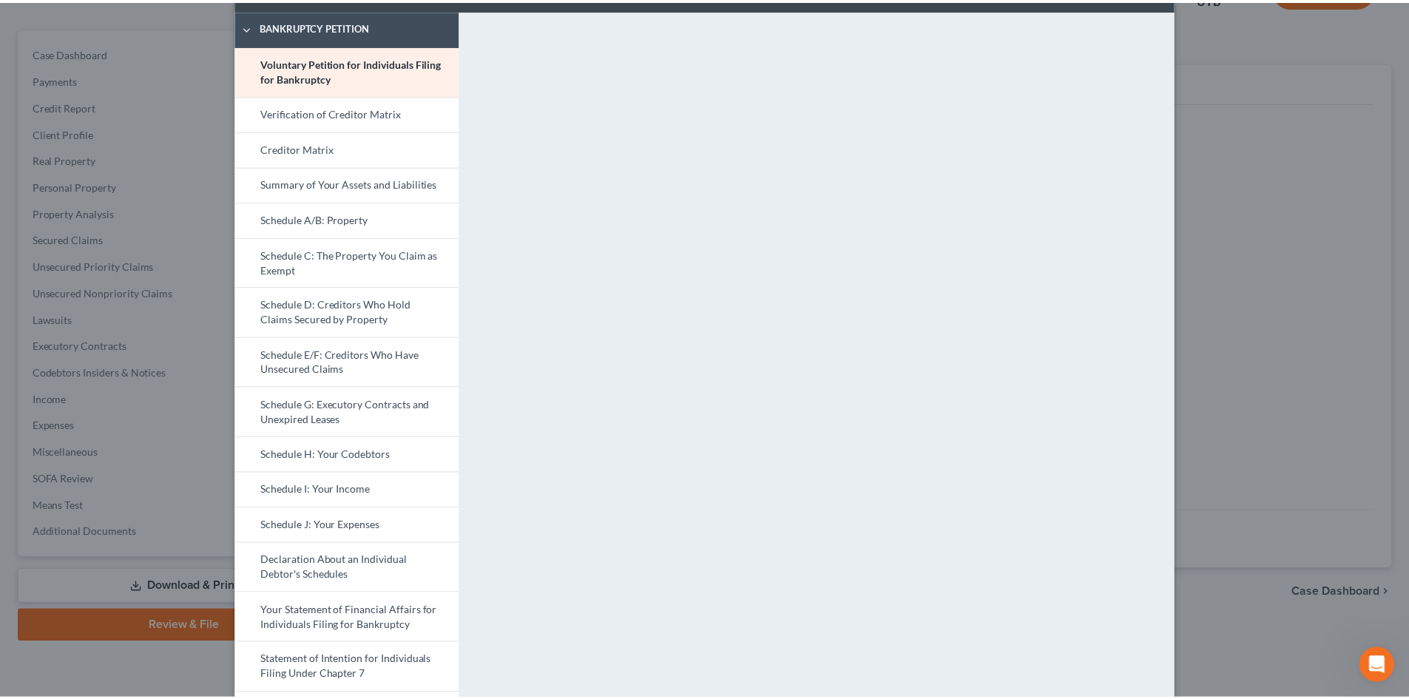
scroll to position [0, 0]
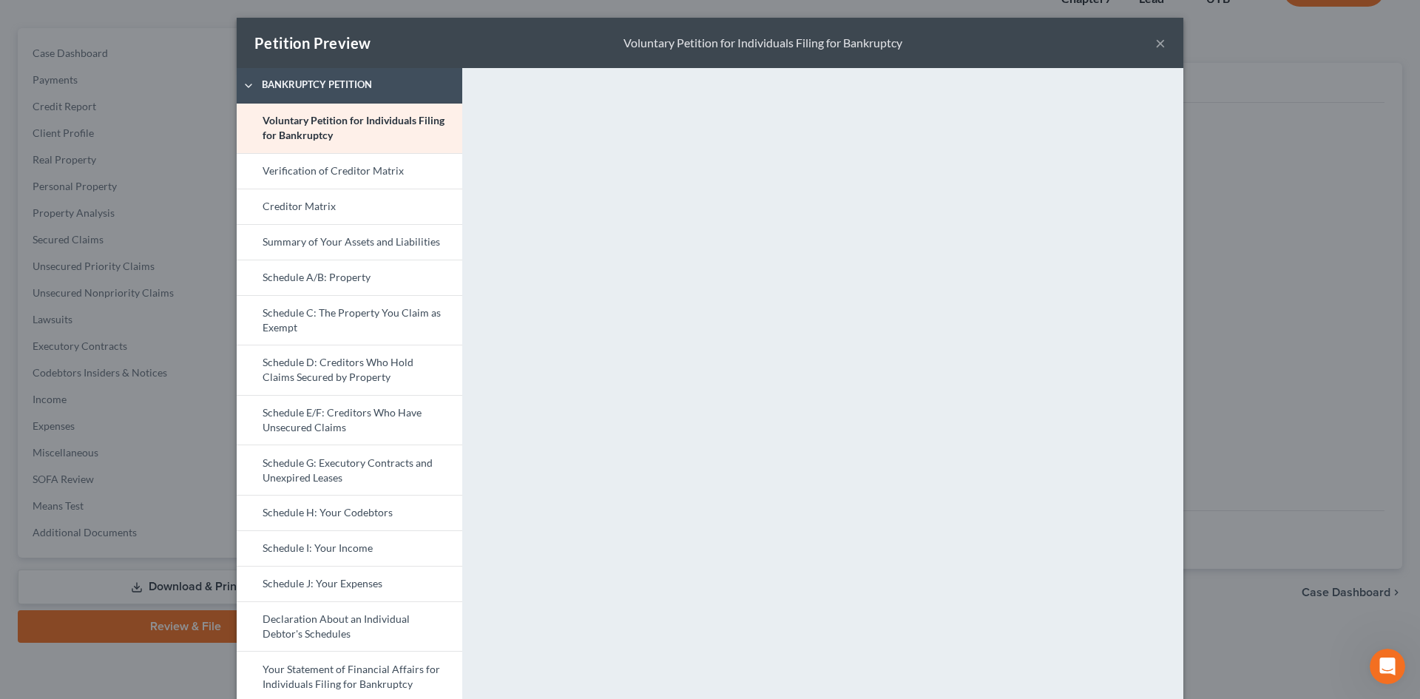
click at [1155, 47] on button "×" at bounding box center [1160, 43] width 10 height 18
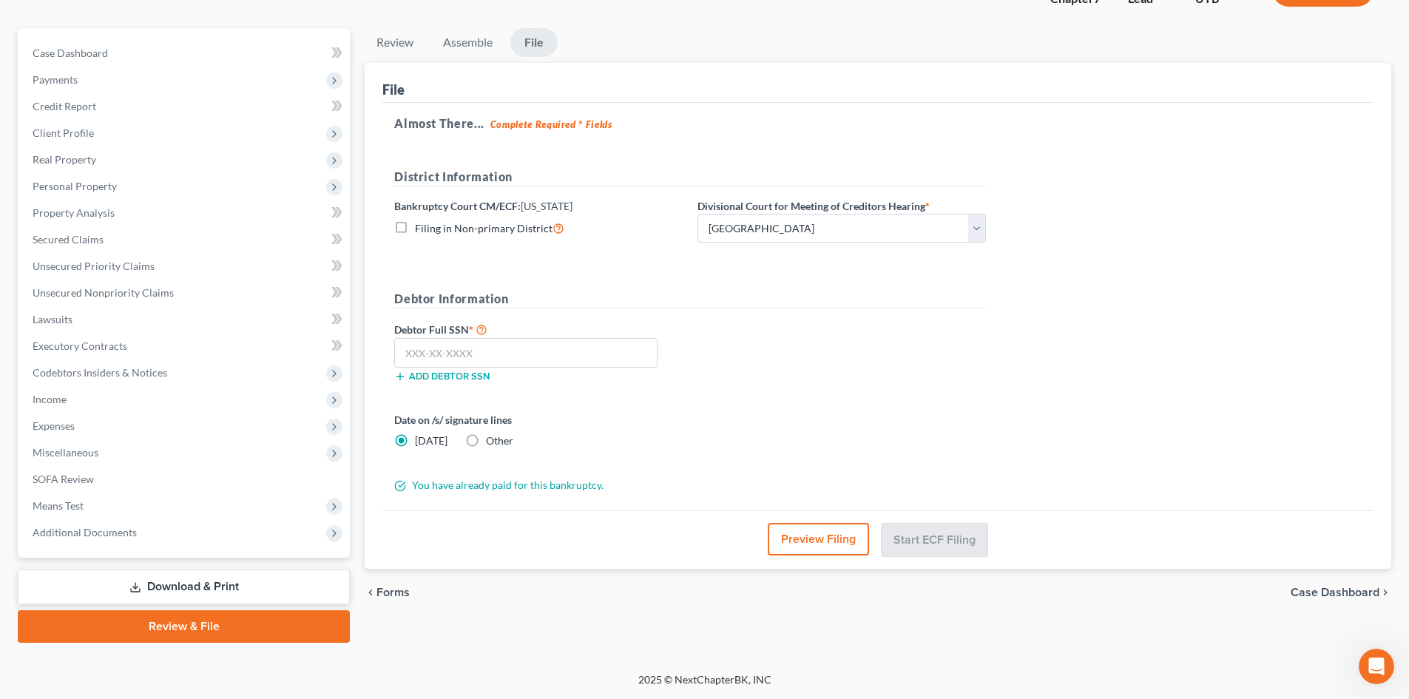
click at [1086, 406] on div "Almost There... Complete Required * Fields District Information Bankruptcy Cour…" at bounding box center [877, 307] width 991 height 408
click at [547, 359] on input "text" at bounding box center [525, 353] width 263 height 30
click at [561, 327] on label "Debtor Full SSN *" at bounding box center [538, 329] width 303 height 18
click at [567, 345] on input "text" at bounding box center [525, 353] width 263 height 30
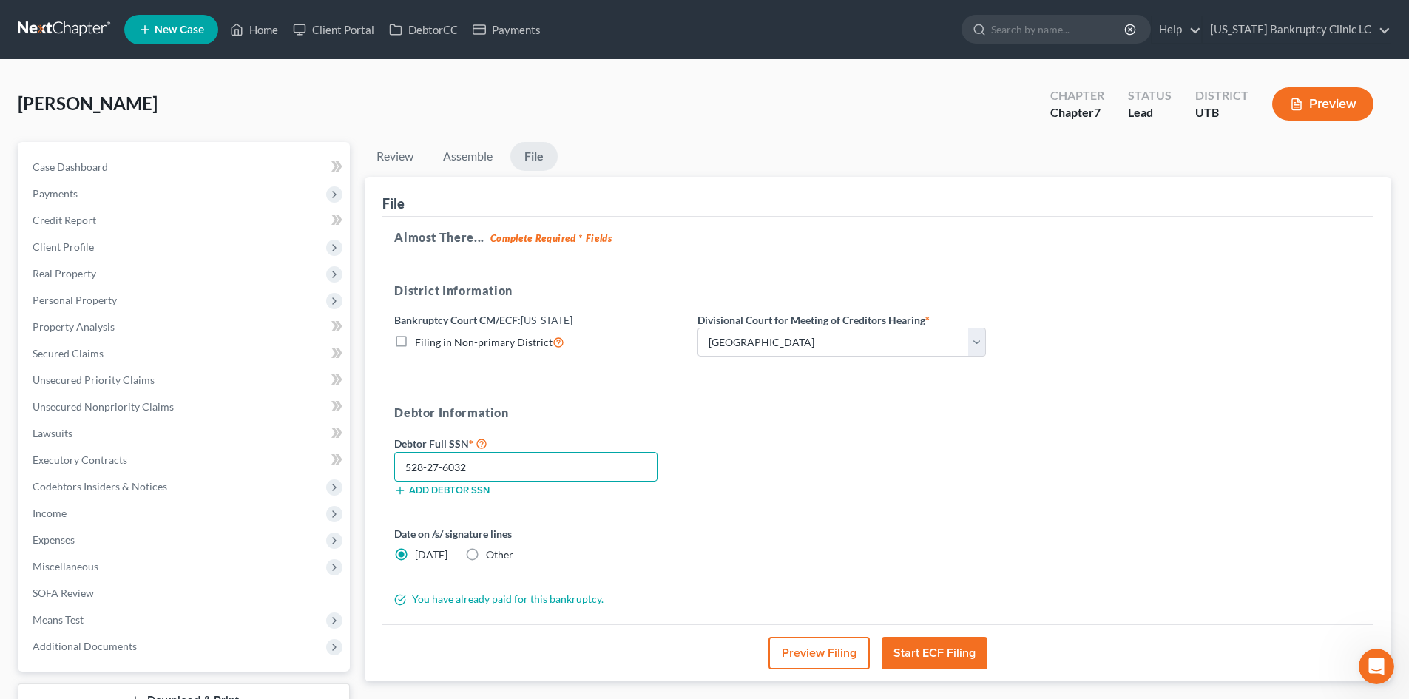
type input "528-27-6032"
click at [948, 631] on button "Start ECF Filing" at bounding box center [935, 653] width 106 height 33
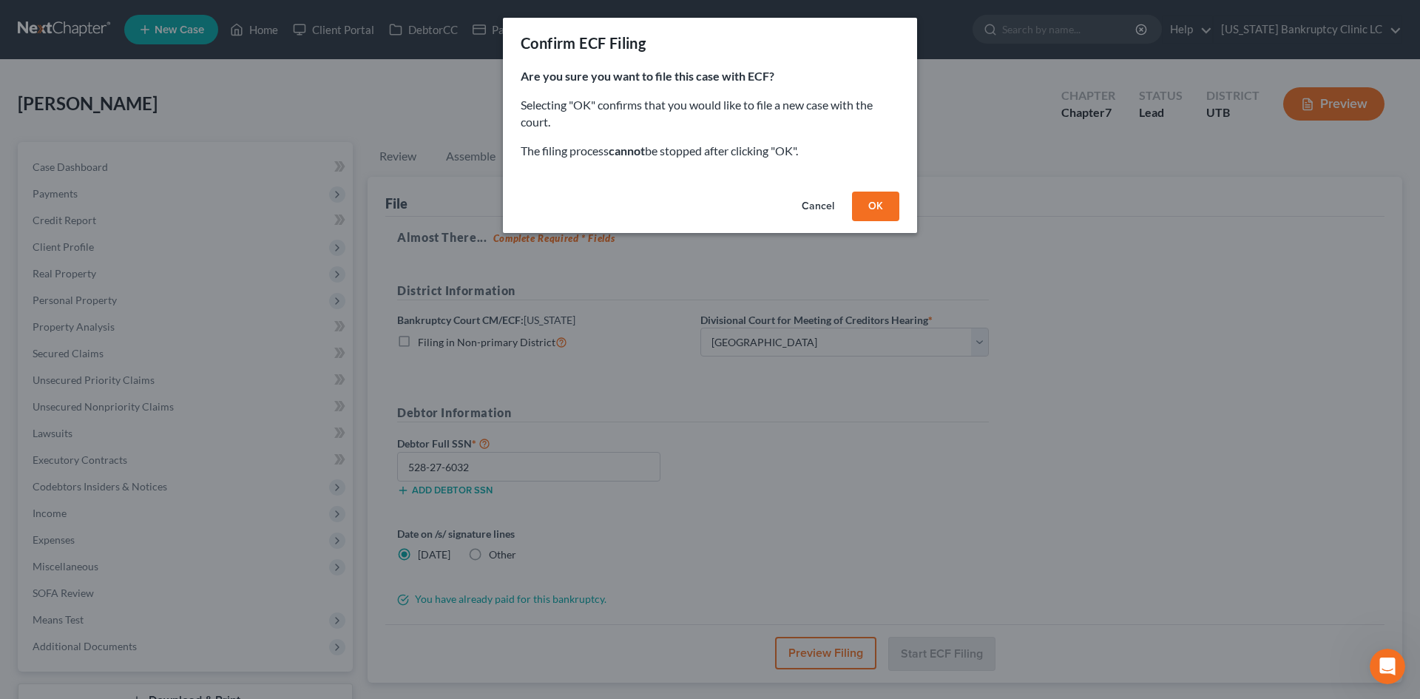
click at [885, 201] on button "OK" at bounding box center [875, 207] width 47 height 30
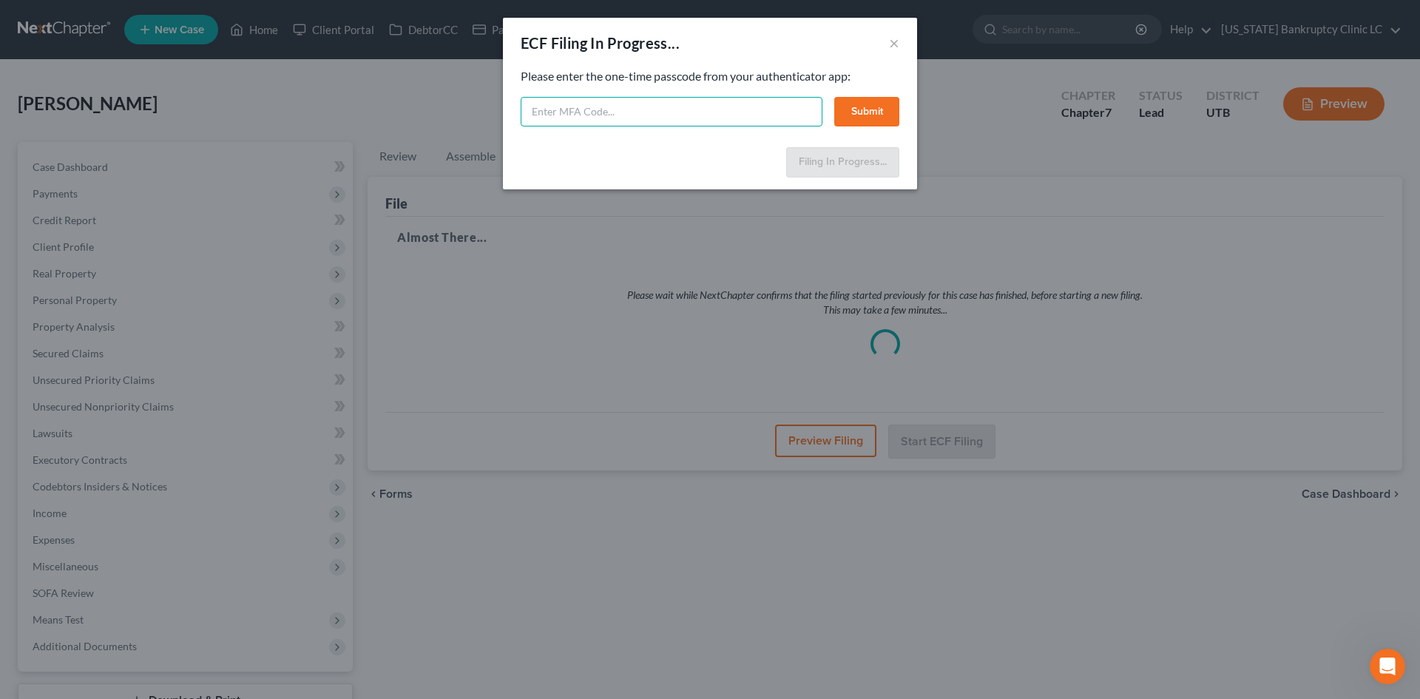
click at [573, 109] on input "text" at bounding box center [672, 112] width 302 height 30
type input "366350"
click at [864, 107] on button "Submit" at bounding box center [866, 112] width 65 height 30
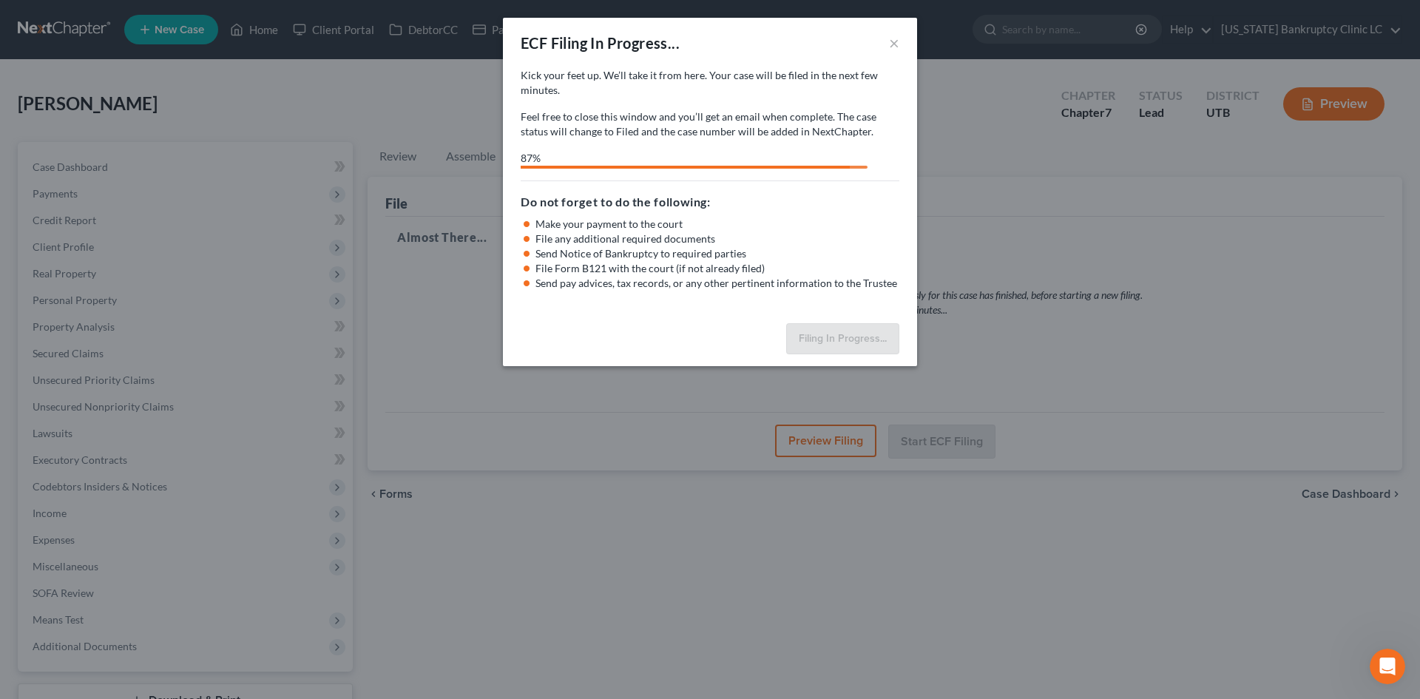
select select "0"
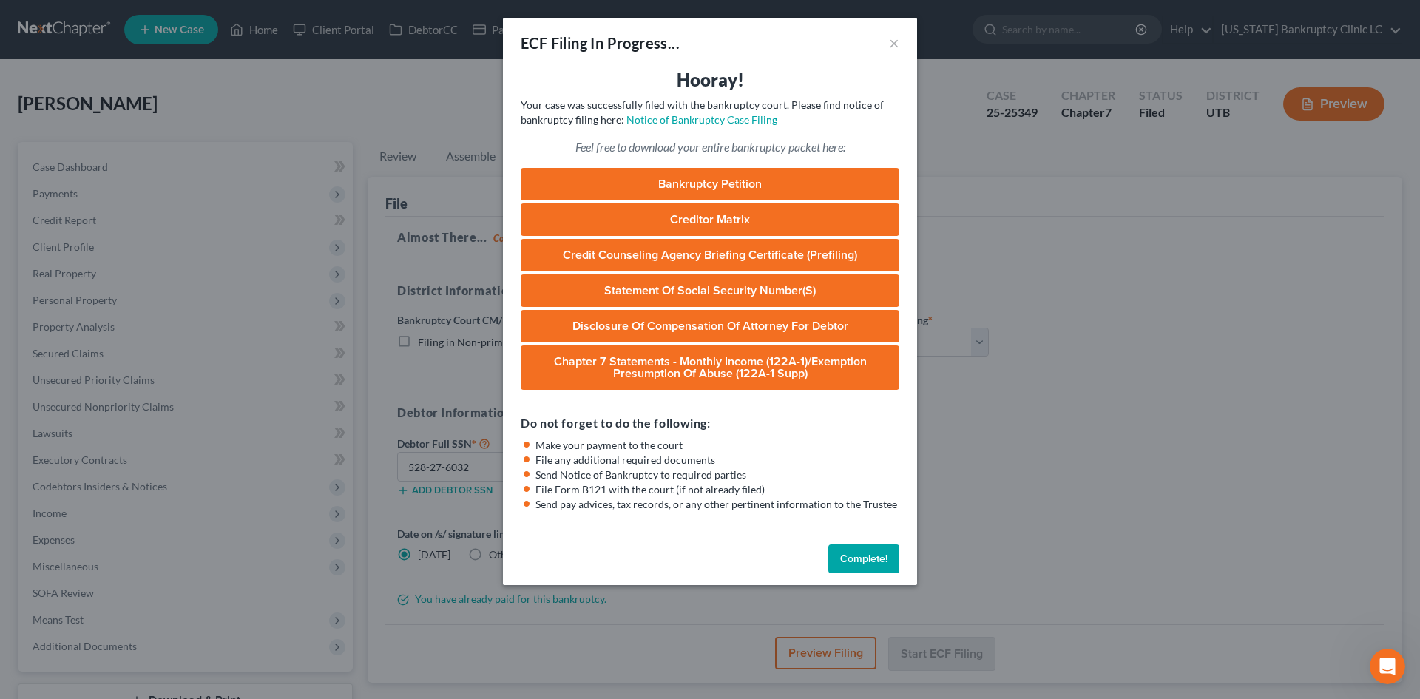
click at [859, 557] on button "Complete!" at bounding box center [864, 559] width 71 height 30
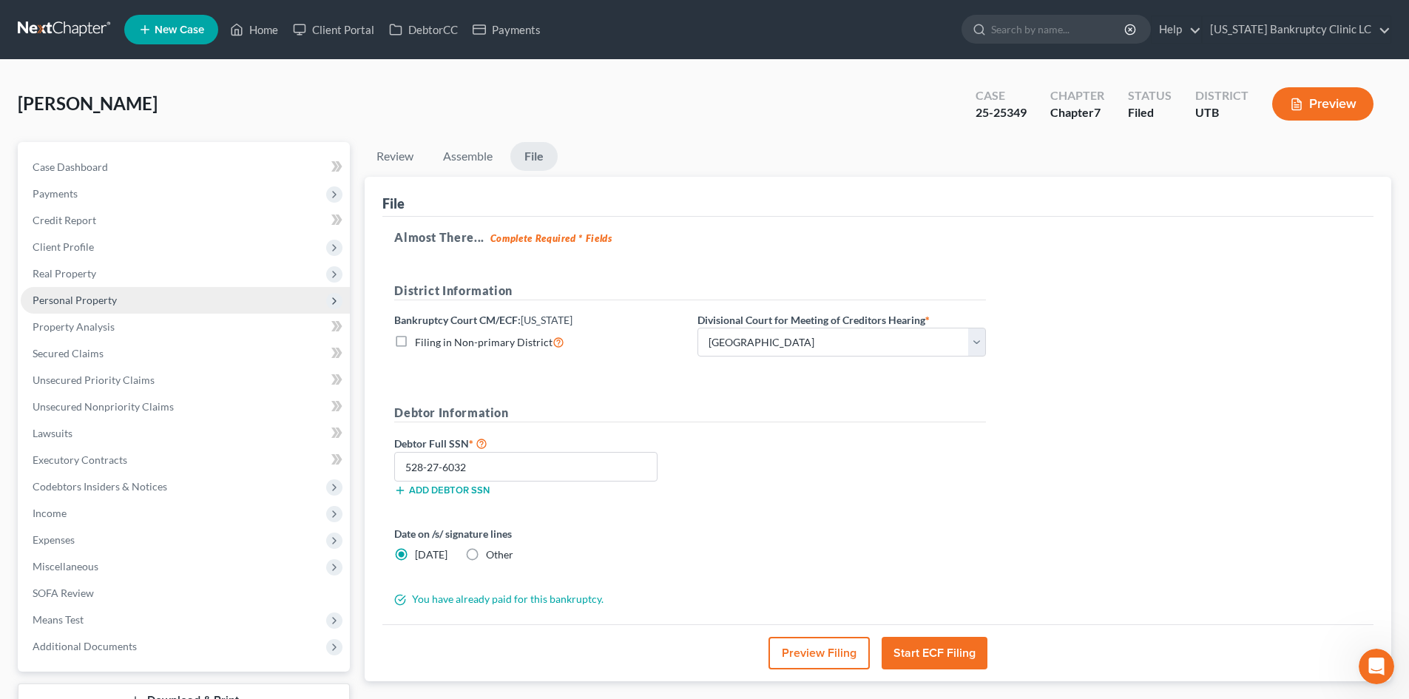
click at [138, 306] on span "Personal Property" at bounding box center [185, 300] width 329 height 27
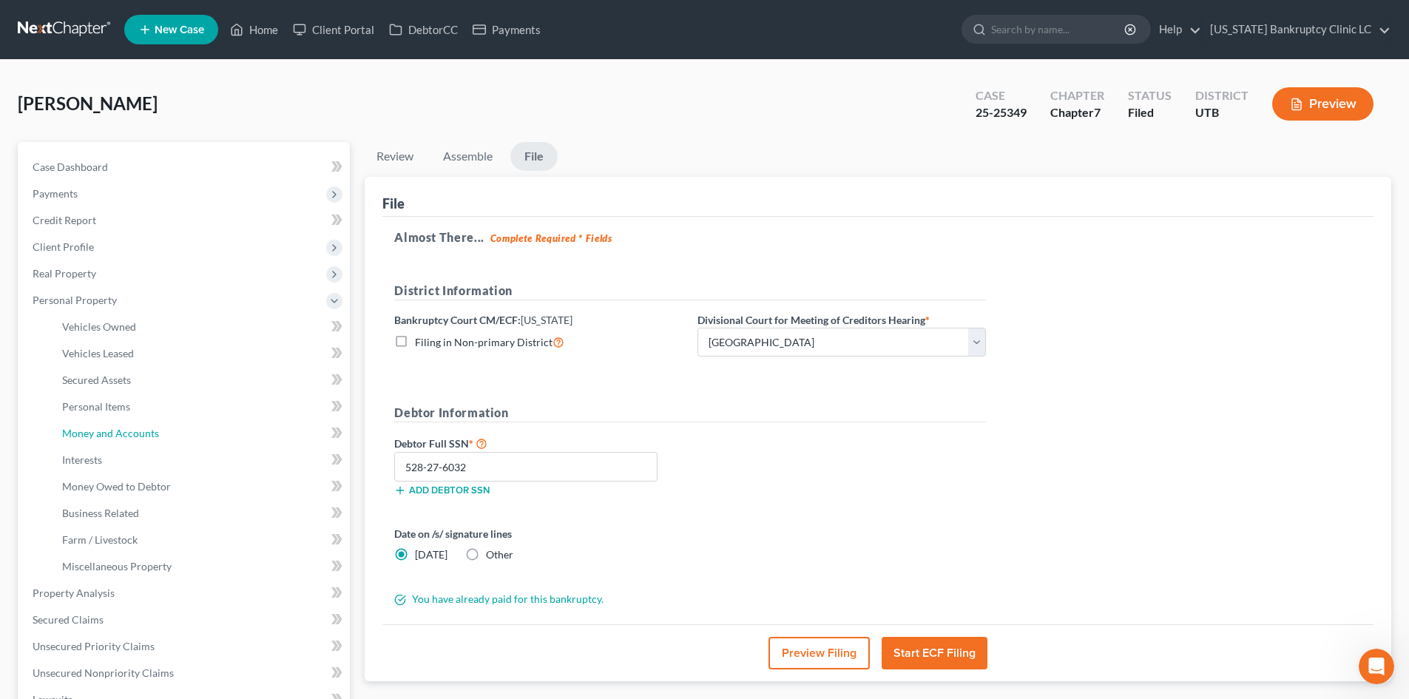
drag, startPoint x: 142, startPoint y: 439, endPoint x: 504, endPoint y: 433, distance: 361.8
click at [141, 439] on span "Money and Accounts" at bounding box center [110, 433] width 97 height 13
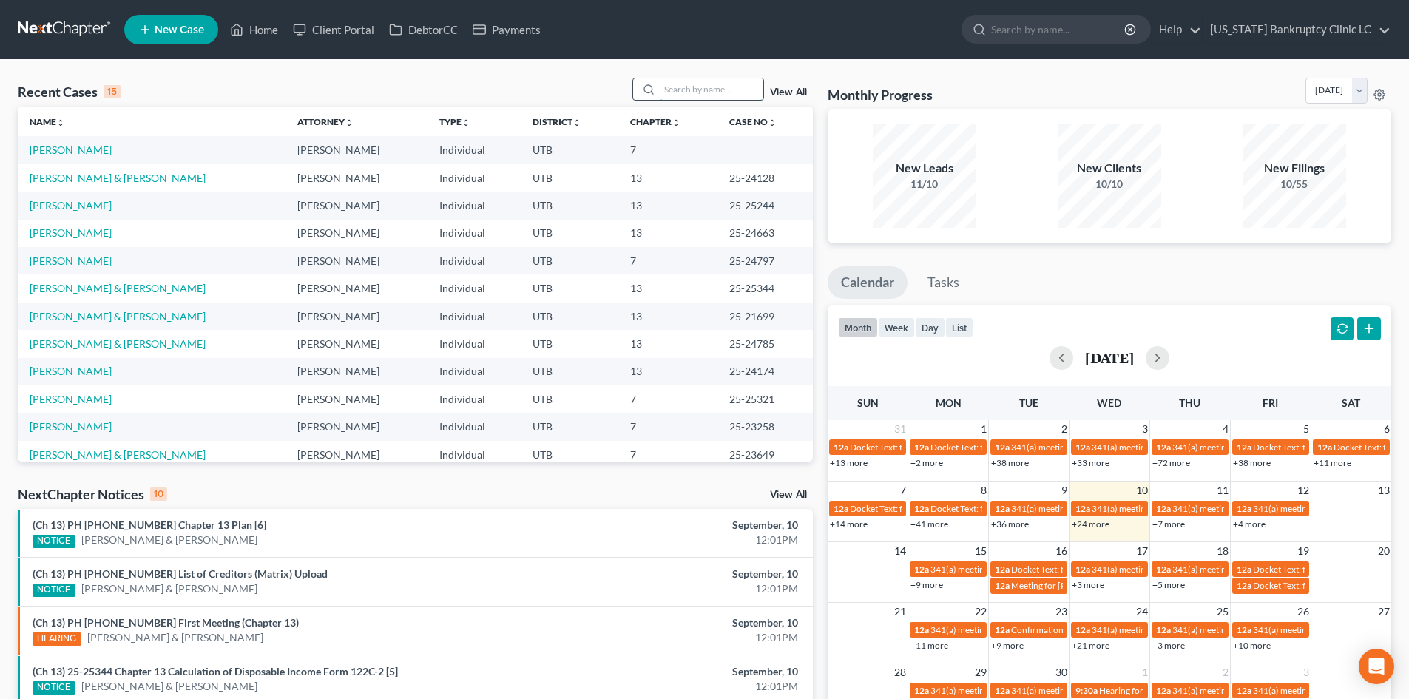
click at [692, 82] on input "search" at bounding box center [712, 88] width 104 height 21
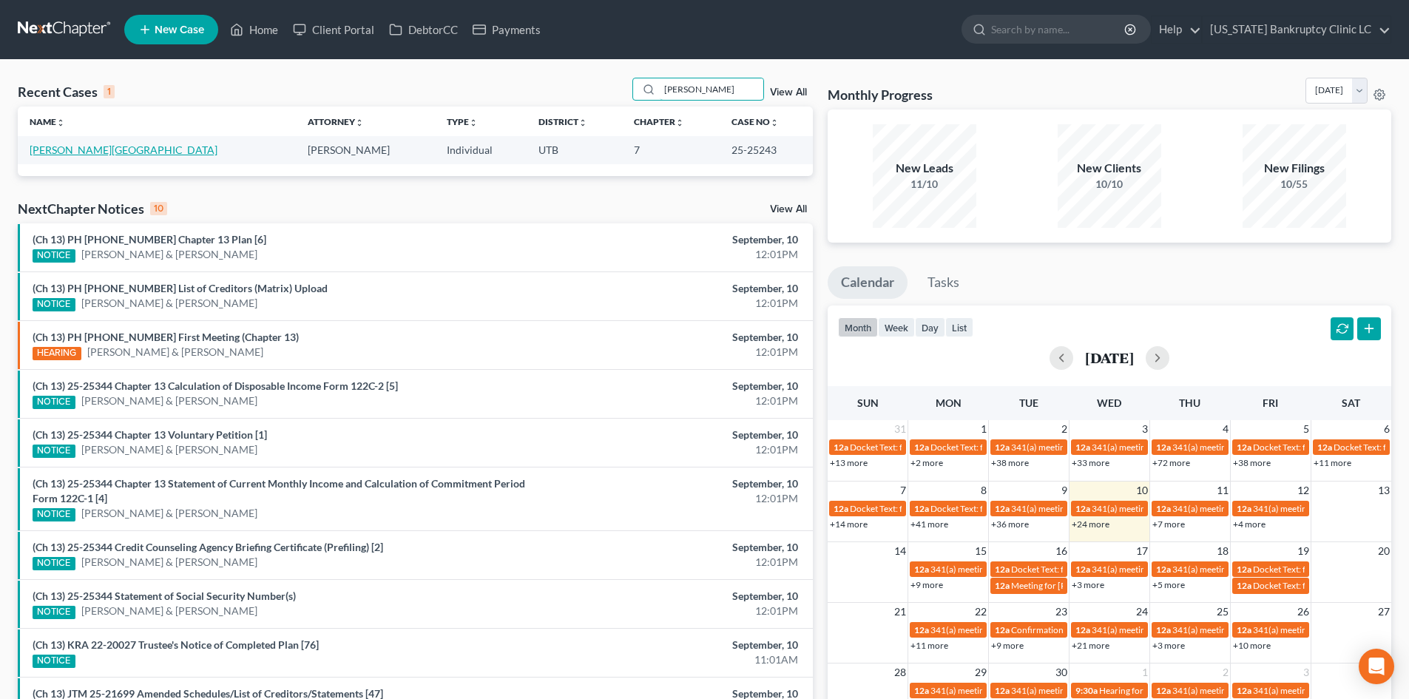
type input "[PERSON_NAME]"
click at [78, 151] on link "[PERSON_NAME][GEOGRAPHIC_DATA]" at bounding box center [124, 150] width 188 height 13
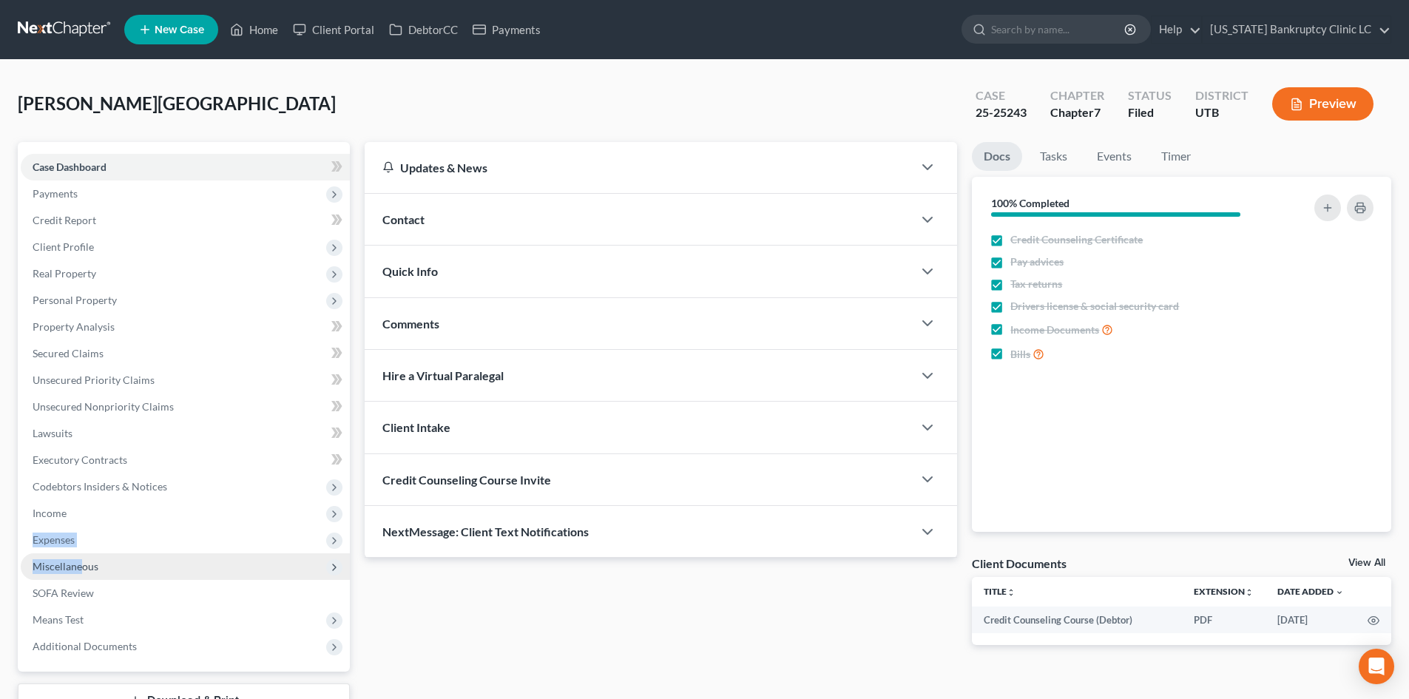
drag, startPoint x: 82, startPoint y: 555, endPoint x: 84, endPoint y: 570, distance: 15.7
click at [84, 570] on ul "Case Dashboard Payments Invoices Payments Payments Credit Report Client Profile" at bounding box center [185, 407] width 329 height 506
click at [500, 640] on div "Updates & News × [US_STATE] District Notes: Take a look at NextChapter's Distri…" at bounding box center [660, 405] width 607 height 527
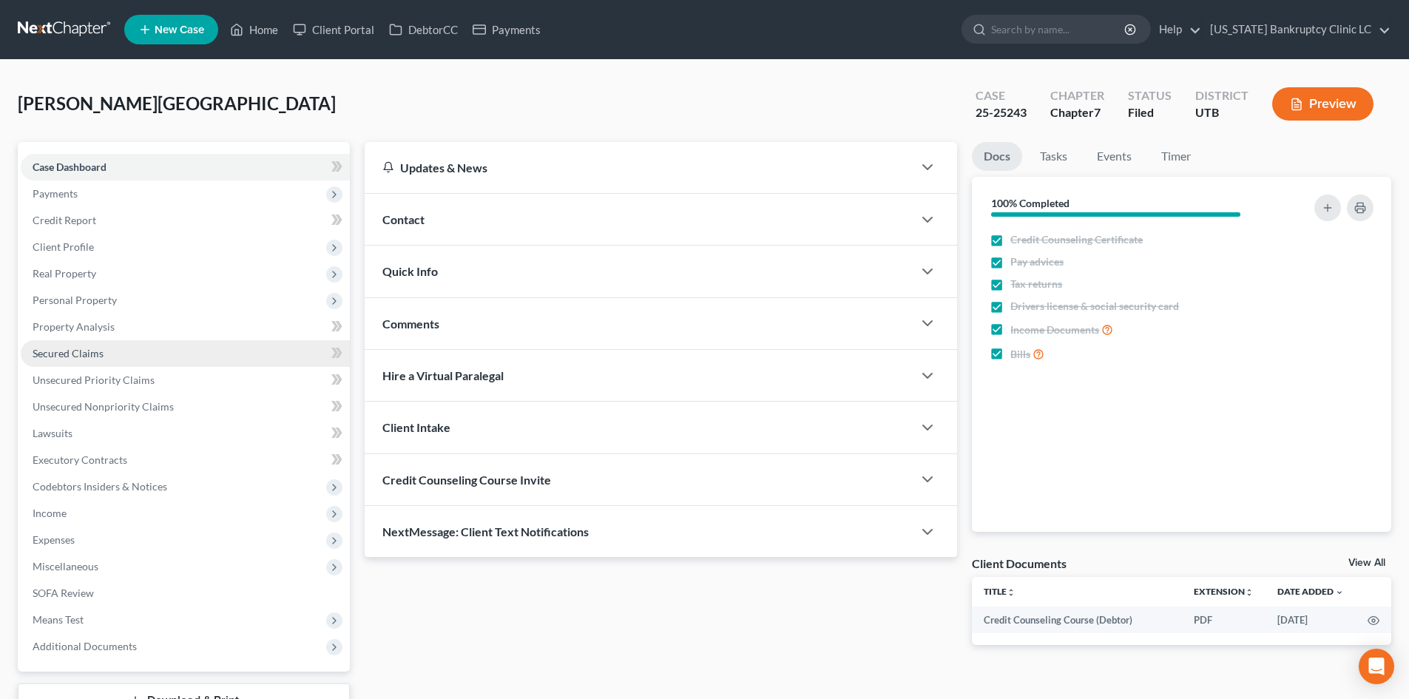
click at [94, 351] on span "Secured Claims" at bounding box center [68, 353] width 71 height 13
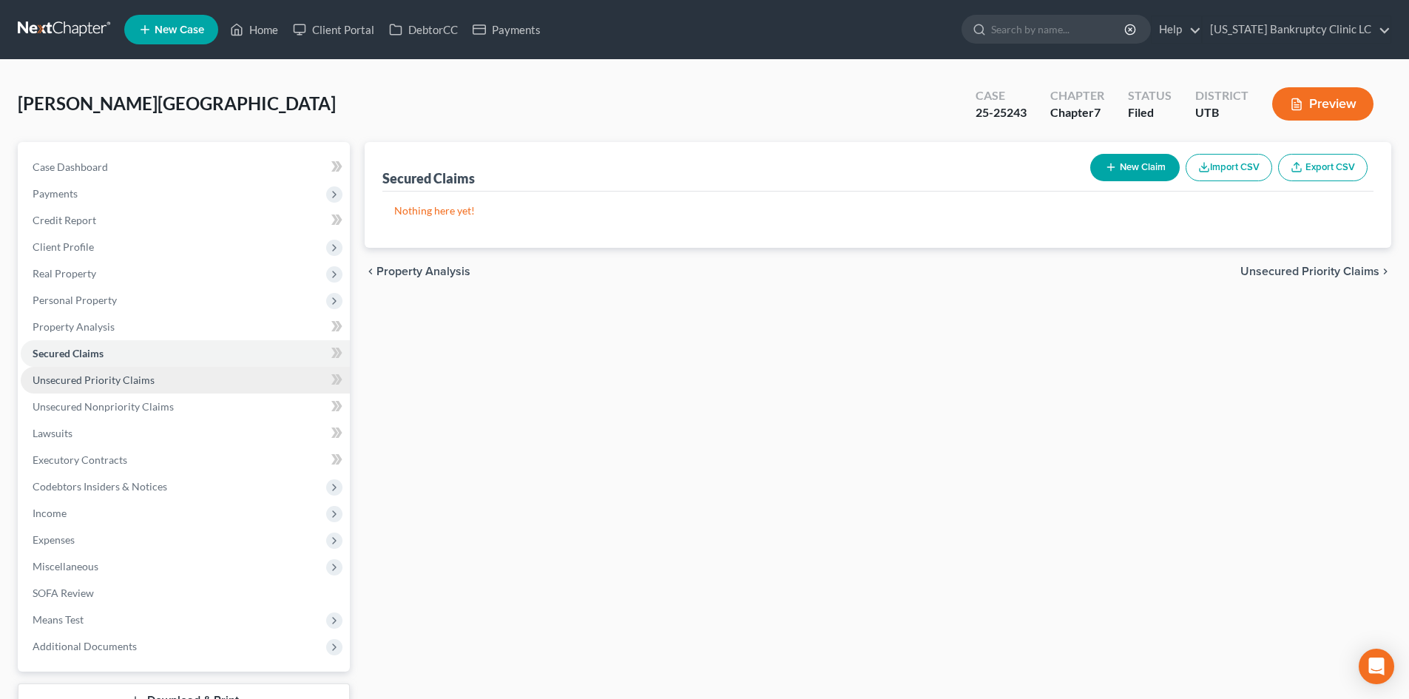
click at [134, 374] on span "Unsecured Priority Claims" at bounding box center [94, 380] width 122 height 13
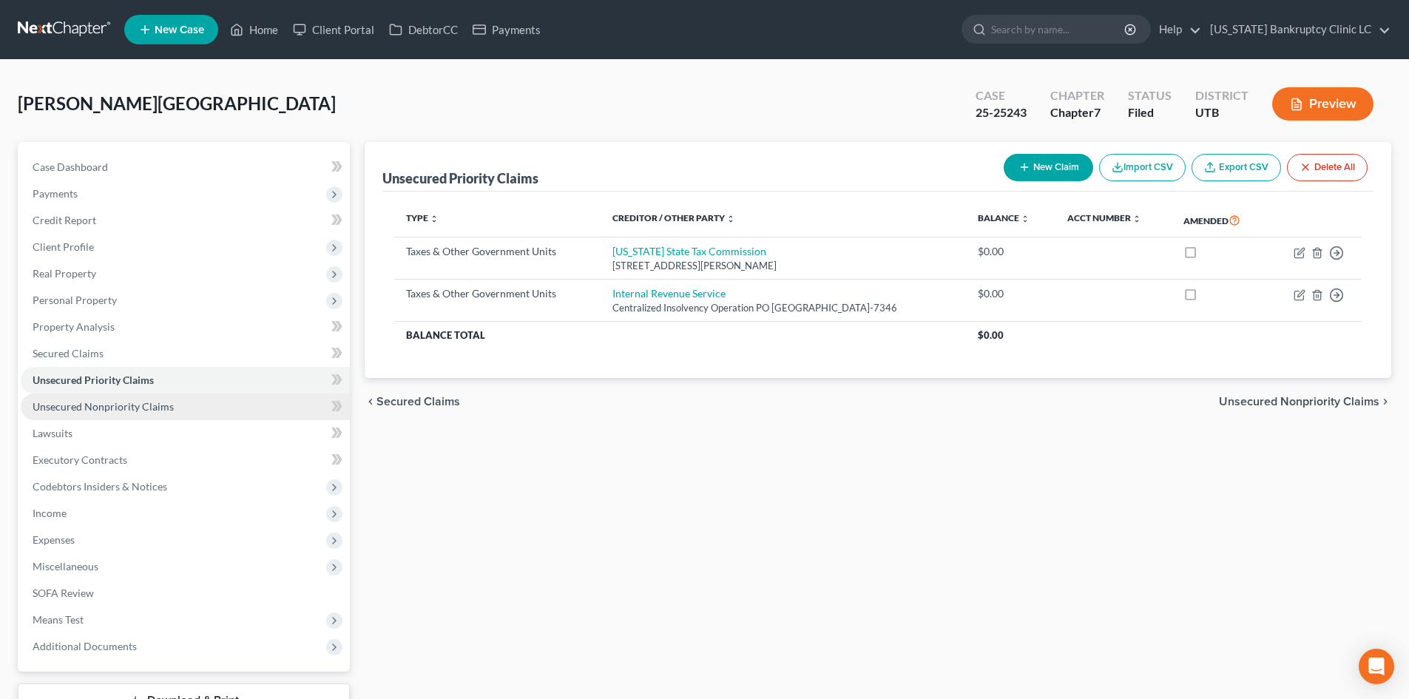
click at [122, 413] on link "Unsecured Nonpriority Claims" at bounding box center [185, 407] width 329 height 27
